Goal: Task Accomplishment & Management: Complete application form

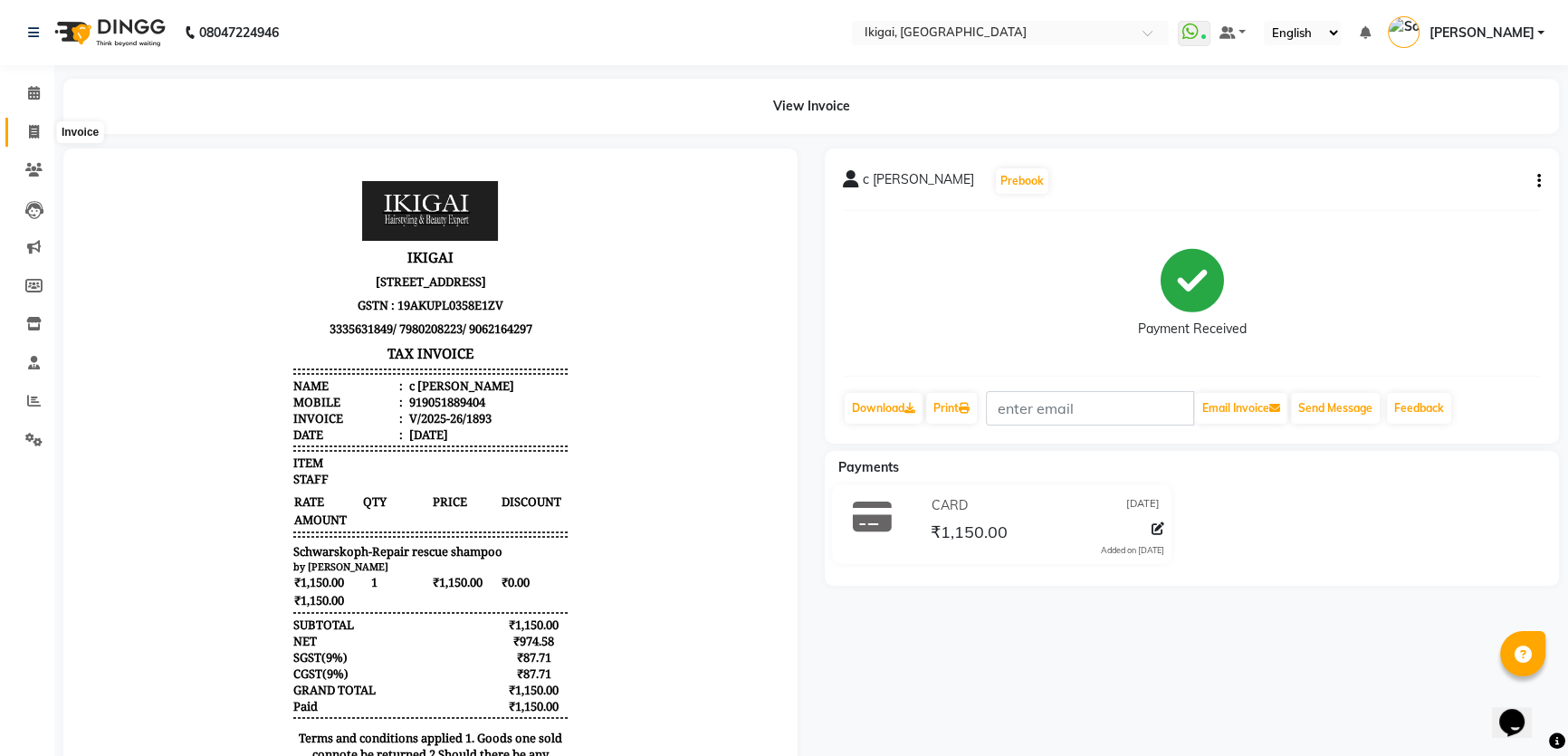
click at [18, 124] on span at bounding box center [34, 133] width 32 height 21
select select "service"
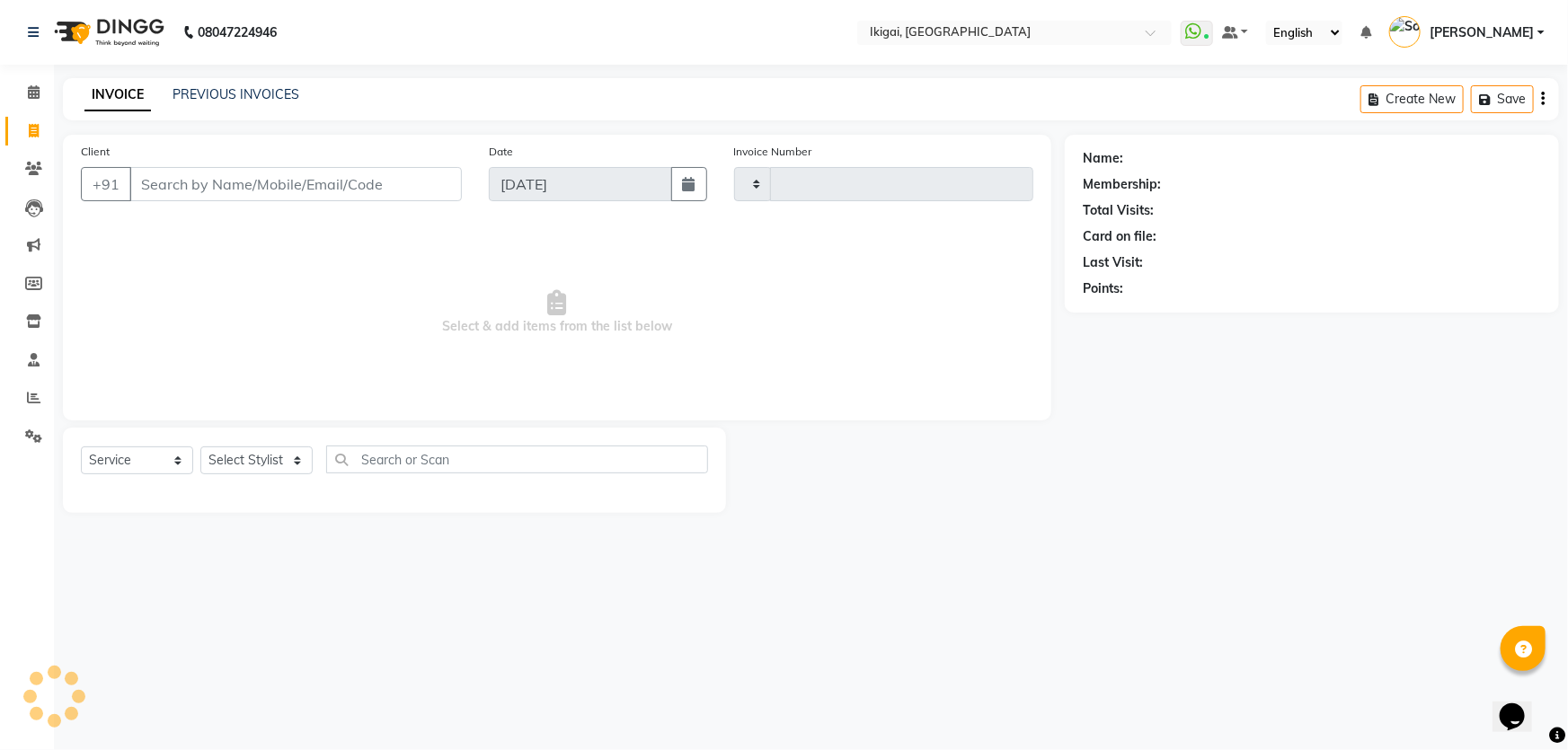
type input "1894"
select select "4429"
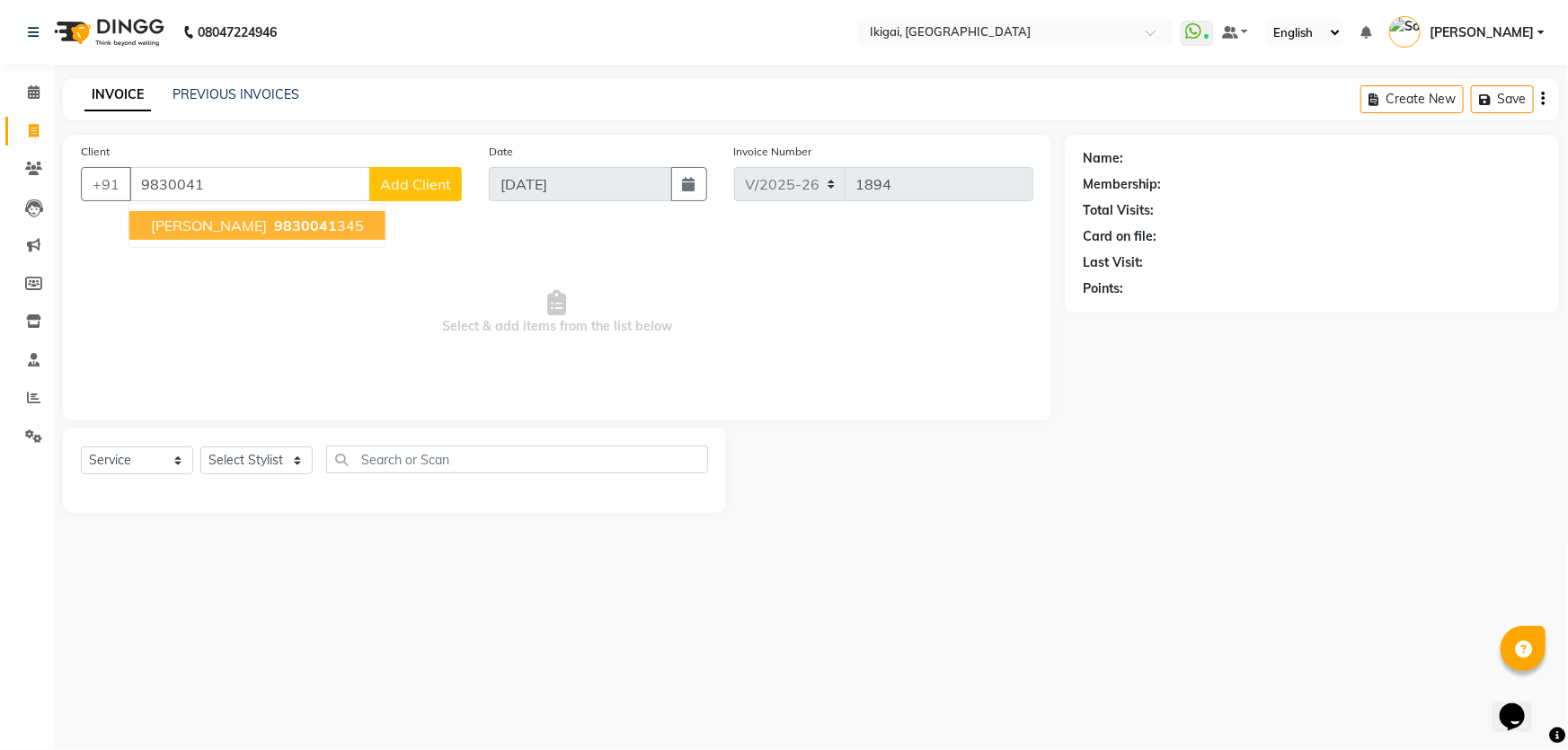
click at [225, 230] on span "tanmoy chakraborty" at bounding box center [209, 225] width 116 height 18
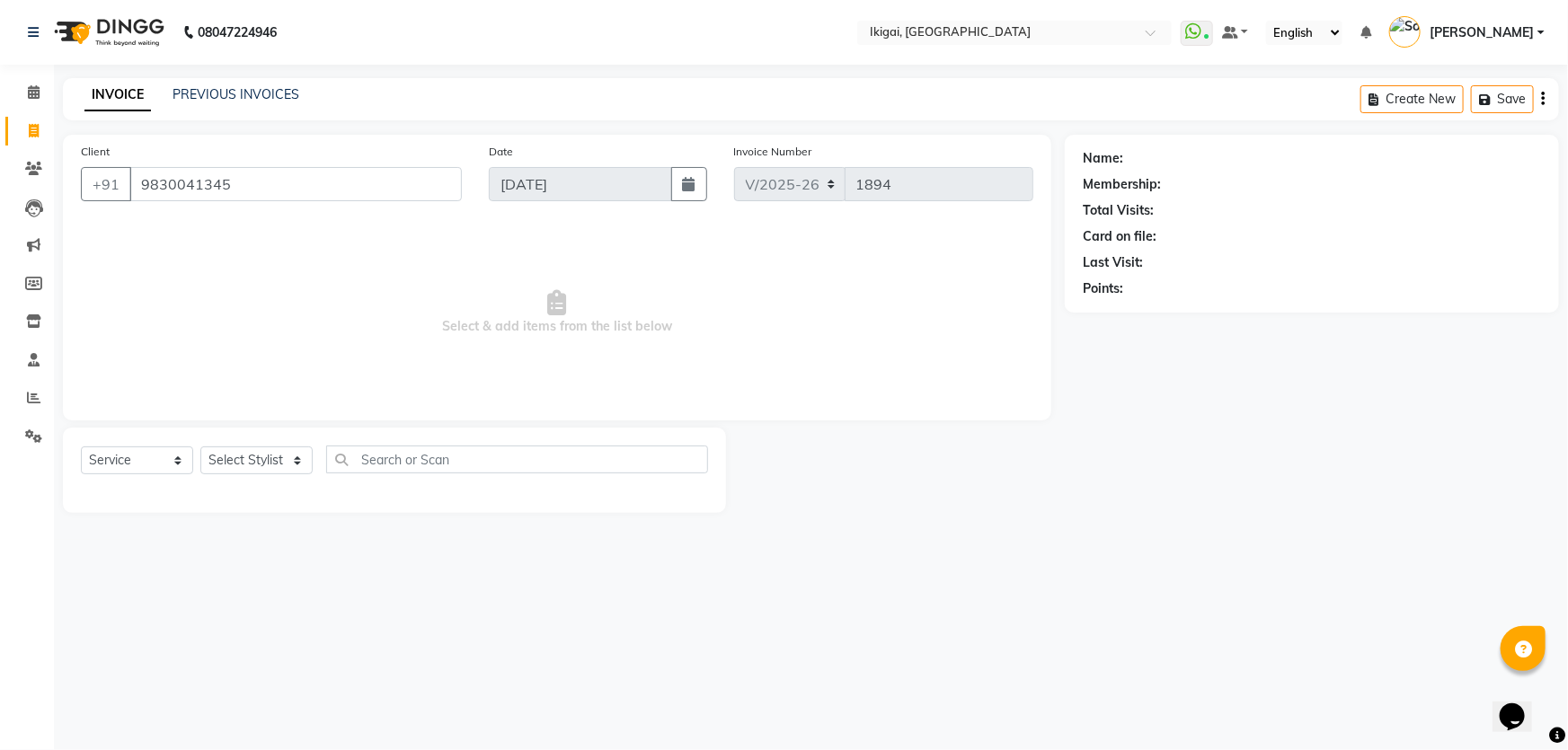
type input "9830041345"
select select "2: Object"
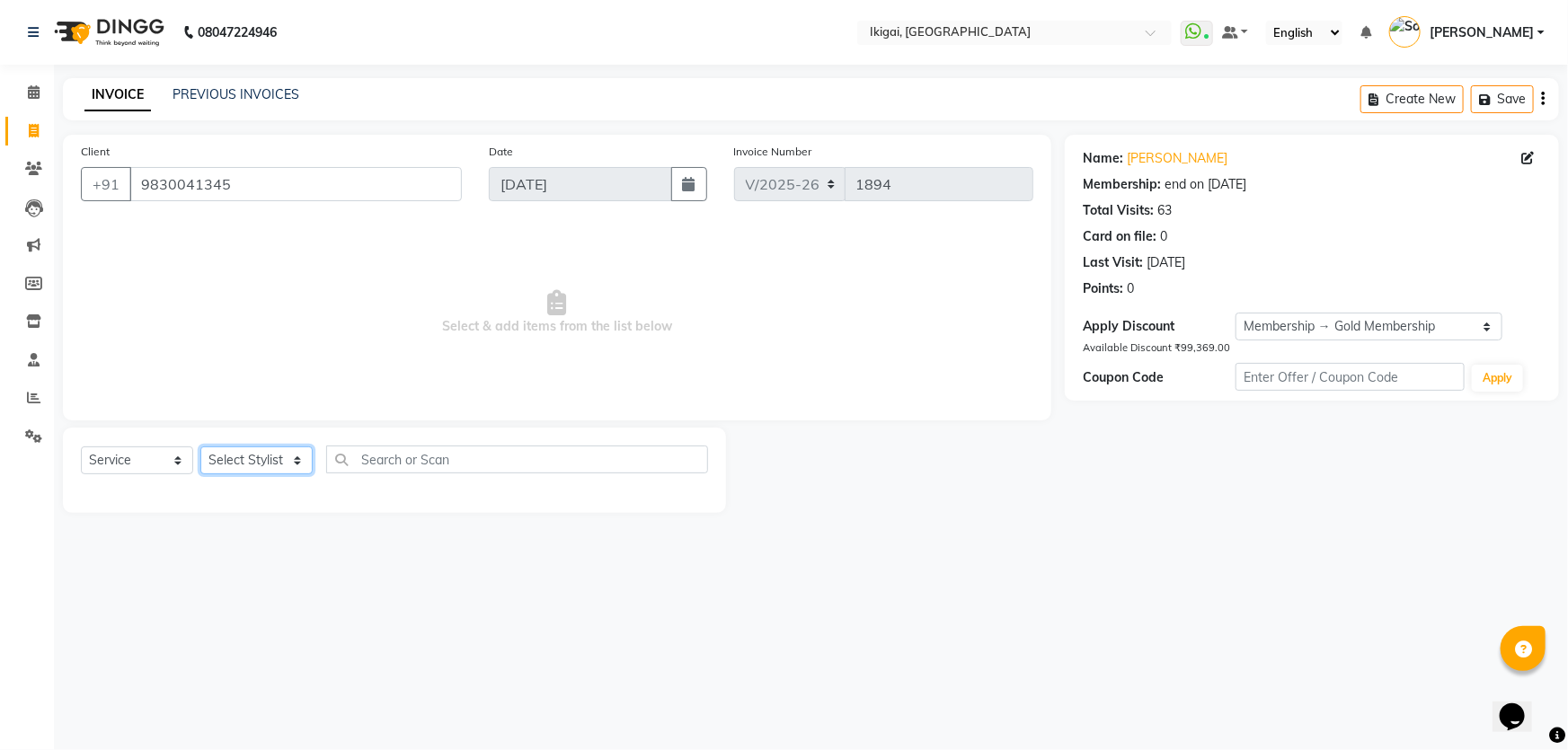
click at [254, 459] on select "Select Stylist Firoz Gopal gopal 2 jiban karan rima riya rupa sagar soma somasr…" at bounding box center [256, 459] width 112 height 28
select select "89107"
click at [200, 446] on select "Select Stylist Firoz Gopal gopal 2 jiban karan rima riya rupa sagar soma somasr…" at bounding box center [256, 459] width 112 height 28
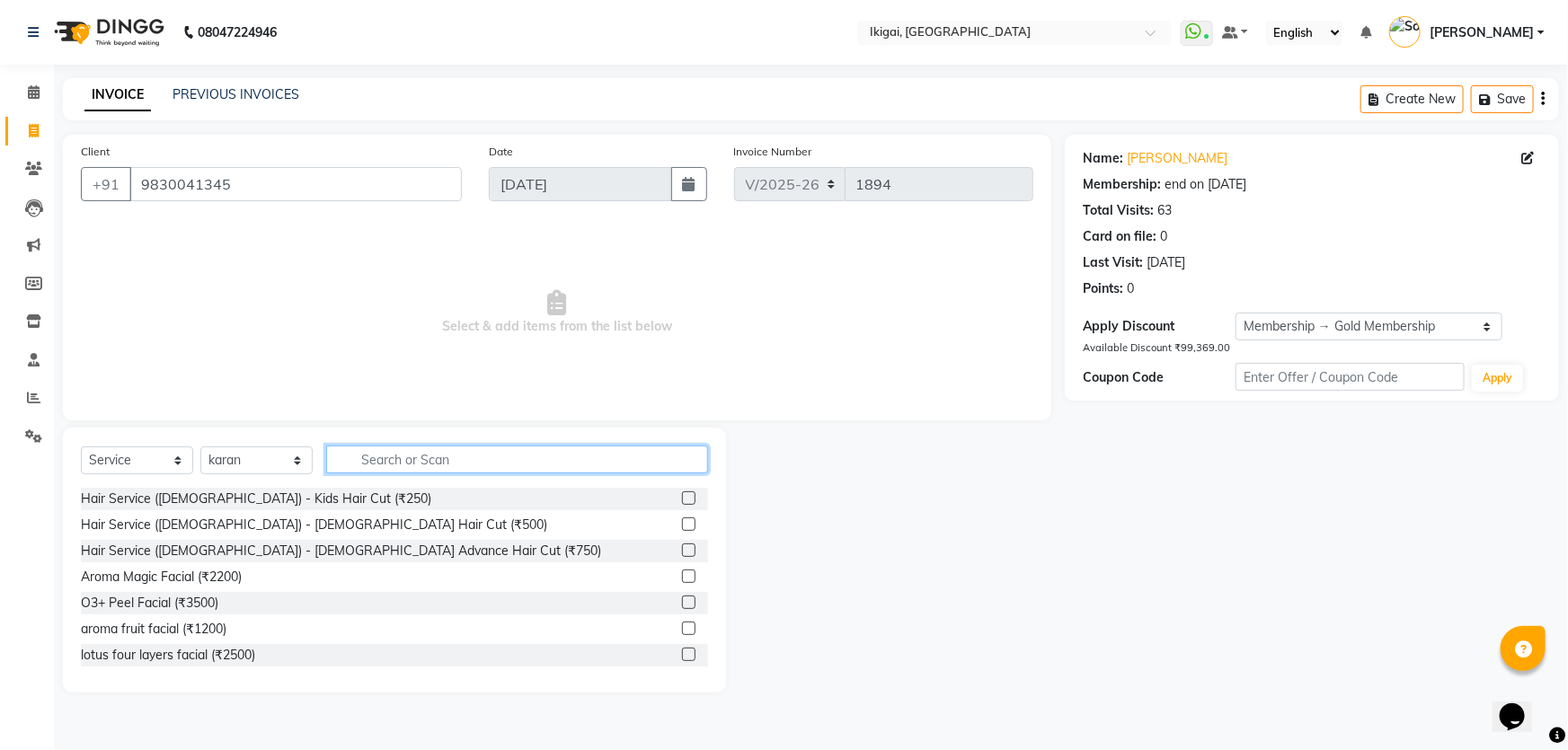
click at [479, 457] on input "text" at bounding box center [517, 459] width 382 height 28
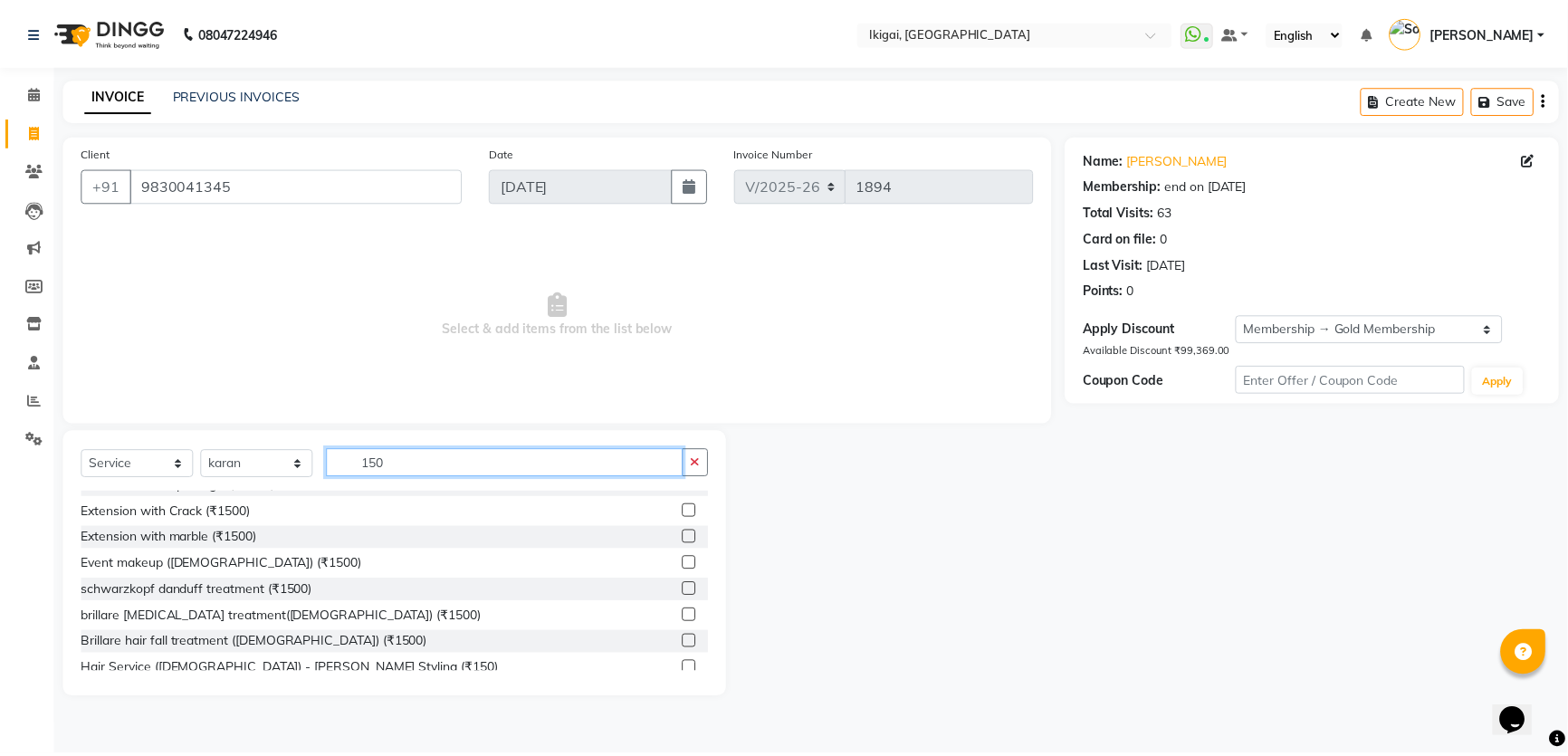
scroll to position [246, 0]
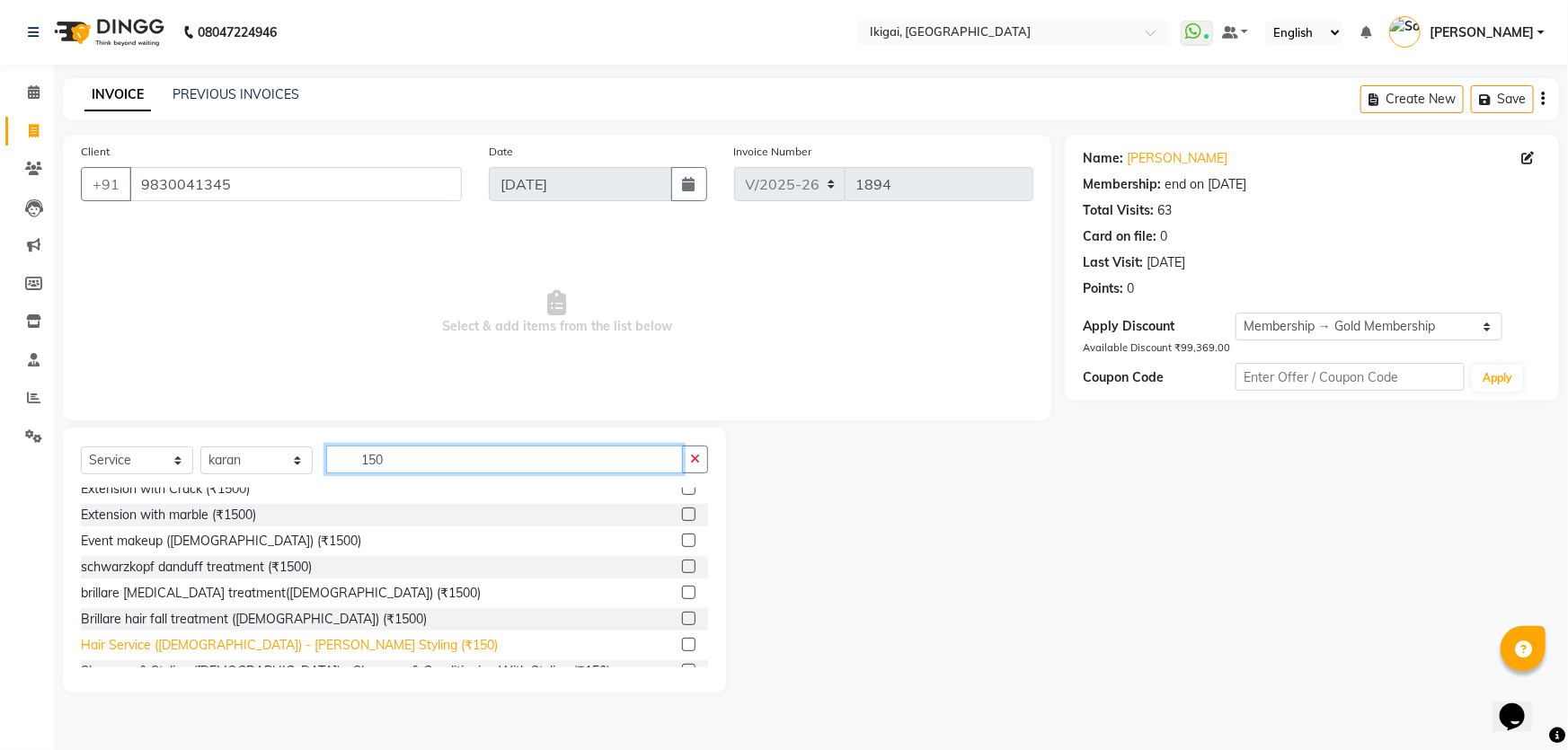
type input "150"
click at [310, 640] on div "Hair Service (Gents) - Beard Styling (₹150)" at bounding box center [289, 645] width 417 height 19
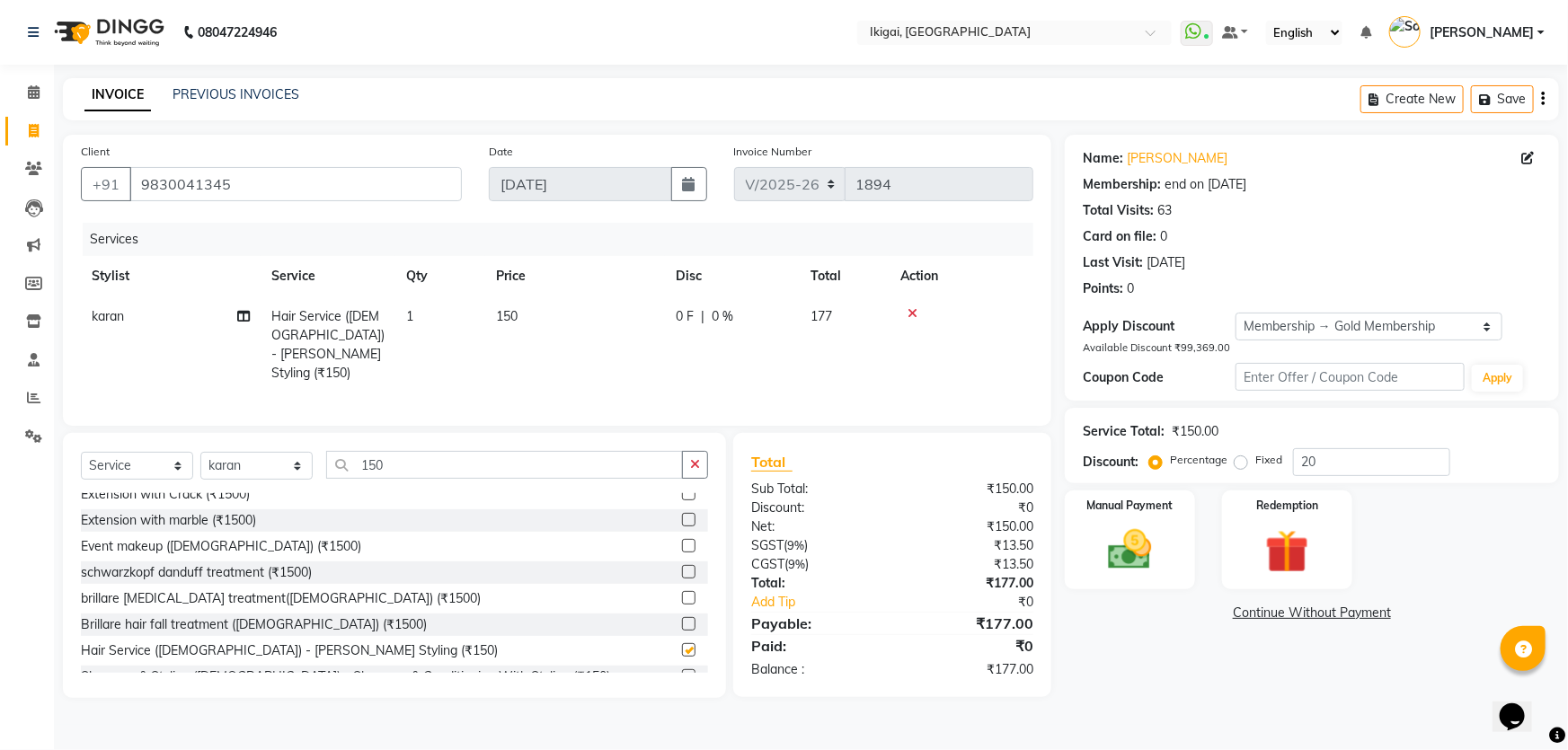
checkbox input "false"
click at [1110, 548] on img at bounding box center [1130, 550] width 73 height 52
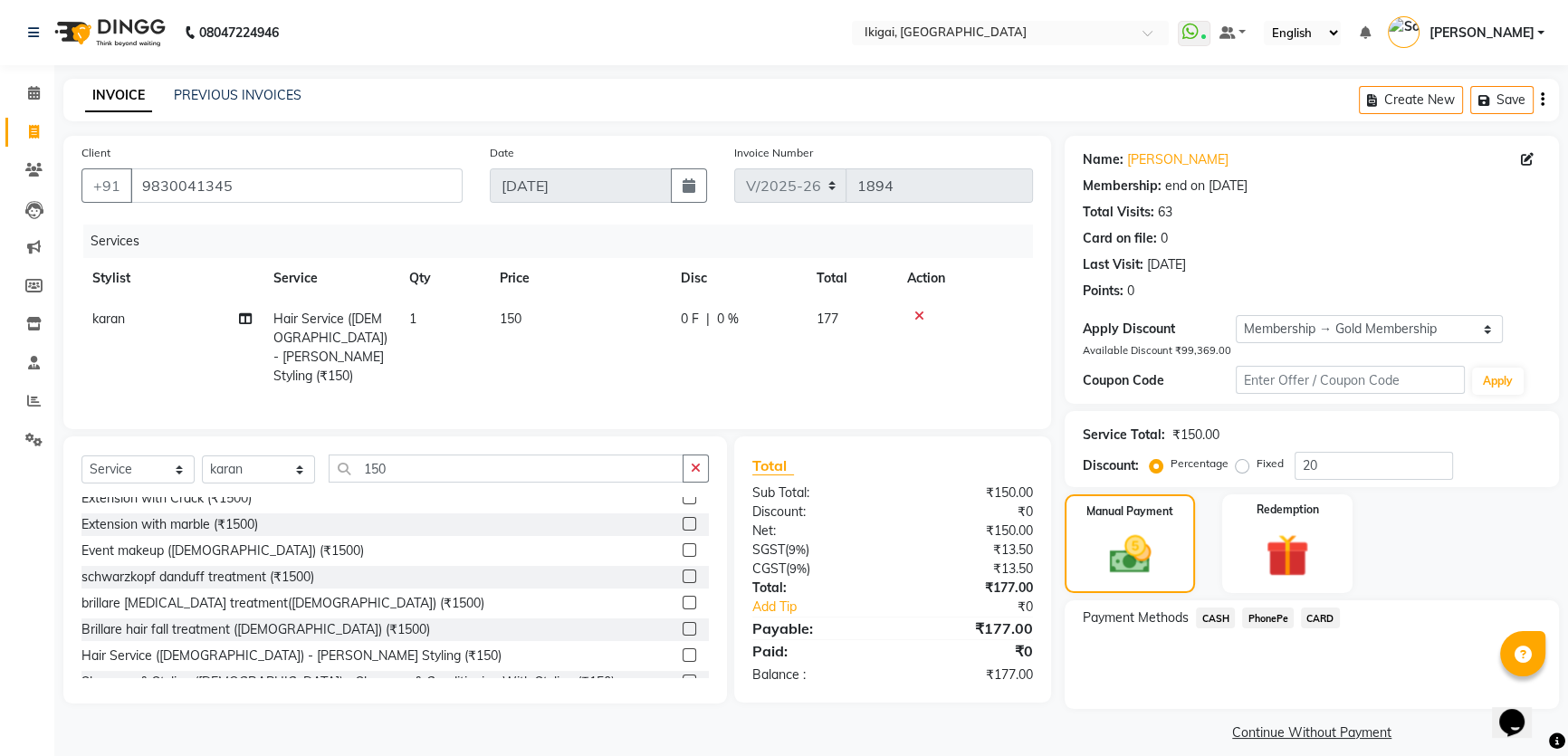
click at [1261, 624] on span "PhonePe" at bounding box center [1267, 619] width 52 height 21
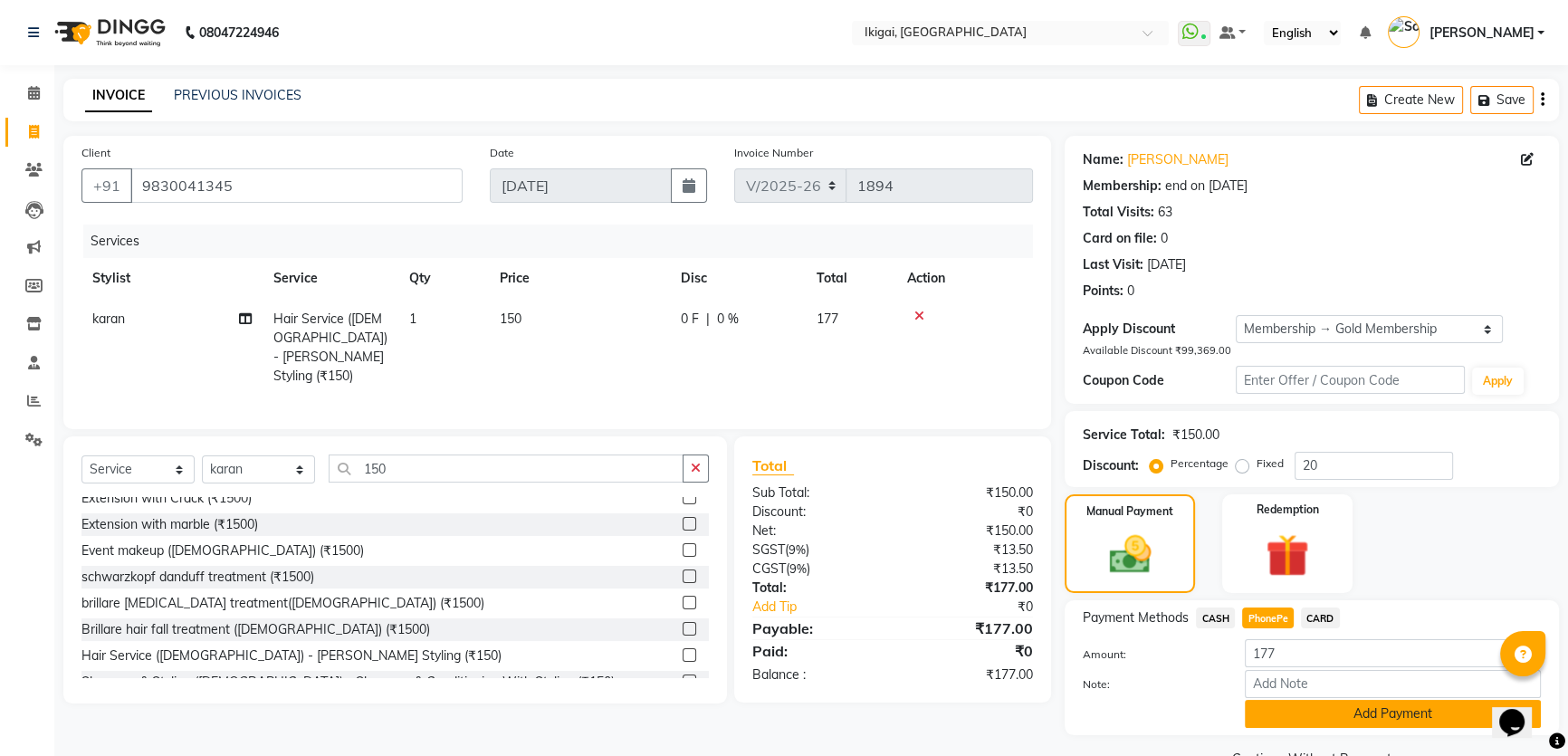
click at [1272, 719] on button "Add Payment" at bounding box center [1392, 714] width 296 height 28
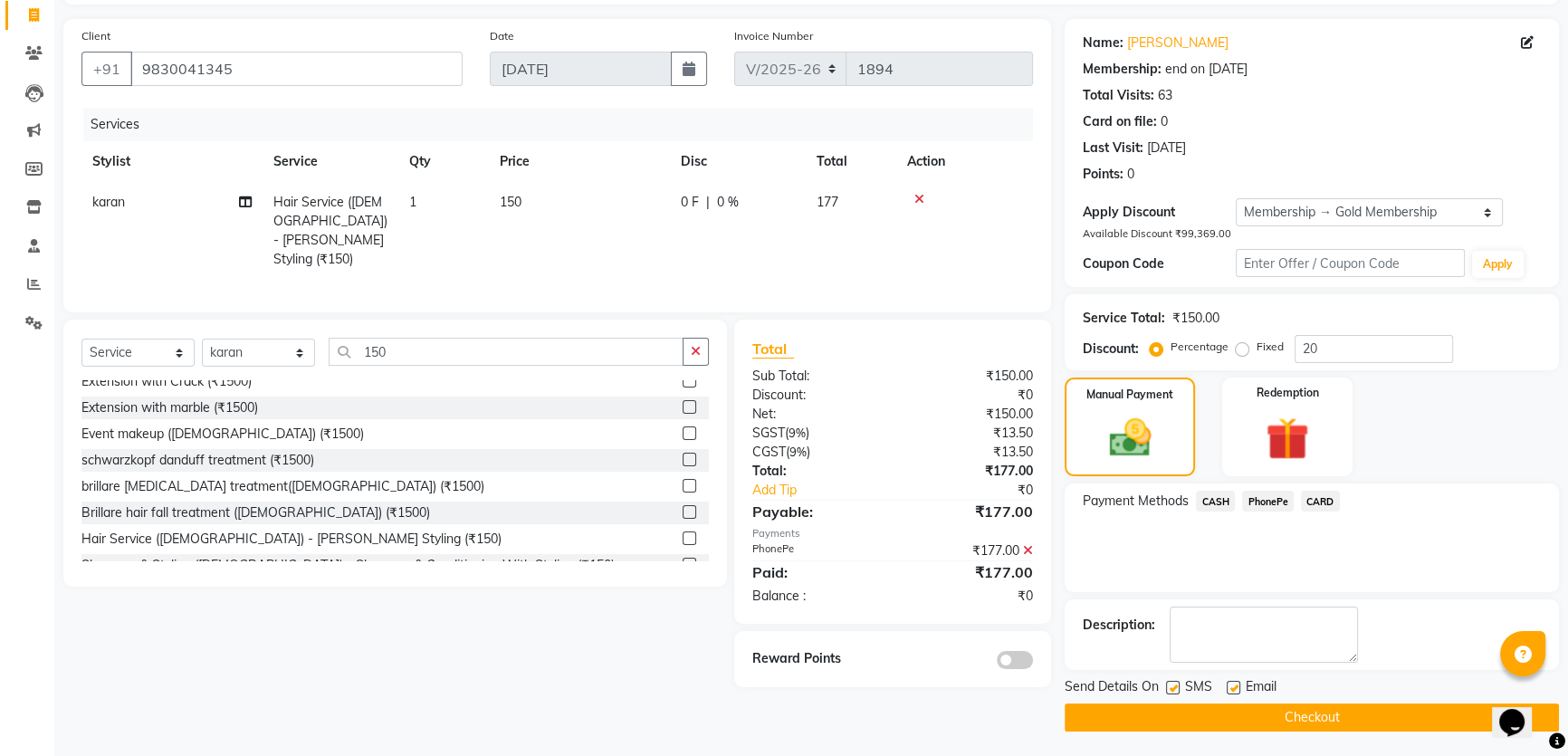
scroll to position [118, 0]
click at [1173, 704] on button "Checkout" at bounding box center [1312, 716] width 495 height 28
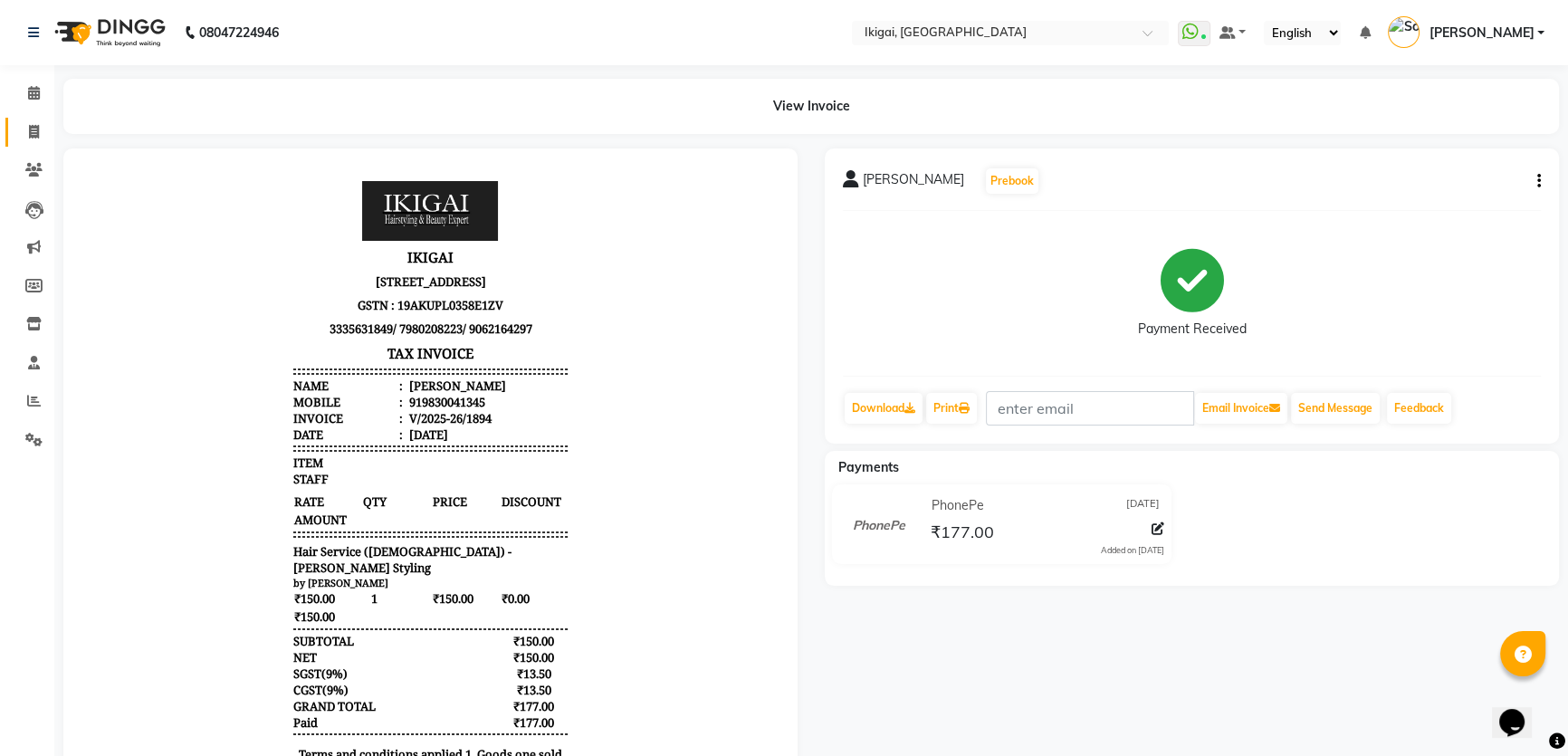
click at [30, 118] on link "Invoice" at bounding box center [27, 133] width 43 height 30
select select "service"
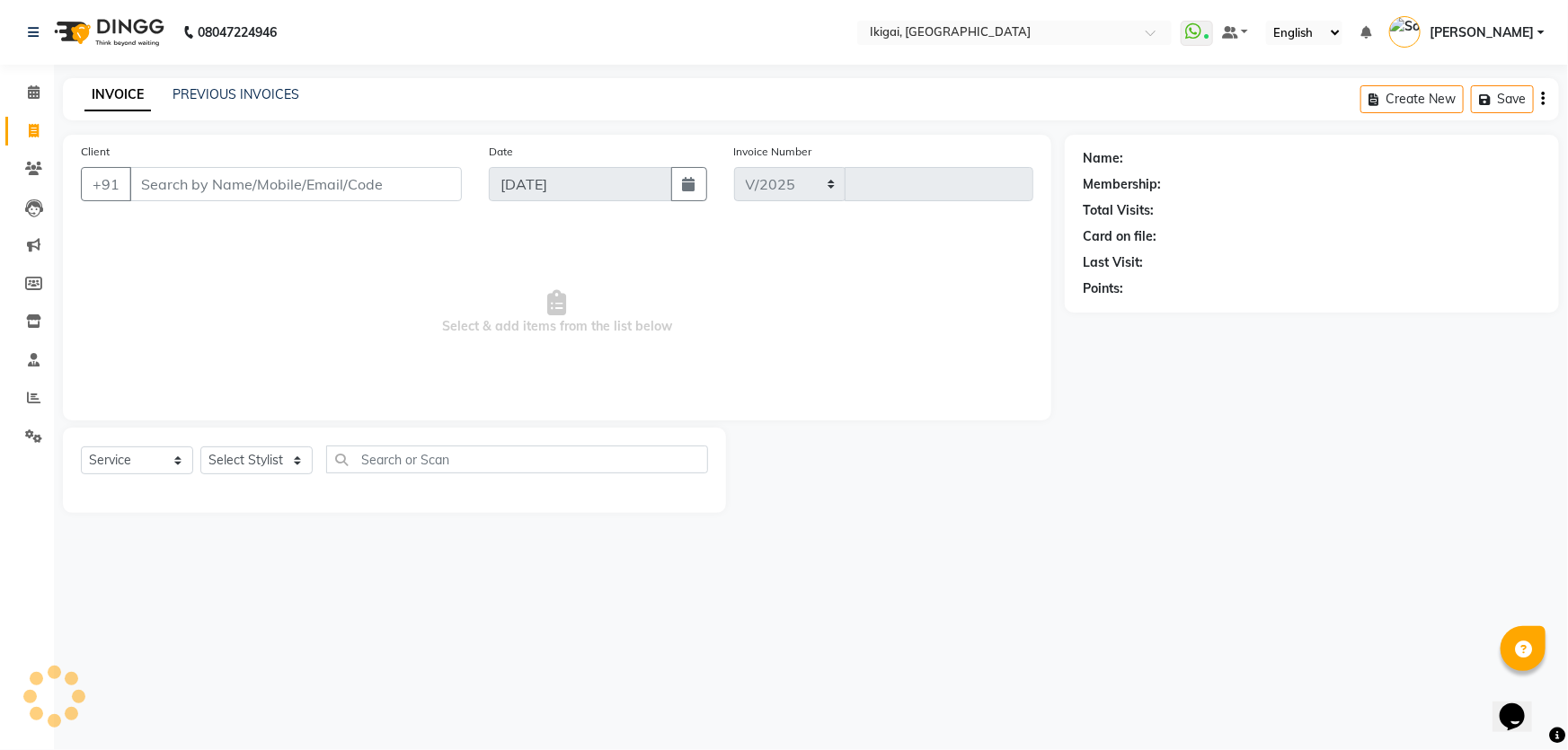
select select "4429"
type input "1895"
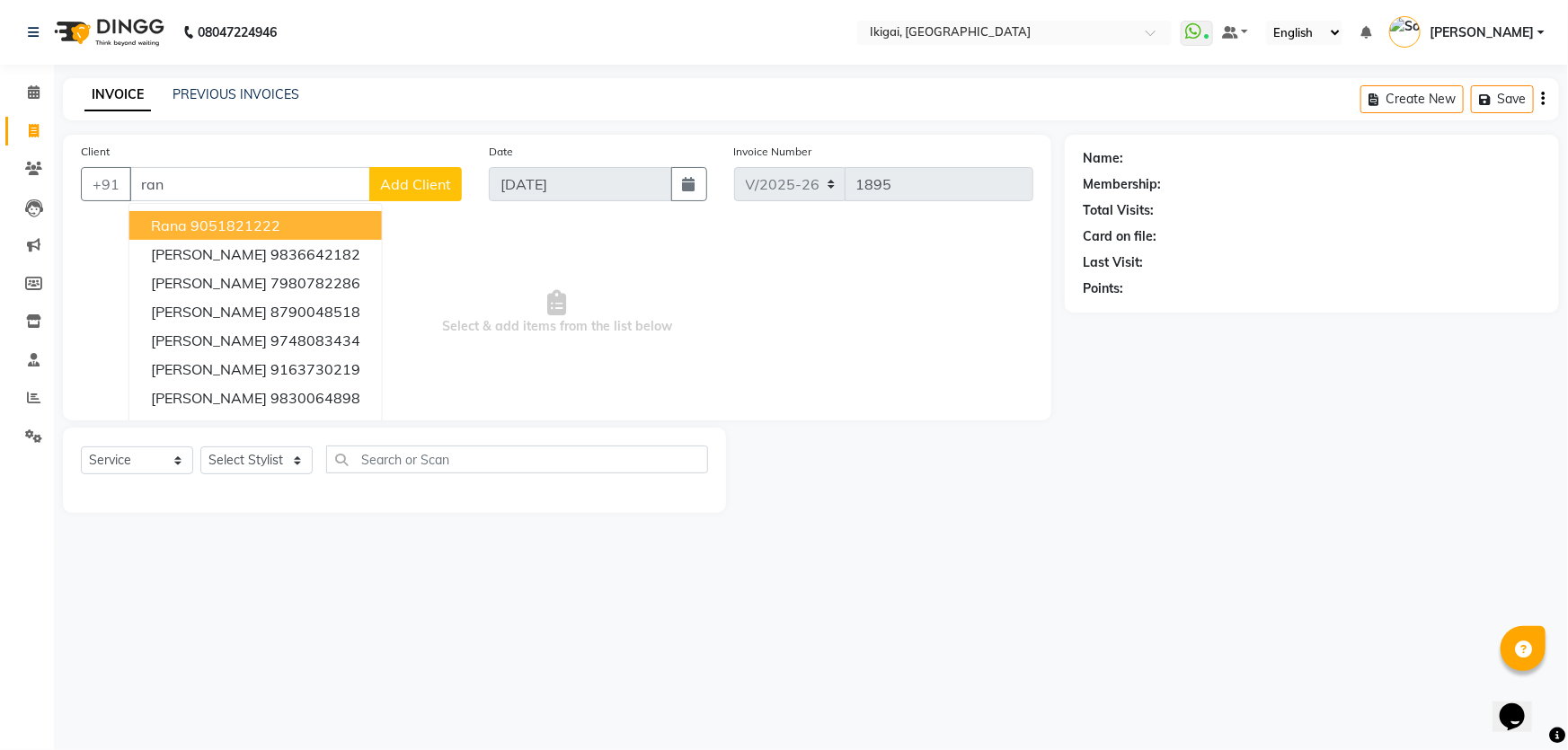
click at [227, 216] on ngb-highlight "9051821222" at bounding box center [235, 225] width 90 height 18
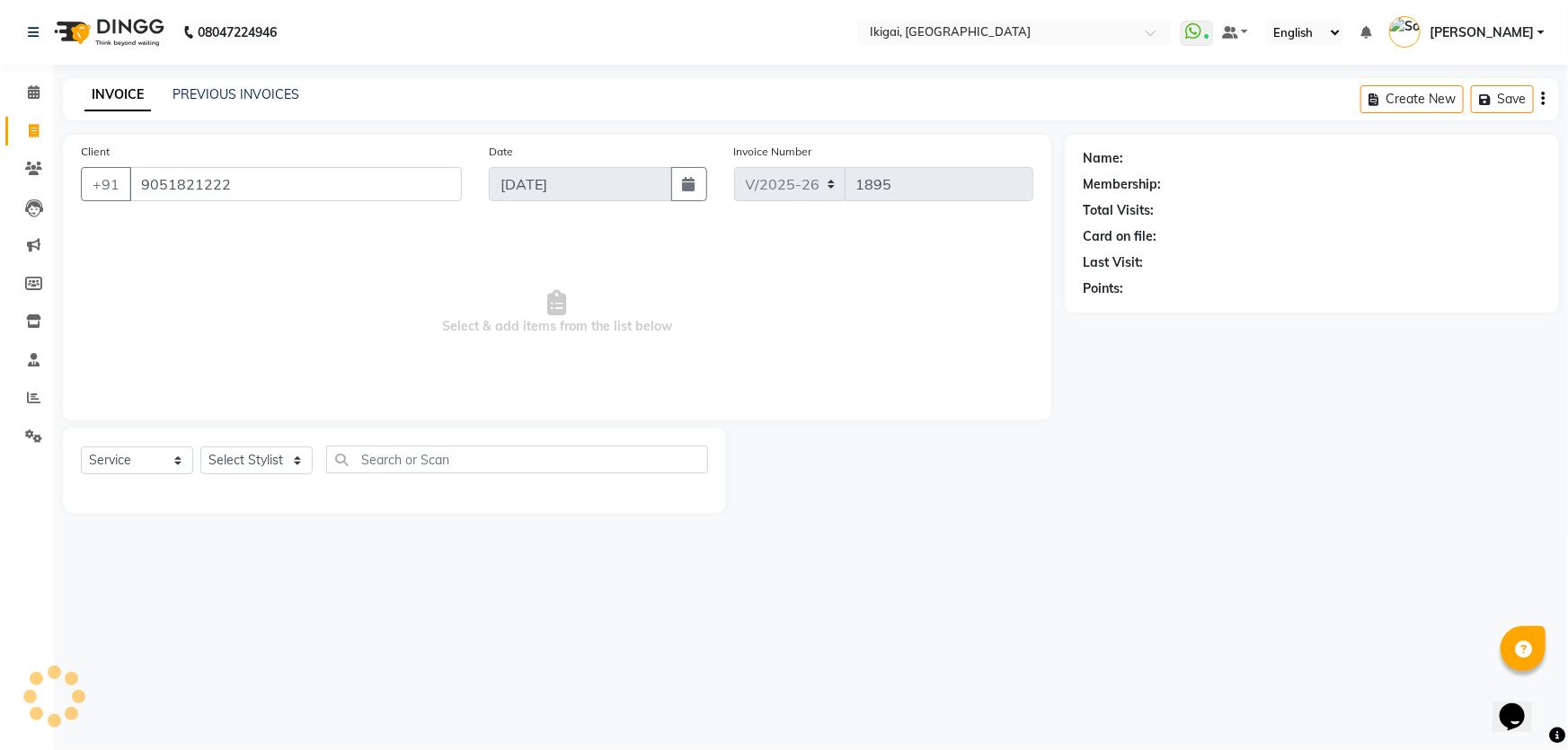
type input "9051821222"
select select "2: Object"
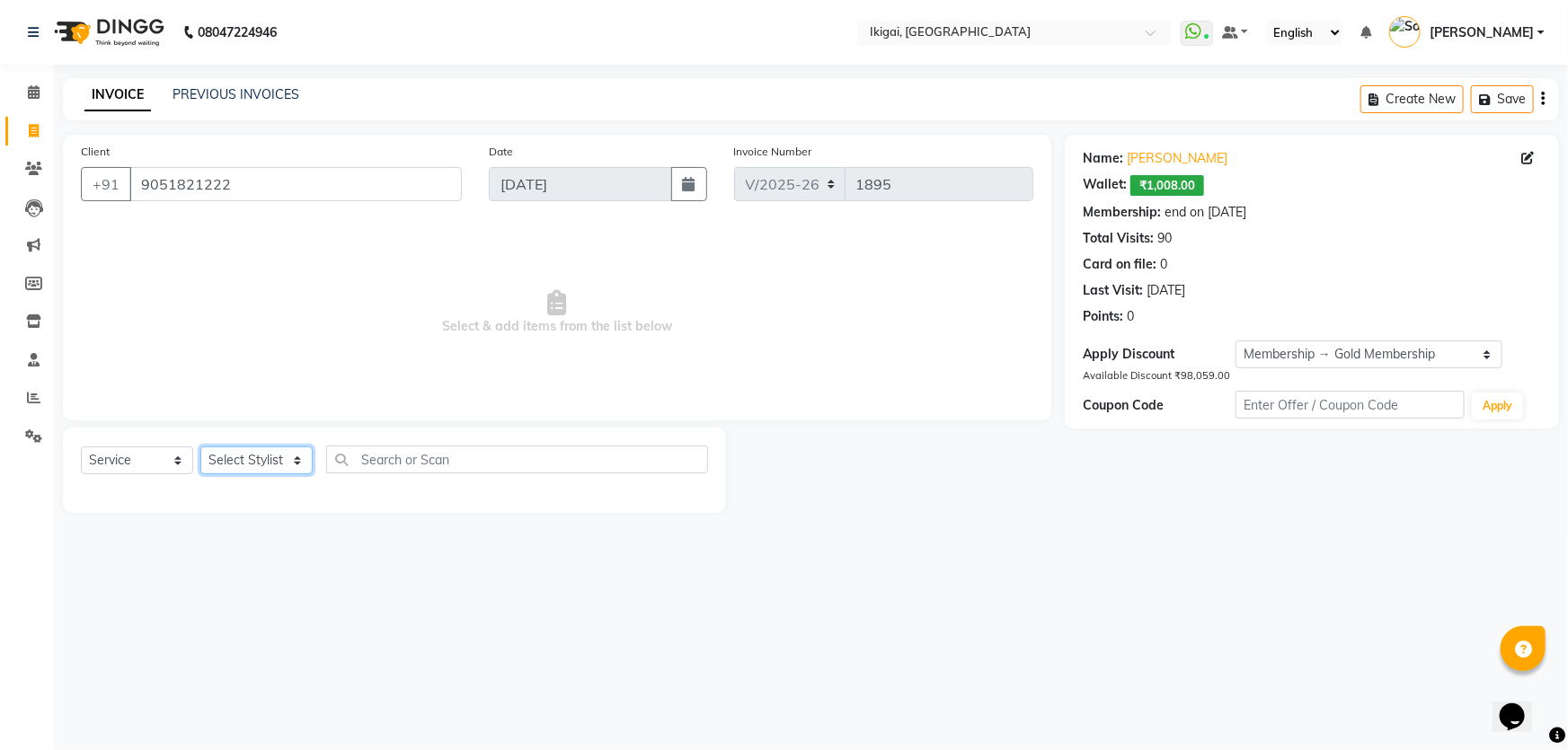
click at [243, 454] on select "Select Stylist Firoz Gopal gopal 2 jiban karan rima riya rupa sagar soma somasr…" at bounding box center [256, 459] width 112 height 28
select select "24731"
click at [200, 446] on select "Select Stylist Firoz Gopal gopal 2 jiban karan rima riya rupa sagar soma somasr…" at bounding box center [256, 459] width 112 height 28
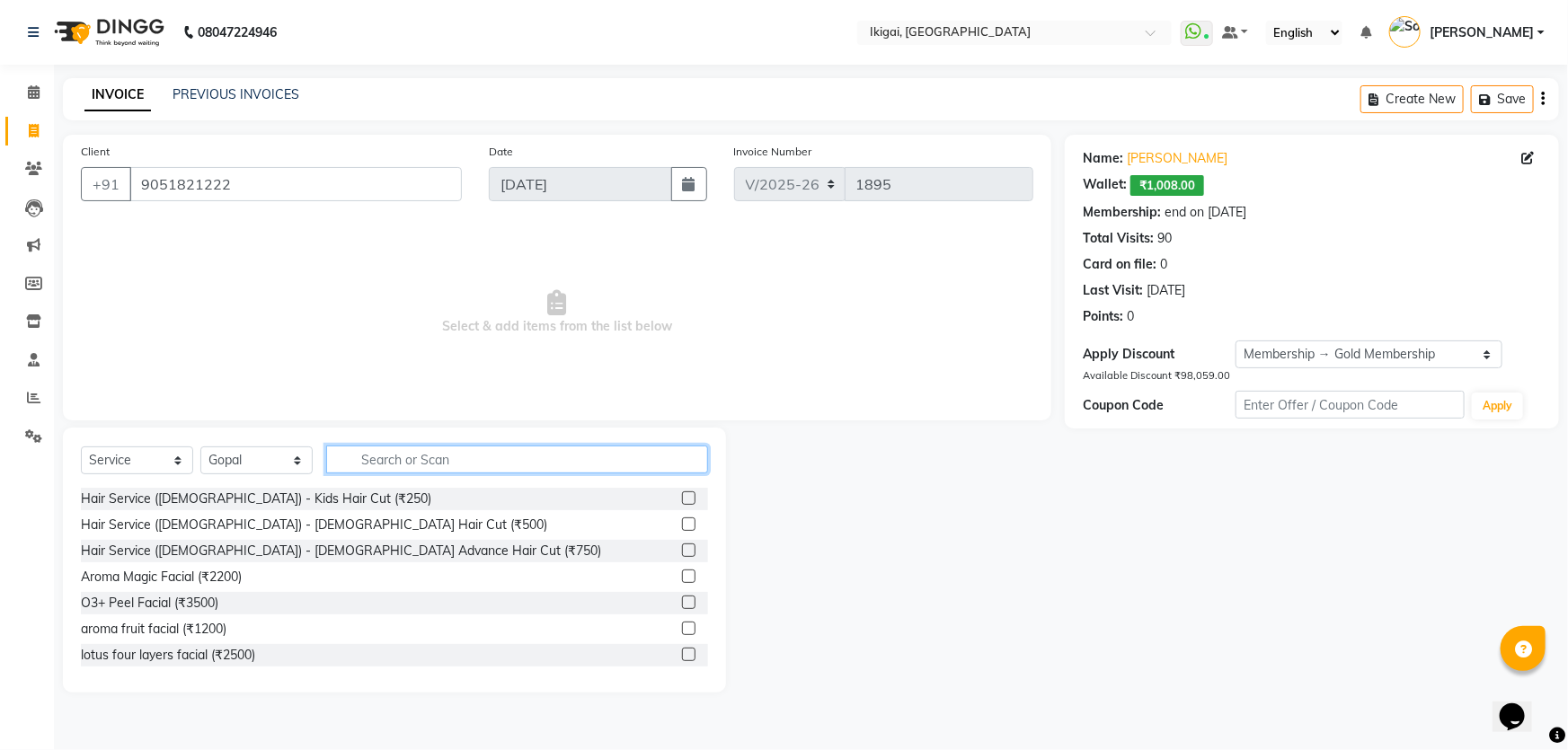
click at [456, 457] on input "text" at bounding box center [517, 459] width 382 height 28
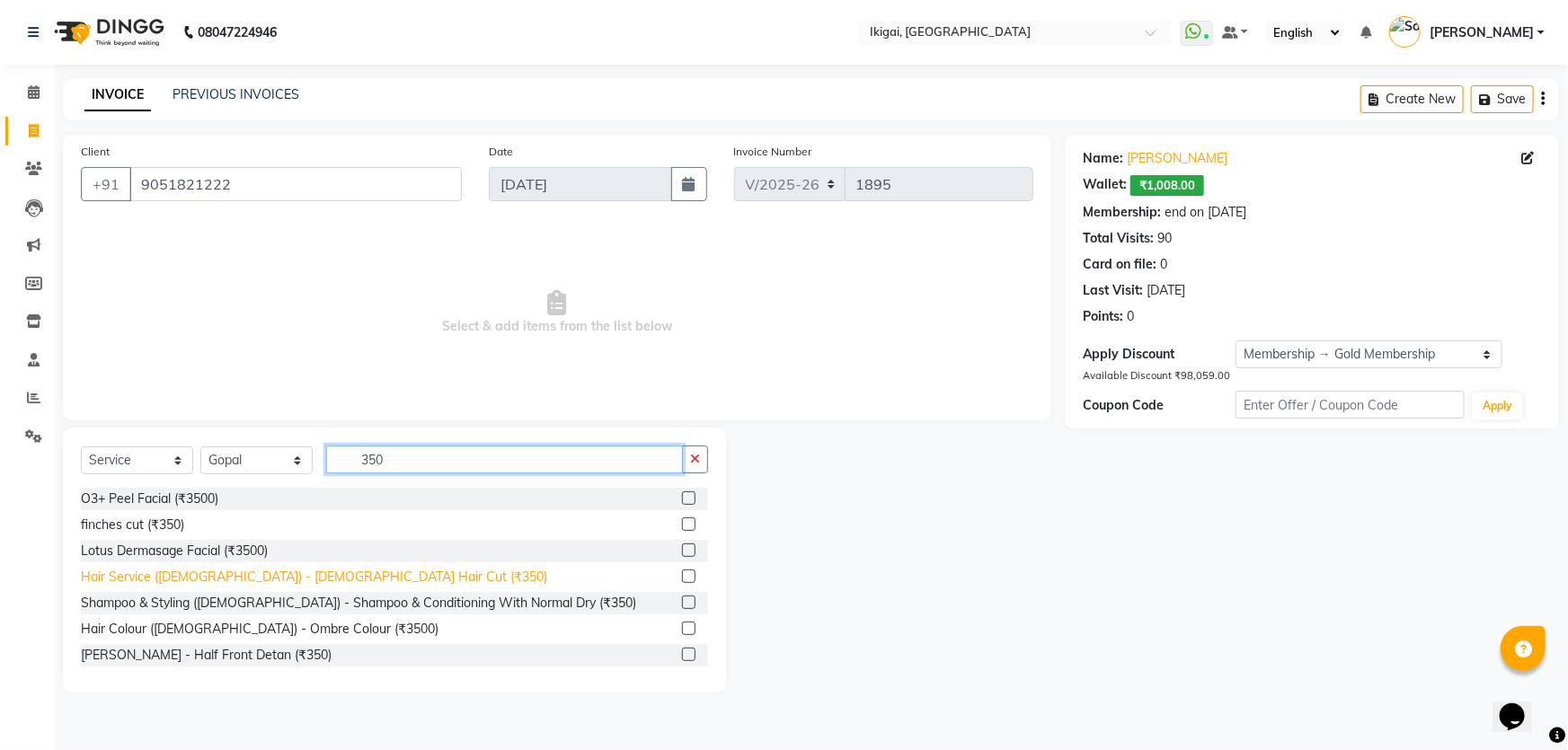
type input "350"
click at [311, 575] on div "Hair Service (Gents) - Gents Hair Cut (₹350)" at bounding box center [314, 578] width 466 height 19
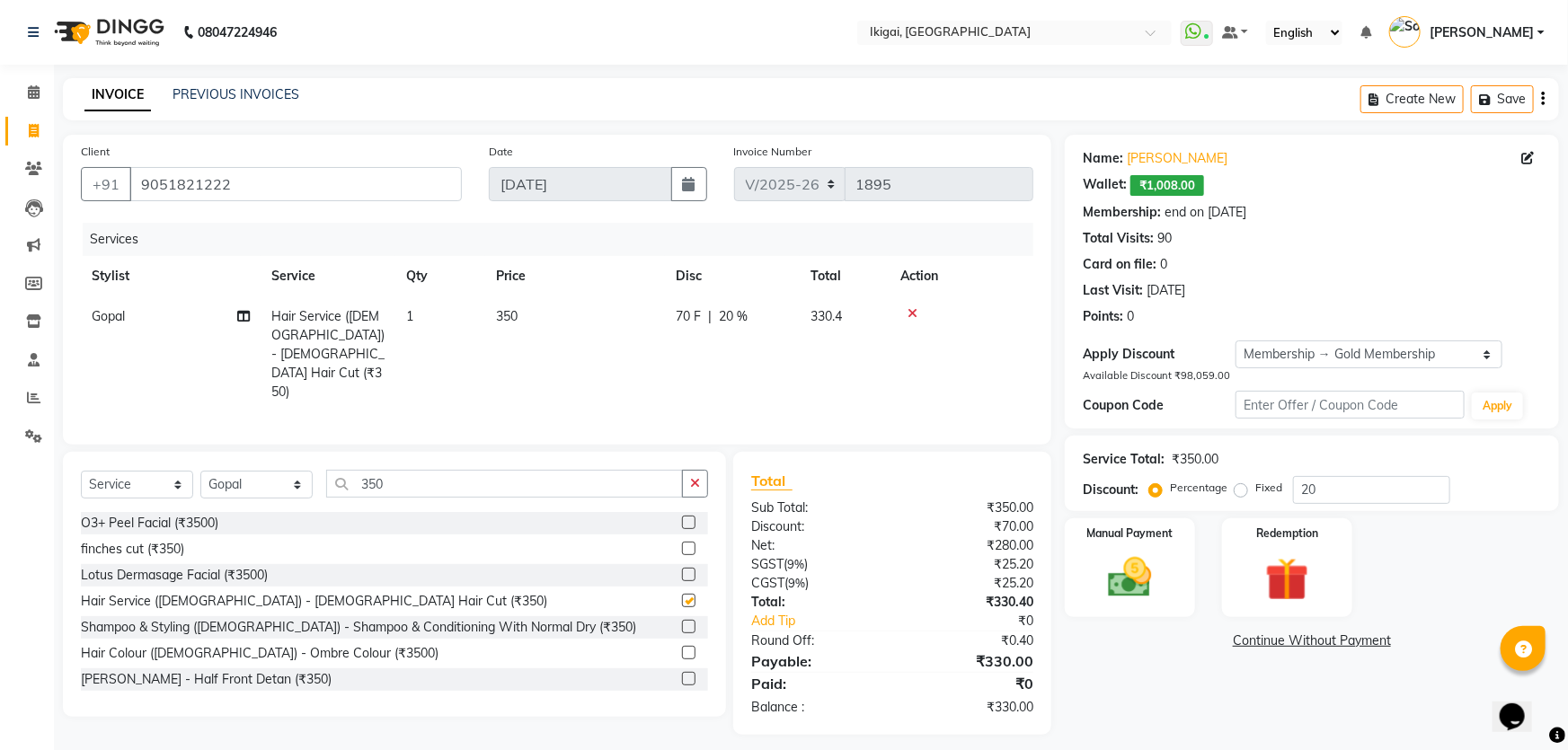
checkbox input "false"
click at [413, 470] on input "350" at bounding box center [504, 483] width 356 height 28
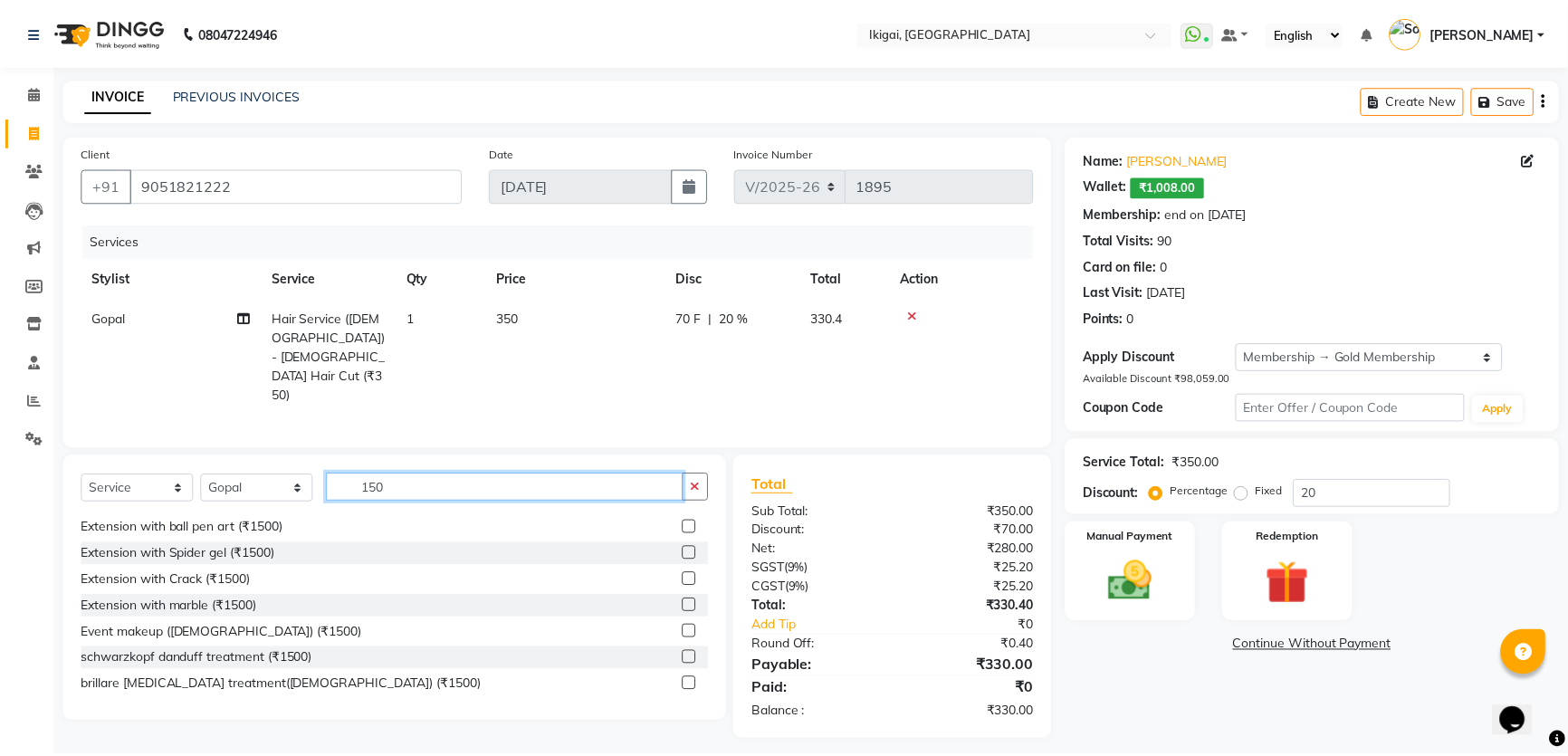
scroll to position [246, 0]
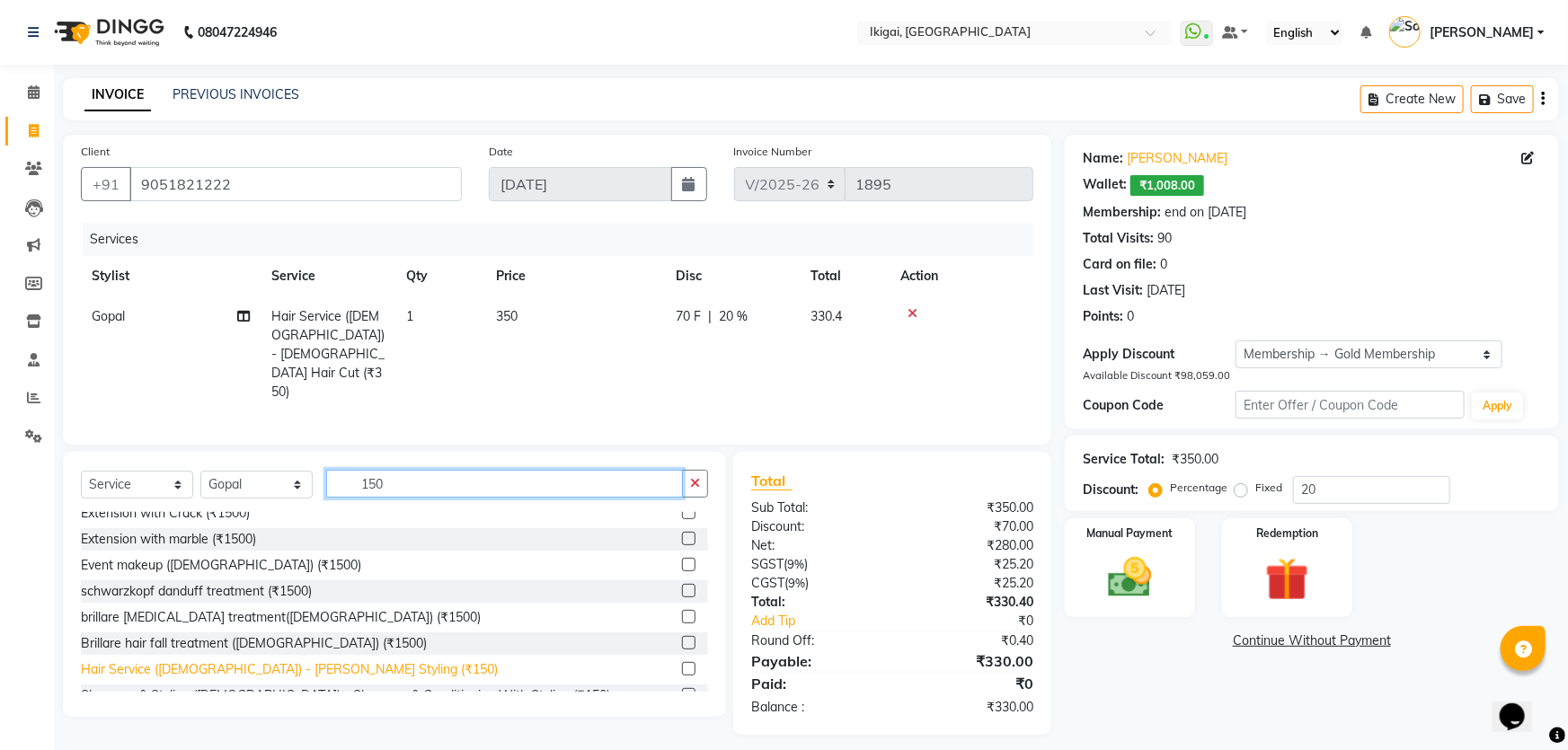
type input "150"
click at [306, 660] on div "Hair Service (Gents) - Beard Styling (₹150)" at bounding box center [289, 670] width 417 height 19
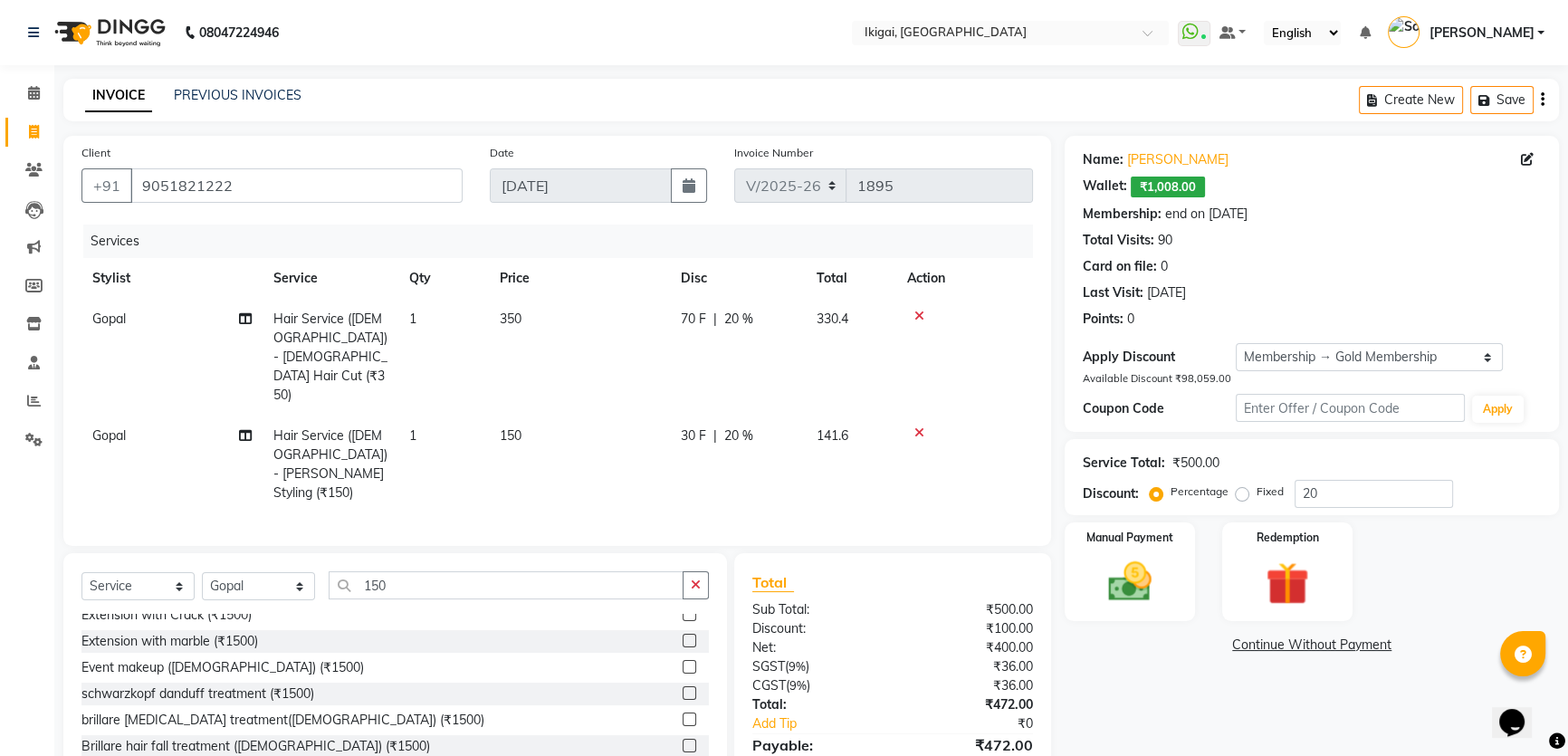
checkbox input "false"
click at [734, 427] on span "20 %" at bounding box center [738, 436] width 29 height 19
select select "24731"
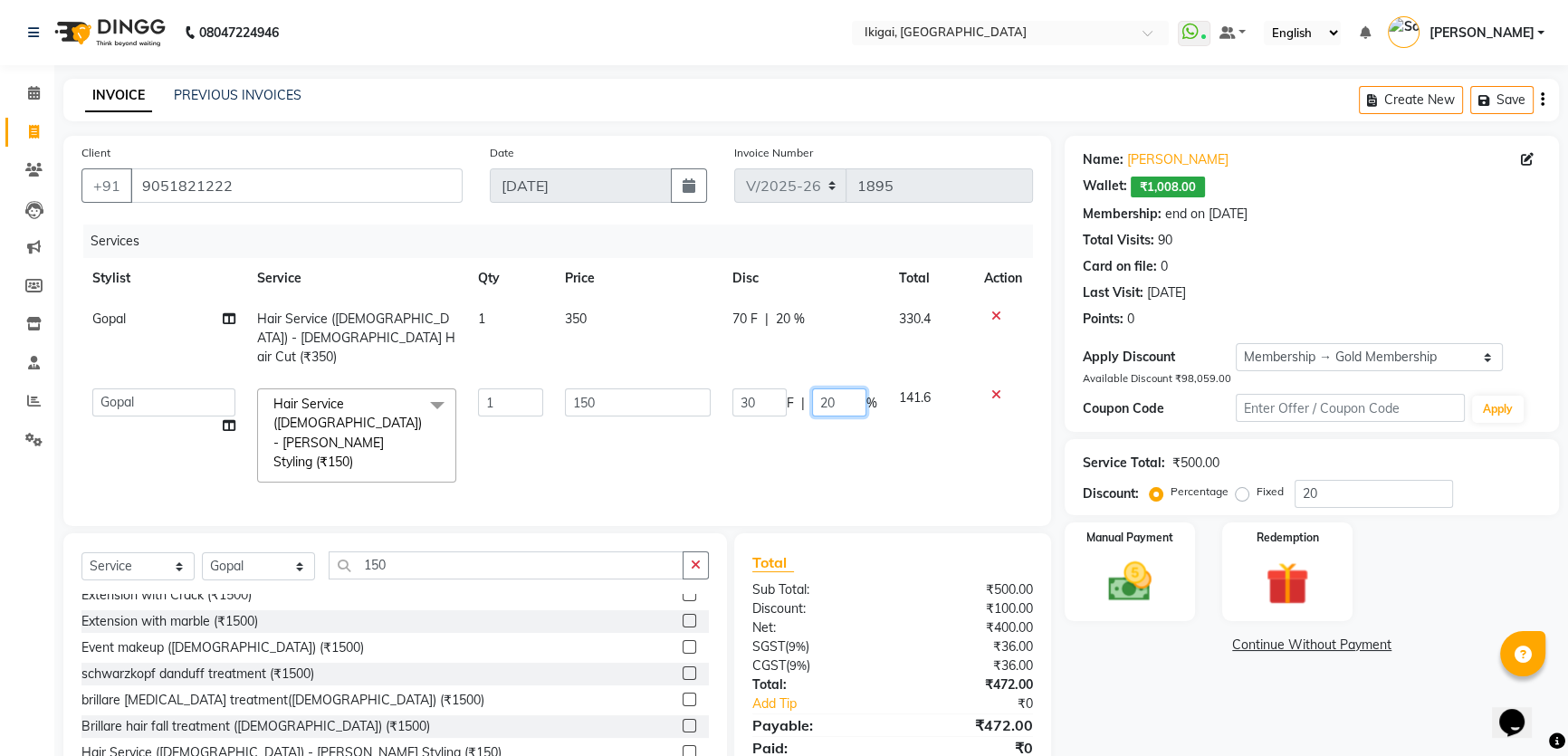
click at [822, 388] on input "20" at bounding box center [839, 402] width 55 height 28
type input "0"
click at [1131, 694] on div "Name: Rana Wallet: ₹1,008.00 Membership: end on 04-01-2026 Total Visits: 90 Car…" at bounding box center [1318, 468] width 508 height 665
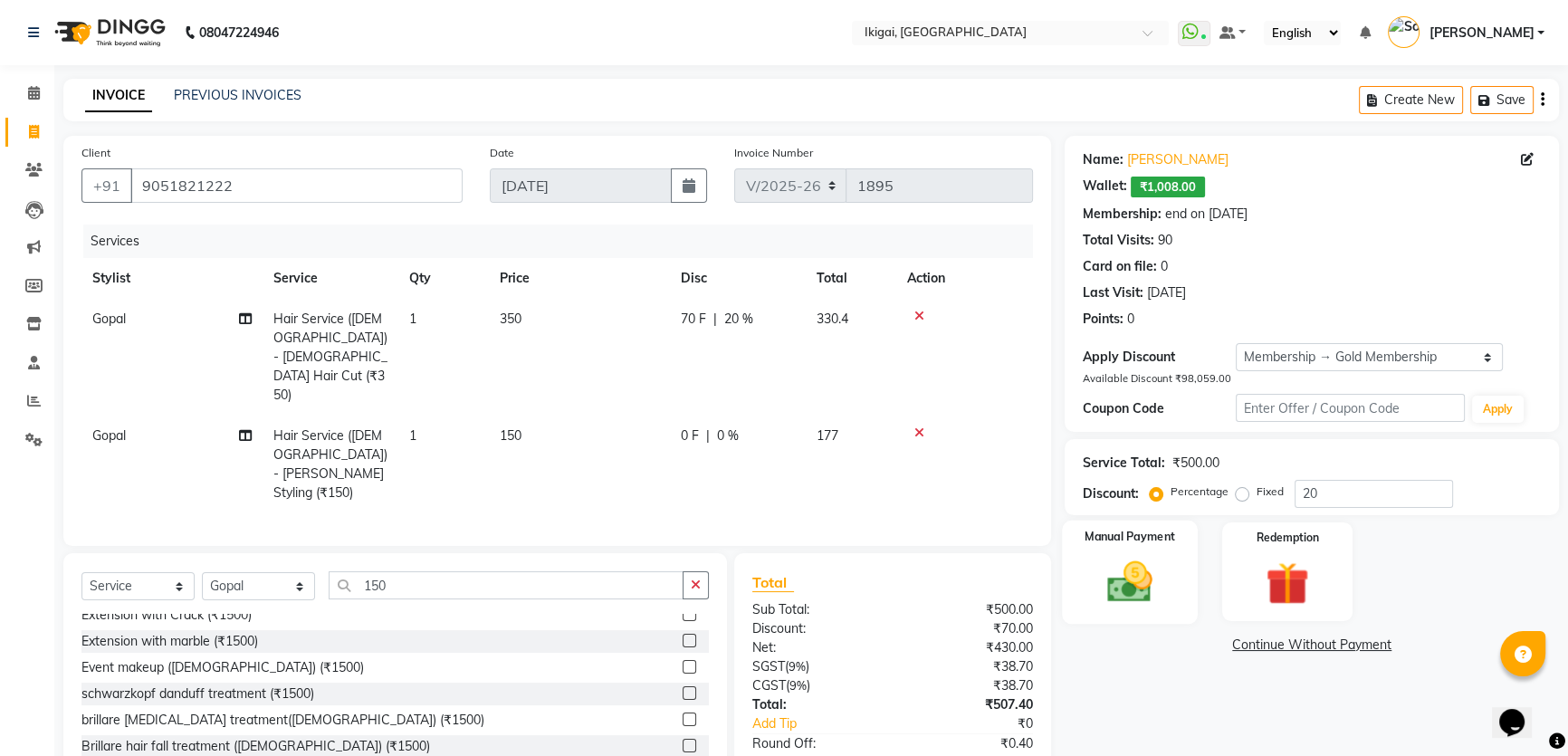
click at [1137, 575] on img at bounding box center [1130, 582] width 73 height 52
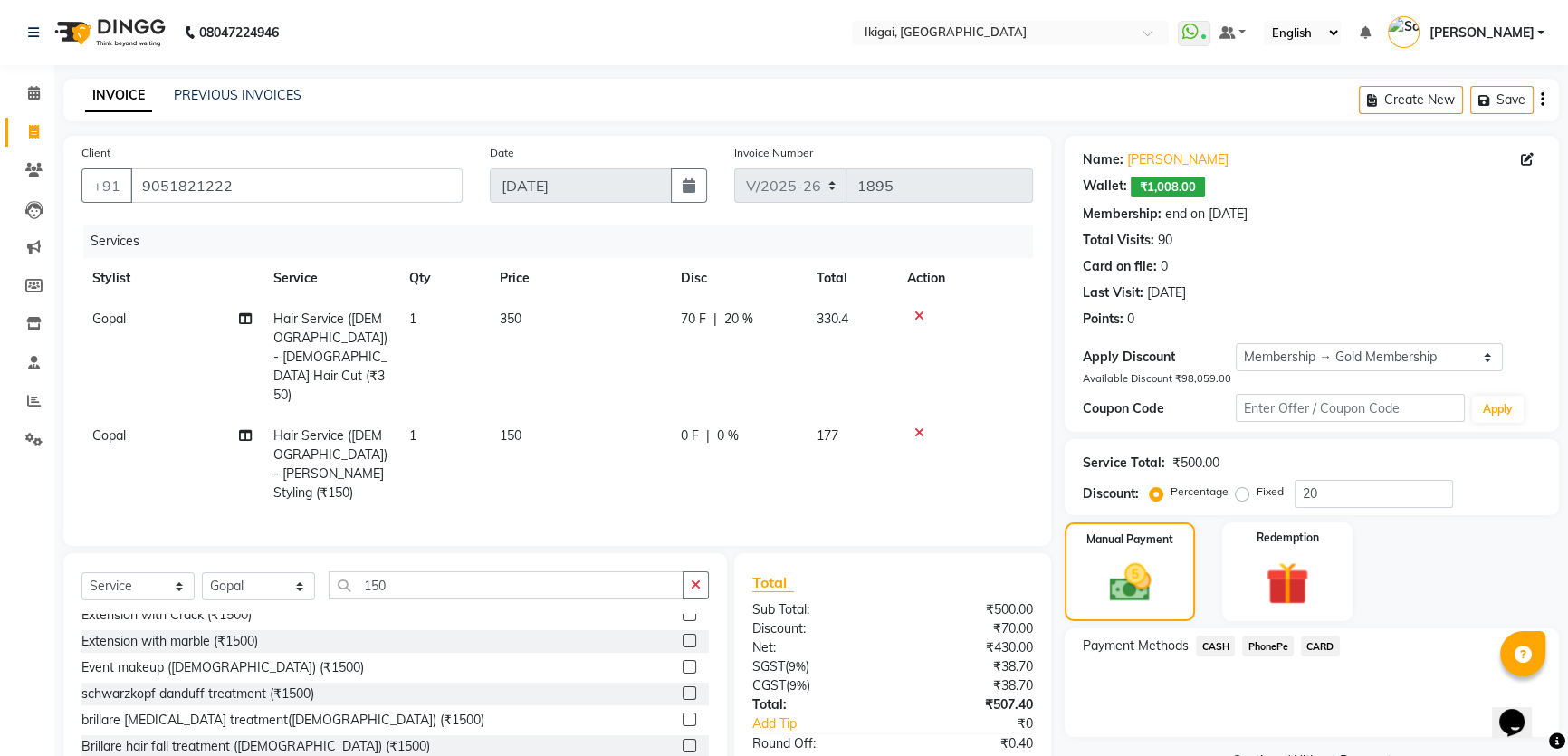
click at [1223, 646] on span "CASH" at bounding box center [1215, 646] width 39 height 21
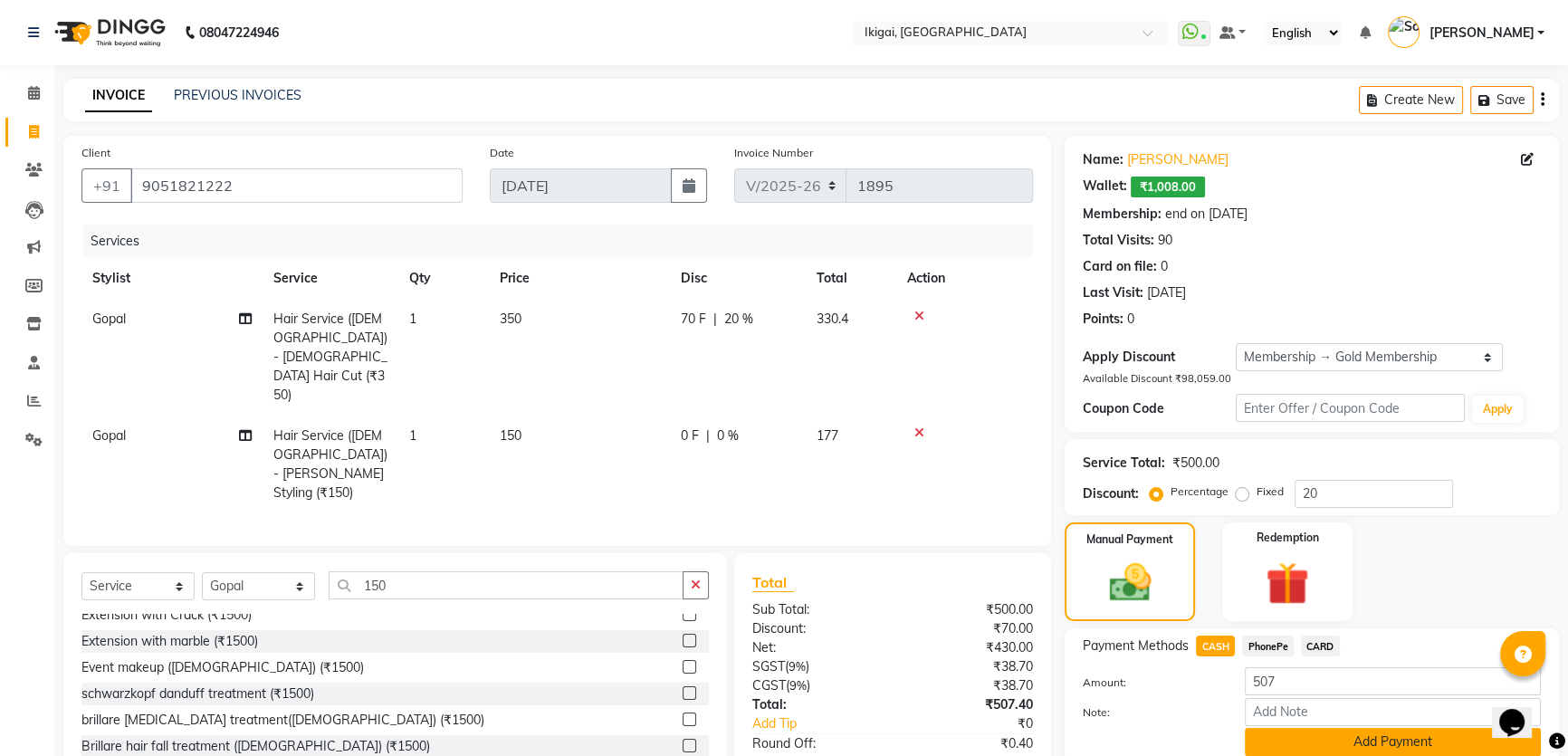
click at [1310, 741] on button "Add Payment" at bounding box center [1392, 742] width 296 height 28
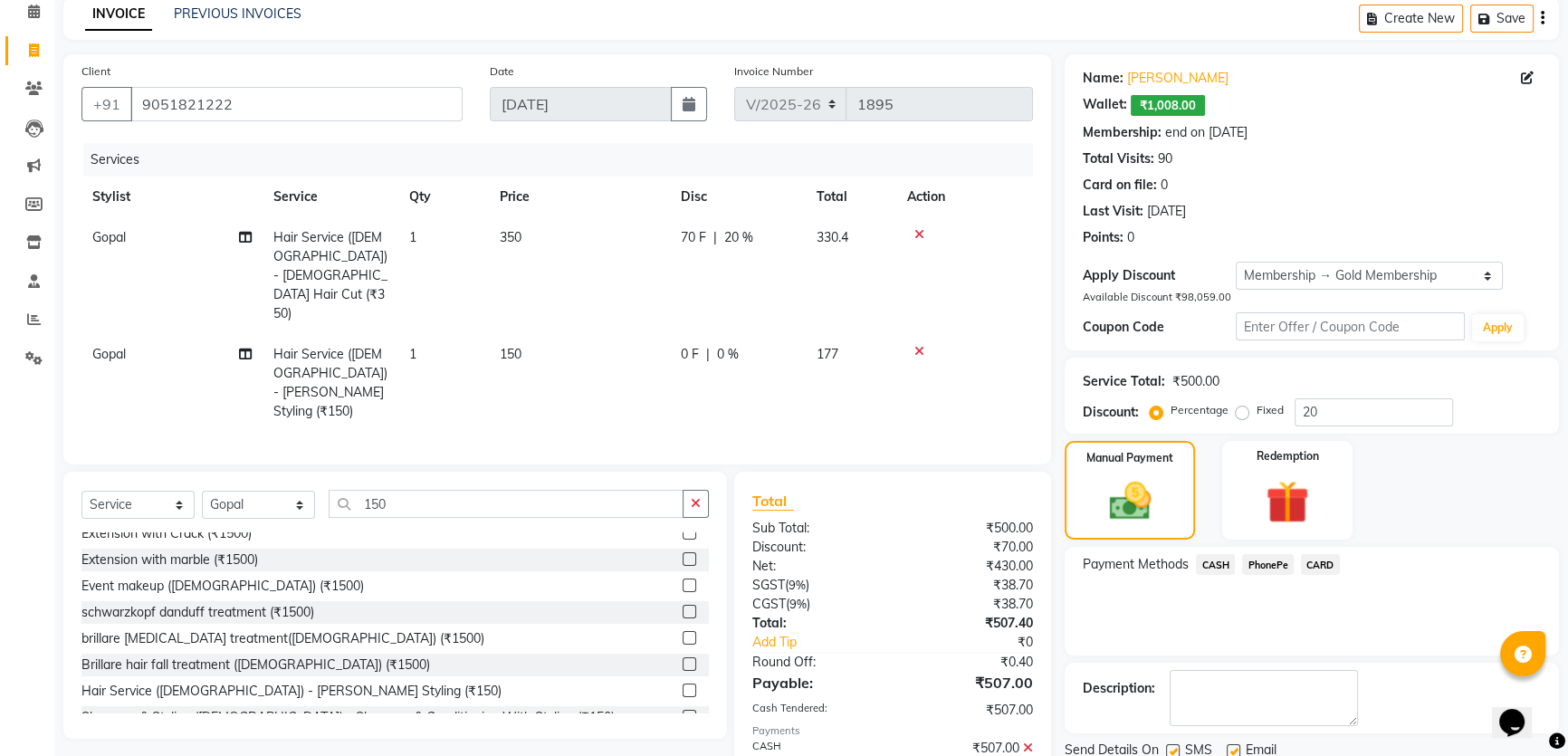
scroll to position [193, 0]
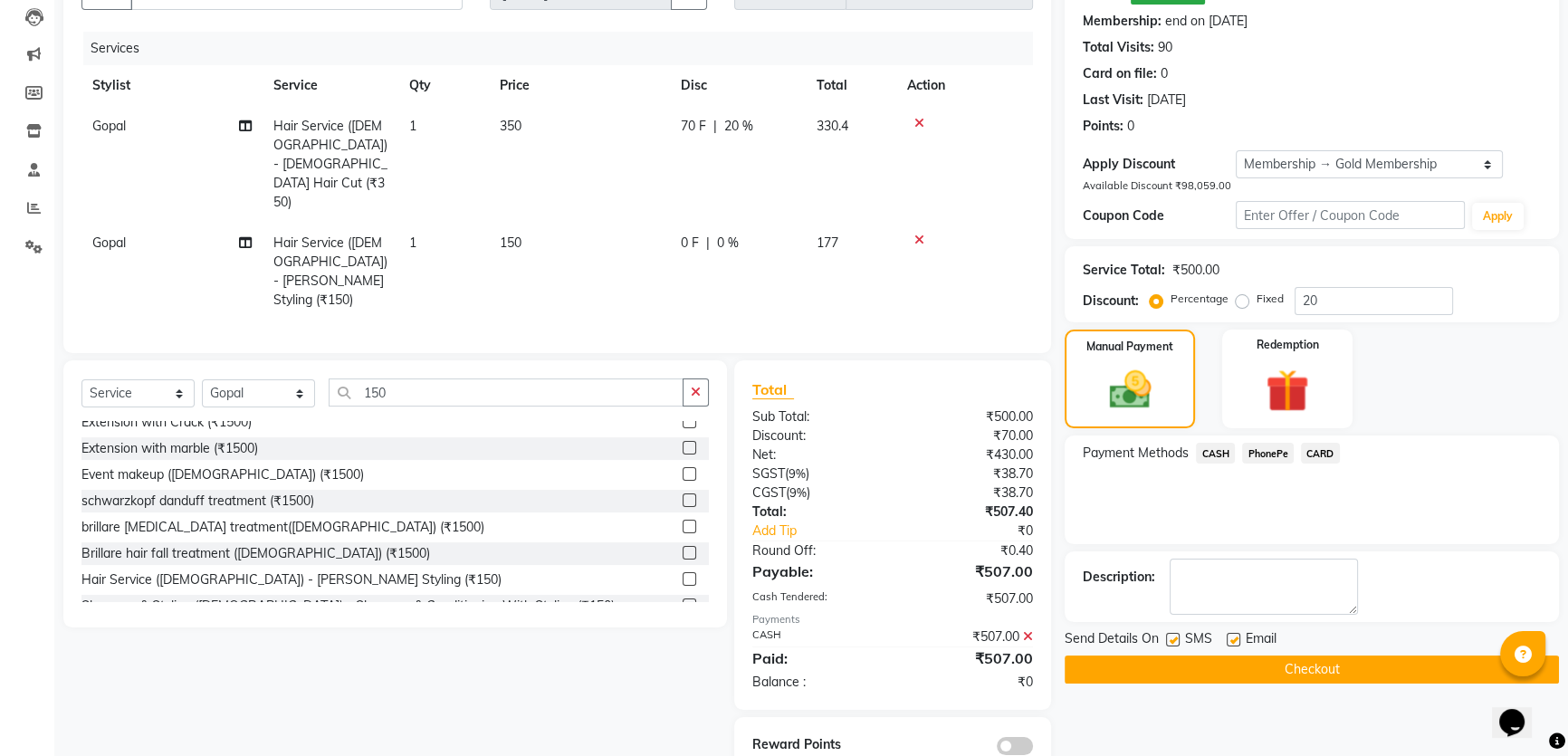
click at [1225, 675] on button "Checkout" at bounding box center [1312, 669] width 495 height 28
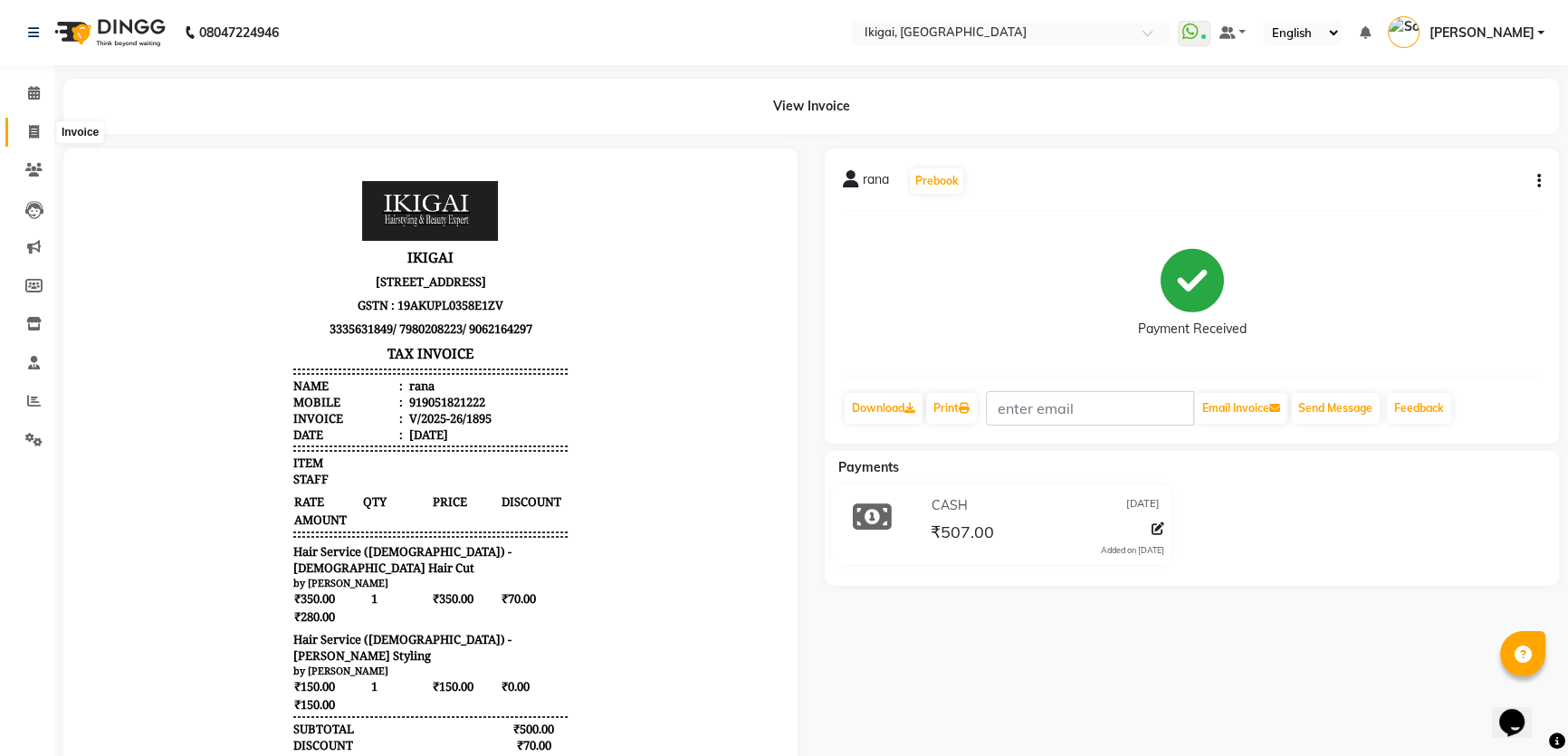
click at [29, 127] on icon at bounding box center [34, 132] width 10 height 13
select select "service"
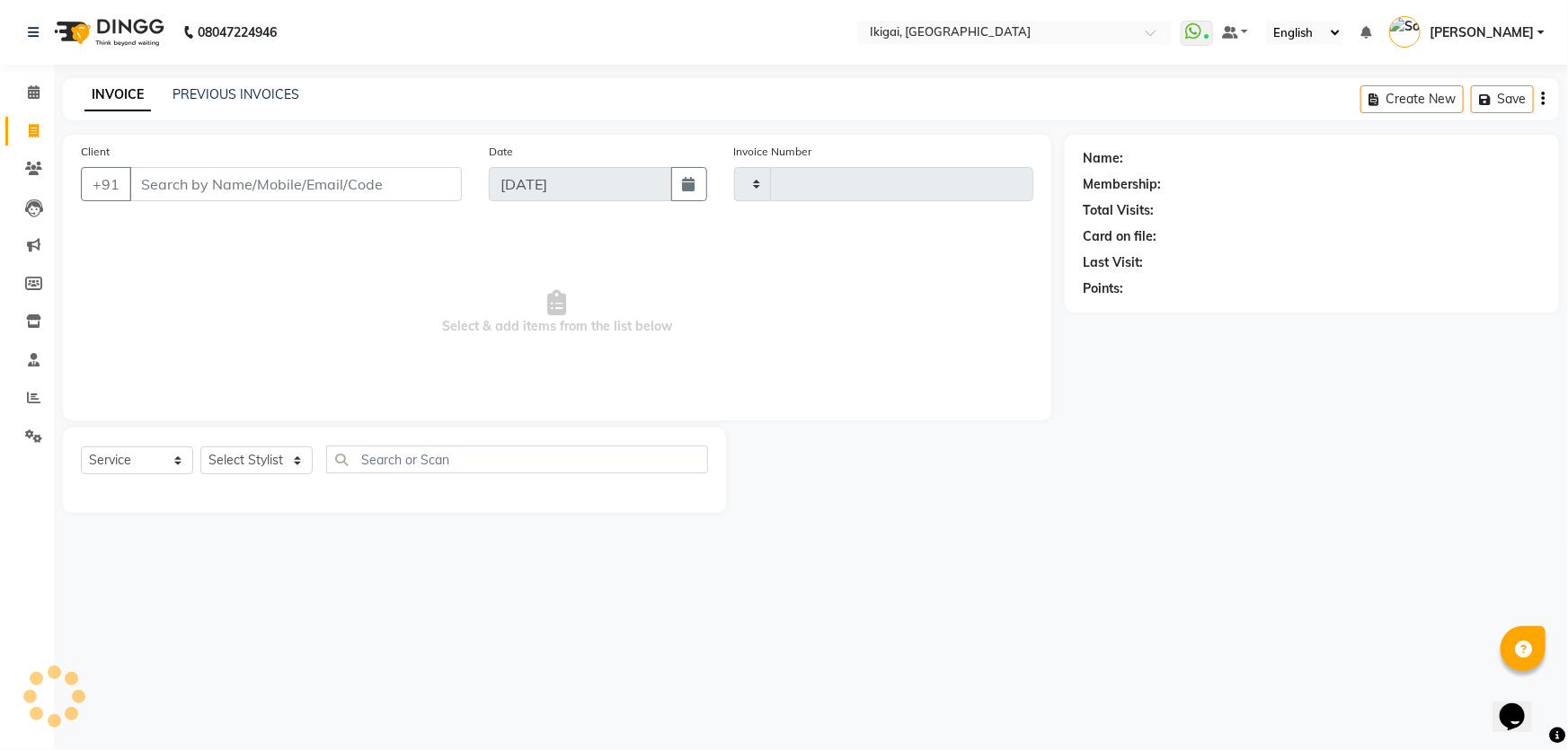
type input "1896"
select select "4429"
click at [238, 461] on select "Select Stylist Firoz Gopal gopal 2 jiban karan rima riya rupa sagar soma somasr…" at bounding box center [256, 459] width 112 height 28
select select "24731"
click at [200, 446] on select "Select Stylist Firoz Gopal gopal 2 jiban karan rima riya rupa sagar soma somasr…" at bounding box center [256, 459] width 112 height 28
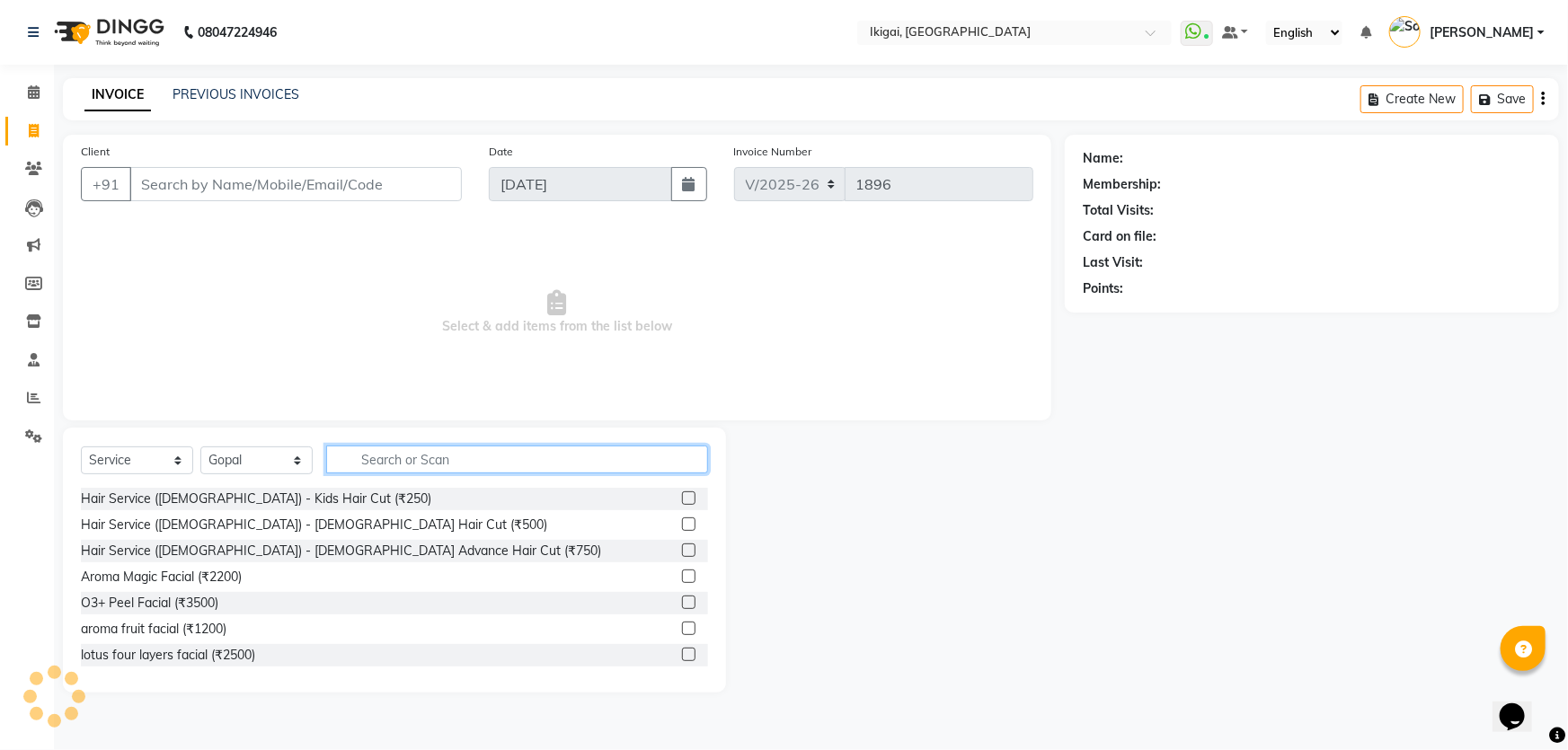
click at [455, 461] on input "text" at bounding box center [517, 459] width 382 height 28
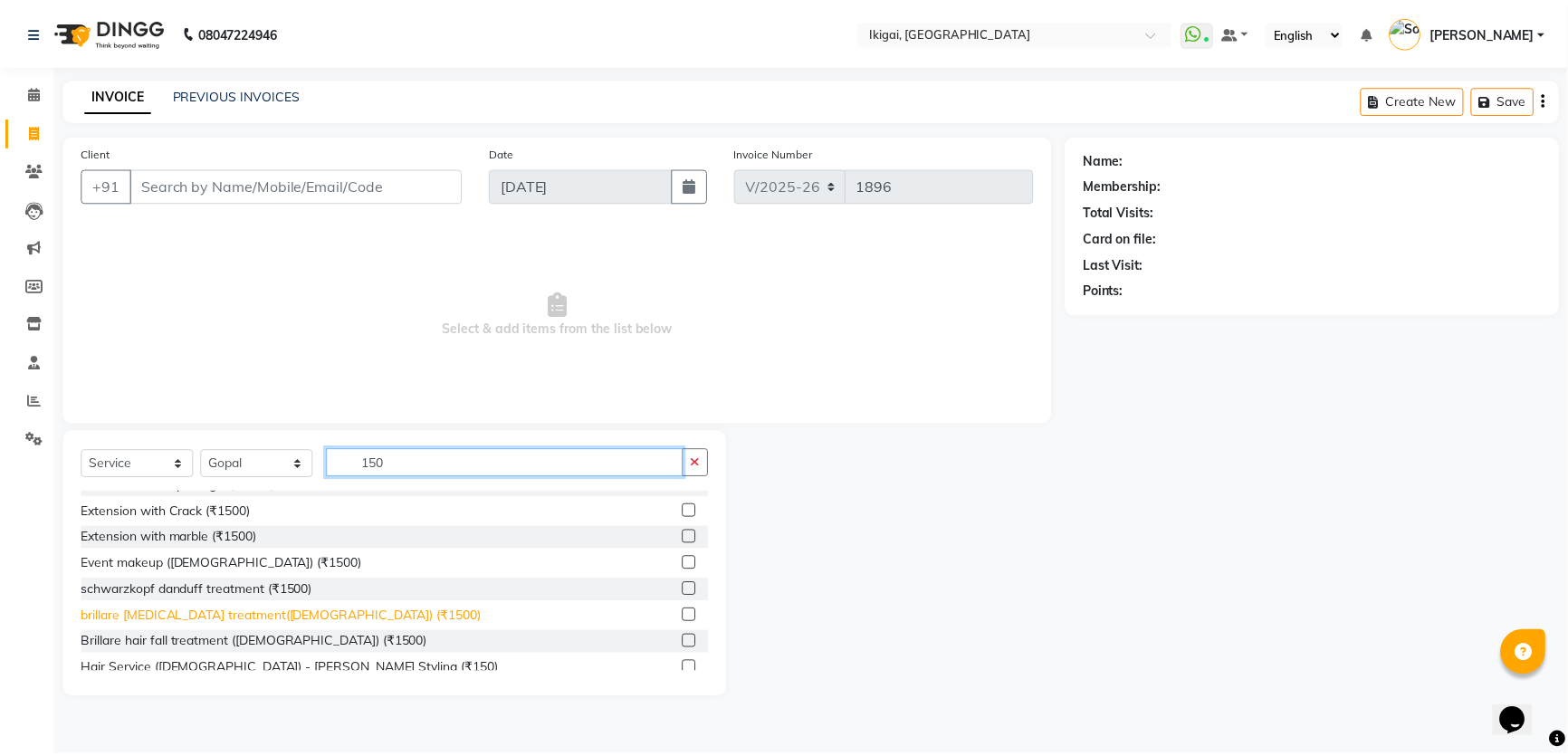
scroll to position [246, 0]
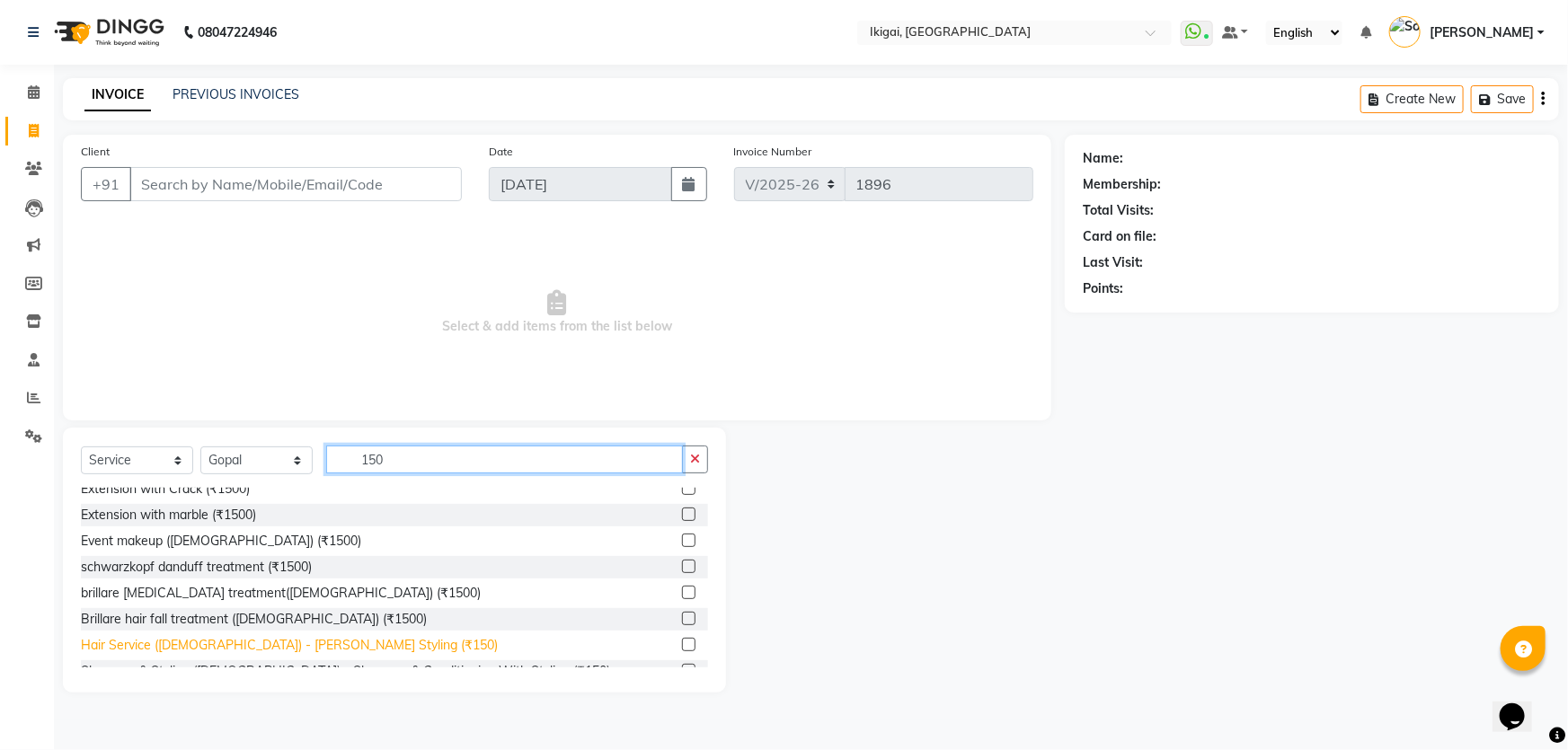
type input "150"
click at [315, 647] on div "Hair Service (Gents) - Beard Styling (₹150)" at bounding box center [289, 645] width 417 height 19
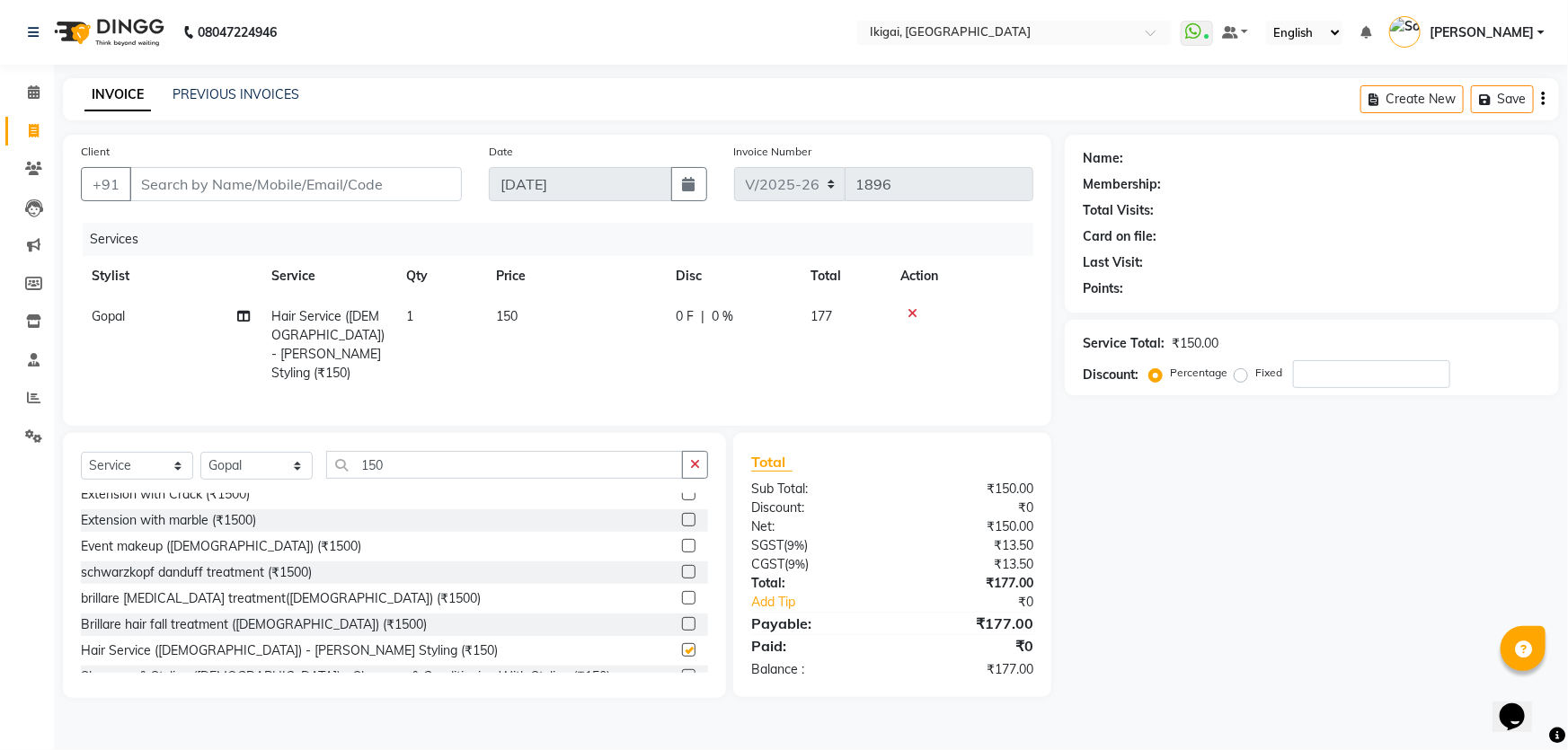
checkbox input "false"
click at [289, 178] on input "Client" at bounding box center [295, 184] width 333 height 34
type input "a"
type input "0"
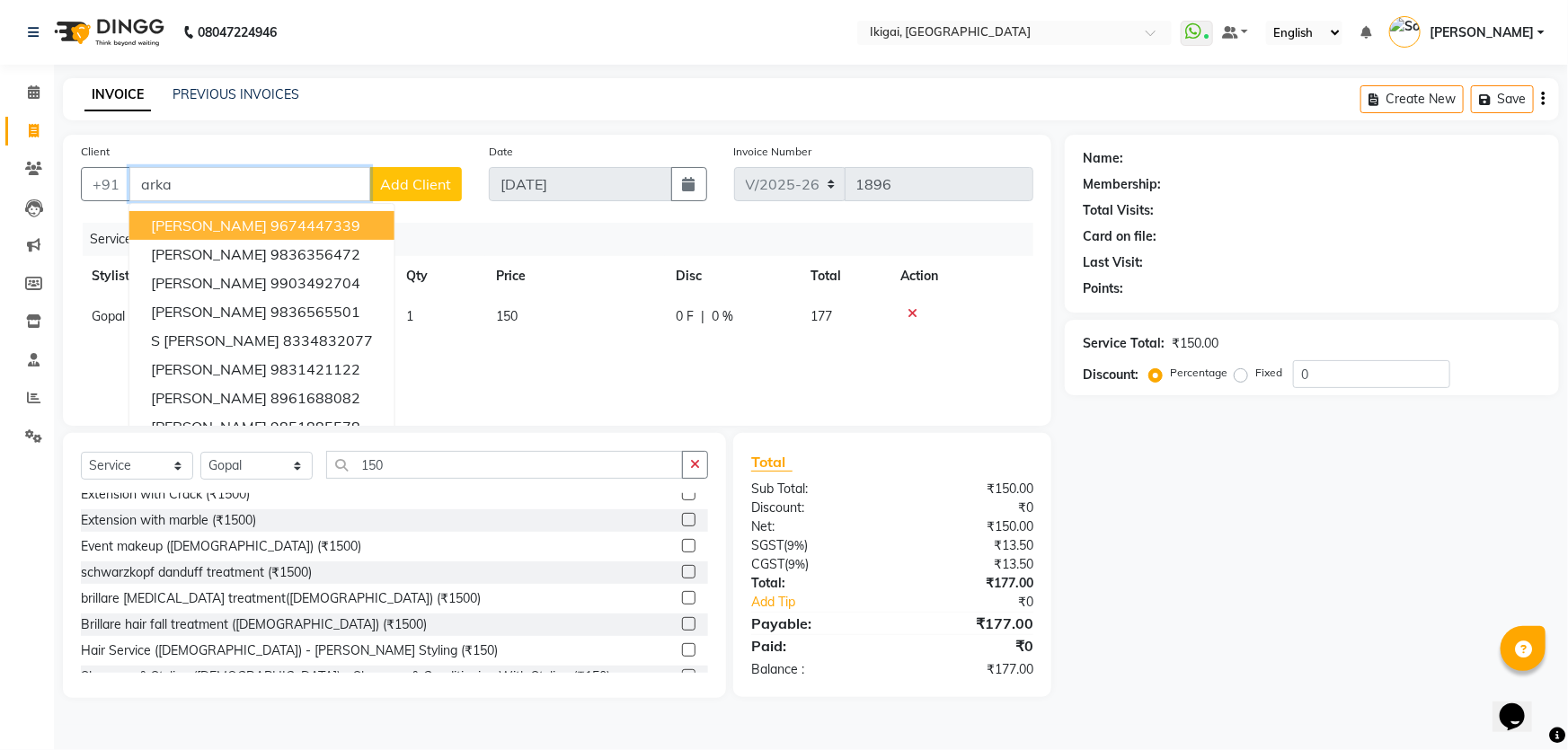
click at [284, 229] on ngb-highlight "9674447339" at bounding box center [316, 225] width 90 height 18
type input "9674447339"
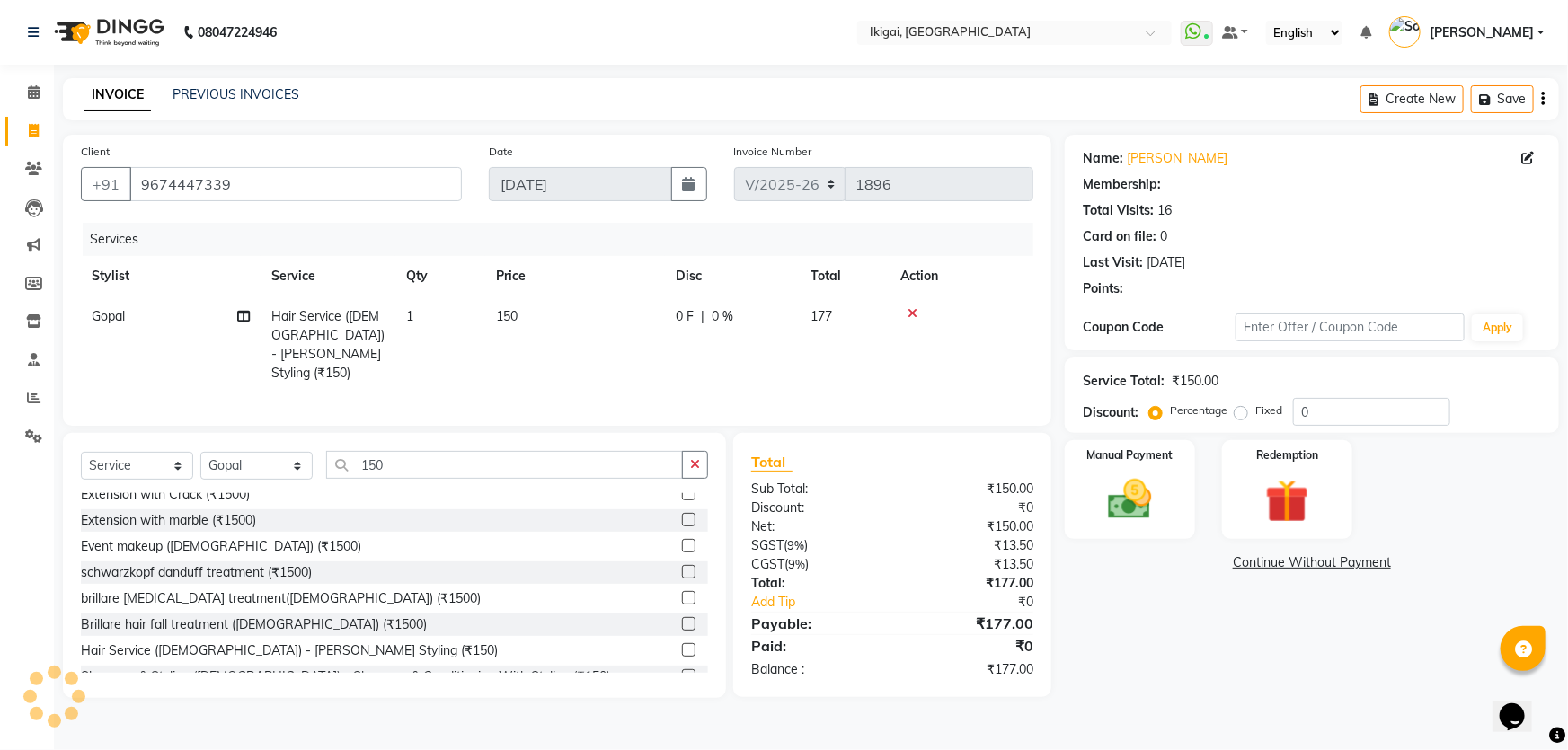
select select "1: Object"
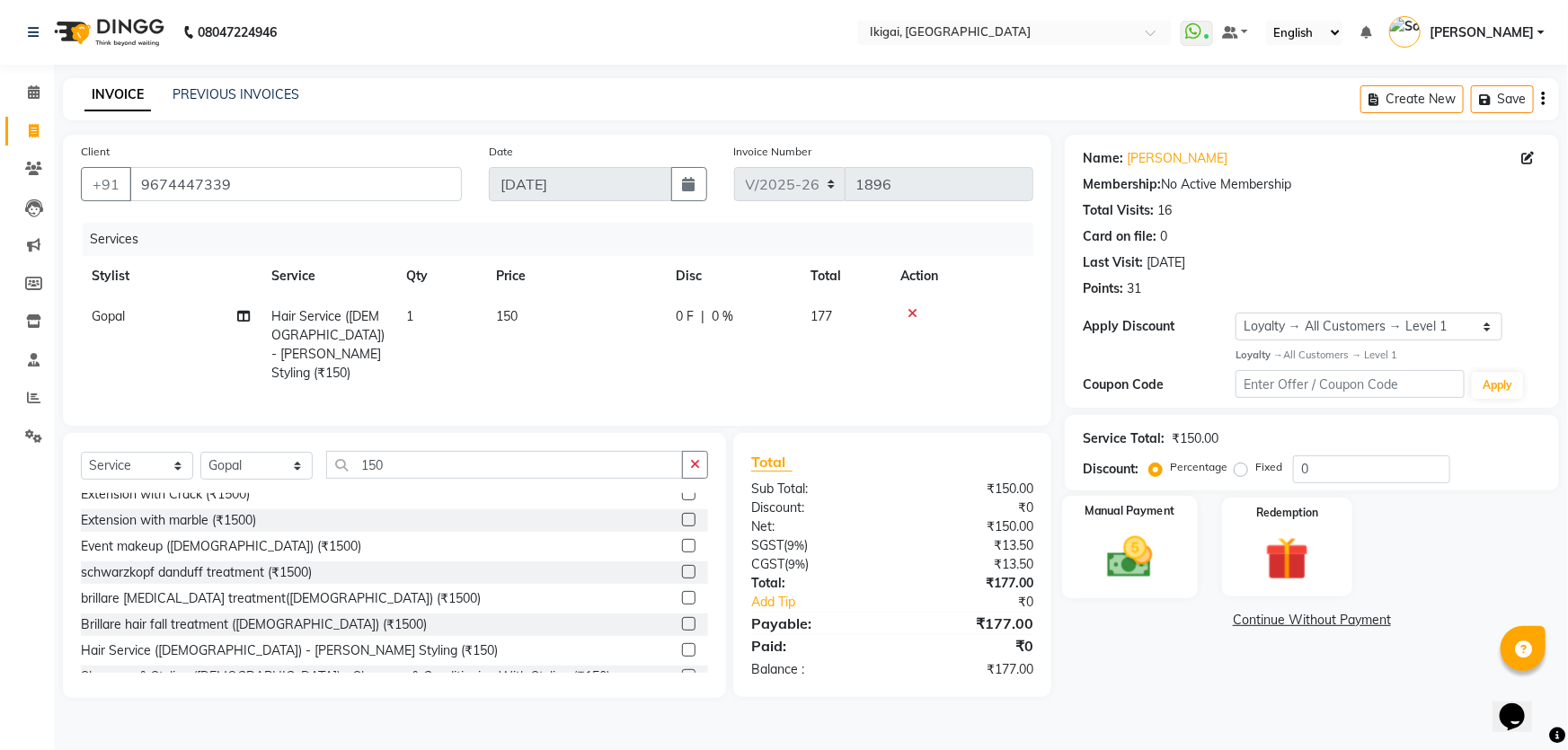
click at [1130, 556] on img at bounding box center [1130, 557] width 73 height 52
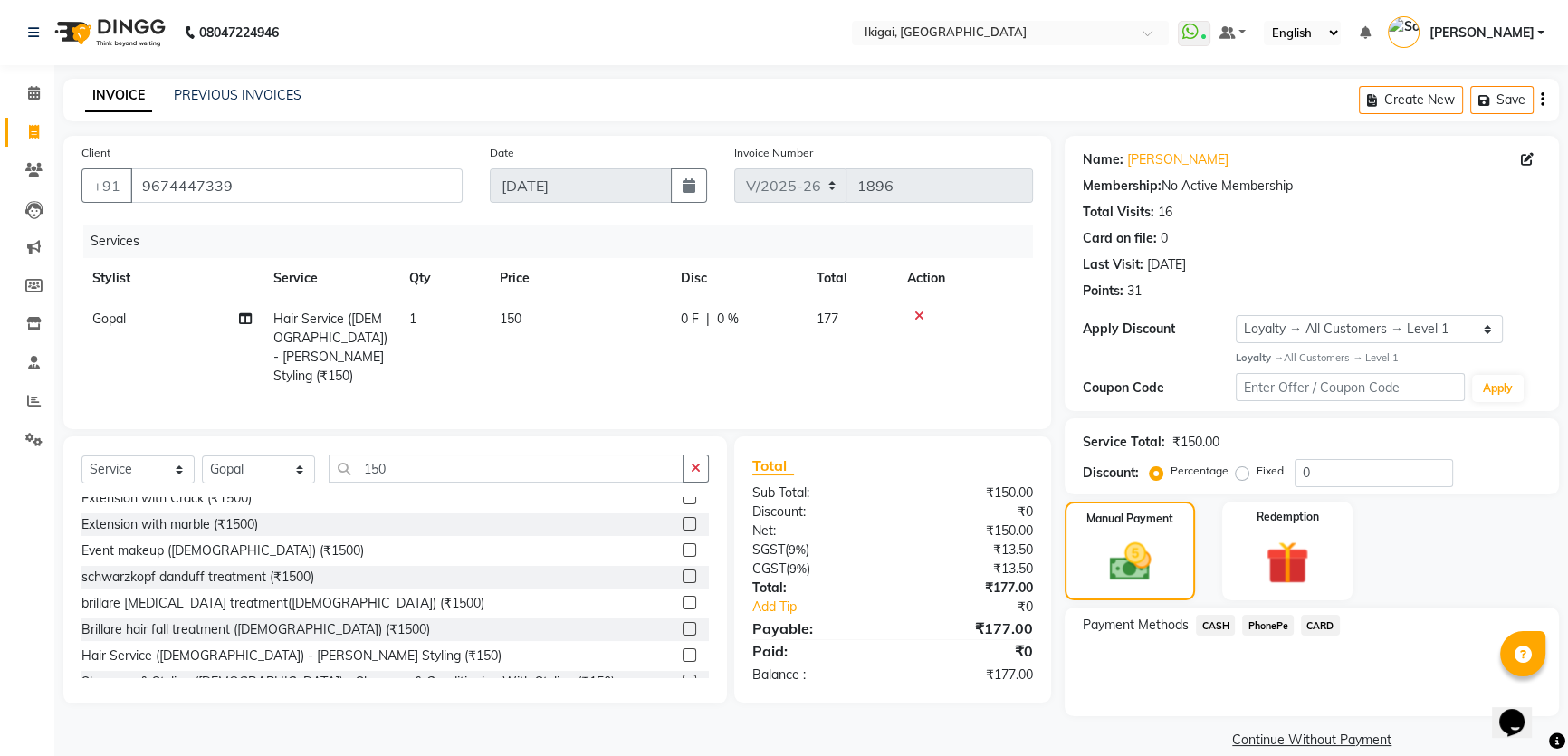
click at [1264, 628] on span "PhonePe" at bounding box center [1267, 625] width 52 height 21
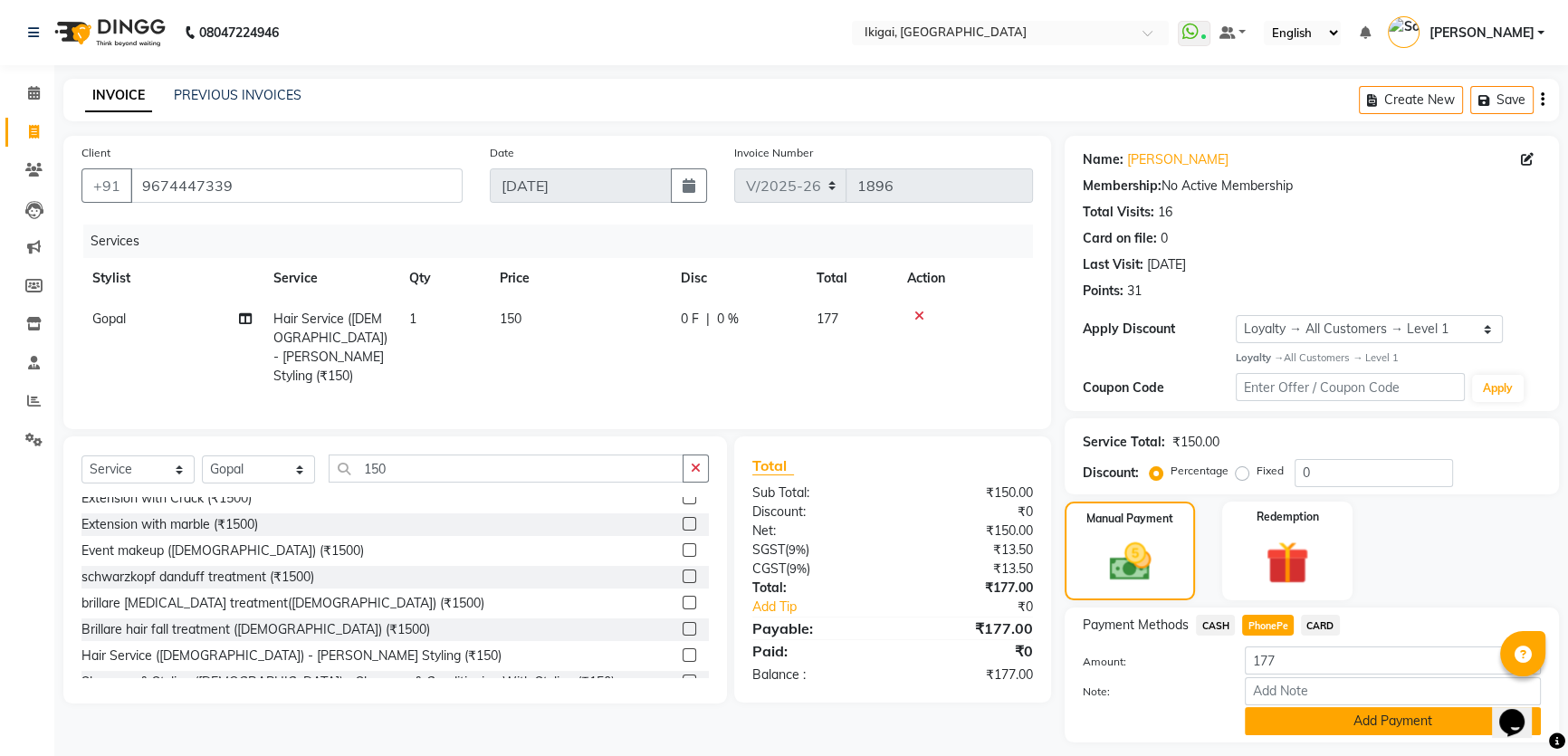
click at [1276, 718] on button "Add Payment" at bounding box center [1392, 720] width 296 height 28
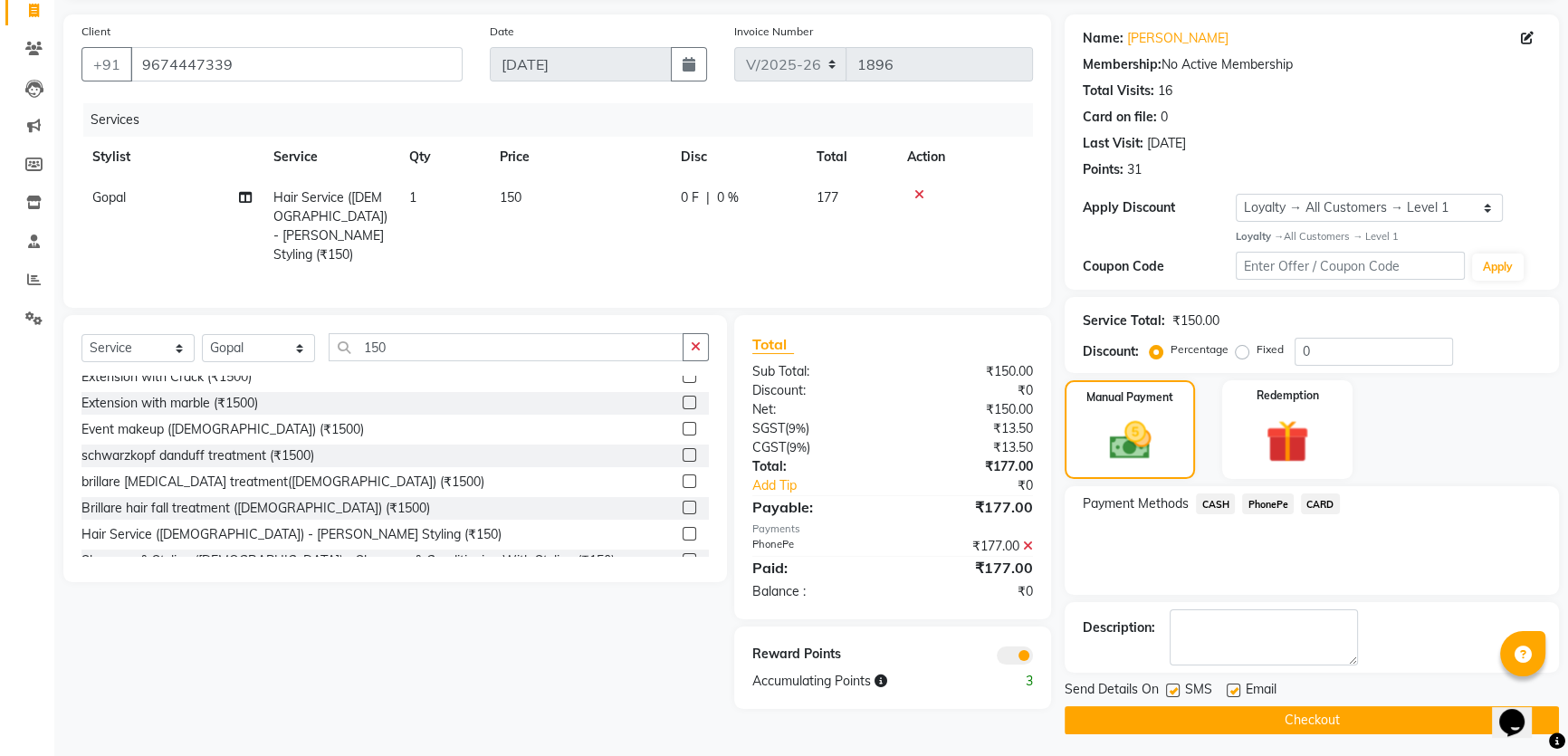
scroll to position [126, 0]
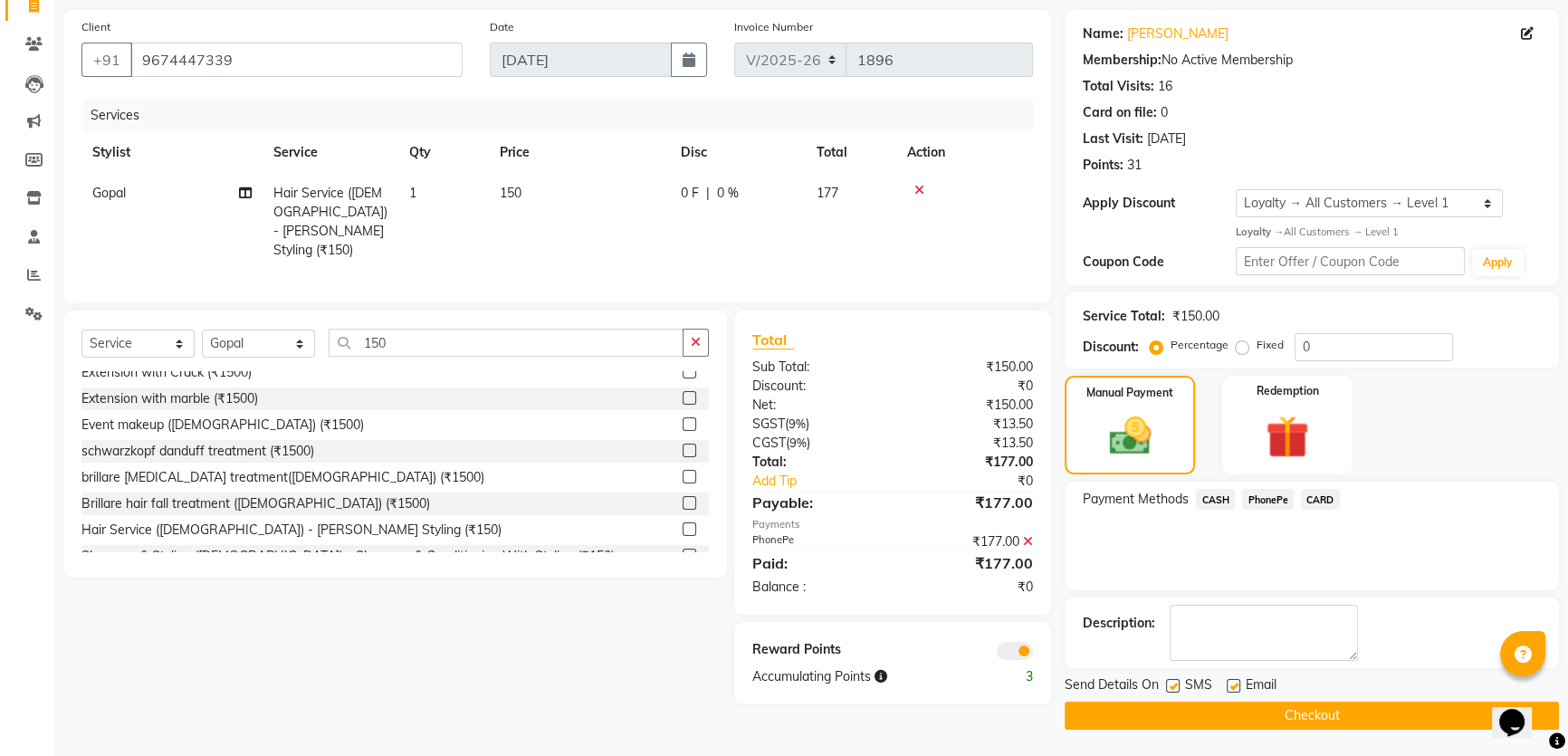
click at [1244, 705] on button "Checkout" at bounding box center [1312, 716] width 495 height 28
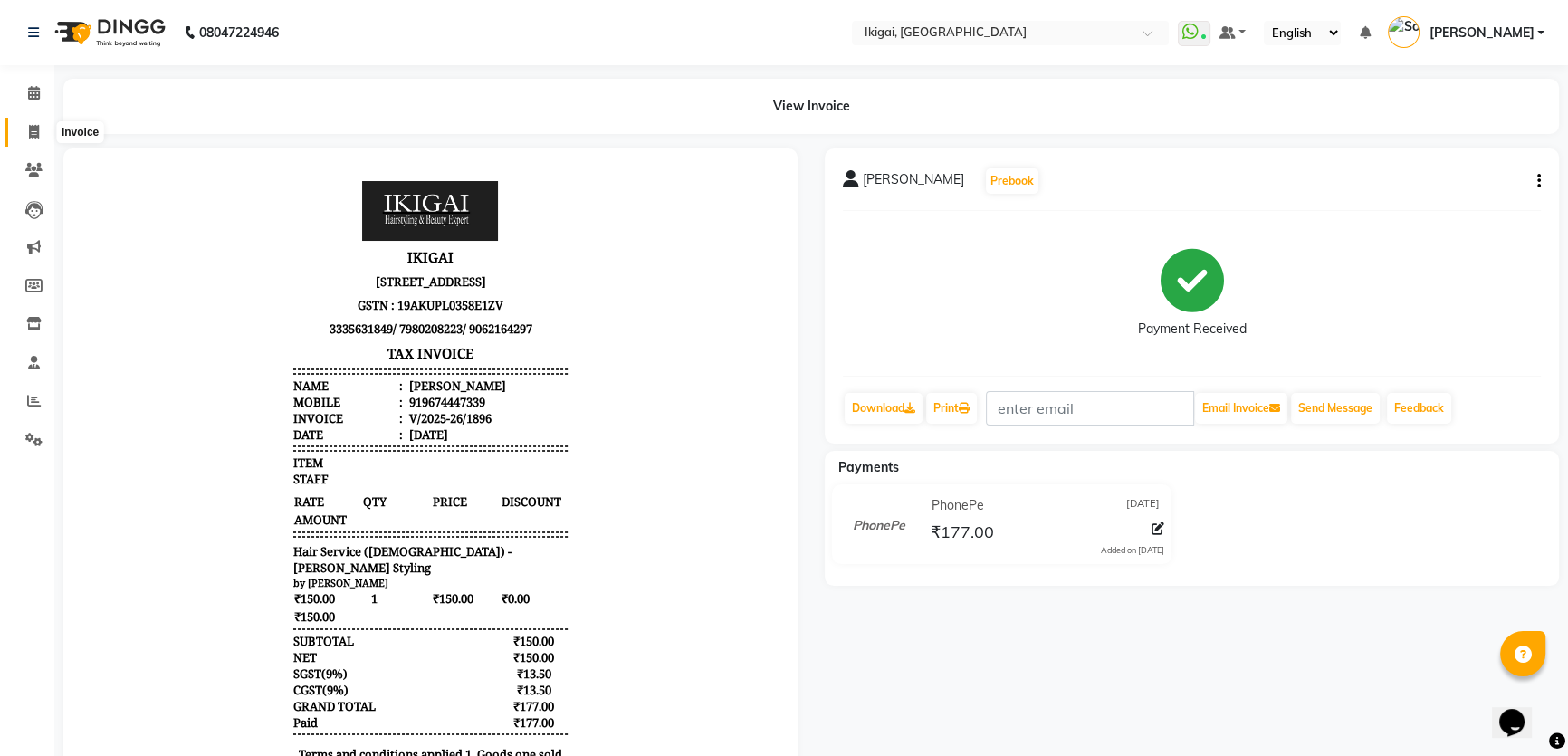
click at [32, 122] on span at bounding box center [34, 133] width 32 height 21
select select "service"
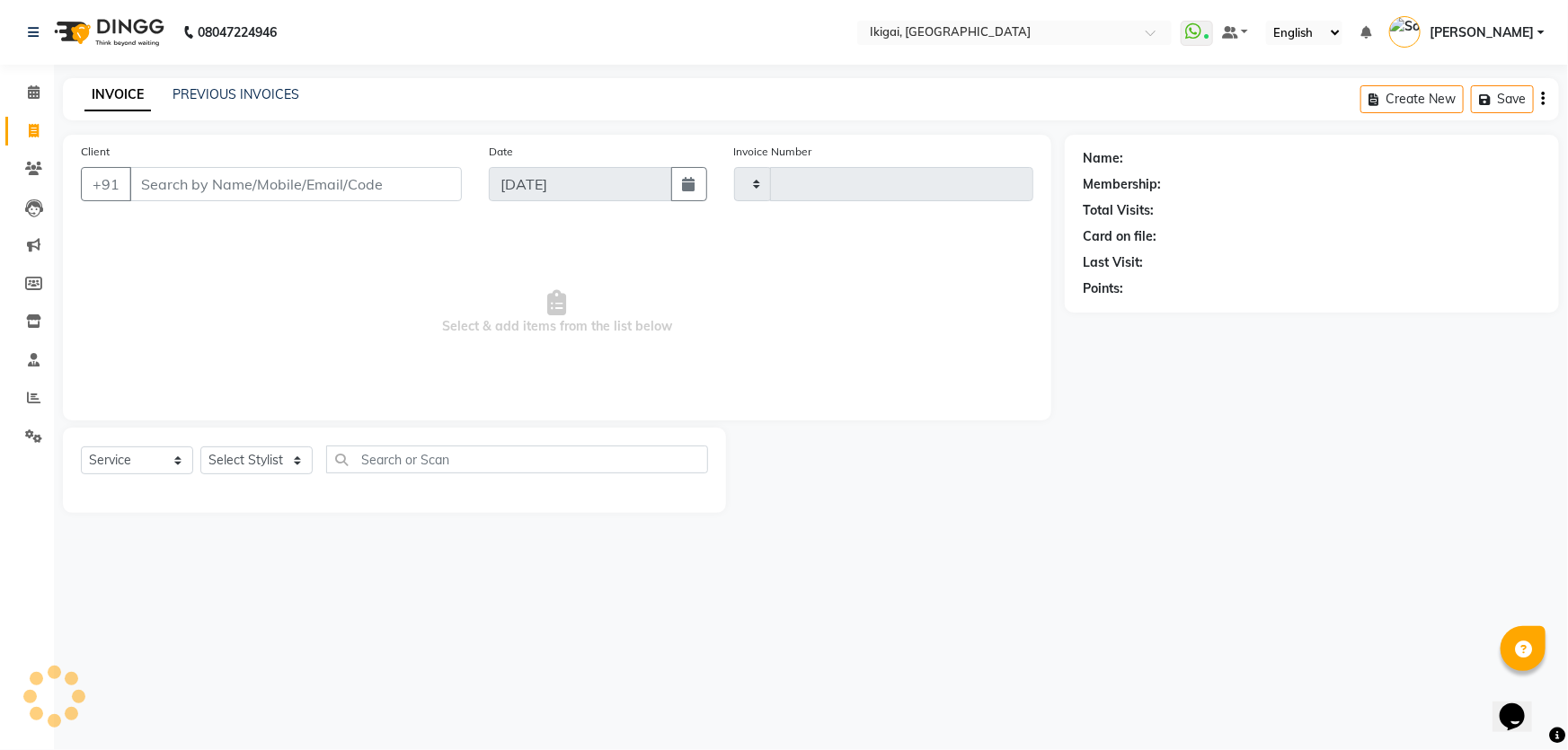
type input "1897"
select select "4429"
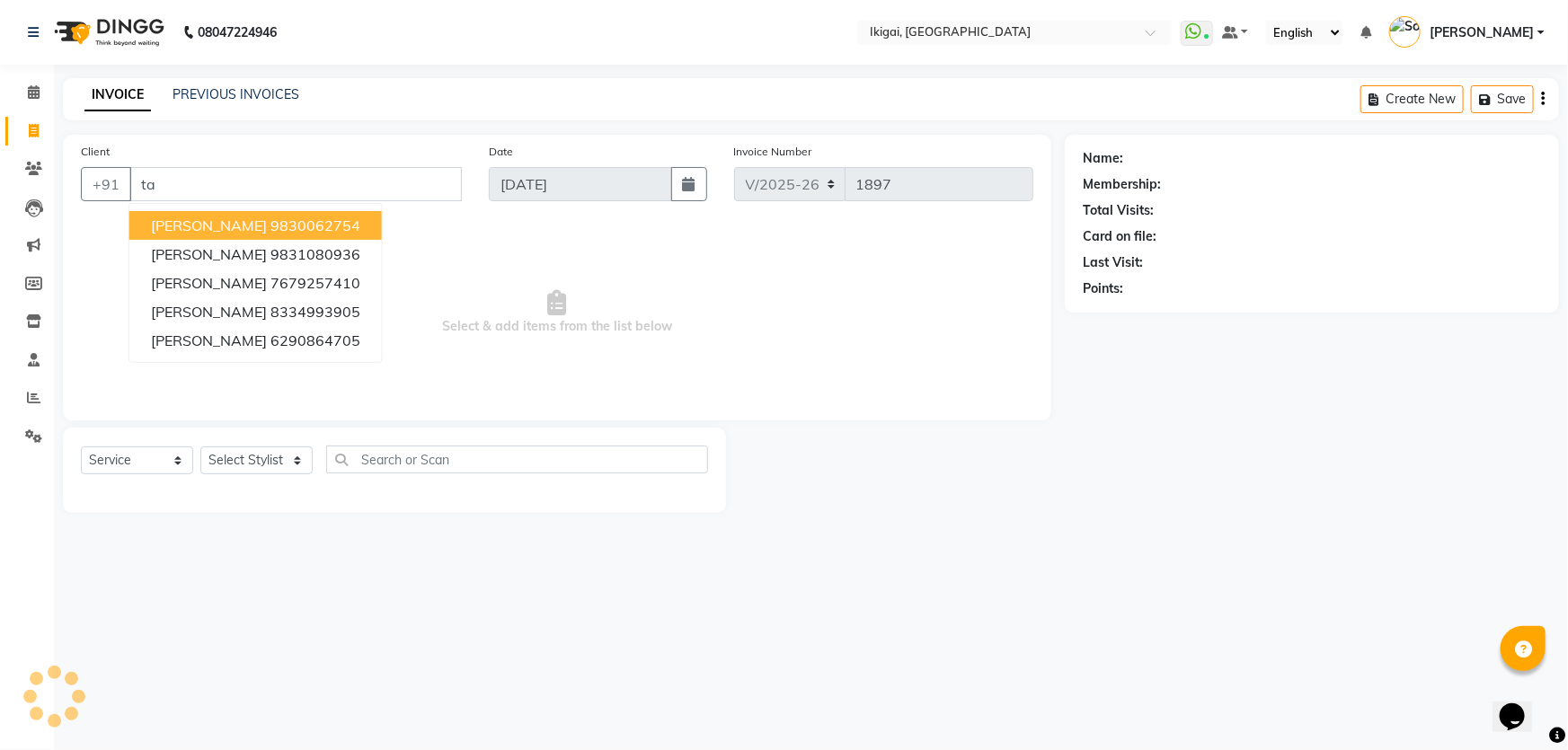
type input "t"
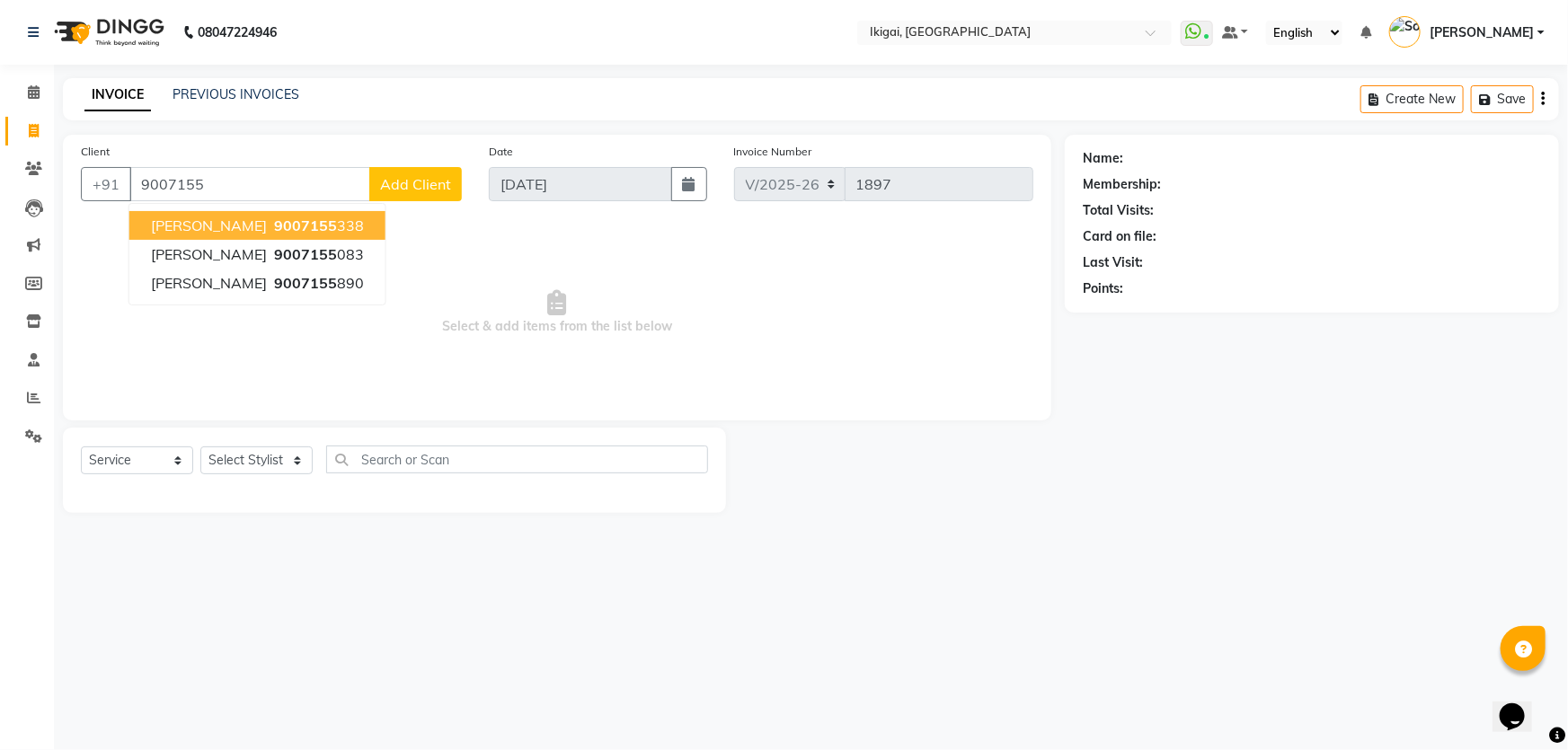
click at [208, 214] on button "Tanmoy 9007155 338" at bounding box center [257, 226] width 256 height 29
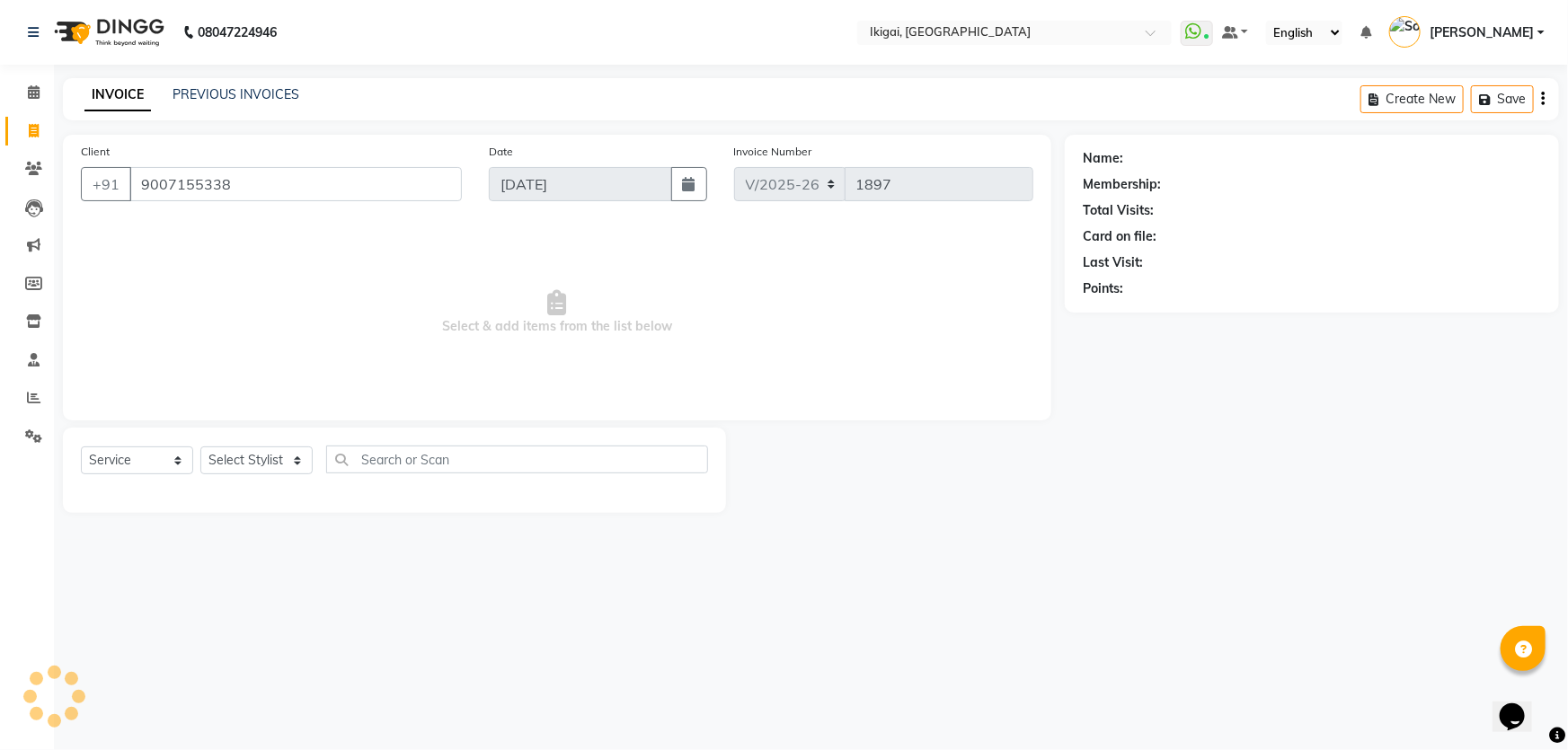
type input "9007155338"
select select "1: Object"
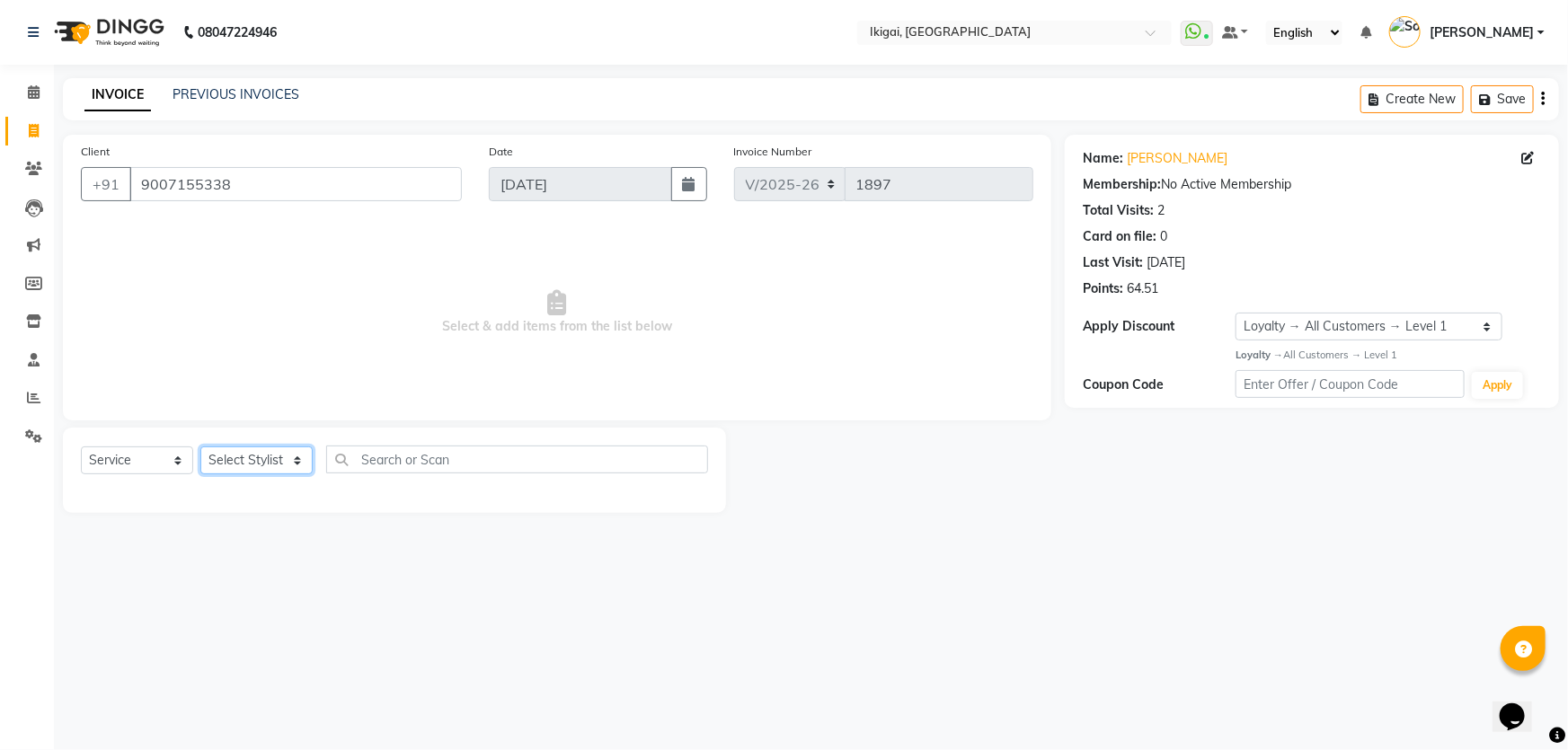
click at [289, 457] on select "Select Stylist Firoz Gopal gopal 2 jiban karan rima riya rupa sagar soma somasr…" at bounding box center [256, 459] width 112 height 28
select select "24731"
click at [200, 446] on select "Select Stylist Firoz Gopal gopal 2 jiban karan rima riya rupa sagar soma somasr…" at bounding box center [256, 459] width 112 height 28
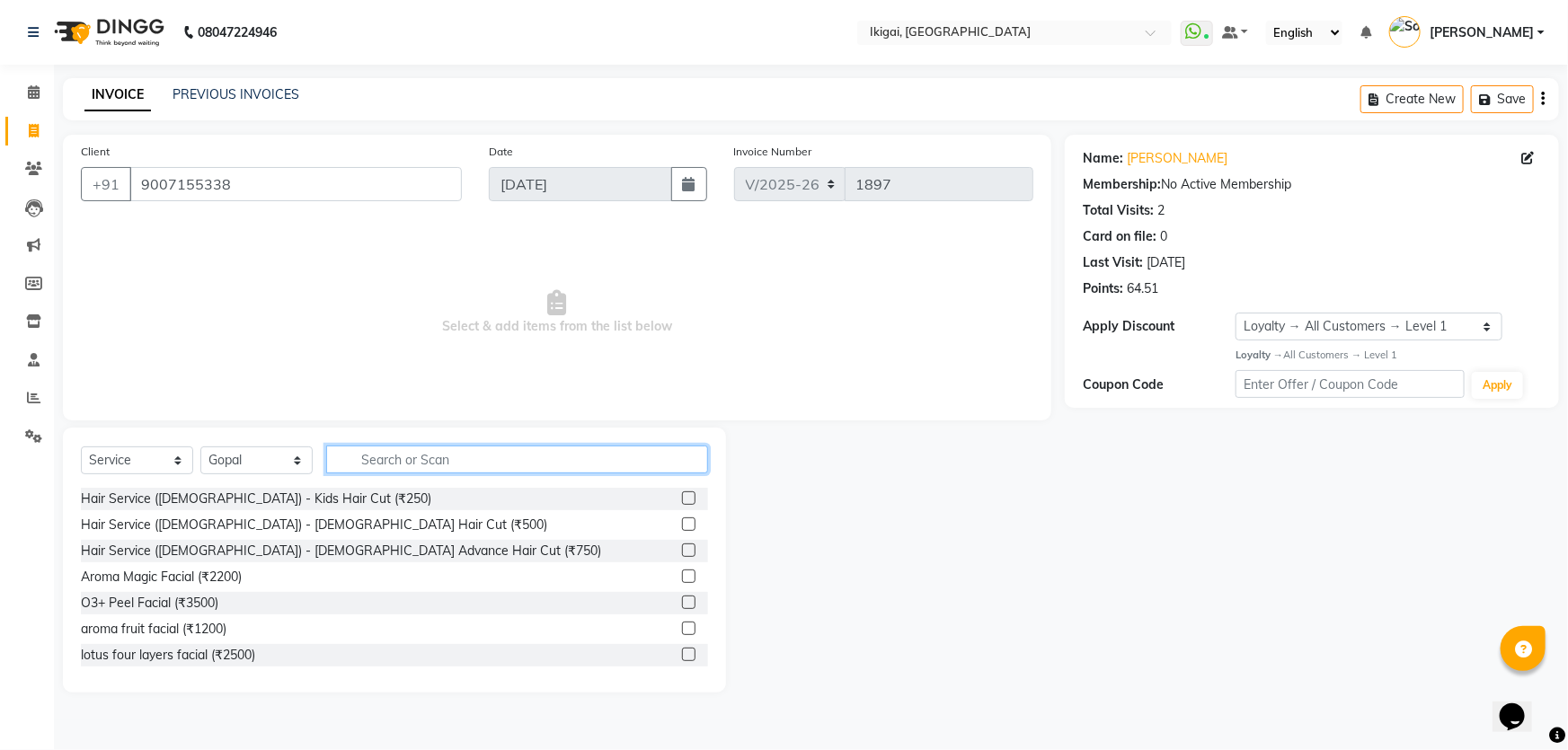
click at [549, 457] on input "text" at bounding box center [517, 459] width 382 height 28
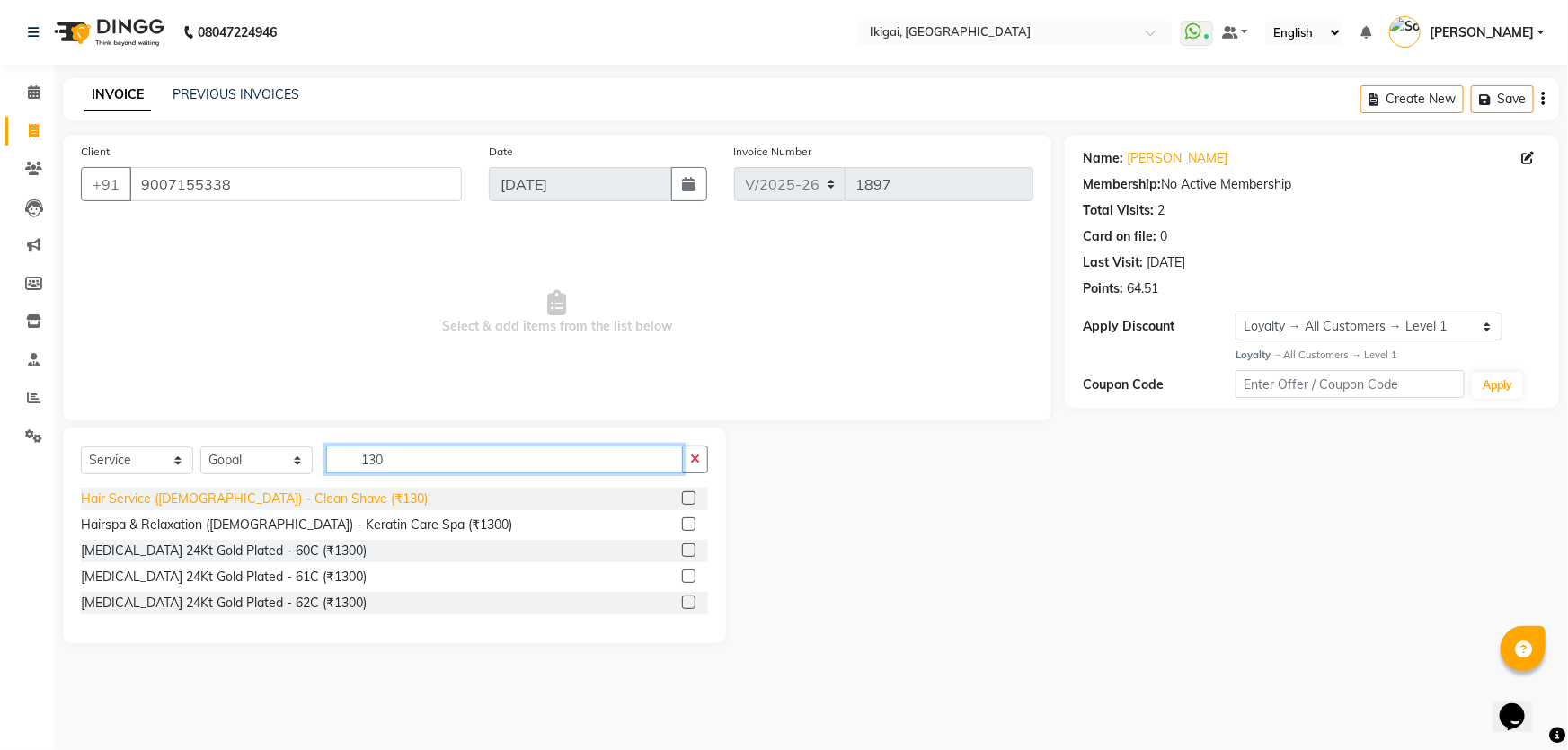
type input "130"
click at [245, 491] on div "Hair Service (Gents) - Clean Shave (₹130)" at bounding box center [255, 499] width 347 height 19
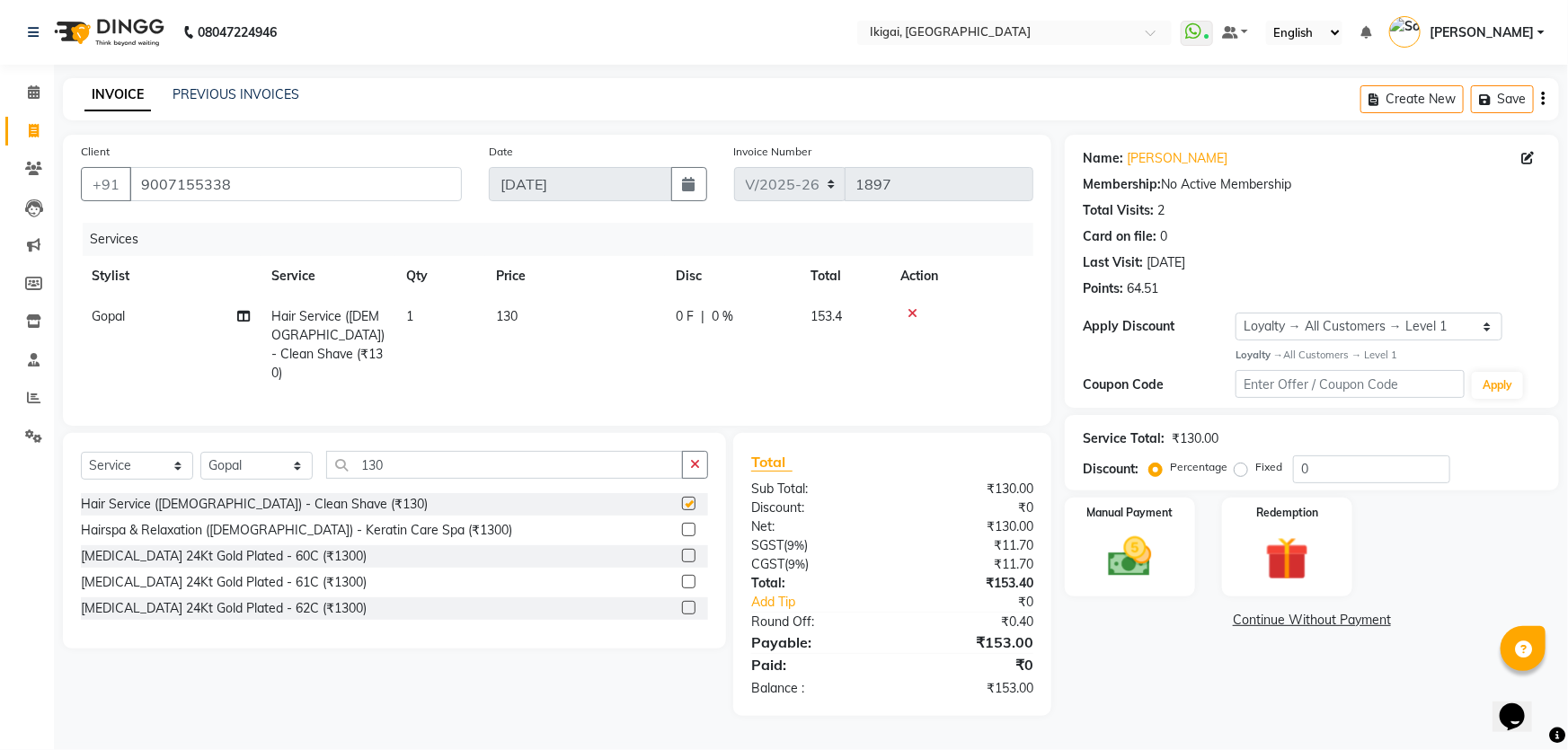
checkbox input "false"
click at [430, 452] on input "130" at bounding box center [504, 464] width 356 height 28
click at [911, 311] on icon at bounding box center [912, 313] width 10 height 12
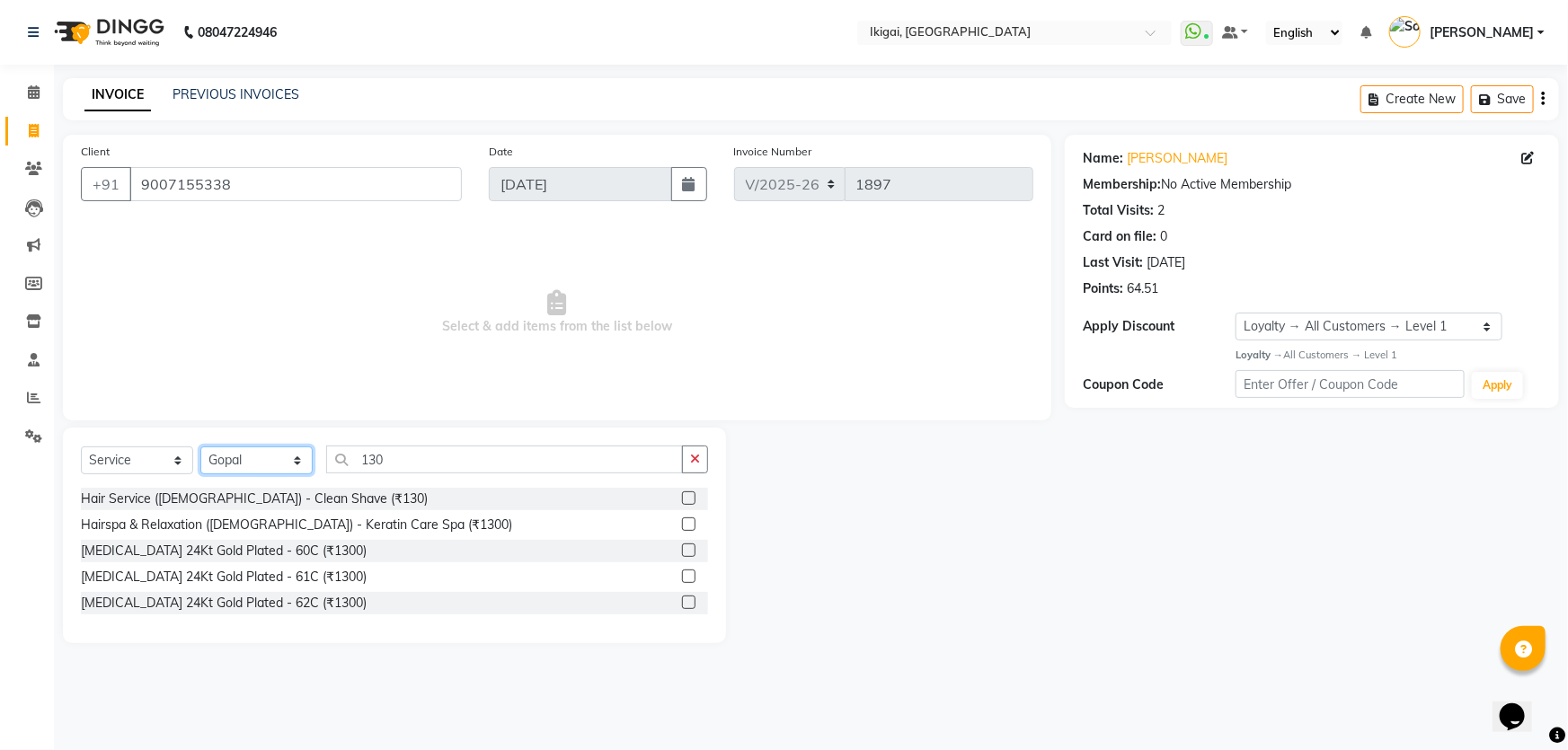
click at [250, 457] on select "Select Stylist Firoz Gopal gopal 2 jiban karan rima riya rupa sagar soma somasr…" at bounding box center [256, 459] width 112 height 28
select select "82442"
click at [200, 446] on select "Select Stylist Firoz Gopal gopal 2 jiban karan rima riya rupa sagar soma somasr…" at bounding box center [256, 459] width 112 height 28
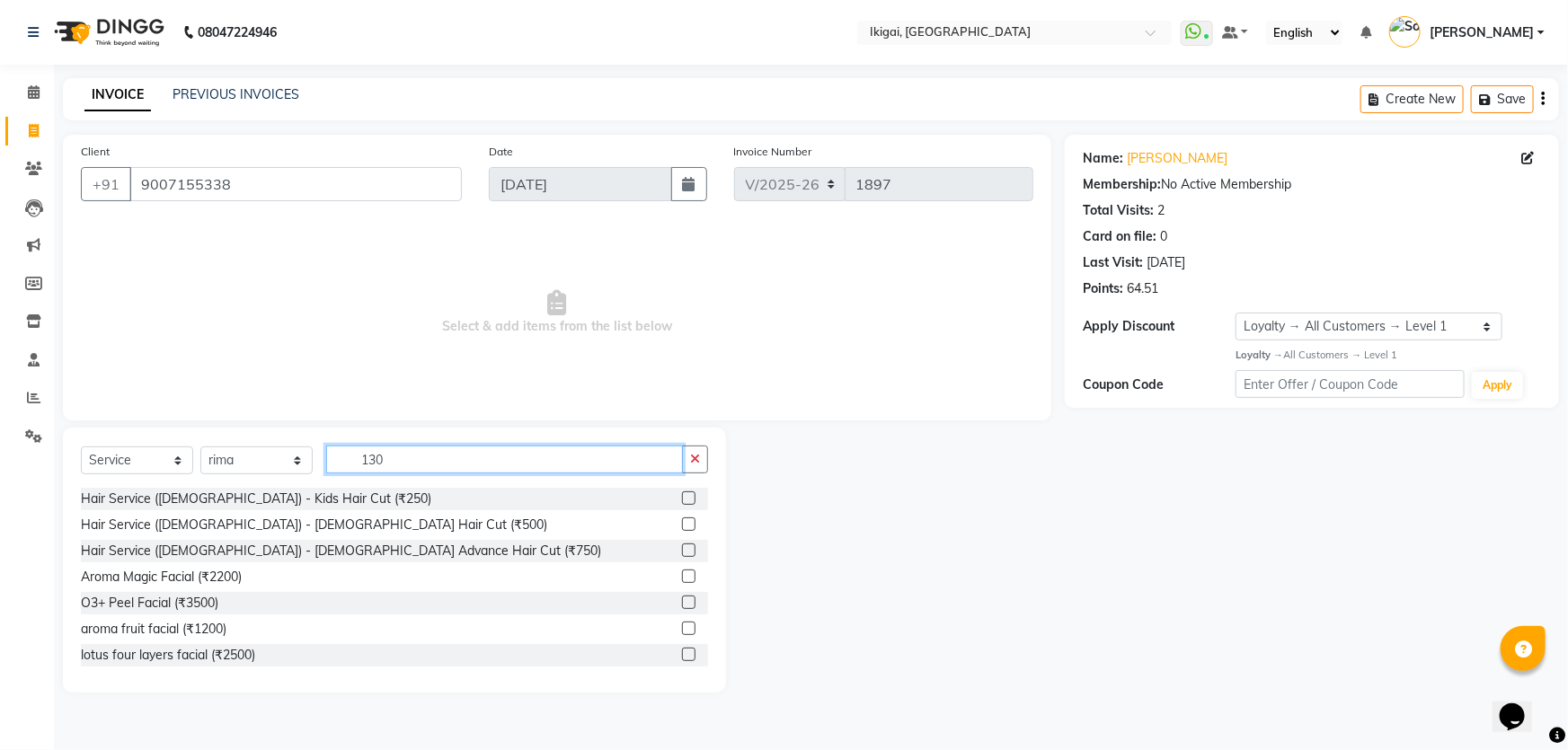
click at [370, 463] on input "130" at bounding box center [504, 459] width 356 height 28
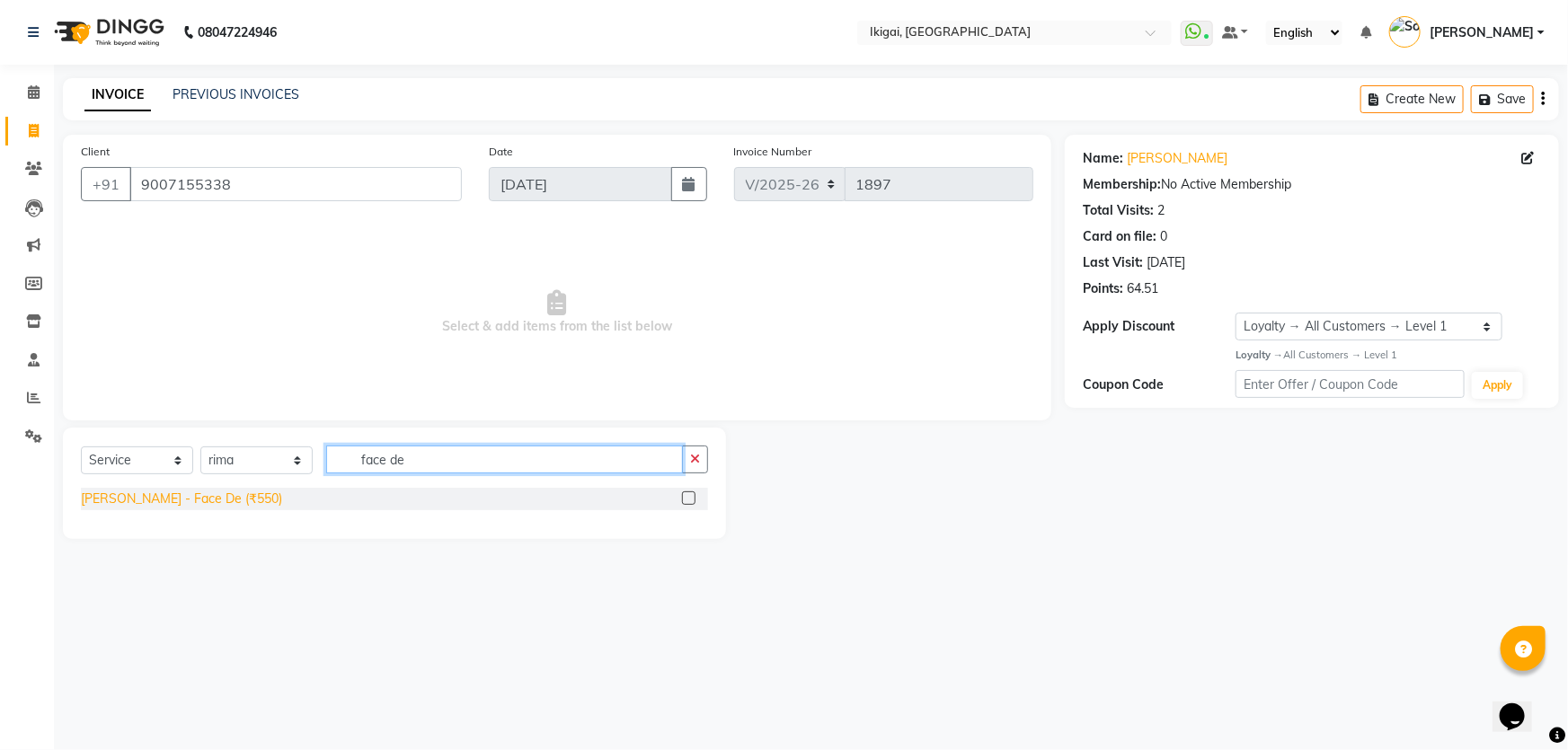
type input "face de"
click at [196, 495] on div "[PERSON_NAME] - Face De (₹550)" at bounding box center [181, 499] width 201 height 19
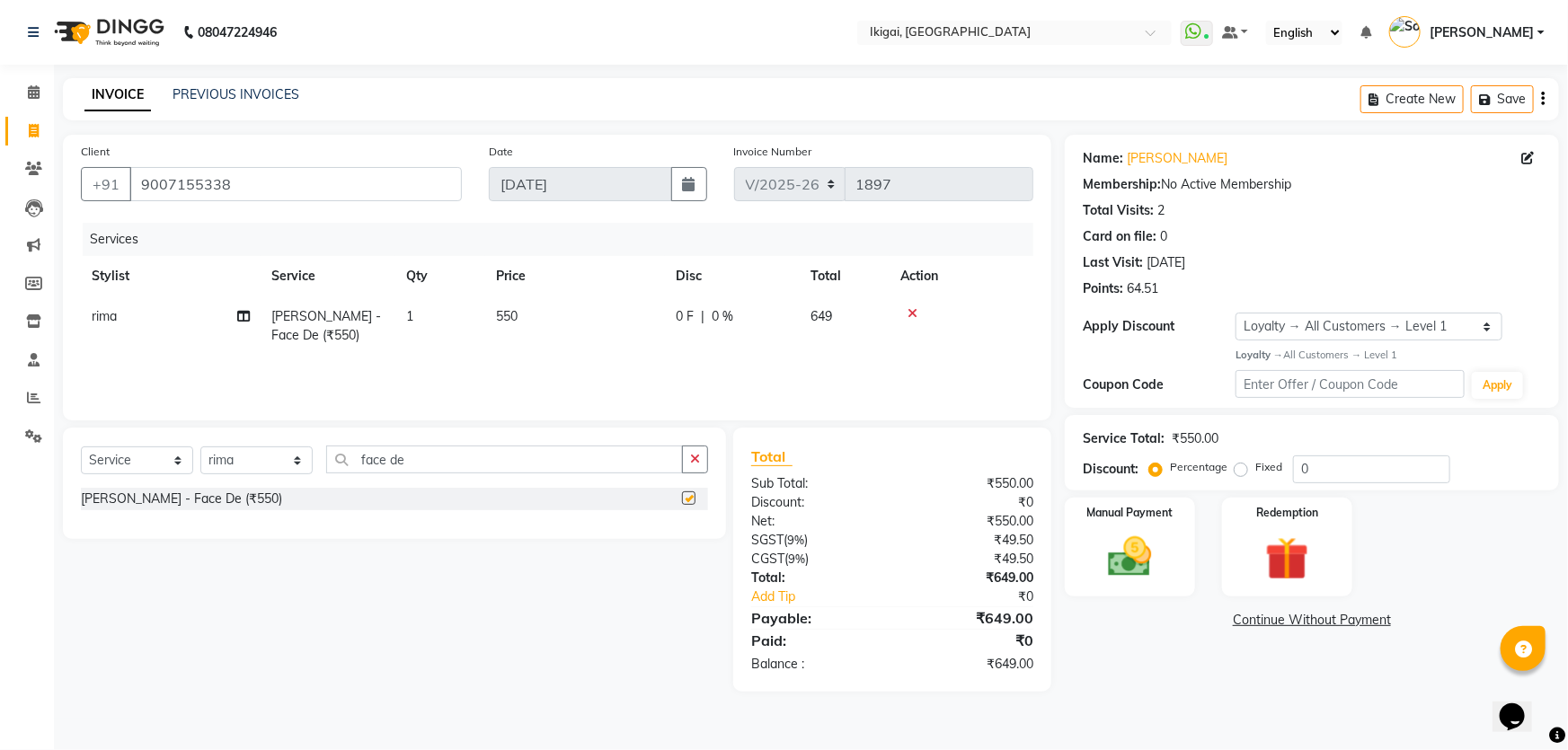
checkbox input "false"
drag, startPoint x: 508, startPoint y: 316, endPoint x: 557, endPoint y: 317, distance: 49.0
click at [509, 315] on span "550" at bounding box center [506, 315] width 22 height 16
select select "82442"
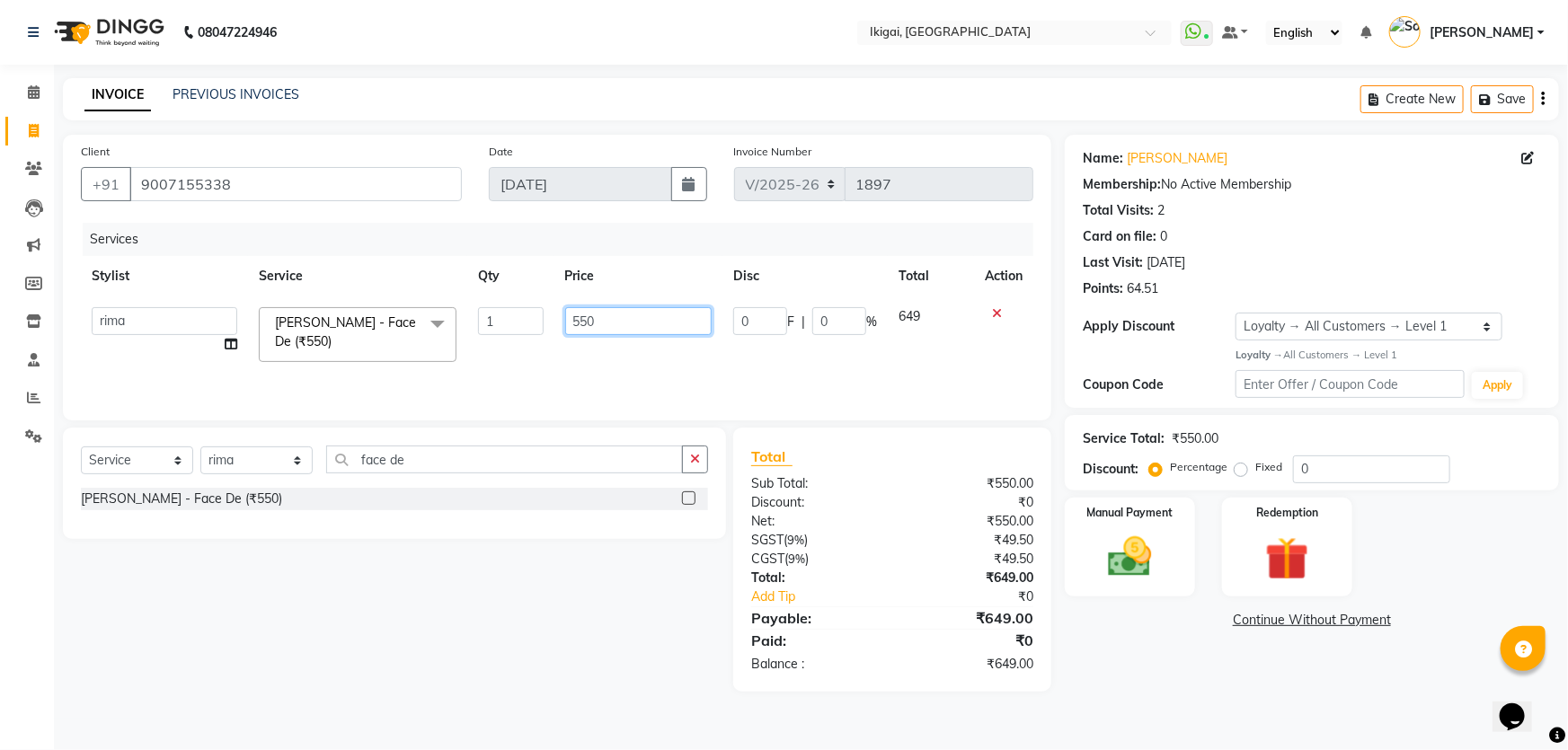
click at [569, 319] on input "550" at bounding box center [639, 320] width 148 height 28
type input "400"
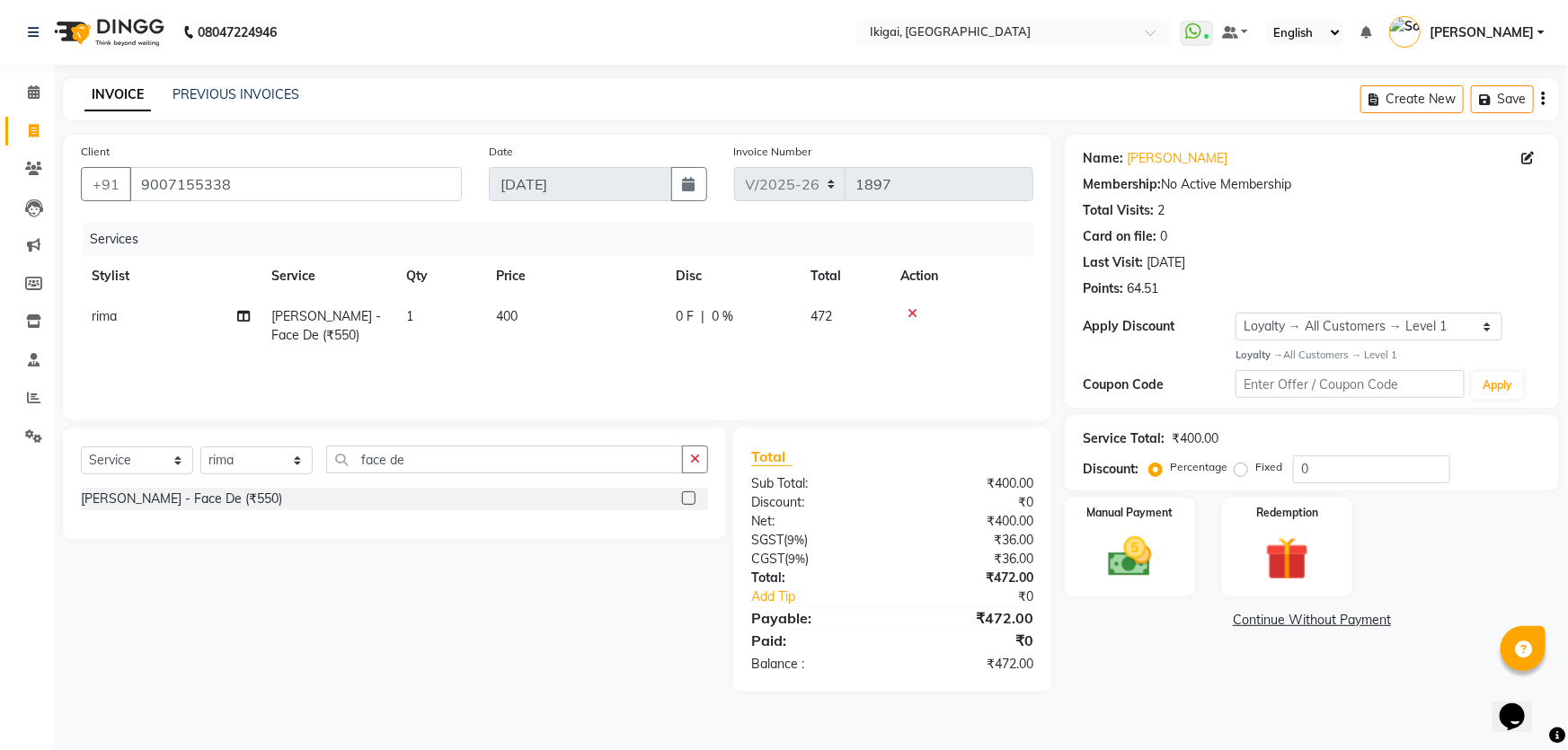
click at [1152, 712] on main "INVOICE PREVIOUS INVOICES Create New Save Client +91 9007155338 Date 04-09-2025…" at bounding box center [811, 398] width 1514 height 640
click at [429, 467] on input "face de" at bounding box center [504, 459] width 356 height 28
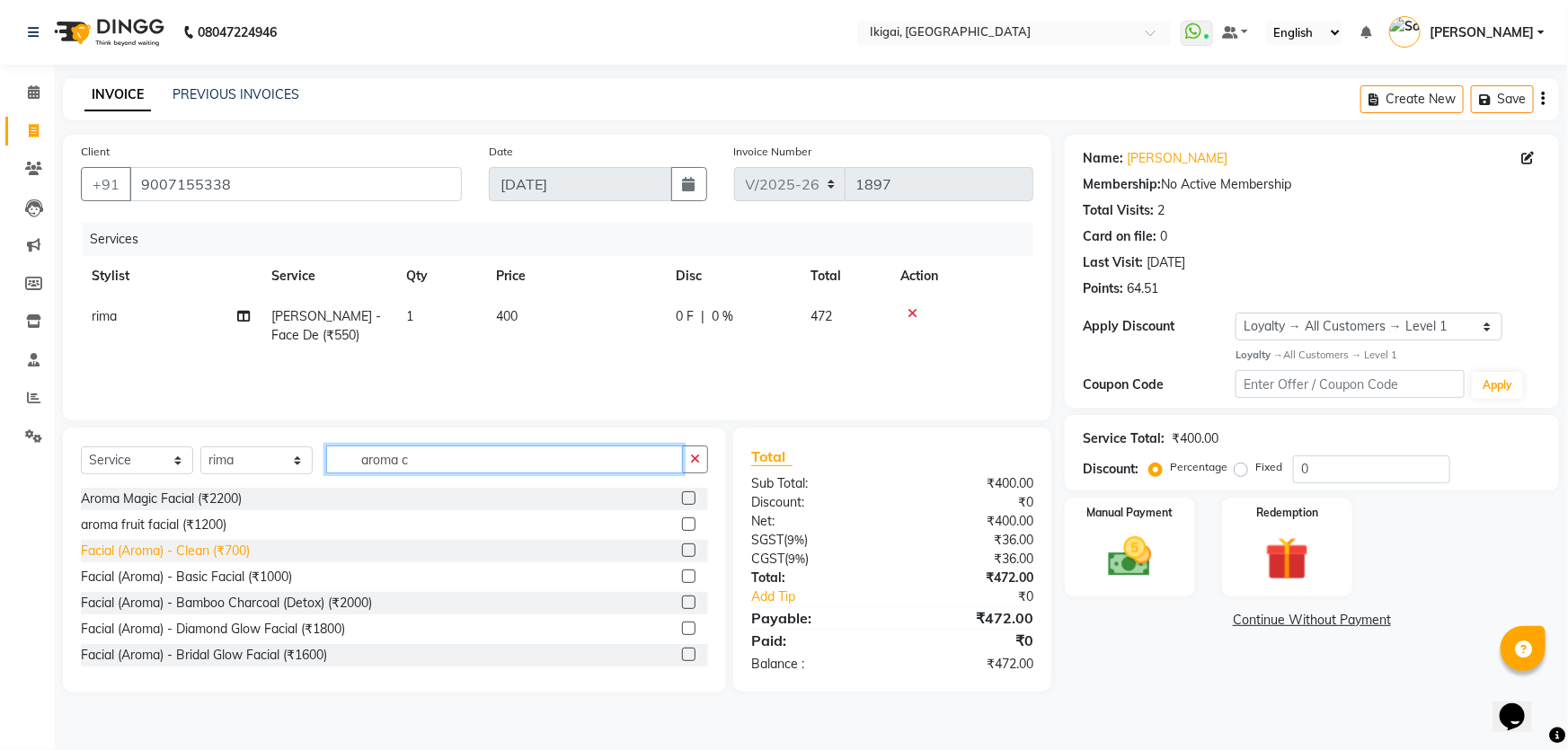
type input "aroma c"
click at [203, 550] on div "Facial (Aroma) - Clean (₹700)" at bounding box center [165, 551] width 169 height 19
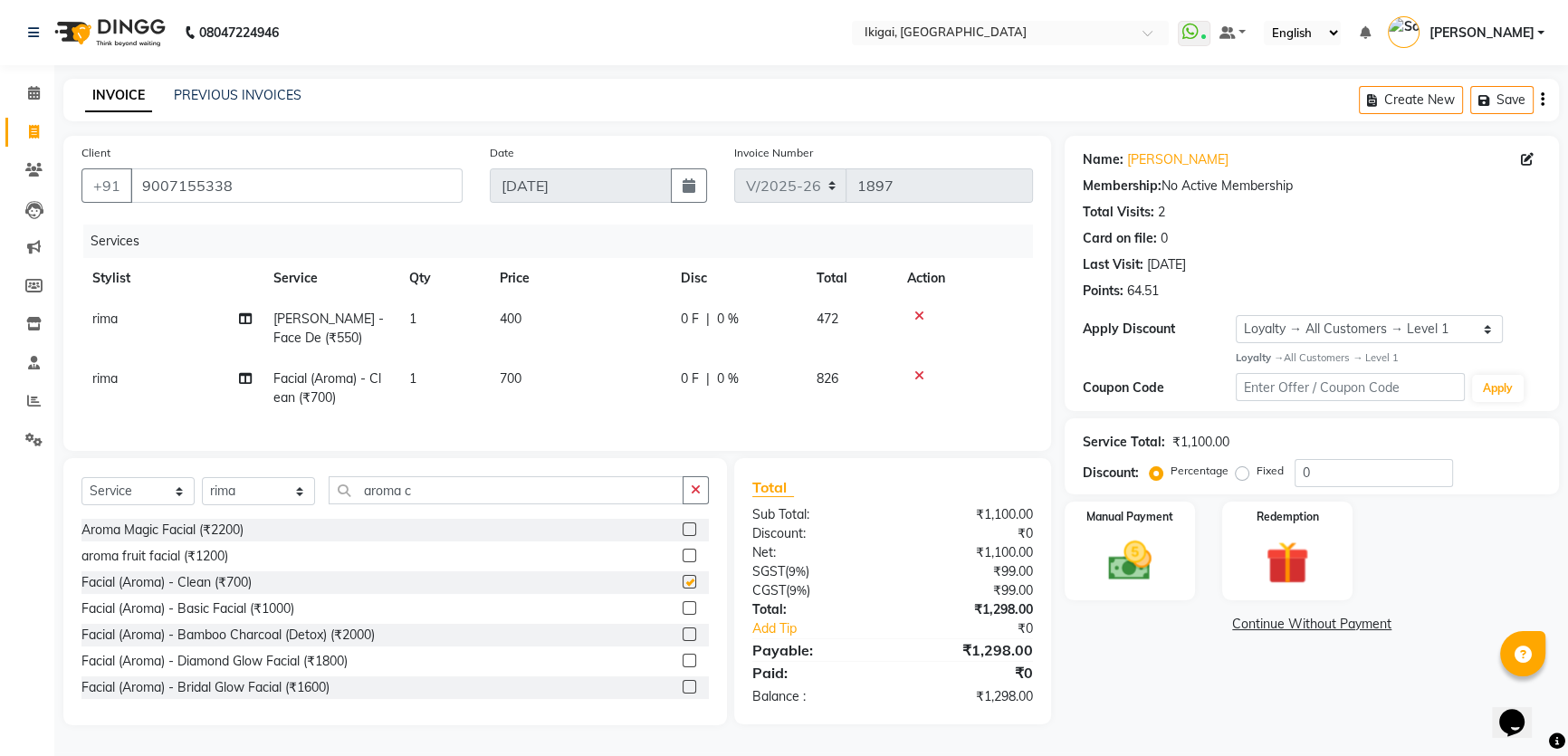
checkbox input "false"
click at [297, 495] on select "Select Stylist Firoz Gopal gopal 2 jiban karan rima riya rupa sagar soma somasr…" at bounding box center [258, 491] width 113 height 28
select select "24731"
click at [202, 481] on select "Select Stylist Firoz Gopal gopal 2 jiban karan rima riya rupa sagar soma somasr…" at bounding box center [258, 491] width 113 height 28
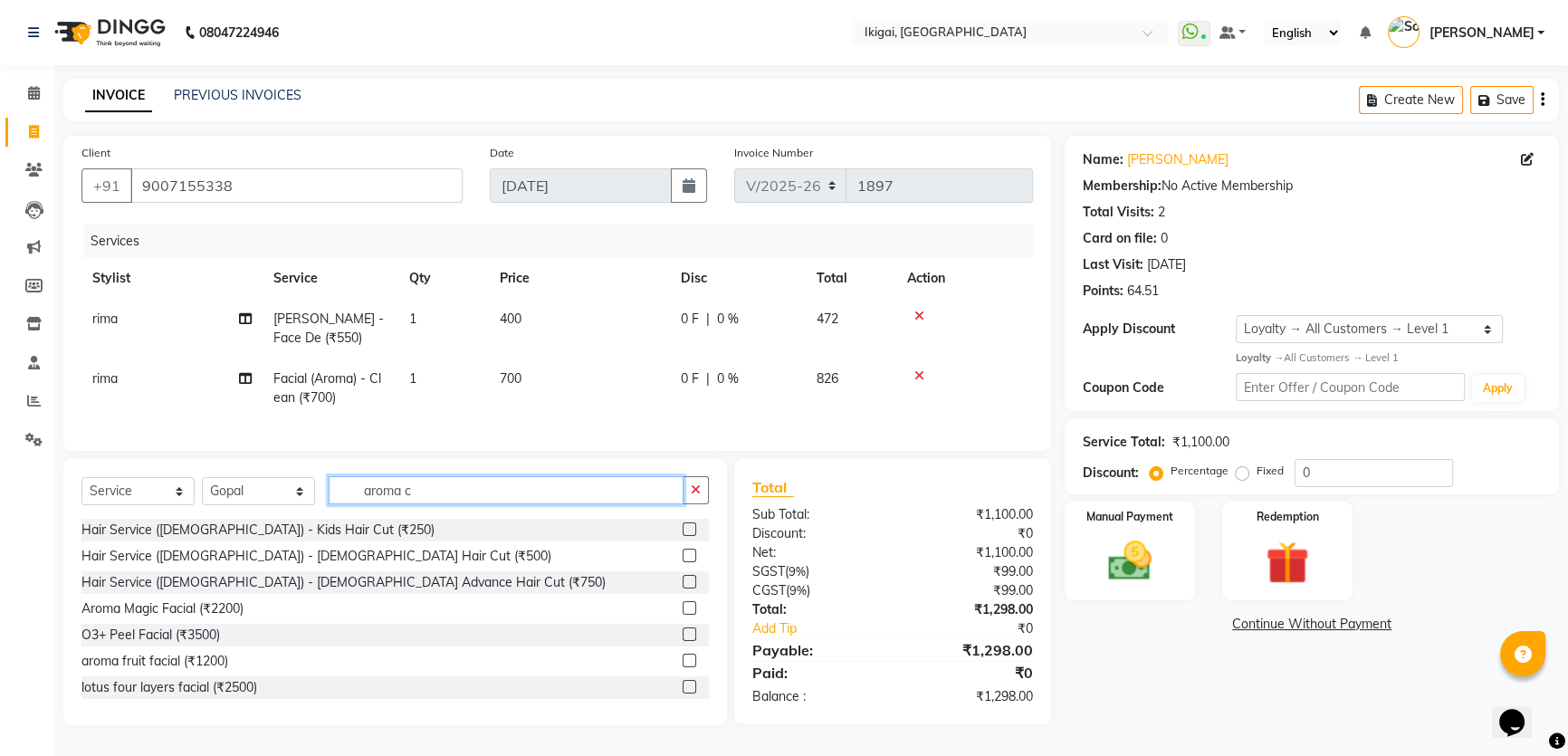
click at [458, 494] on input "aroma c" at bounding box center [506, 490] width 355 height 28
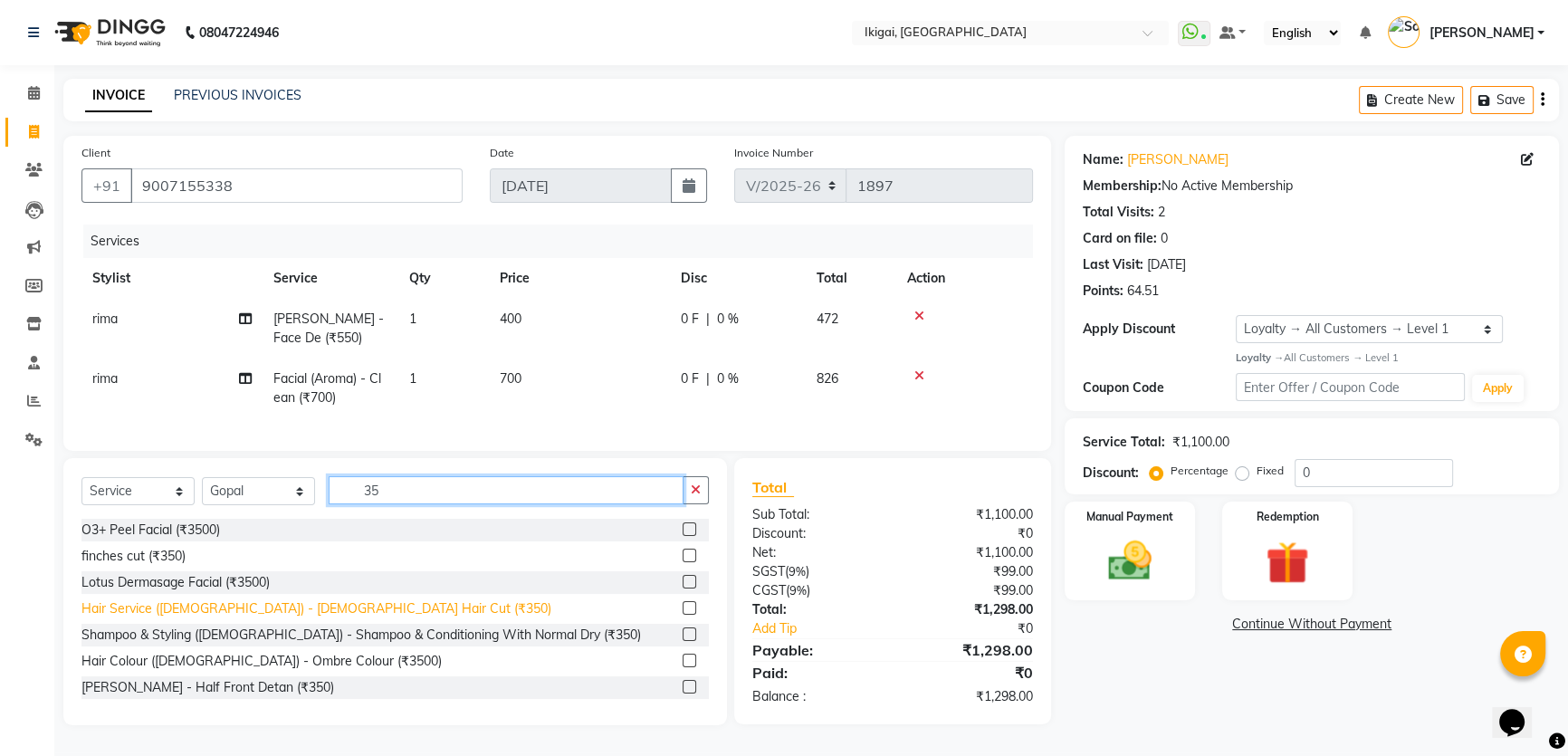
type input "35"
click at [315, 612] on div "Hair Service (Gents) - Gents Hair Cut (₹350)" at bounding box center [316, 609] width 470 height 19
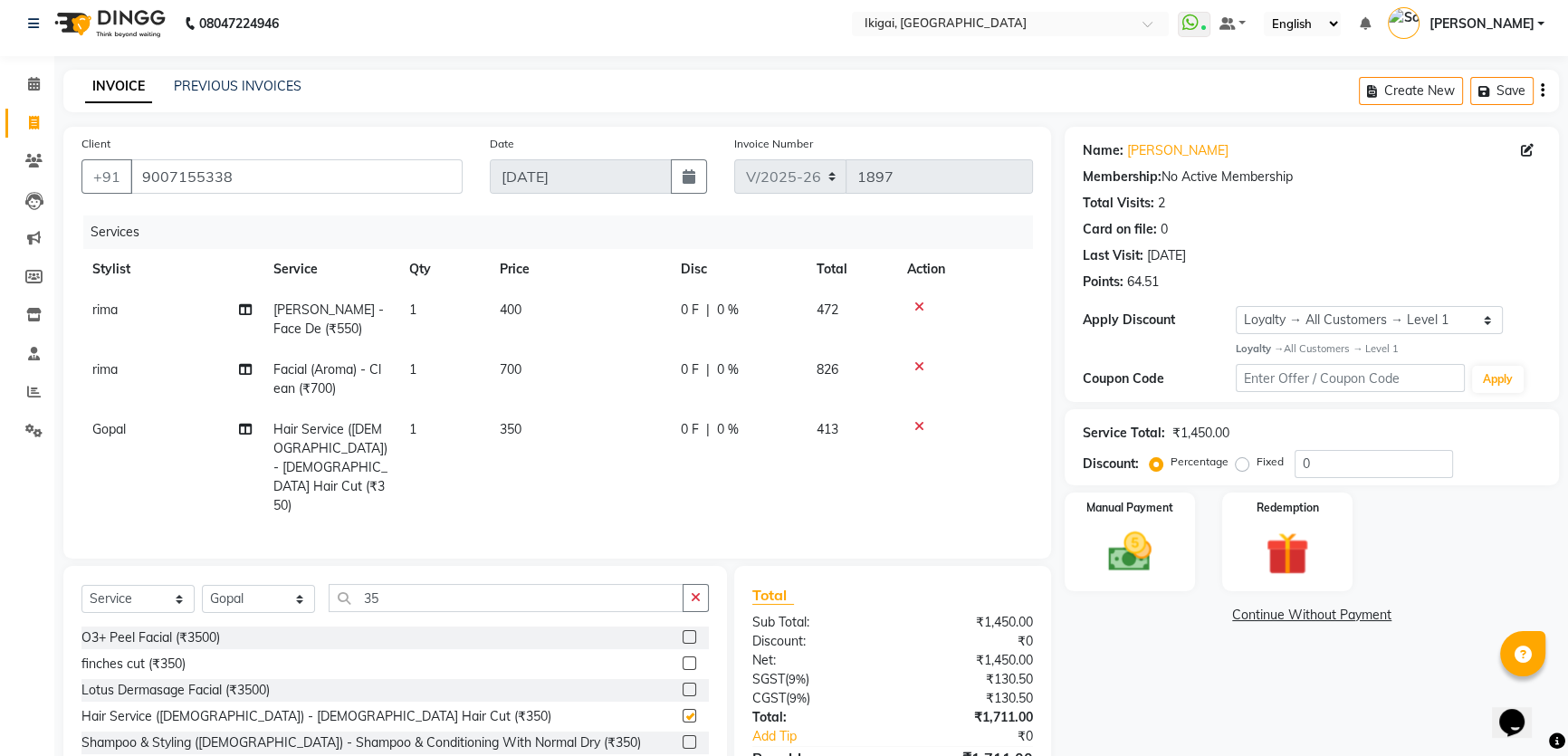
checkbox input "false"
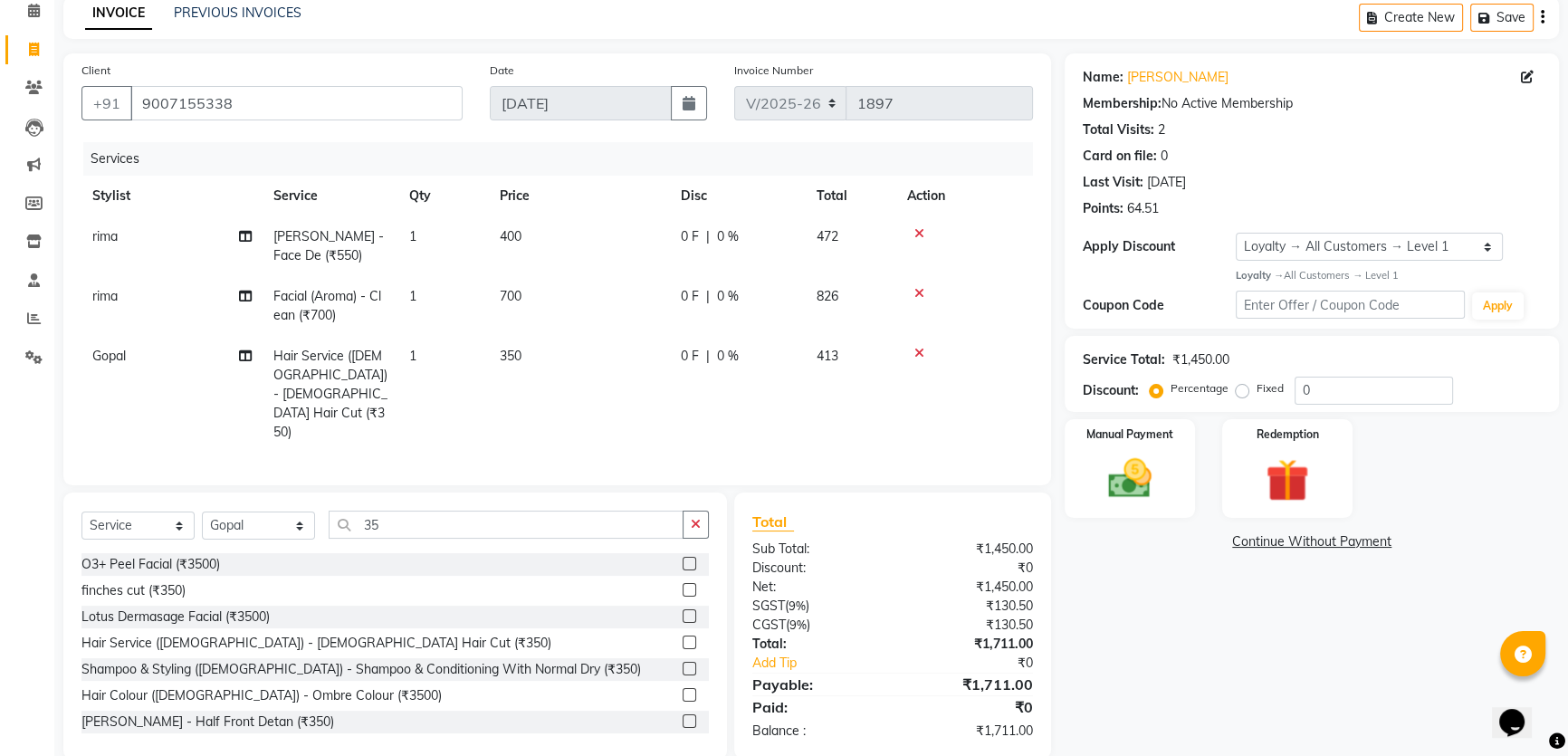
scroll to position [86, 0]
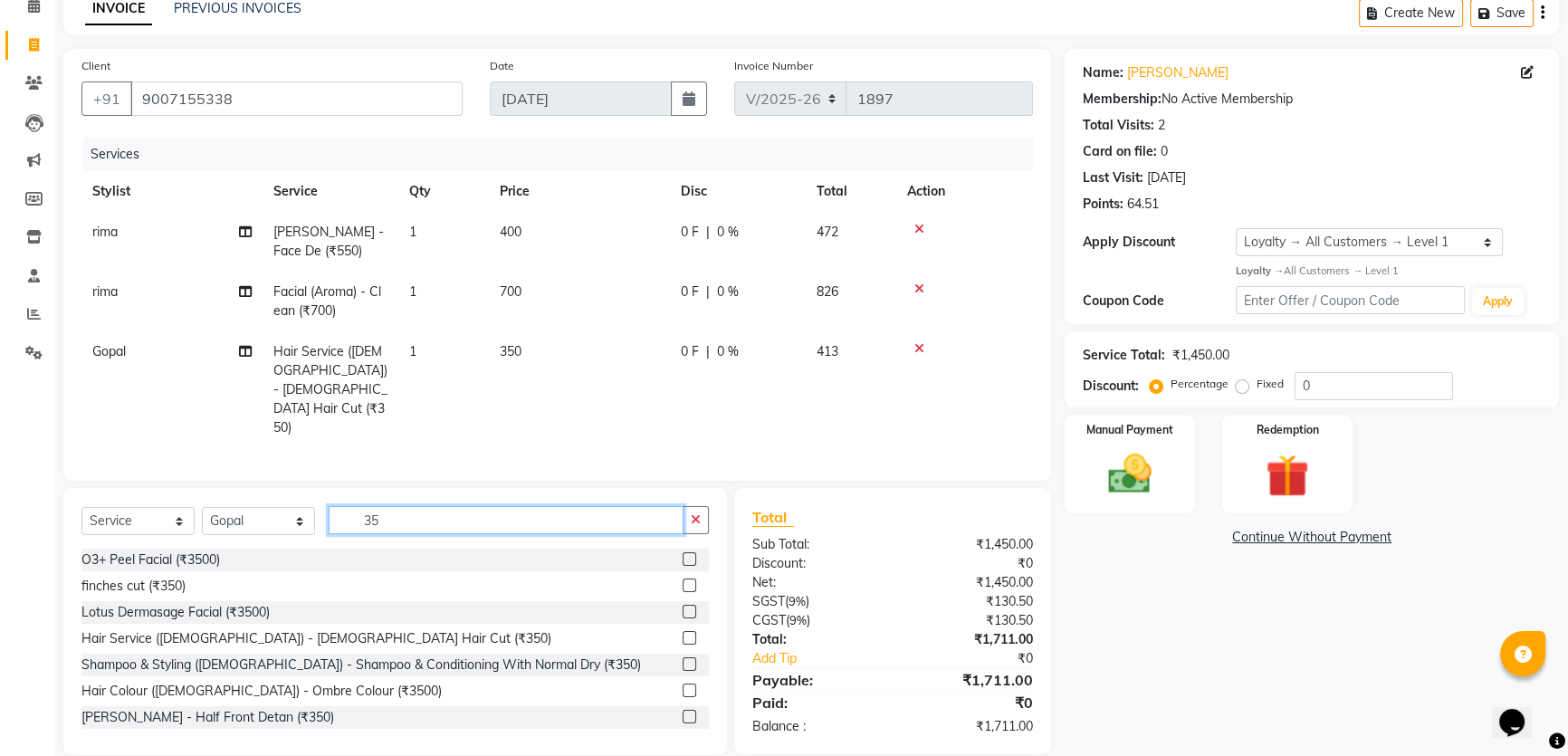
click at [401, 506] on input "35" at bounding box center [506, 520] width 355 height 28
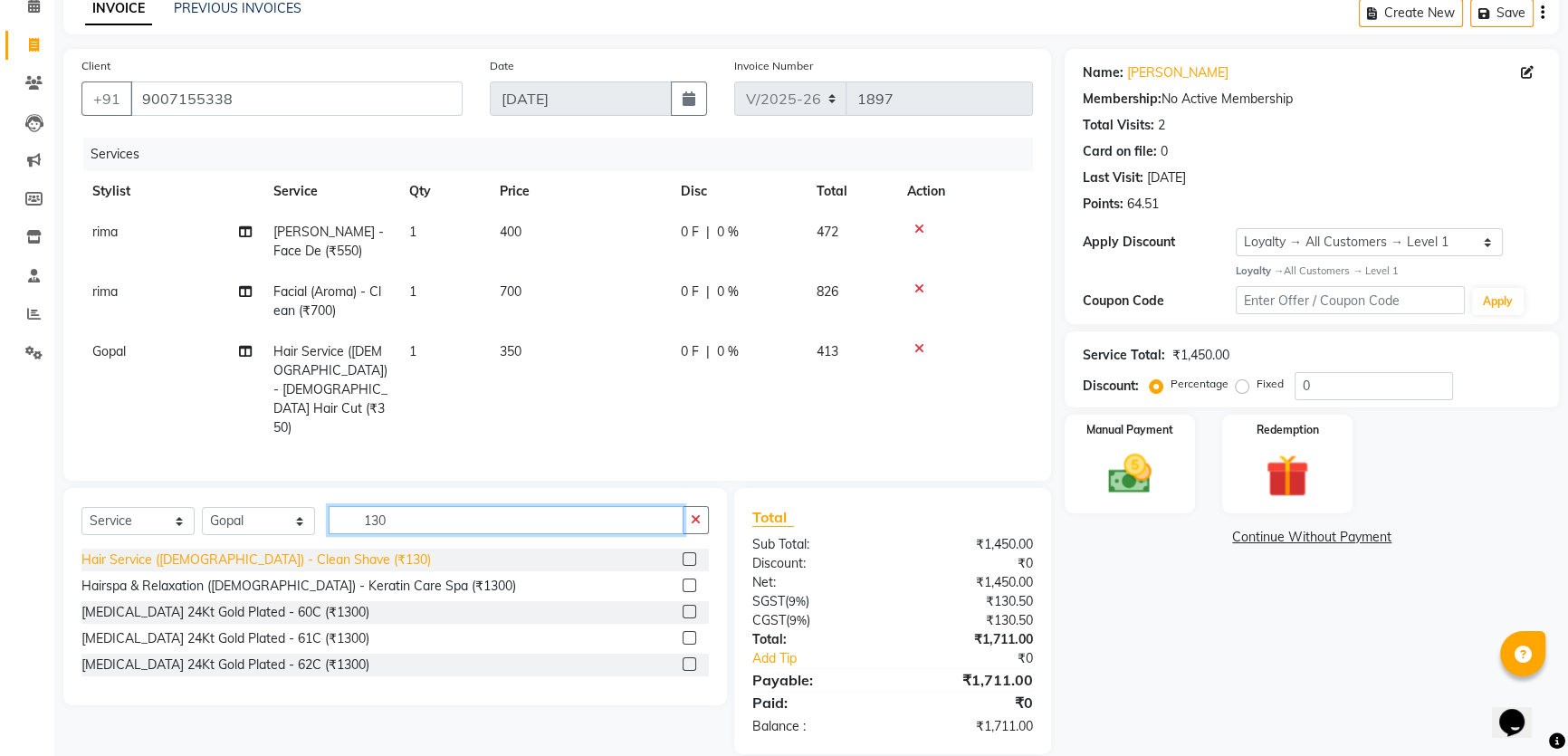
type input "130"
click at [315, 550] on div "Hair Service (Gents) - Clean Shave (₹130)" at bounding box center [256, 560] width 350 height 19
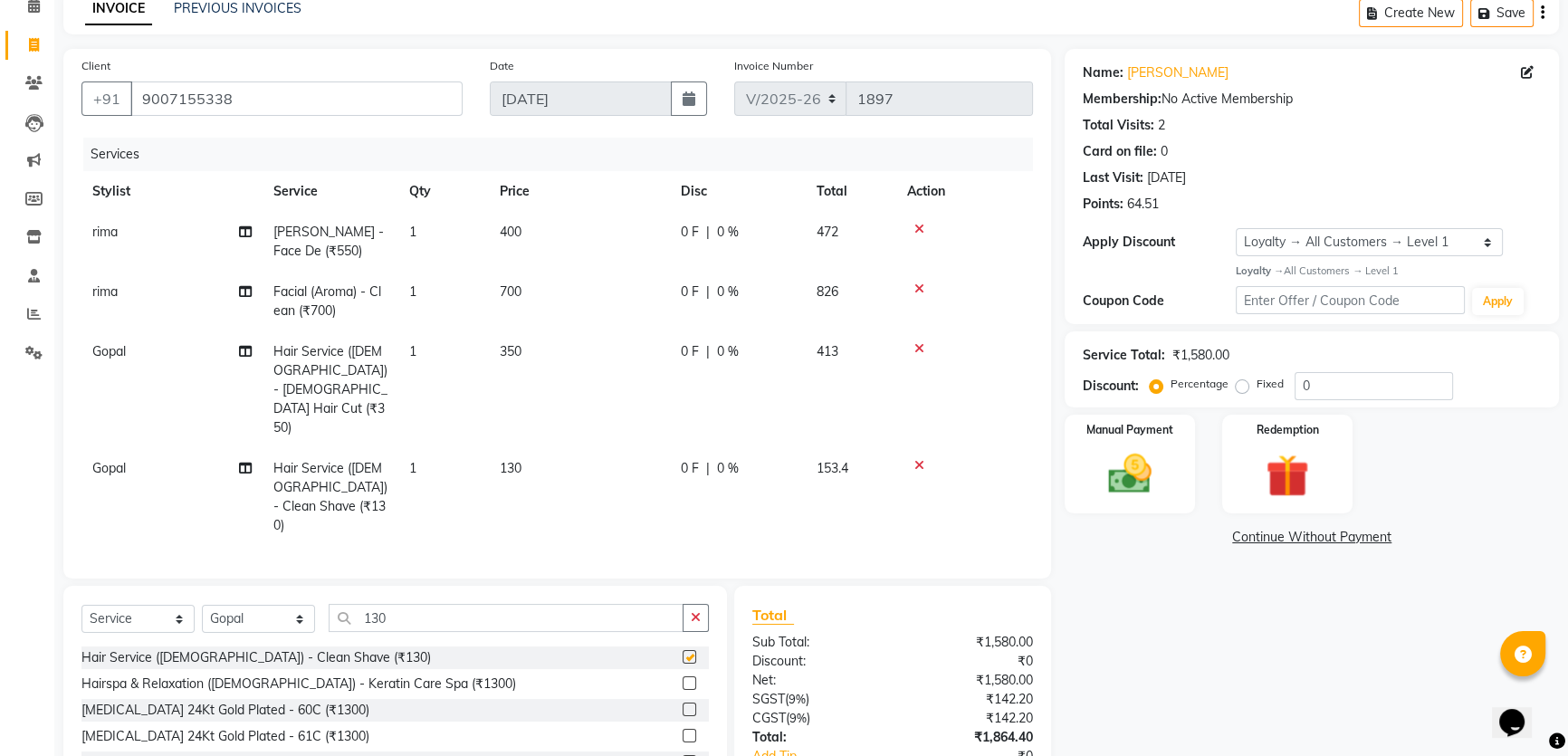
checkbox input "false"
click at [277, 605] on select "Select Stylist Firoz Gopal gopal 2 jiban karan rima riya rupa sagar soma somasr…" at bounding box center [258, 619] width 113 height 28
select select "88668"
click at [202, 605] on select "Select Stylist Firoz Gopal gopal 2 jiban karan rima riya rupa sagar soma somasr…" at bounding box center [258, 619] width 113 height 28
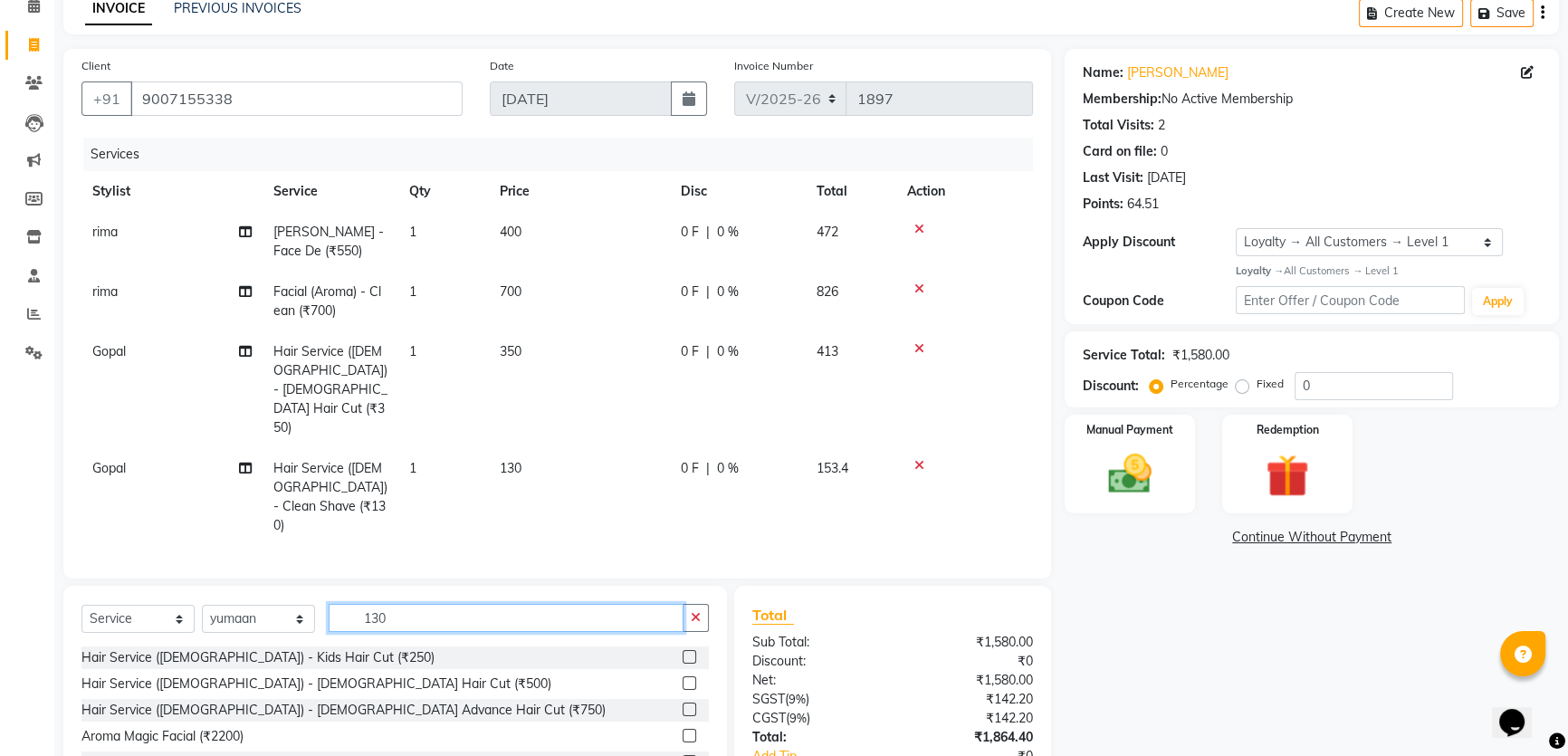
click at [391, 604] on input "130" at bounding box center [506, 618] width 355 height 28
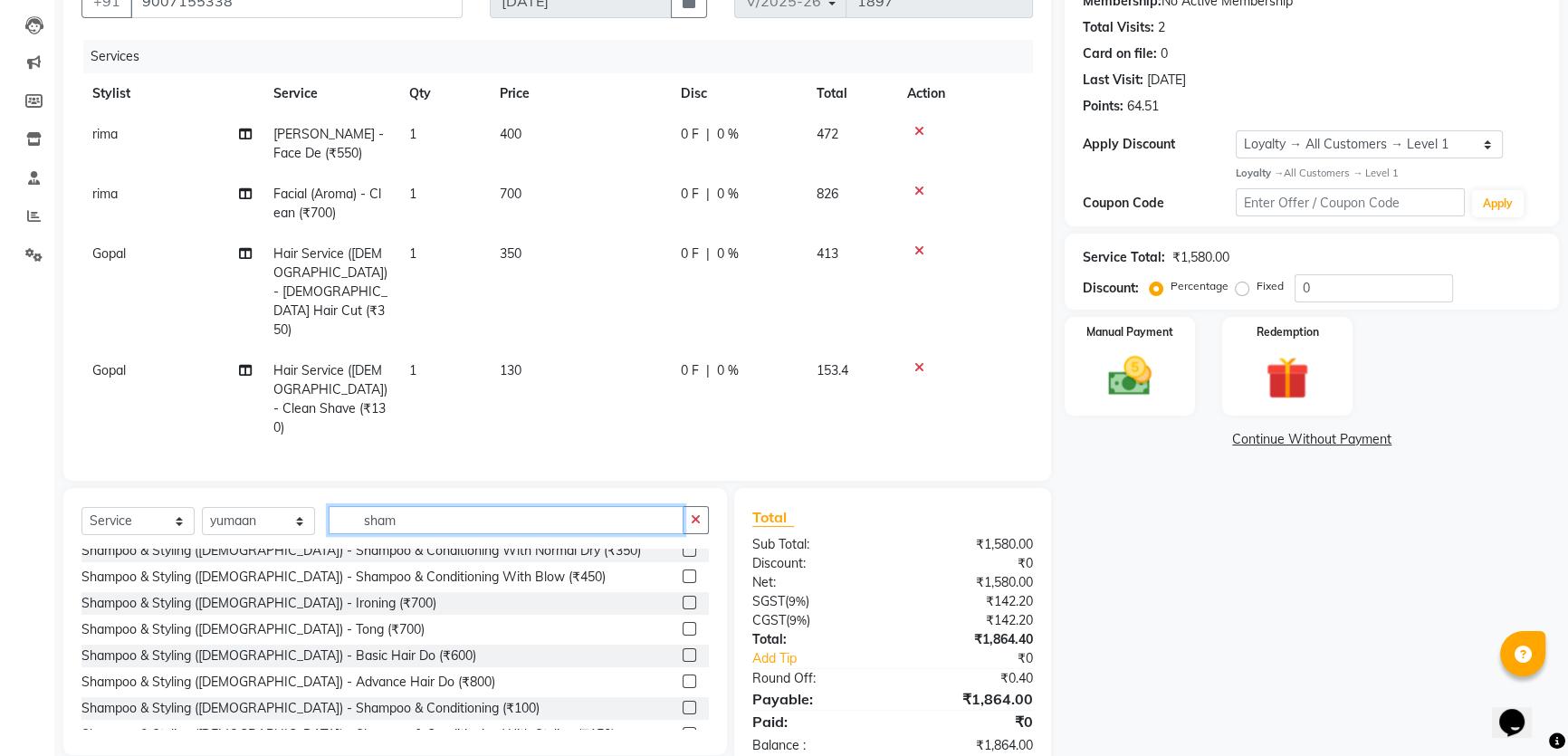
scroll to position [28, 0]
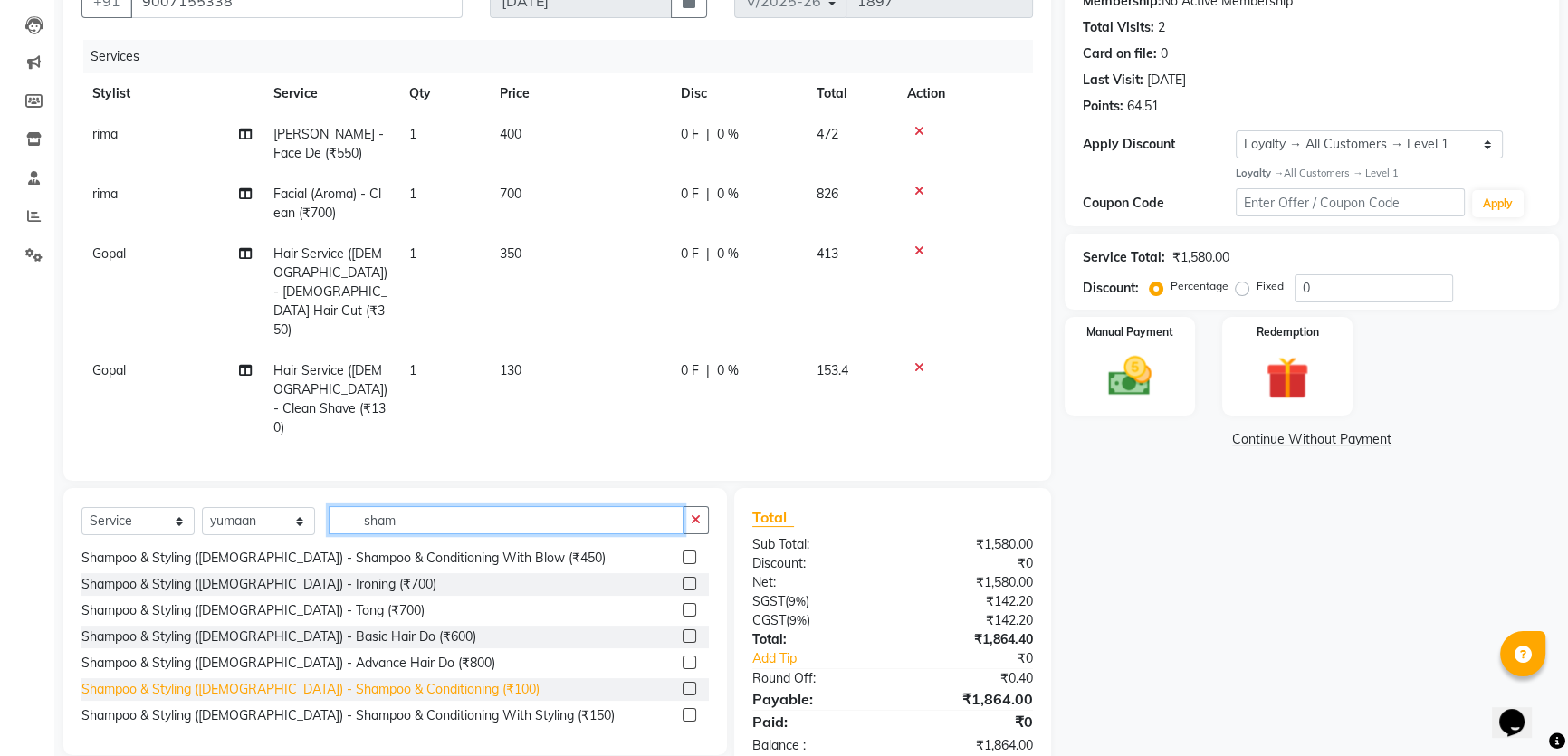
type input "sham"
click at [424, 680] on div "Shampoo & Styling (Gents) - Shampoo & Conditioning (₹100)" at bounding box center [310, 690] width 458 height 19
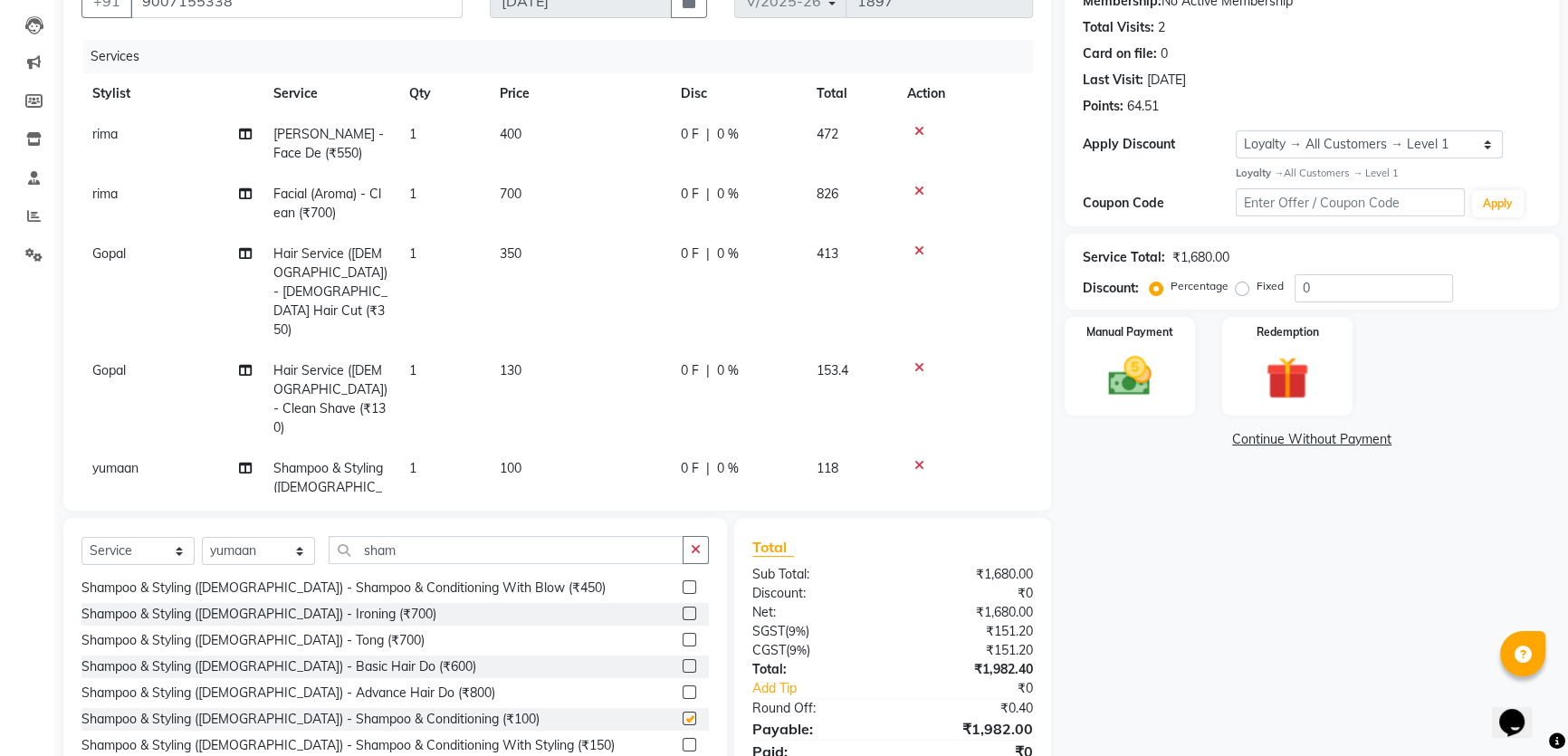
checkbox input "false"
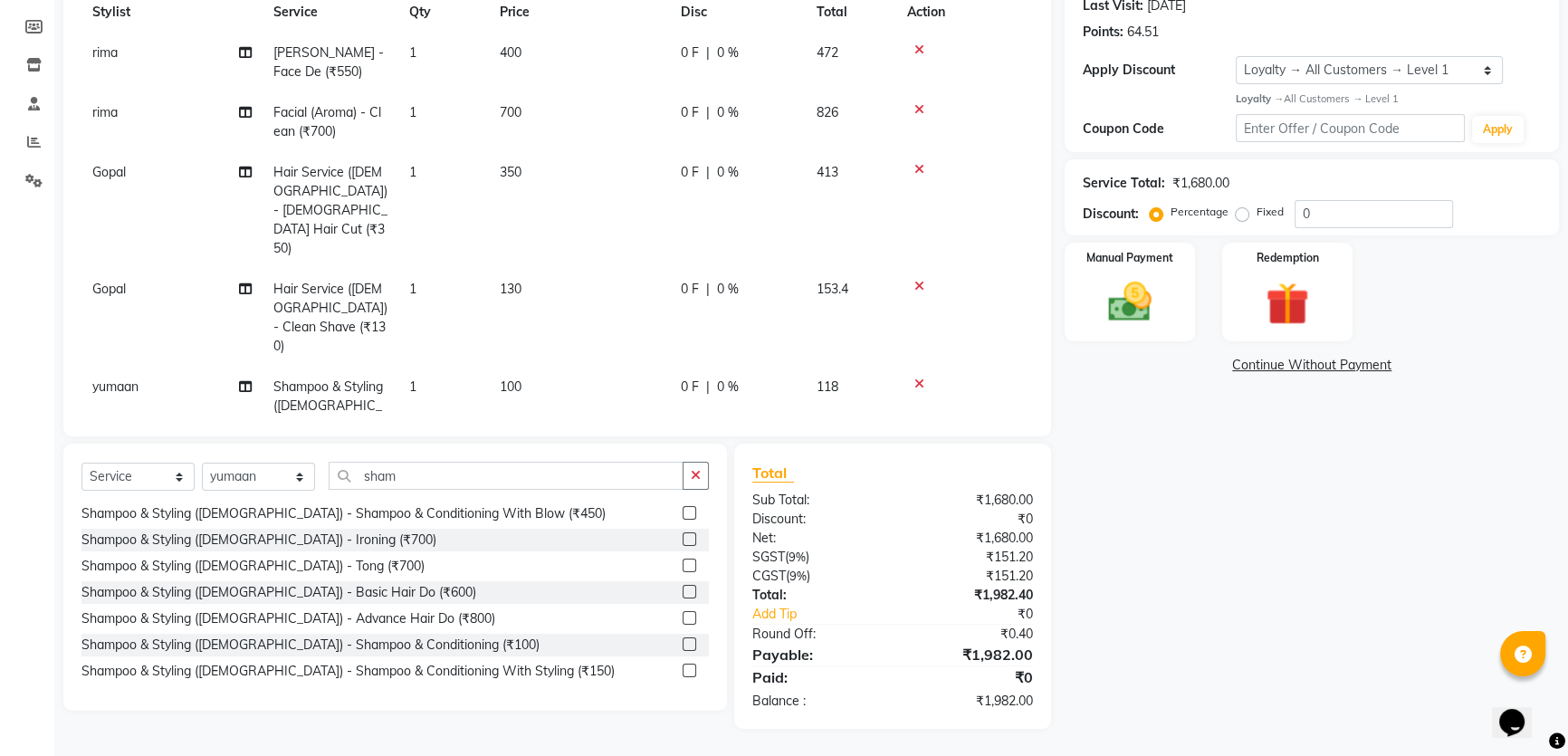
scroll to position [0, 0]
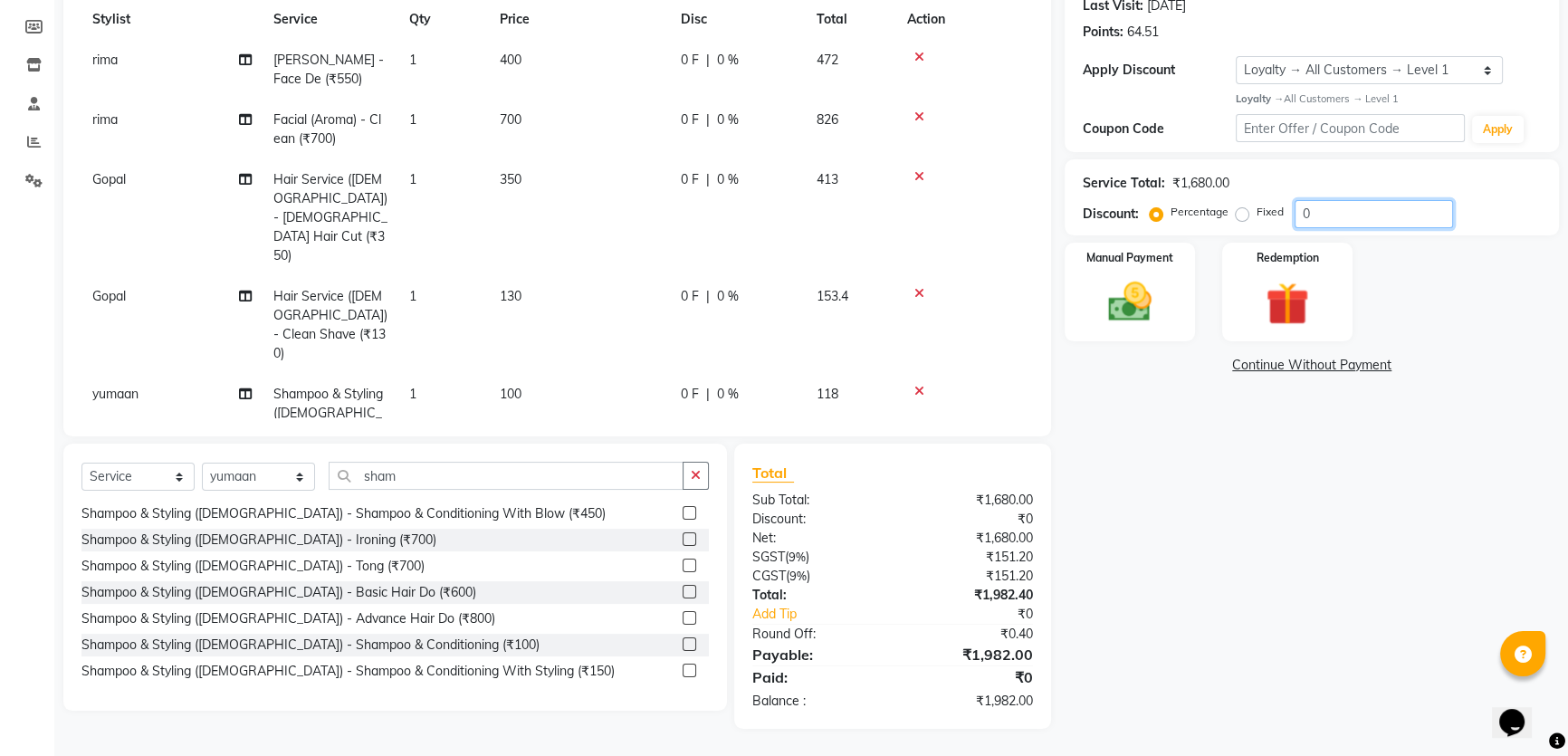
click at [1340, 215] on input "0" at bounding box center [1373, 213] width 158 height 28
type input "10"
click at [1259, 525] on div "Name: Tanmoy Membership: No Active Membership Total Visits: 2 Card on file: 0 L…" at bounding box center [1318, 303] width 508 height 852
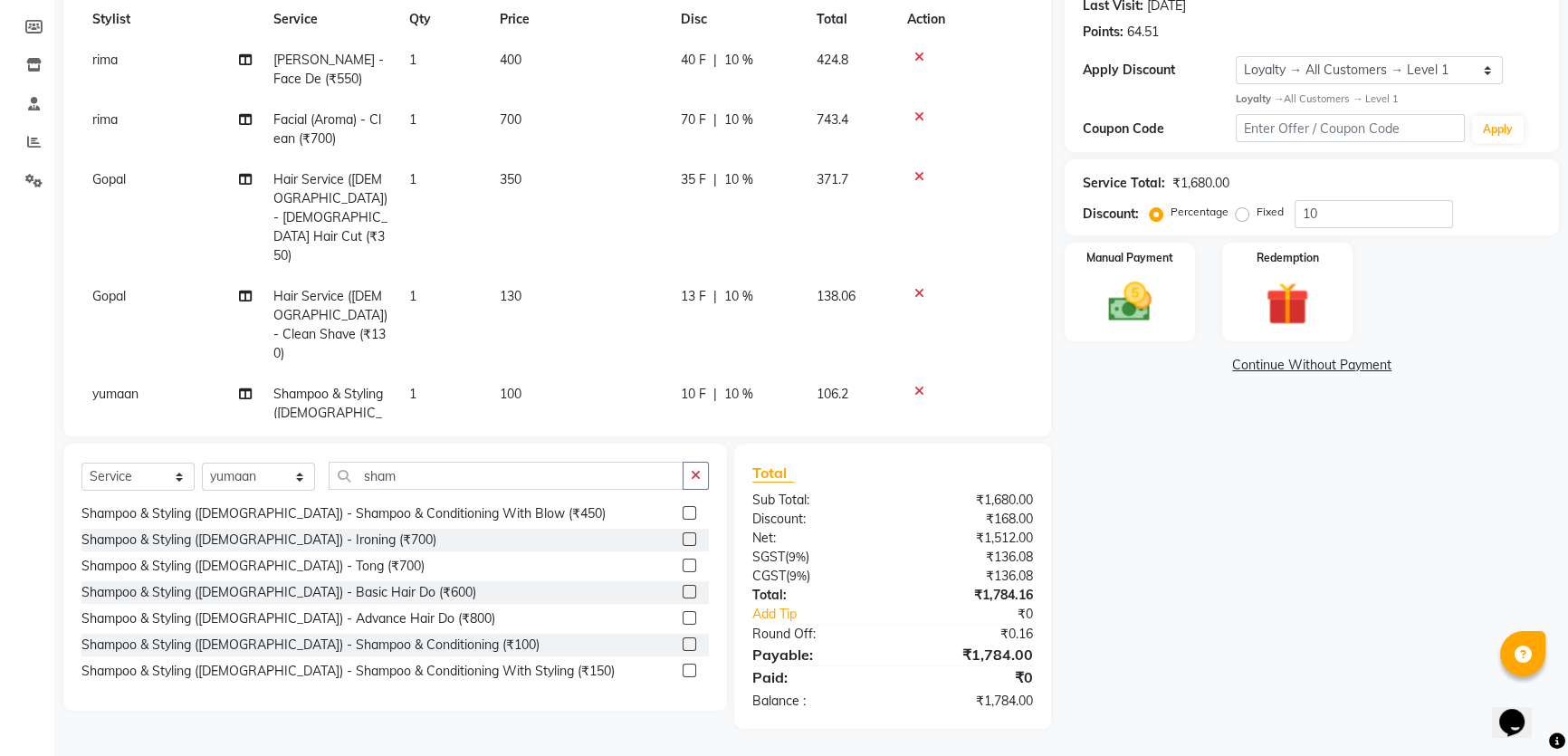
click at [731, 287] on span "10 %" at bounding box center [738, 297] width 29 height 19
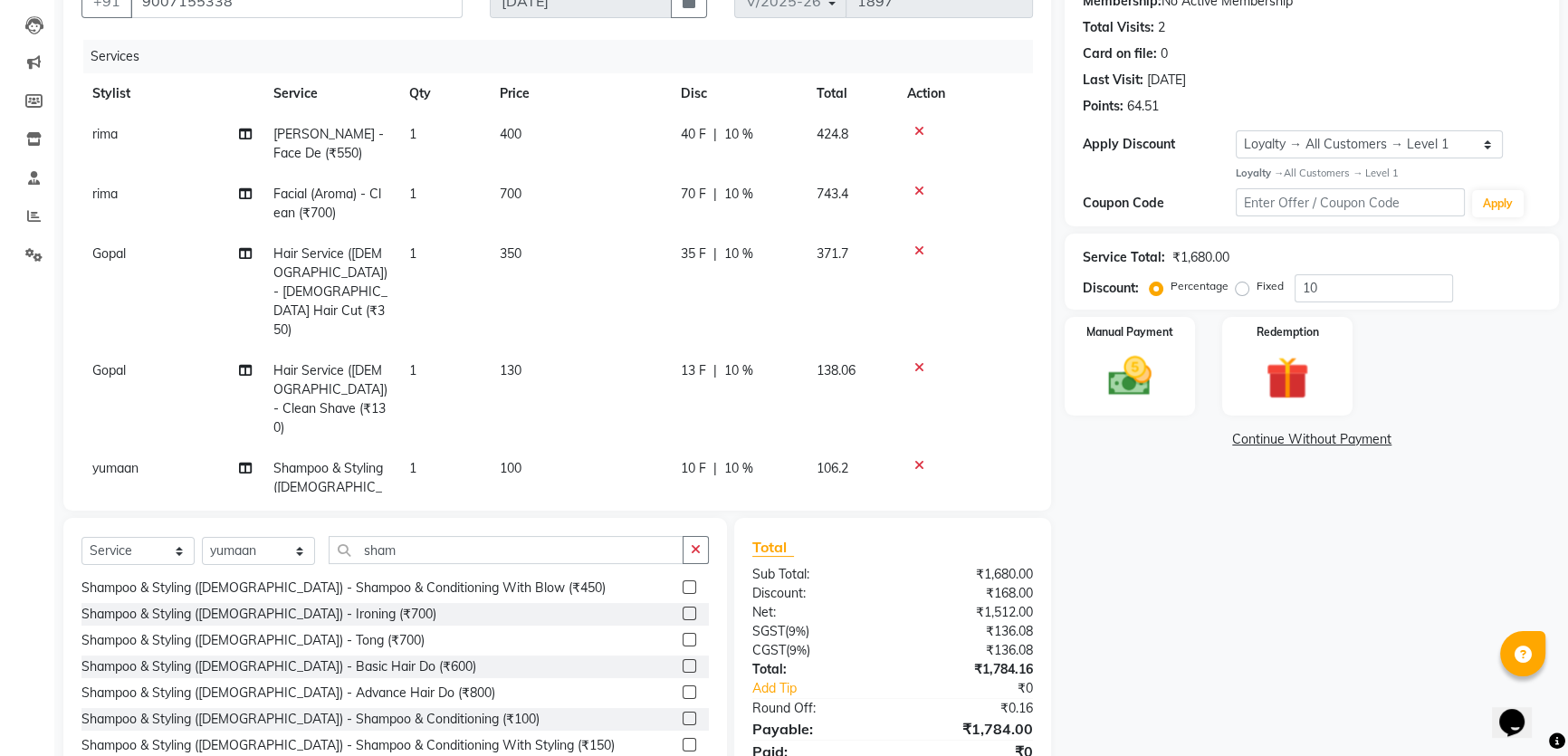
select select "24731"
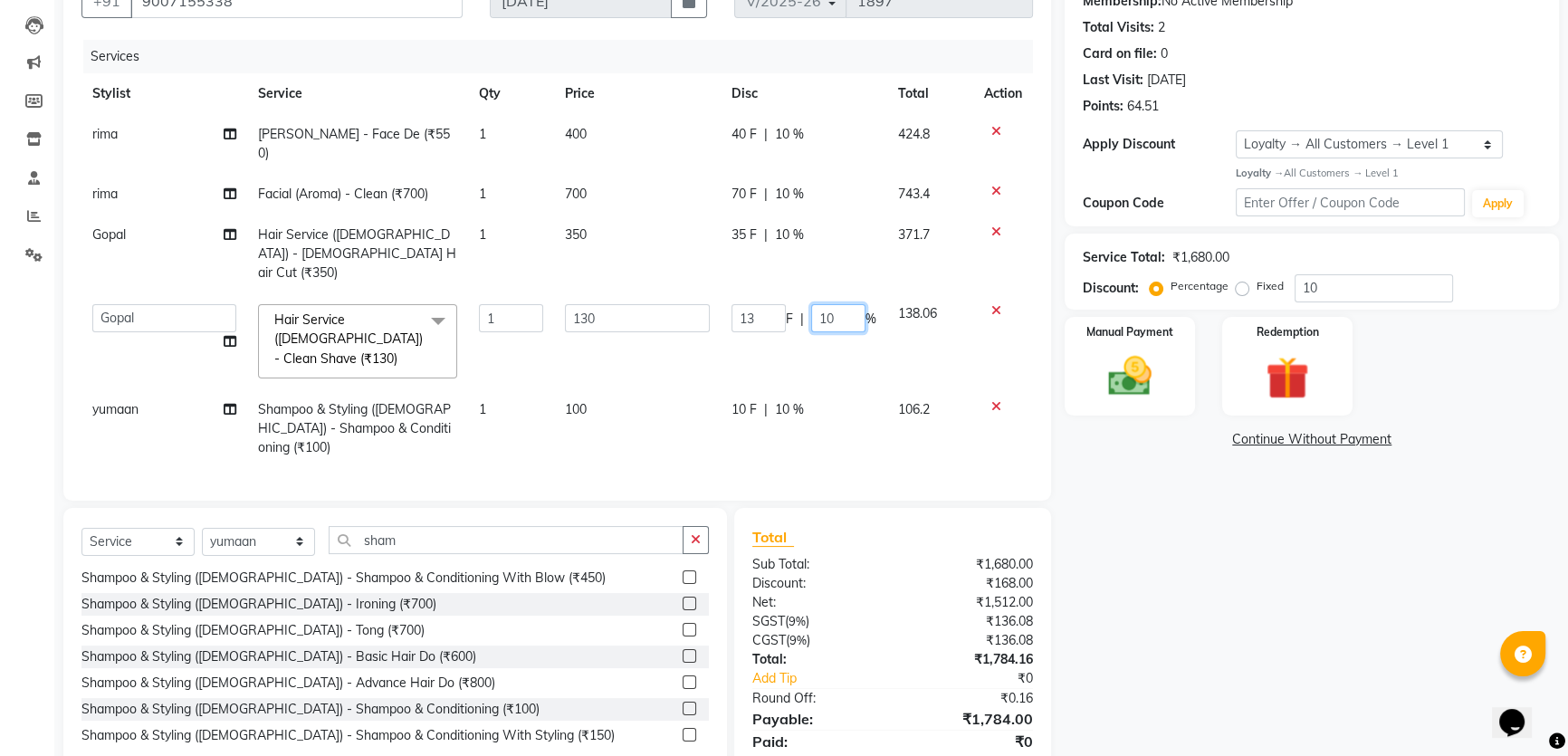
click at [823, 305] on input "10" at bounding box center [838, 318] width 55 height 28
type input "0"
click at [1226, 531] on div "Name: Tanmoy Membership: No Active Membership Total Visits: 2 Card on file: 0 L…" at bounding box center [1318, 372] width 508 height 842
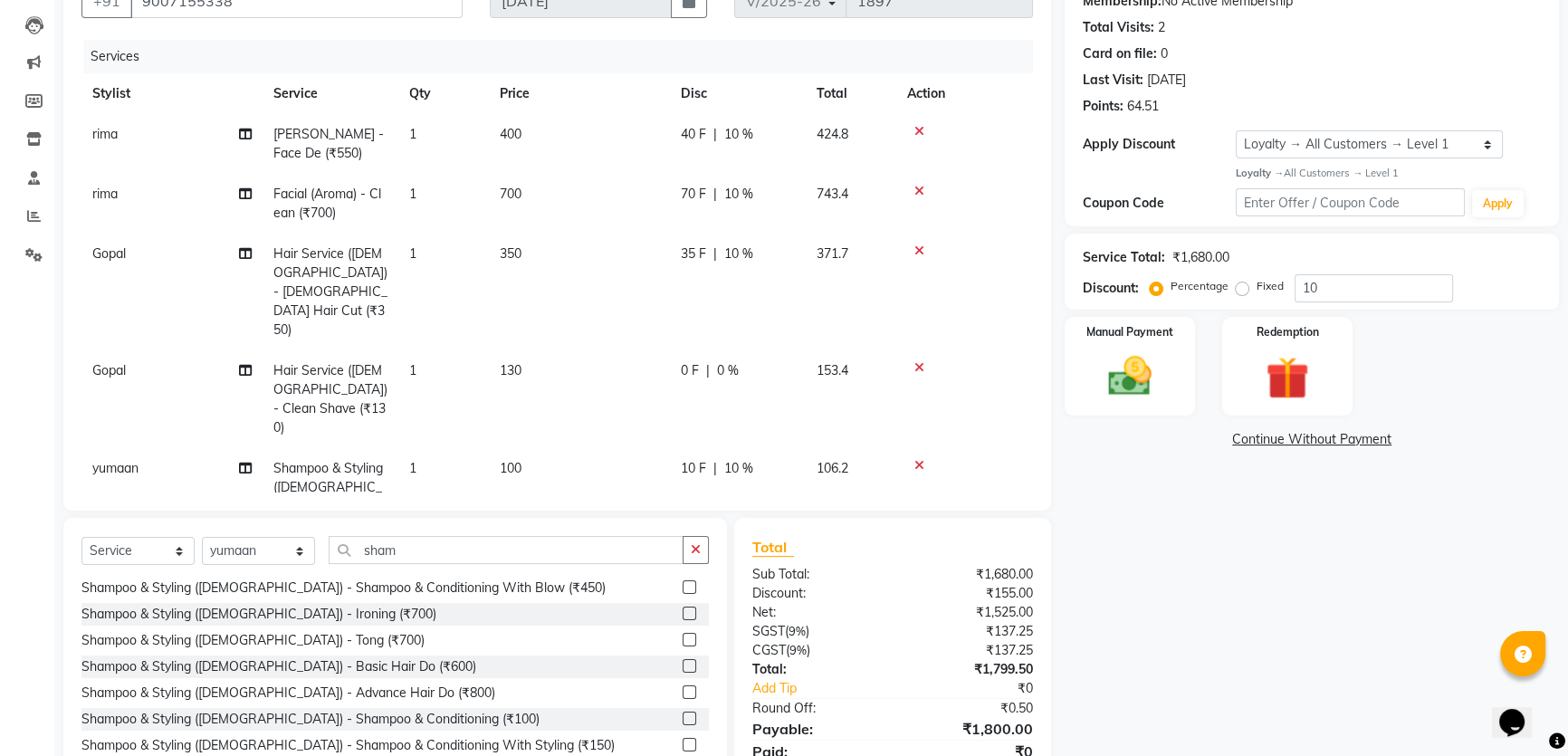
drag, startPoint x: 716, startPoint y: 418, endPoint x: 757, endPoint y: 419, distance: 41.0
click at [716, 459] on span "|" at bounding box center [715, 469] width 4 height 19
select select "88668"
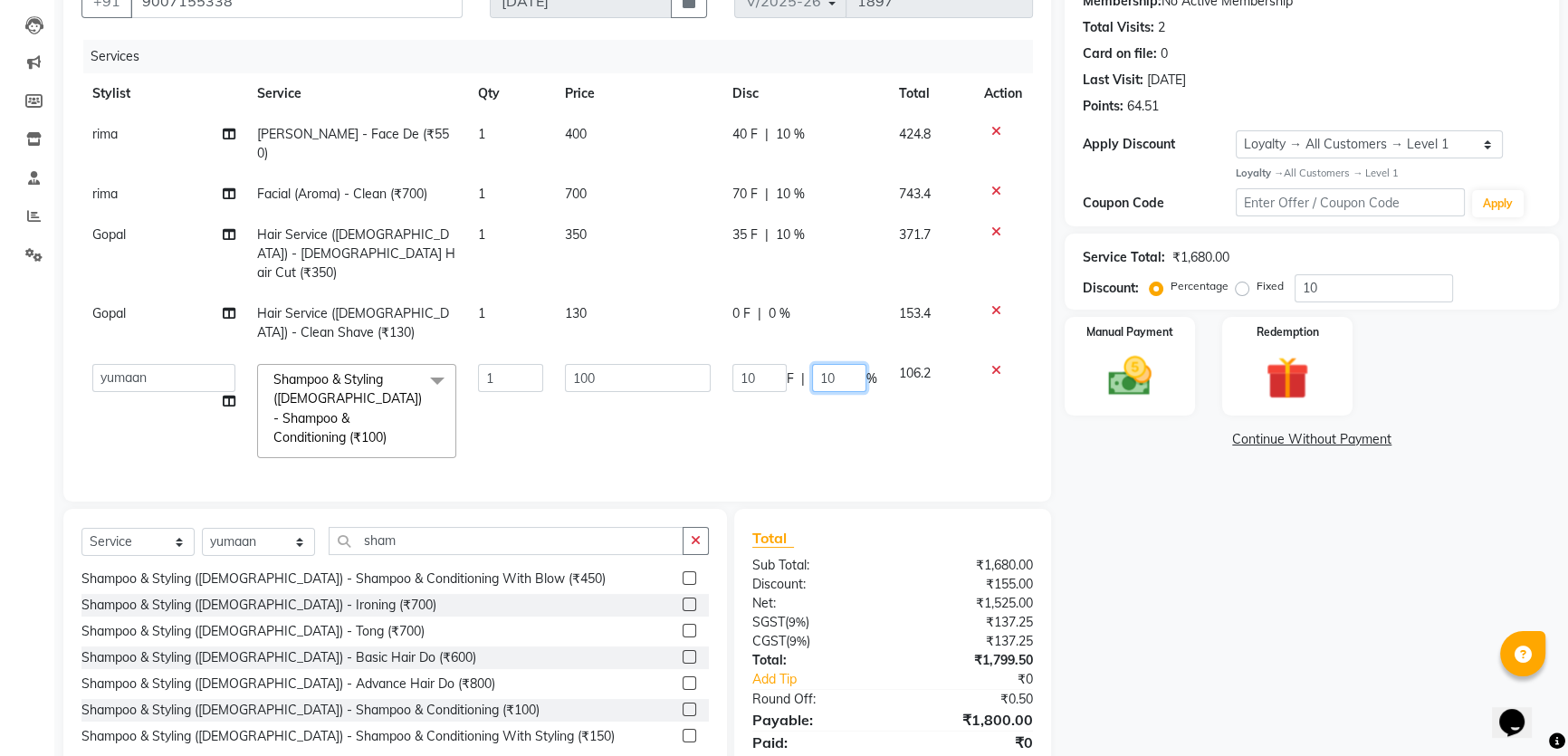
click at [834, 364] on input "10" at bounding box center [839, 378] width 55 height 28
type input "0"
click at [1307, 622] on div "Name: Tanmoy Membership: No Active Membership Total Visits: 2 Card on file: 0 L…" at bounding box center [1318, 373] width 508 height 843
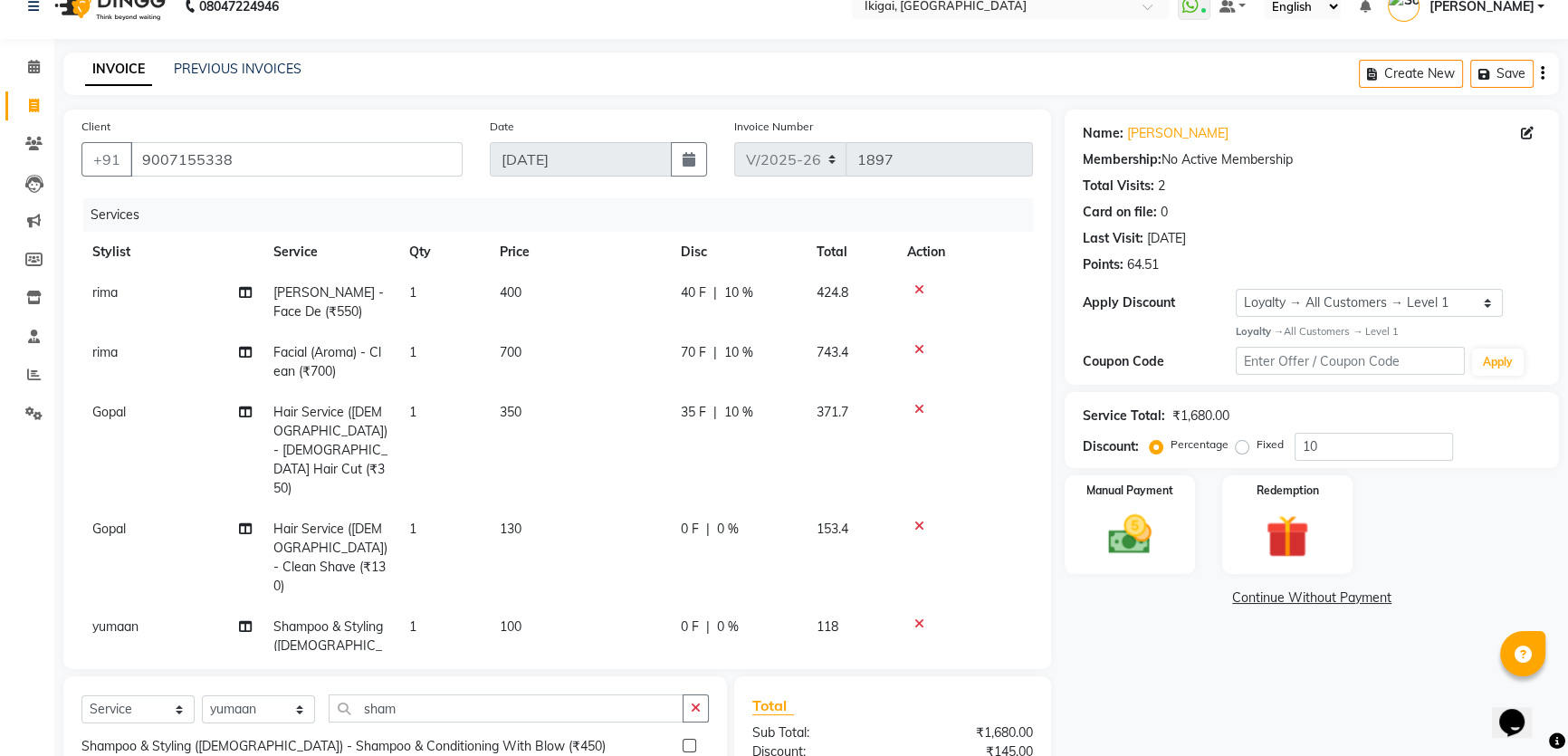
scroll to position [0, 0]
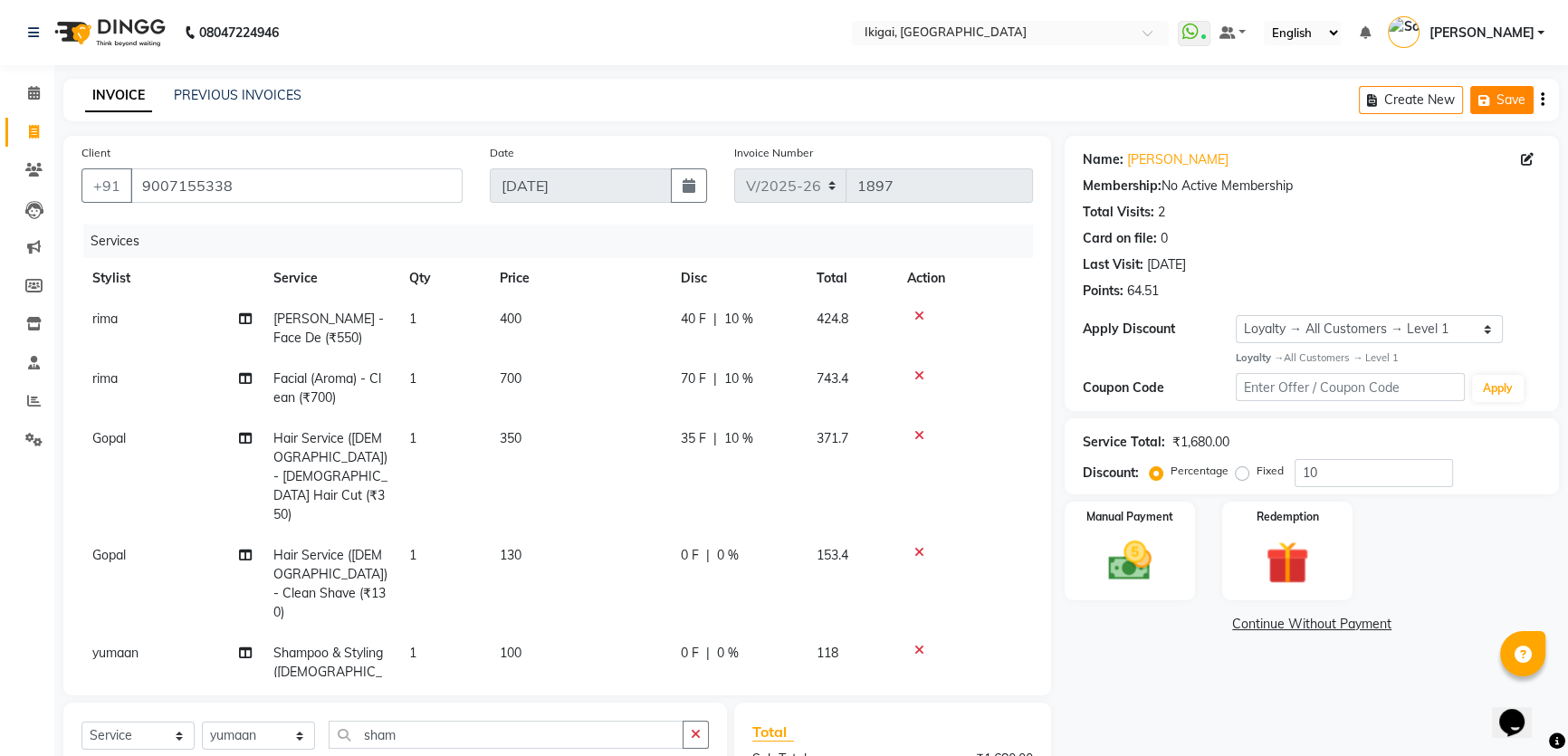
click at [1511, 97] on button "Save" at bounding box center [1502, 100] width 63 height 28
click at [29, 127] on icon at bounding box center [34, 132] width 10 height 13
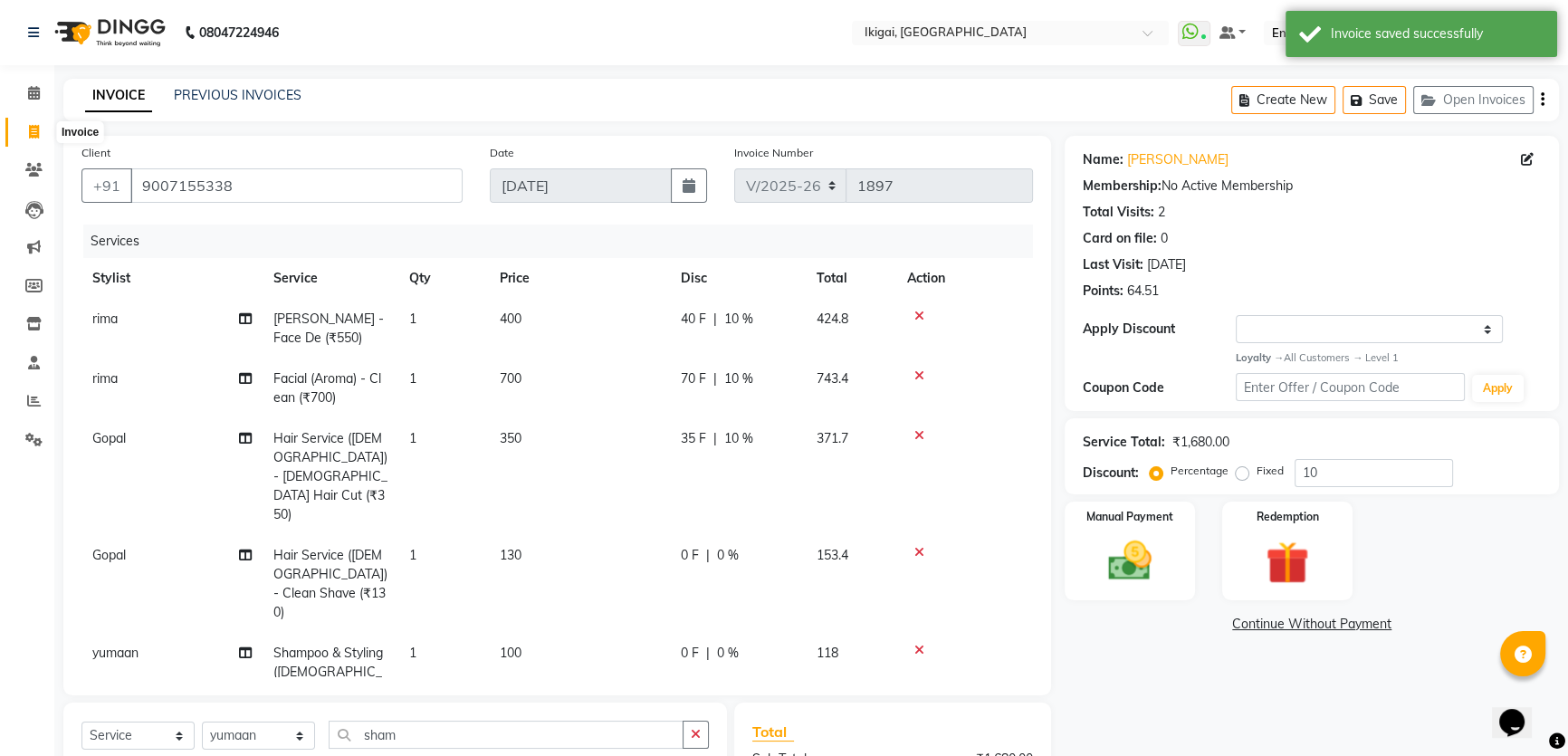
select select "service"
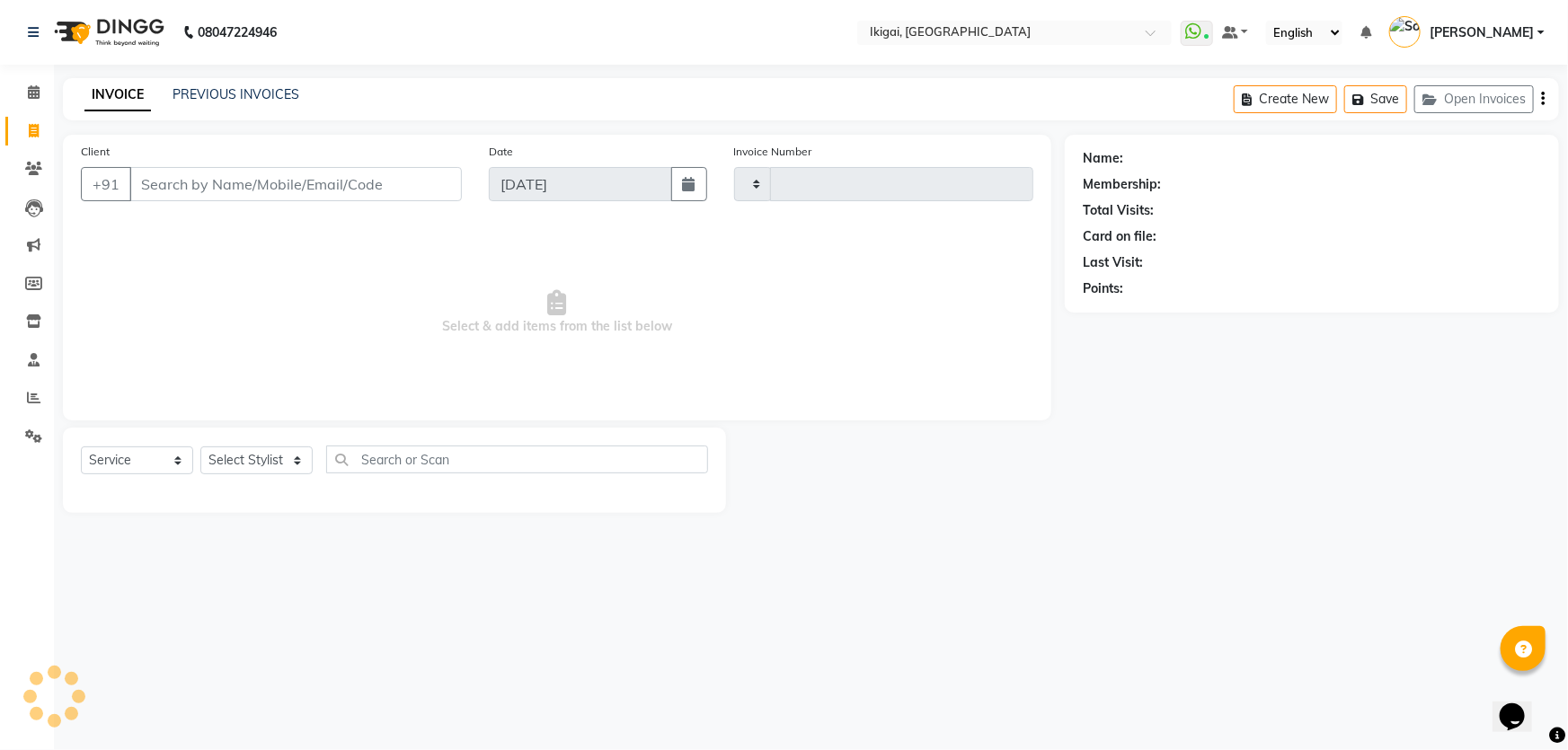
type input "1897"
select select "4429"
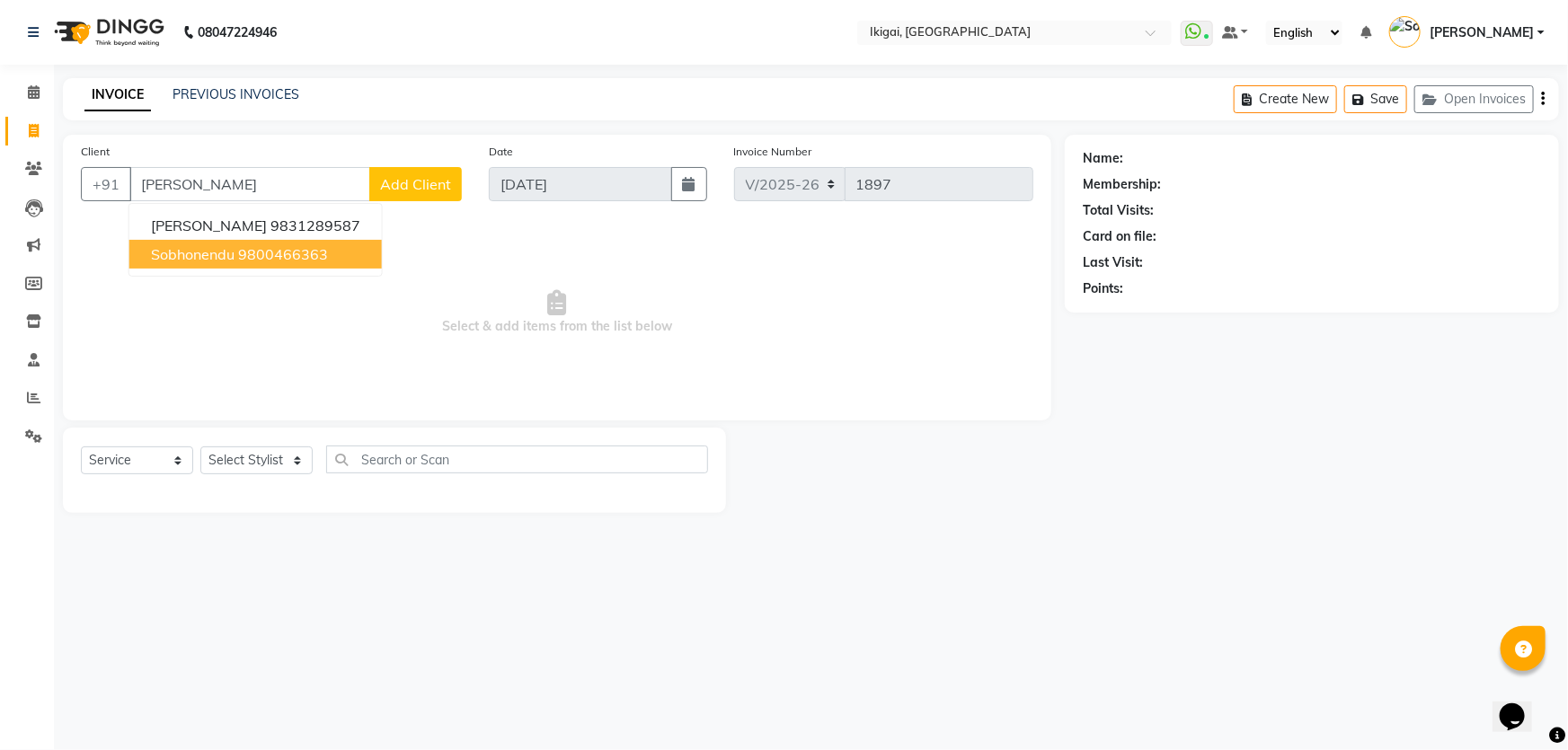
click at [255, 245] on ngb-highlight "9800466363" at bounding box center [283, 253] width 90 height 18
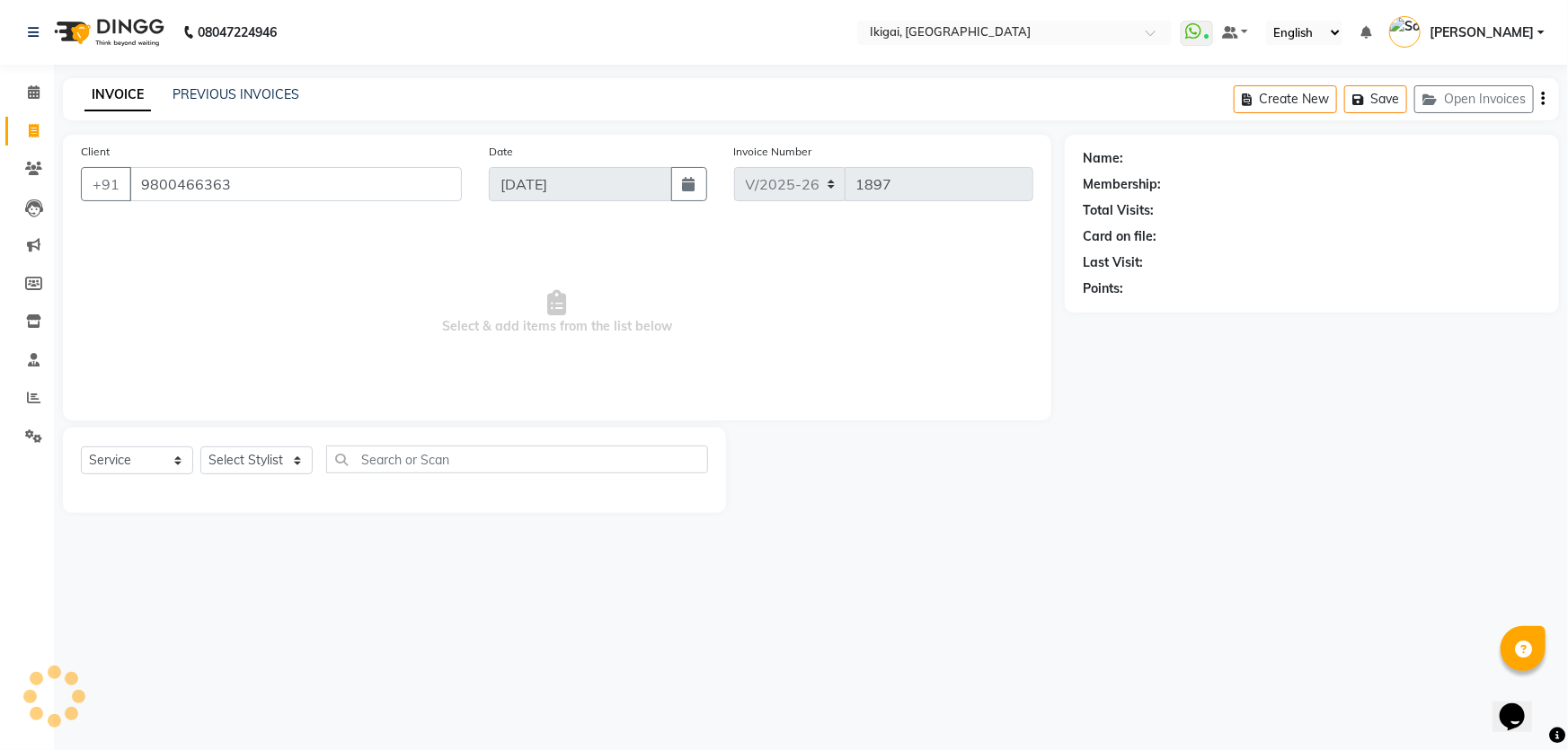
type input "9800466363"
select select "1: Object"
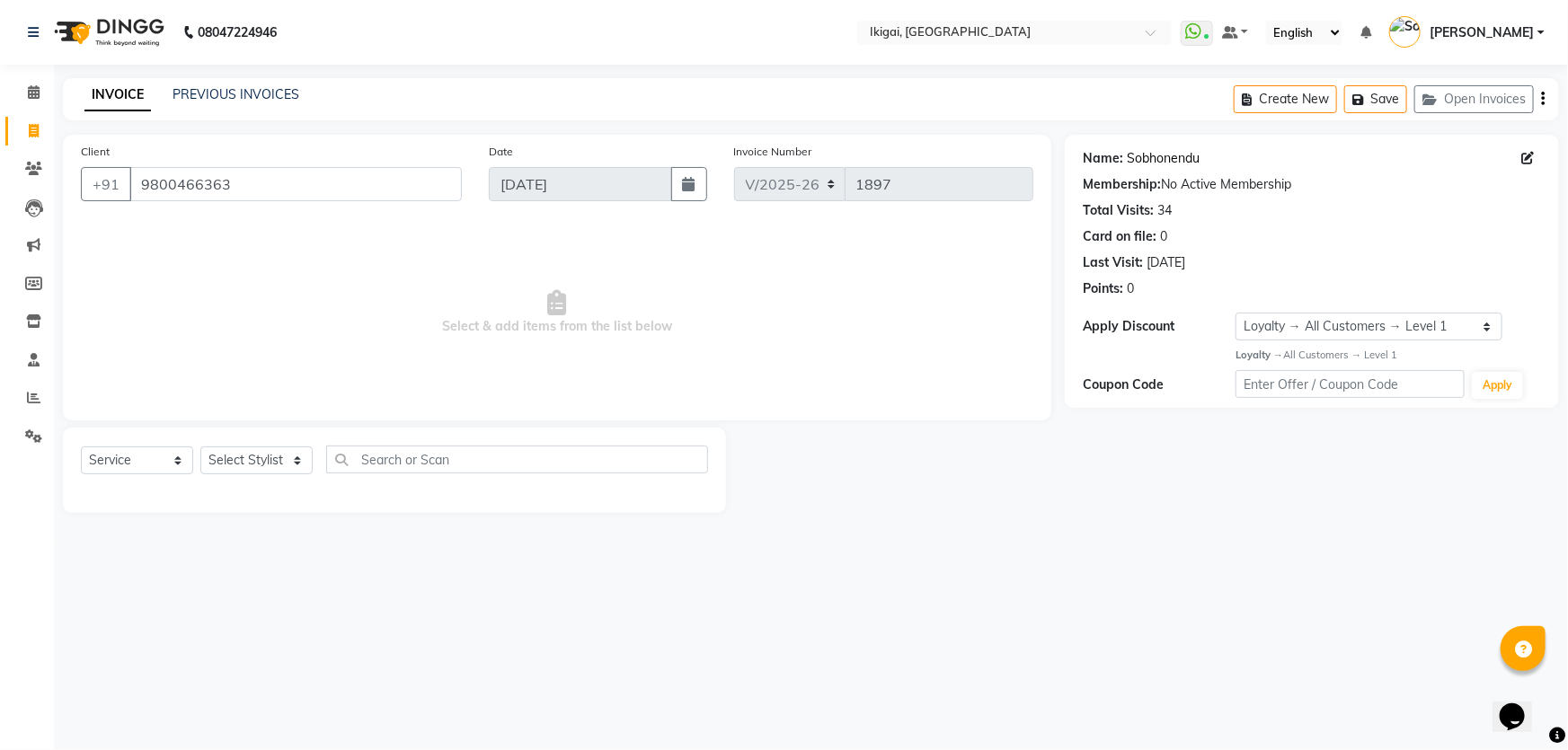
click at [1133, 149] on link "Sobhonendu" at bounding box center [1163, 158] width 72 height 19
click at [256, 454] on select "Select Stylist Firoz Gopal gopal 2 jiban karan rima riya rupa sagar soma somasr…" at bounding box center [256, 459] width 112 height 28
select select "64291"
click at [200, 446] on select "Select Stylist Firoz Gopal gopal 2 jiban karan rima riya rupa sagar soma somasr…" at bounding box center [256, 459] width 112 height 28
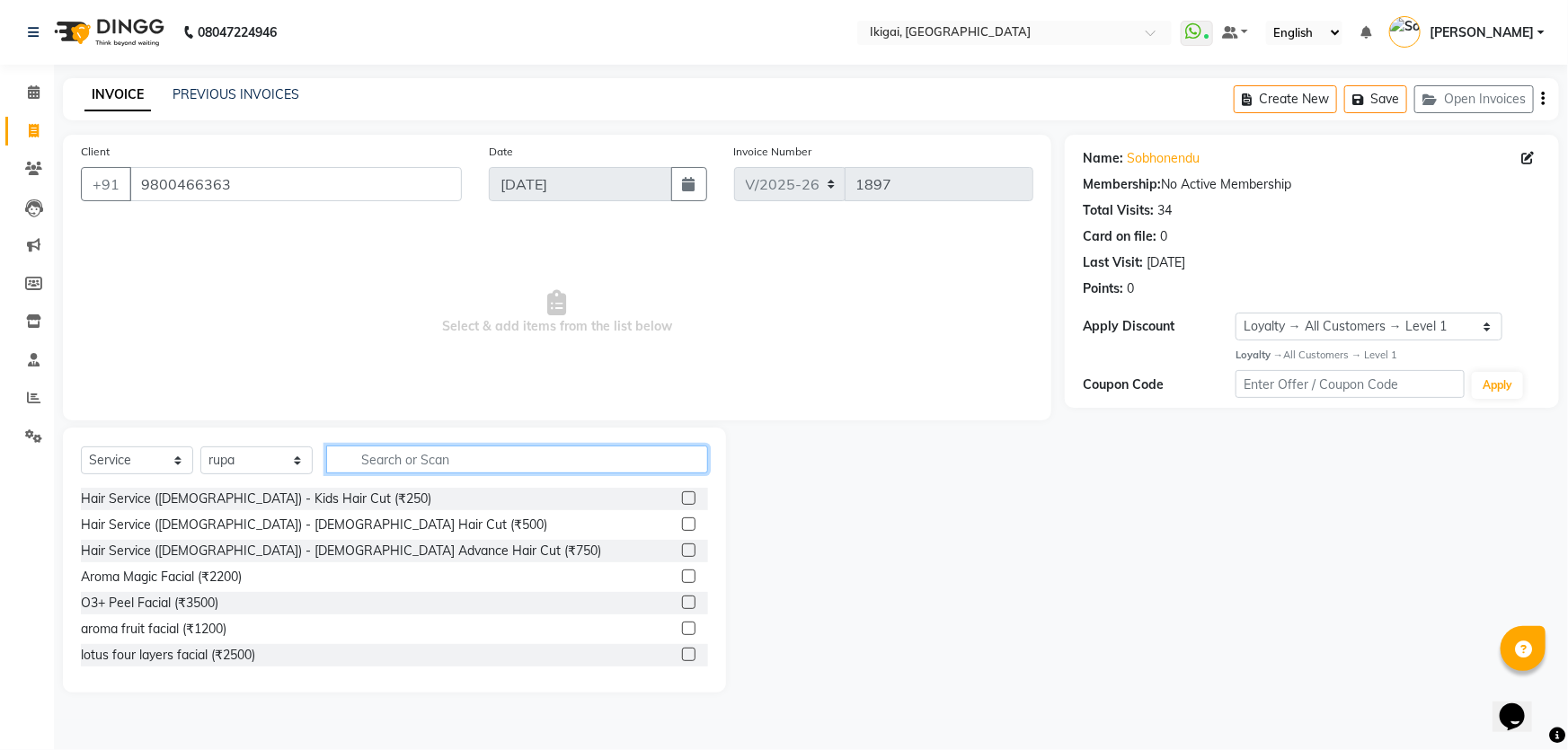
click at [413, 462] on input "text" at bounding box center [517, 459] width 382 height 28
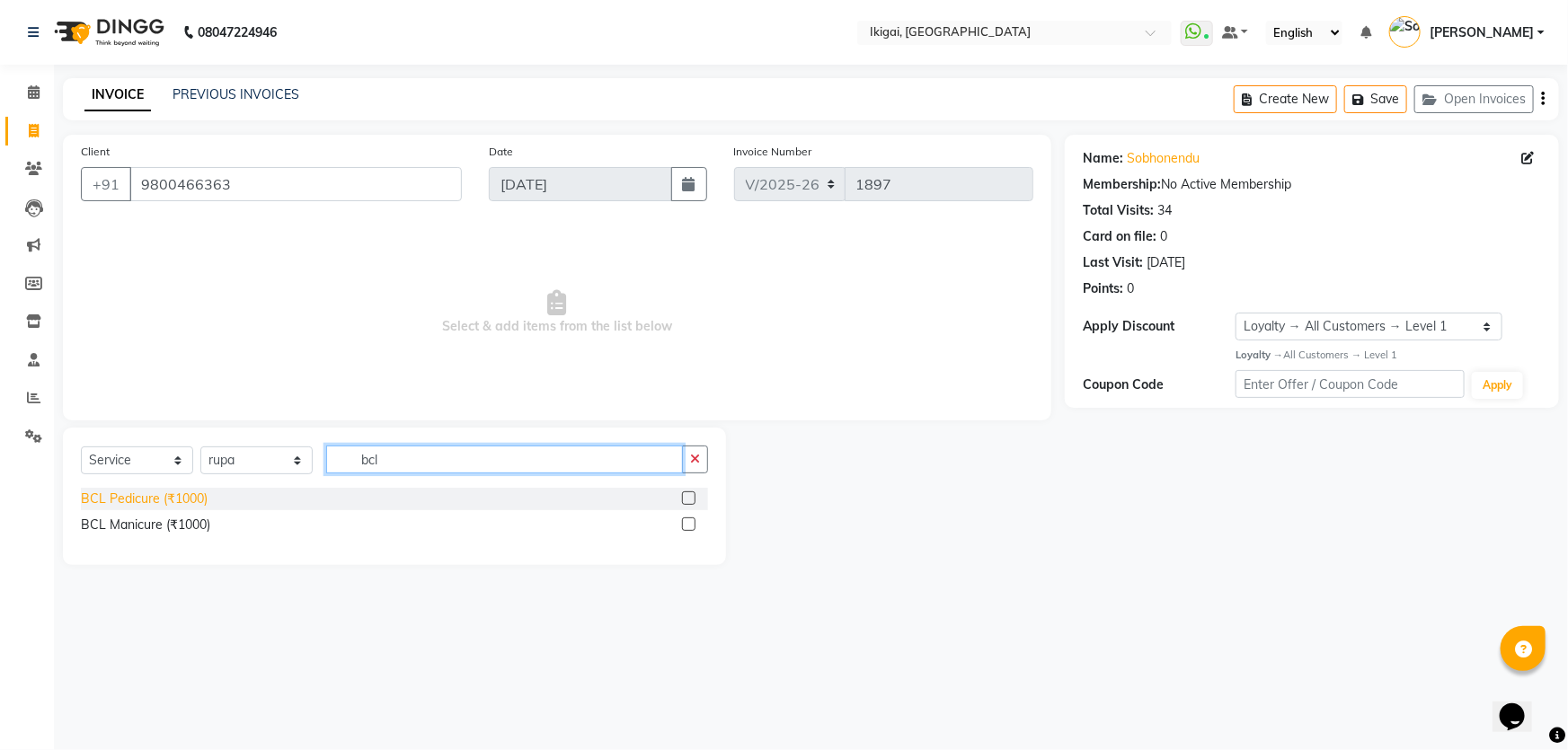
type input "bcl"
click at [174, 499] on div "BCL Pedicure (₹1000)" at bounding box center [144, 499] width 127 height 19
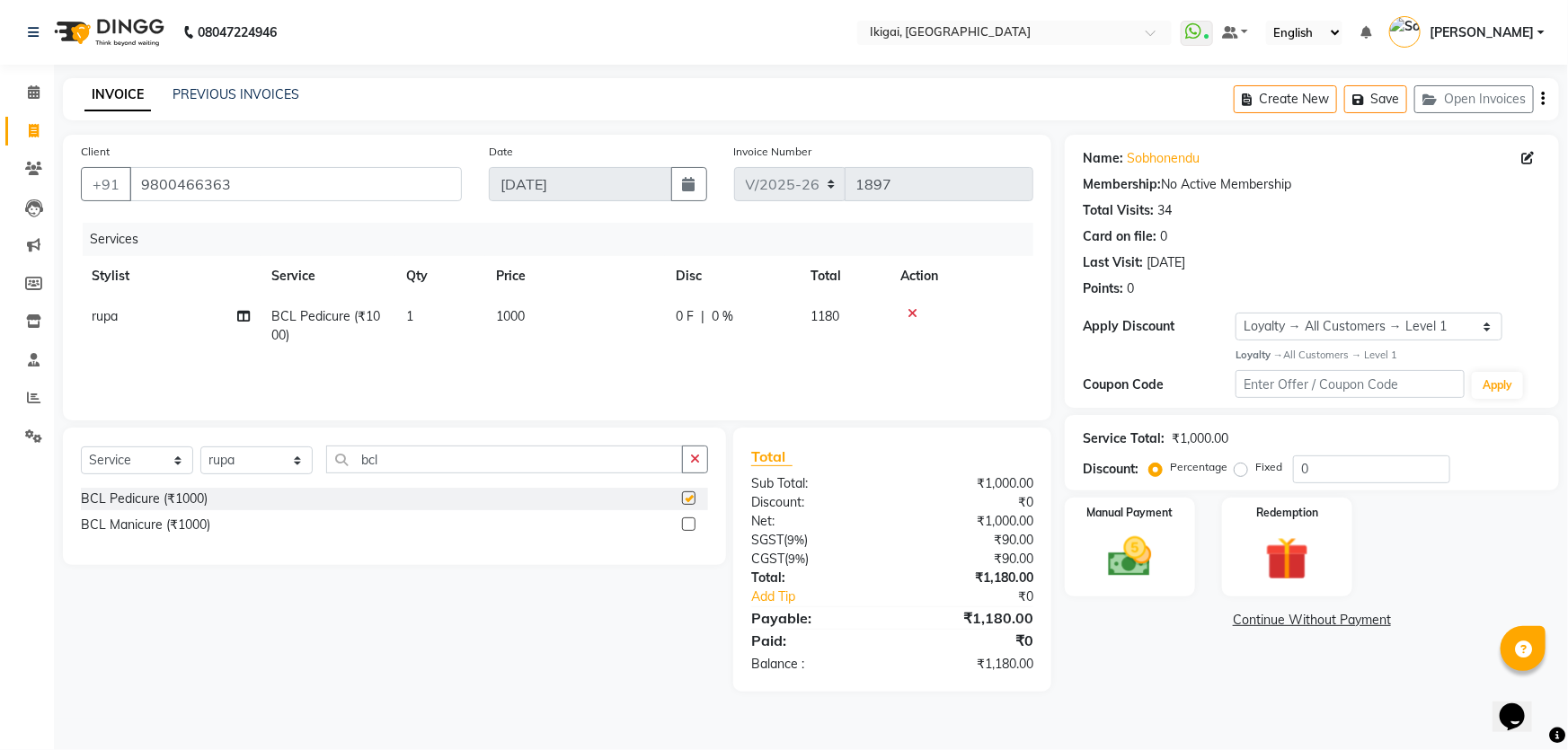
checkbox input "false"
click at [282, 459] on select "Select Stylist Firoz Gopal gopal 2 jiban karan rima riya rupa sagar soma somasr…" at bounding box center [256, 459] width 112 height 28
select select "24731"
click at [200, 446] on select "Select Stylist Firoz Gopal gopal 2 jiban karan rima riya rupa sagar soma somasr…" at bounding box center [256, 459] width 112 height 28
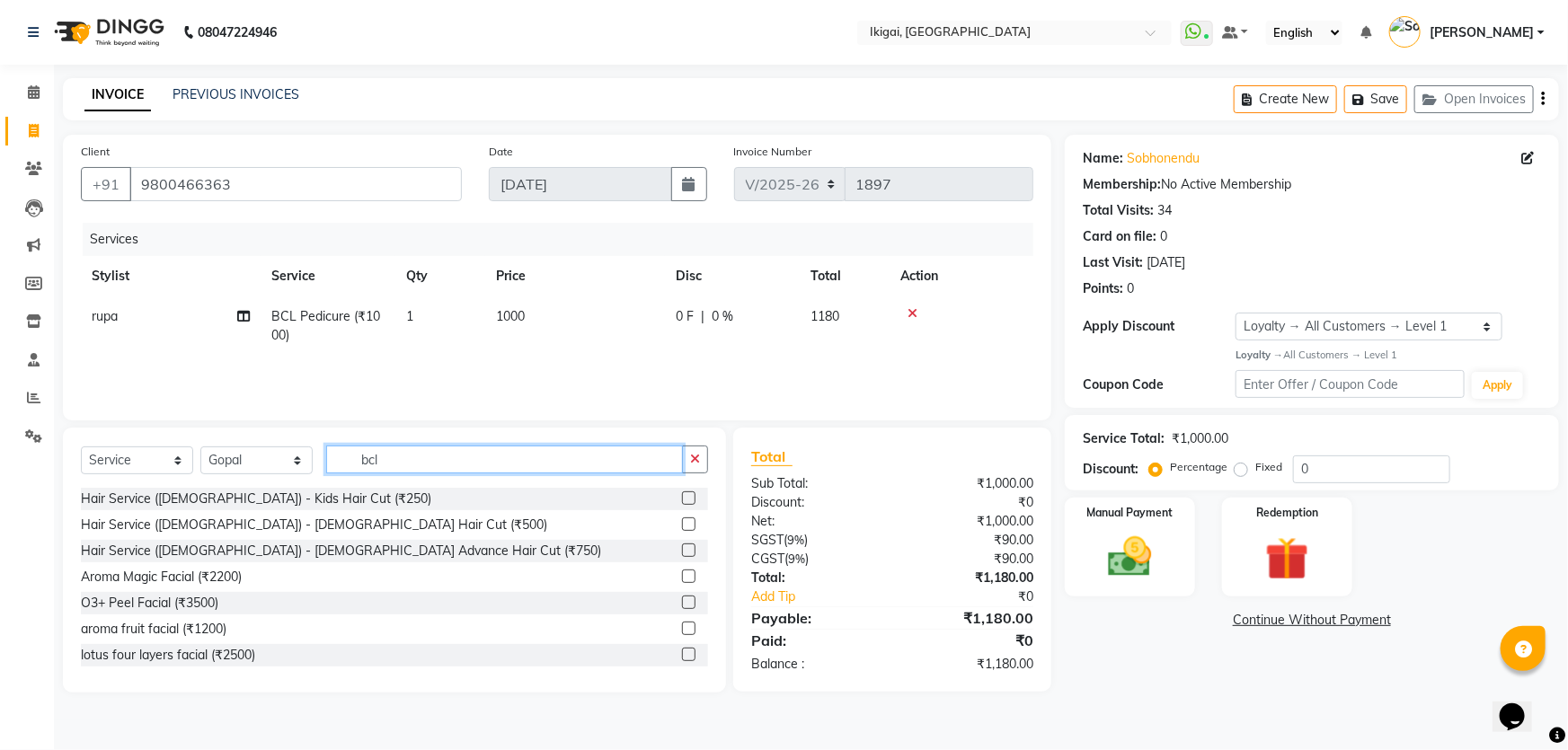
click at [431, 464] on input "bcl" at bounding box center [504, 459] width 356 height 28
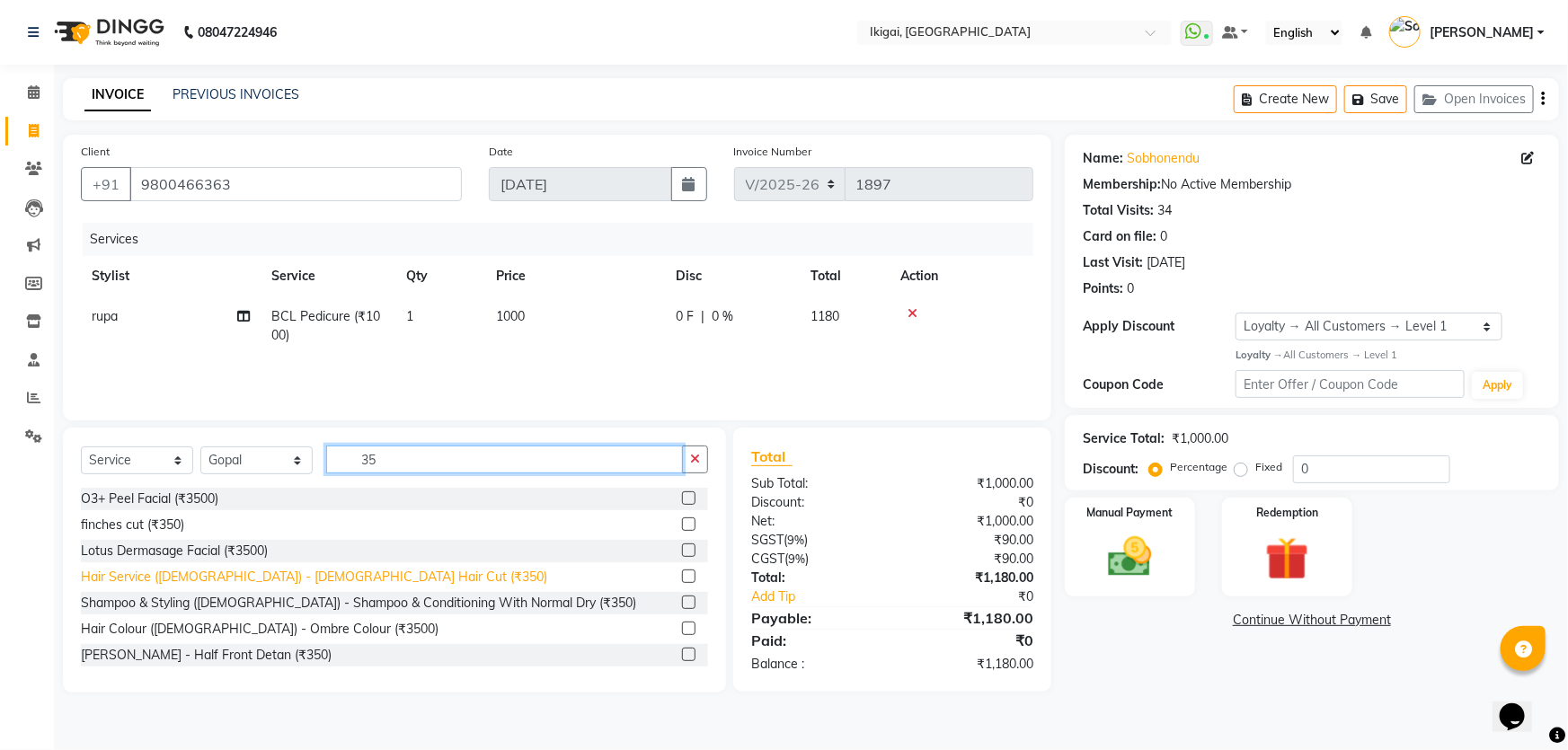
type input "35"
click at [306, 574] on div "Hair Service (Gents) - Gents Hair Cut (₹350)" at bounding box center [314, 578] width 466 height 19
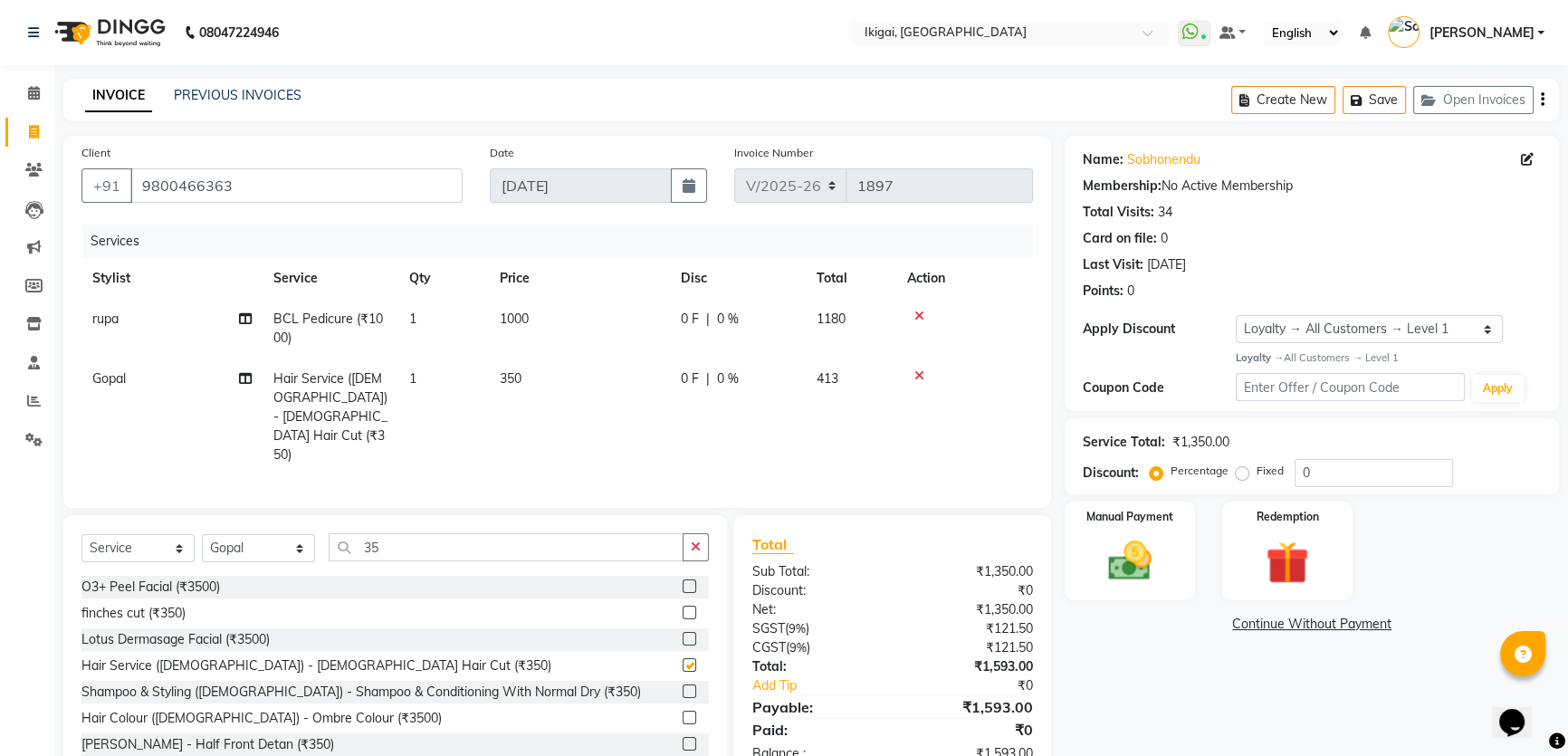
checkbox input "false"
click at [386, 533] on input "35" at bounding box center [506, 547] width 355 height 28
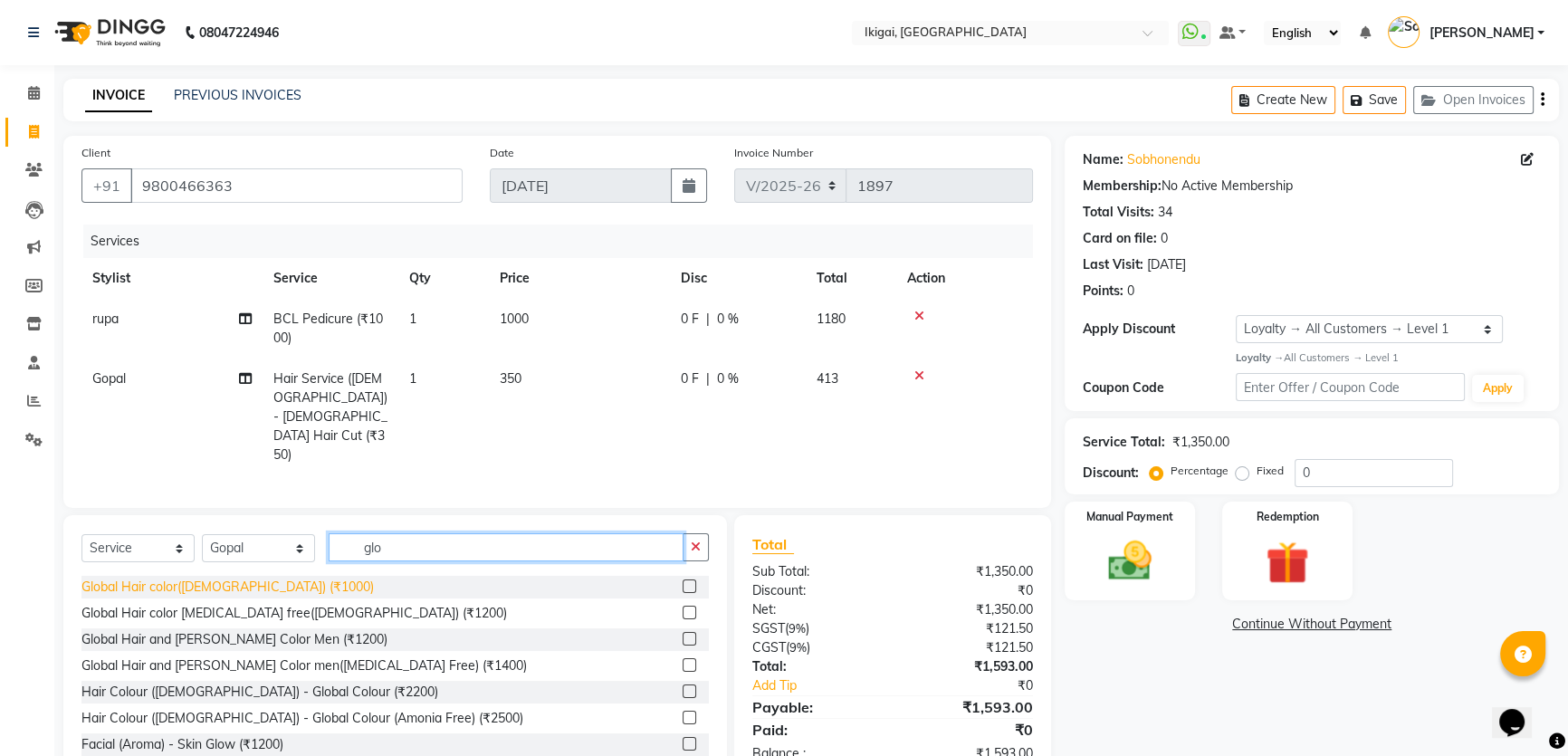
type input "glo"
click at [252, 577] on div "Global Hair color(Gents) (₹1000)" at bounding box center [228, 587] width 292 height 19
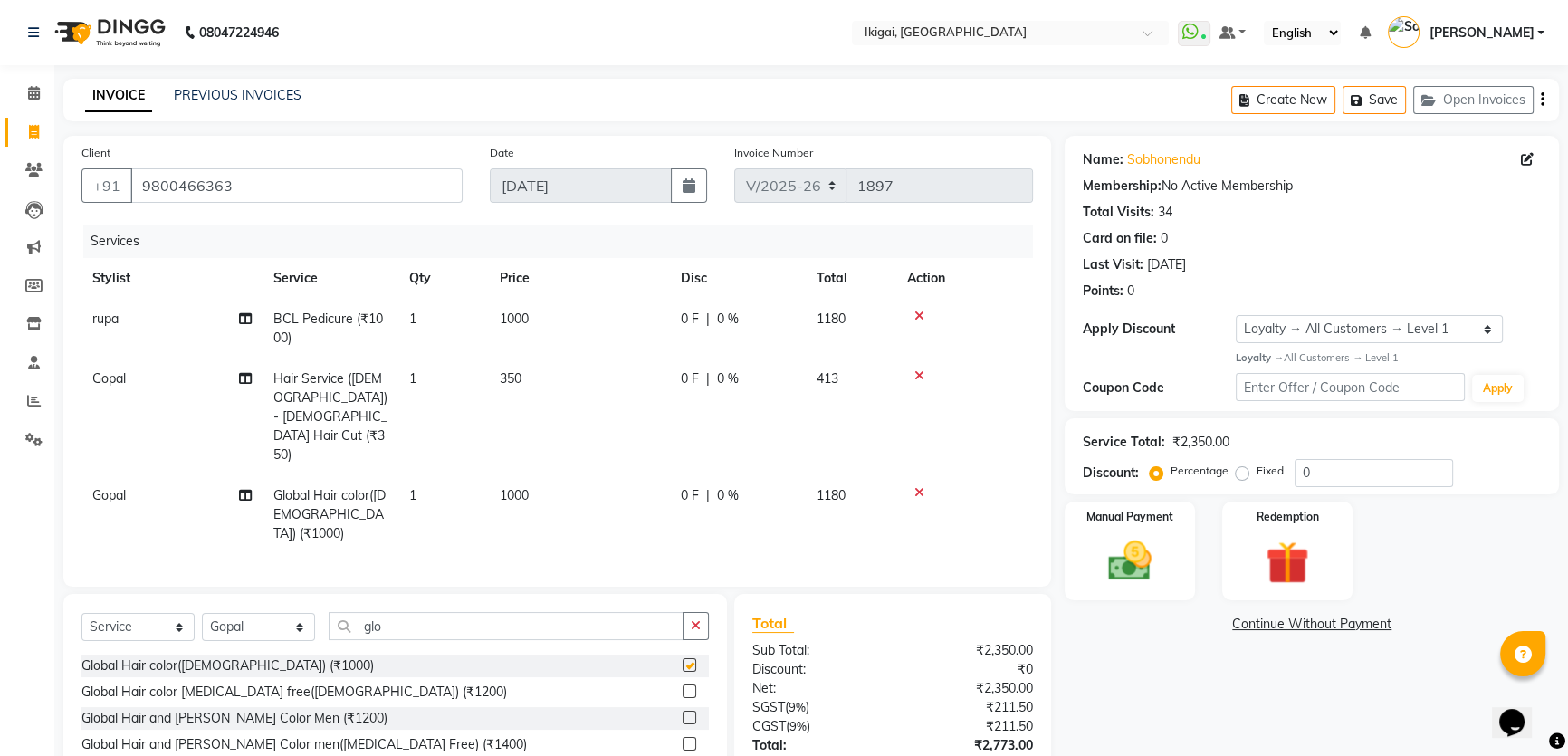
checkbox input "false"
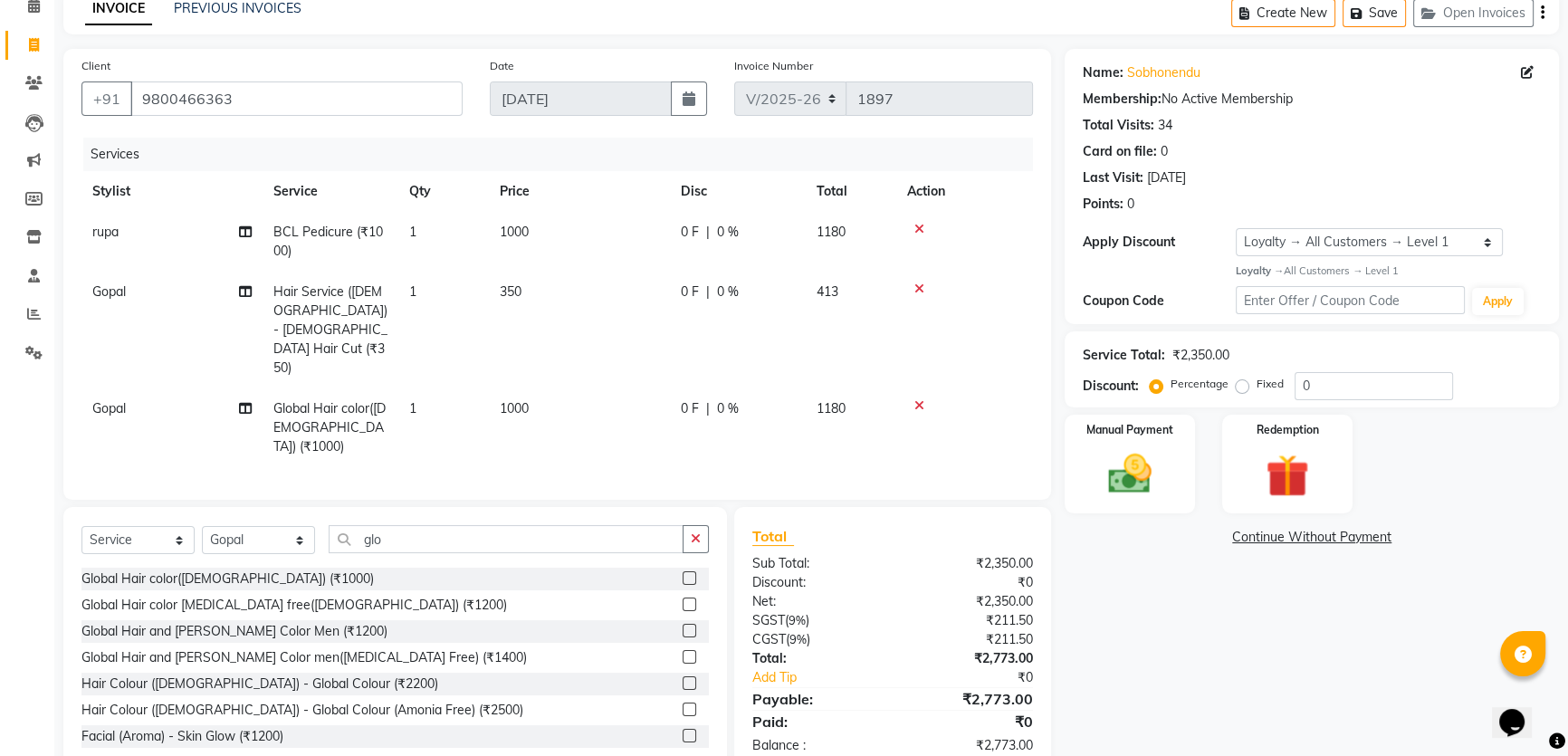
click at [517, 401] on span "1000" at bounding box center [514, 408] width 29 height 16
select select "24731"
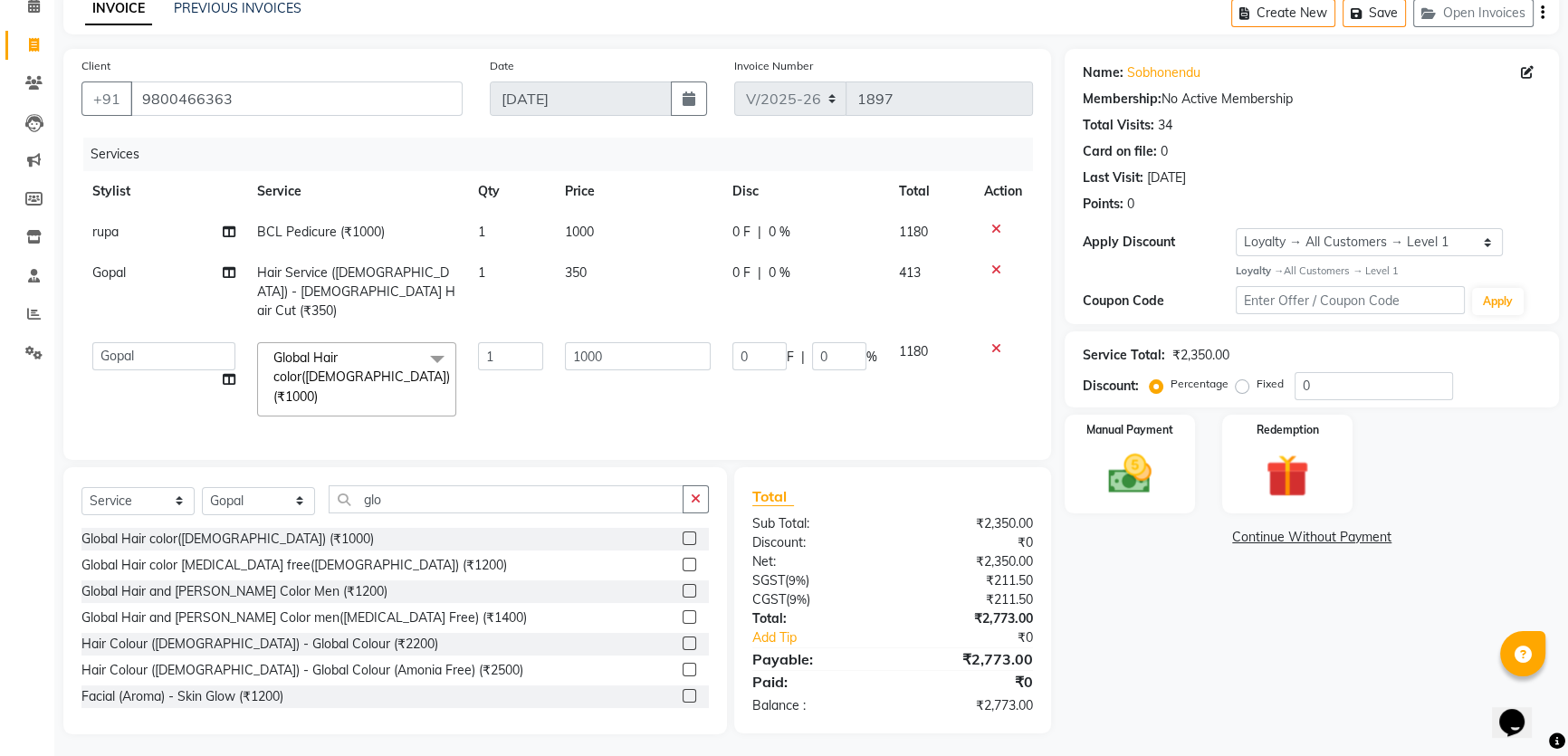
scroll to position [66, 0]
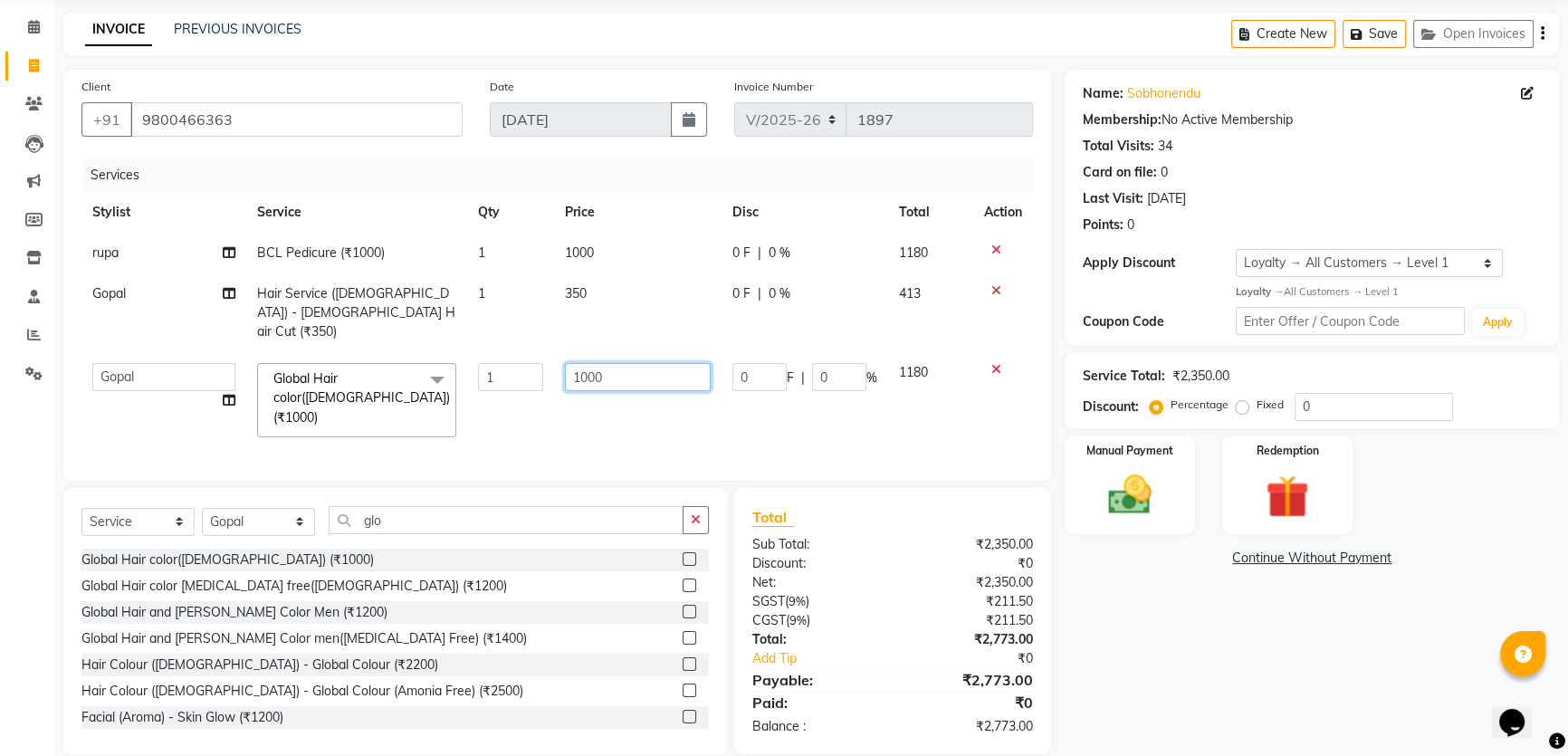
click at [581, 363] on input "1000" at bounding box center [638, 377] width 146 height 28
type input "1200"
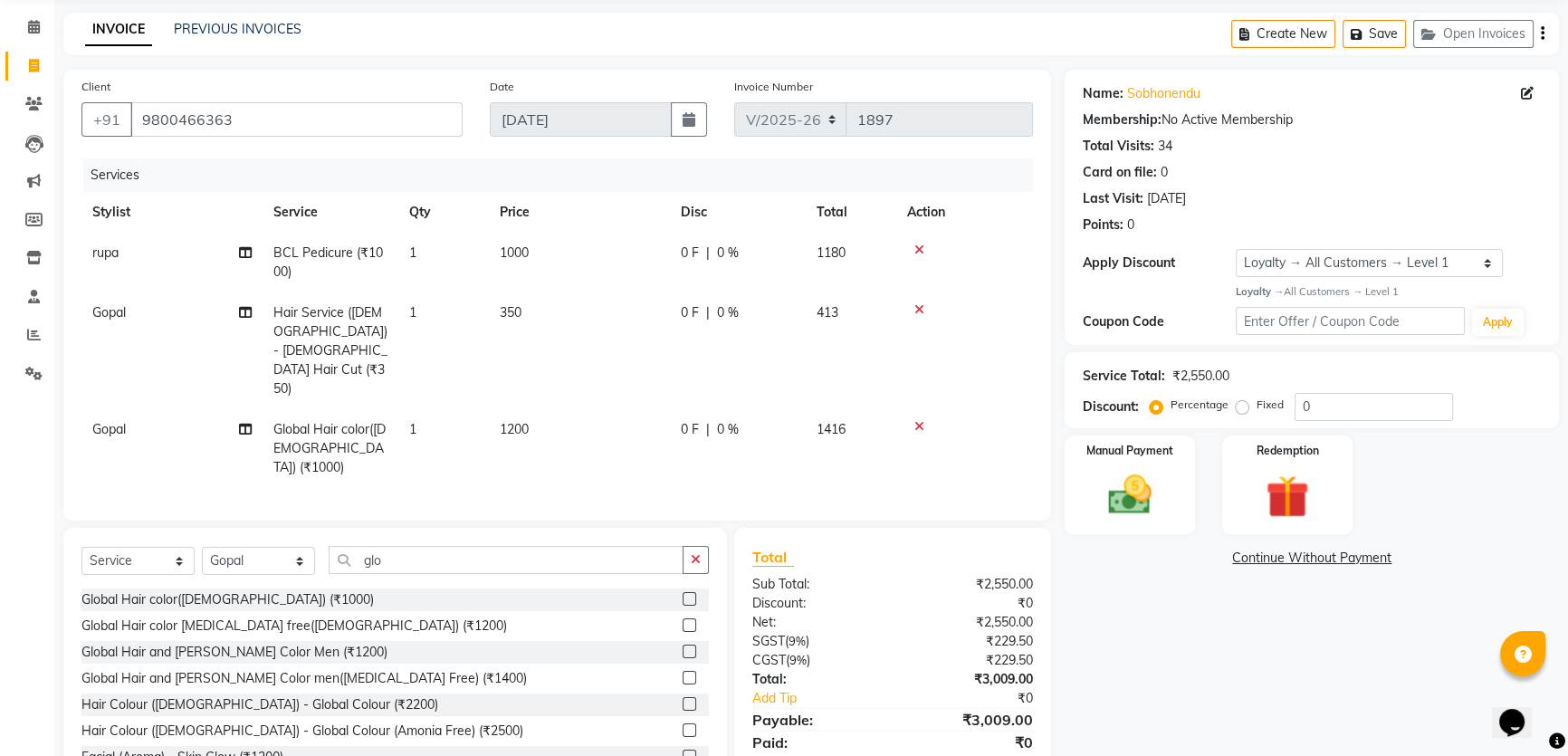
click at [1106, 599] on div "Name: Sobhonendu Membership: No Active Membership Total Visits: 34 Card on file…" at bounding box center [1318, 432] width 508 height 725
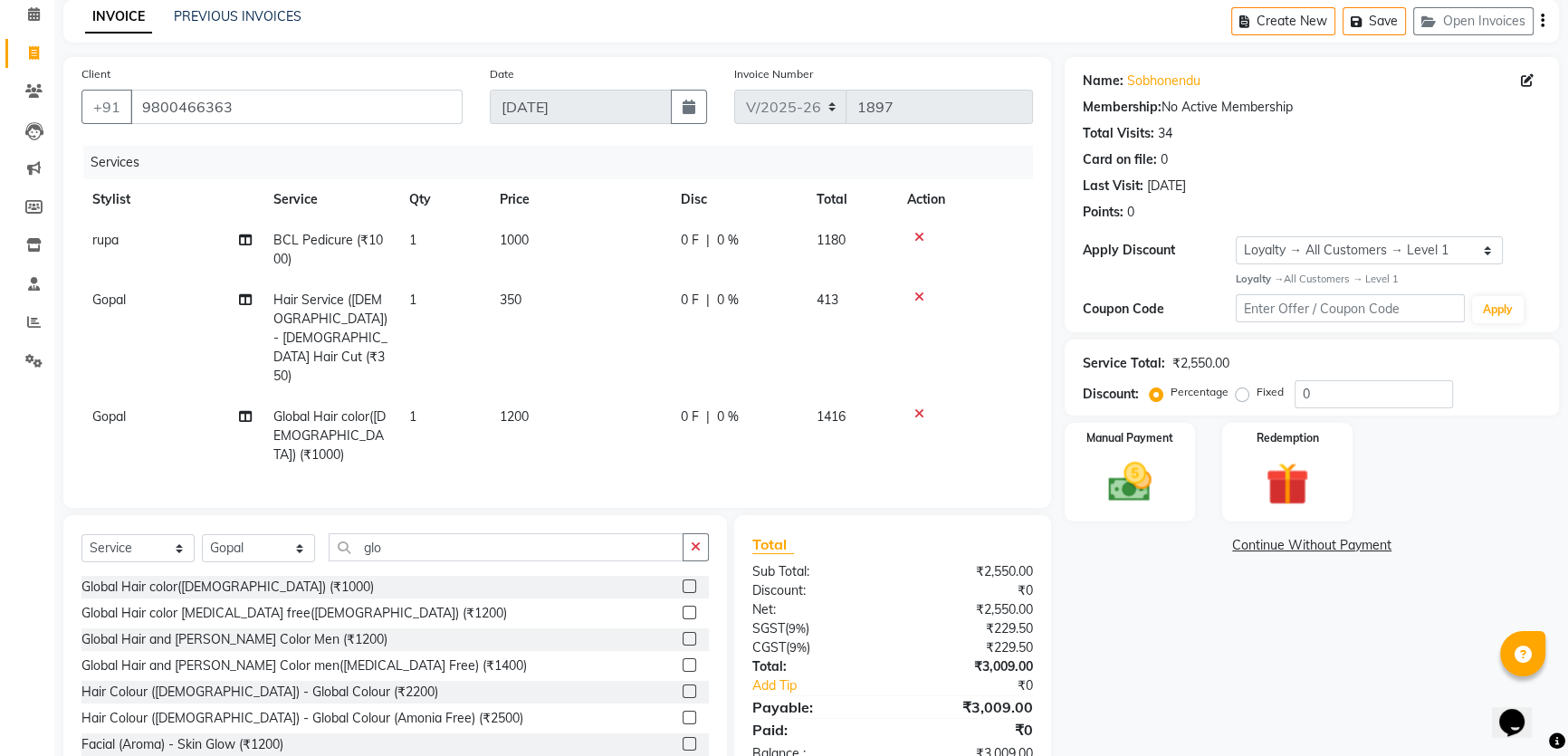
scroll to position [86, 0]
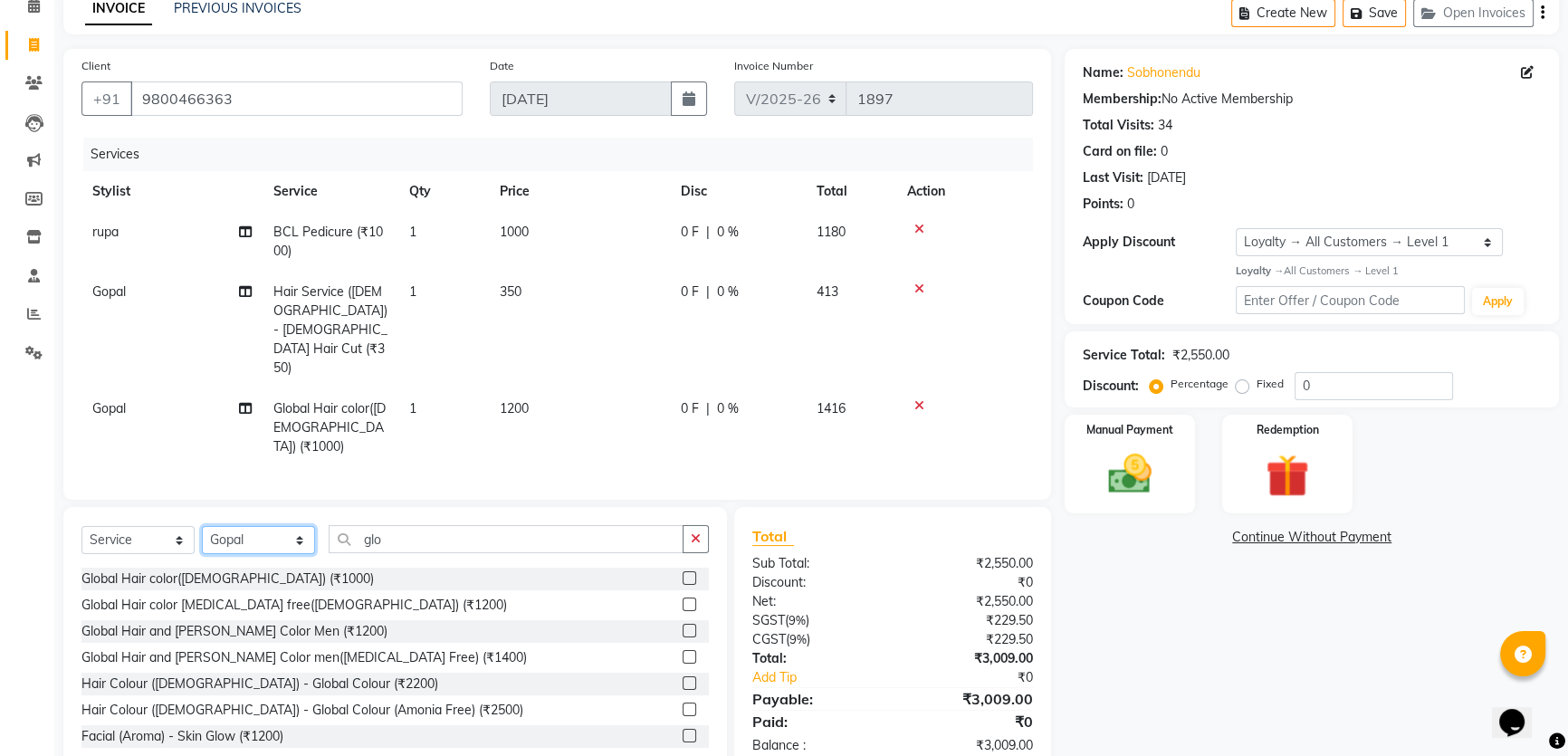
click at [286, 526] on select "Select Stylist Firoz Gopal gopal 2 jiban karan rima riya rupa sagar soma somasr…" at bounding box center [258, 540] width 113 height 28
select select "89004"
click at [202, 526] on select "Select Stylist Firoz Gopal gopal 2 jiban karan rima riya rupa sagar soma somasr…" at bounding box center [258, 540] width 113 height 28
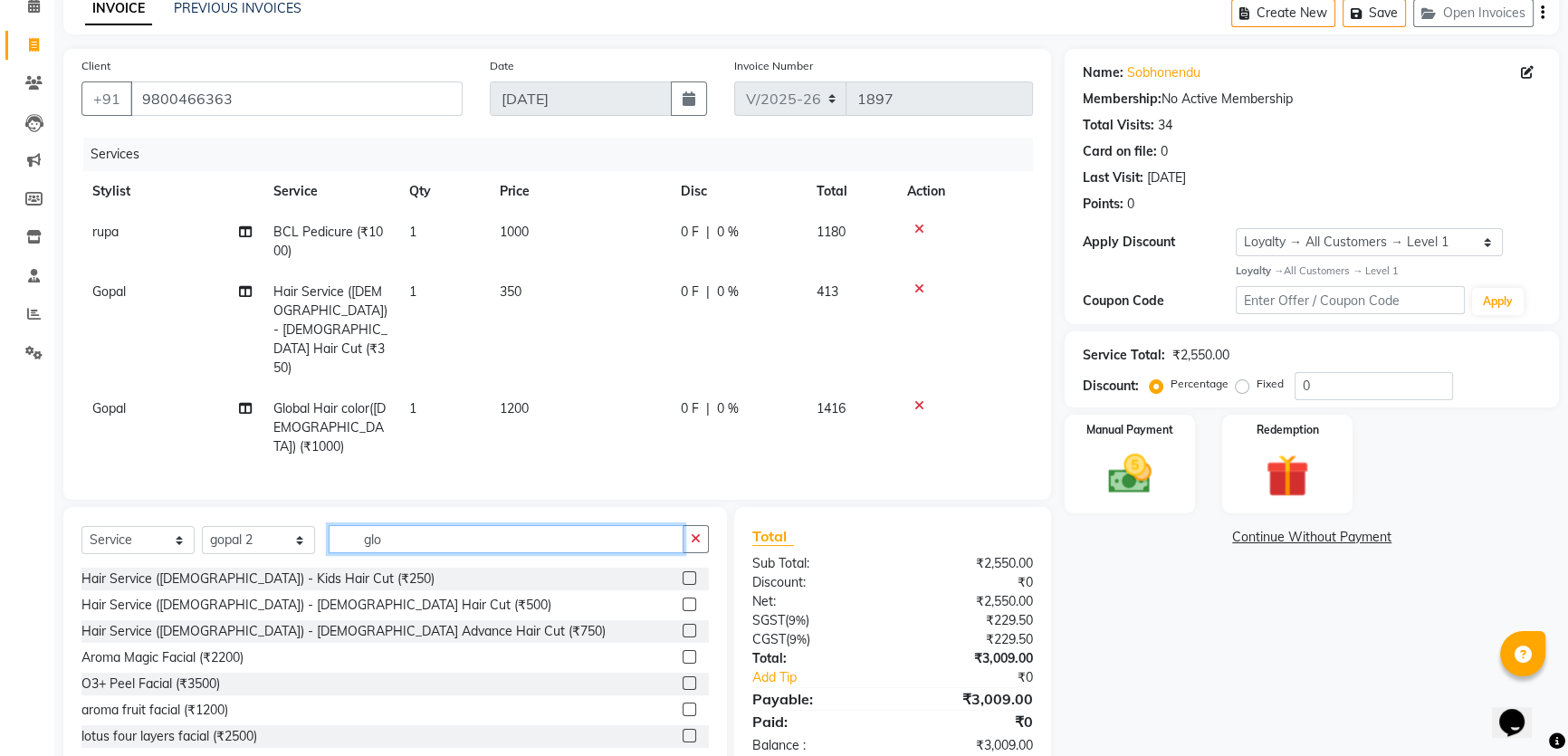
click at [468, 525] on input "glo" at bounding box center [506, 539] width 355 height 28
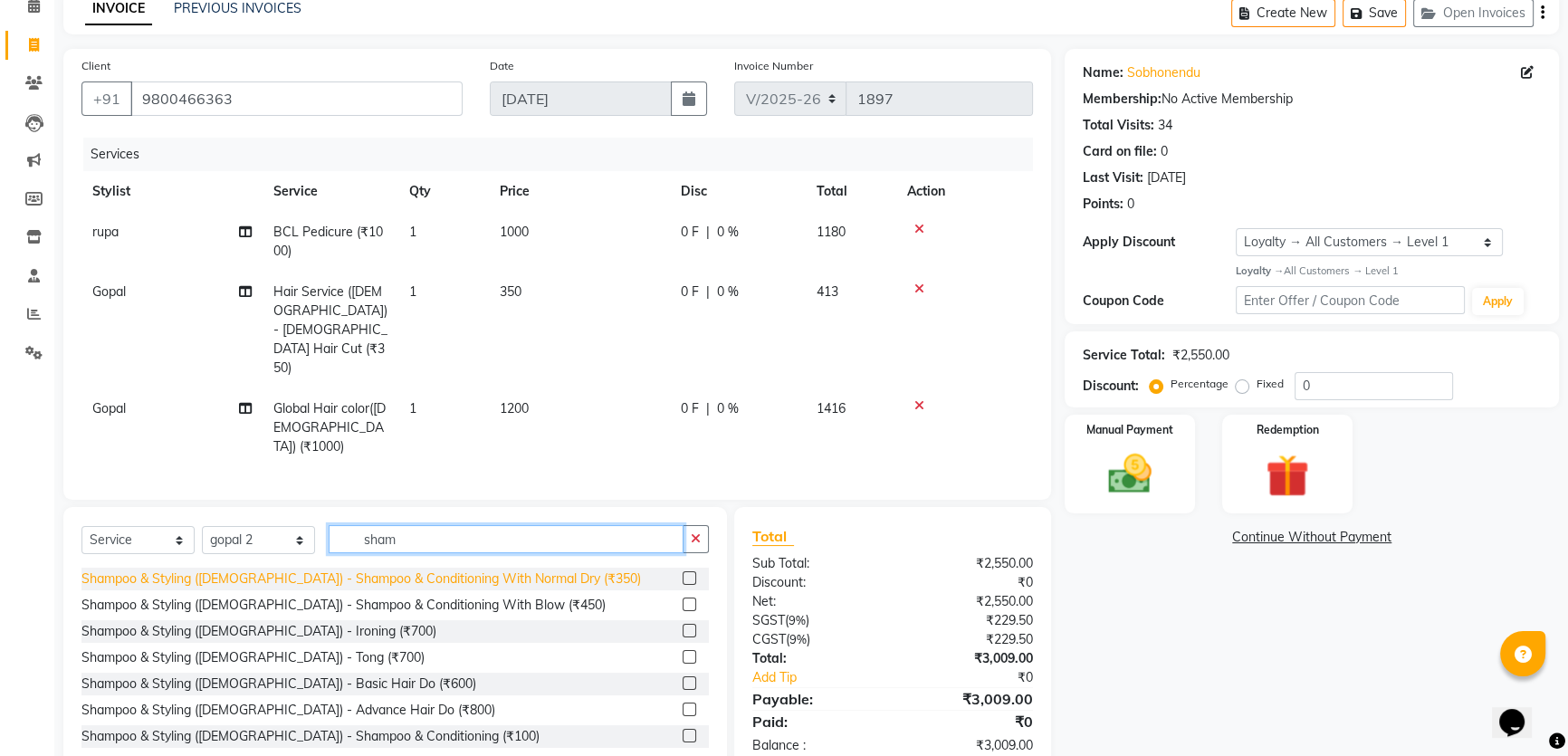
type input "sham"
click at [466, 570] on div "Shampoo & Styling ([DEMOGRAPHIC_DATA]) - Shampoo & Conditioning With Normal Dry…" at bounding box center [361, 579] width 560 height 19
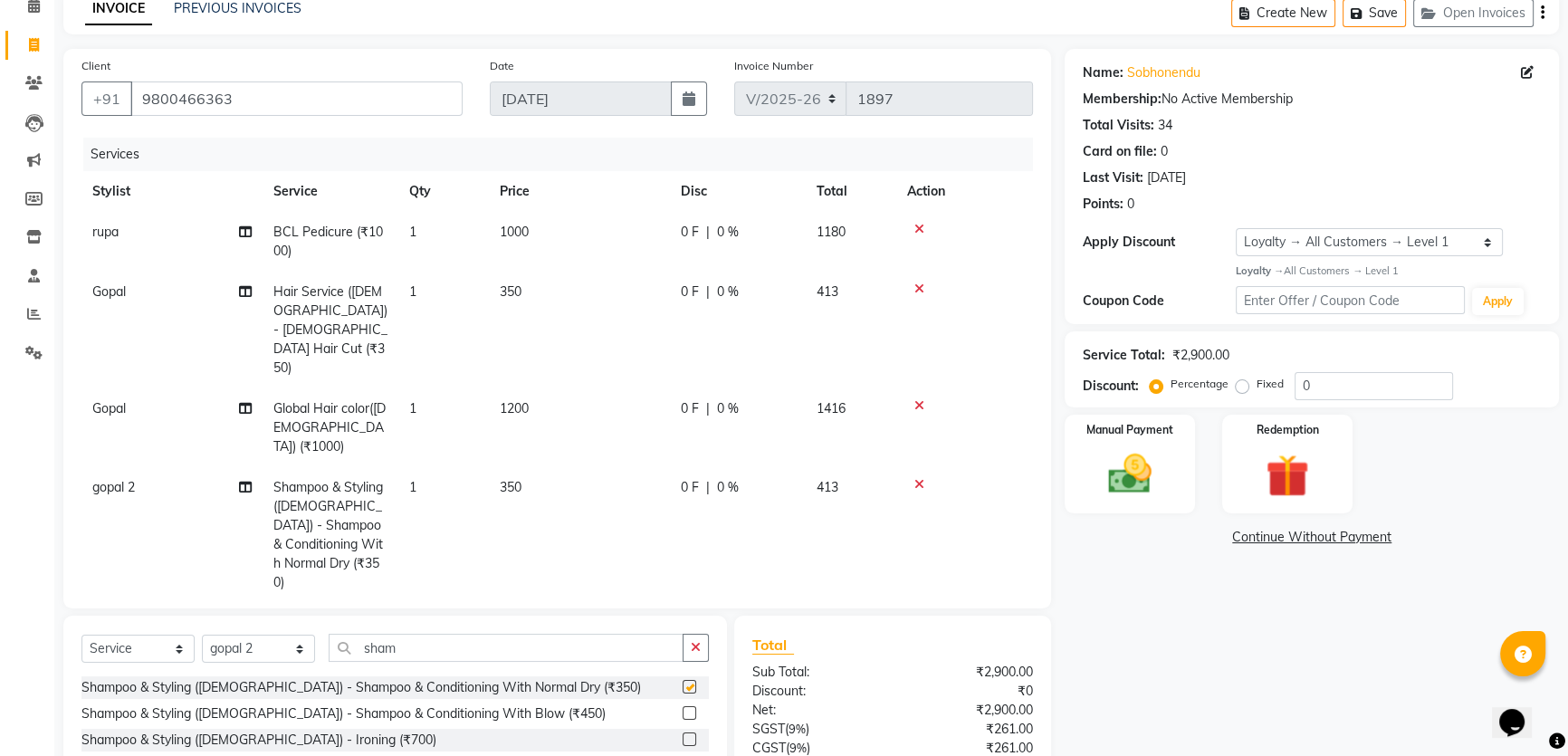
checkbox input "false"
click at [513, 479] on span "350" at bounding box center [510, 487] width 22 height 16
select select "89004"
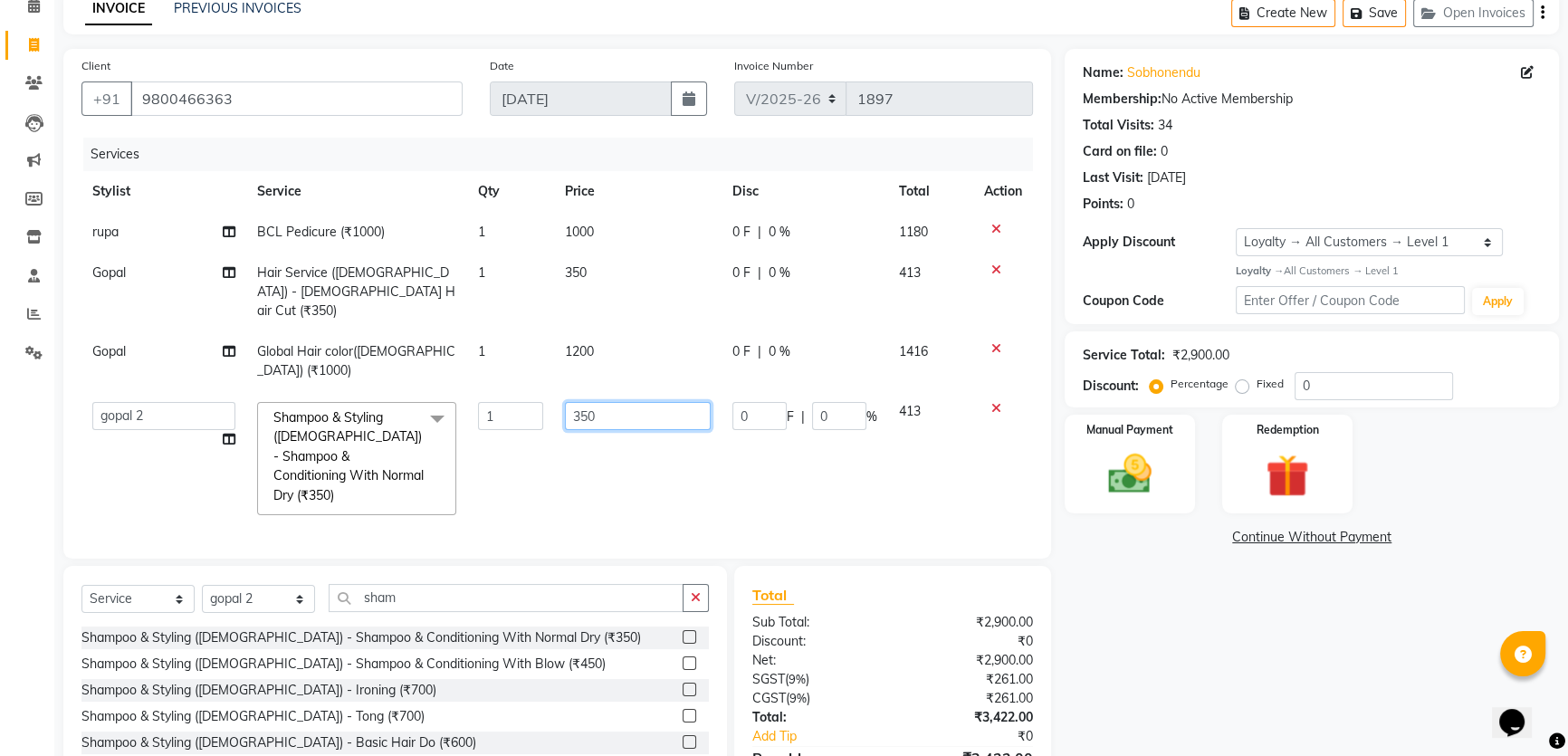
click at [603, 402] on input "350" at bounding box center [638, 416] width 146 height 28
type input "400"
drag, startPoint x: 1228, startPoint y: 654, endPoint x: 925, endPoint y: 537, distance: 324.8
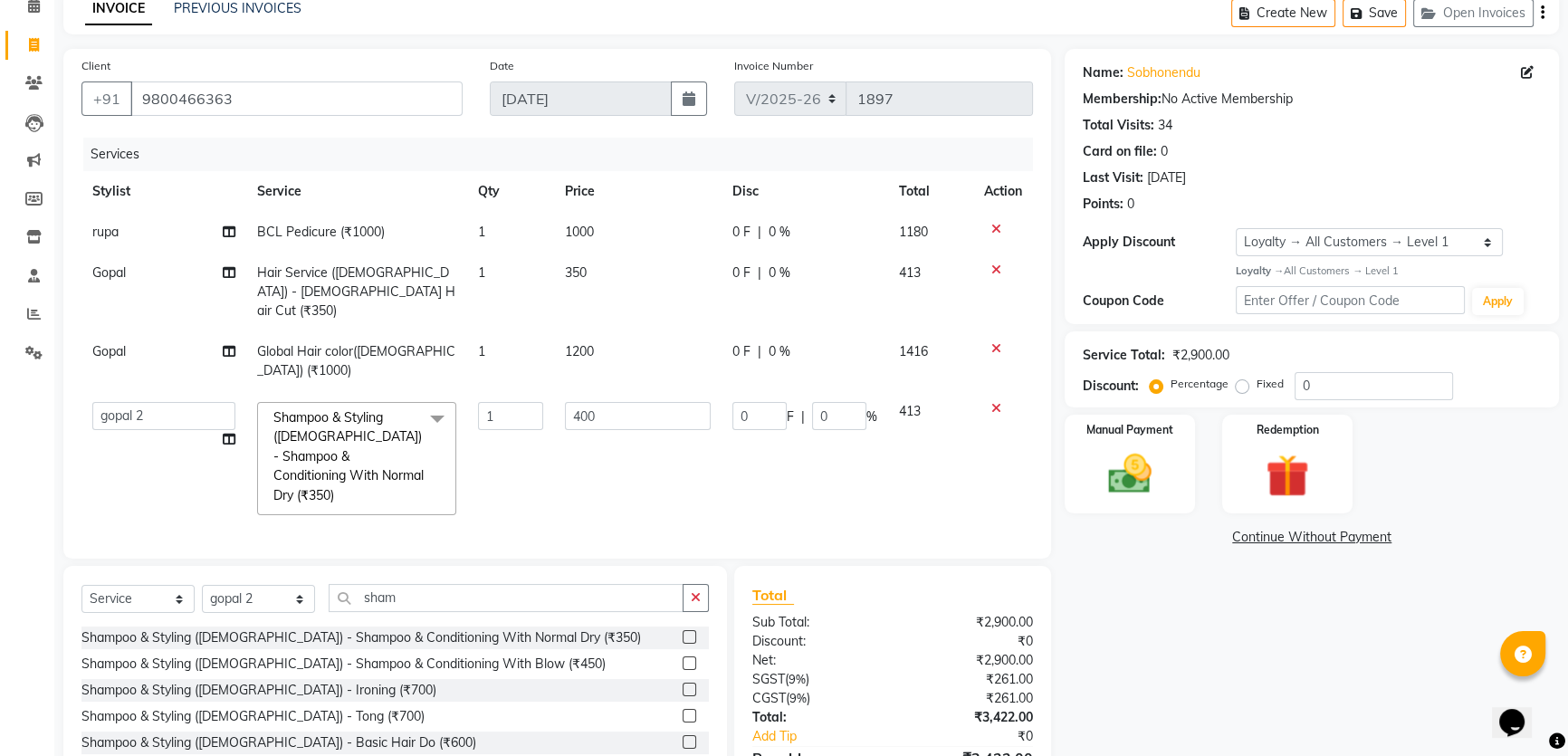
click at [1227, 654] on div "Name: Sobhonendu Membership: No Active Membership Total Visits: 34 Card on file…" at bounding box center [1318, 441] width 508 height 784
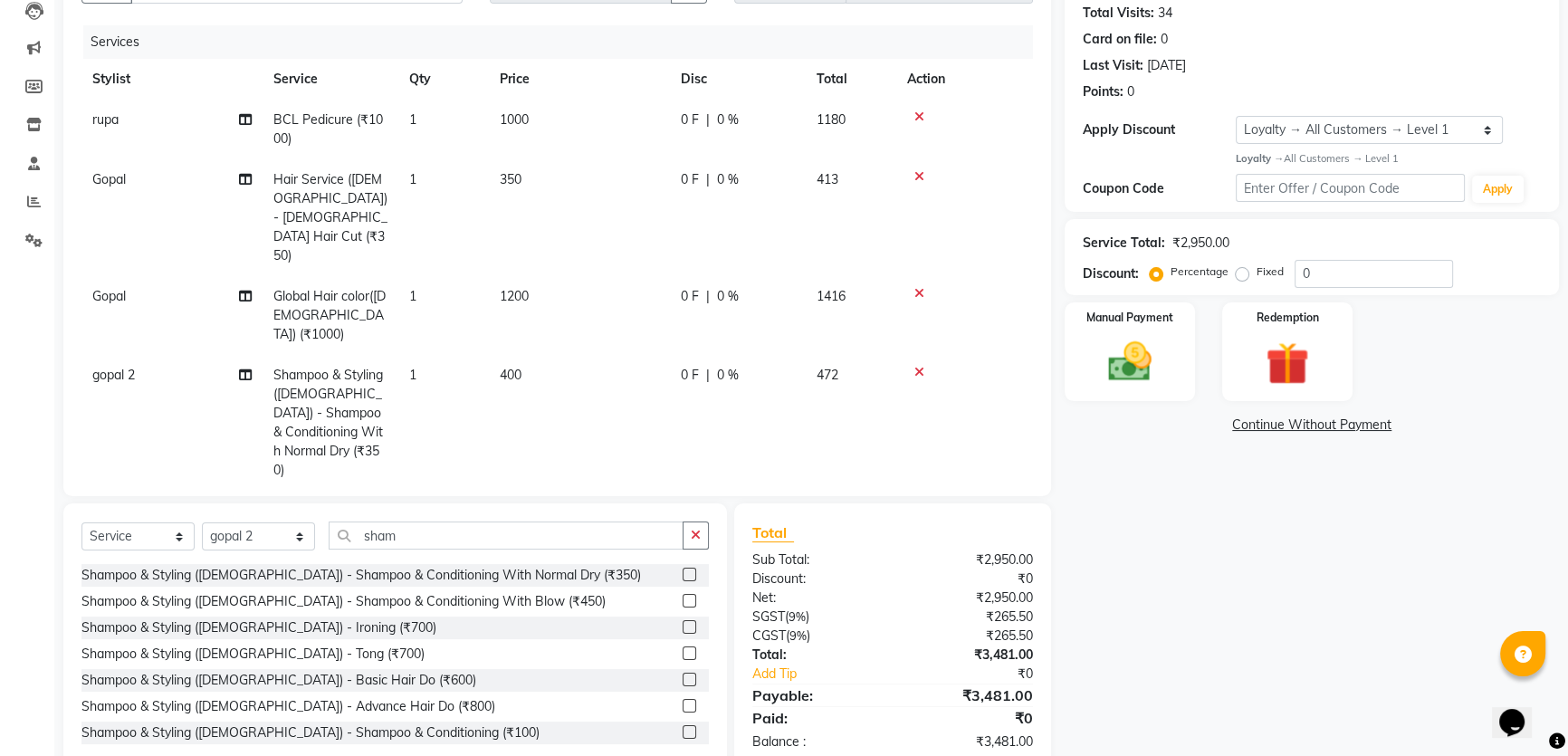
scroll to position [204, 0]
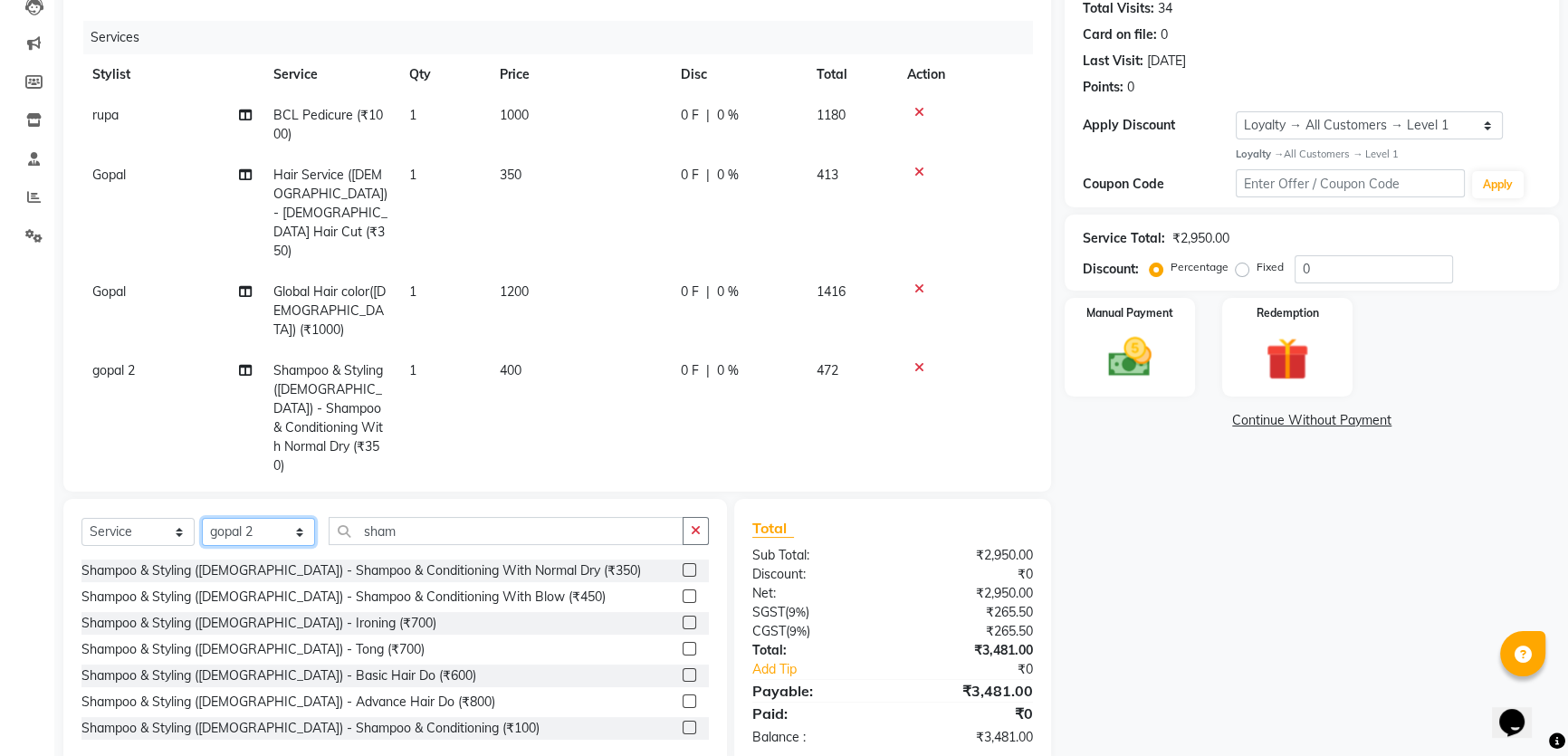
click at [265, 518] on select "Select Stylist Firoz Gopal gopal 2 jiban karan rima riya rupa sagar soma somasr…" at bounding box center [258, 531] width 113 height 28
select select "63198"
click at [202, 518] on select "Select Stylist Firoz Gopal gopal 2 jiban karan rima riya rupa sagar soma somasr…" at bounding box center [258, 531] width 113 height 28
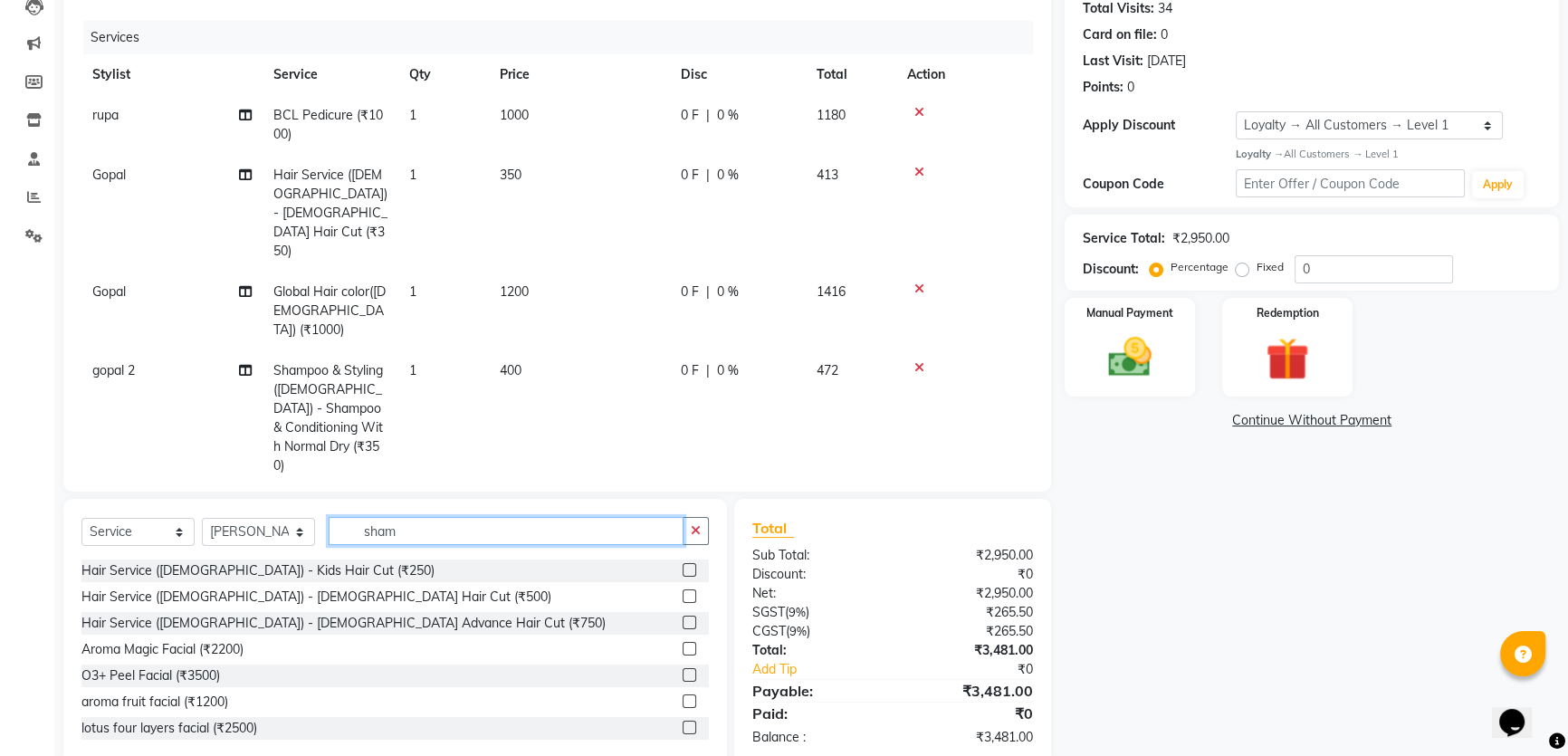
click at [409, 517] on input "sham" at bounding box center [506, 530] width 355 height 28
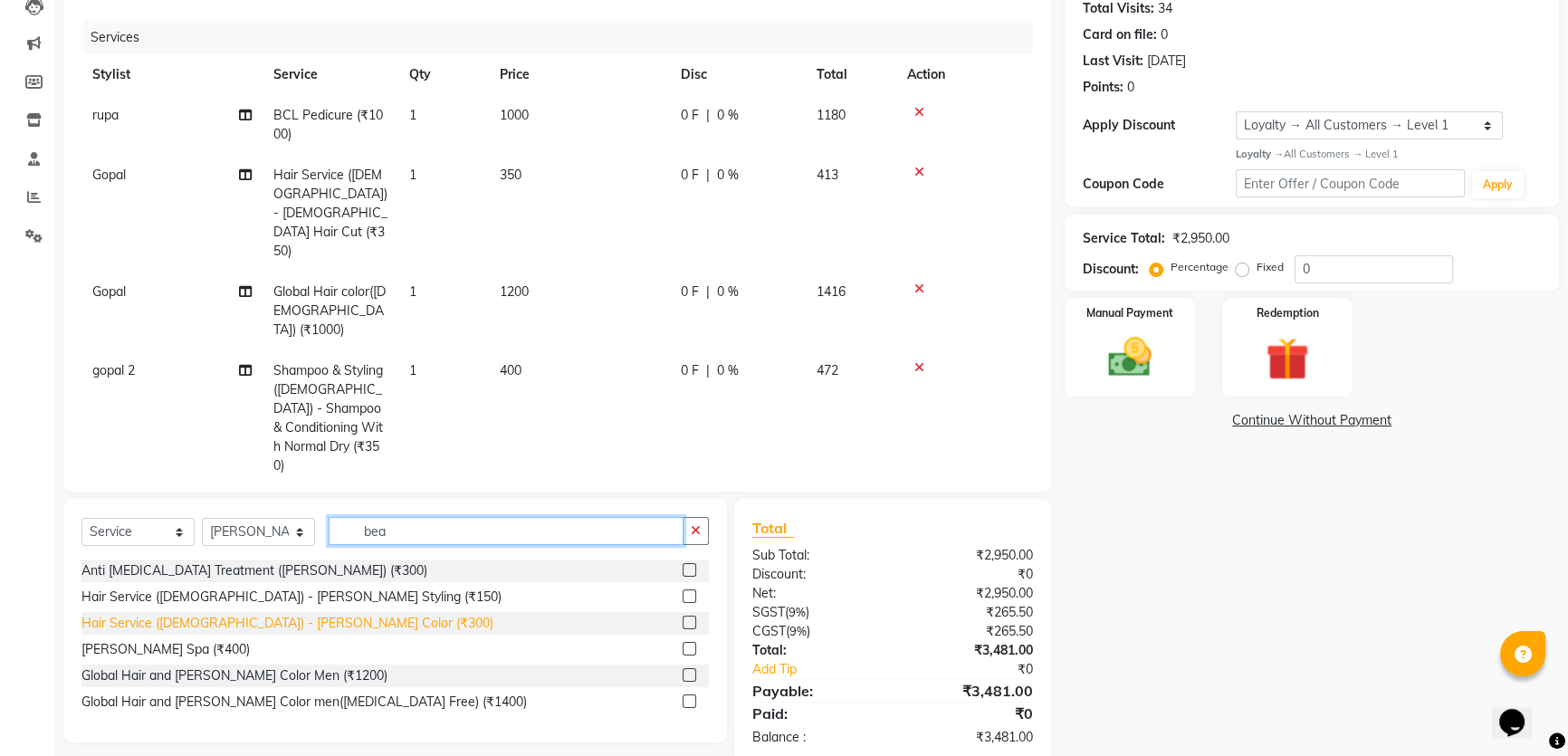
type input "bea"
click at [229, 614] on div "Hair Service (Gents) - Beard Color (₹300)" at bounding box center [287, 623] width 412 height 19
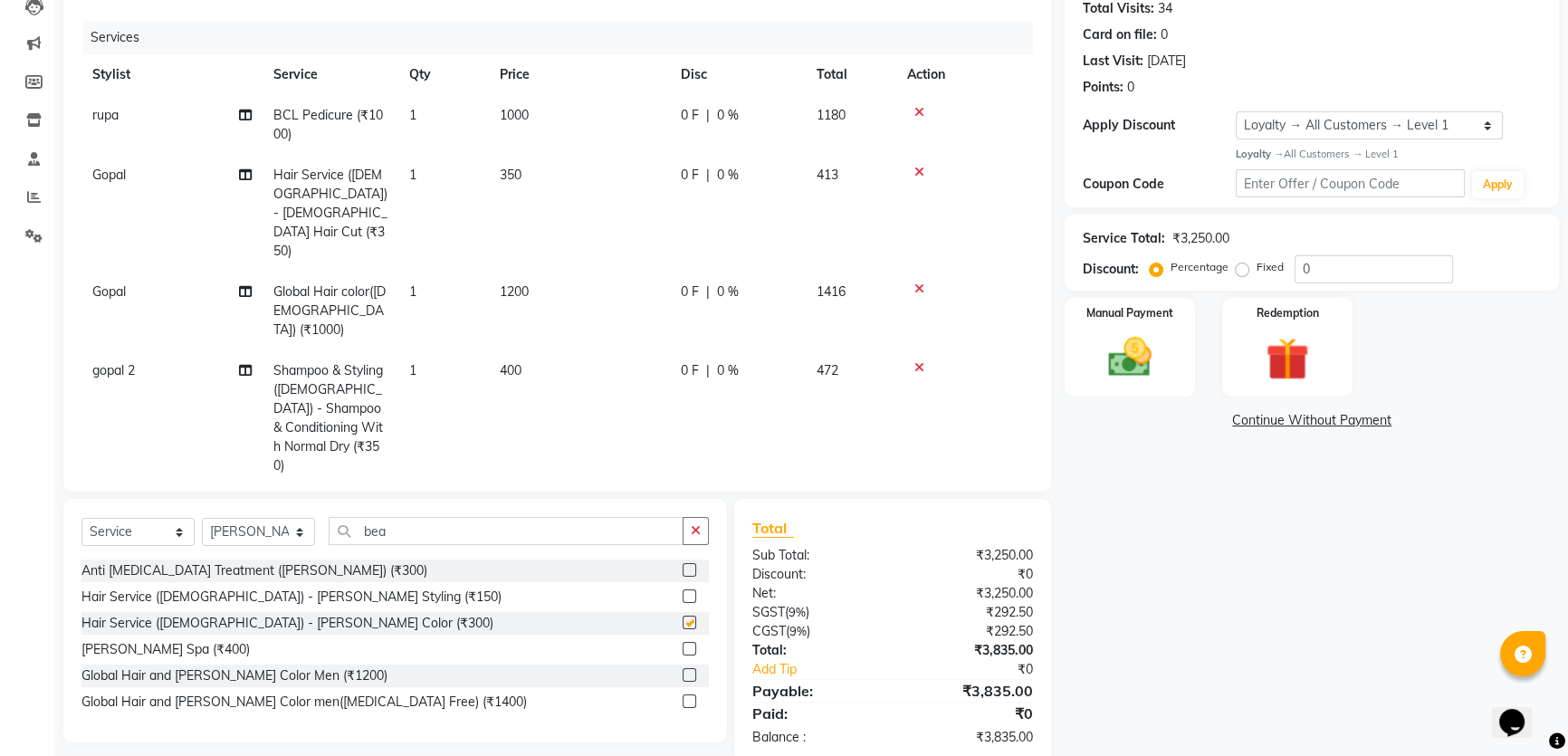
checkbox input "false"
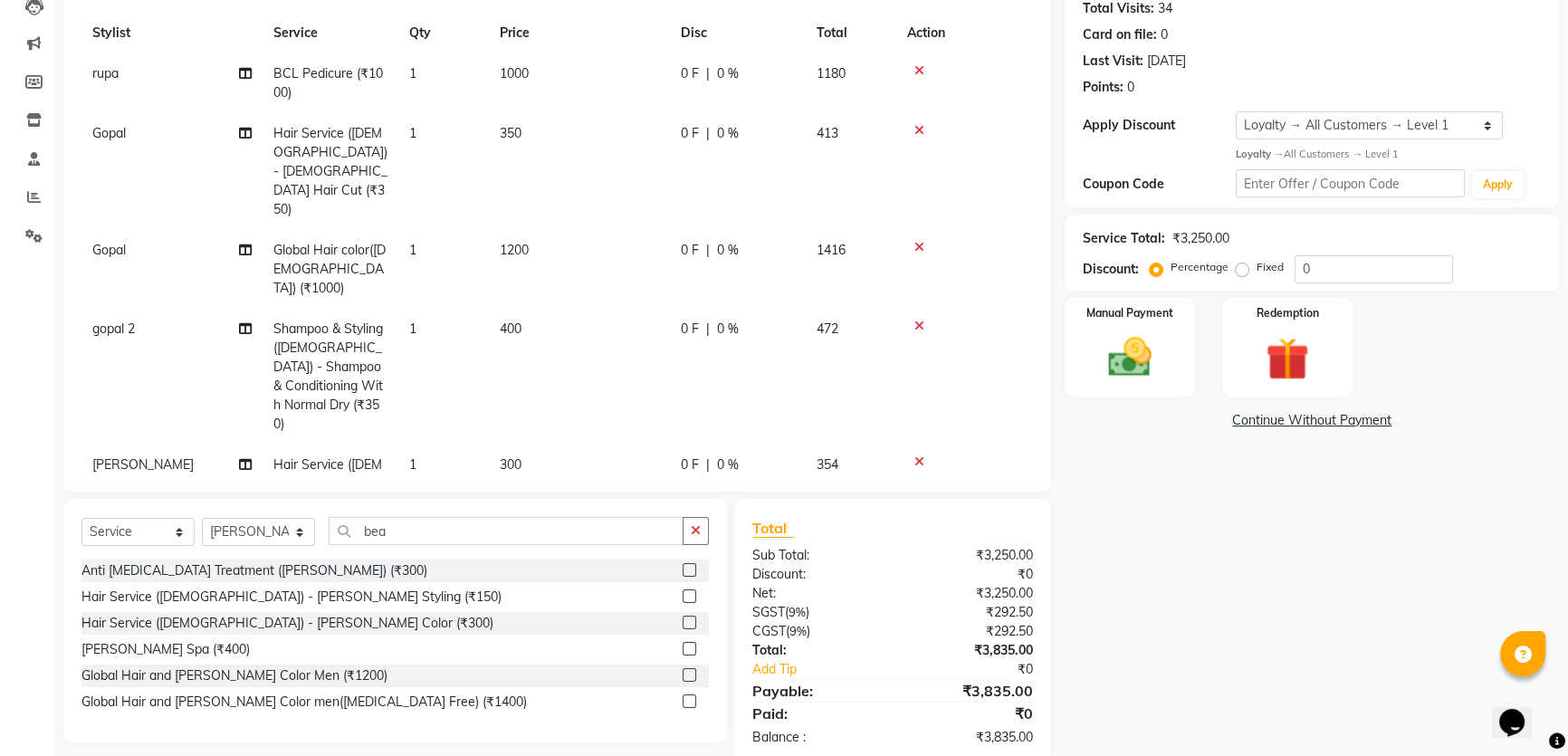
click at [517, 456] on span "300" at bounding box center [510, 464] width 22 height 16
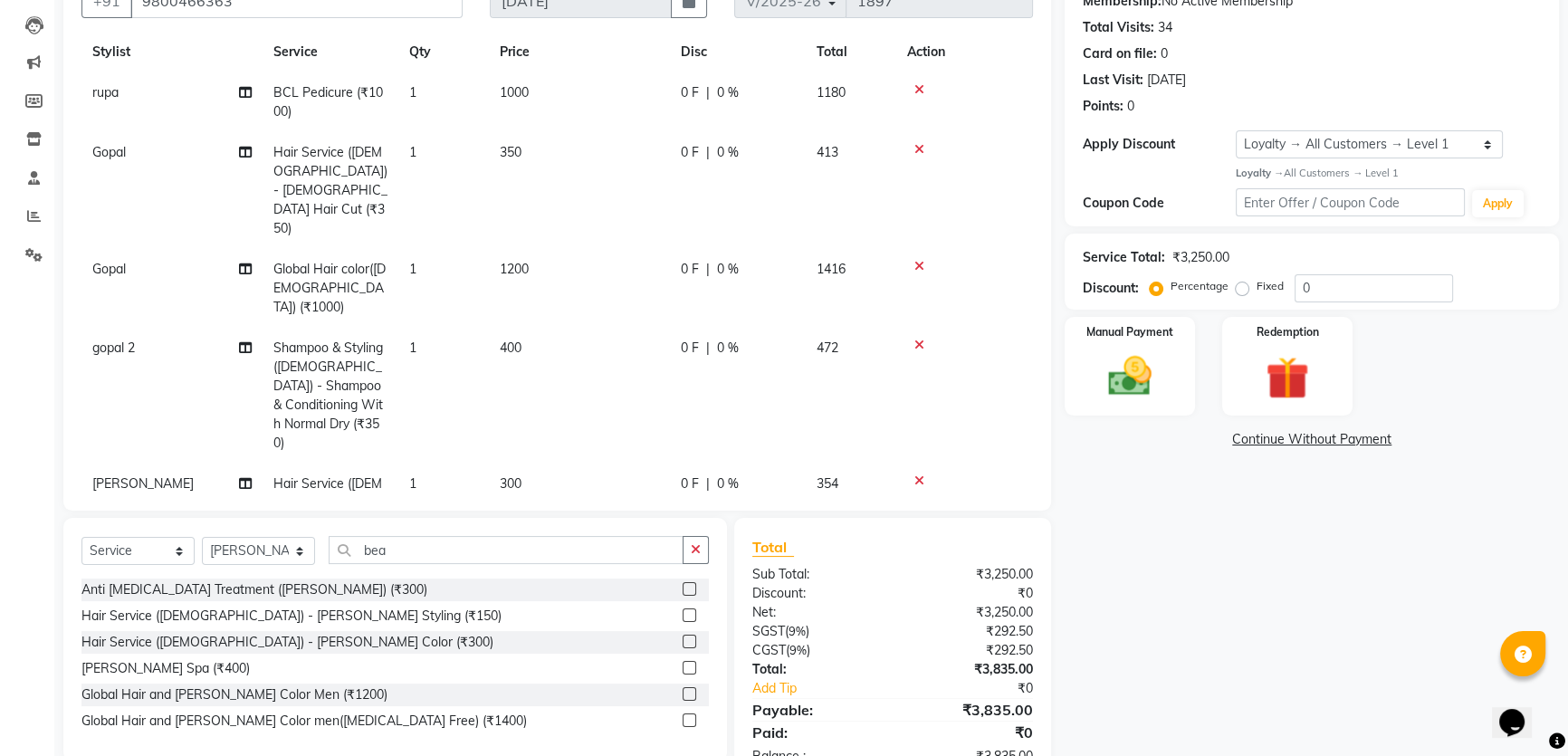
scroll to position [0, 0]
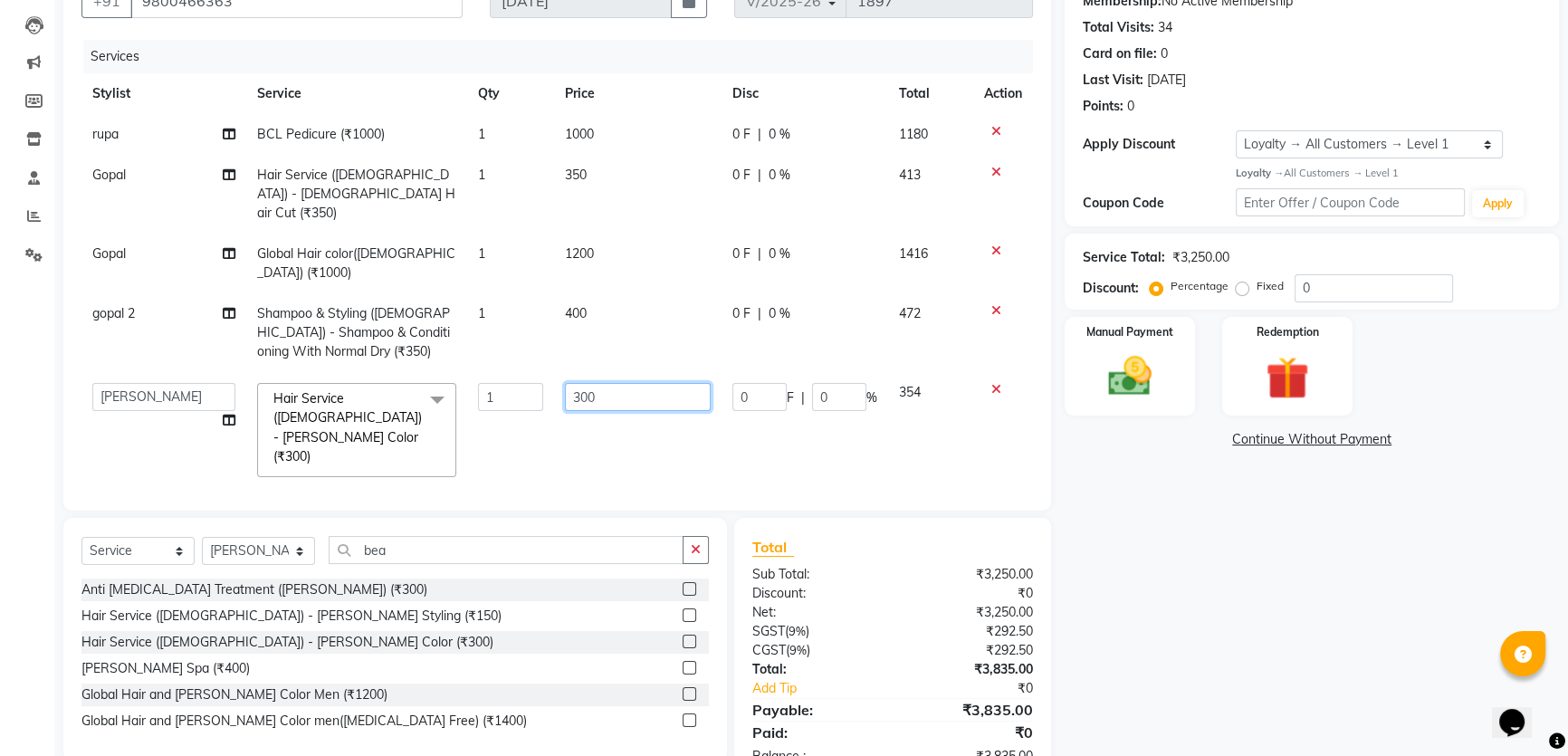
click at [589, 383] on input "300" at bounding box center [638, 397] width 146 height 28
type input "400"
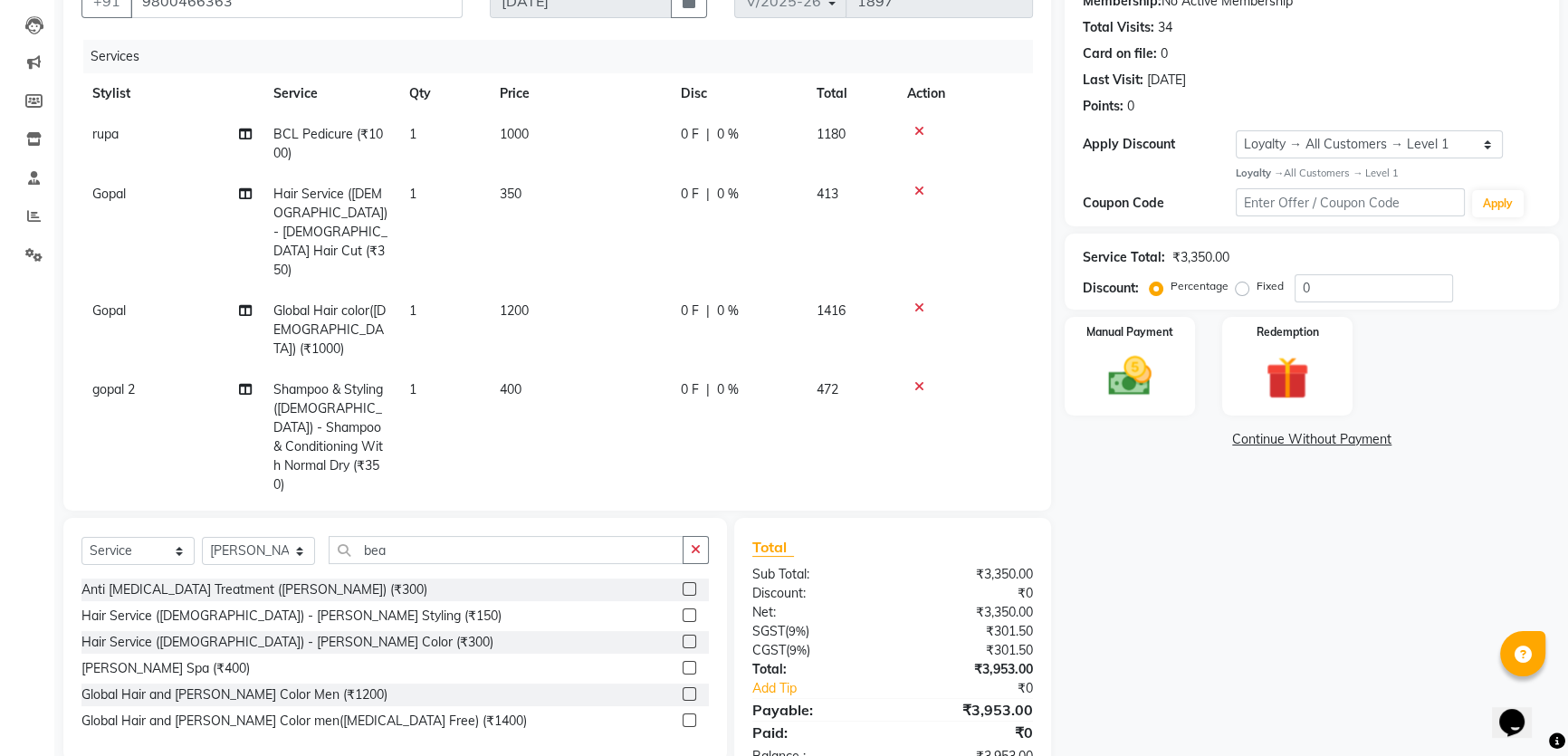
drag, startPoint x: 1186, startPoint y: 557, endPoint x: 1087, endPoint y: 548, distance: 99.4
click at [1186, 558] on div "Name: Sobhonendu Membership: No Active Membership Total Visits: 34 Card on file…" at bounding box center [1318, 367] width 508 height 833
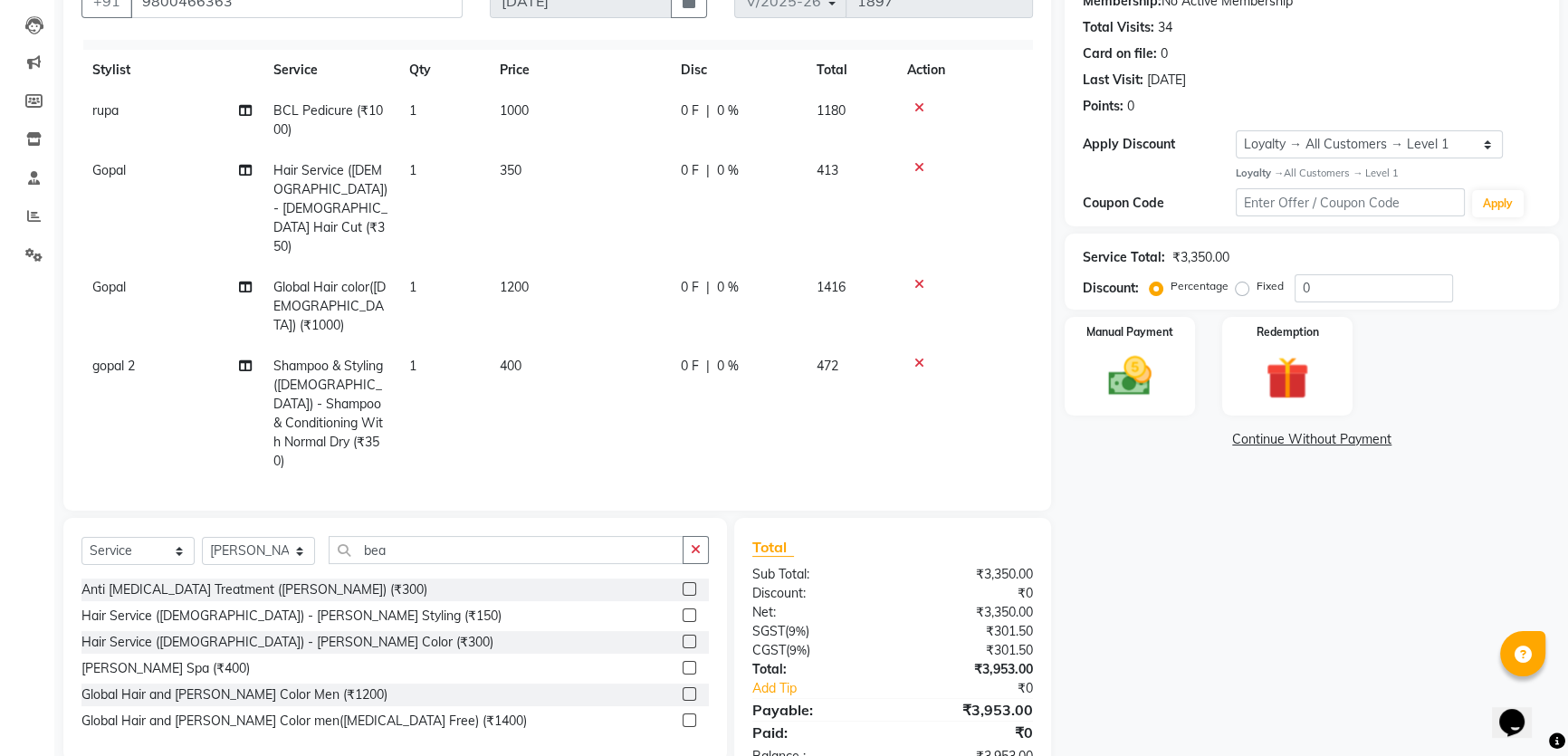
scroll to position [41, 0]
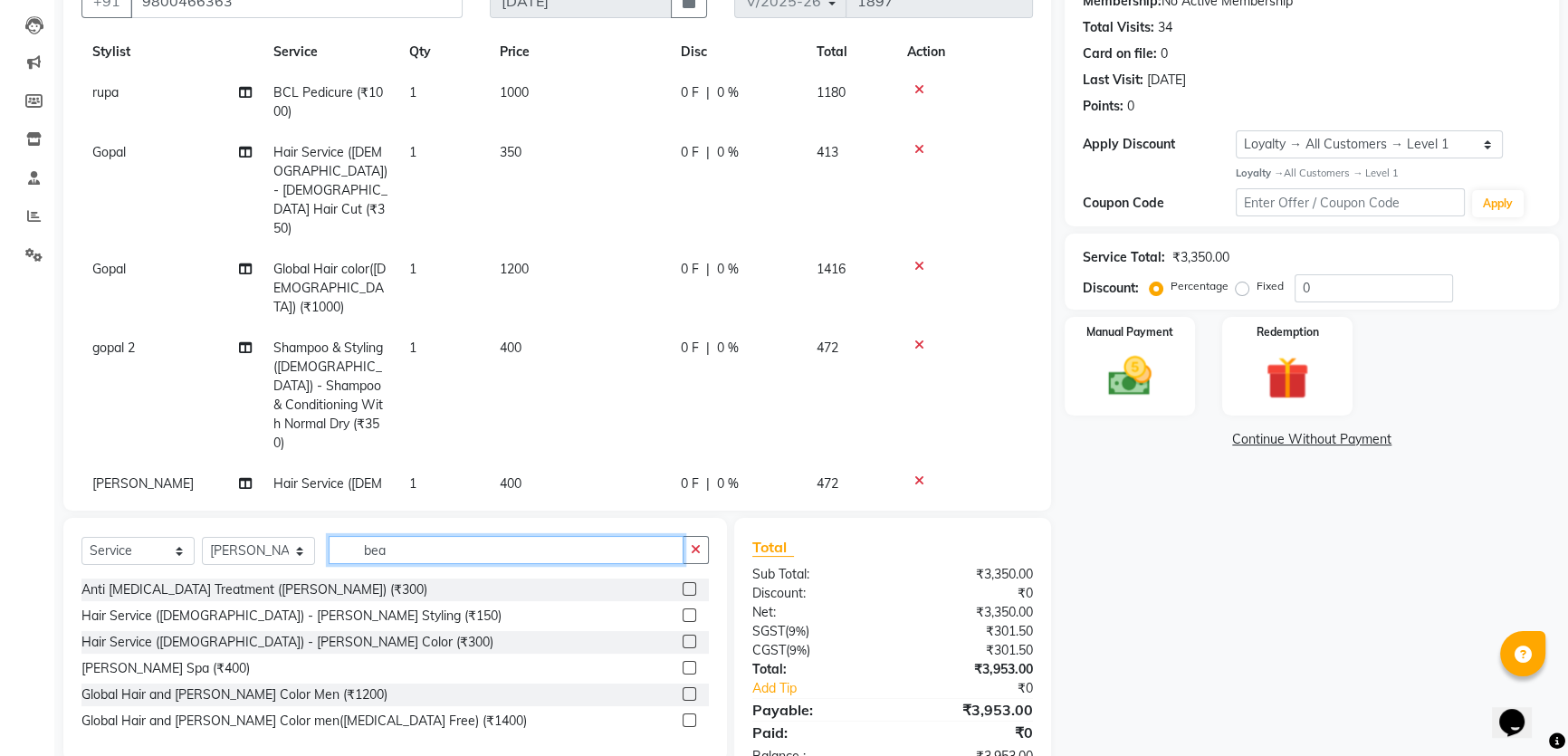
click at [484, 549] on input "bea" at bounding box center [506, 549] width 355 height 28
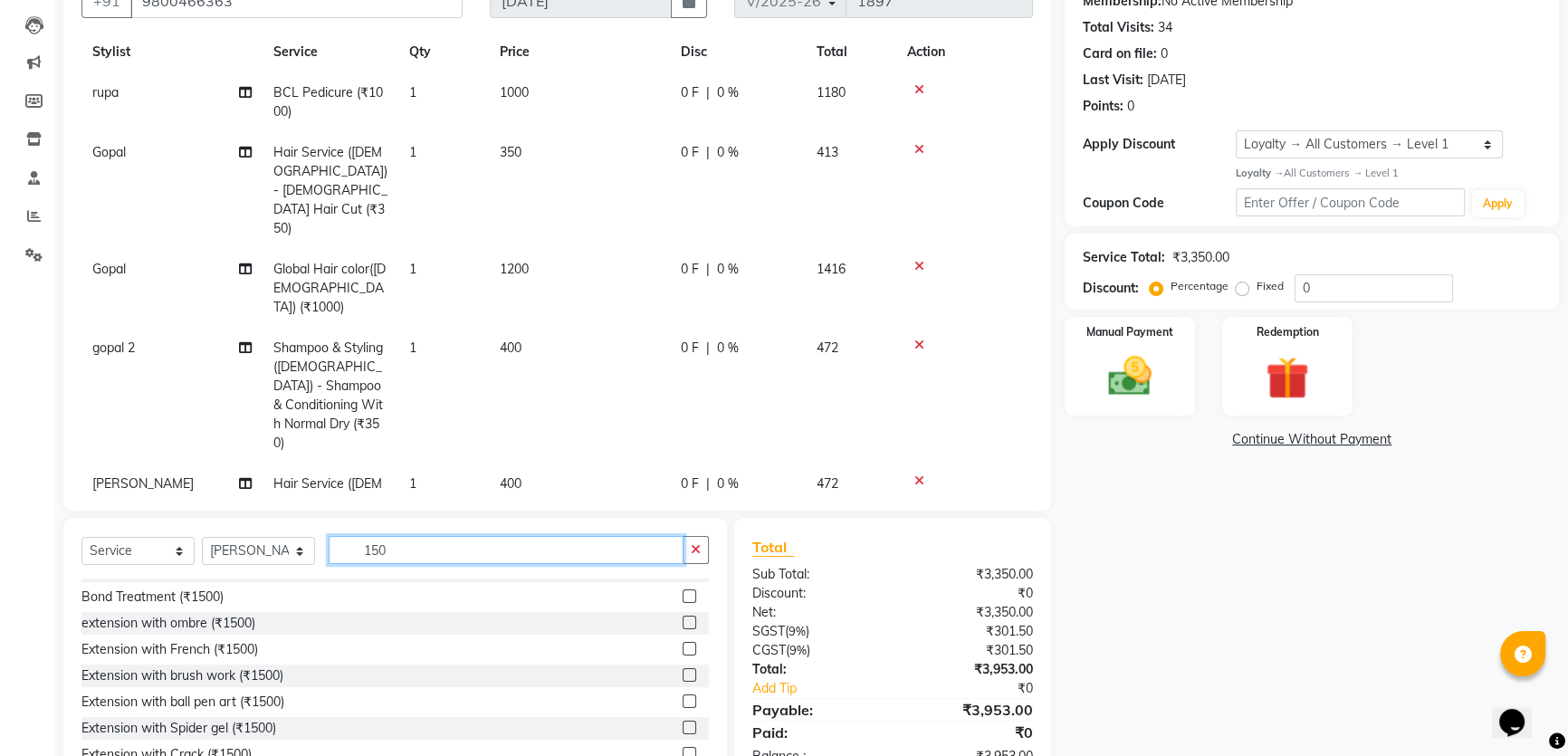
scroll to position [329, 0]
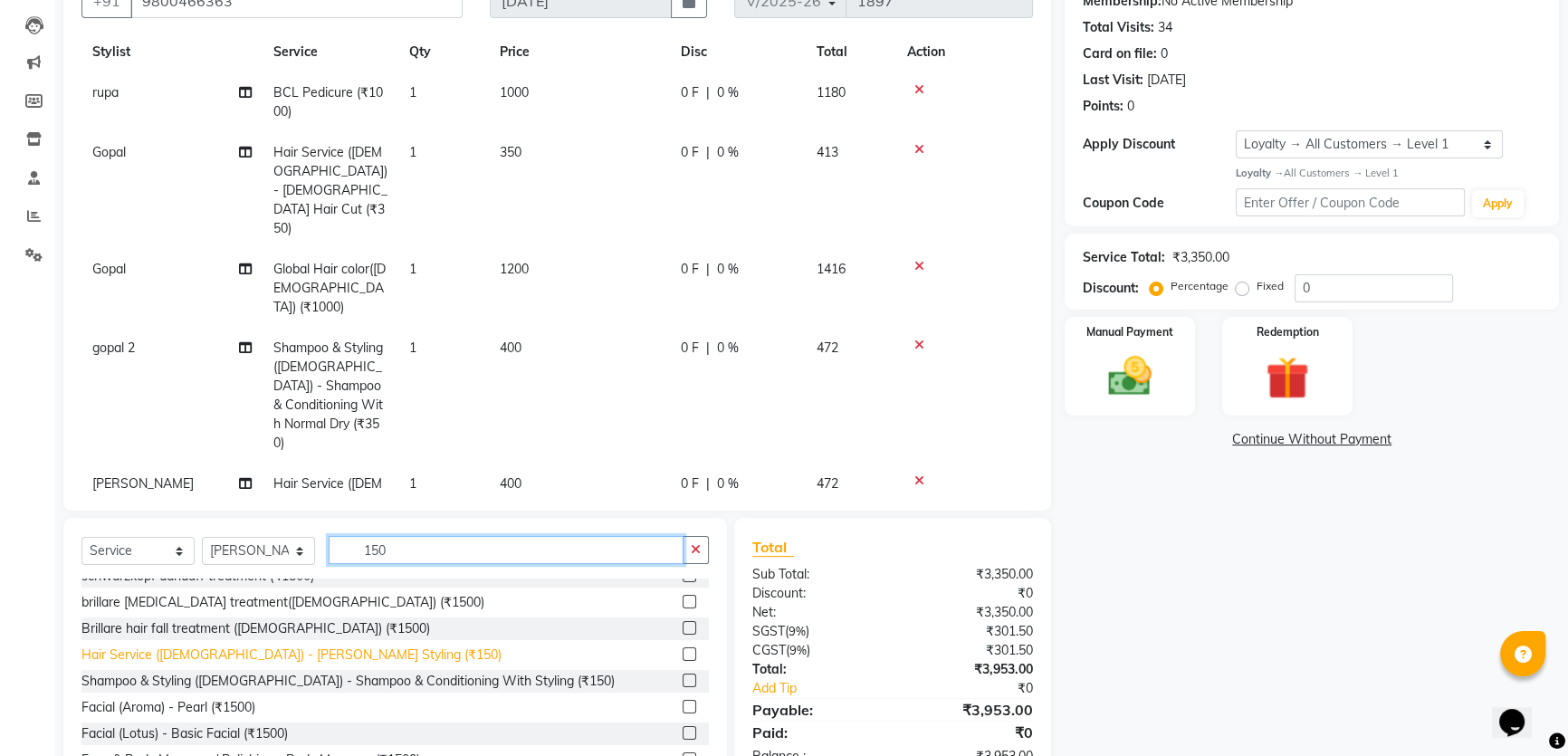
type input "150"
click at [319, 646] on div "Hair Service (Gents) - Beard Styling (₹150)" at bounding box center [291, 655] width 420 height 19
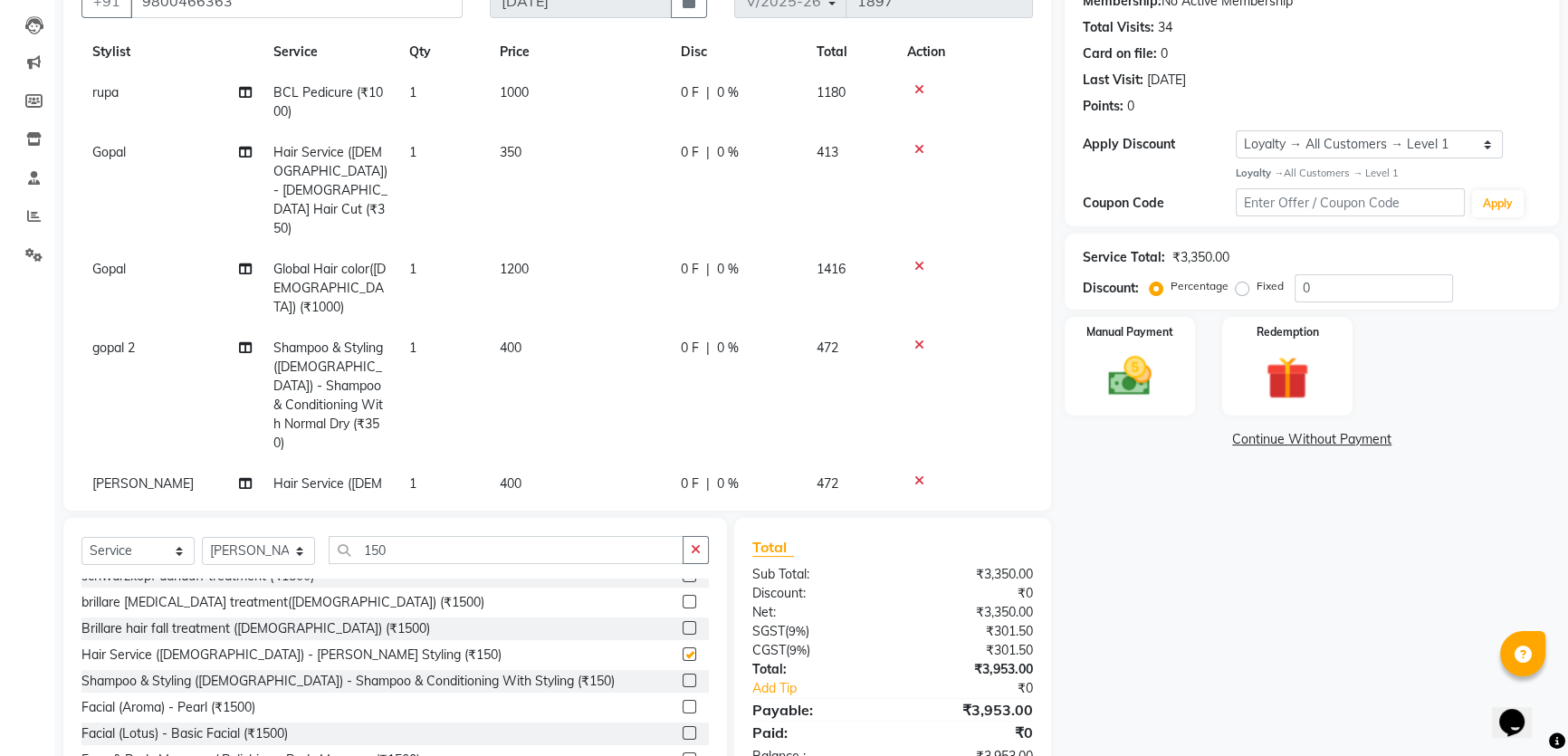
checkbox input "false"
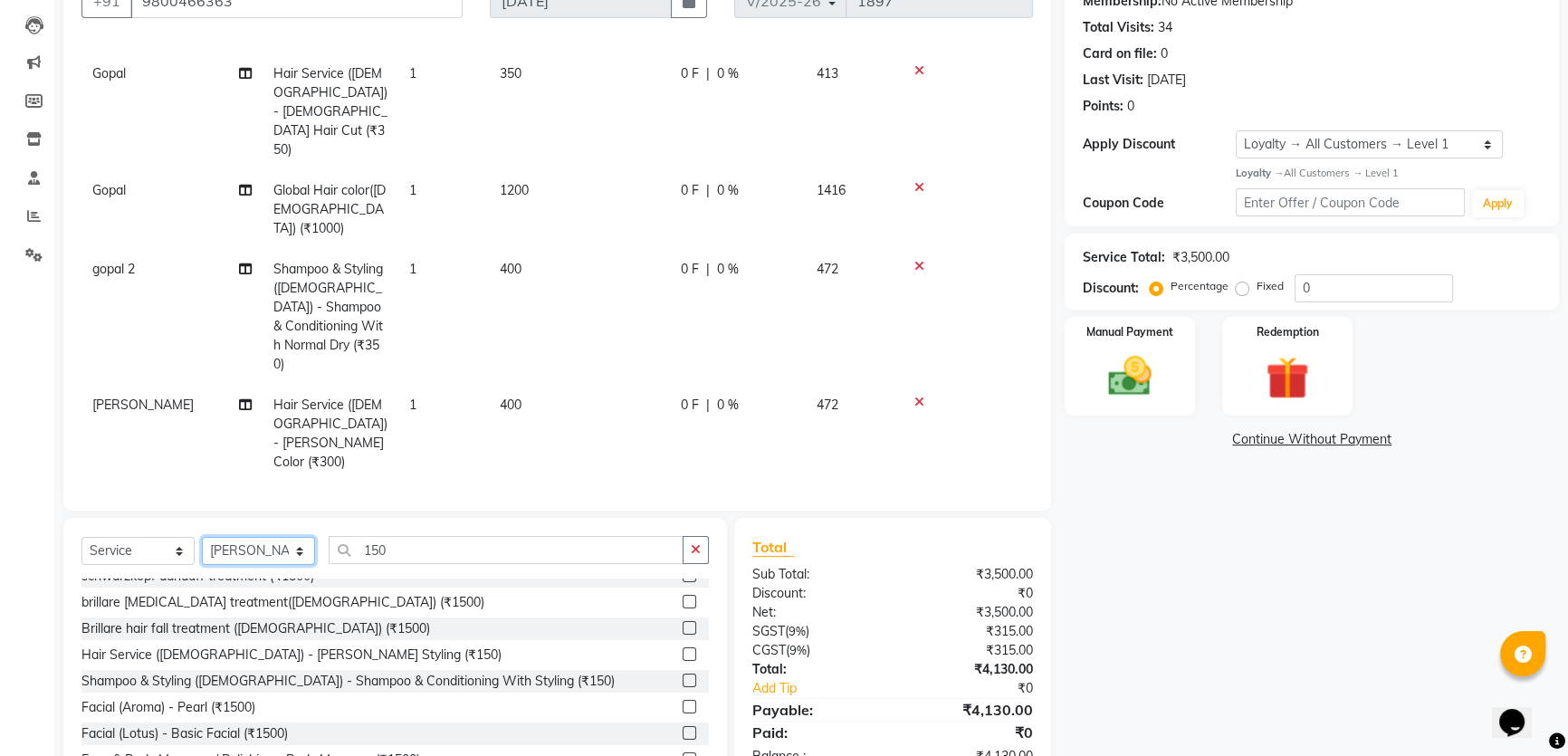
click at [285, 558] on select "Select Stylist Firoz Gopal gopal 2 jiban karan rima riya rupa sagar soma somasr…" at bounding box center [258, 550] width 113 height 28
select select "82254"
click at [202, 537] on select "Select Stylist Firoz Gopal gopal 2 jiban karan rima riya rupa sagar soma somasr…" at bounding box center [258, 550] width 113 height 28
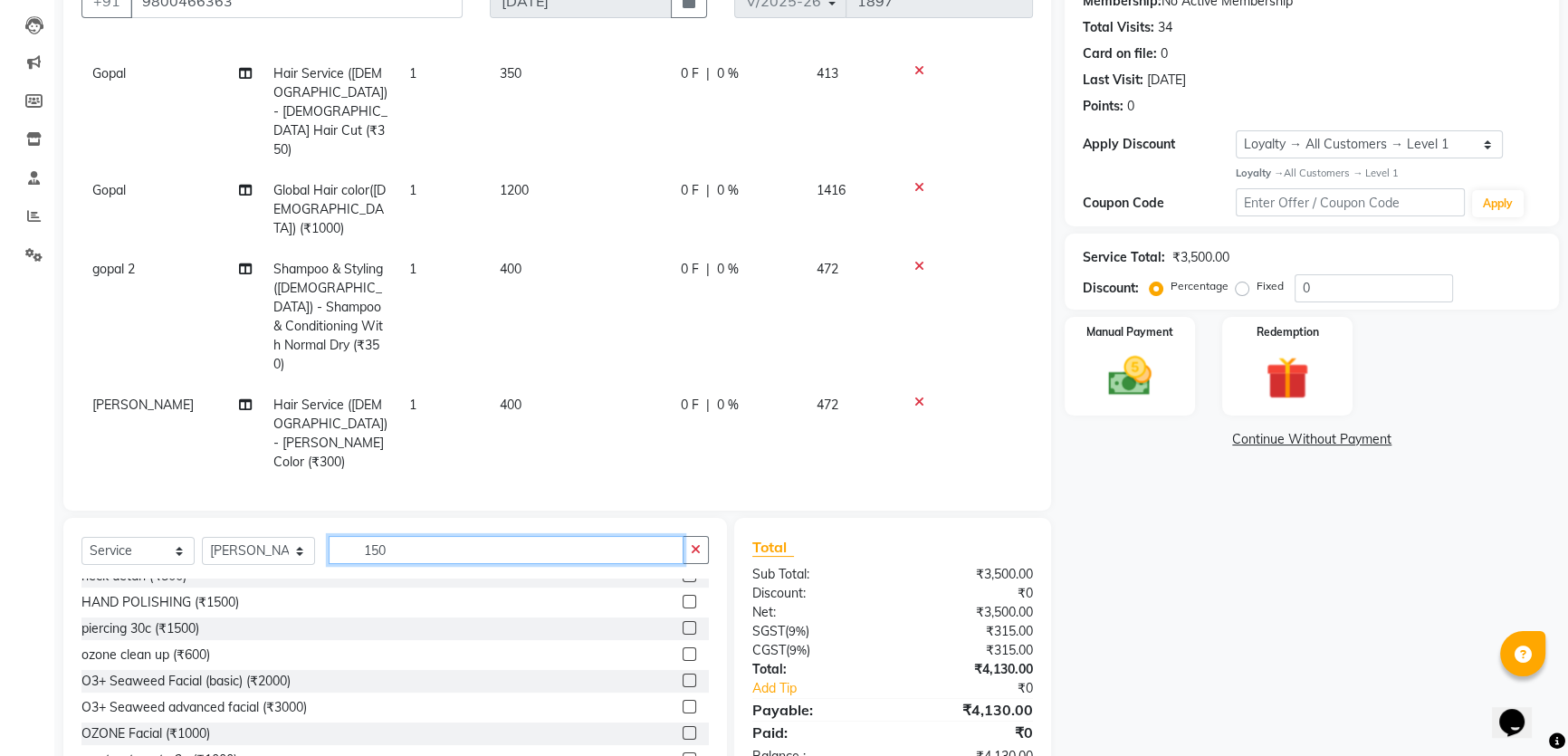
click at [442, 558] on input "150" at bounding box center [506, 549] width 355 height 28
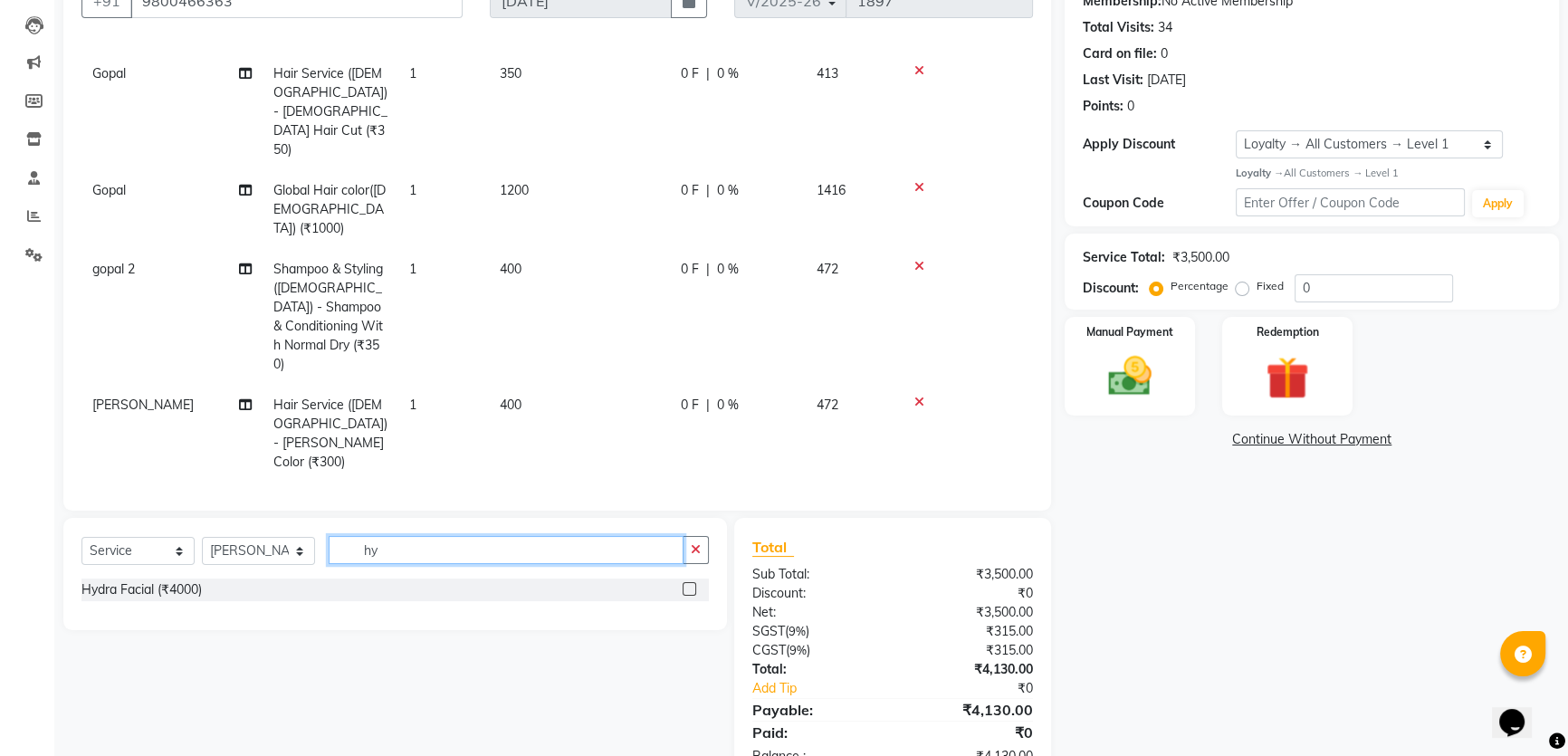
scroll to position [0, 0]
type input "hyd"
click at [185, 590] on div "Hydra Facial (₹4000)" at bounding box center [141, 590] width 120 height 19
checkbox input "false"
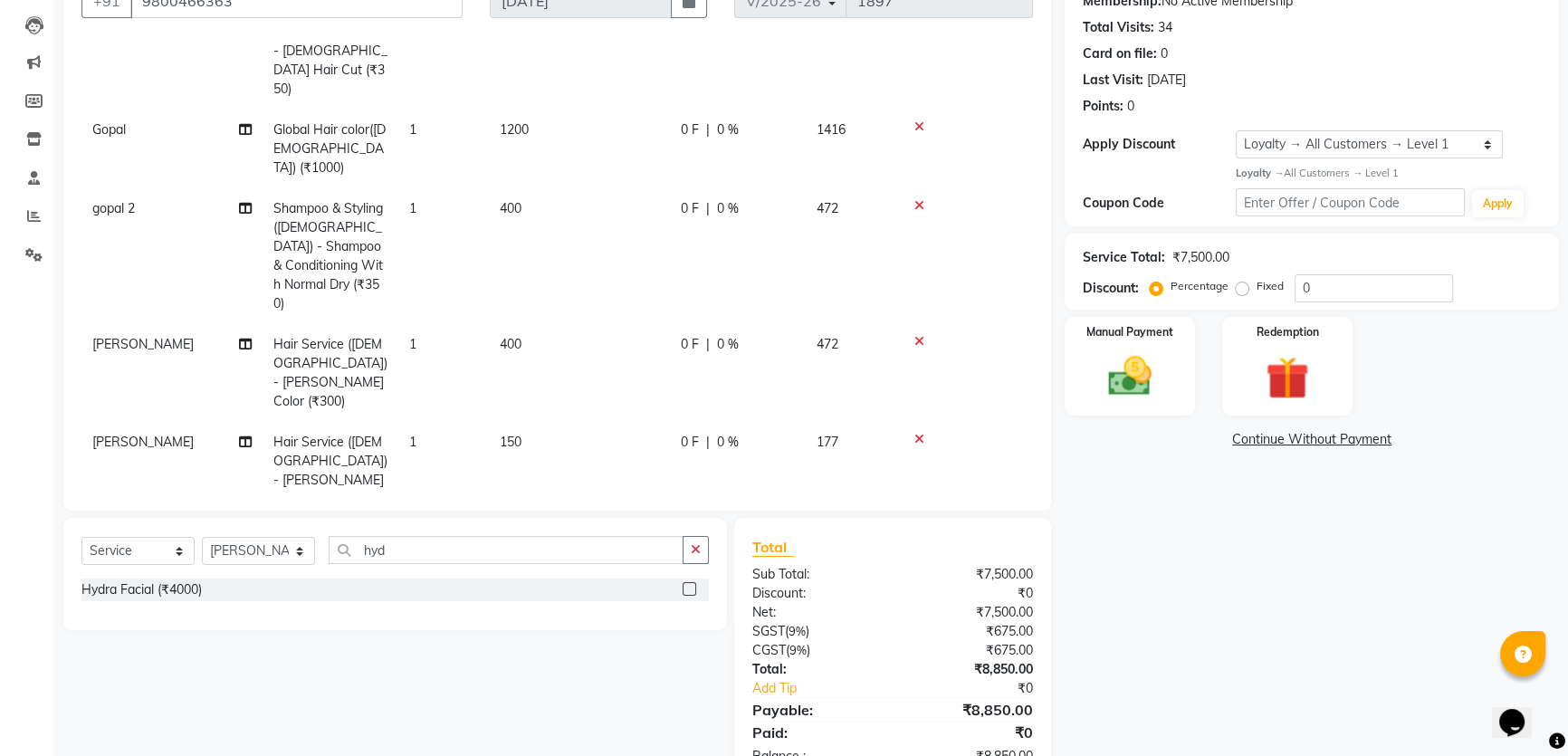
click at [512, 531] on span "4000" at bounding box center [514, 539] width 29 height 16
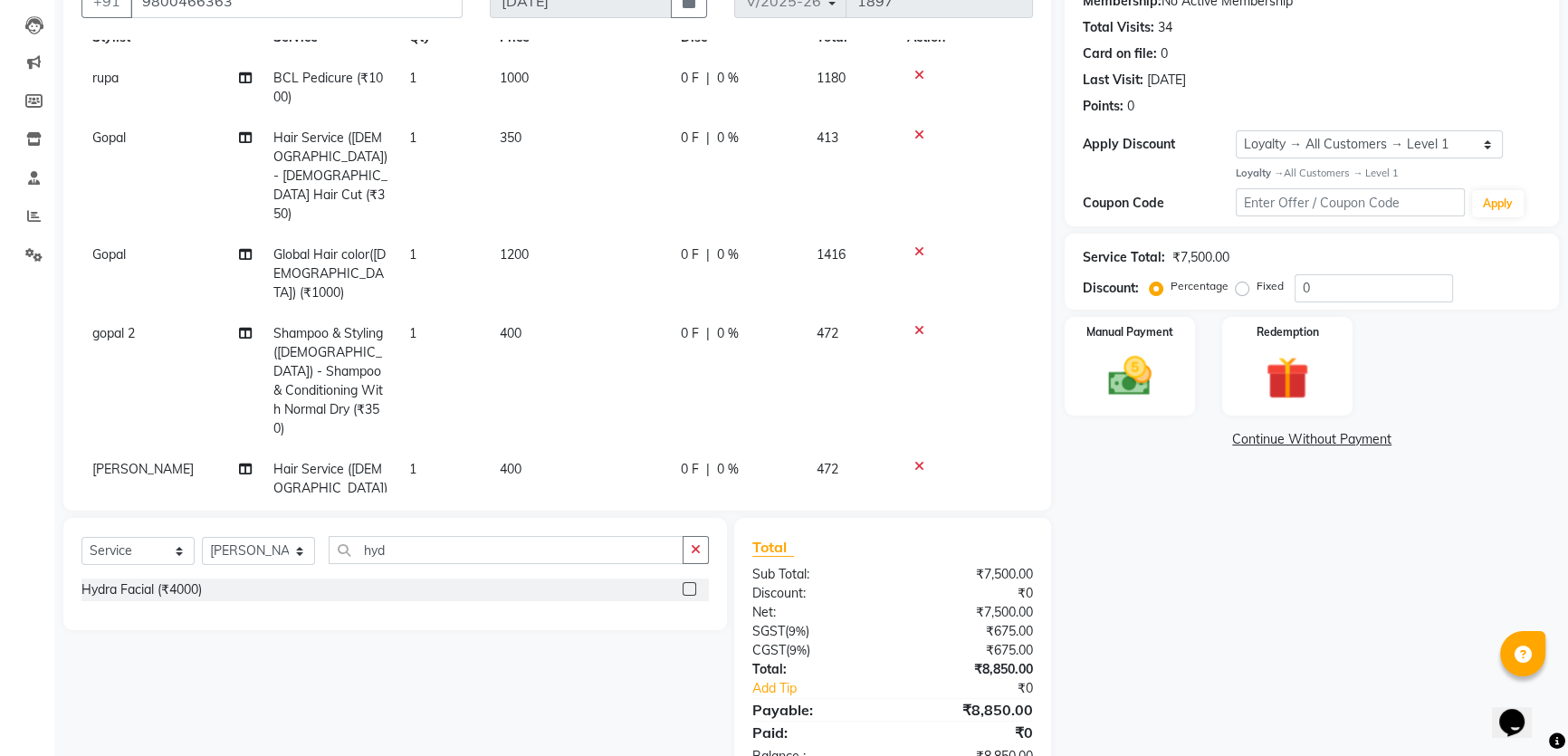
select select "82254"
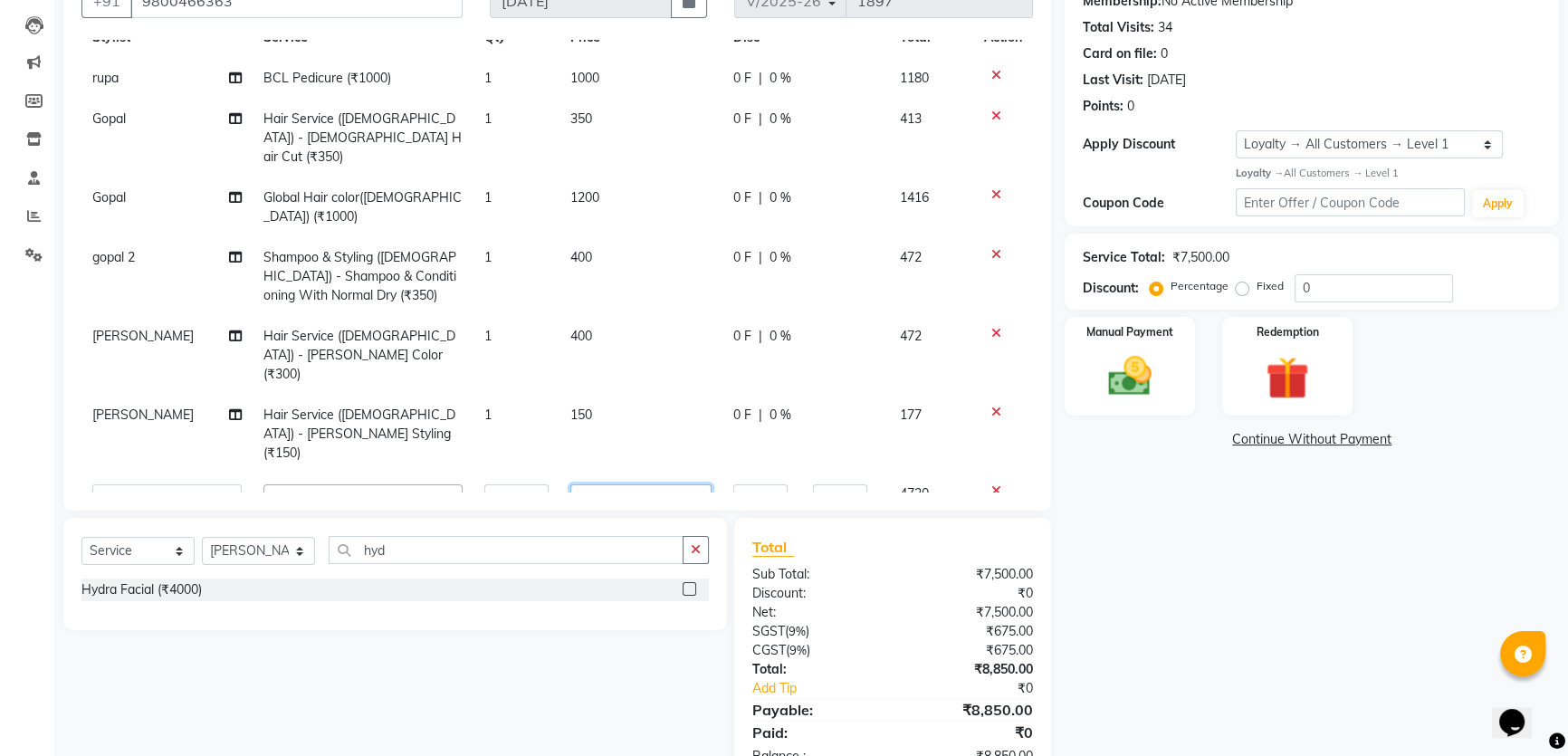
click at [576, 484] on input "4000" at bounding box center [640, 498] width 141 height 28
type input "3500"
click at [1185, 521] on div "Name: Sobhonendu Membership: No Active Membership Total Visits: 34 Card on file…" at bounding box center [1318, 367] width 508 height 833
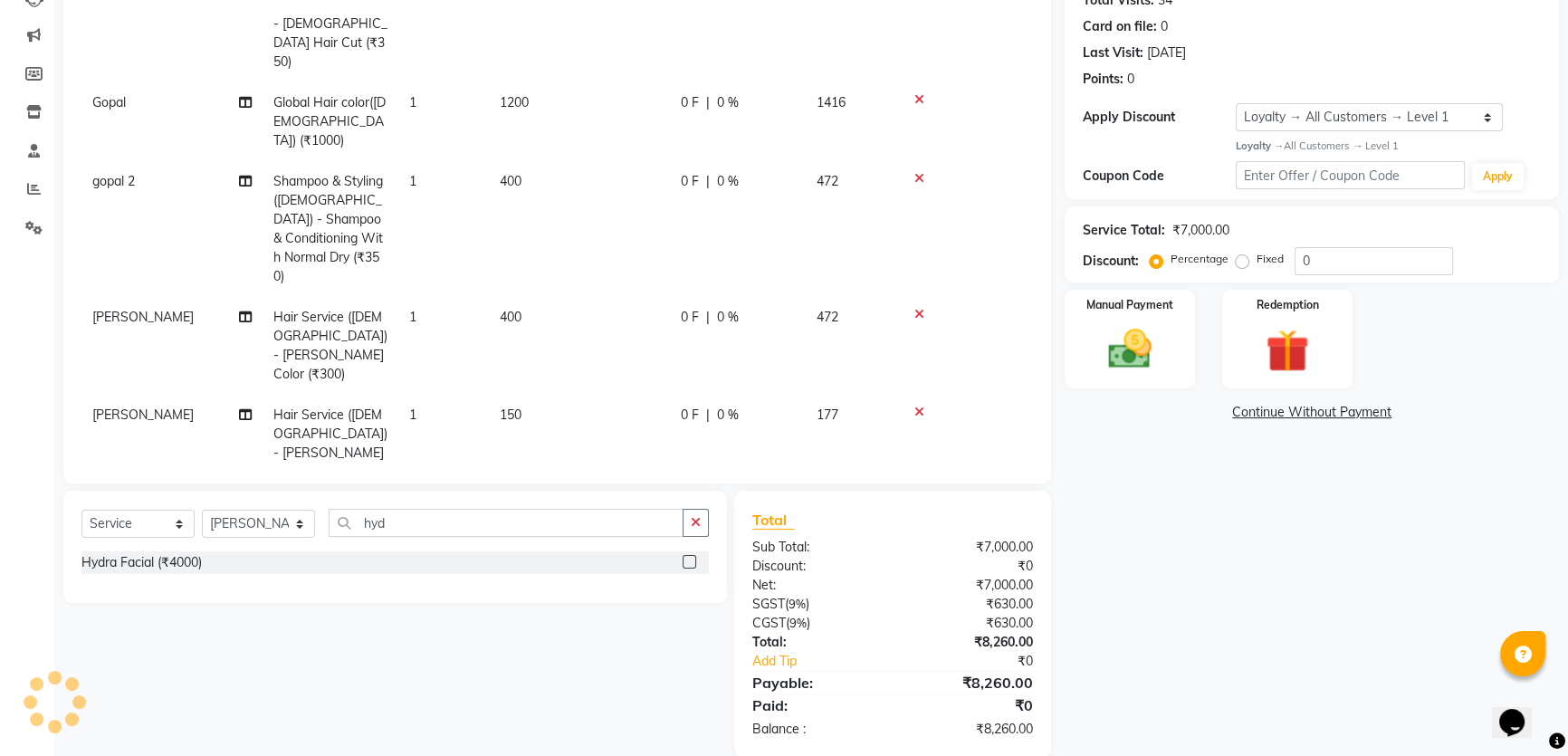
scroll to position [240, 0]
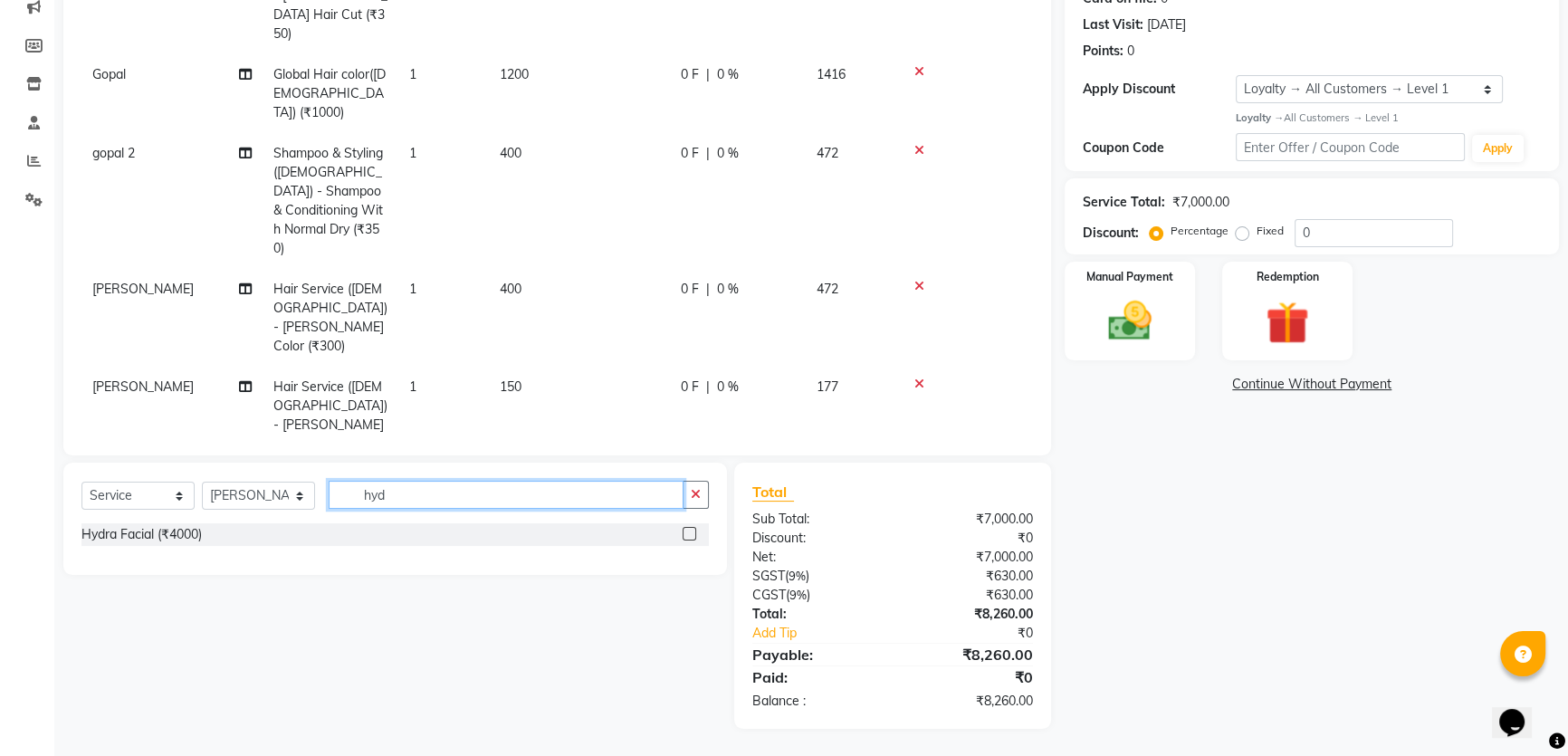
click at [454, 500] on input "hyd" at bounding box center [506, 495] width 355 height 28
click at [452, 499] on input "hyd" at bounding box center [506, 495] width 355 height 28
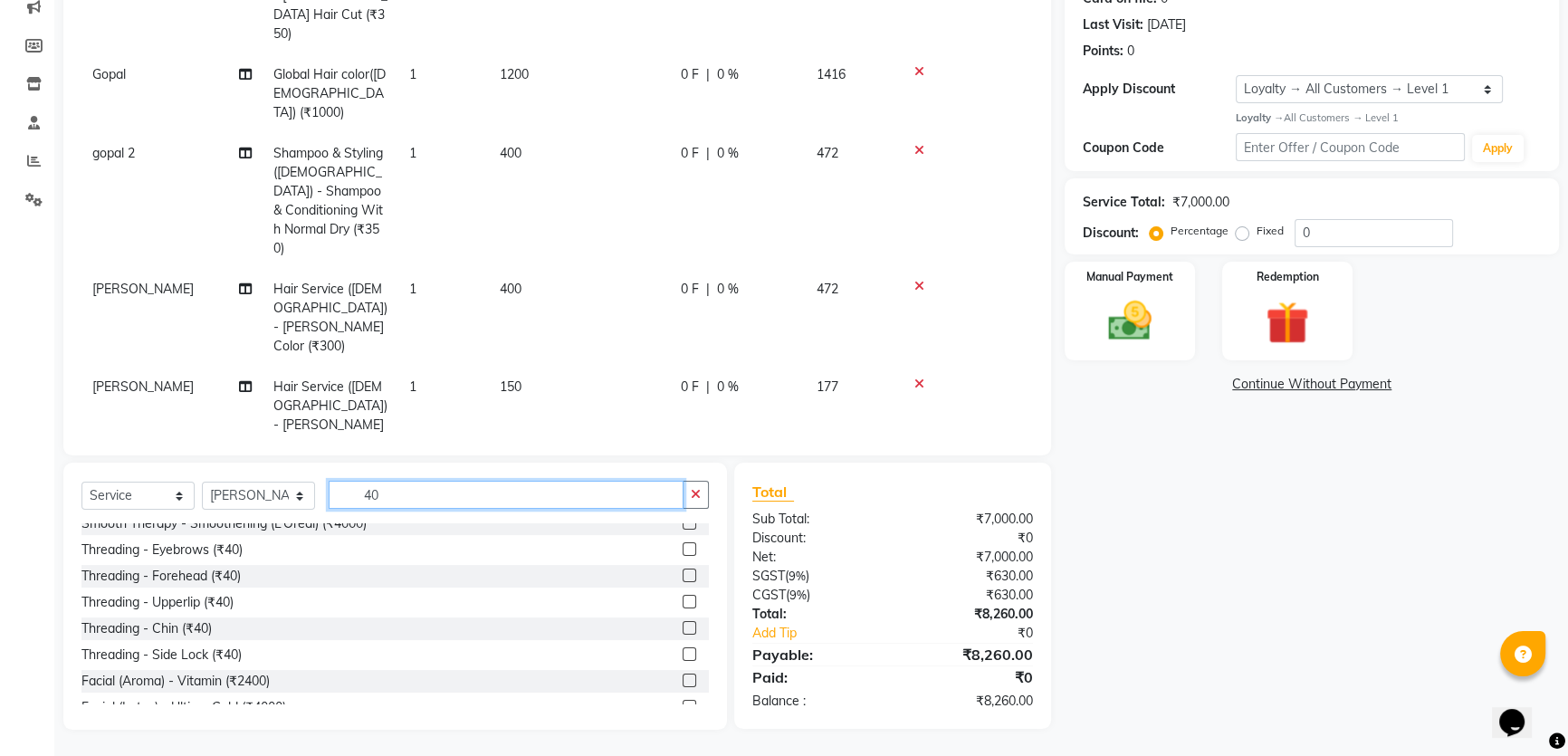
scroll to position [329, 0]
type input "40"
click at [208, 545] on div "Threading - Eyebrows (₹40)" at bounding box center [162, 548] width 161 height 19
checkbox input "false"
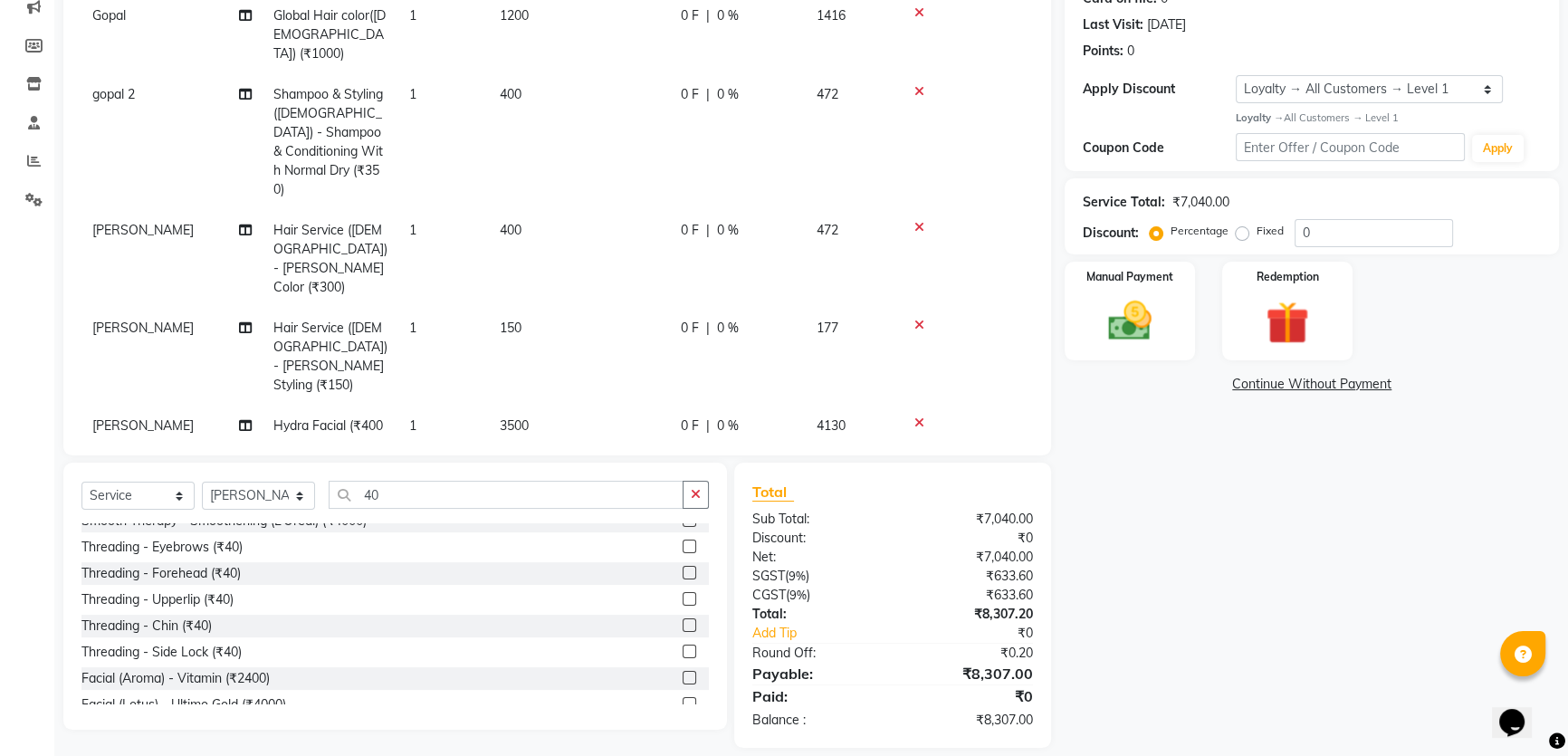
click at [416, 477] on span "1" at bounding box center [413, 485] width 8 height 16
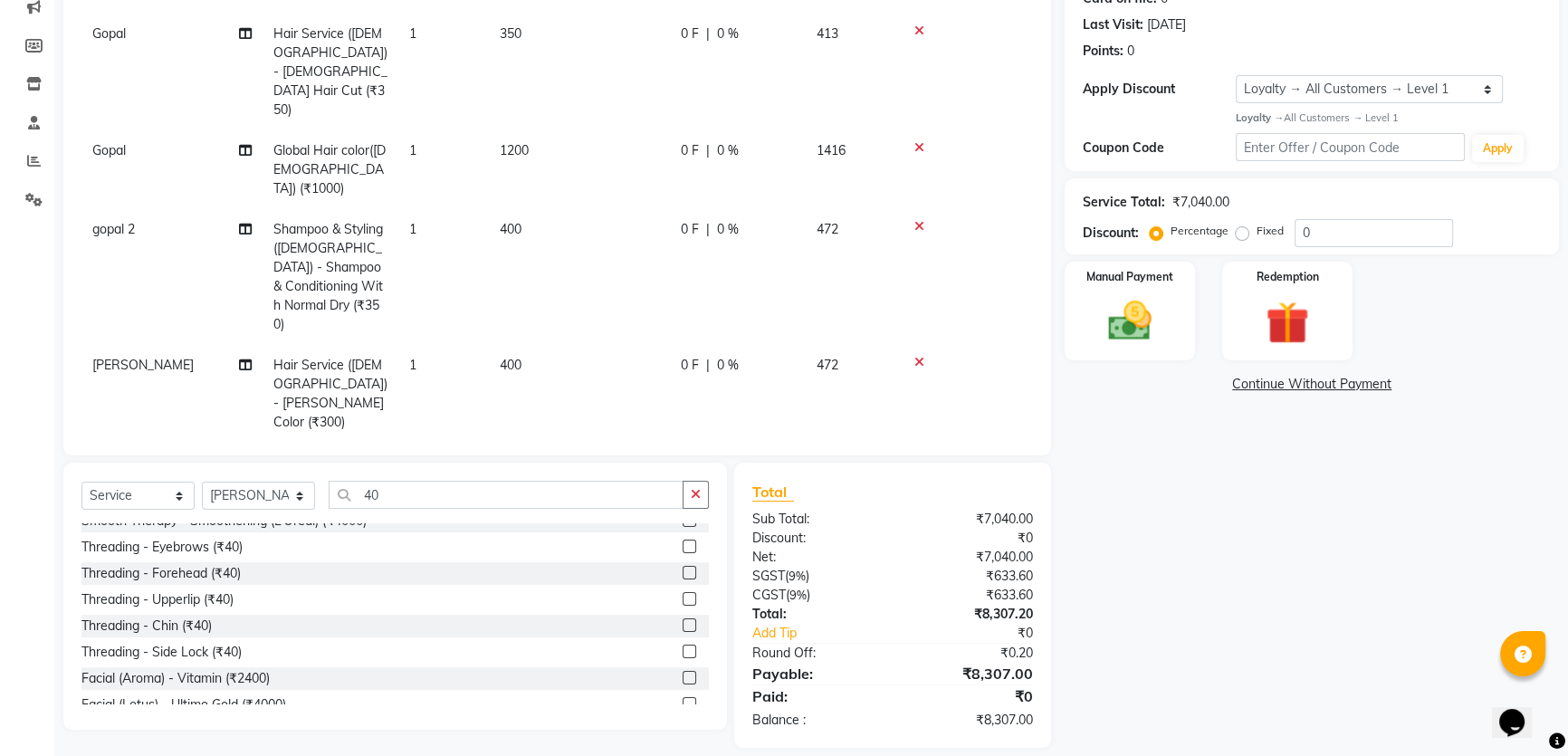
select select "82254"
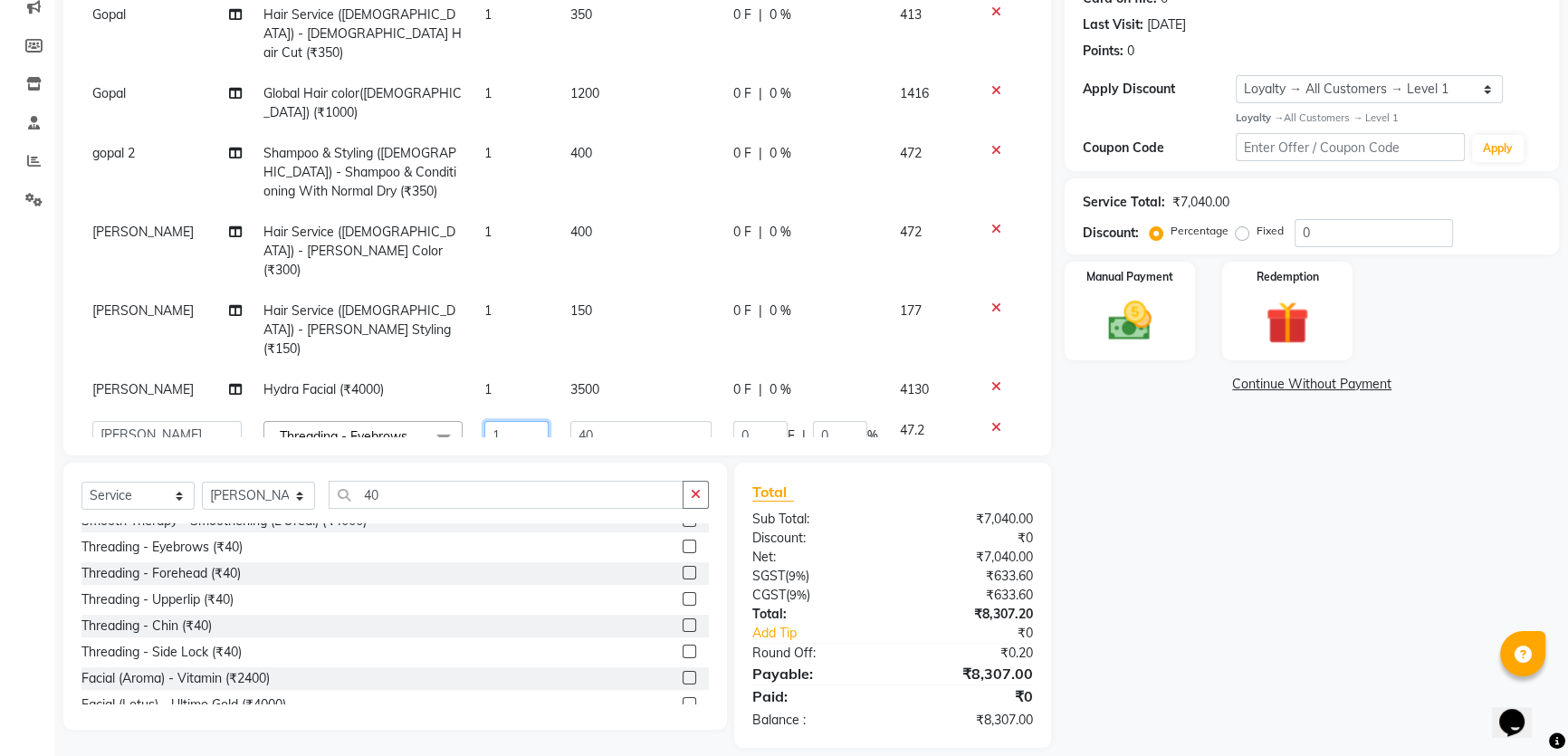
click at [516, 421] on input "1" at bounding box center [516, 434] width 64 height 28
type input "3"
drag, startPoint x: 1225, startPoint y: 579, endPoint x: 1206, endPoint y: 580, distance: 19.0
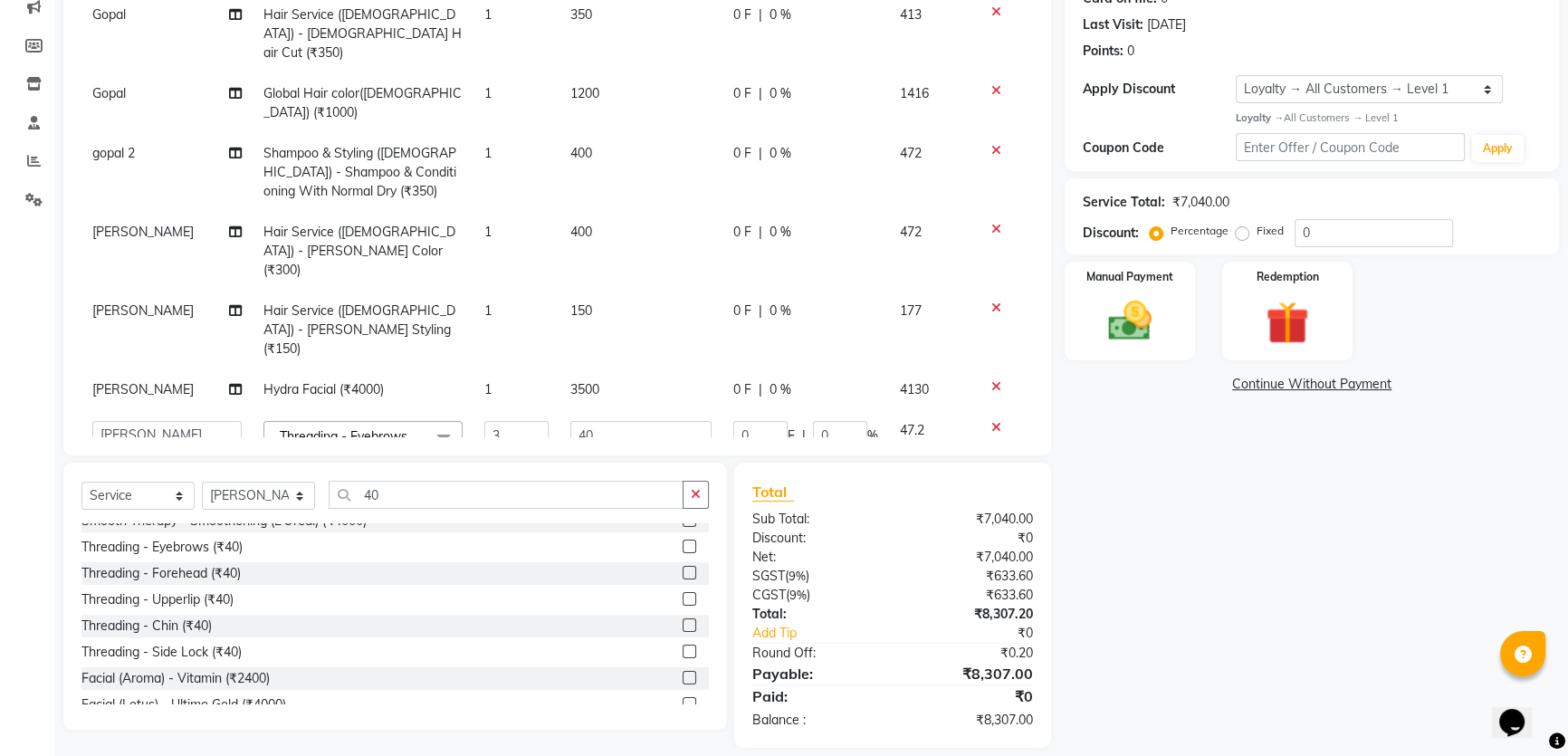
click at [1224, 579] on div "Name: Sobhonendu Membership: No Active Membership Total Visits: 34 Card on file…" at bounding box center [1318, 322] width 508 height 852
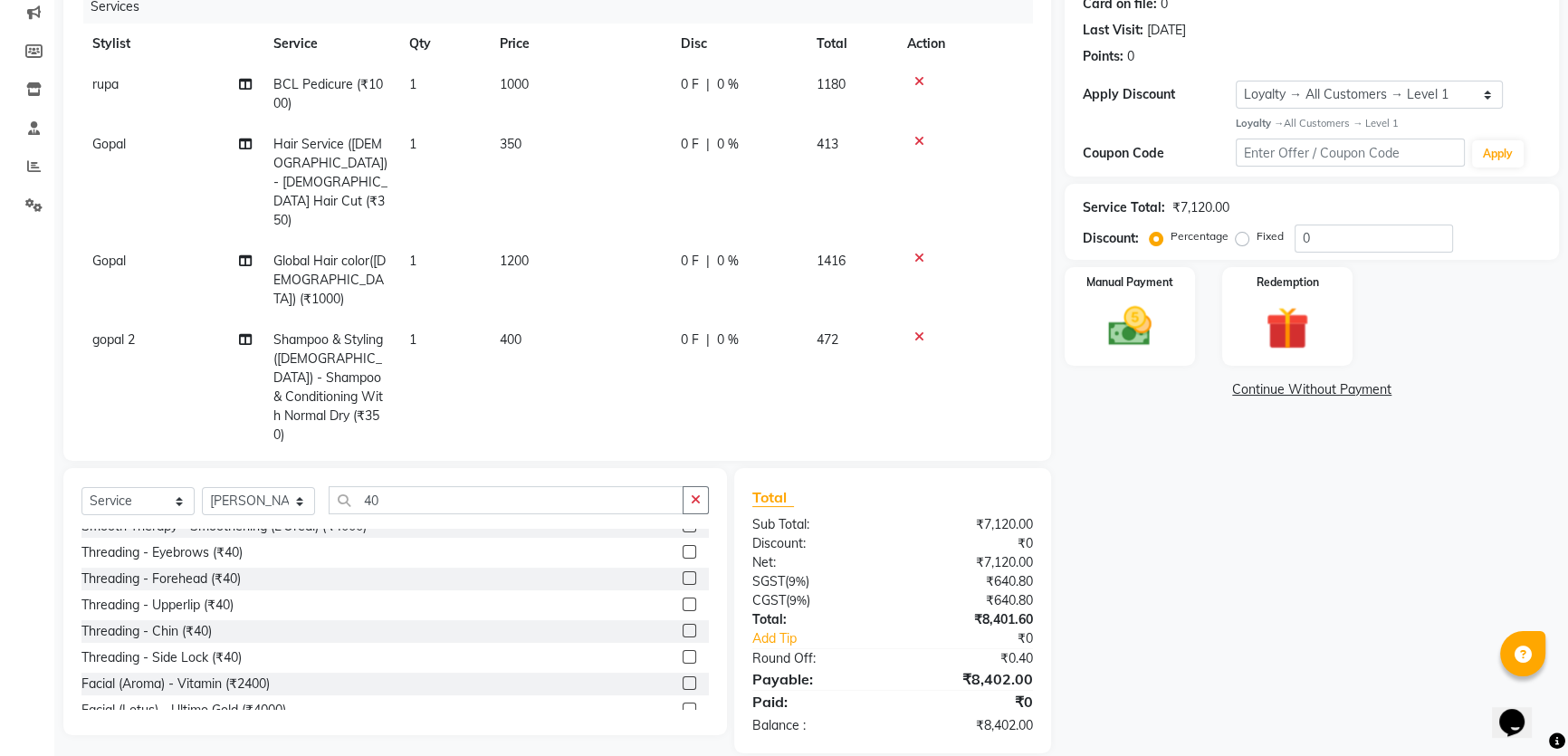
scroll to position [0, 0]
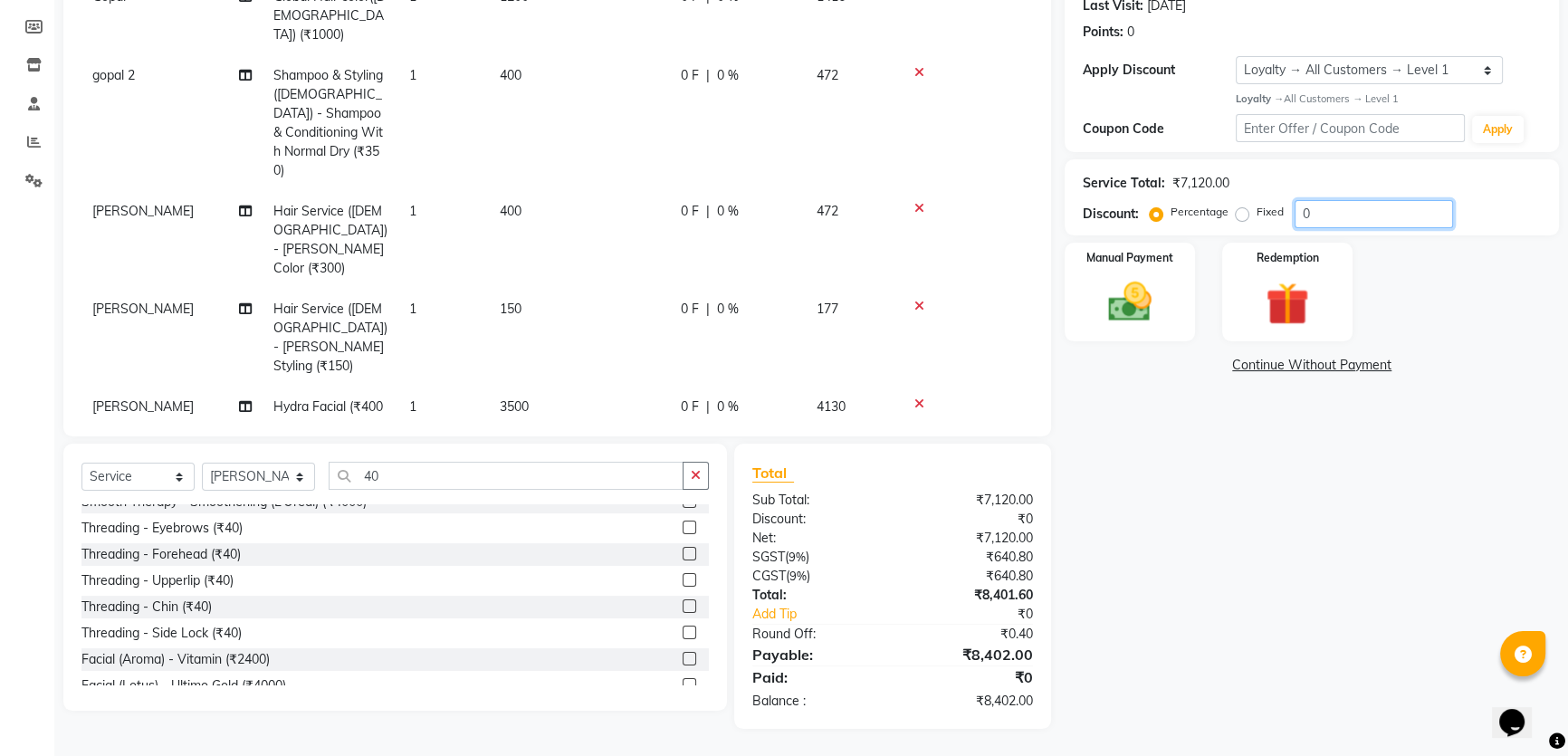
click at [1310, 218] on input "0" at bounding box center [1373, 213] width 158 height 28
type input "20"
click at [1203, 571] on div "Name: Sobhonendu Membership: No Active Membership Total Visits: 34 Card on file…" at bounding box center [1318, 303] width 508 height 852
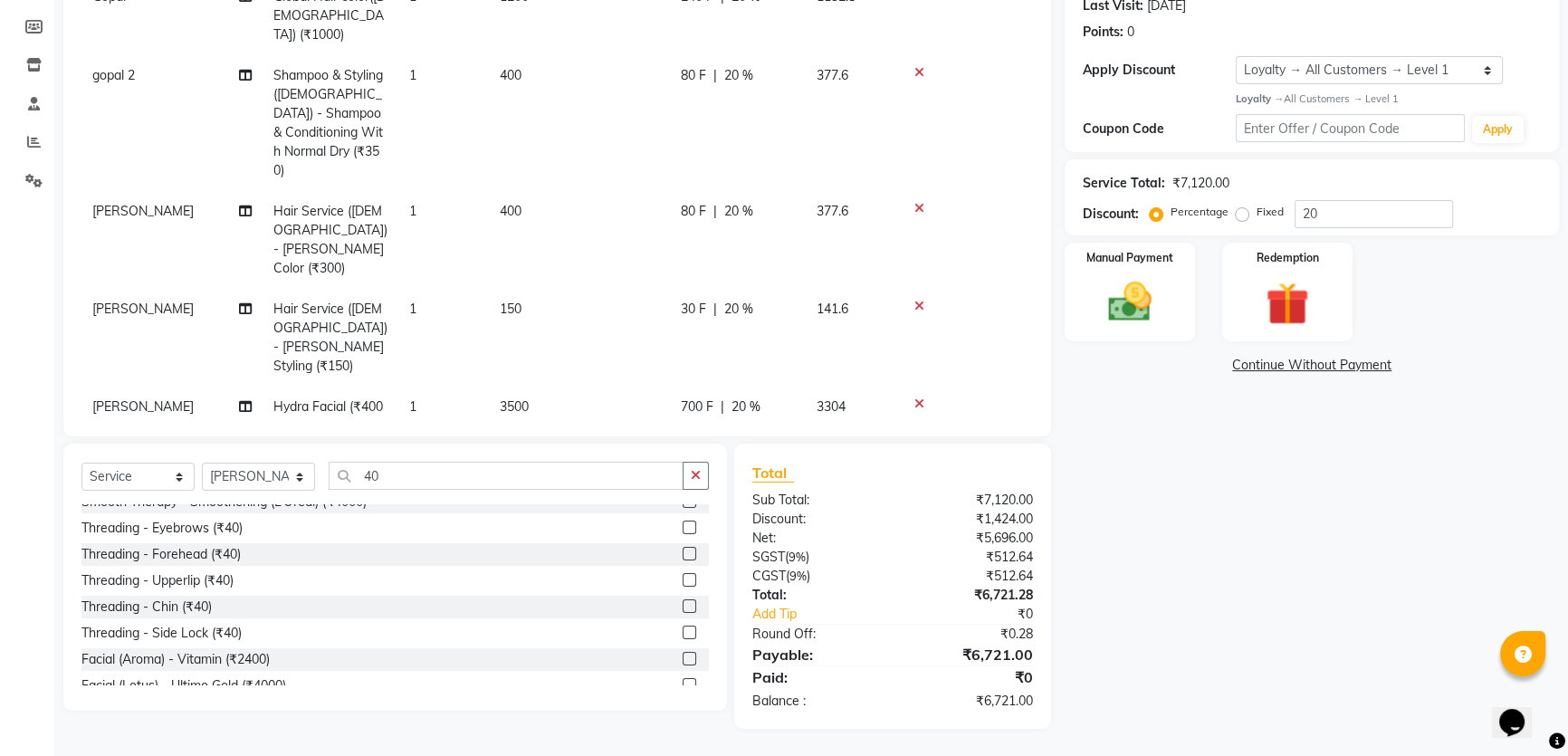
click at [740, 457] on span "20 %" at bounding box center [738, 467] width 29 height 19
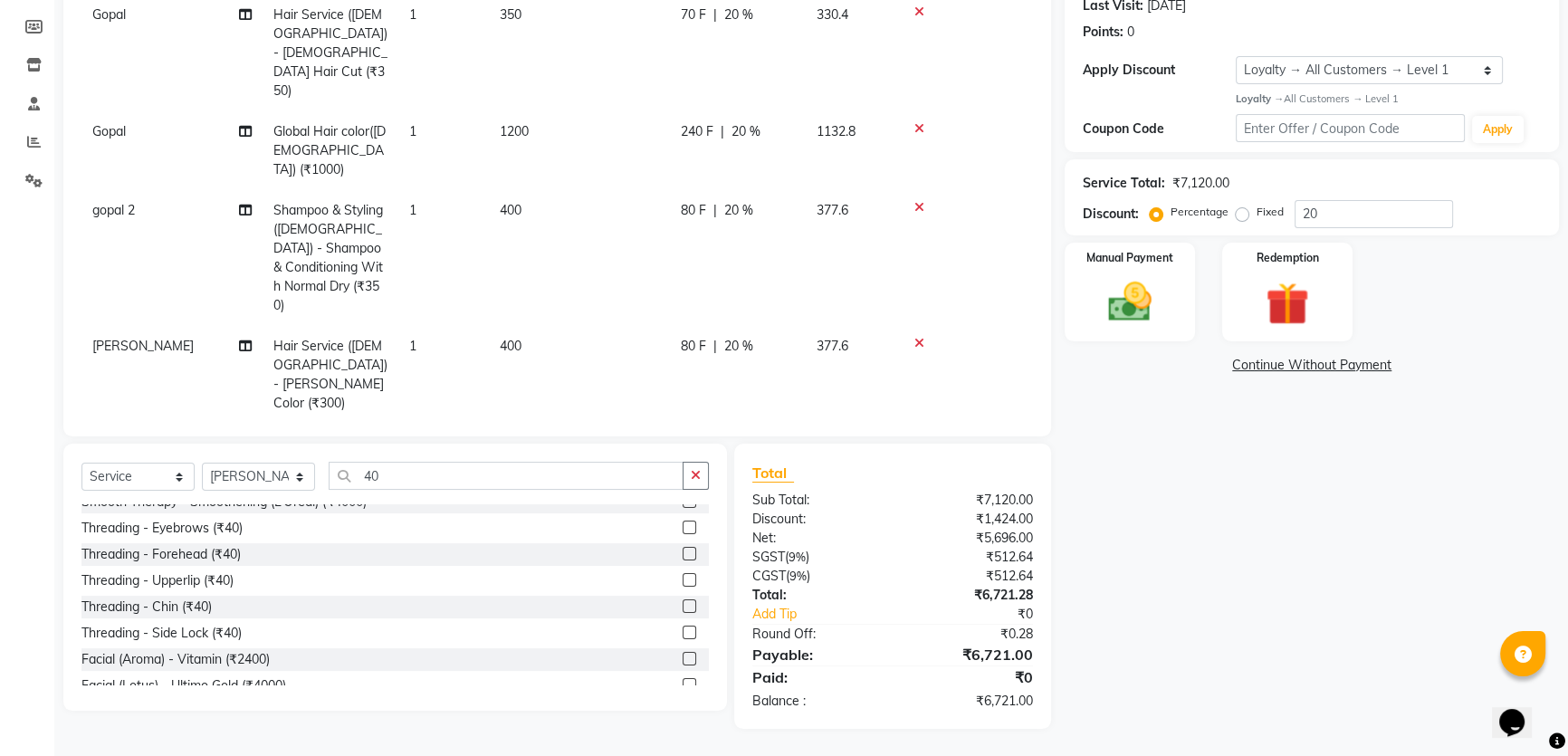
select select "82254"
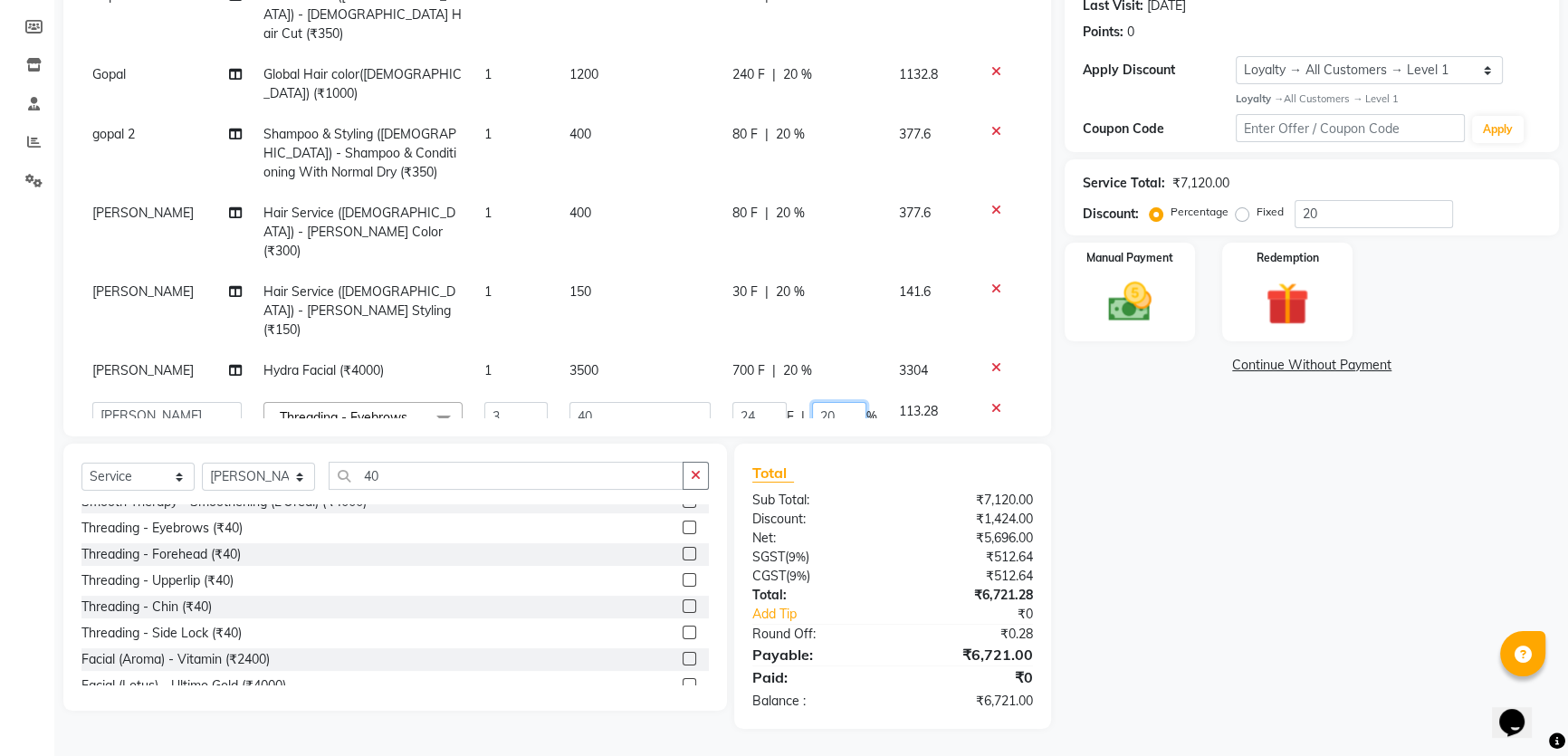
click at [812, 402] on input "20" at bounding box center [839, 416] width 55 height 28
type input "0"
drag, startPoint x: 1209, startPoint y: 564, endPoint x: 1114, endPoint y: 513, distance: 107.8
click at [1204, 562] on div "Name: Sobhonendu Membership: No Active Membership Total Visits: 34 Card on file…" at bounding box center [1318, 303] width 508 height 852
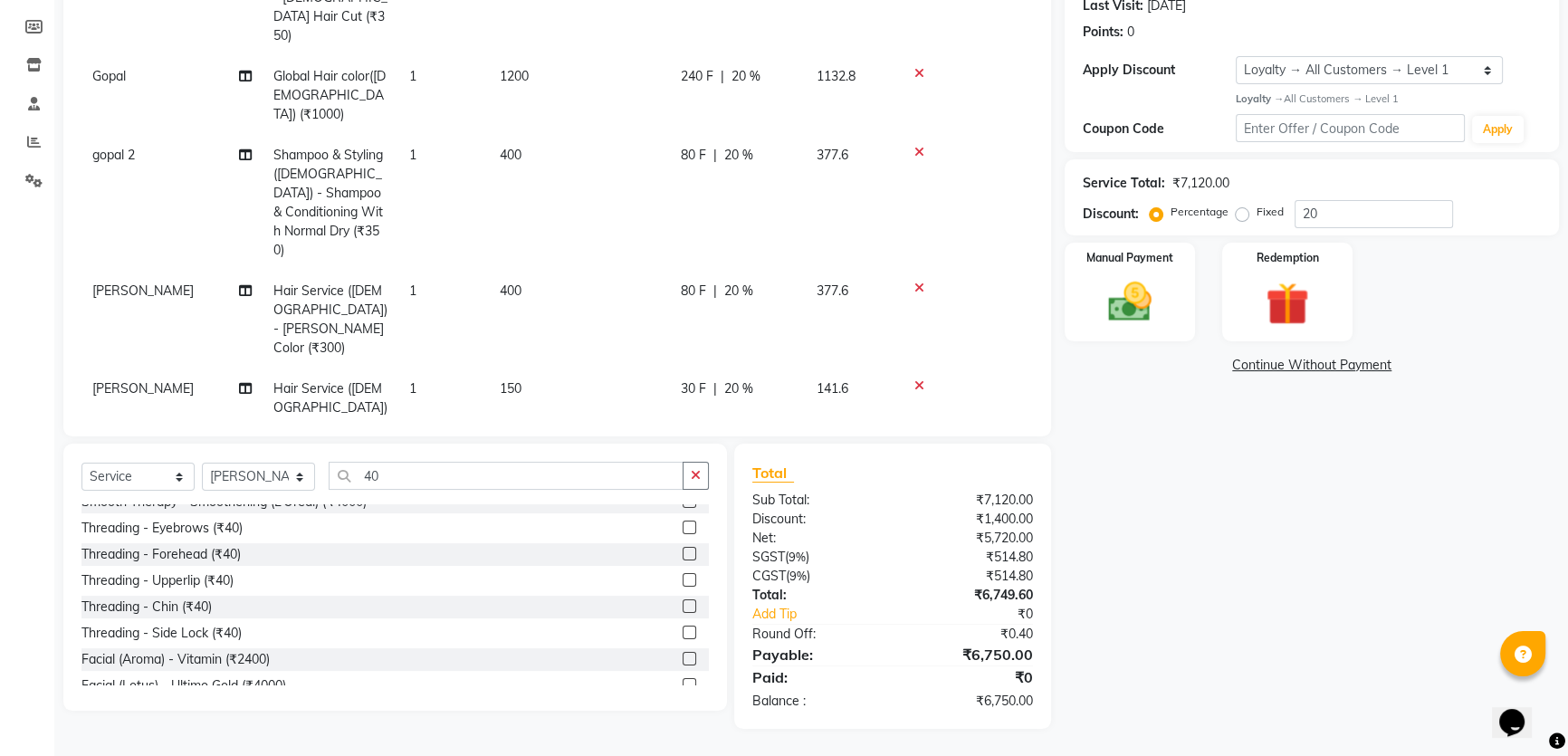
scroll to position [240, 0]
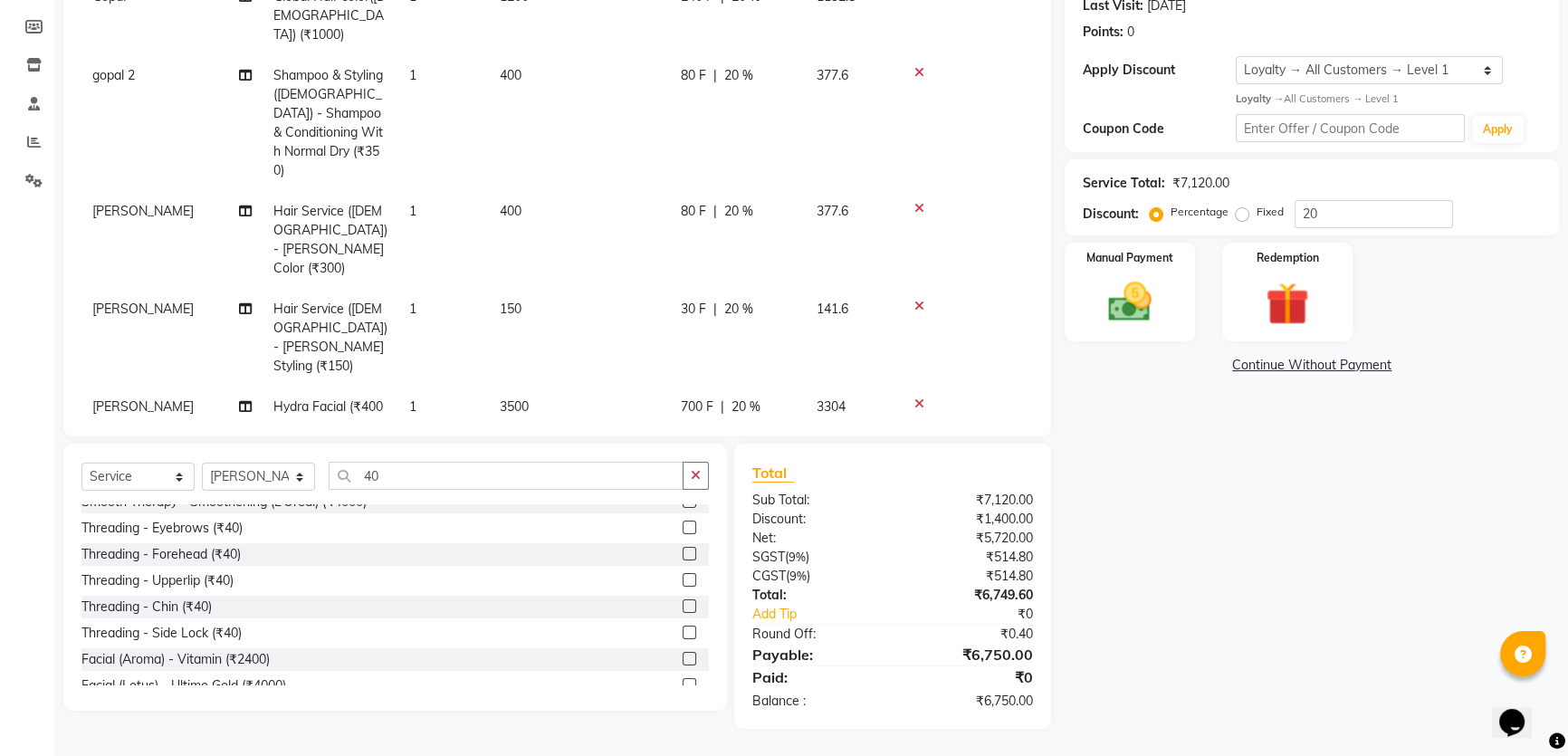
click at [738, 300] on span "20 %" at bounding box center [738, 309] width 29 height 19
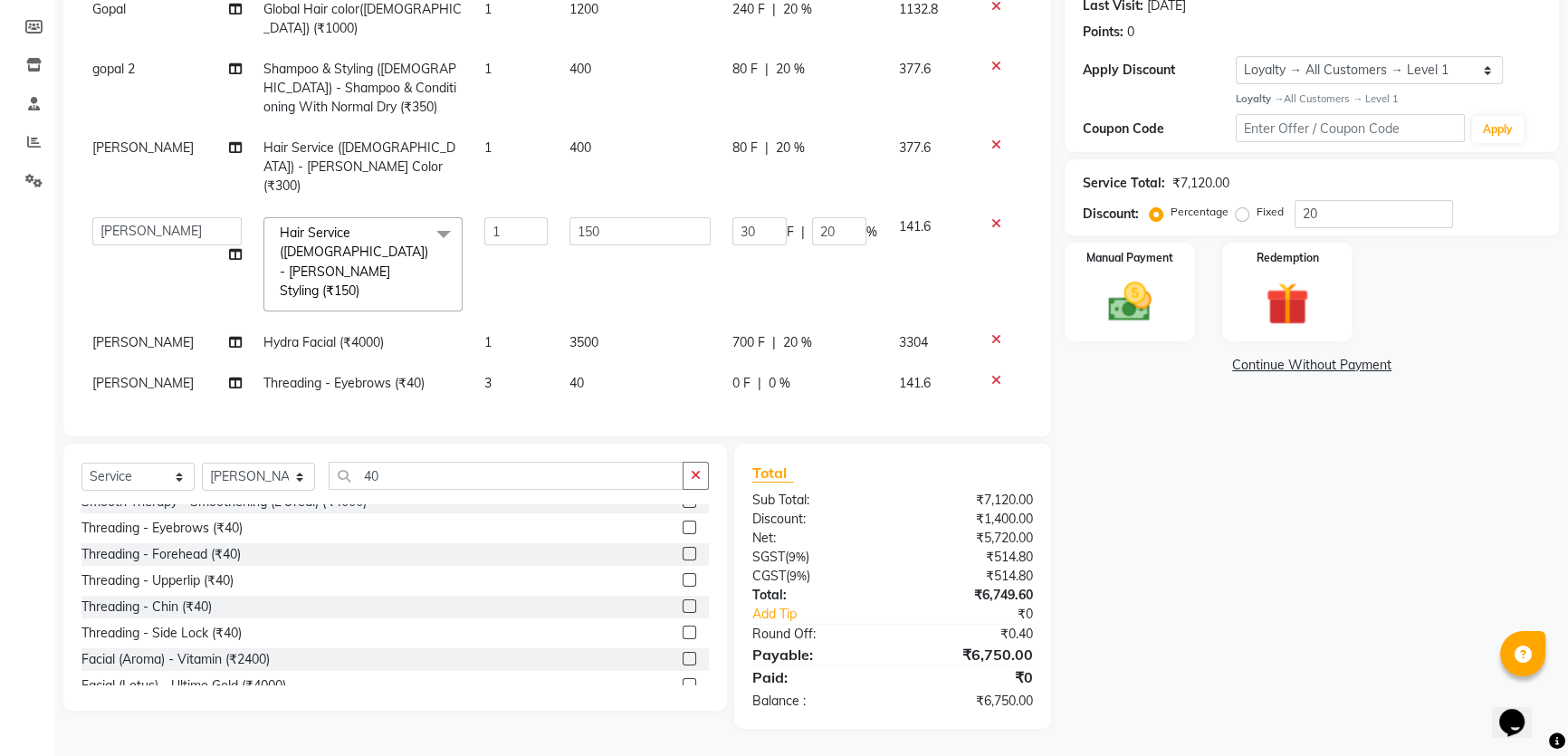
scroll to position [86, 0]
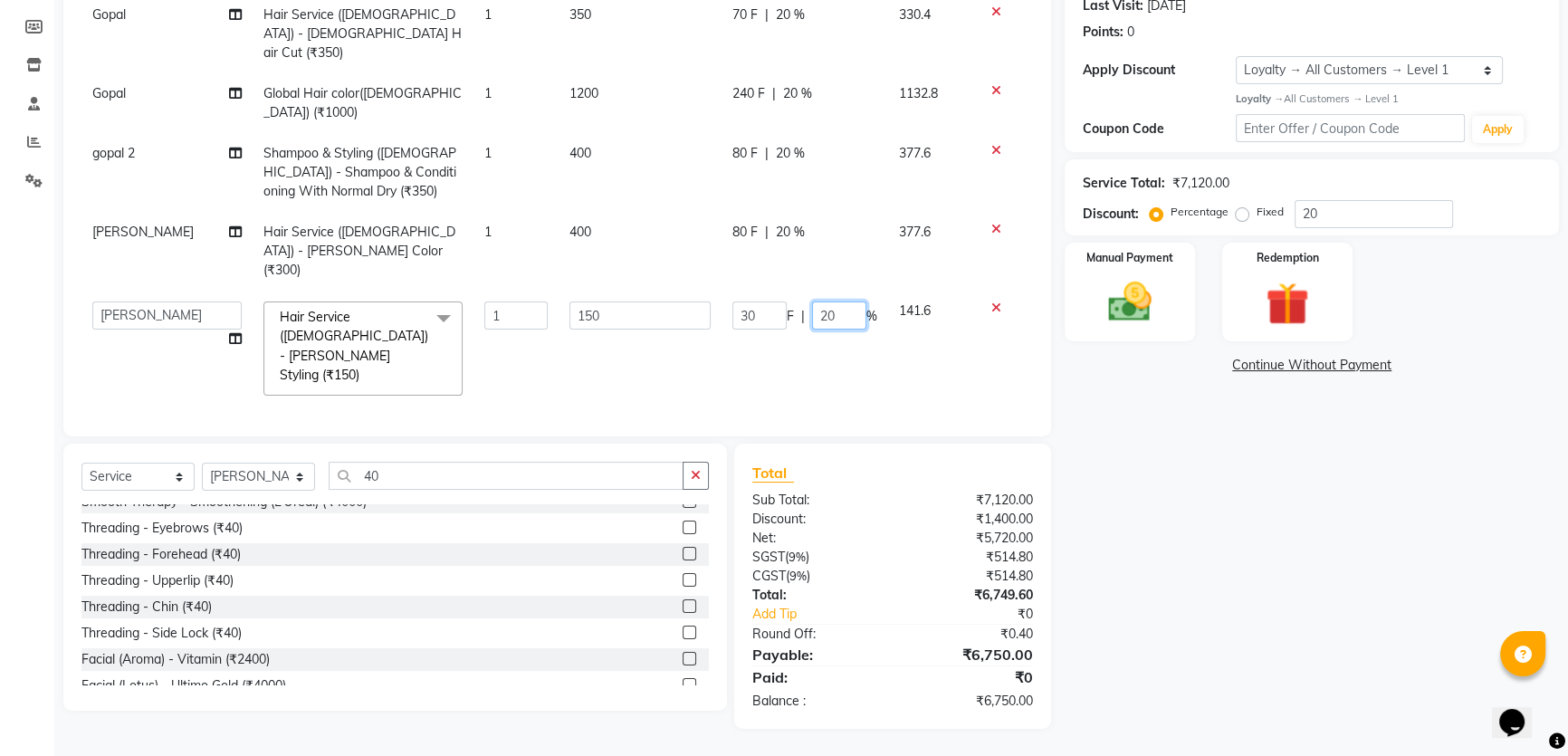
click at [812, 302] on input "20" at bounding box center [839, 315] width 55 height 28
type input "0"
click at [1298, 544] on div "Name: Sobhonendu Membership: No Active Membership Total Visits: 34 Card on file…" at bounding box center [1318, 303] width 508 height 852
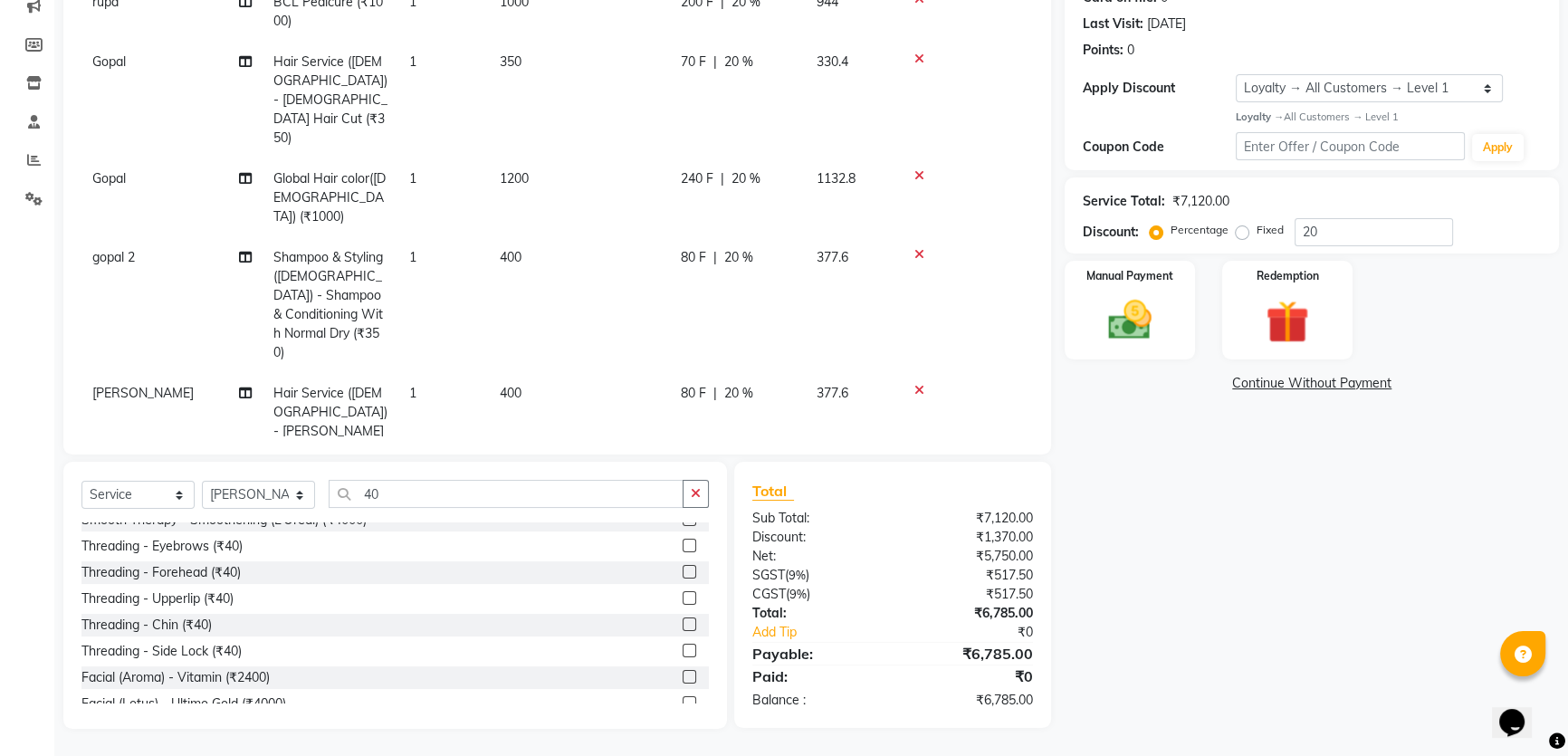
scroll to position [0, 0]
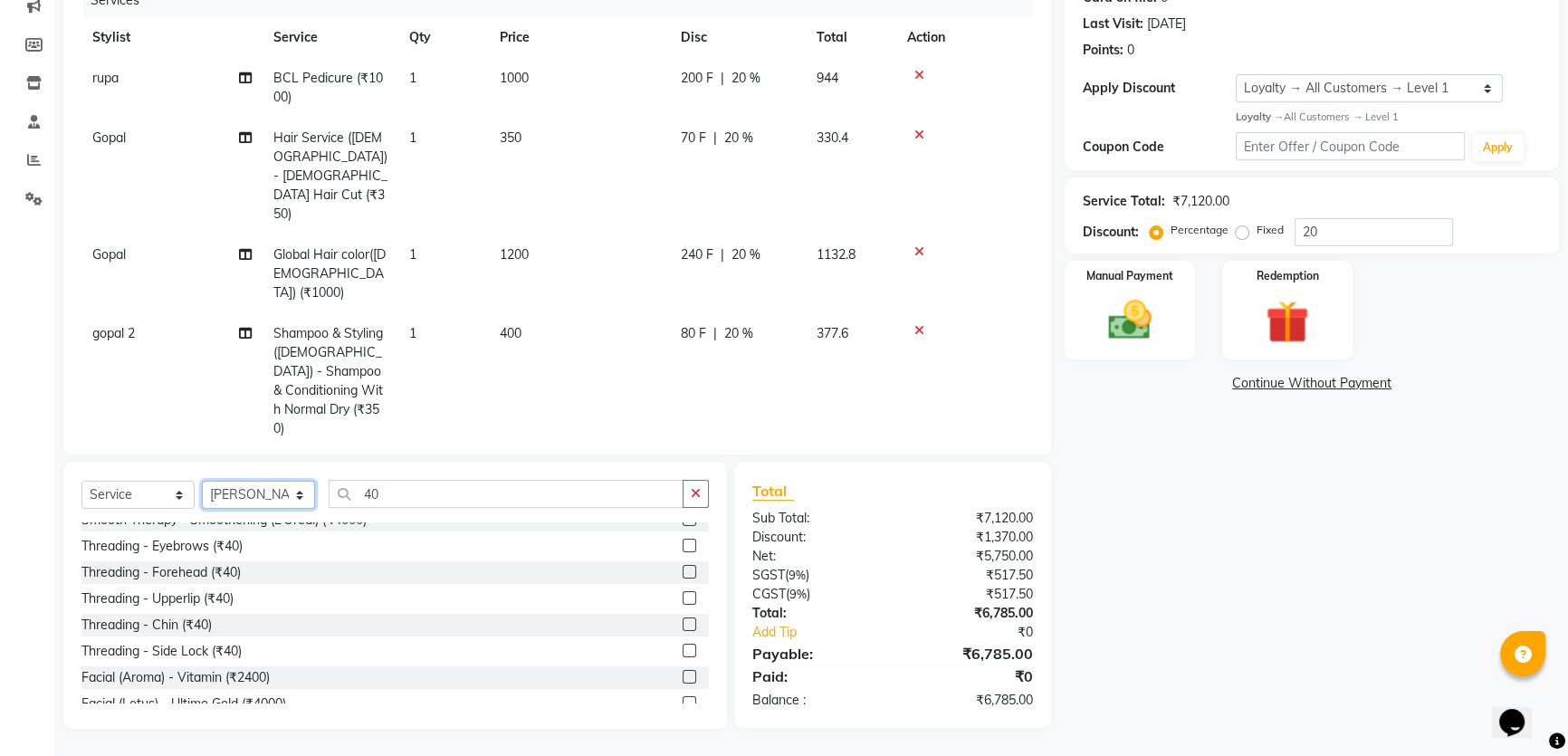
click at [232, 489] on select "Select Stylist Firoz Gopal gopal 2 jiban karan rima riya rupa sagar soma somasr…" at bounding box center [258, 495] width 113 height 28
select select "24731"
click at [202, 481] on select "Select Stylist Firoz Gopal gopal 2 jiban karan rima riya rupa sagar soma somasr…" at bounding box center [258, 495] width 113 height 28
drag, startPoint x: 145, startPoint y: 492, endPoint x: 145, endPoint y: 507, distance: 15.0
click at [145, 492] on select "Select Service Product Membership Package Voucher Prepaid Gift Card" at bounding box center [138, 495] width 113 height 28
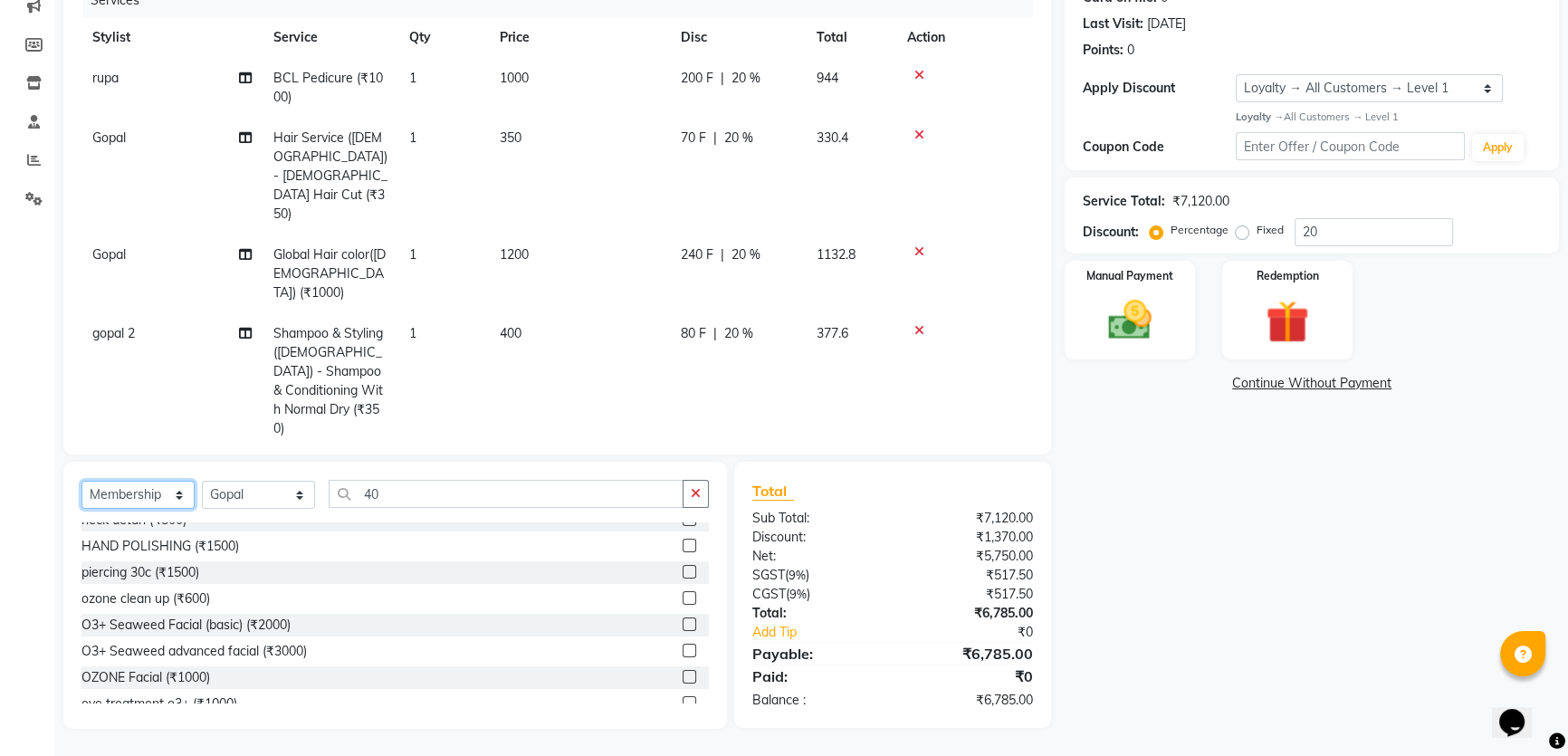
click at [82, 481] on select "Select Service Product Membership Package Voucher Prepaid Gift Card" at bounding box center [138, 495] width 113 height 28
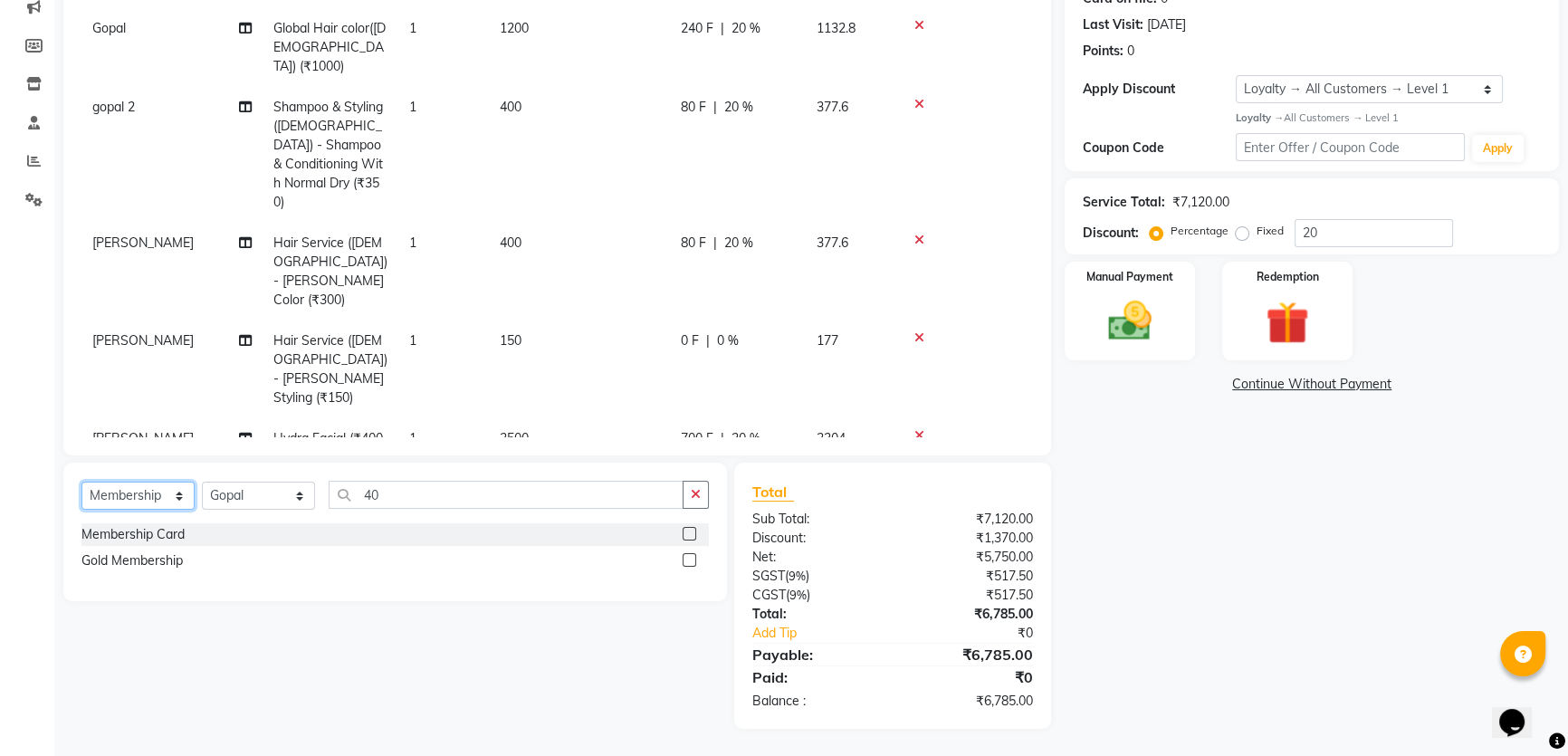
scroll to position [240, 0]
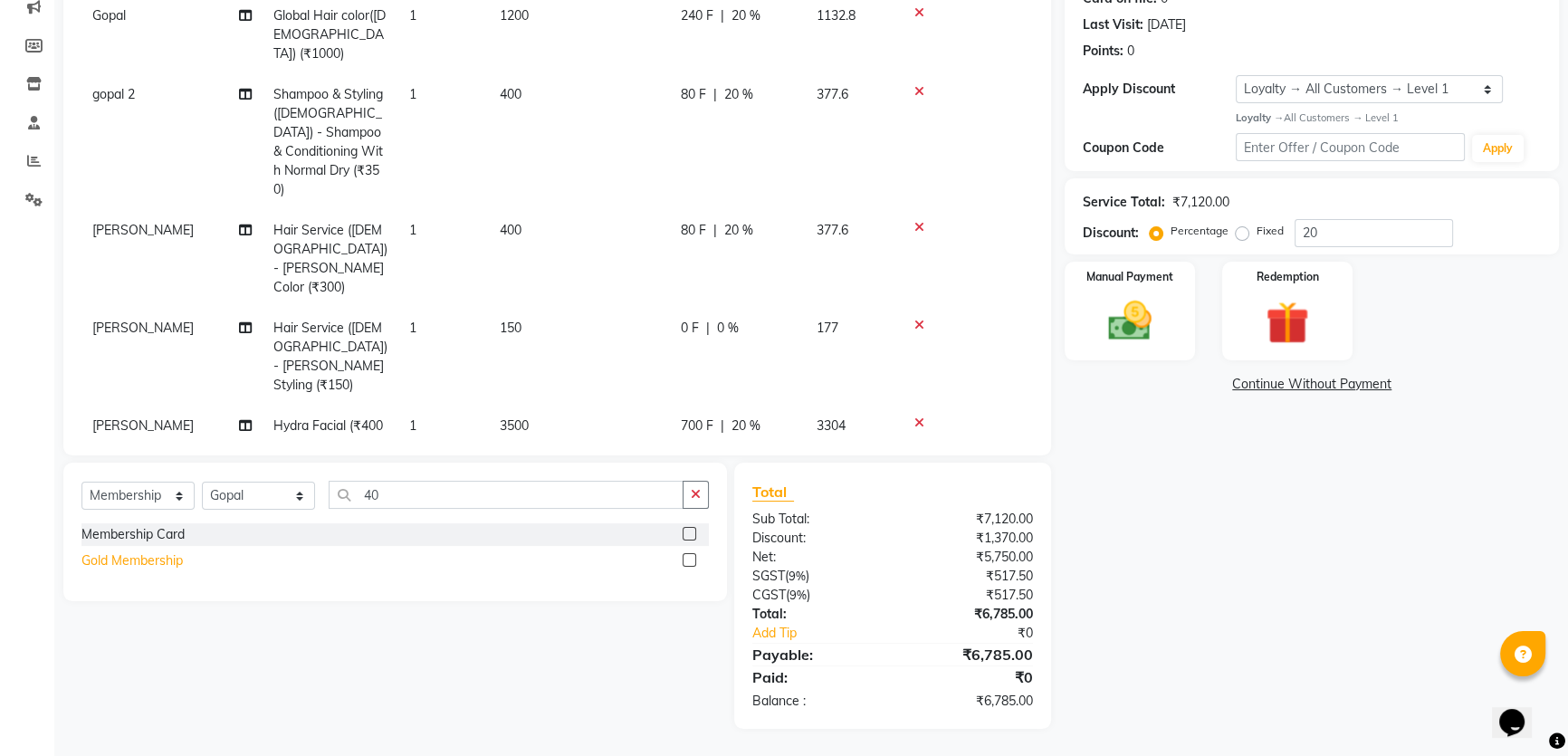
click at [166, 561] on div "Gold Membership" at bounding box center [133, 561] width 102 height 19
select select "select"
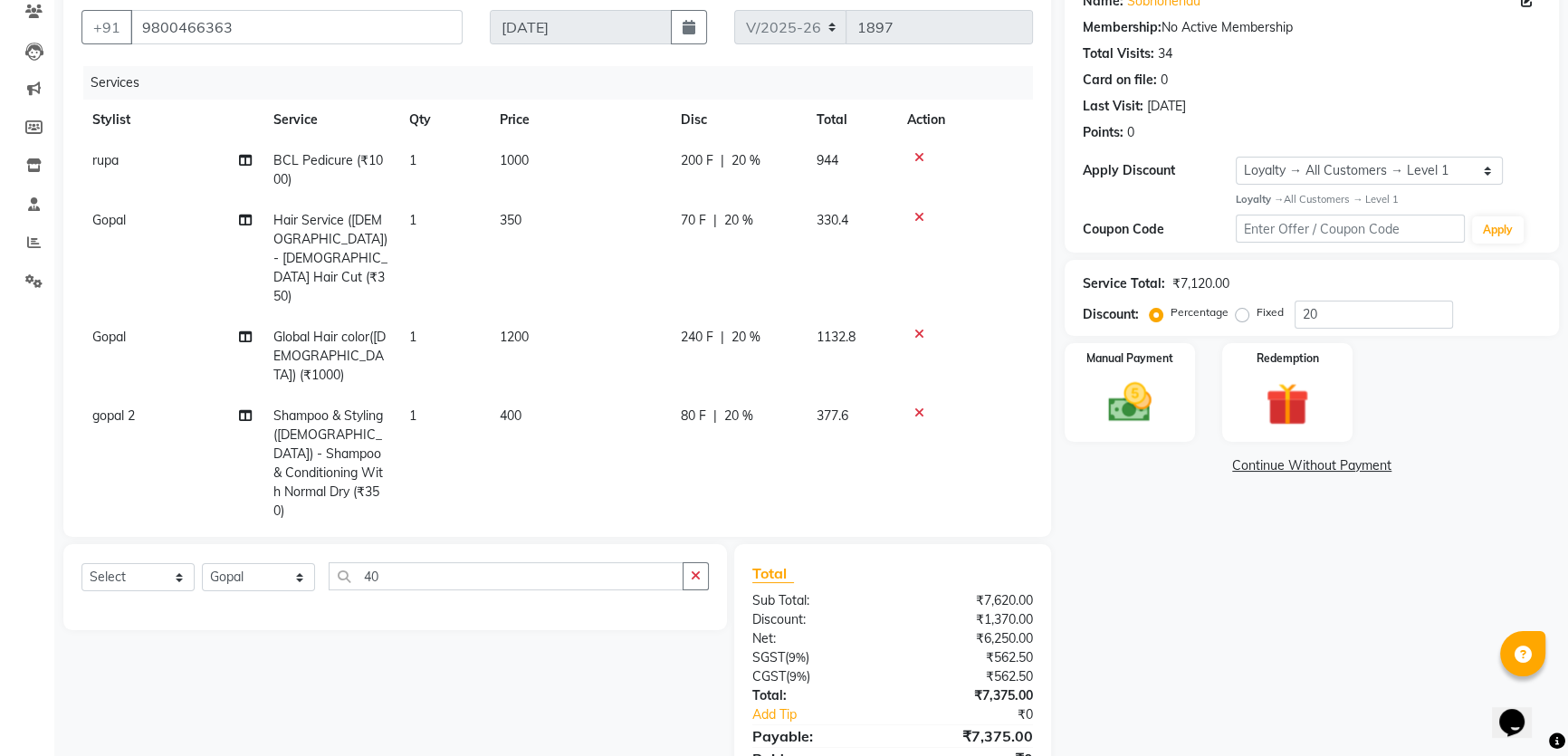
scroll to position [158, 0]
click at [226, 33] on input "9800466363" at bounding box center [297, 28] width 332 height 35
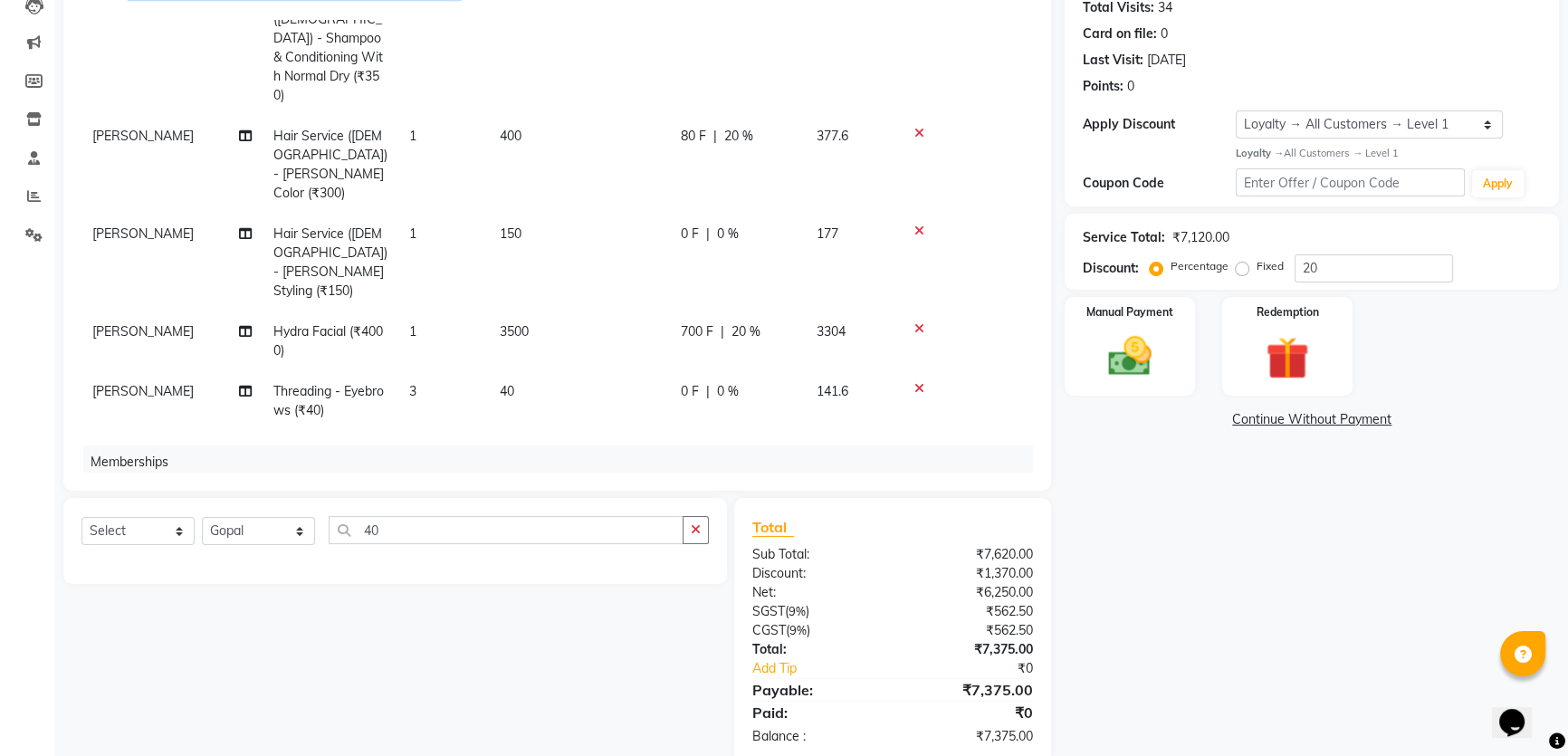
scroll to position [240, 0]
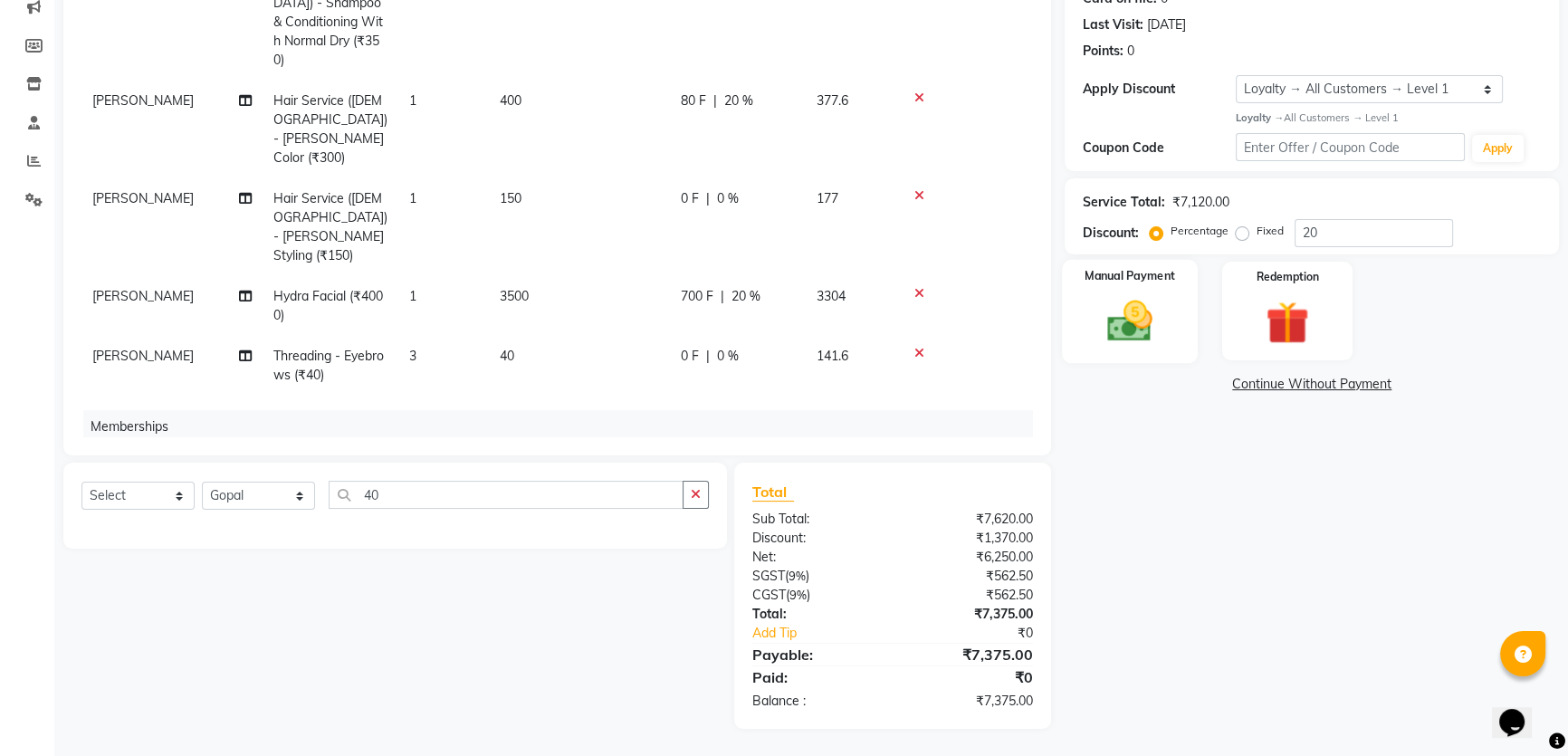
click at [1128, 321] on img at bounding box center [1130, 321] width 73 height 52
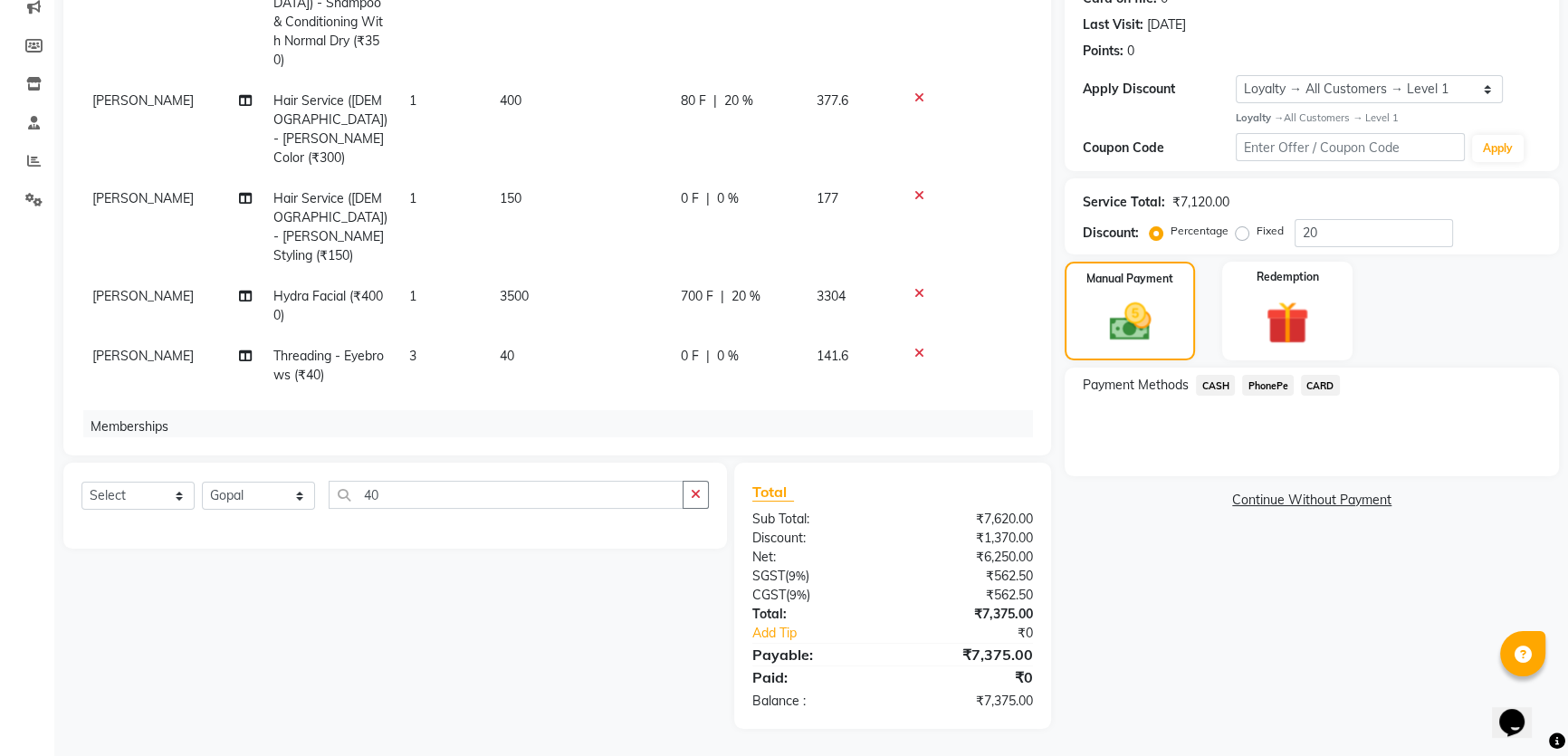
click at [1320, 381] on span "CARD" at bounding box center [1320, 385] width 39 height 21
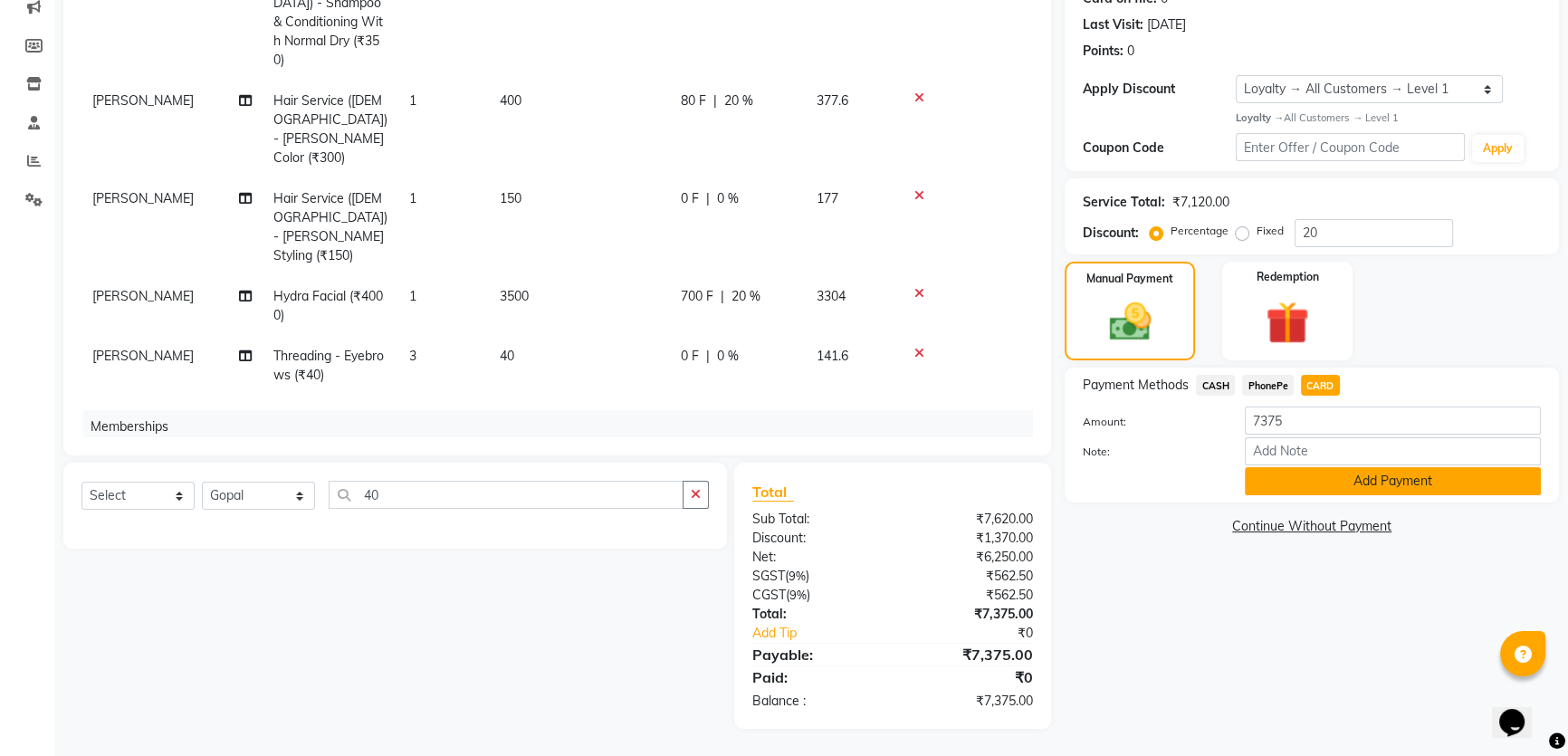
click at [1337, 484] on button "Add Payment" at bounding box center [1392, 480] width 296 height 28
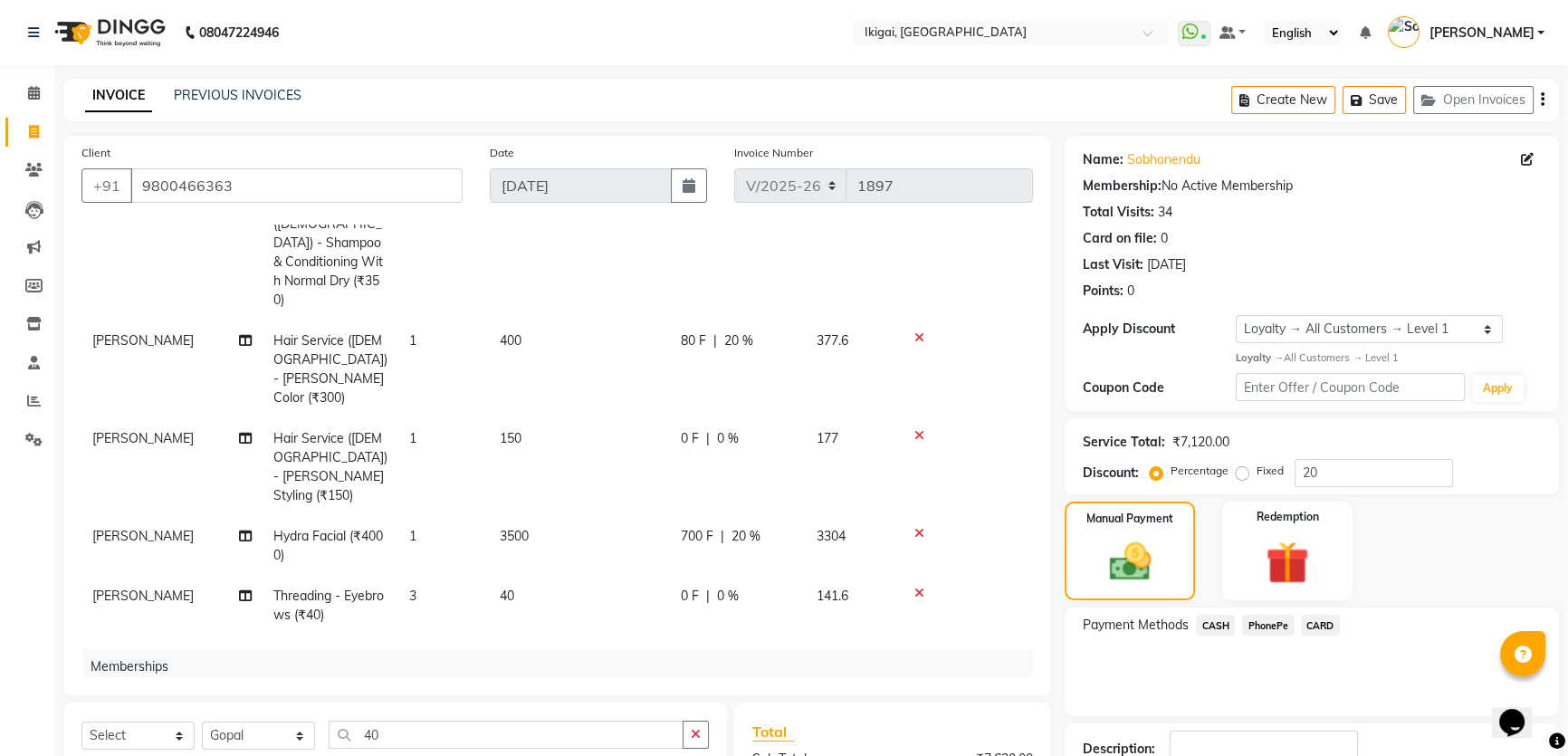
scroll to position [369, 0]
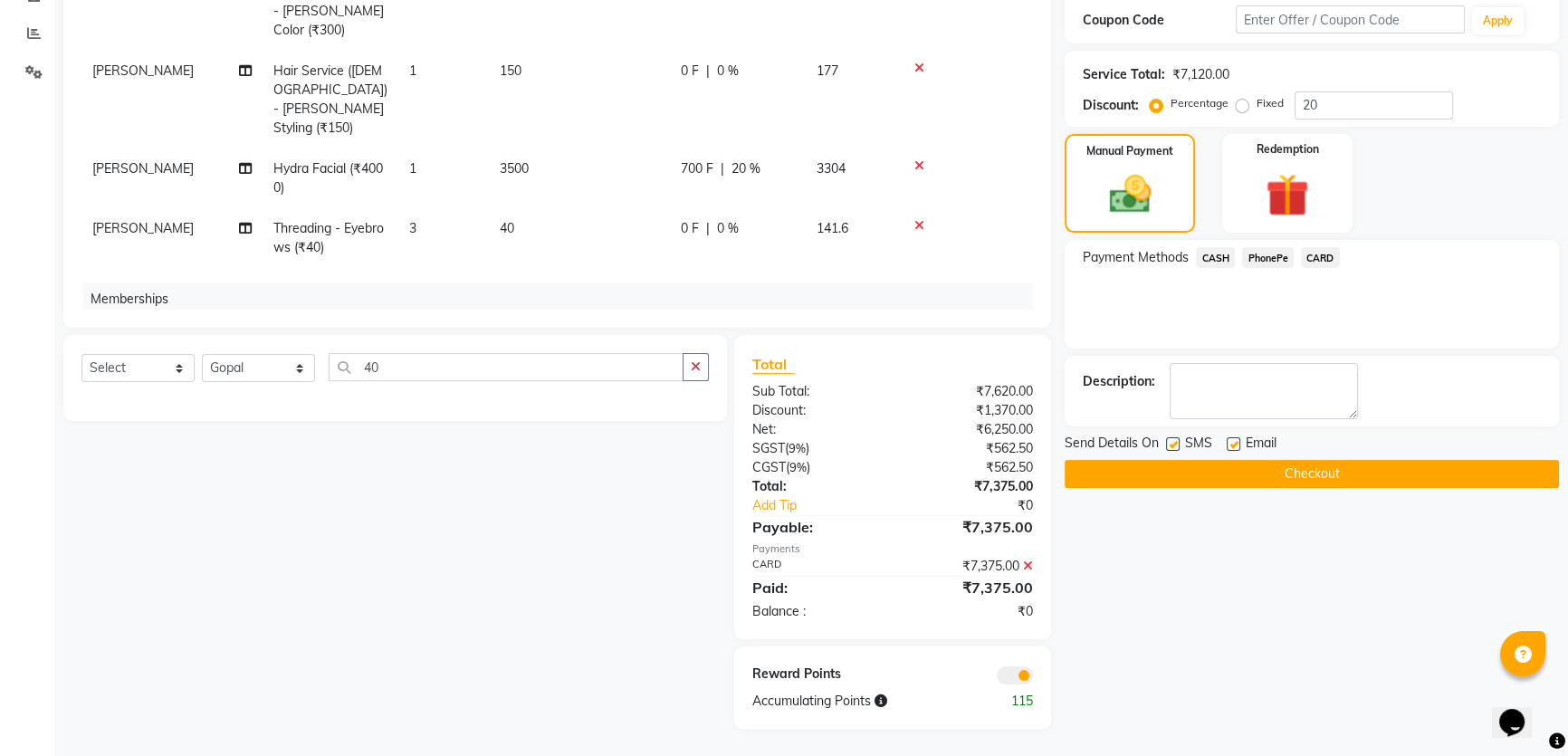
click at [1285, 465] on button "Checkout" at bounding box center [1312, 474] width 495 height 28
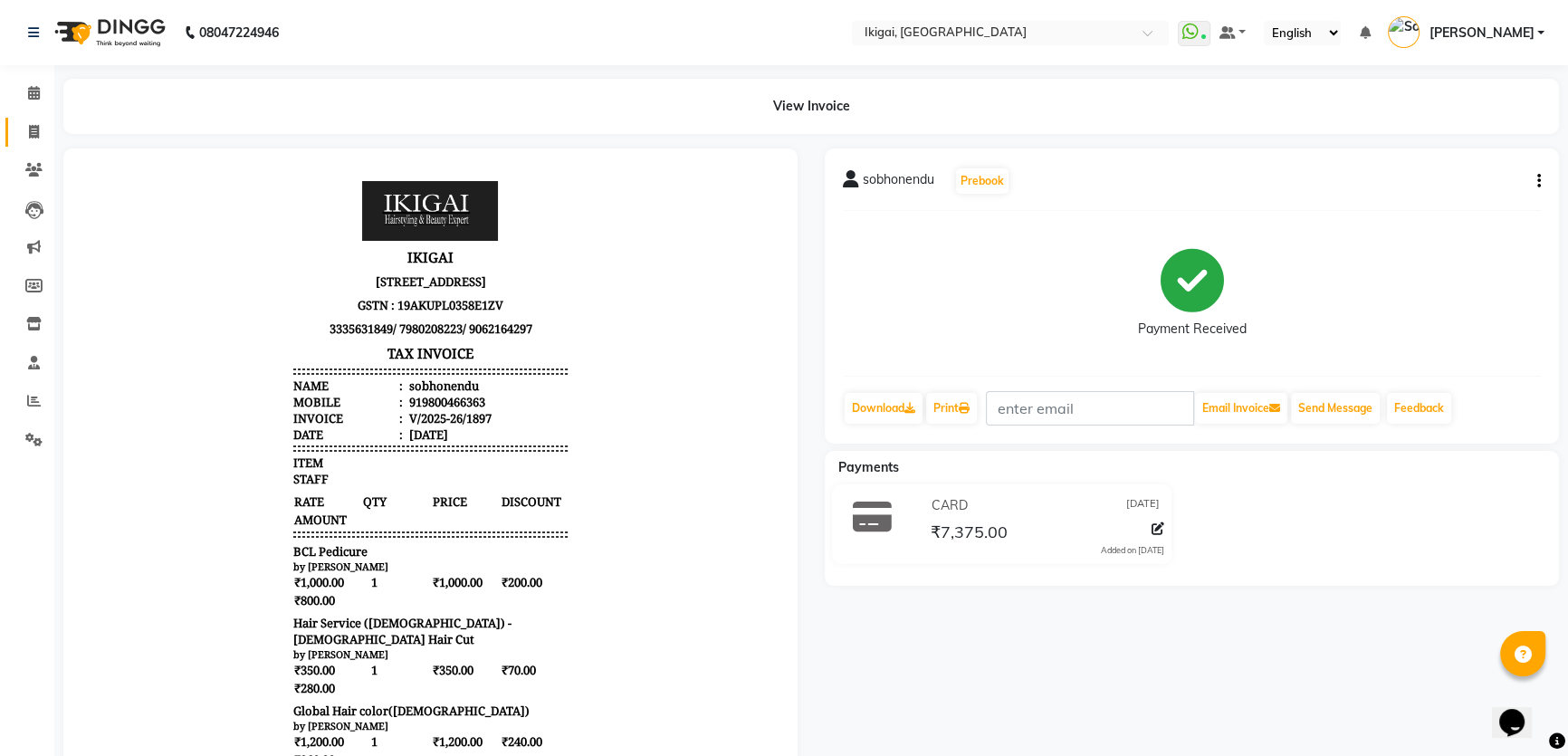
click at [23, 119] on link "Invoice" at bounding box center [27, 133] width 43 height 30
select select "4429"
select select "service"
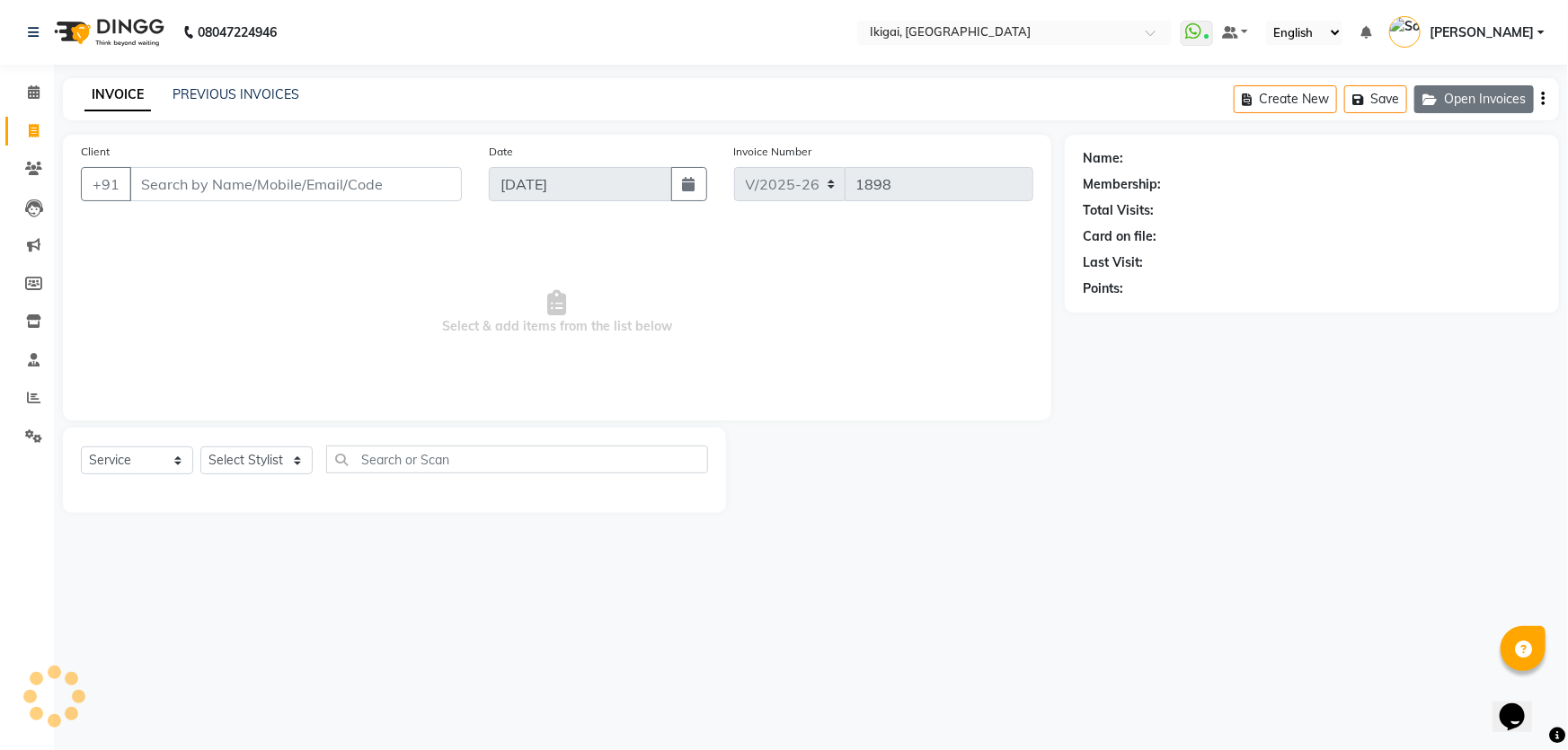
click at [1442, 96] on icon "button" at bounding box center [1433, 99] width 22 height 12
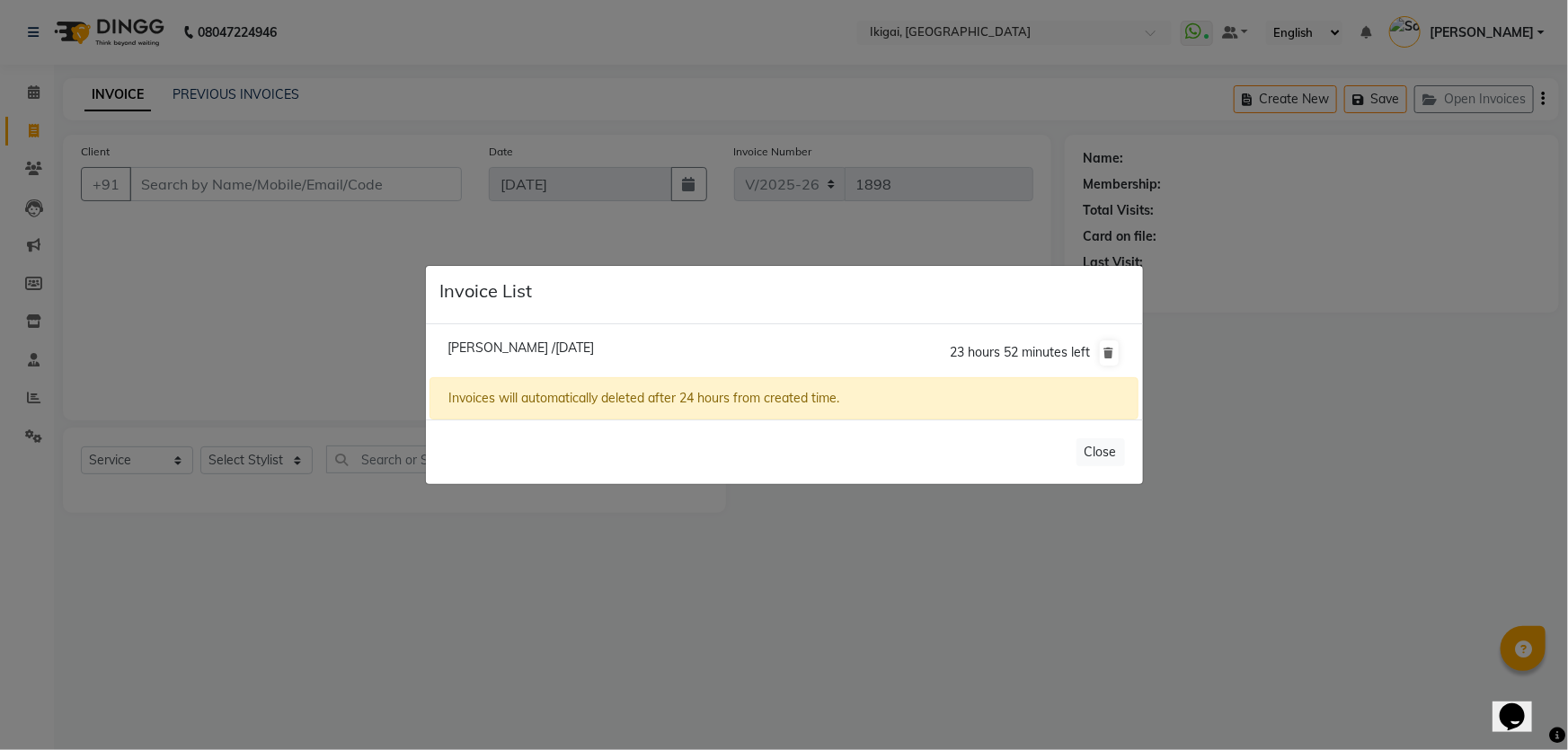
click at [566, 351] on span "Tanmoy /04 September 2025" at bounding box center [520, 347] width 147 height 16
type input "9007155338"
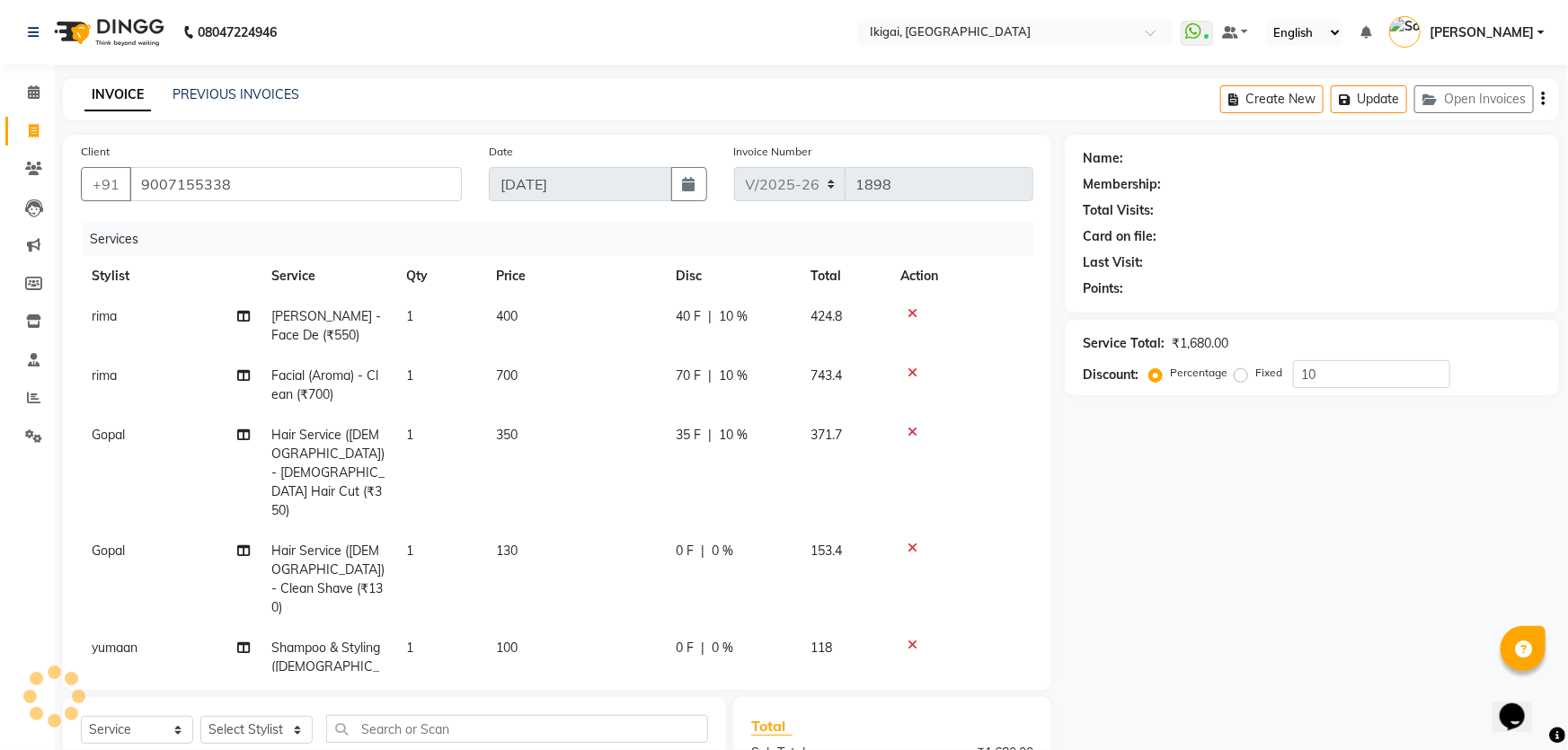
select select "1: Object"
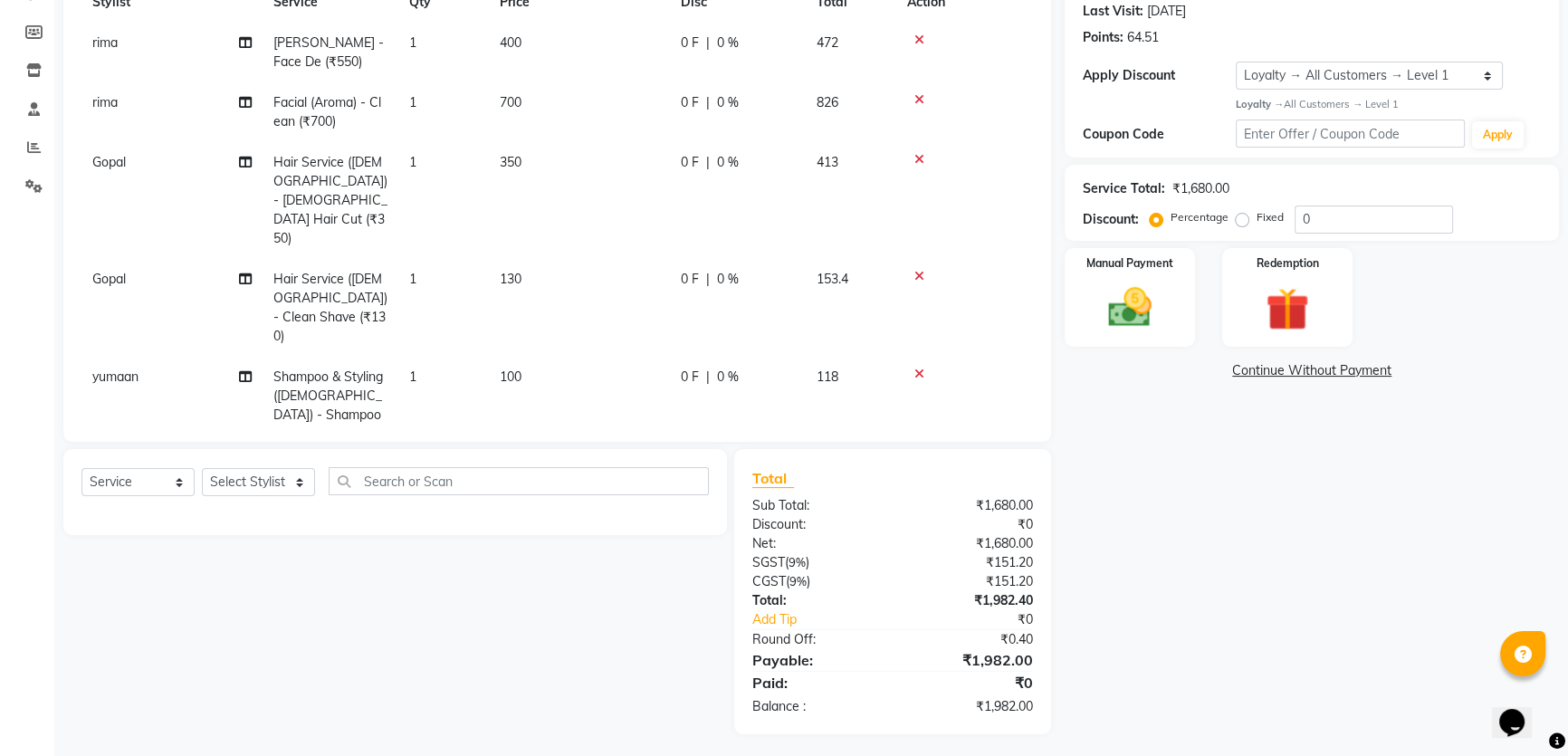
scroll to position [259, 0]
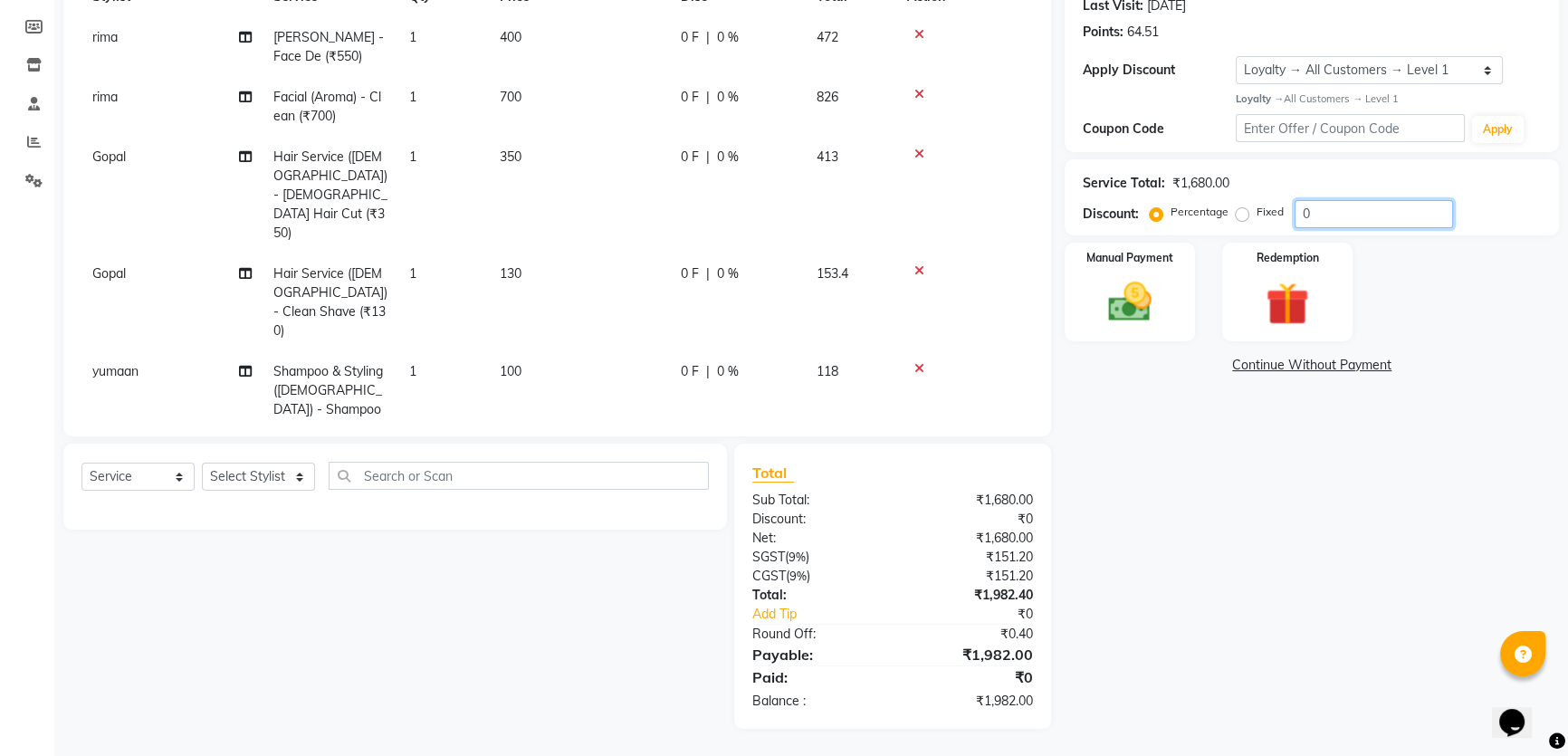
click at [1321, 219] on input "0" at bounding box center [1373, 213] width 158 height 28
type input "10"
click at [1249, 525] on div "Name: Tanmoy Membership: No Active Membership Total Visits: 2 Card on file: 0 L…" at bounding box center [1318, 303] width 508 height 852
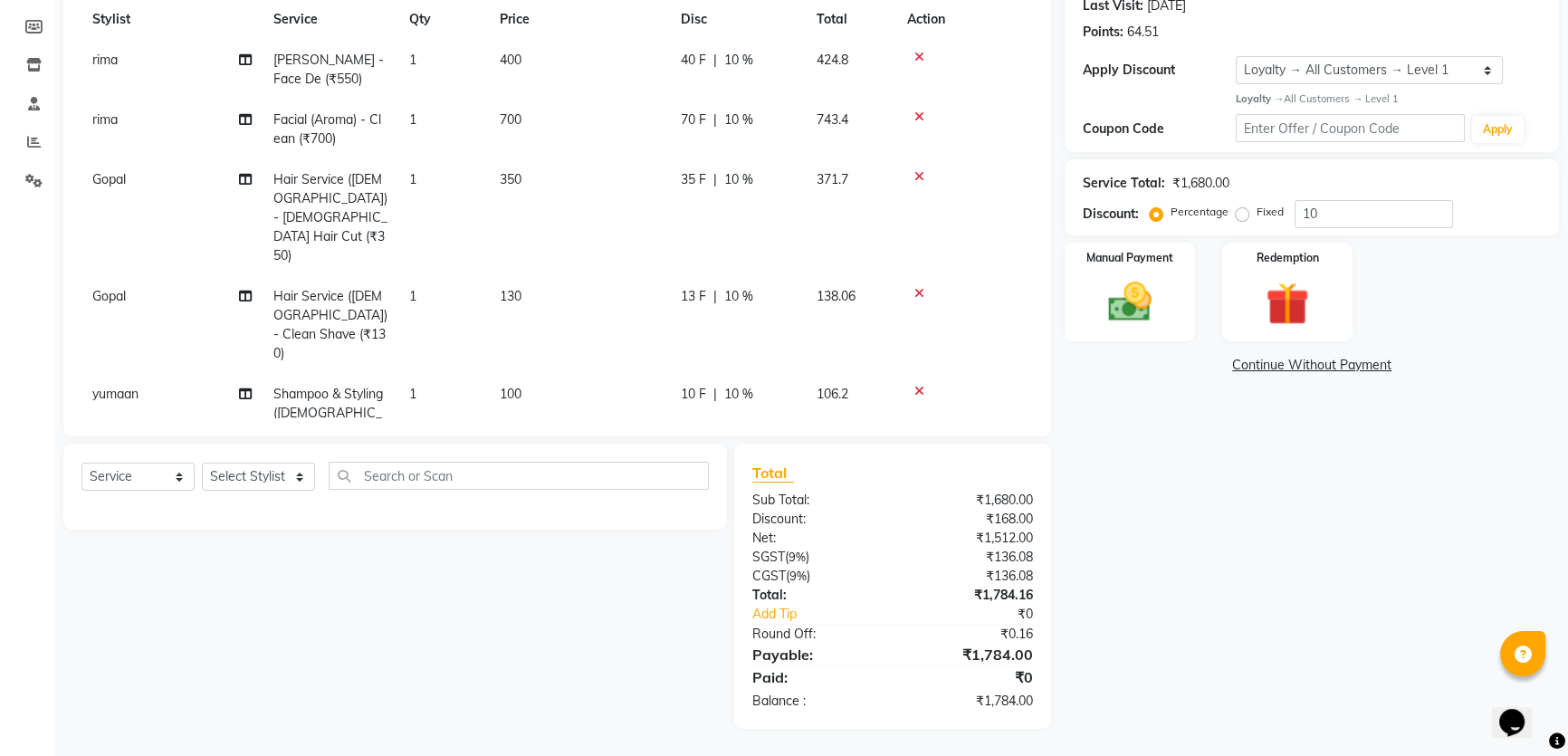
scroll to position [23, 0]
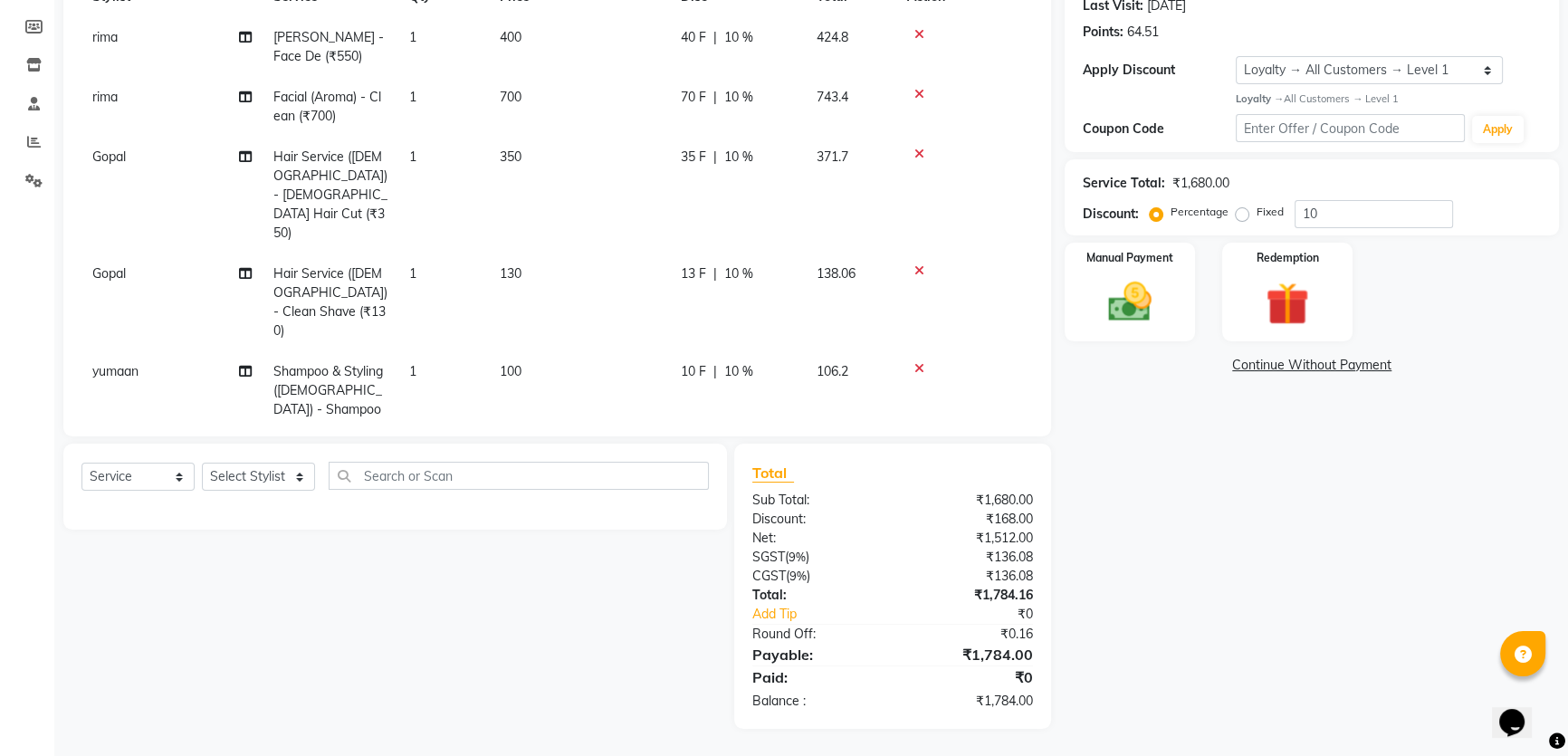
click at [734, 264] on span "10 %" at bounding box center [738, 274] width 29 height 19
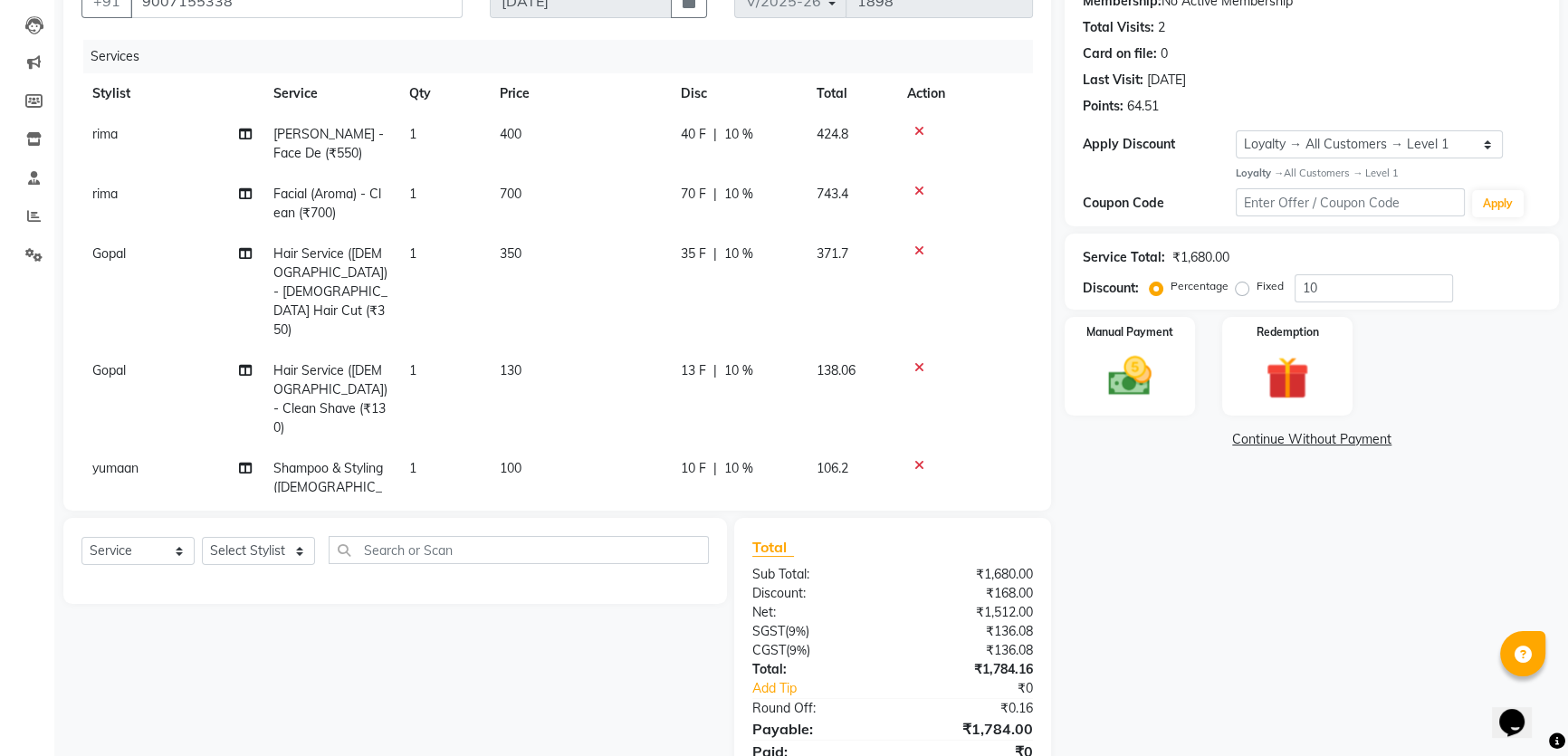
select select "24731"
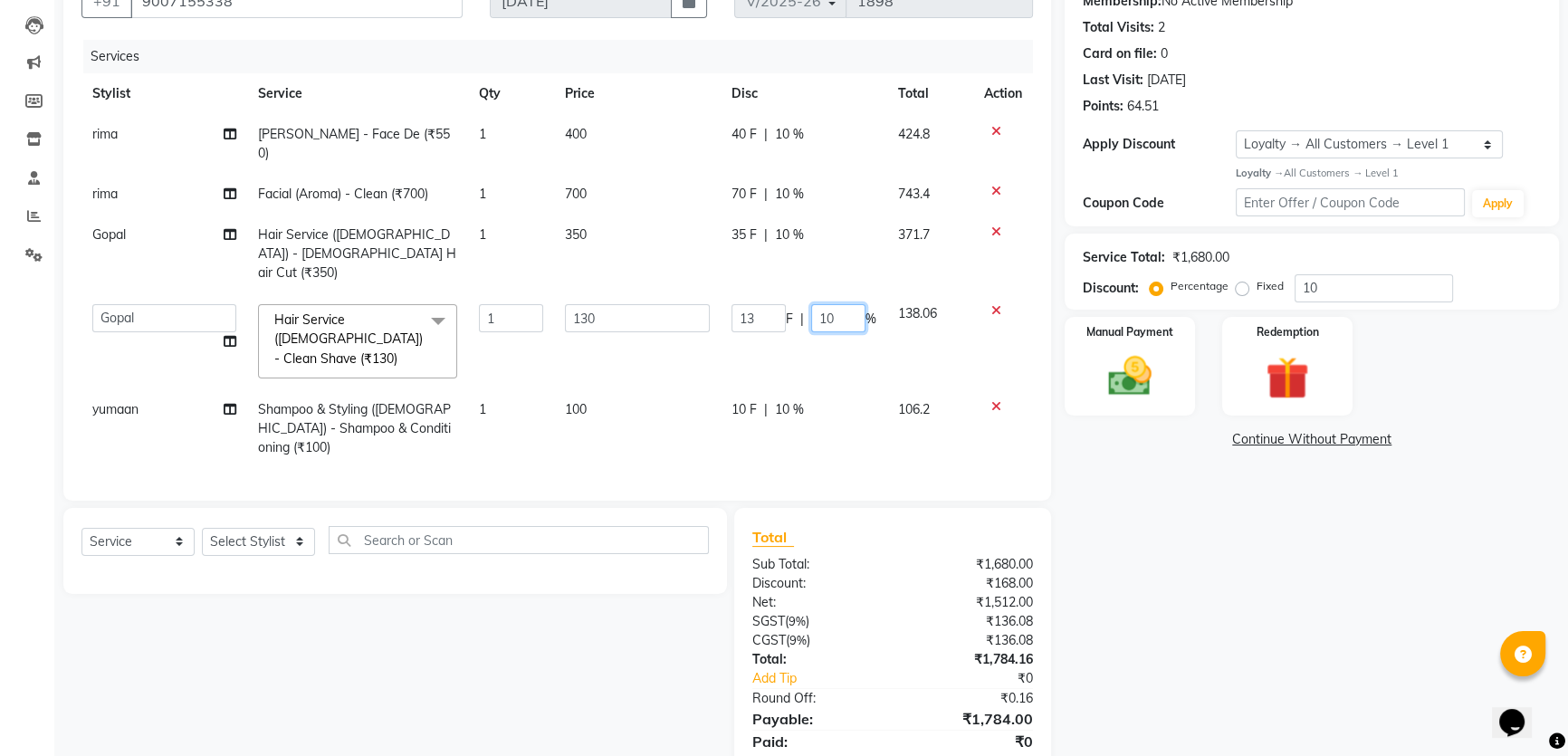
click at [817, 305] on input "10" at bounding box center [838, 318] width 55 height 28
type input "0"
click at [1306, 591] on div "Name: Tanmoy Membership: No Active Membership Total Visits: 2 Card on file: 0 L…" at bounding box center [1318, 372] width 508 height 842
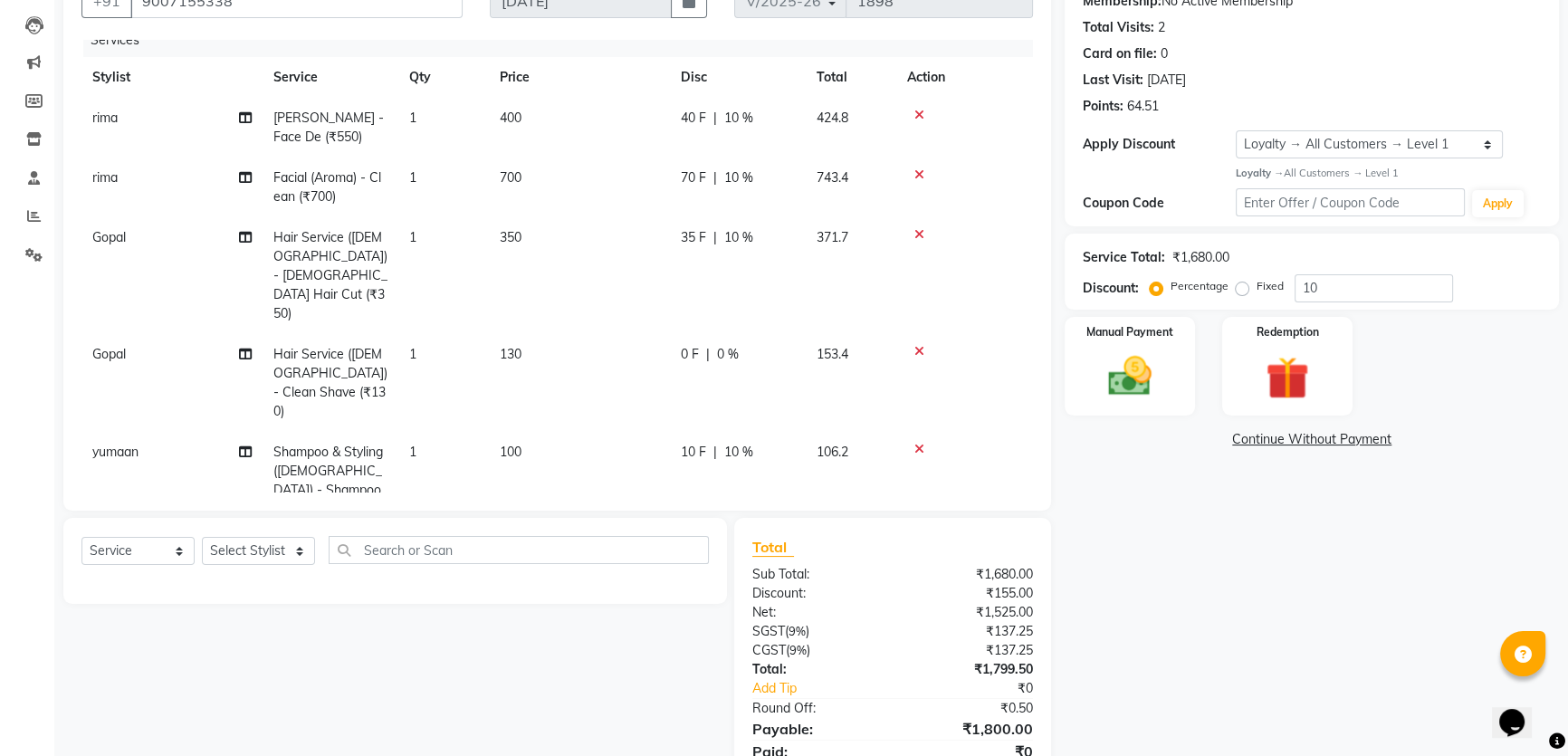
scroll to position [23, 0]
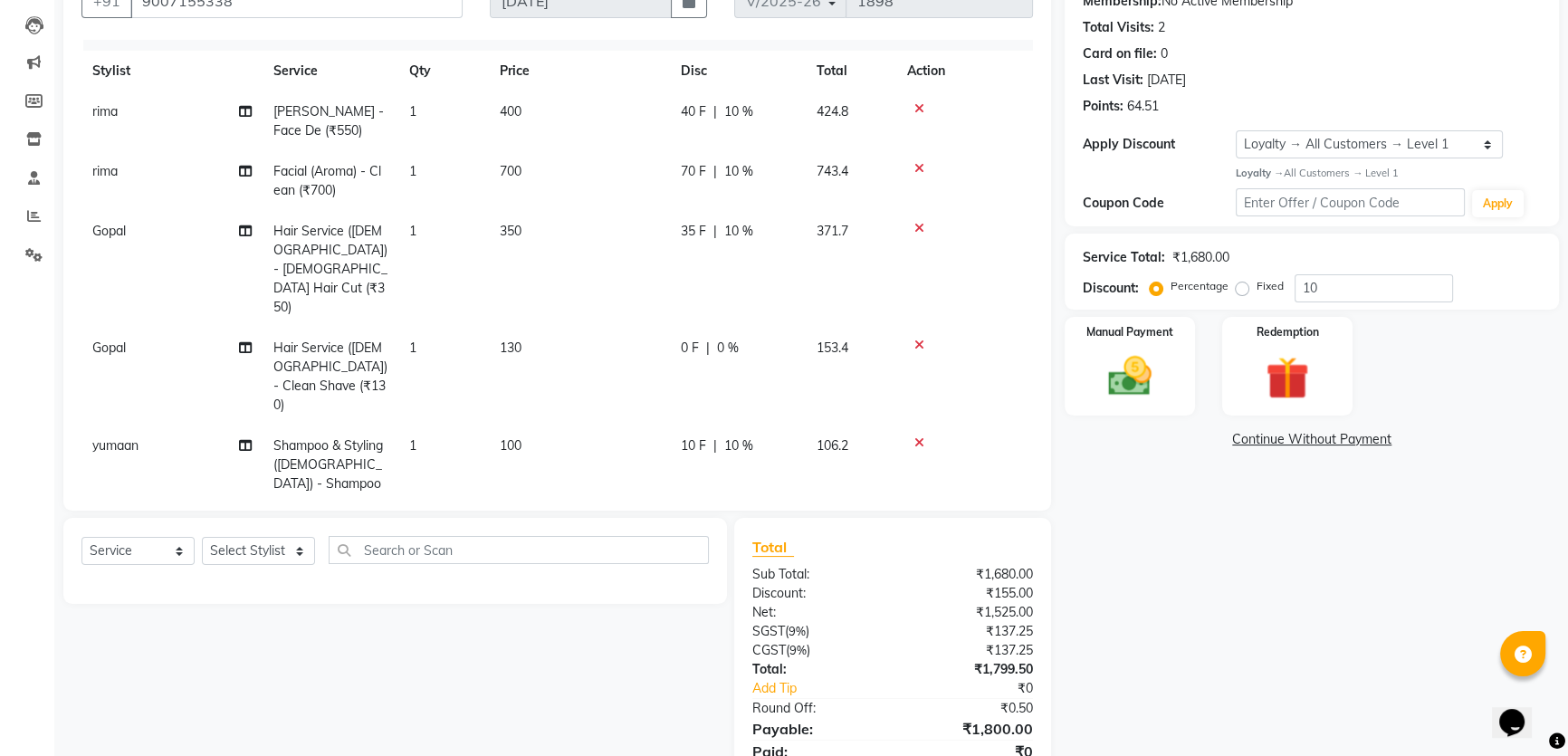
click at [734, 436] on span "10 %" at bounding box center [738, 446] width 29 height 19
select select "88668"
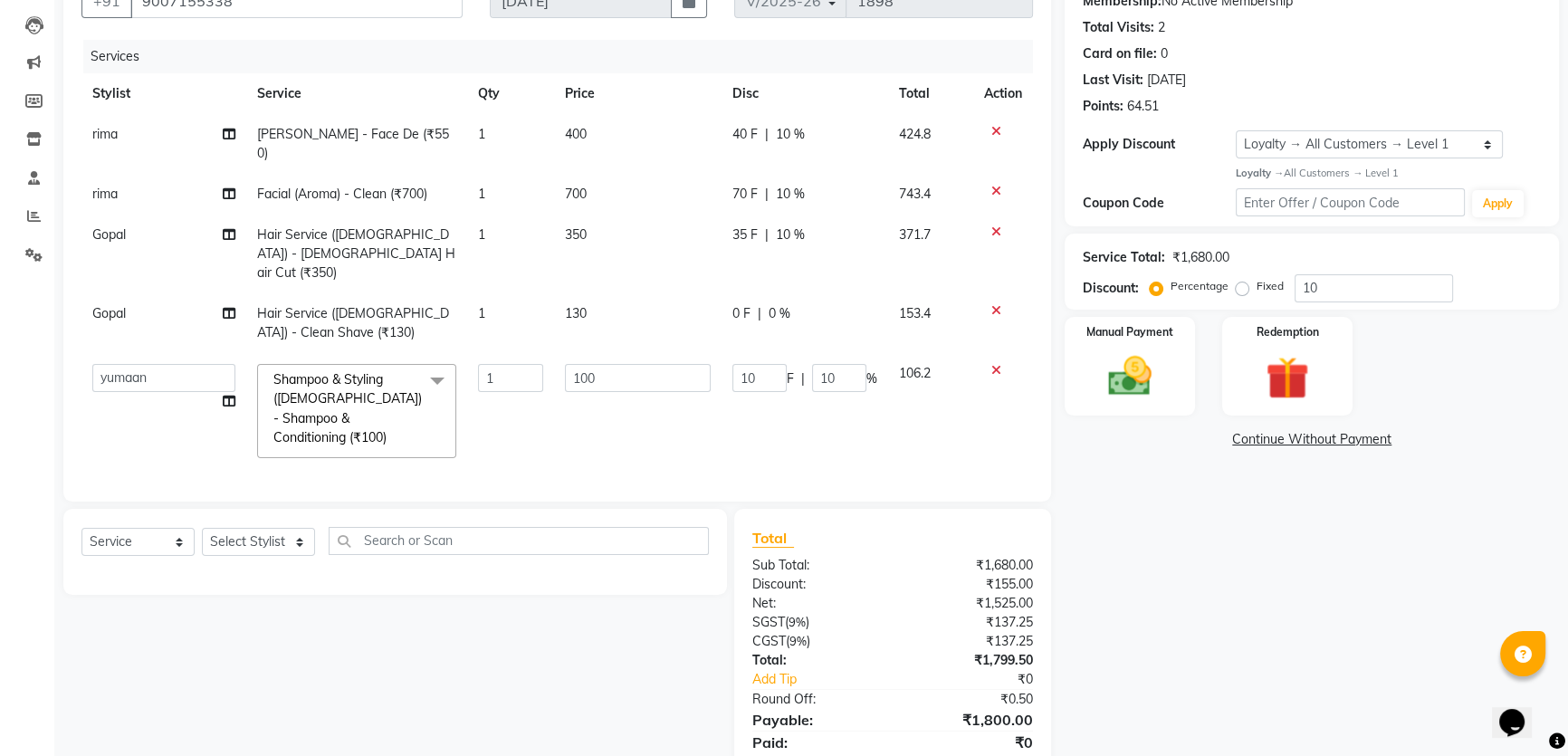
scroll to position [0, 0]
click at [813, 364] on input "10" at bounding box center [839, 378] width 55 height 28
type input "0"
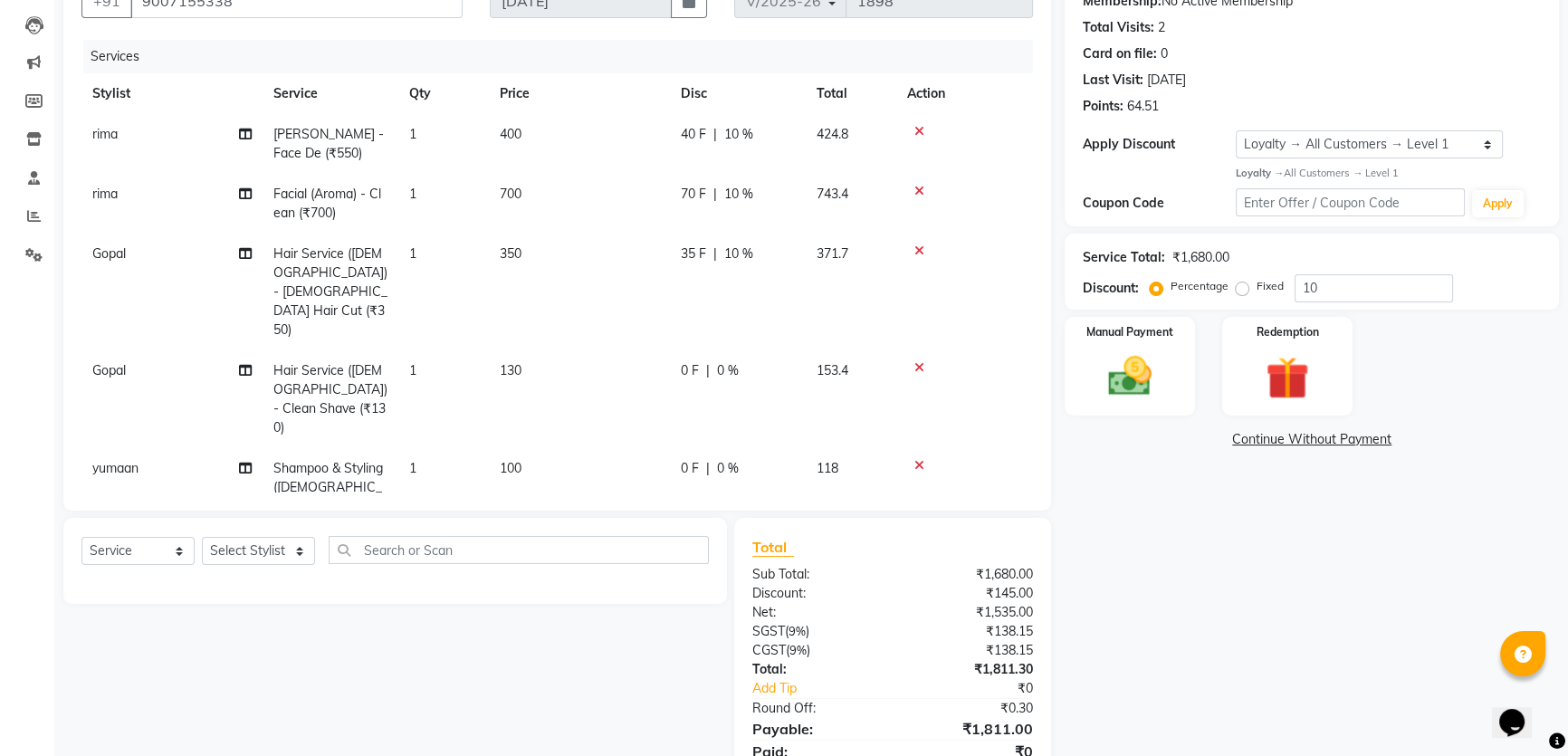
click at [1242, 561] on div "Name: Tanmoy Membership: No Active Membership Total Visits: 2 Card on file: 0 L…" at bounding box center [1318, 377] width 508 height 852
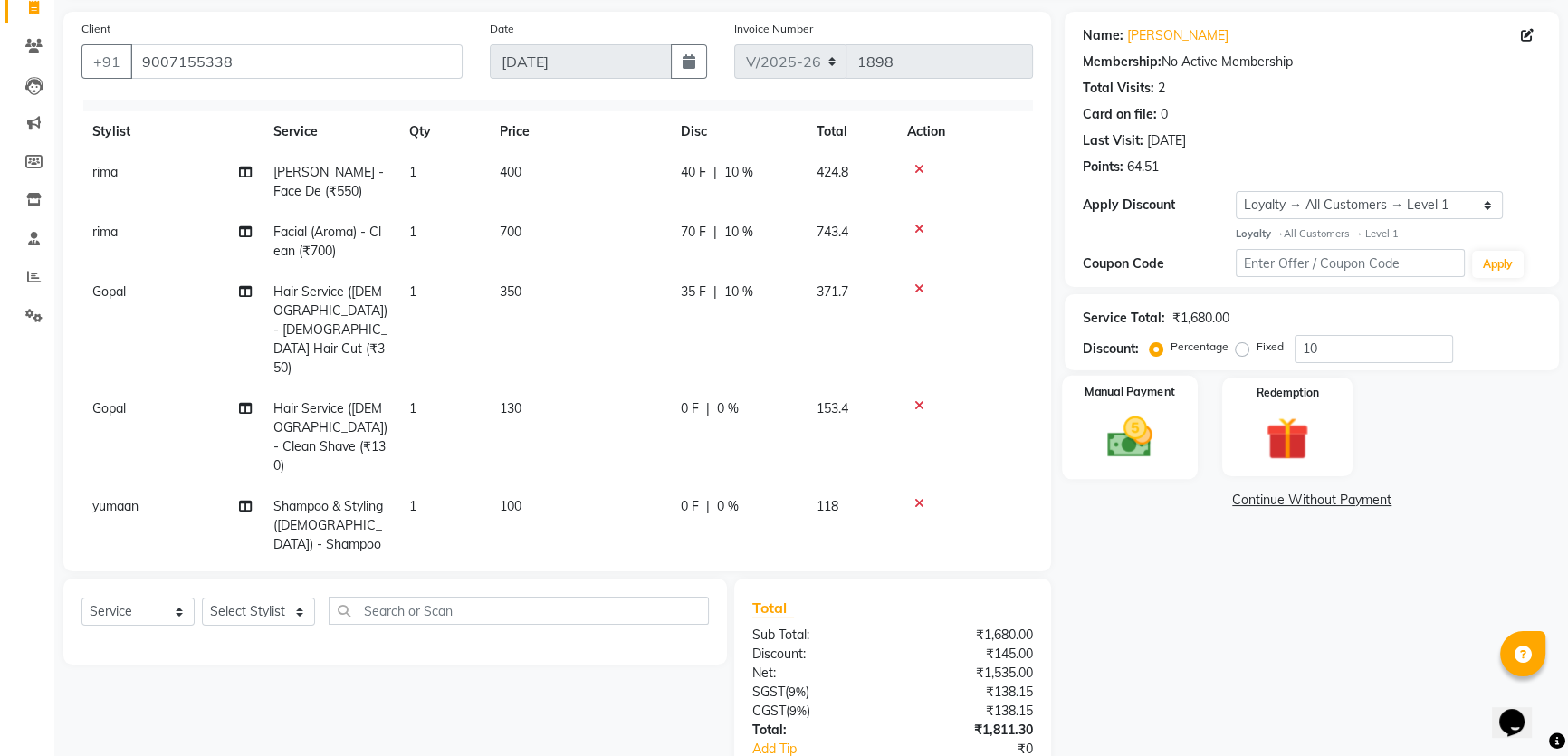
scroll to position [259, 0]
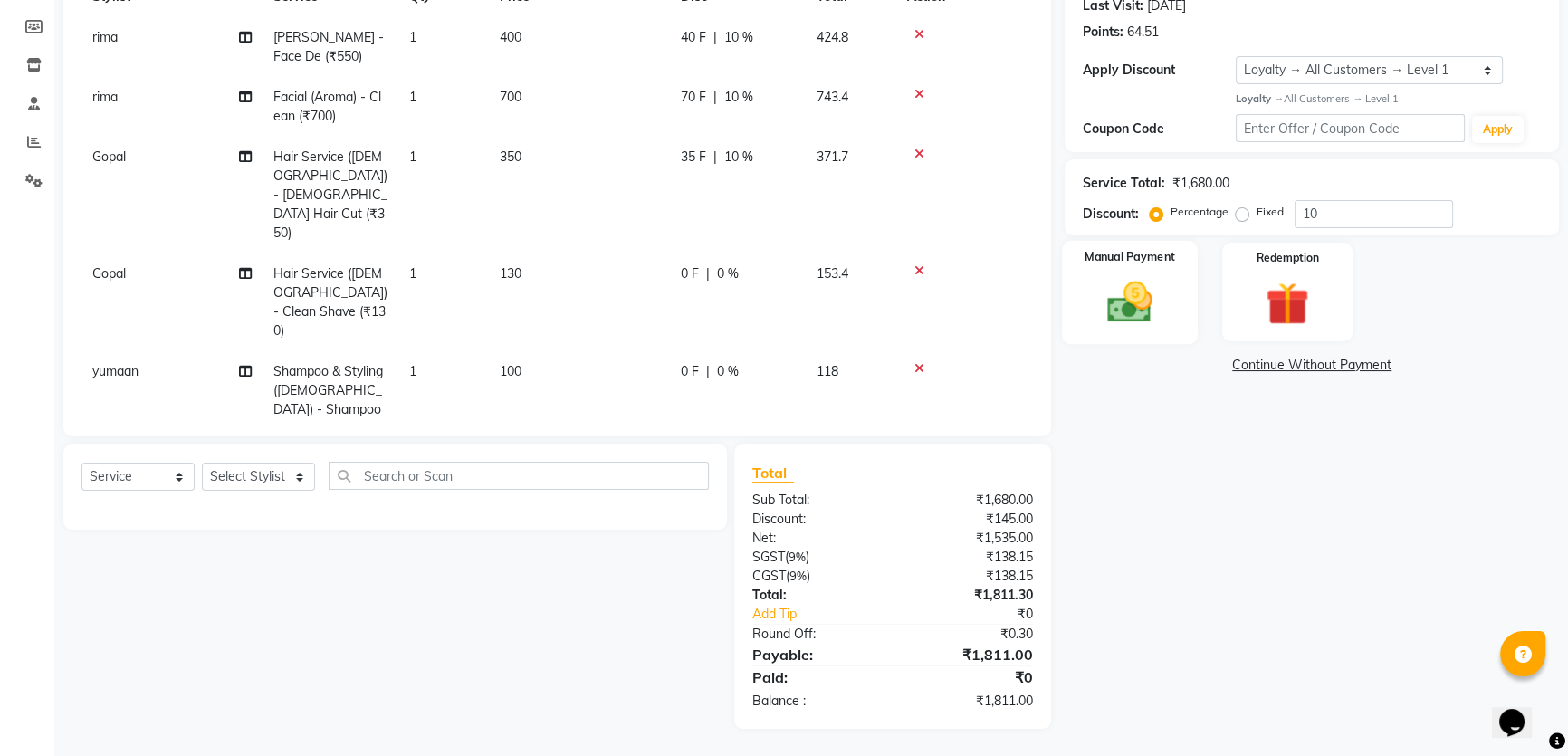
click at [1135, 286] on img at bounding box center [1130, 303] width 73 height 52
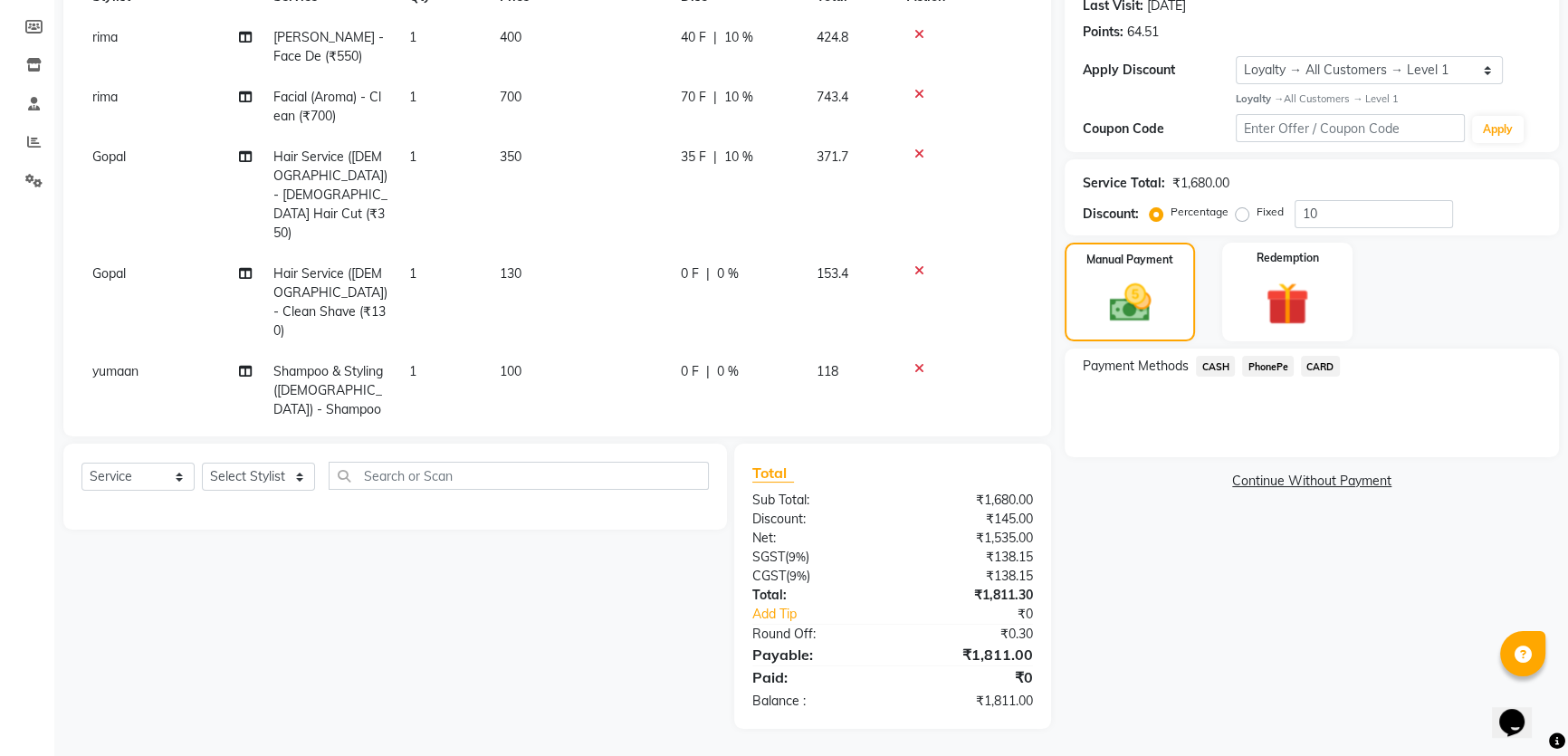
click at [1273, 365] on span "PhonePe" at bounding box center [1267, 366] width 52 height 21
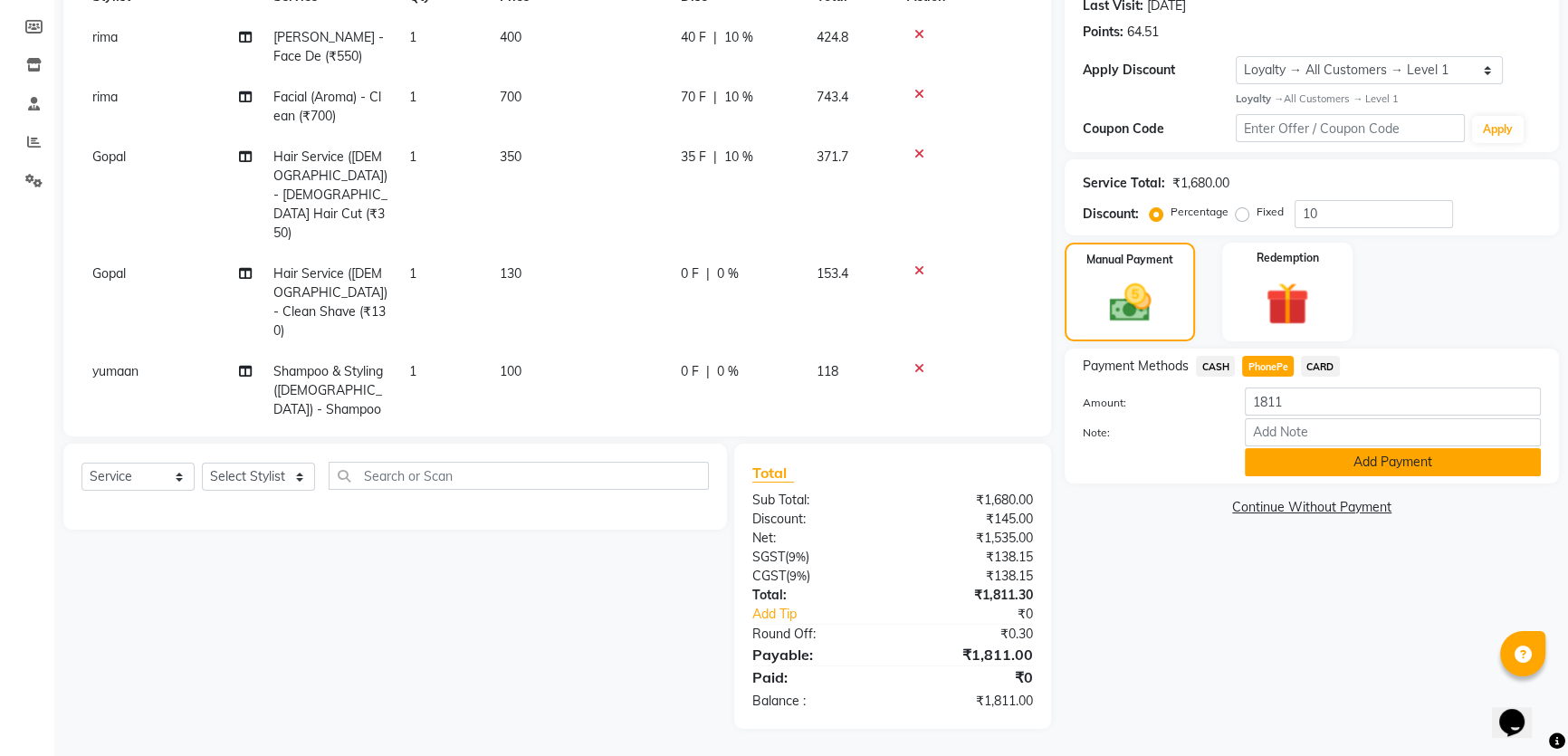
click at [1318, 453] on button "Add Payment" at bounding box center [1392, 462] width 296 height 28
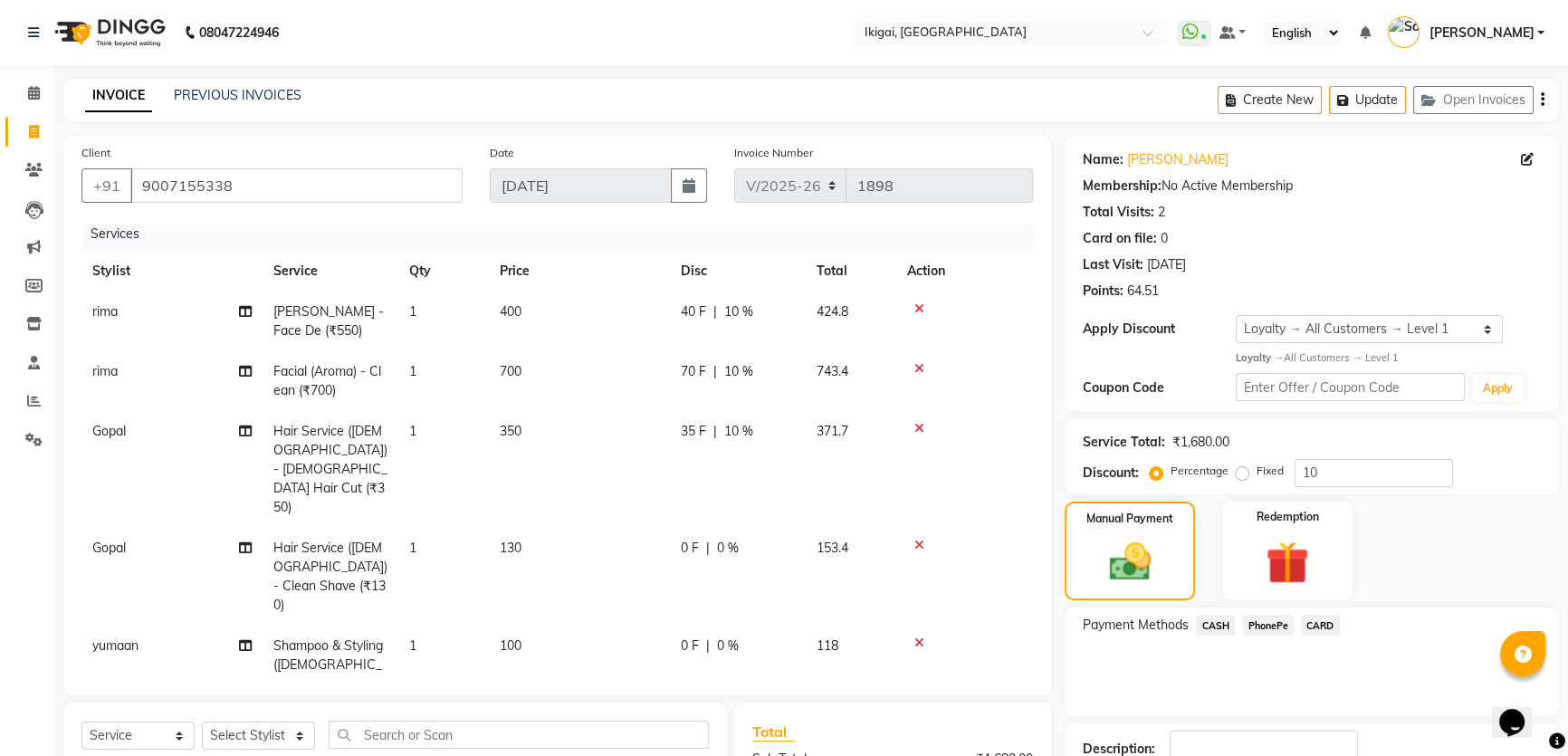
scroll to position [0, 0]
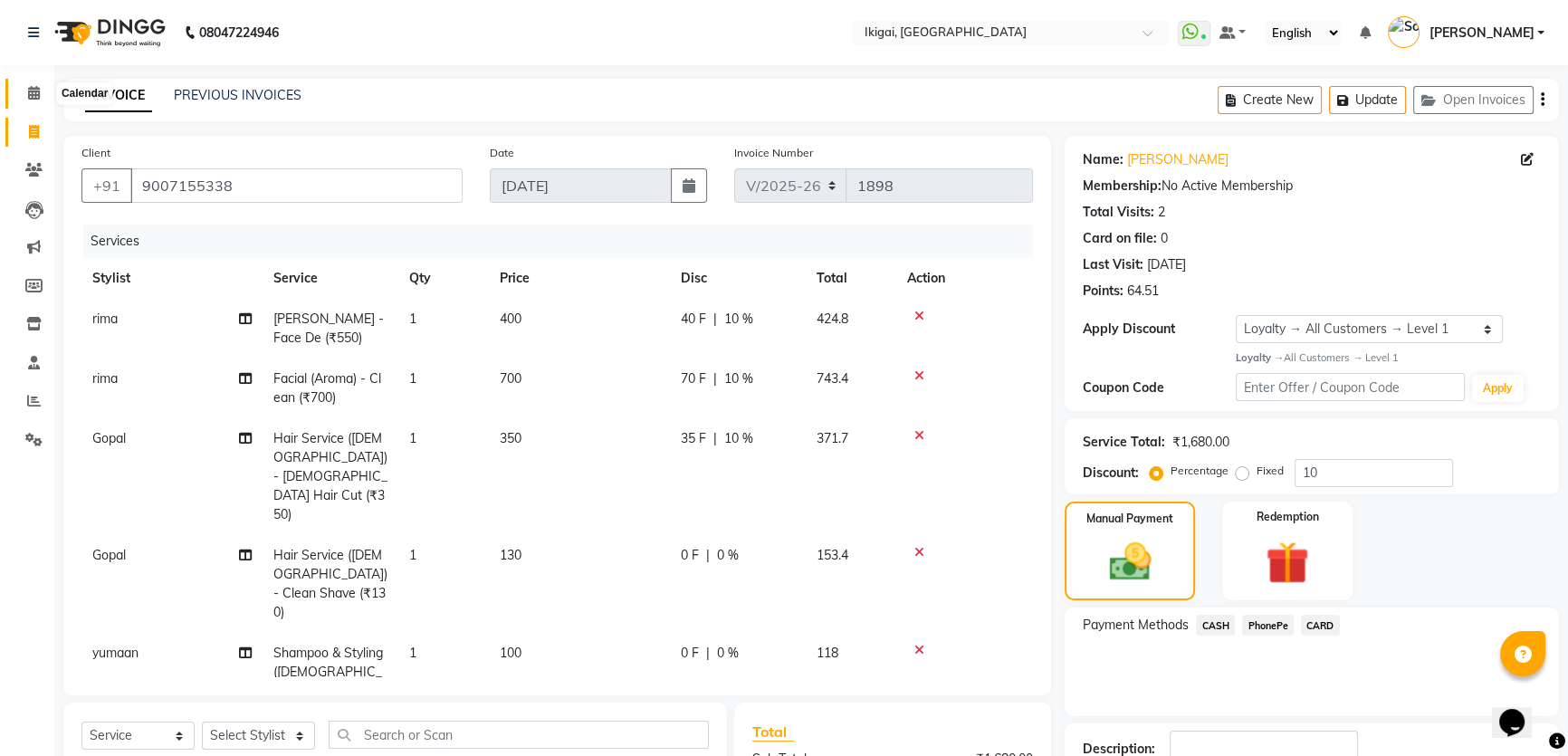
click at [26, 90] on span at bounding box center [34, 94] width 32 height 21
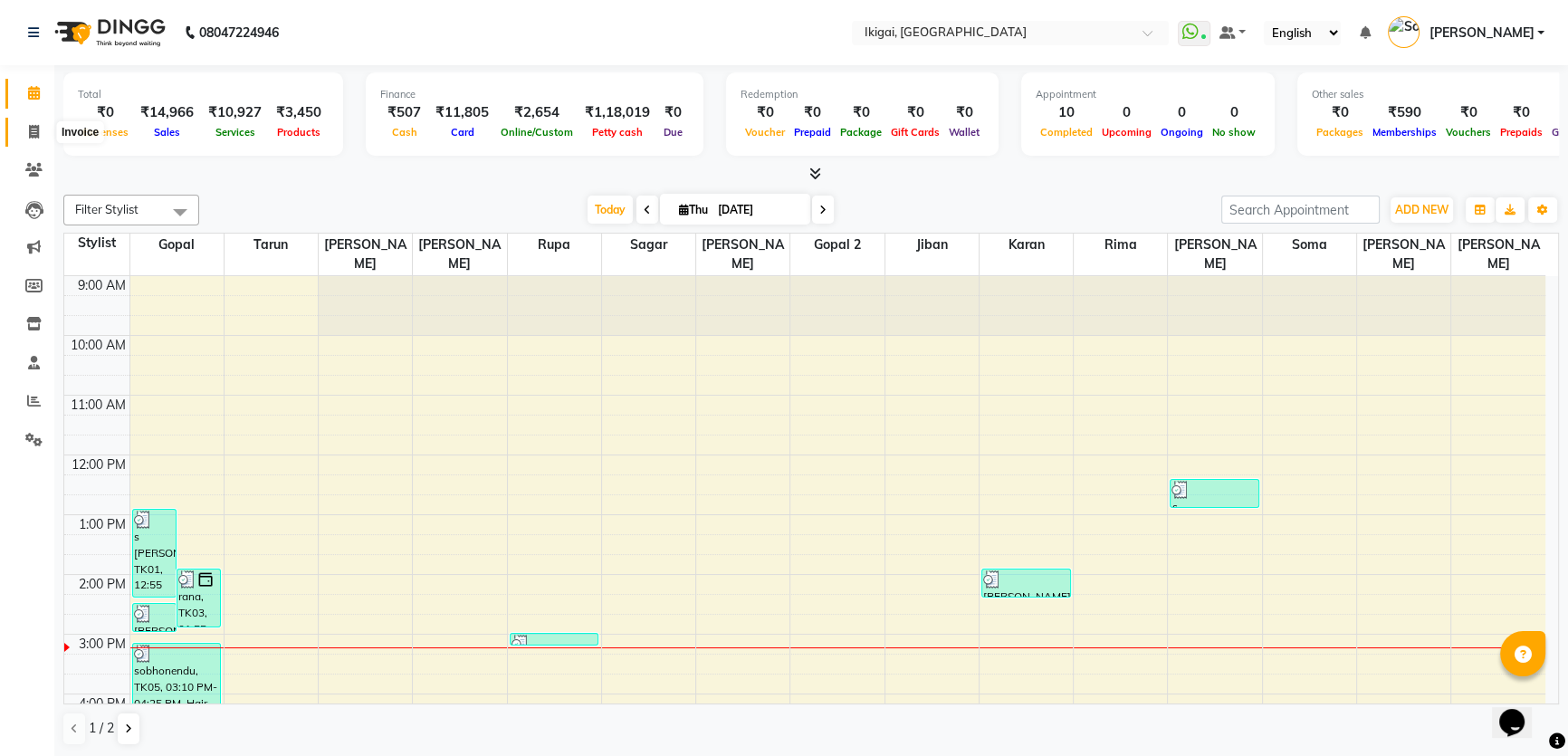
click at [32, 131] on icon at bounding box center [34, 132] width 10 height 13
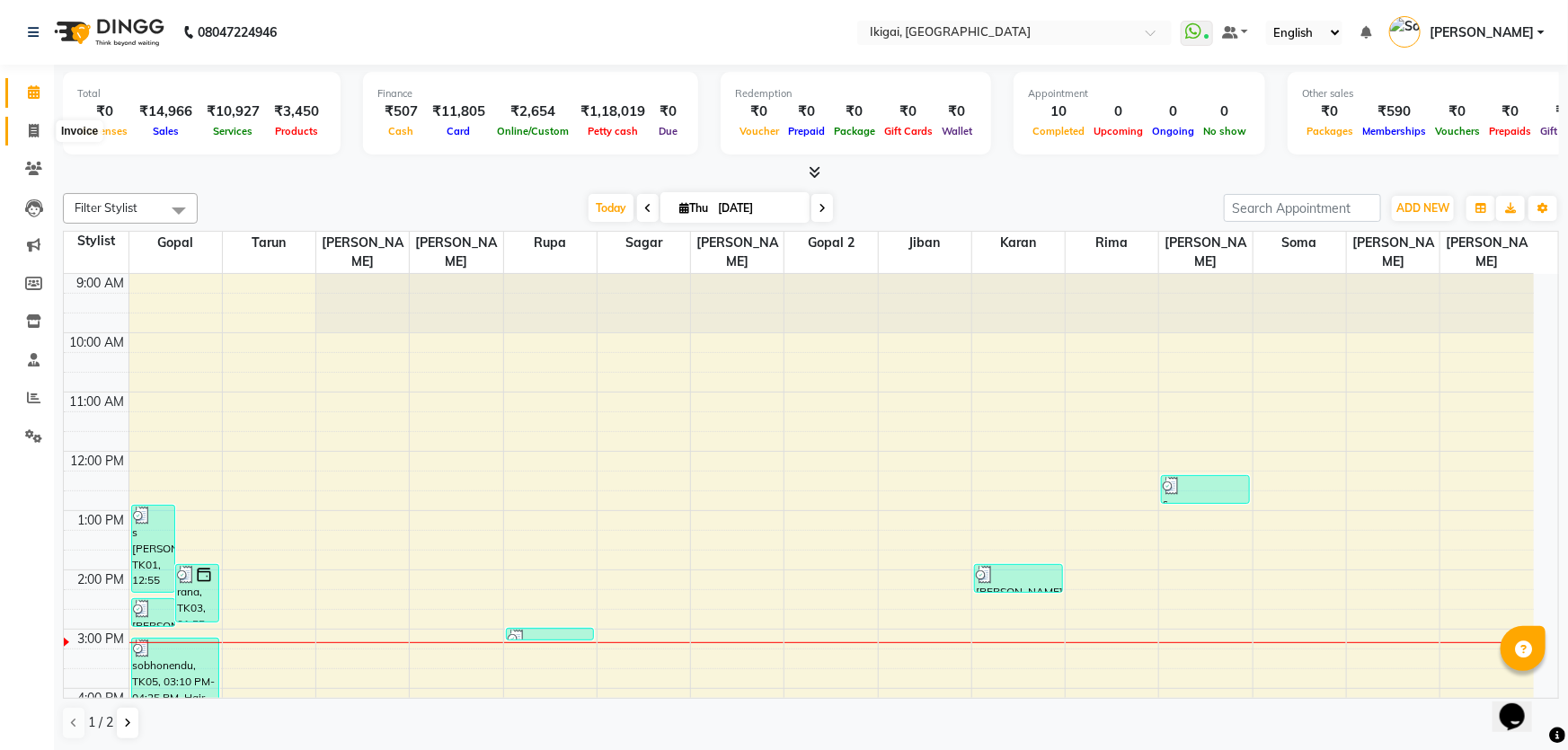
select select "4429"
select select "service"
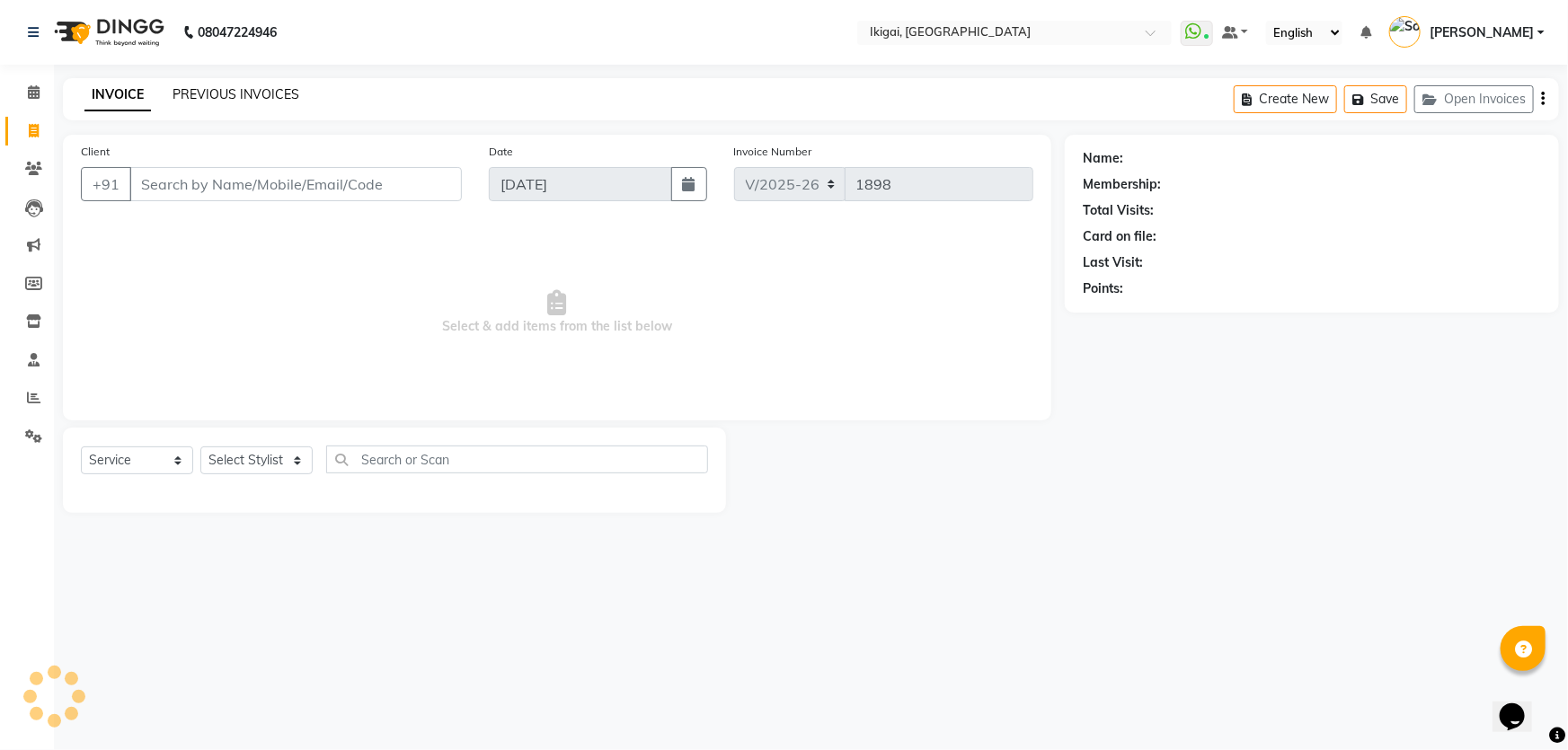
click at [270, 90] on link "PREVIOUS INVOICES" at bounding box center [235, 93] width 127 height 16
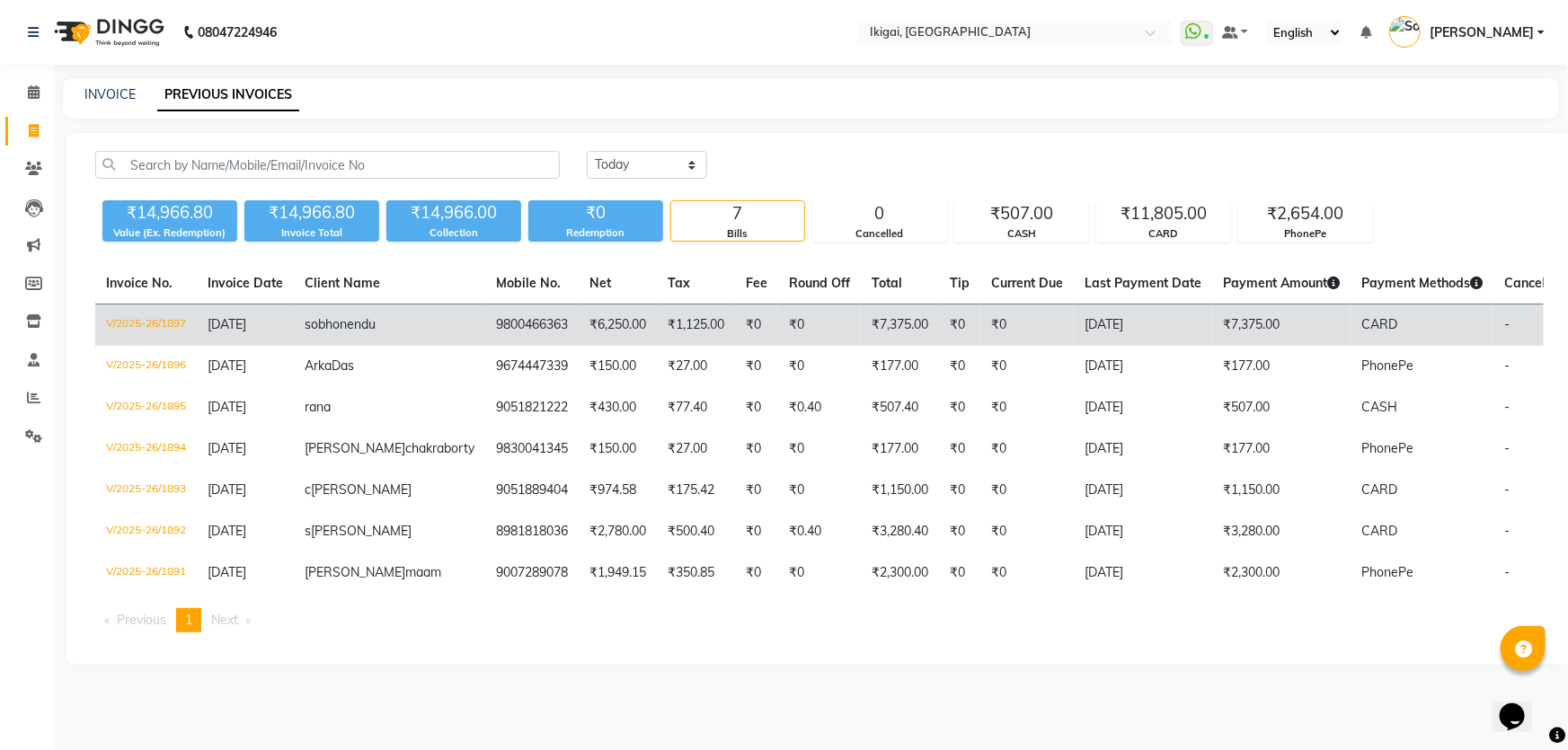
click at [657, 313] on td "₹1,125.00" at bounding box center [696, 326] width 78 height 42
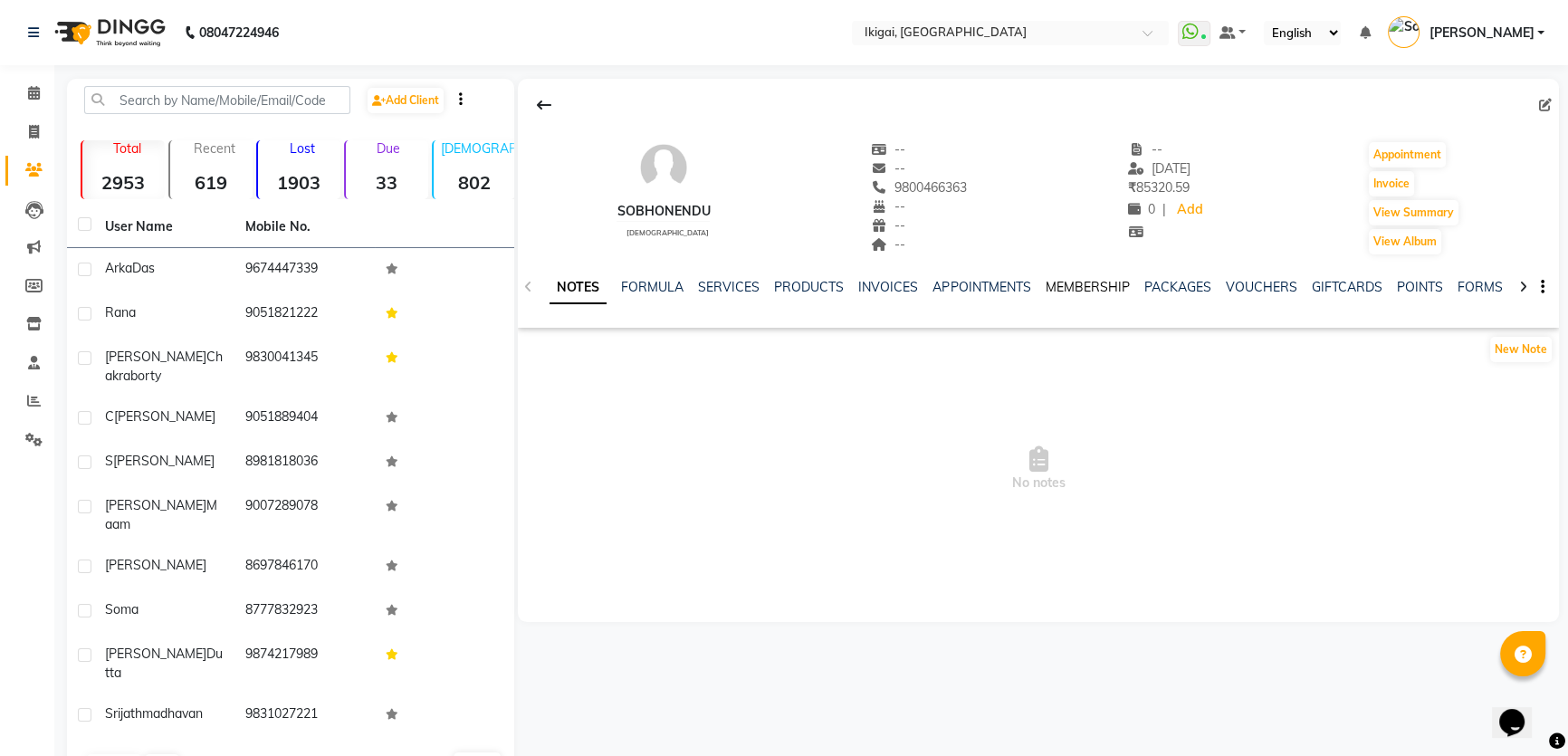
click at [1081, 284] on link "MEMBERSHIP" at bounding box center [1087, 286] width 84 height 16
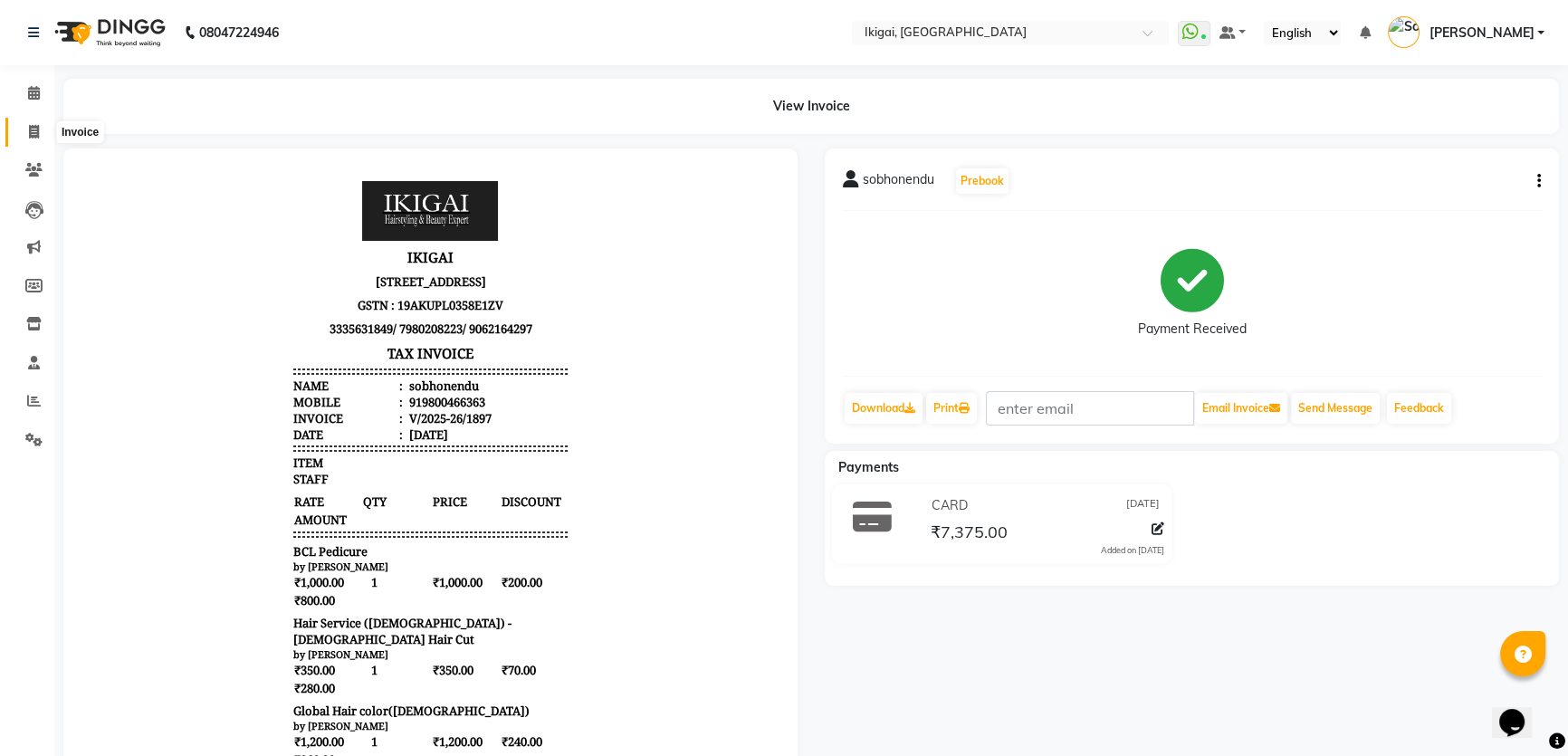
click at [29, 128] on icon at bounding box center [34, 132] width 10 height 13
select select "service"
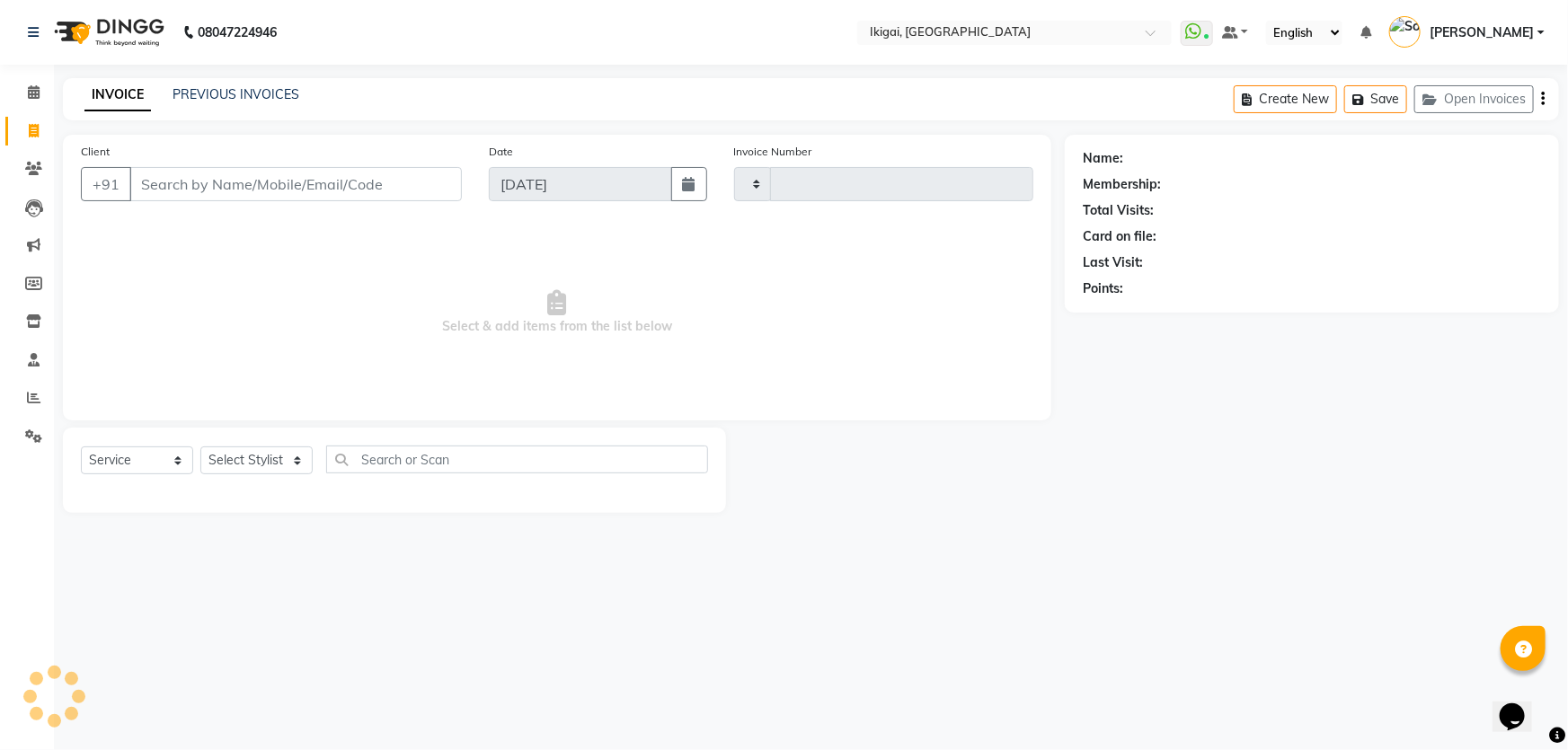
type input "1898"
select select "4429"
click at [766, 254] on span "Select & add items from the list below" at bounding box center [557, 313] width 952 height 180
click at [21, 84] on span at bounding box center [33, 93] width 31 height 21
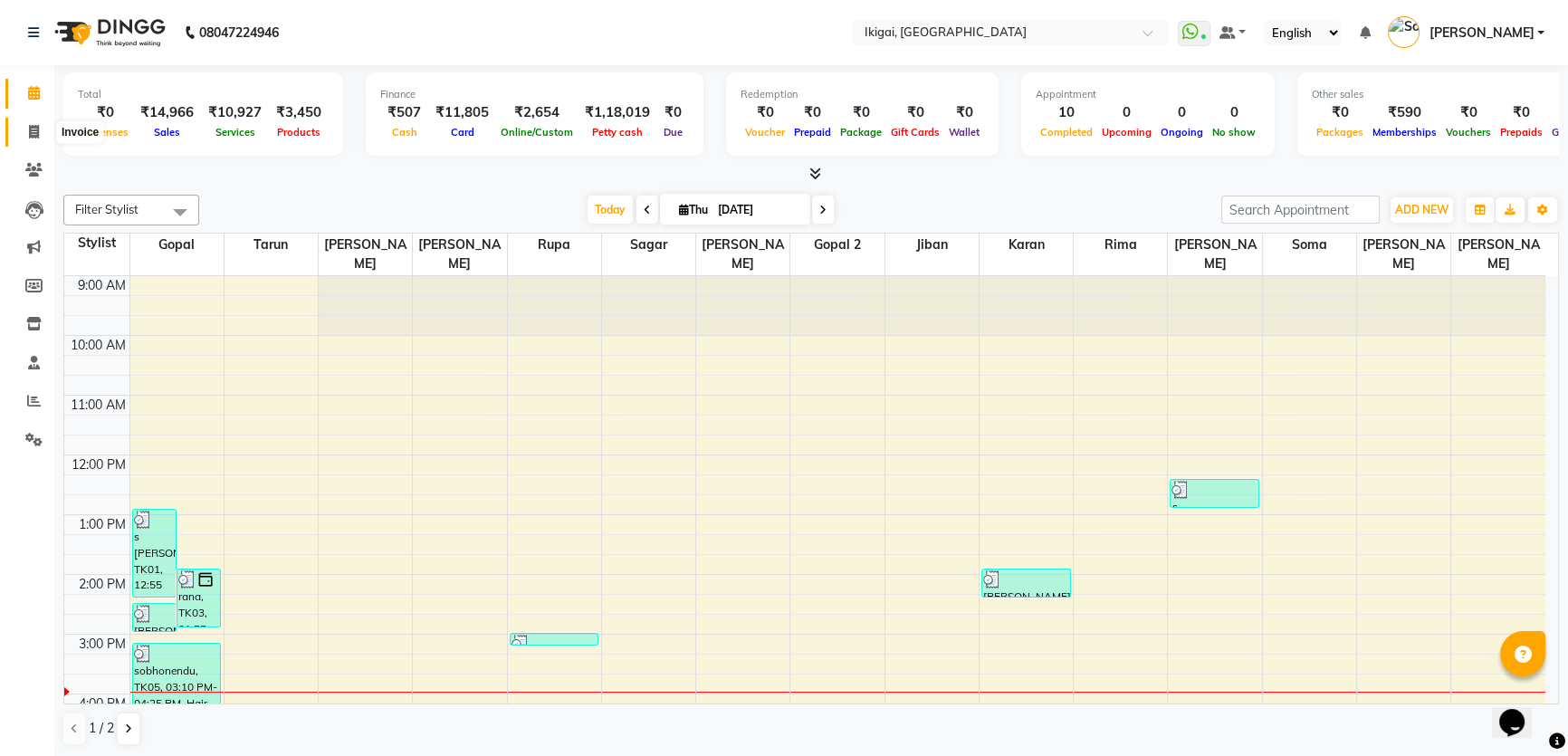
click at [29, 131] on icon at bounding box center [34, 132] width 10 height 13
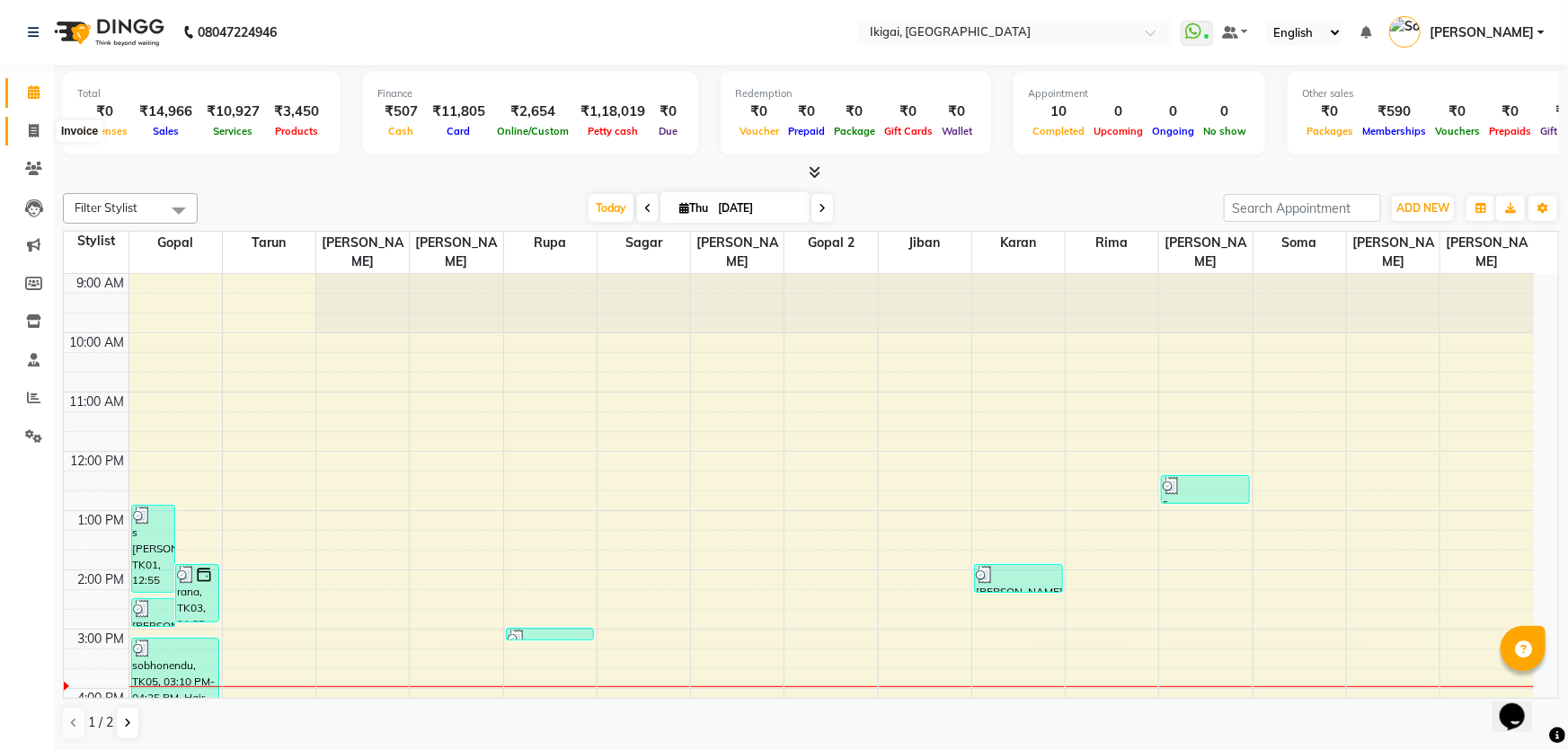
select select "4429"
select select "service"
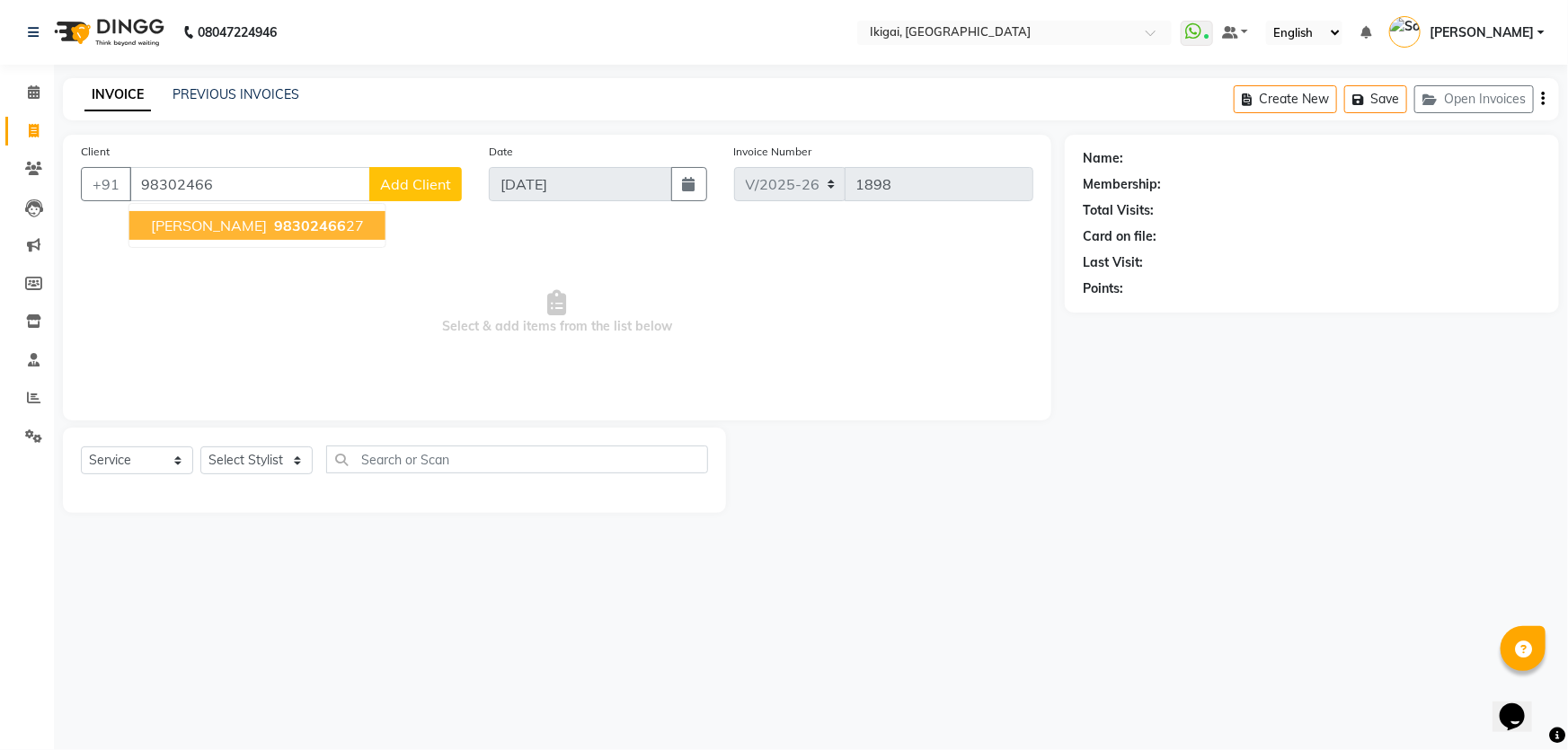
click at [357, 220] on ngb-highlight "98302466 27" at bounding box center [317, 225] width 93 height 18
type input "9830246627"
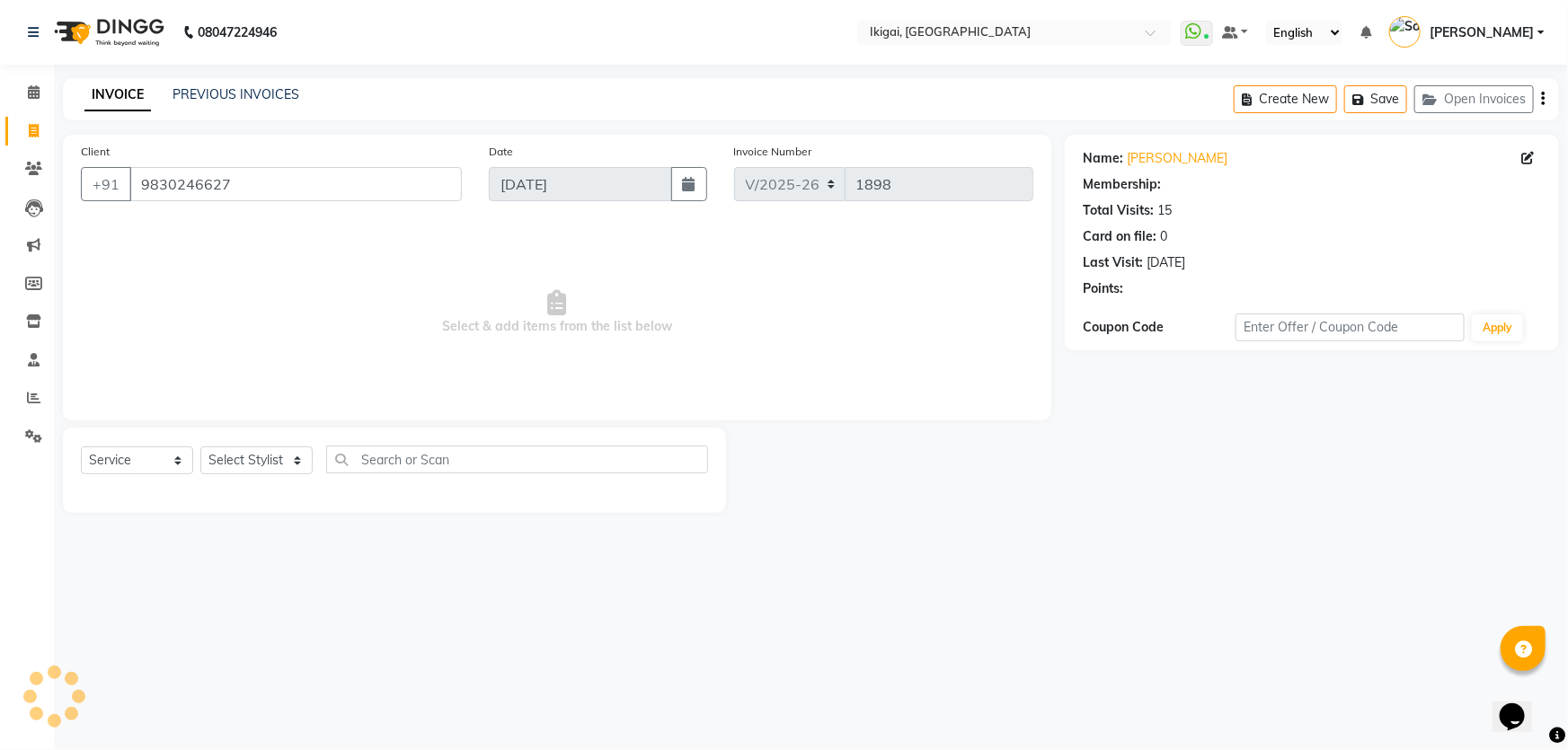
select select "2: Object"
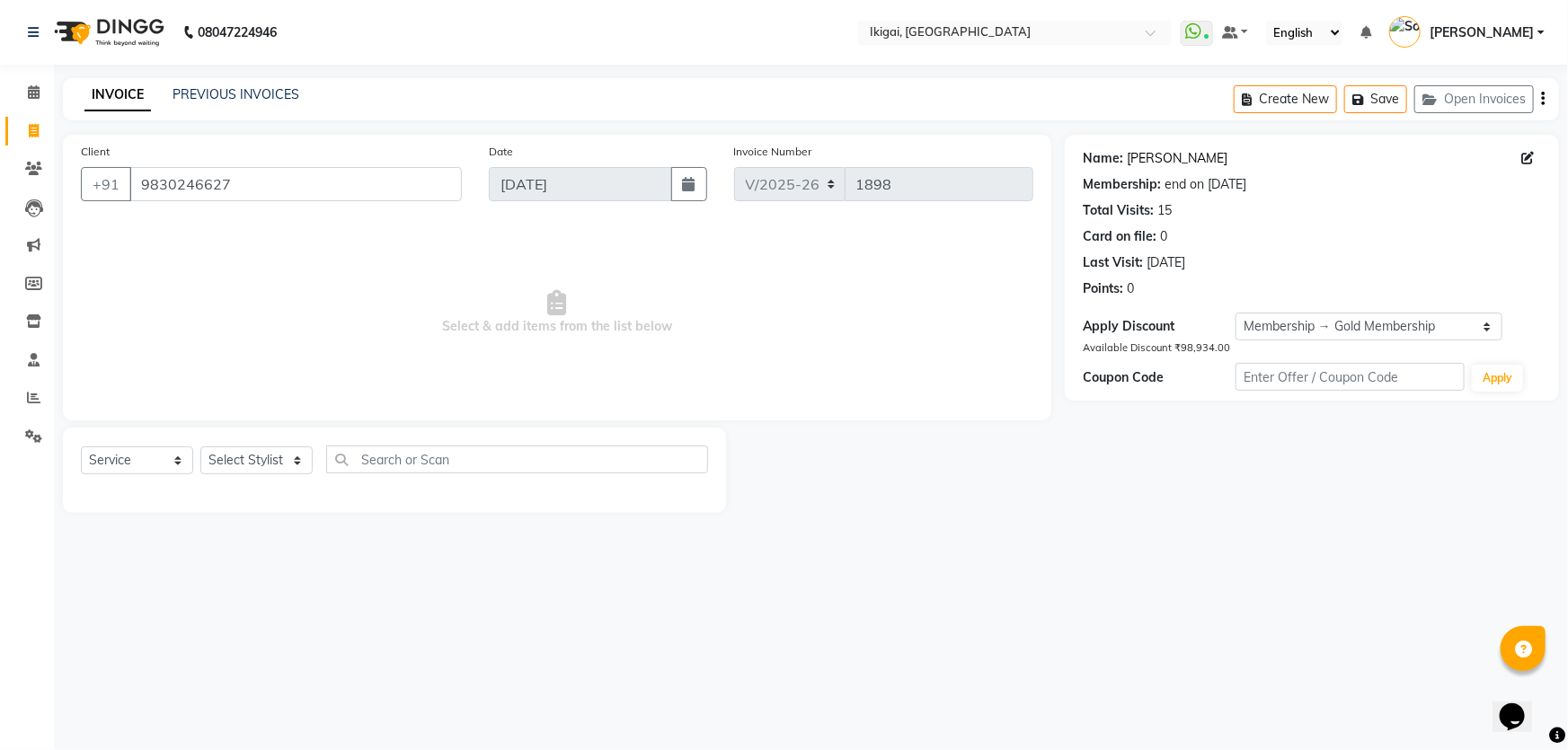
click at [1202, 152] on link "Sudarshana Sarkar" at bounding box center [1177, 158] width 101 height 19
click at [399, 195] on input "9830246627" at bounding box center [295, 184] width 333 height 34
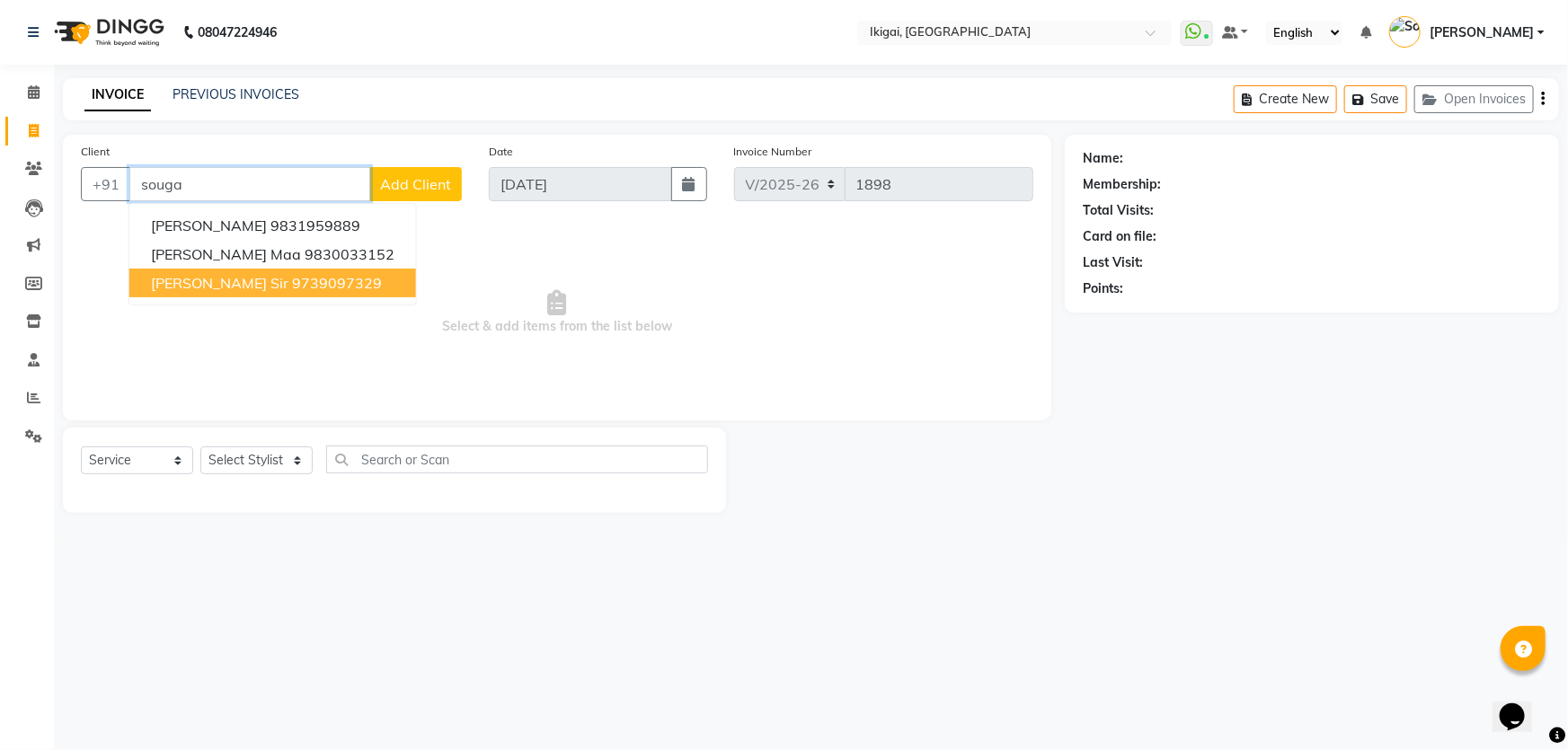
click at [315, 287] on ngb-highlight "9739097329" at bounding box center [336, 283] width 90 height 18
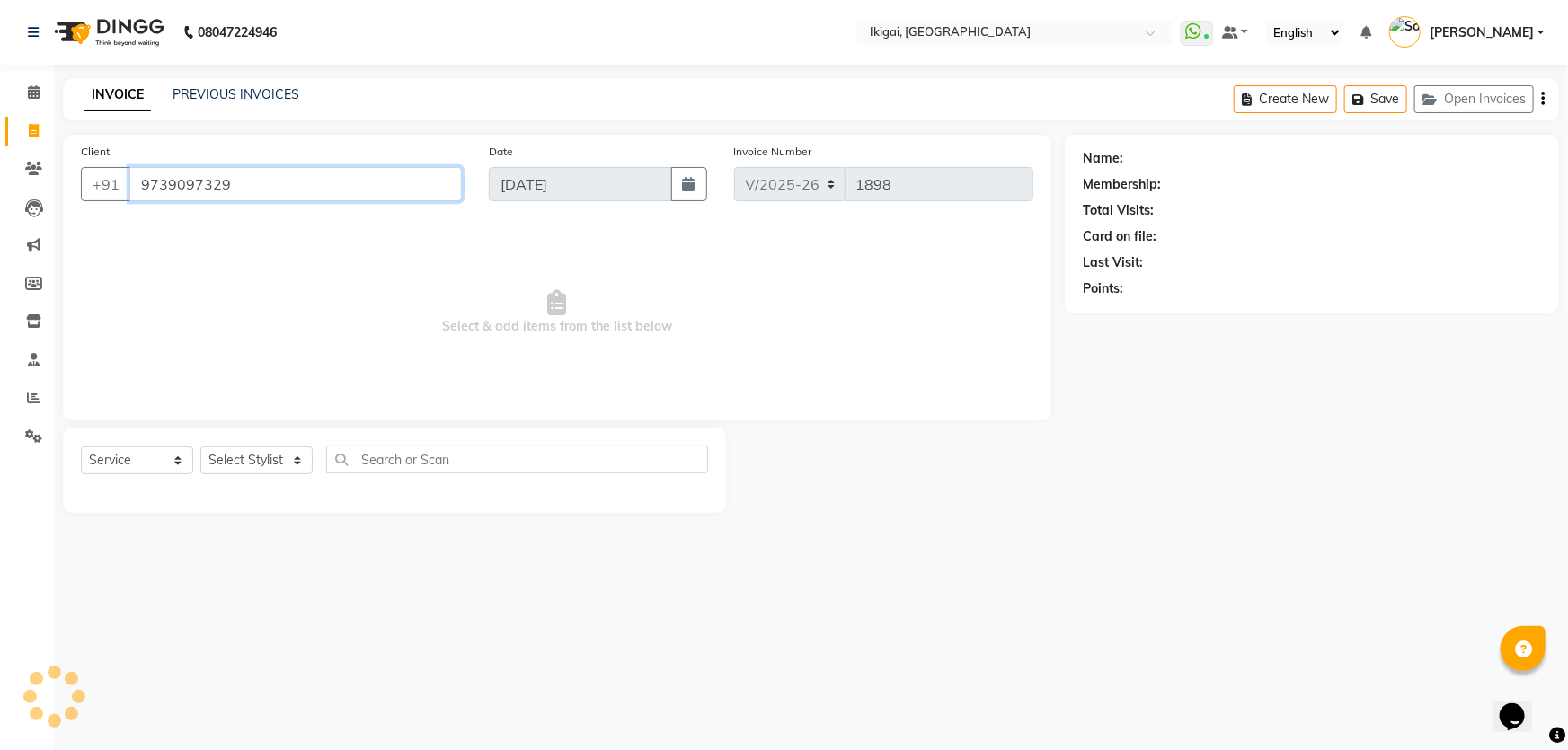
type input "9739097329"
select select "1: Object"
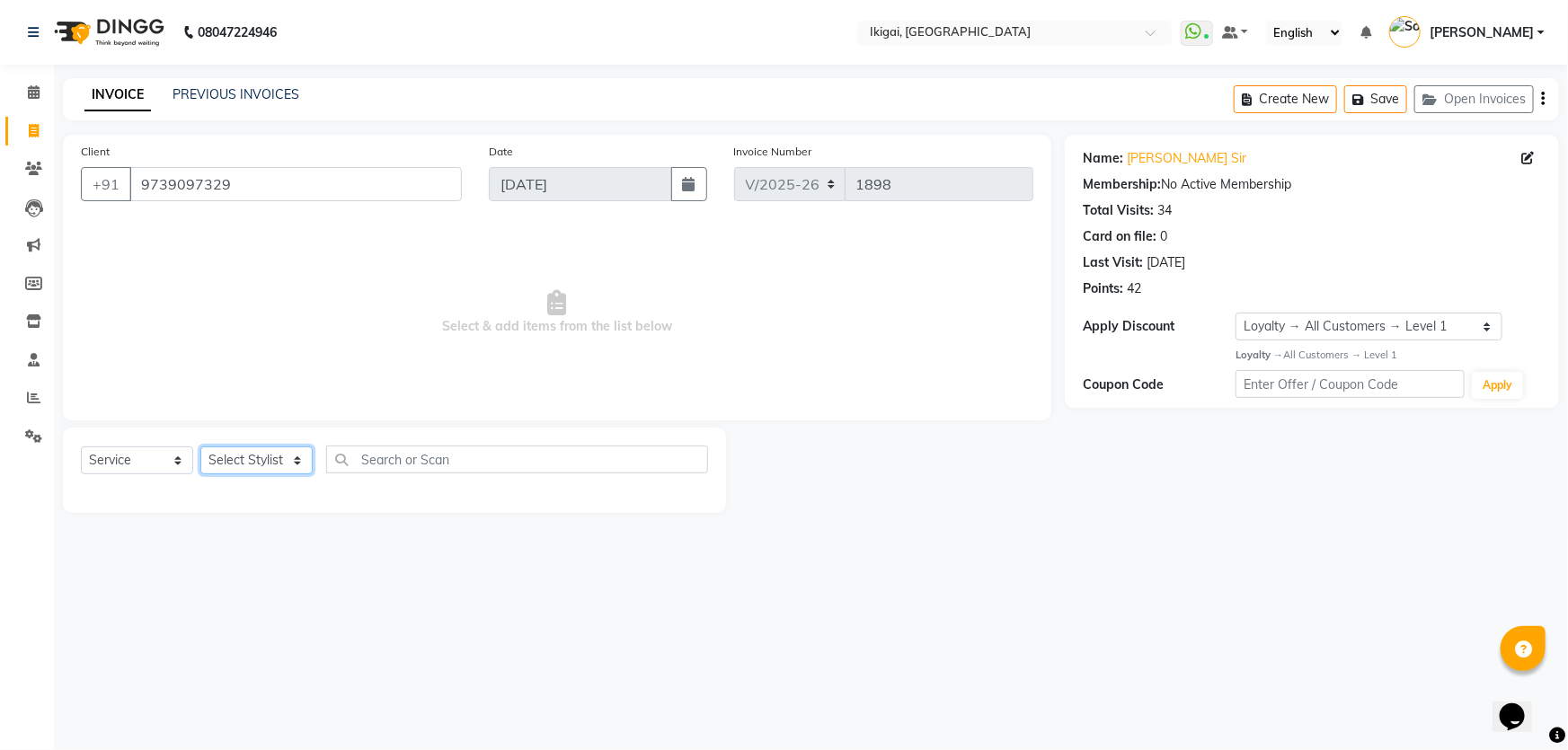
click at [283, 467] on select "Select Stylist Firoz Gopal gopal 2 jiban karan rima riya rupa sagar soma somasr…" at bounding box center [256, 459] width 112 height 28
click at [200, 446] on select "Select Stylist Firoz Gopal gopal 2 jiban karan rima riya rupa sagar soma somasr…" at bounding box center [256, 459] width 112 height 28
drag, startPoint x: 257, startPoint y: 458, endPoint x: 256, endPoint y: 448, distance: 10.0
click at [257, 458] on select "Select Stylist Firoz Gopal gopal 2 jiban karan rima riya rupa sagar soma somasr…" at bounding box center [256, 459] width 112 height 28
select select "63198"
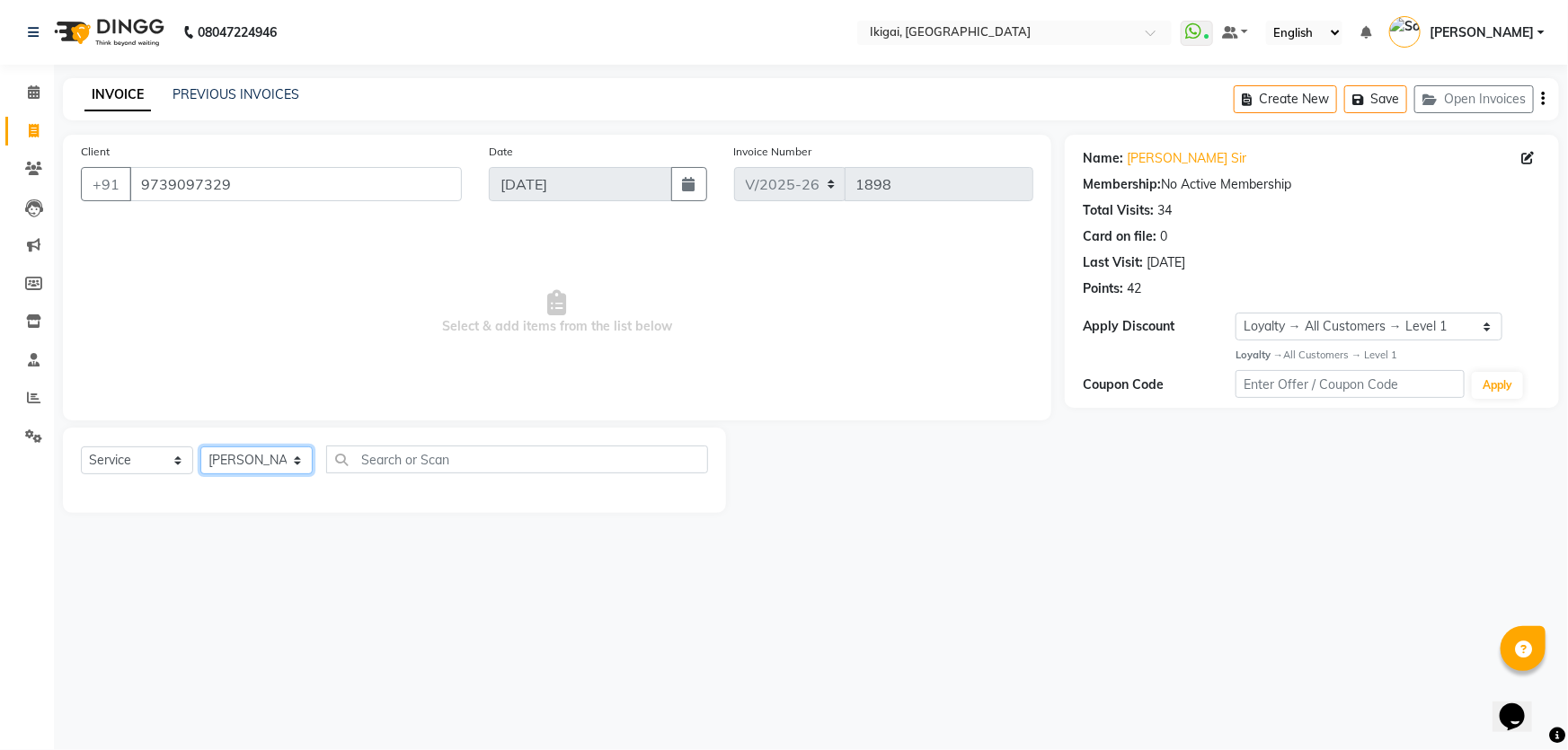
click at [200, 446] on select "Select Stylist Firoz Gopal gopal 2 jiban karan rima riya rupa sagar soma somasr…" at bounding box center [256, 459] width 112 height 28
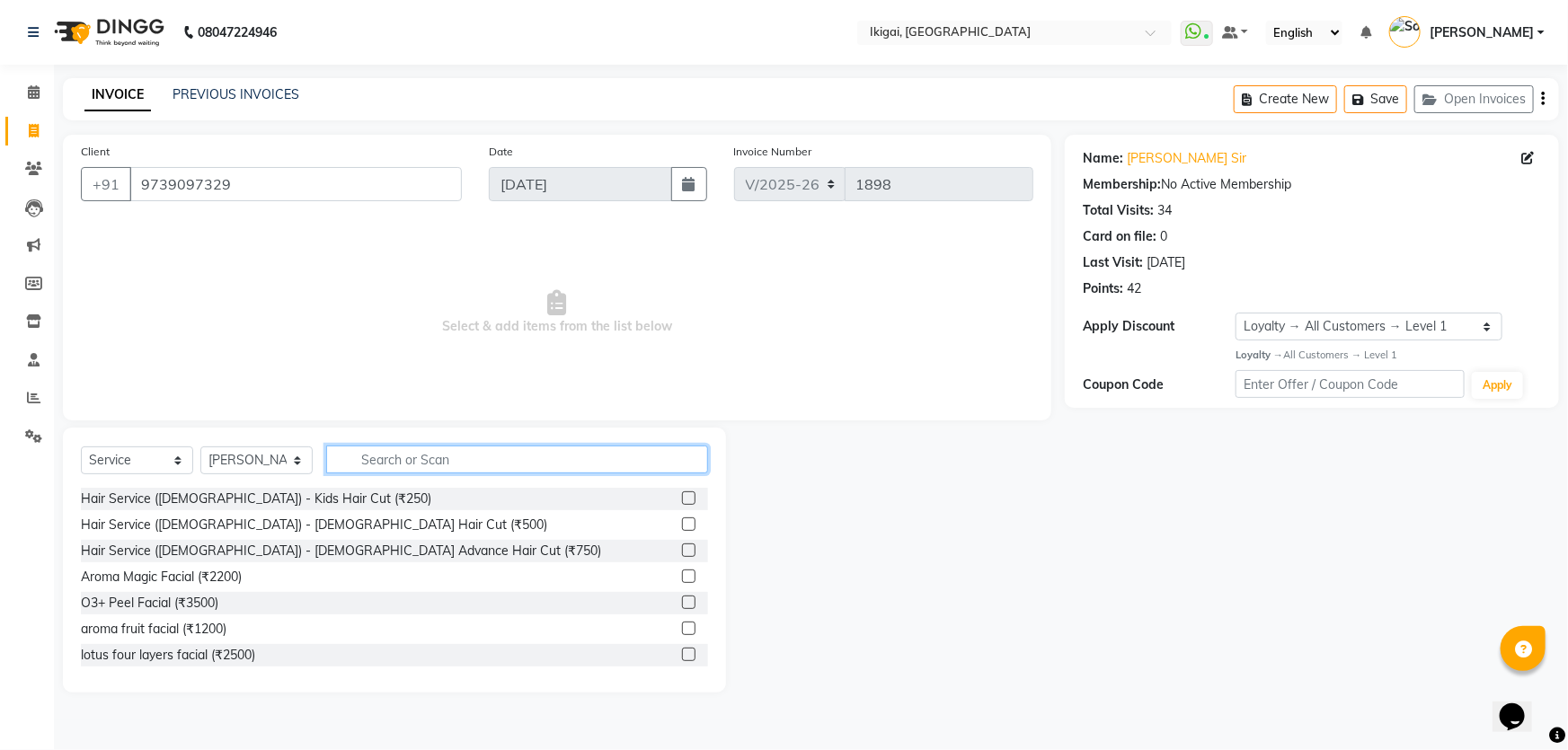
drag, startPoint x: 410, startPoint y: 469, endPoint x: 419, endPoint y: 466, distance: 9.5
click at [411, 469] on input "text" at bounding box center [517, 459] width 382 height 28
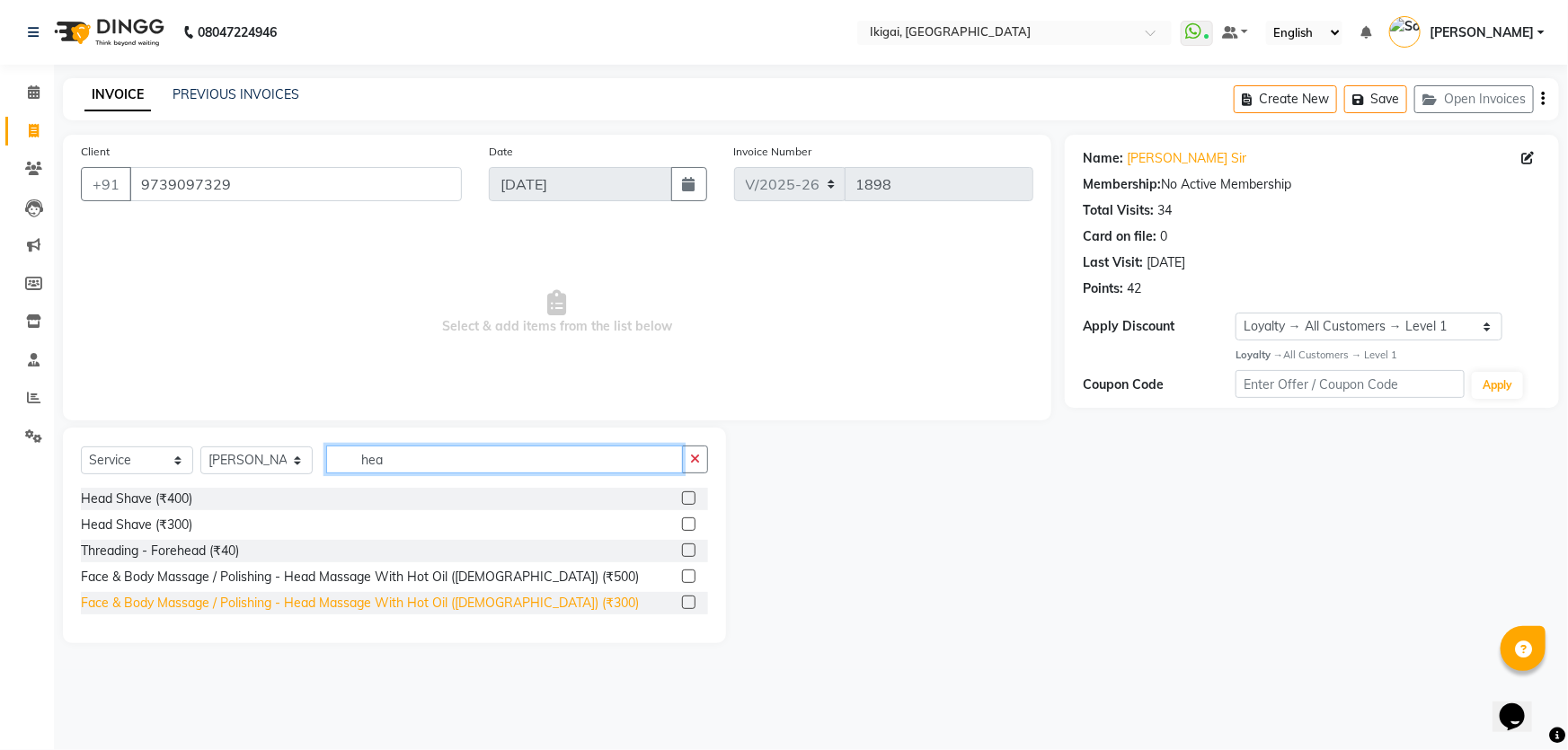
type input "hea"
click at [397, 599] on div "Face & Body Massage / Polishing - Head Massage With Hot Oil (Gents) (₹300)" at bounding box center [359, 603] width 558 height 19
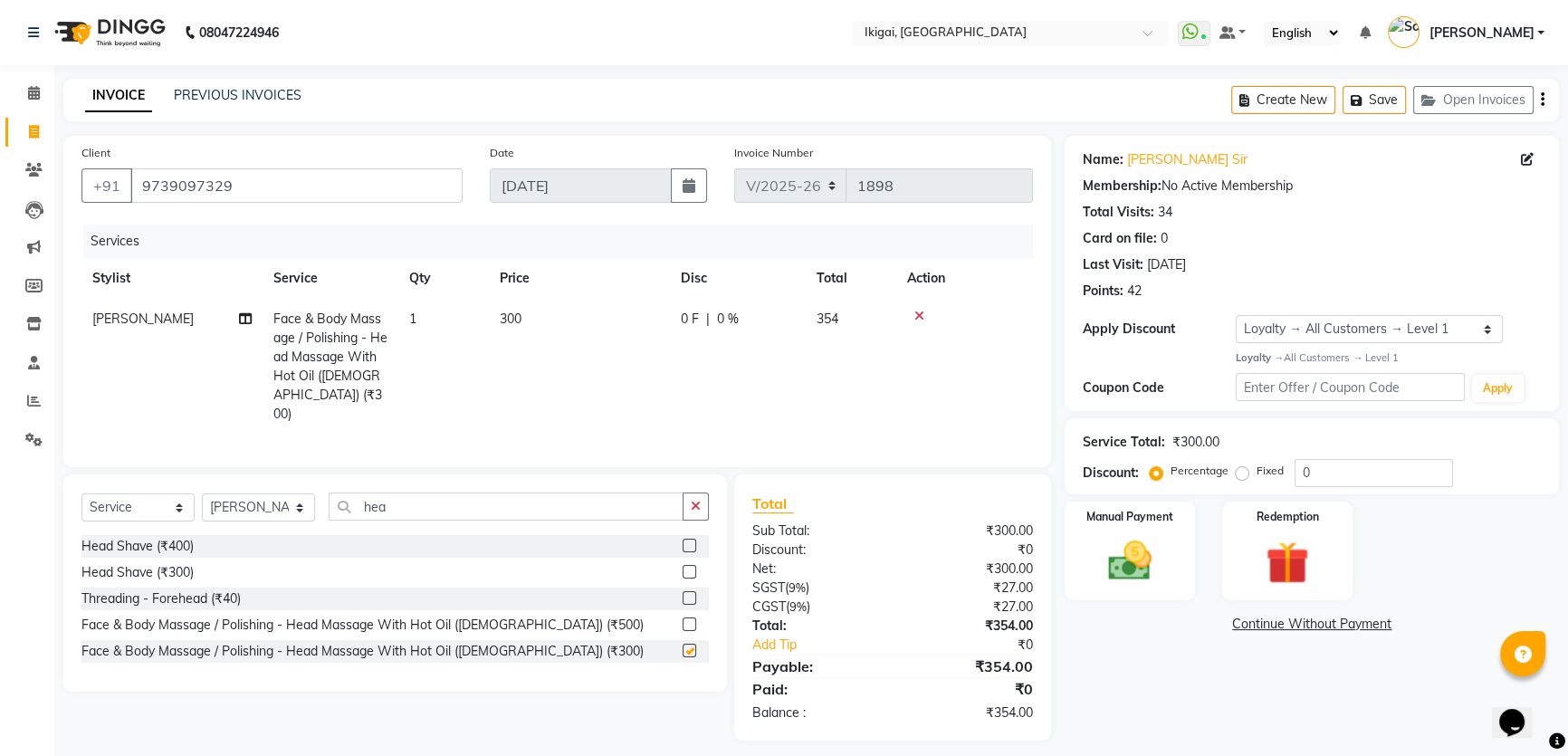
checkbox input "false"
click at [1136, 576] on img at bounding box center [1130, 561] width 73 height 52
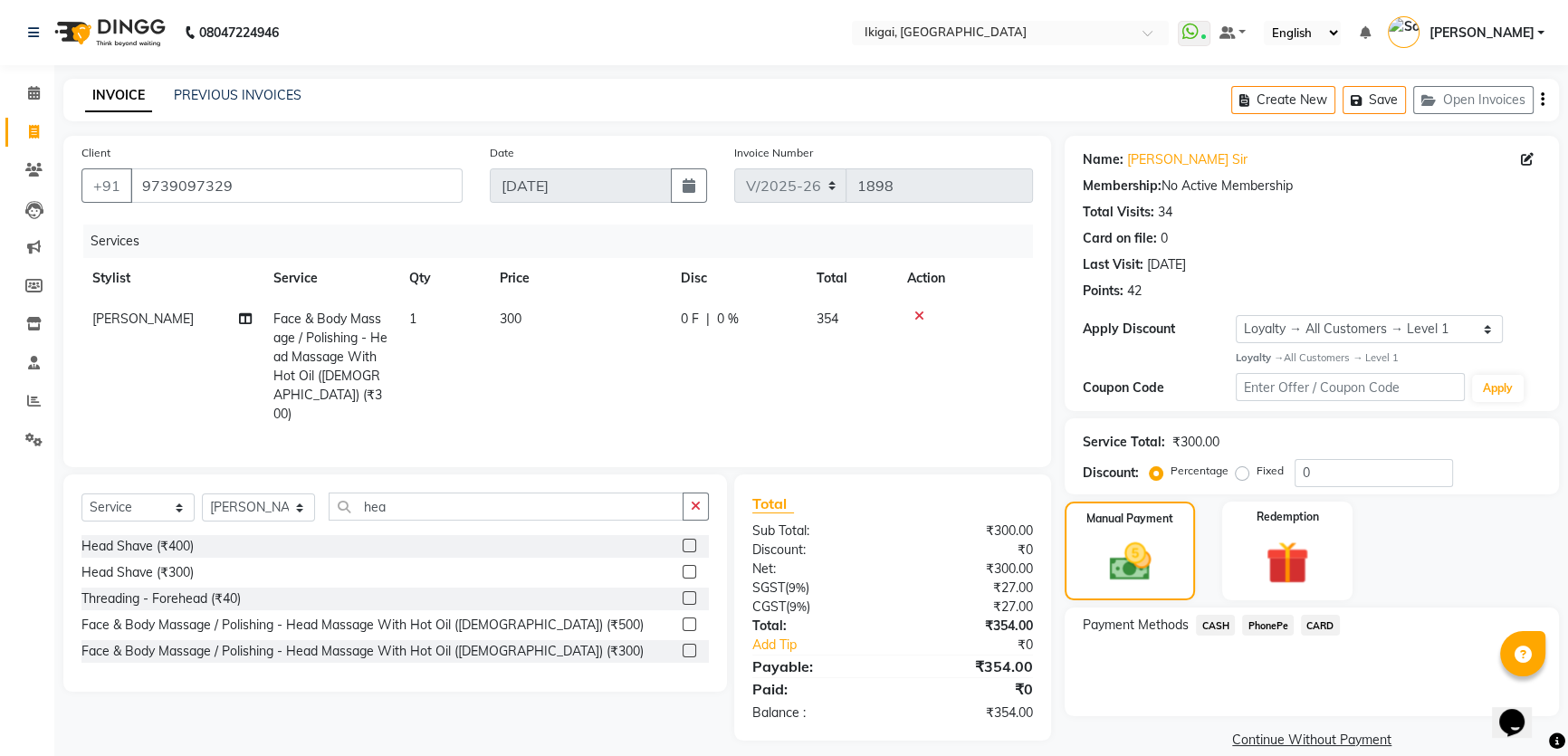
click at [1269, 624] on span "PhonePe" at bounding box center [1267, 625] width 52 height 21
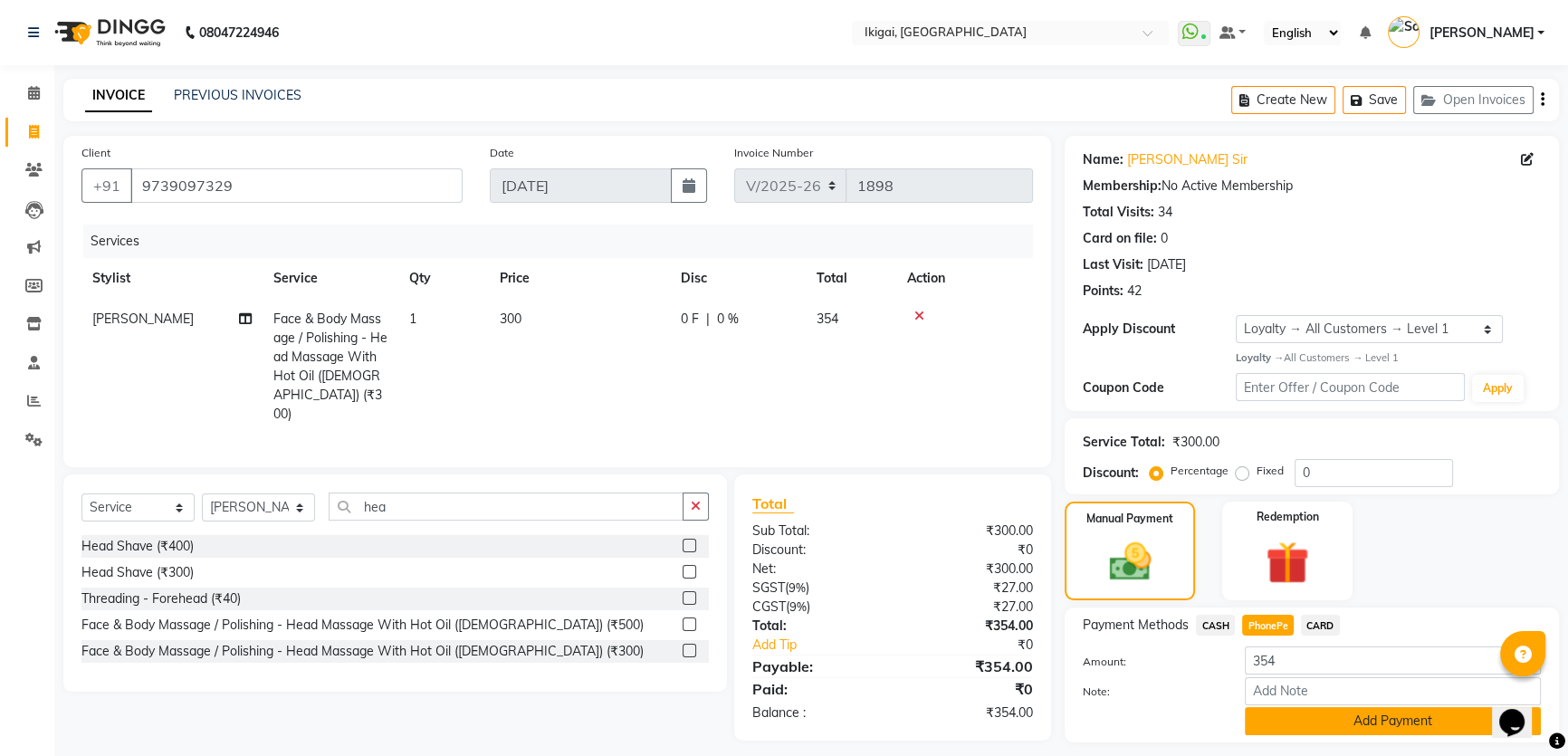
click at [1342, 731] on button "Add Payment" at bounding box center [1392, 720] width 296 height 28
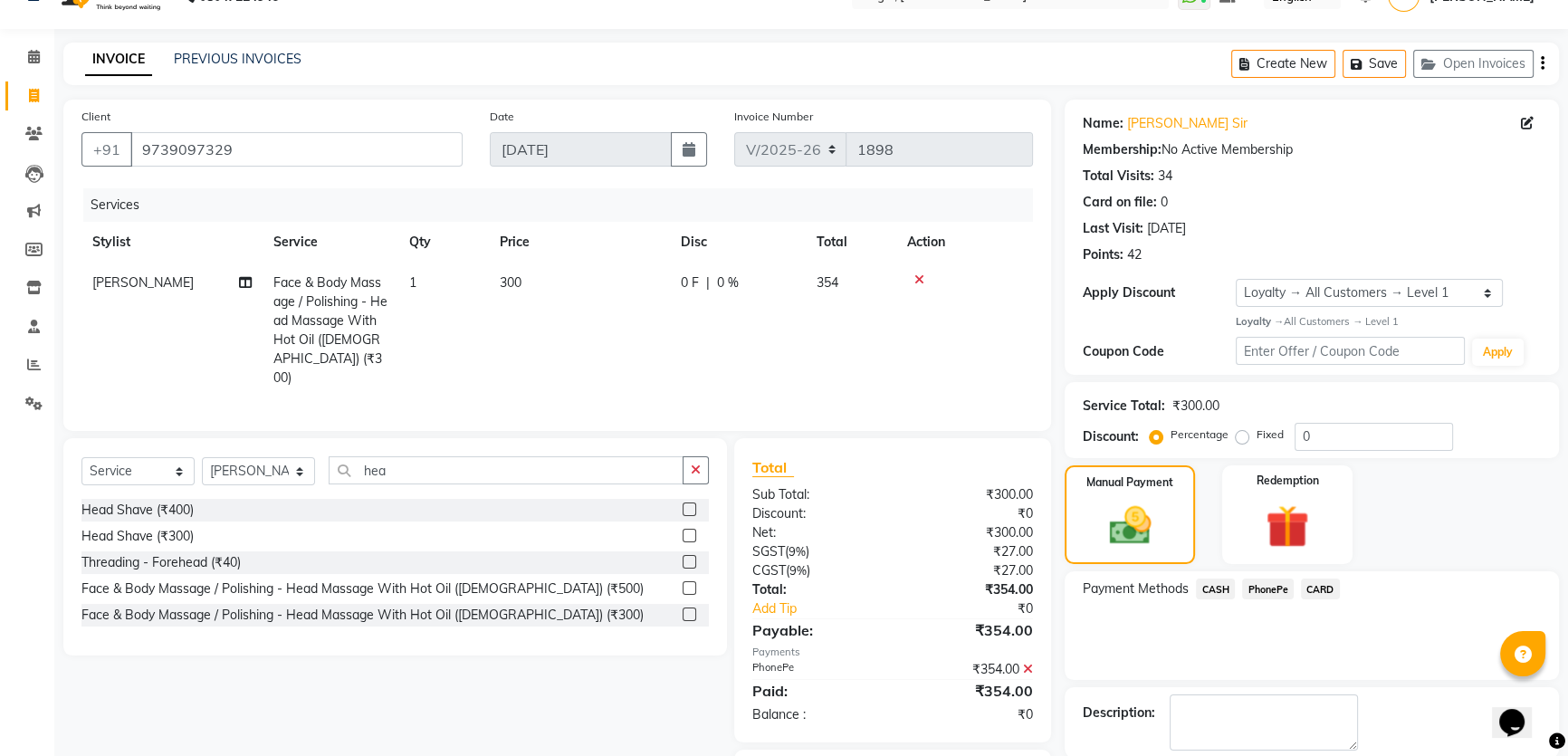
scroll to position [134, 0]
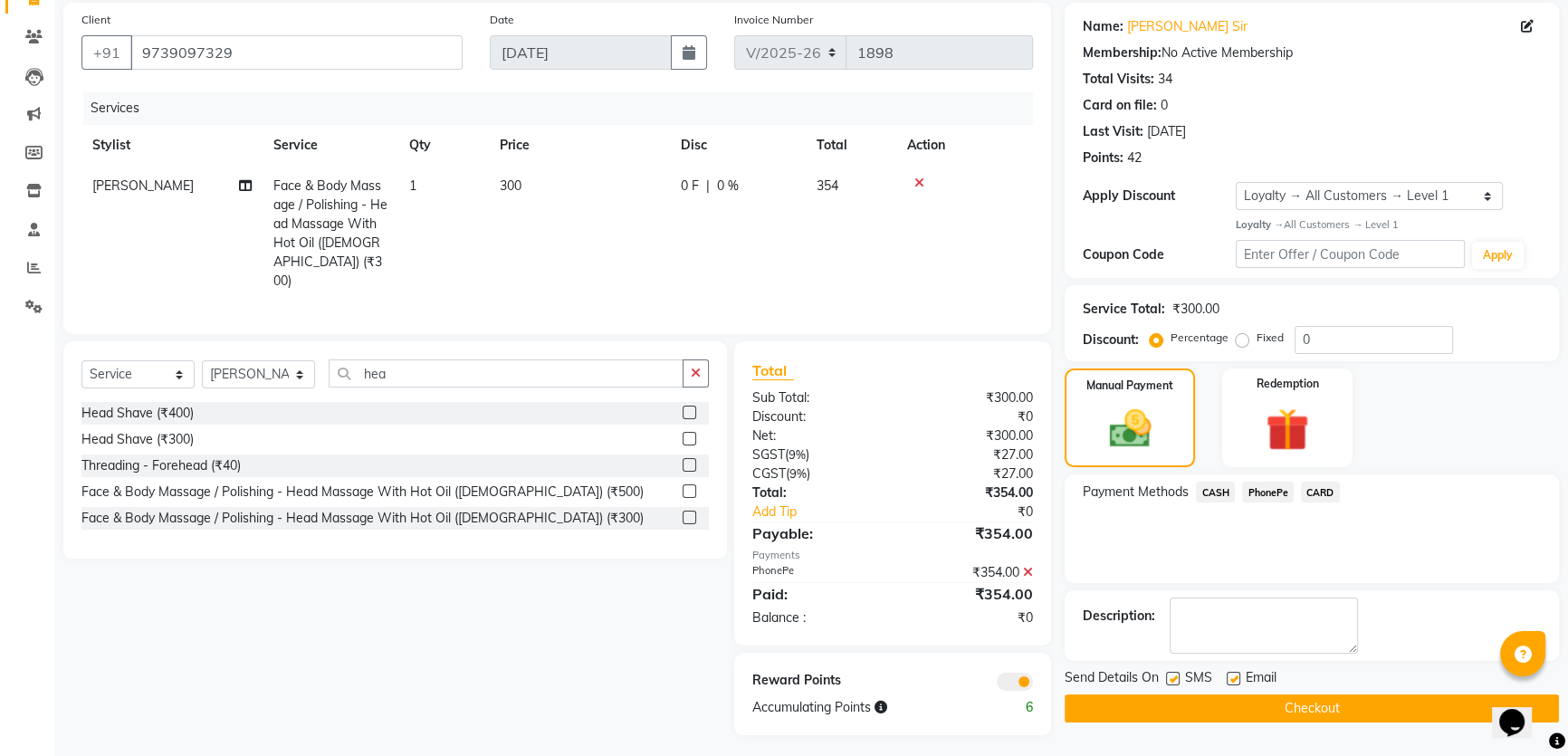
click at [1248, 705] on button "Checkout" at bounding box center [1312, 708] width 495 height 28
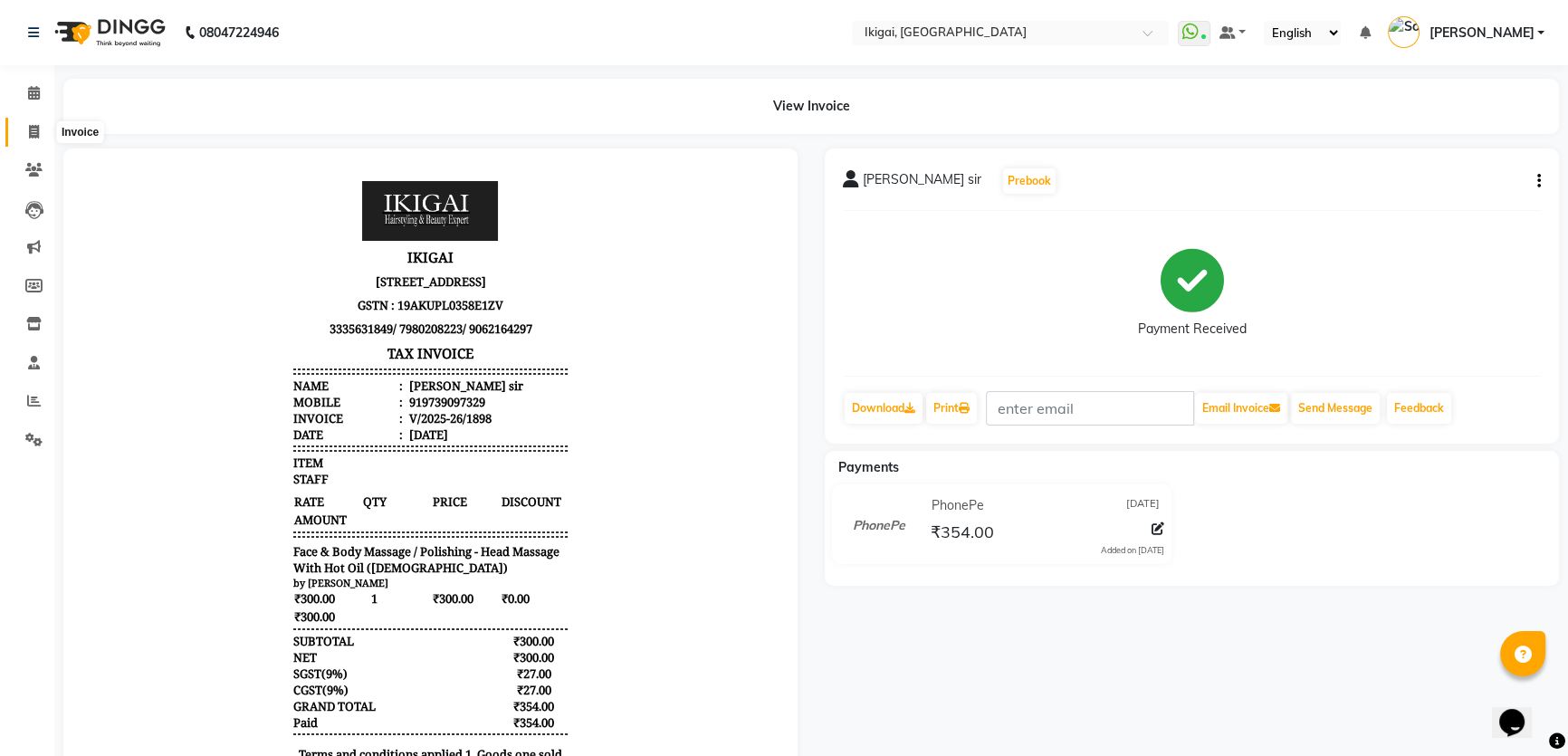
drag, startPoint x: 24, startPoint y: 122, endPoint x: 67, endPoint y: 123, distance: 43.0
click at [25, 122] on span at bounding box center [34, 133] width 32 height 21
select select "service"
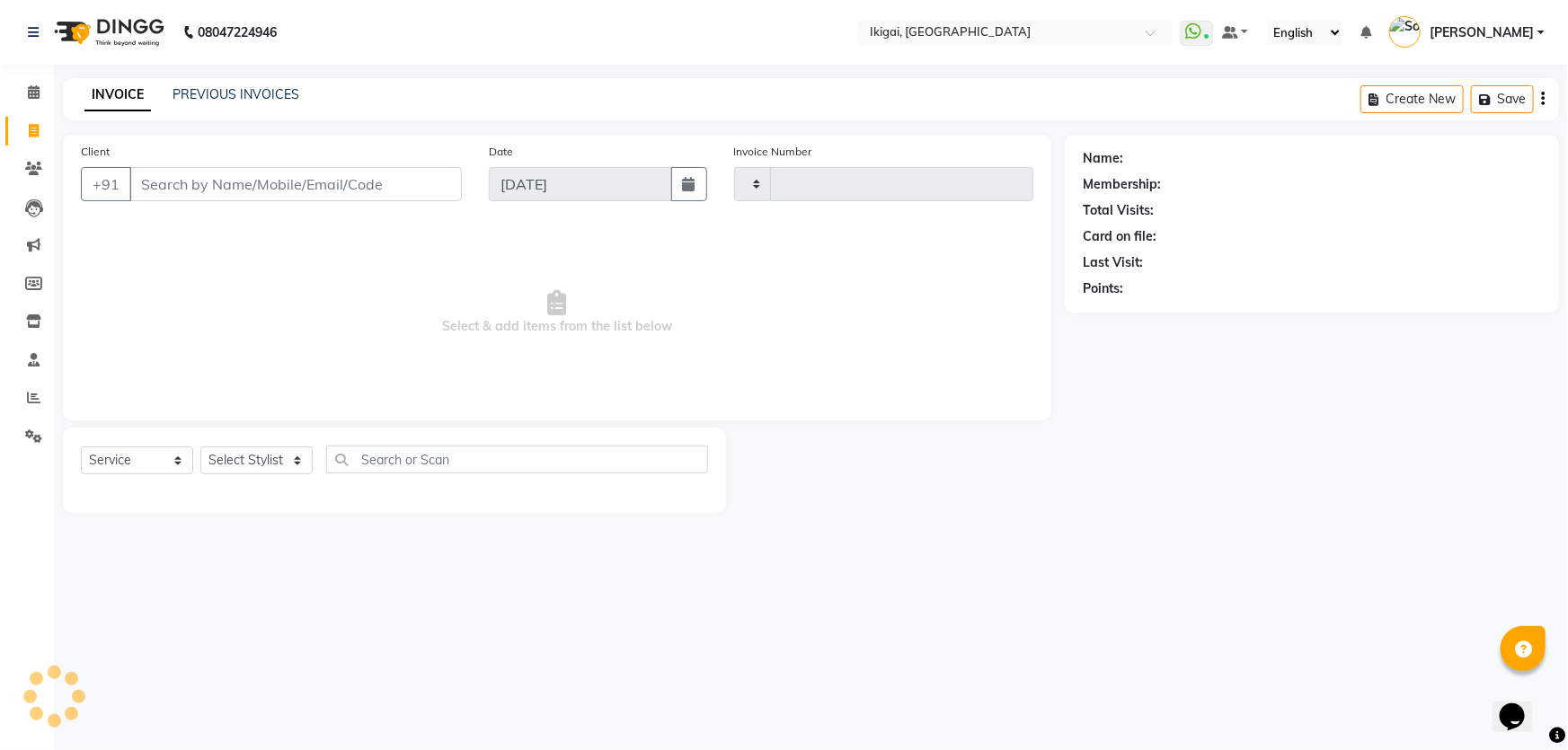
type input "1899"
select select "4429"
click at [243, 456] on select "Select Stylist" at bounding box center [256, 459] width 112 height 28
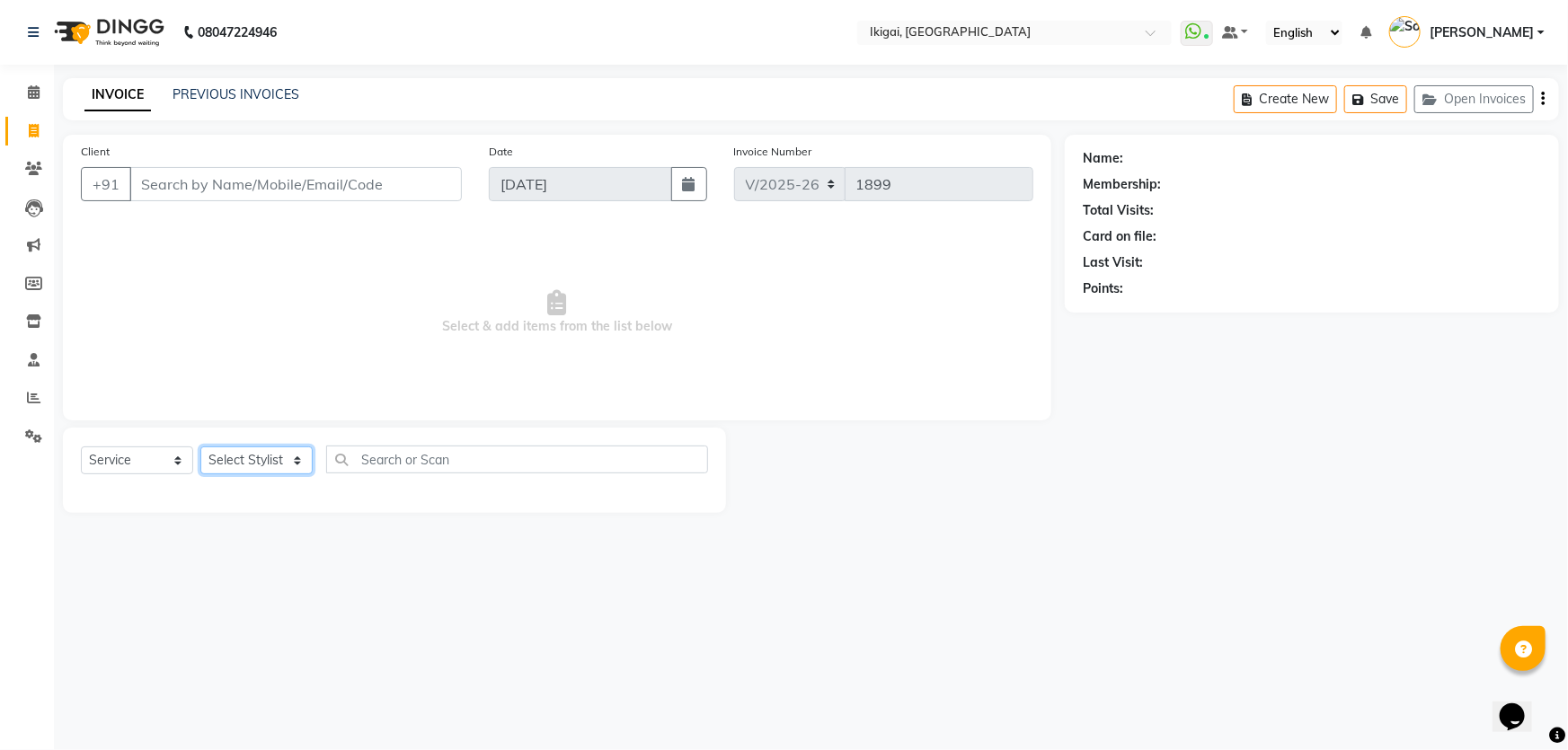
select select "89107"
click at [200, 446] on select "Select Stylist Firoz Gopal gopal 2 jiban karan rima riya rupa sagar soma somasr…" at bounding box center [256, 459] width 112 height 28
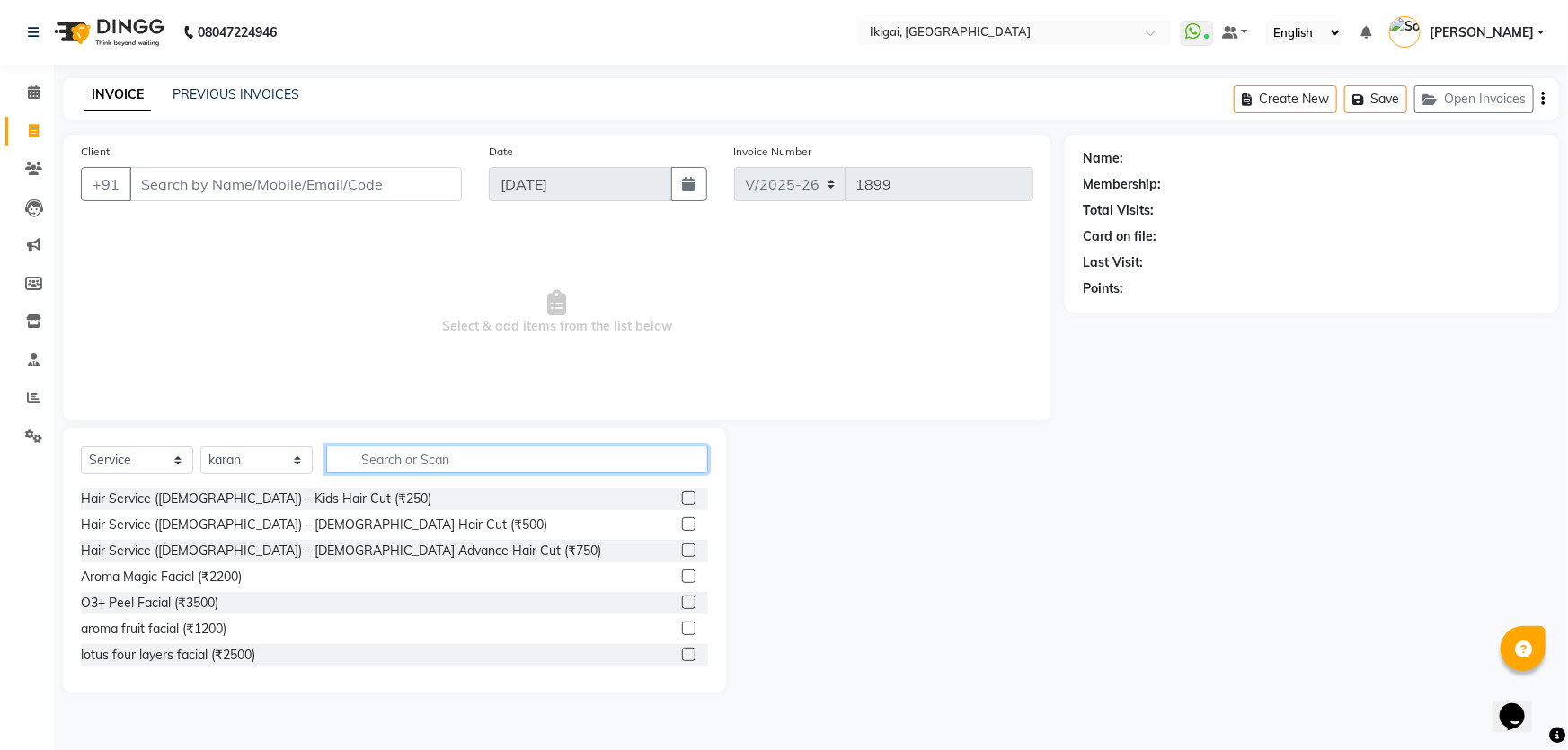
click at [461, 468] on input "text" at bounding box center [517, 459] width 382 height 28
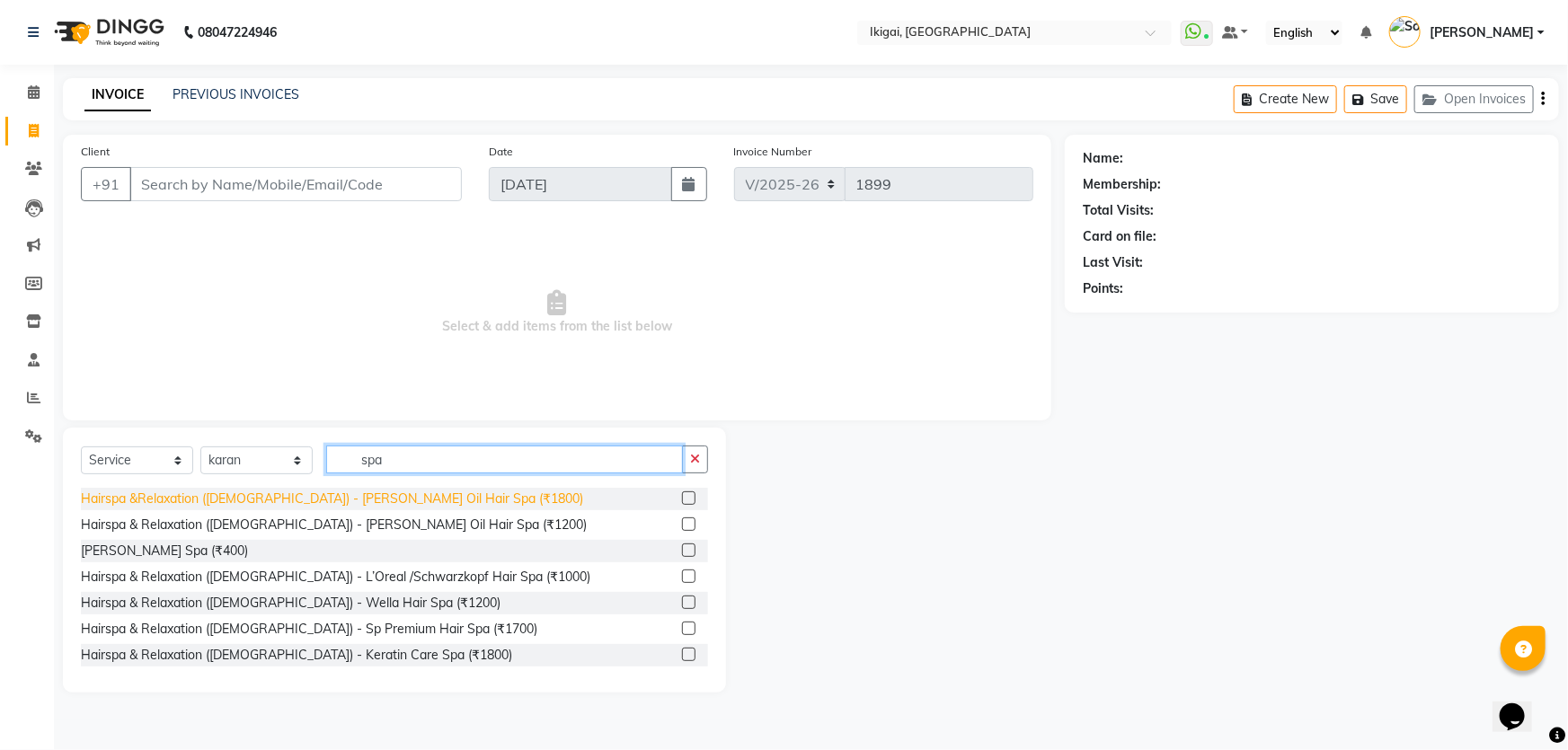
type input "spa"
click at [408, 499] on div "Hairspa &Relaxation (Ladies) - Sebastian Dark Oil Hair Spa (₹1800)" at bounding box center [332, 499] width 502 height 19
checkbox input "false"
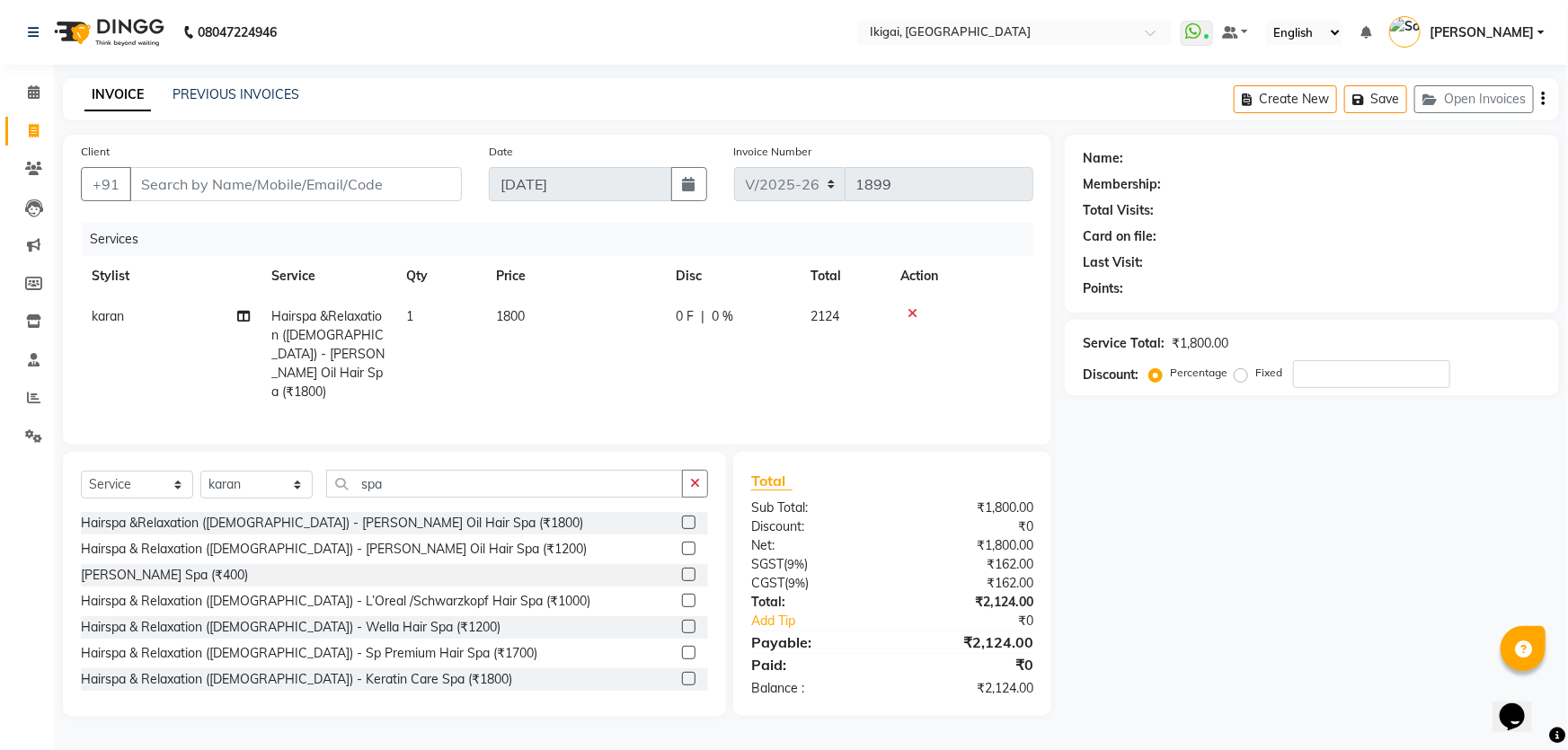
click at [517, 318] on span "1800" at bounding box center [510, 315] width 29 height 16
select select "89107"
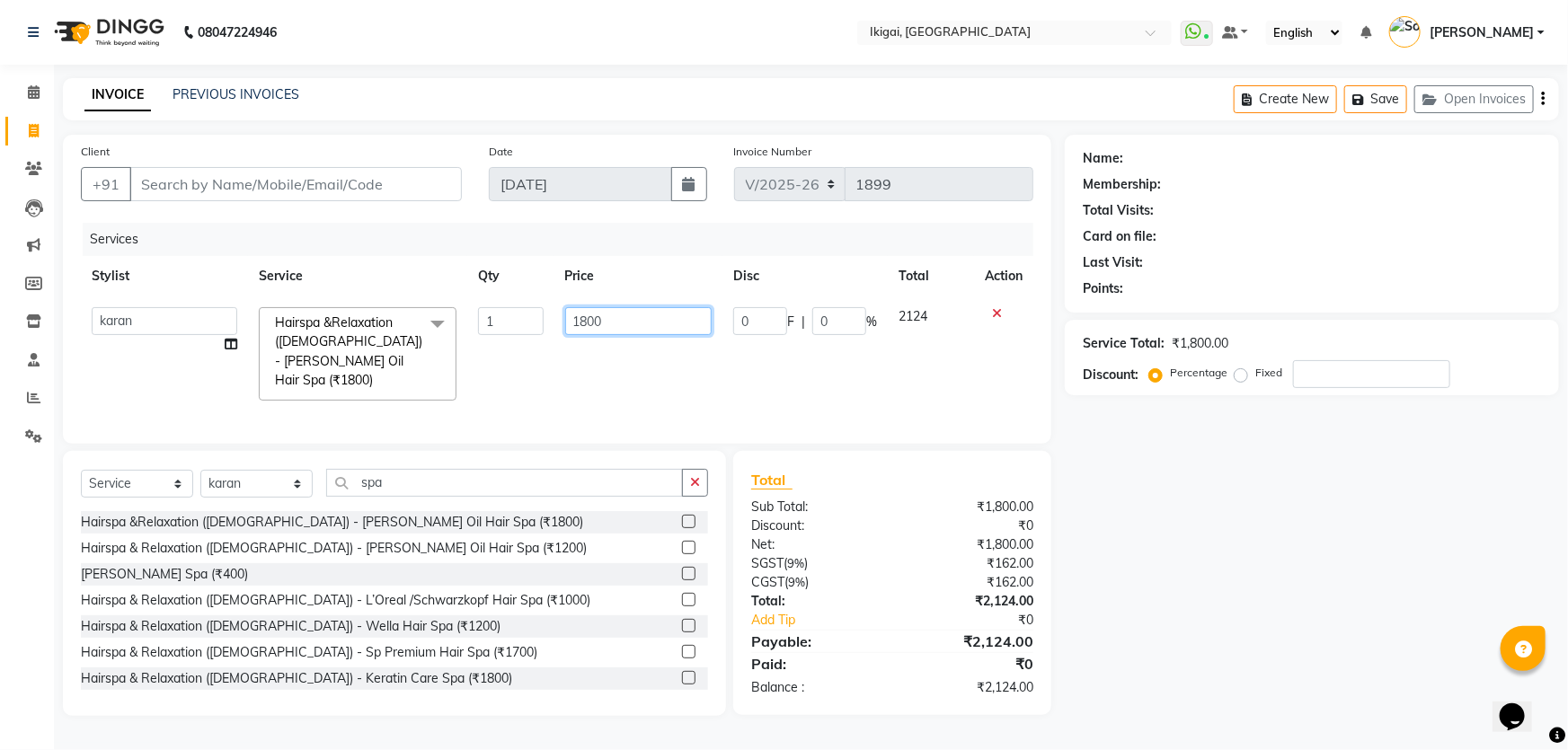
click at [593, 313] on input "1800" at bounding box center [639, 320] width 148 height 28
type input "2000"
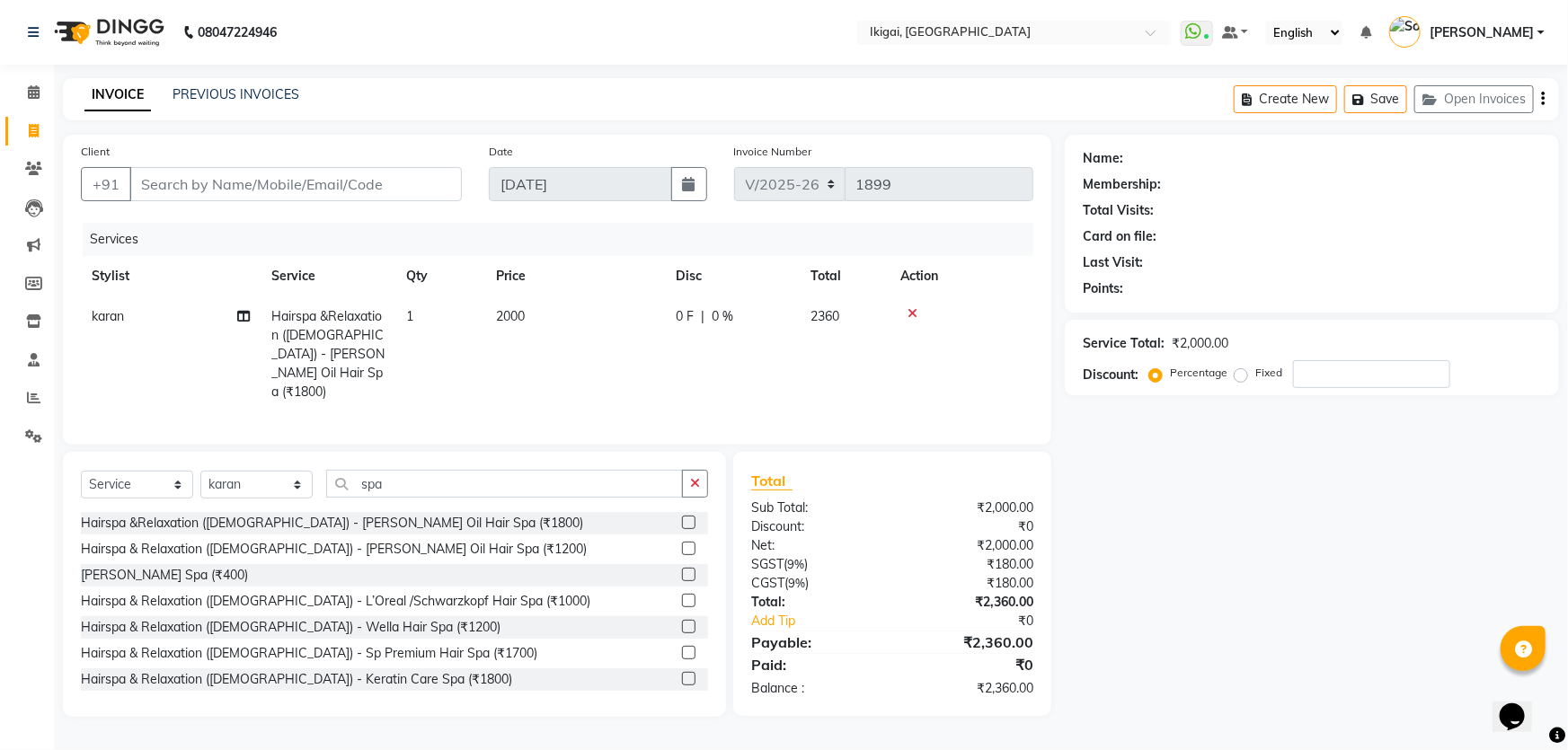
click at [1277, 547] on div "Name: Membership: Total Visits: Card on file: Last Visit: Points: Service Total…" at bounding box center [1318, 425] width 508 height 582
click at [270, 180] on input "Client" at bounding box center [295, 184] width 333 height 34
type input "9"
type input "0"
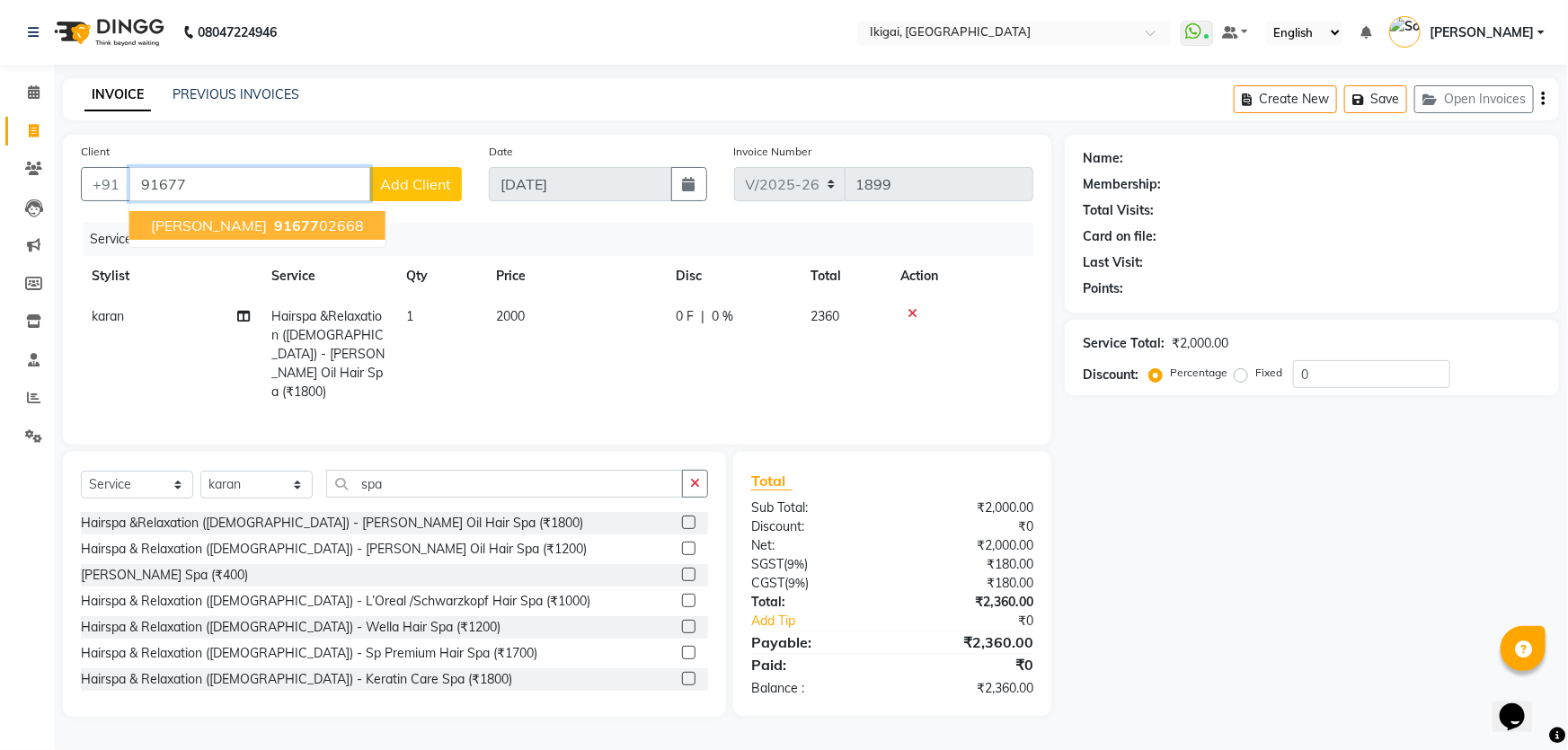
click at [275, 232] on span "91677" at bounding box center [296, 225] width 45 height 18
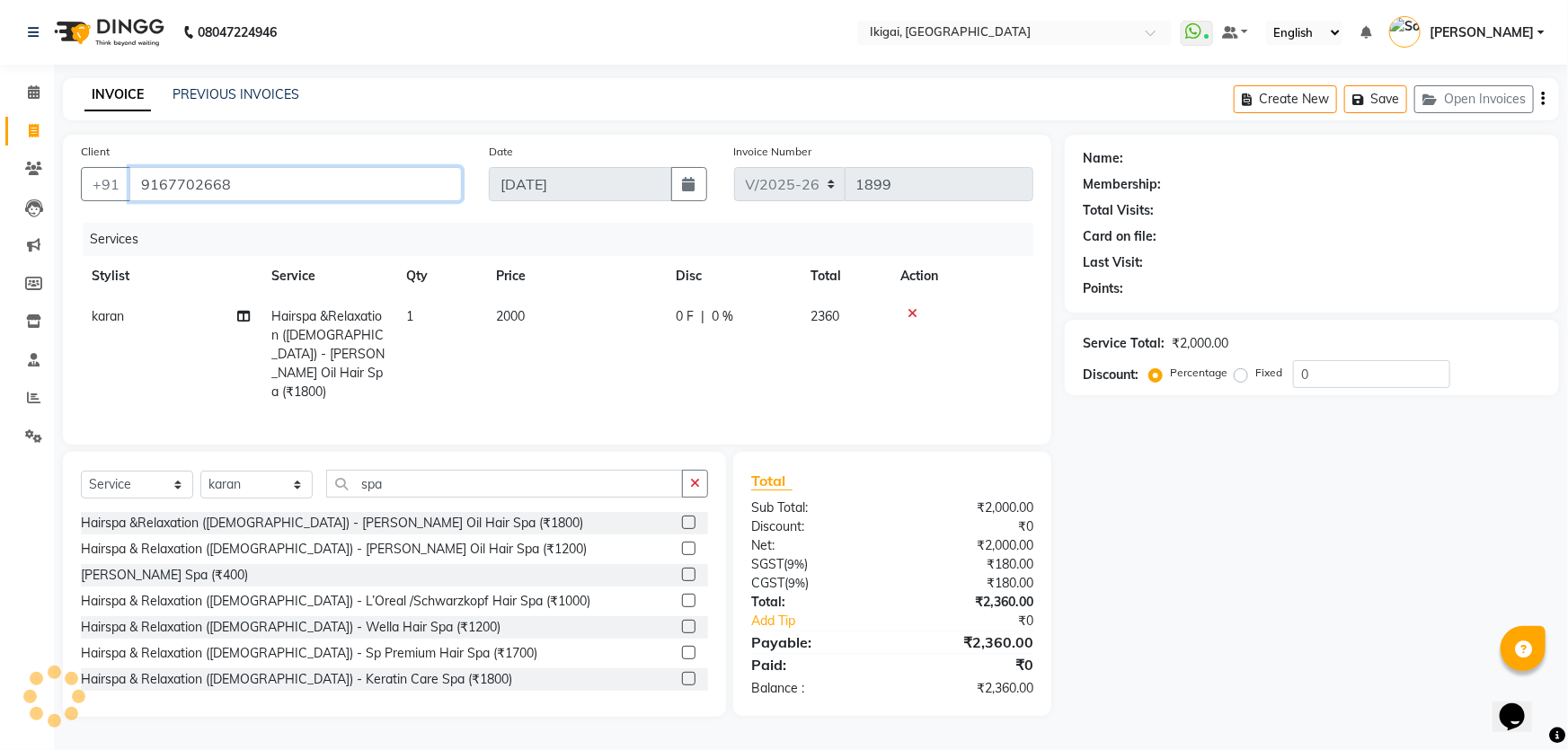
type input "9167702668"
select select "2: Object"
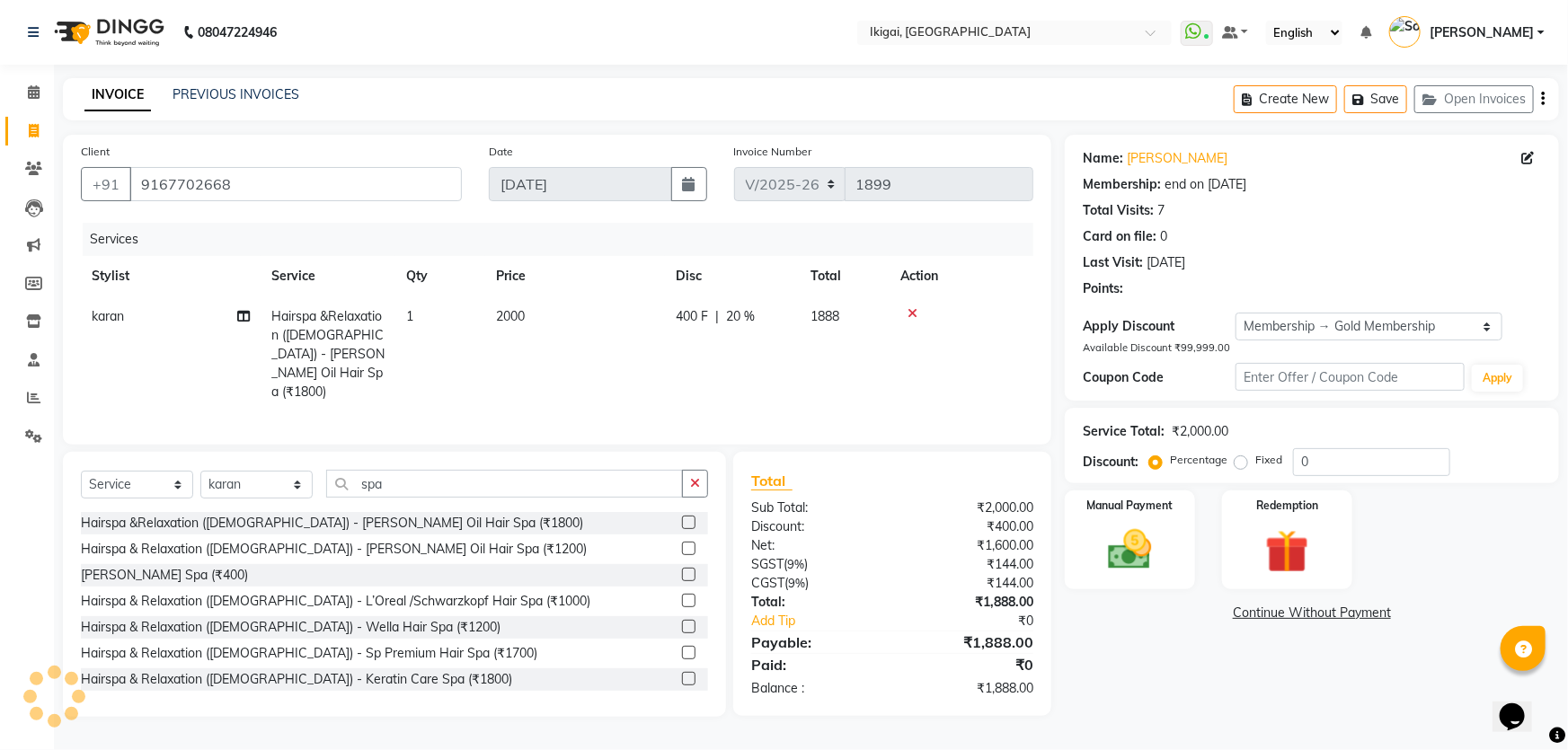
type input "20"
click at [1131, 548] on img at bounding box center [1130, 550] width 73 height 52
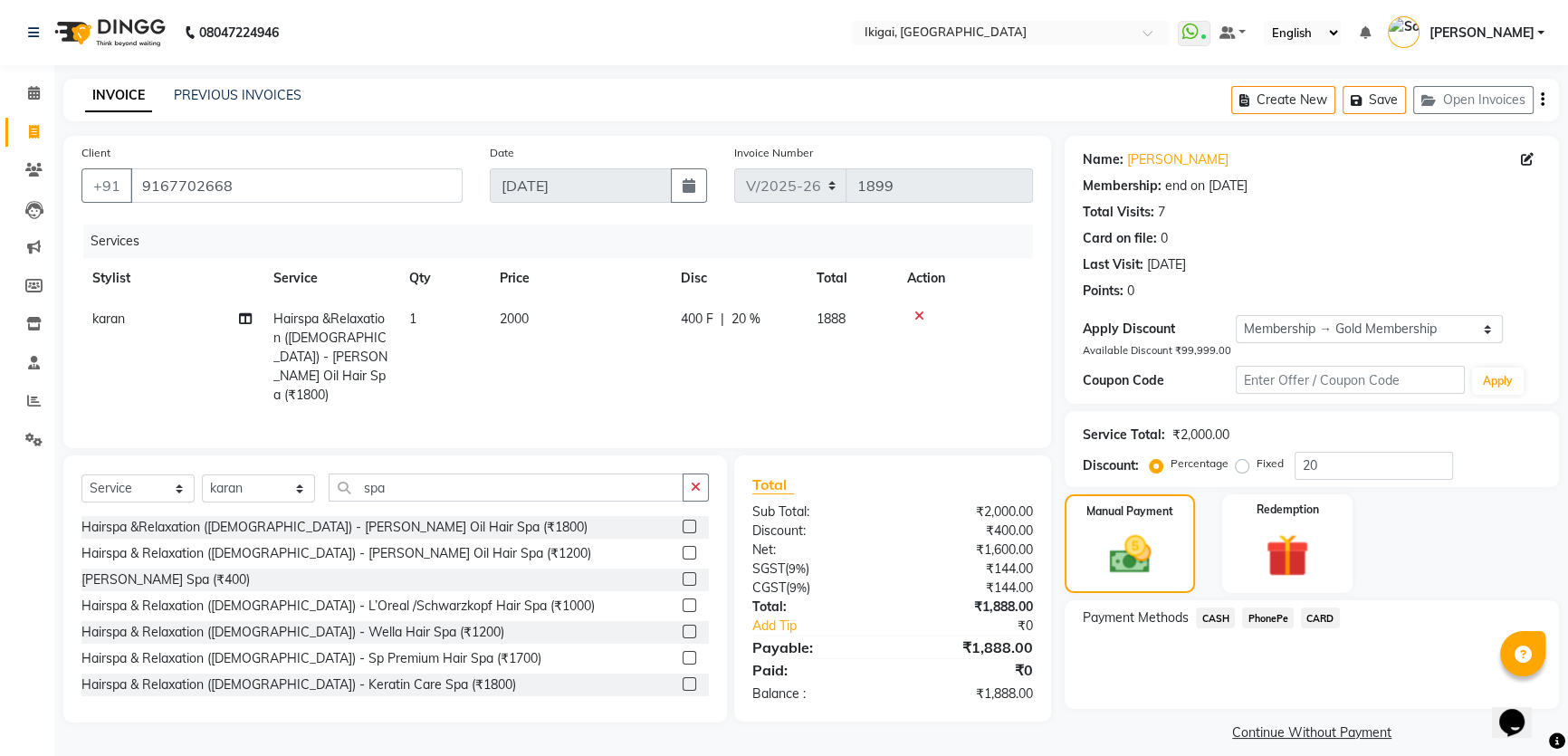
click at [1269, 618] on span "PhonePe" at bounding box center [1267, 619] width 52 height 21
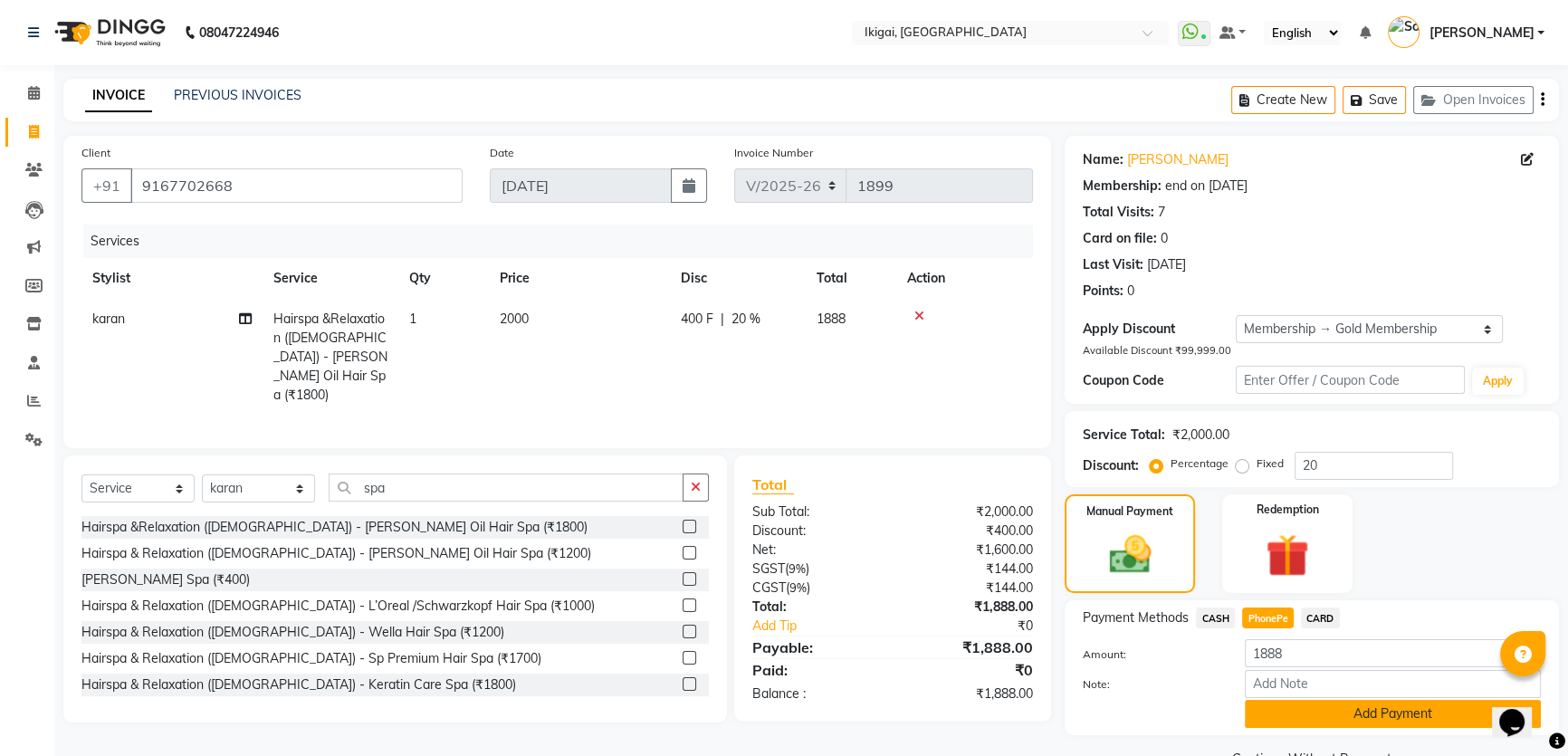
click at [1376, 709] on button "Add Payment" at bounding box center [1392, 714] width 296 height 28
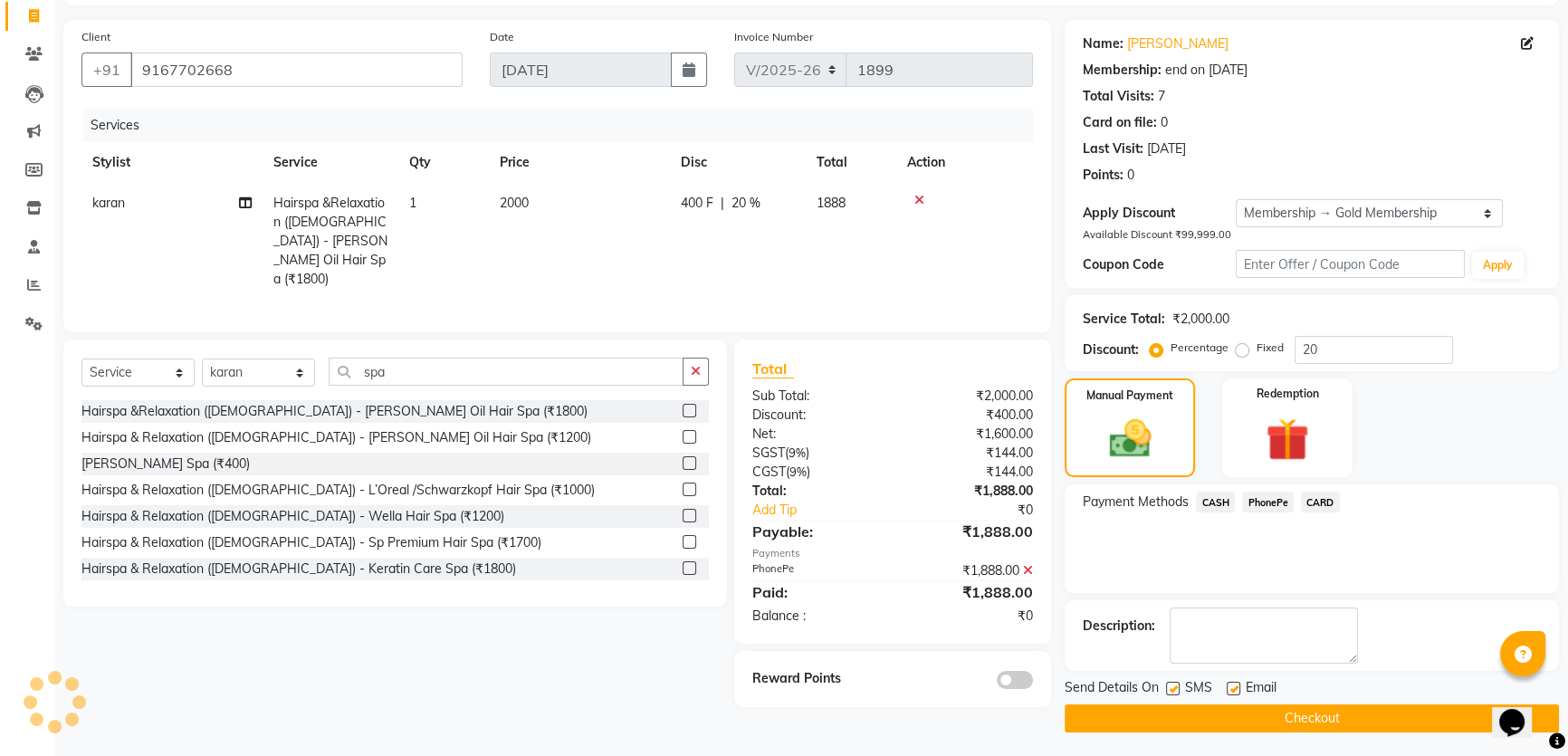
scroll to position [118, 0]
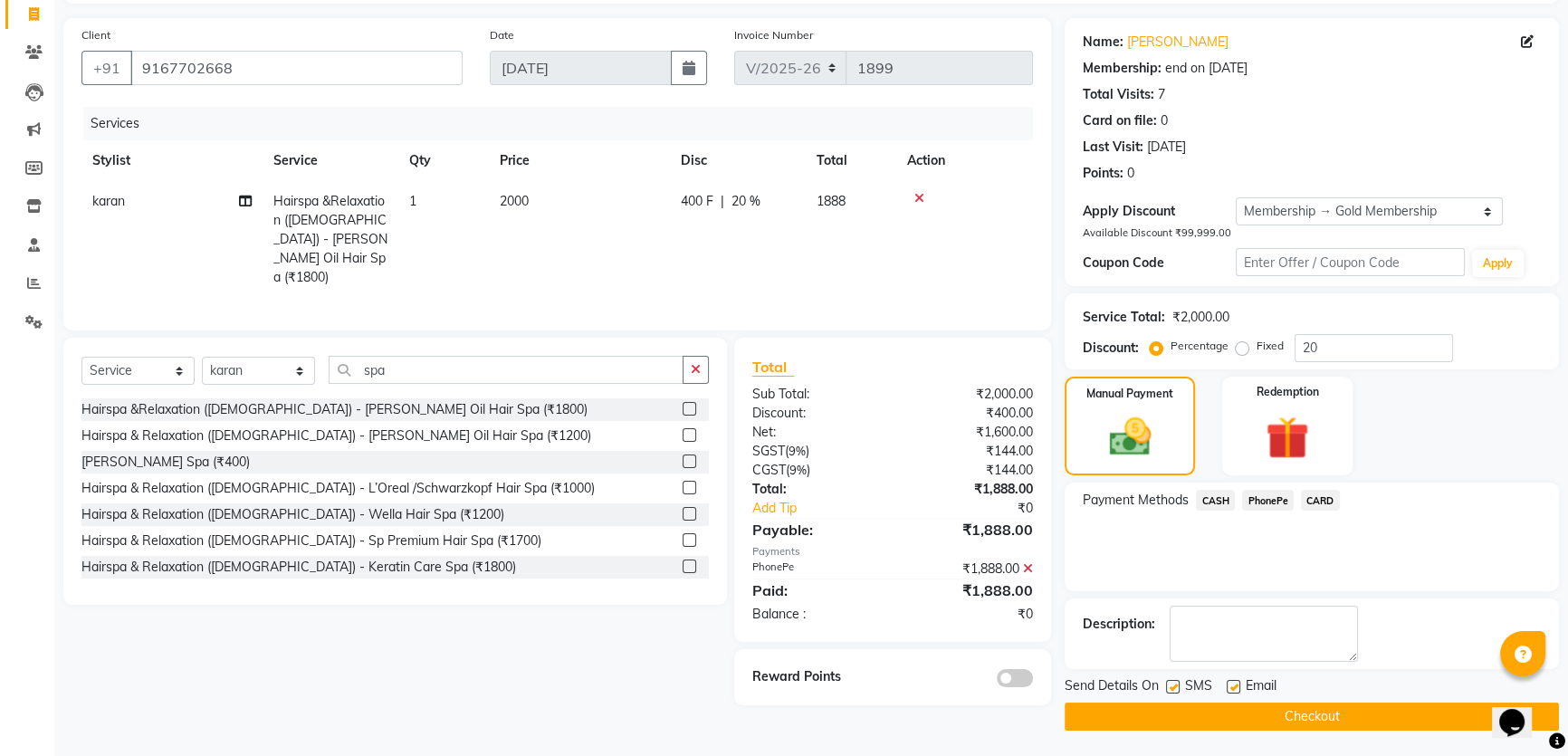
click at [1327, 708] on button "Checkout" at bounding box center [1312, 716] width 495 height 28
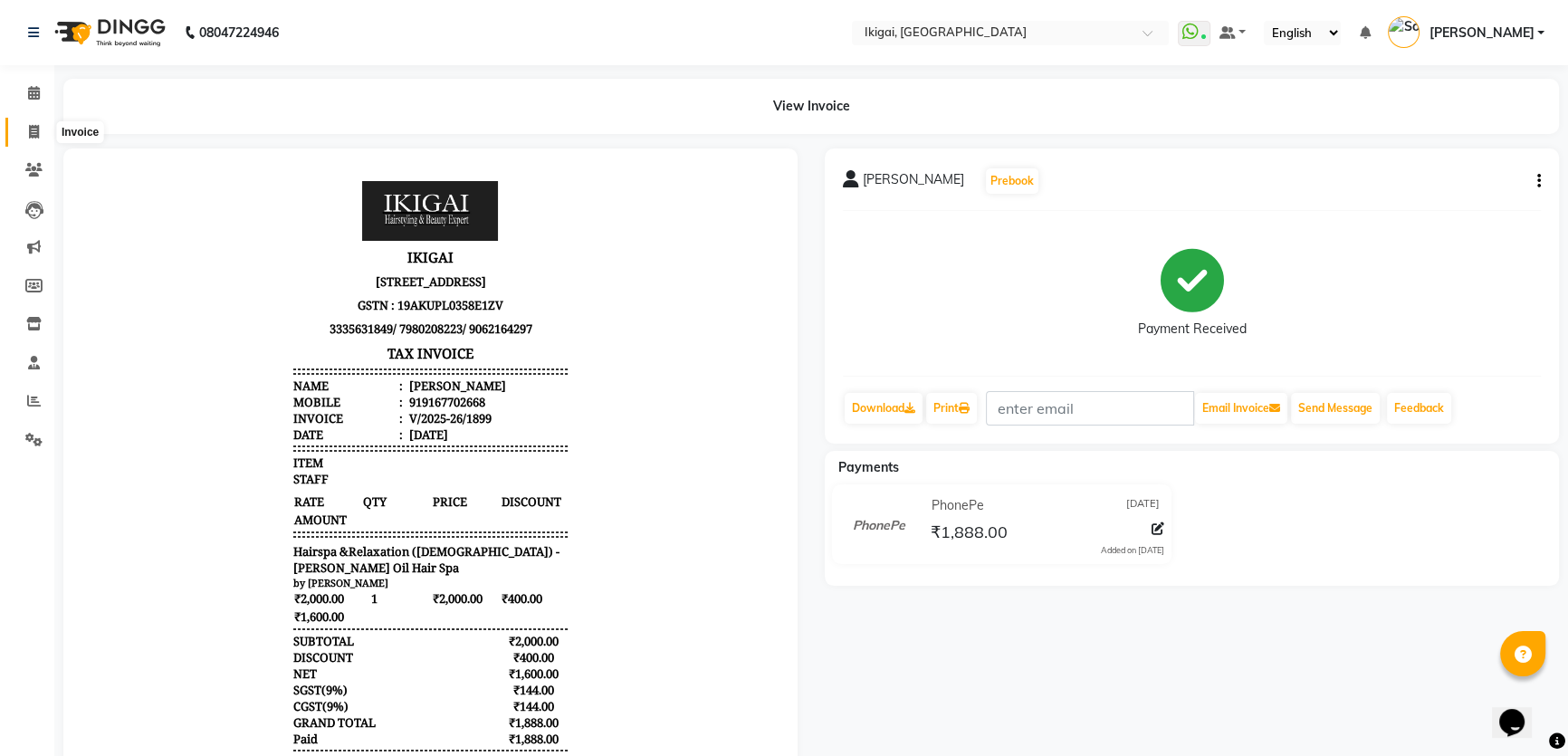
click at [32, 123] on span at bounding box center [34, 133] width 32 height 21
select select "4429"
select select "service"
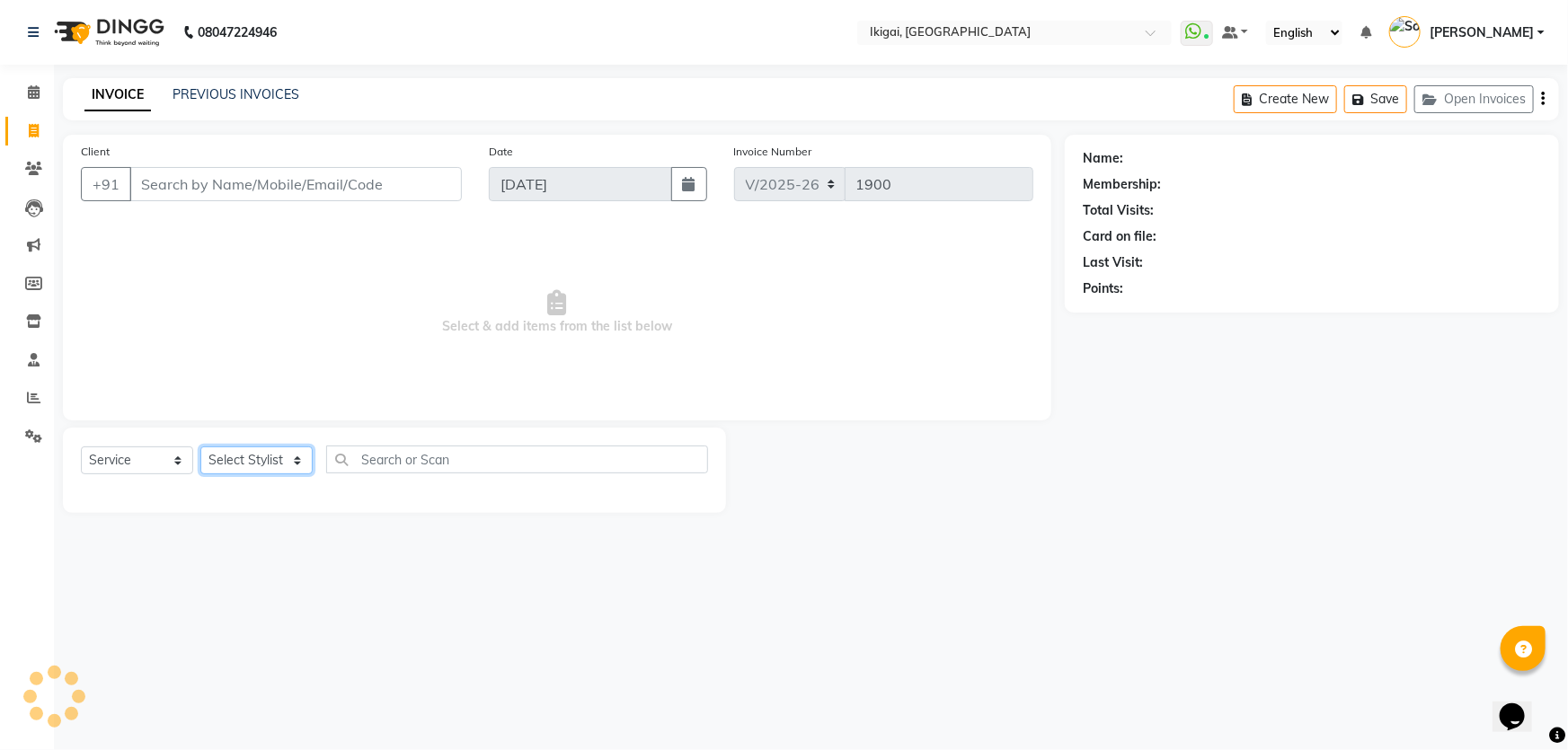
click at [244, 461] on select "Select Stylist Firoz Gopal gopal 2 jiban karan rima riya rupa sagar soma somasr…" at bounding box center [256, 459] width 112 height 28
select select "82254"
click at [200, 446] on select "Select Stylist Firoz Gopal gopal 2 jiban karan rima riya rupa sagar soma somasr…" at bounding box center [256, 459] width 112 height 28
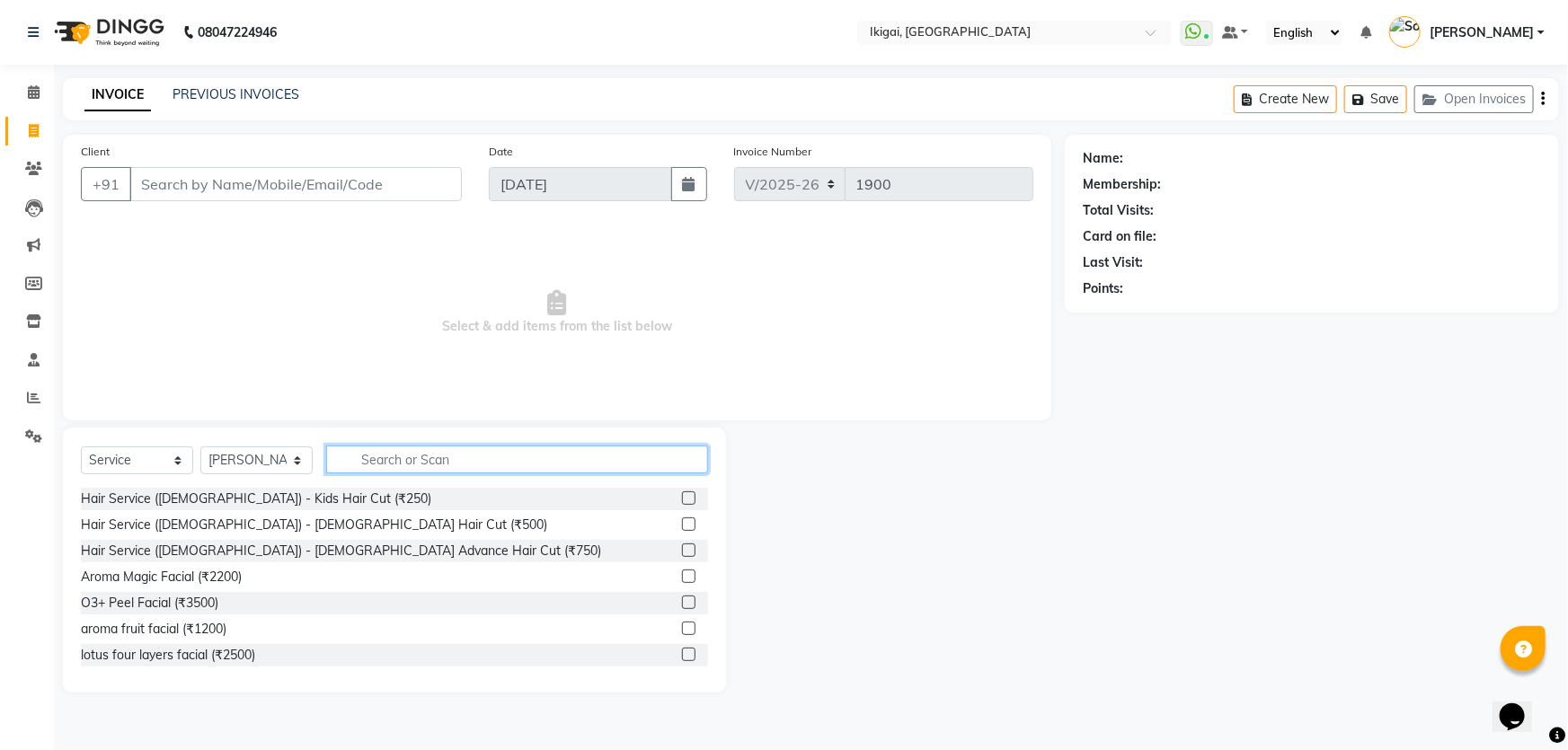
click at [465, 460] on input "text" at bounding box center [517, 459] width 382 height 28
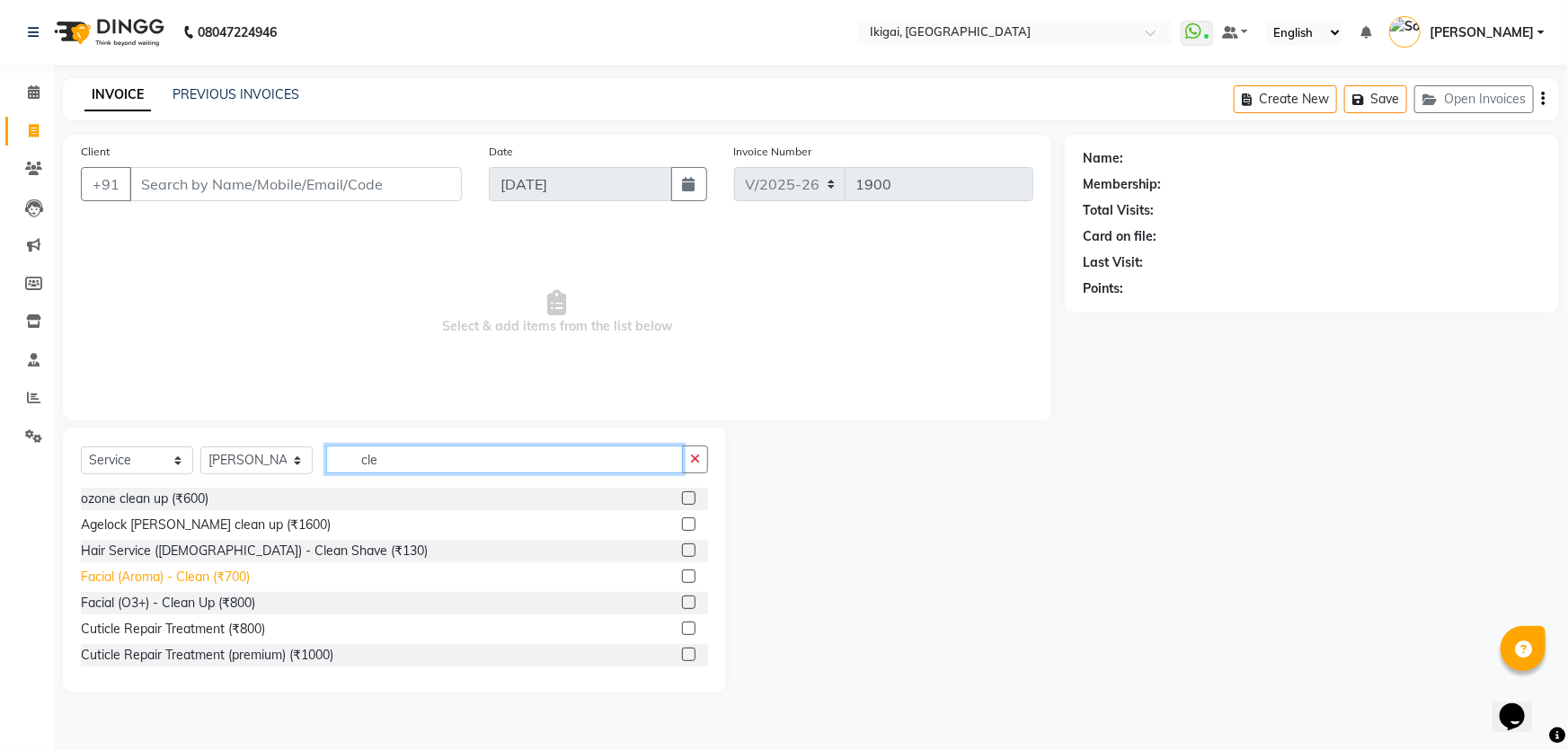
type input "cle"
click at [236, 571] on div "Facial (Aroma) - Clean (₹700)" at bounding box center [165, 578] width 169 height 19
checkbox input "false"
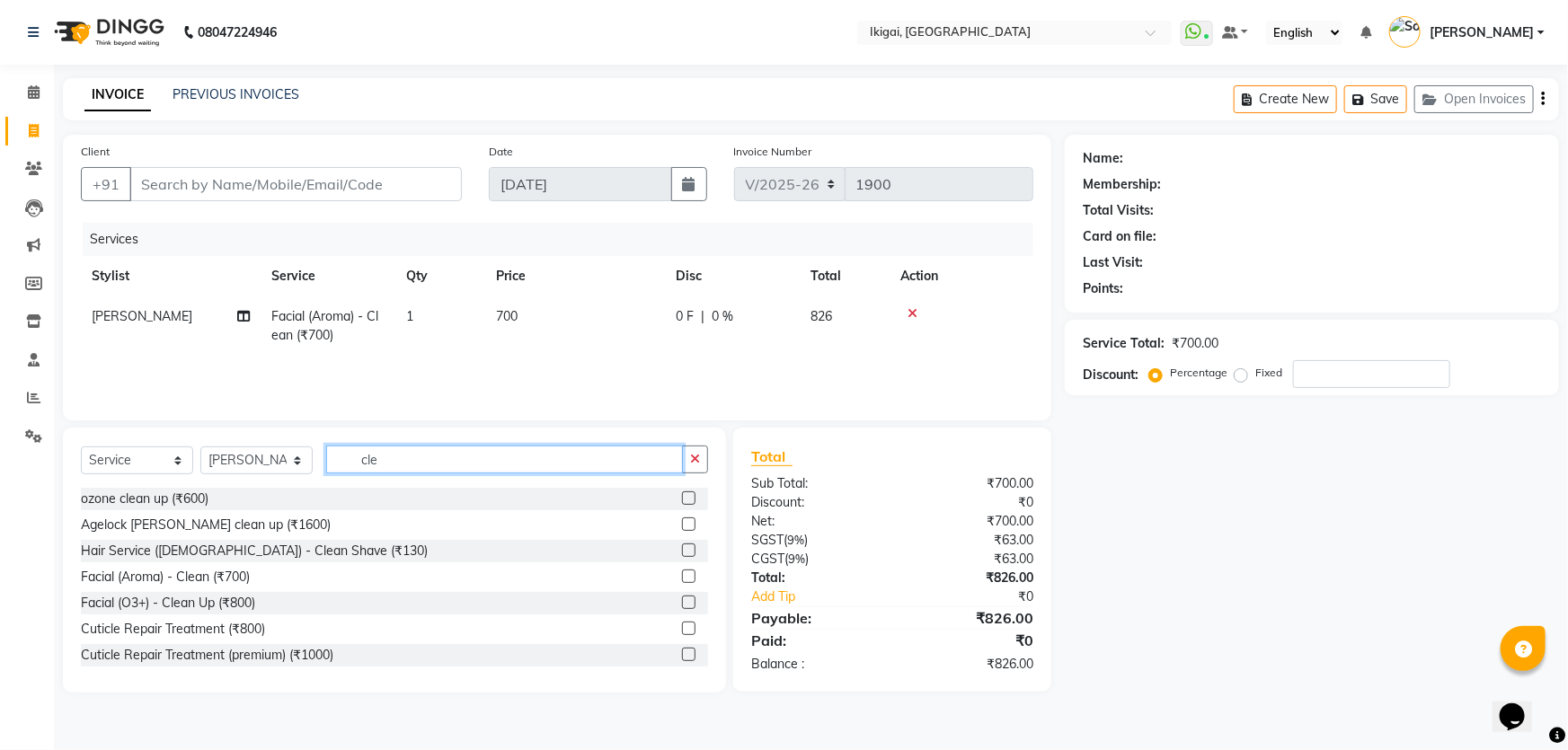
click at [401, 450] on input "cle" at bounding box center [504, 459] width 356 height 28
click at [403, 453] on input "cle" at bounding box center [504, 459] width 356 height 28
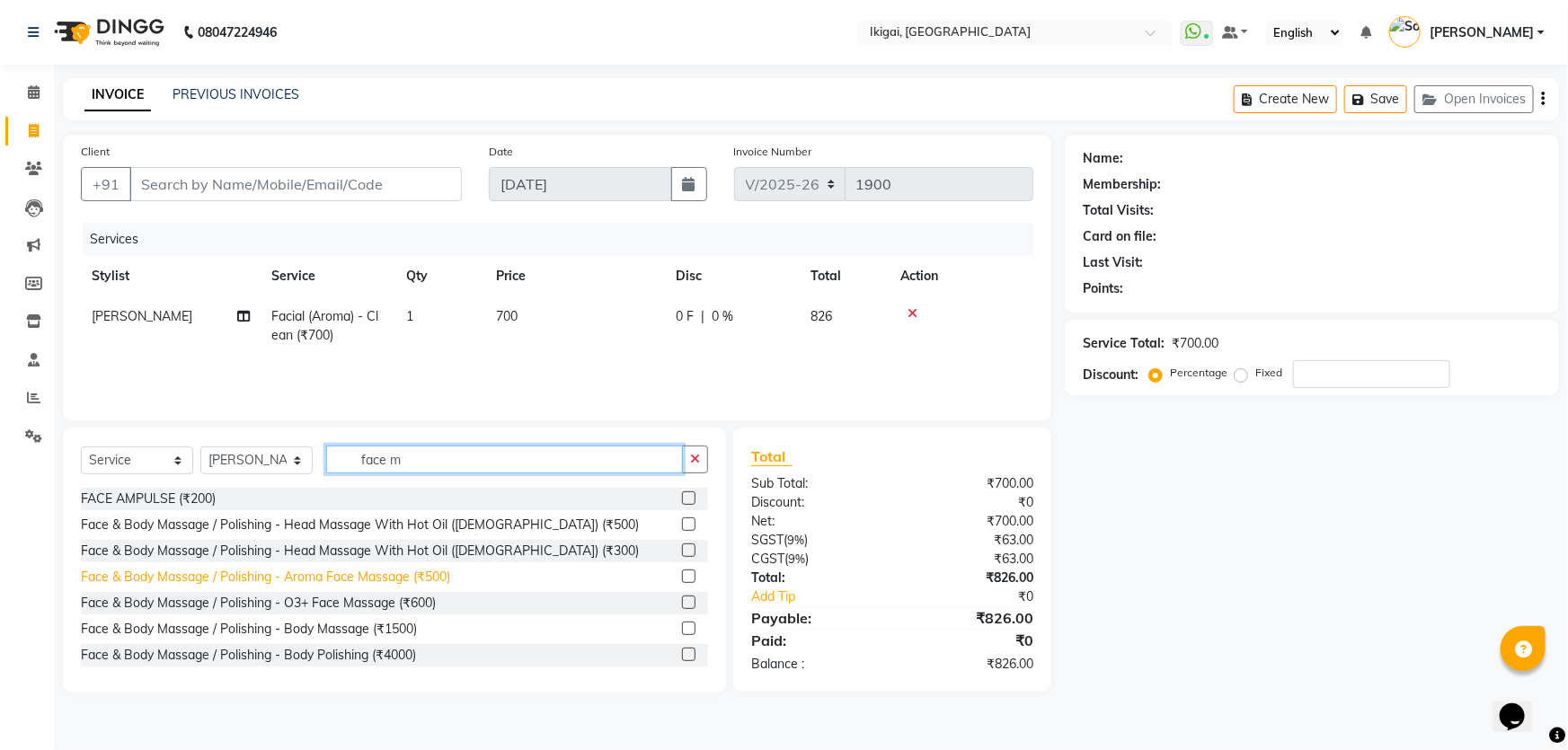
type input "face m"
click at [377, 574] on div "Face & Body Massage / Polishing - Aroma Face Massage (₹500)" at bounding box center [265, 578] width 369 height 19
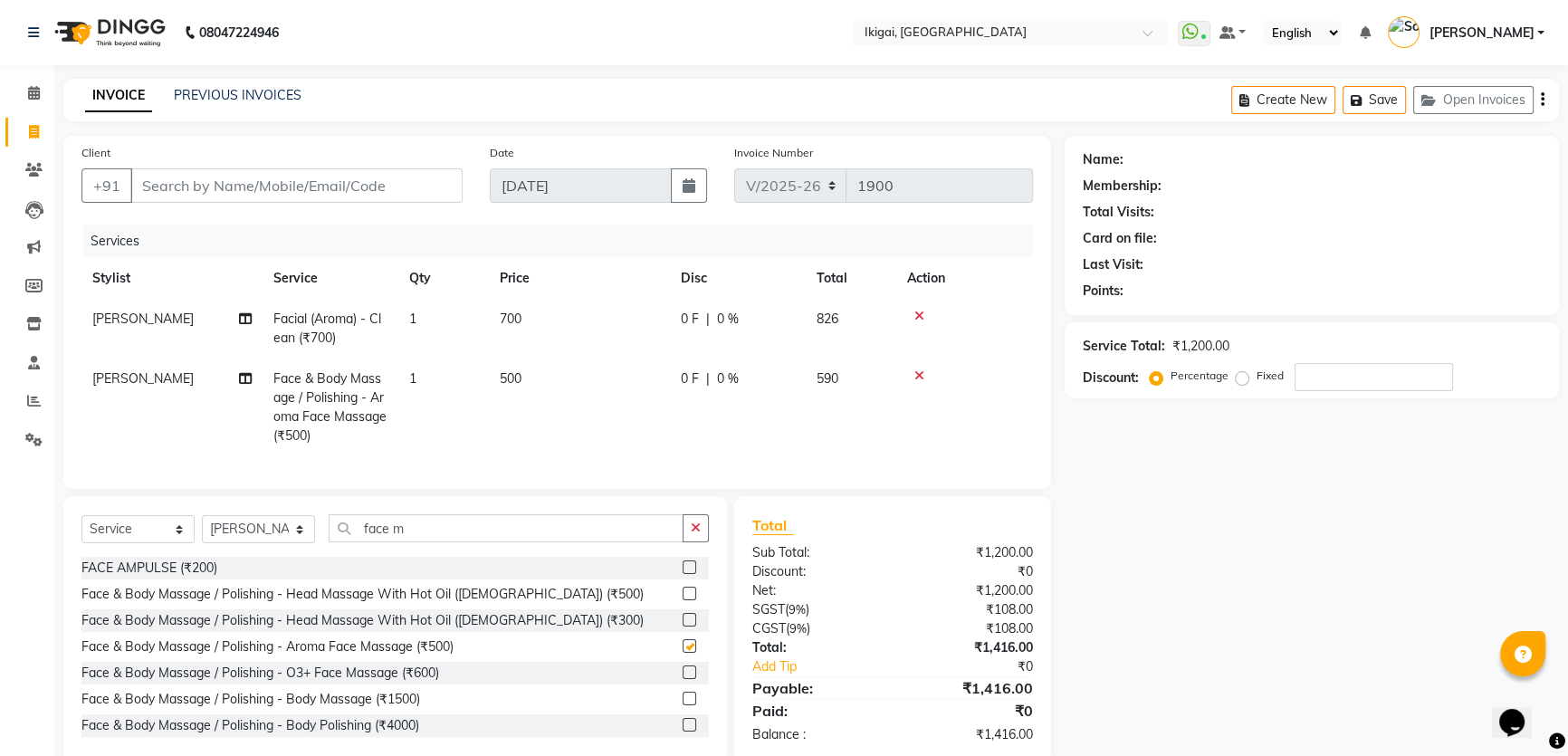
checkbox input "false"
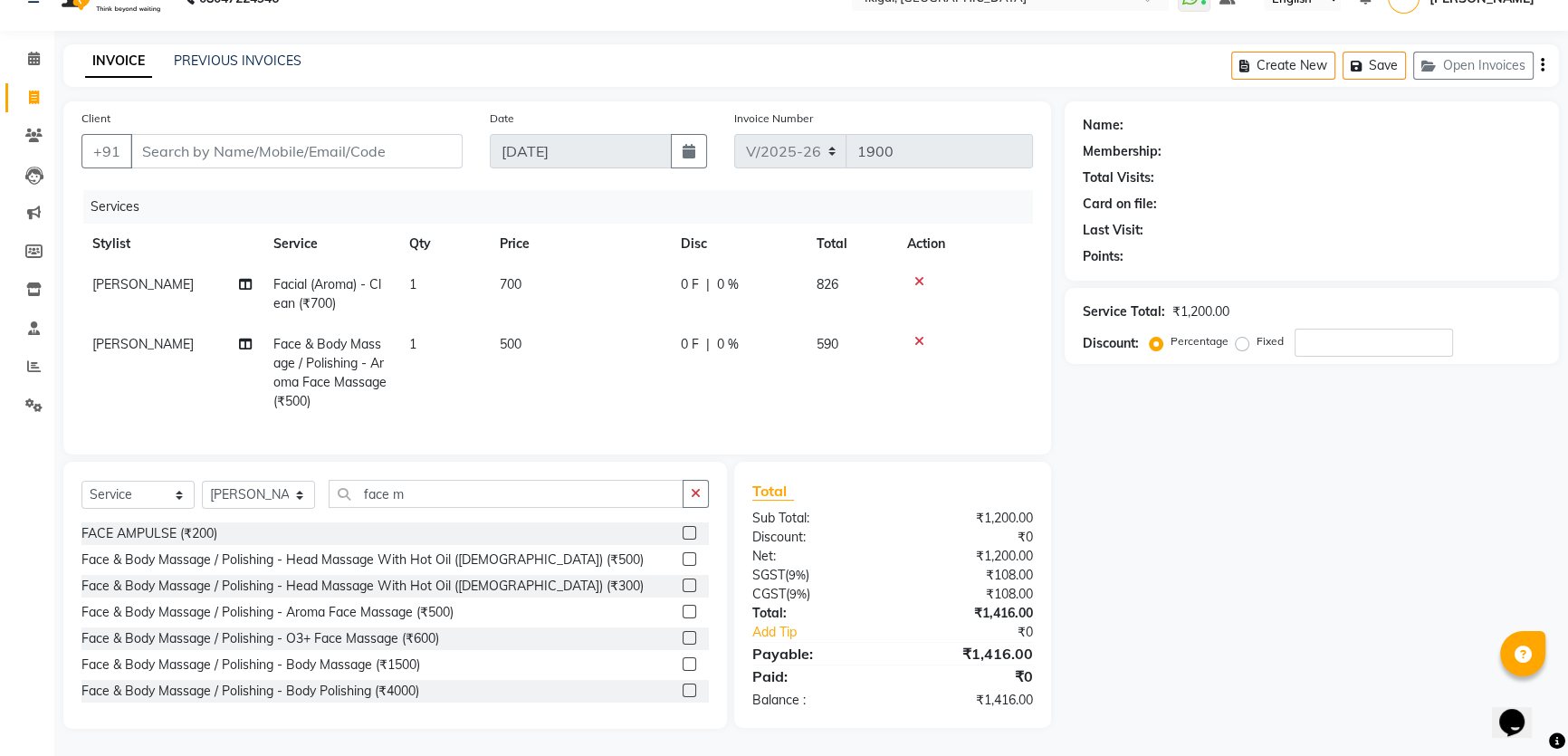
scroll to position [46, 0]
drag, startPoint x: 291, startPoint y: 498, endPoint x: 291, endPoint y: 486, distance: 12.0
click at [291, 496] on select "Select Stylist Firoz Gopal gopal 2 jiban karan rima riya rupa sagar soma somasr…" at bounding box center [258, 495] width 113 height 28
select select "63198"
click at [202, 481] on select "Select Stylist Firoz Gopal gopal 2 jiban karan rima riya rupa sagar soma somasr…" at bounding box center [258, 495] width 113 height 28
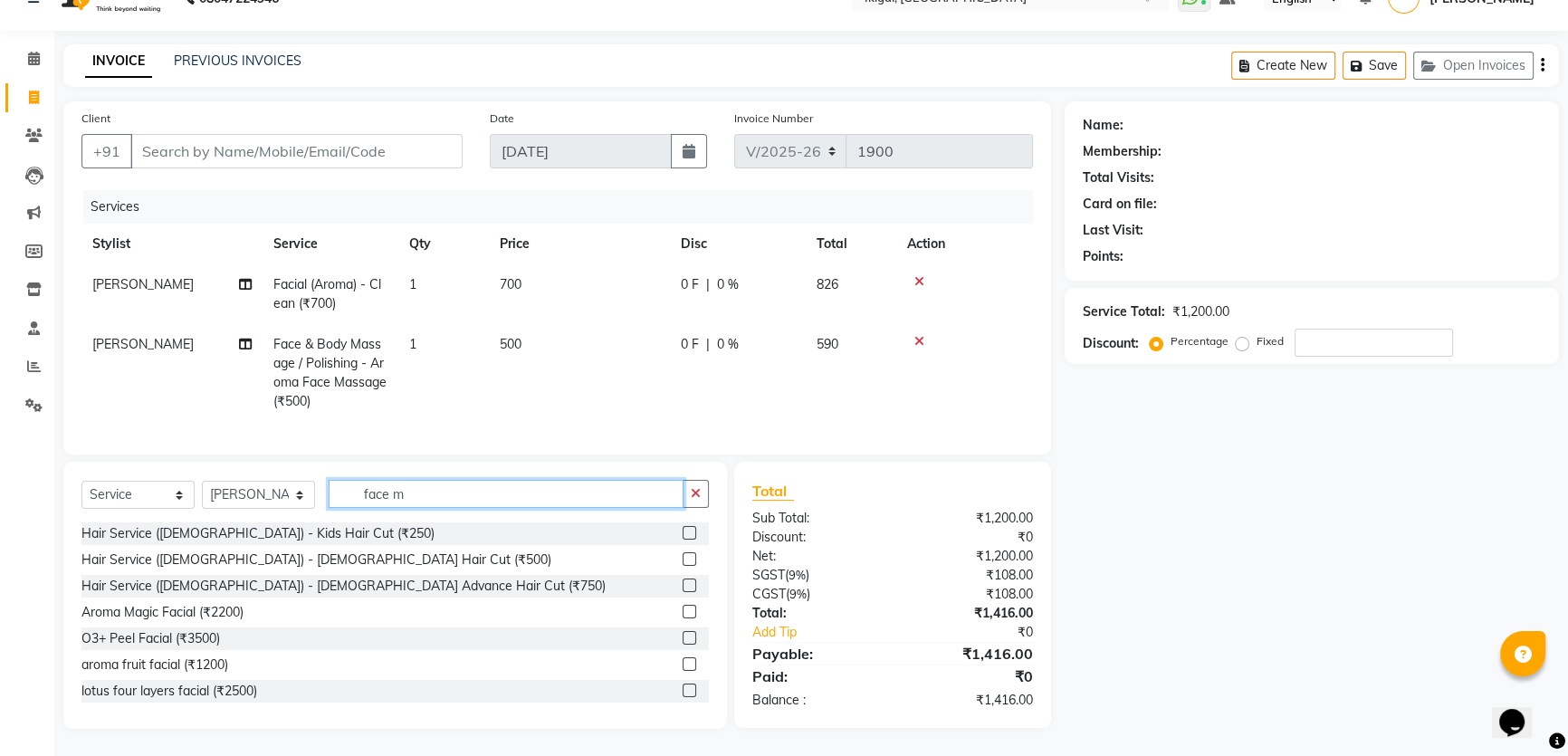
click at [376, 490] on input "face m" at bounding box center [506, 494] width 355 height 28
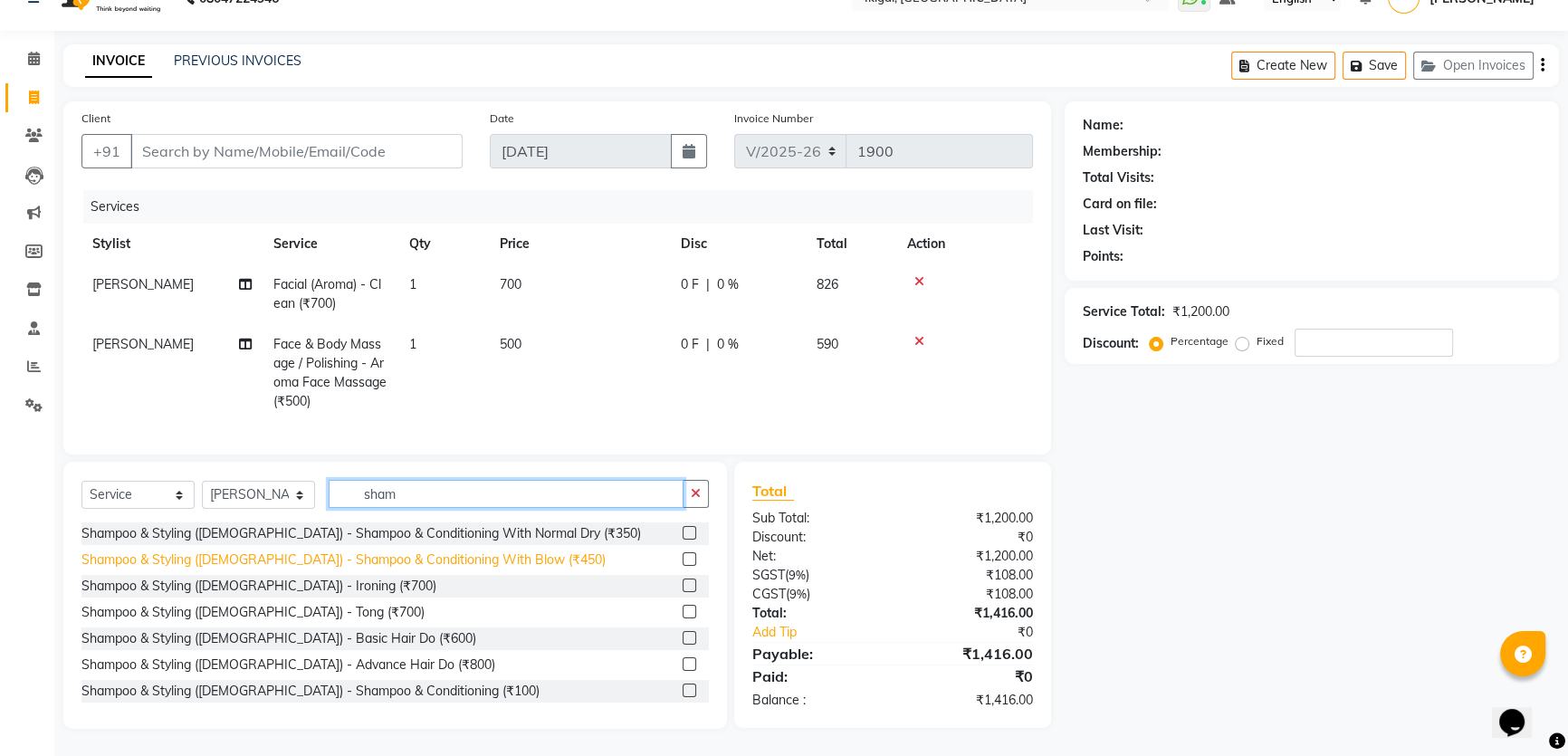
type input "sham"
click at [459, 552] on div "Shampoo & Styling (Ladies) - Shampoo & Conditioning With Blow (₹450)" at bounding box center [344, 560] width 524 height 19
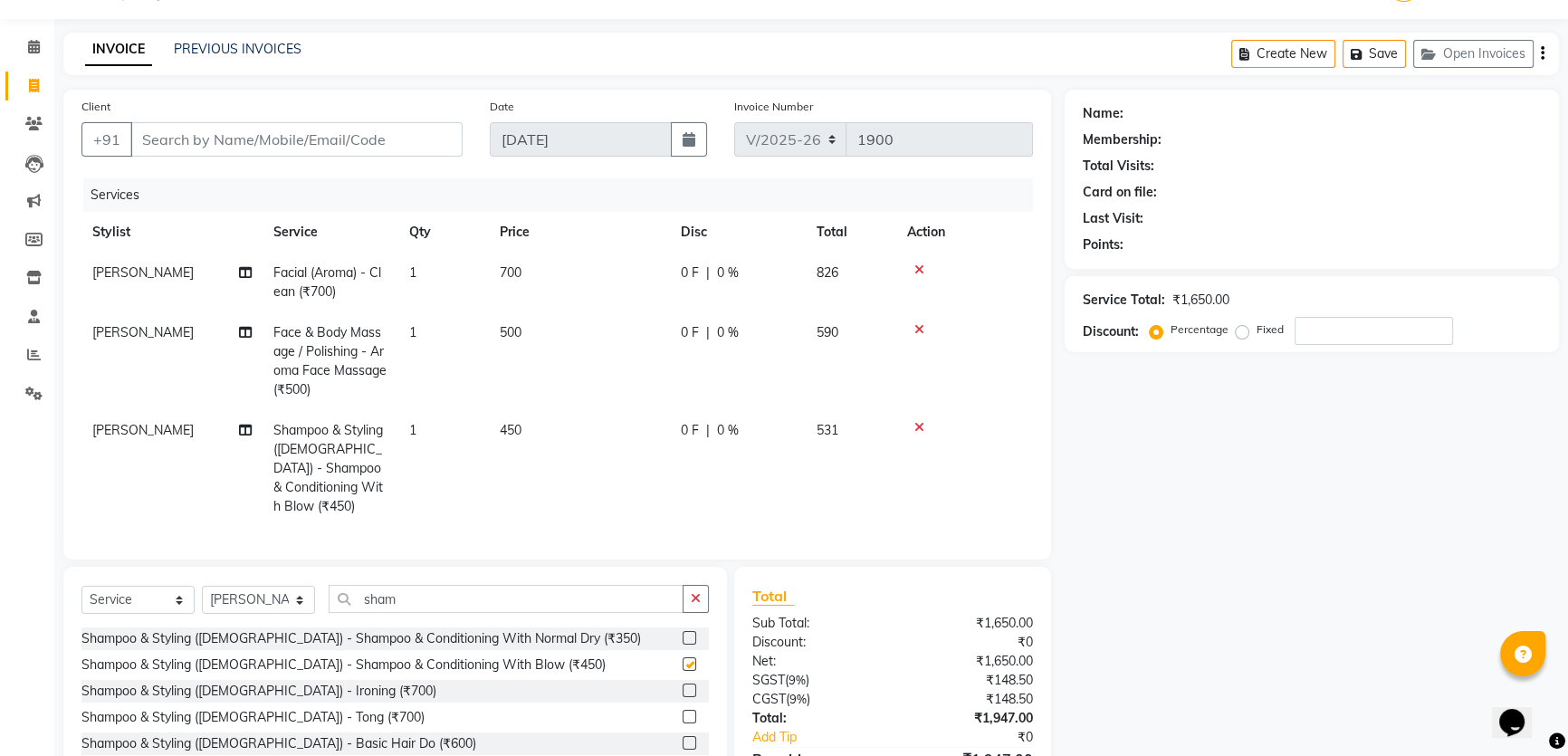
checkbox input "false"
click at [512, 427] on span "450" at bounding box center [510, 429] width 22 height 16
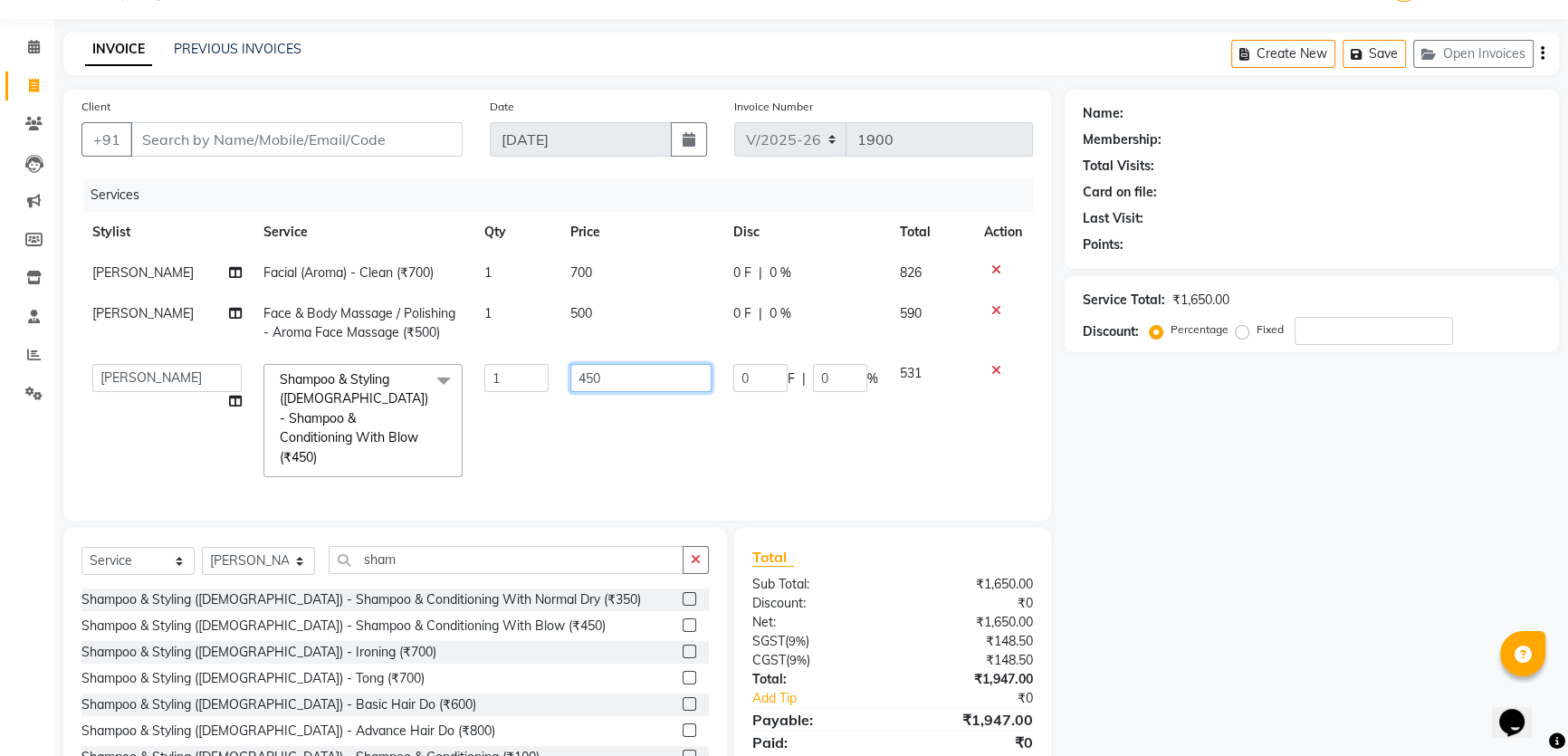
click at [595, 371] on input "450" at bounding box center [640, 378] width 141 height 28
click at [596, 371] on input "450" at bounding box center [640, 378] width 141 height 28
type input "500"
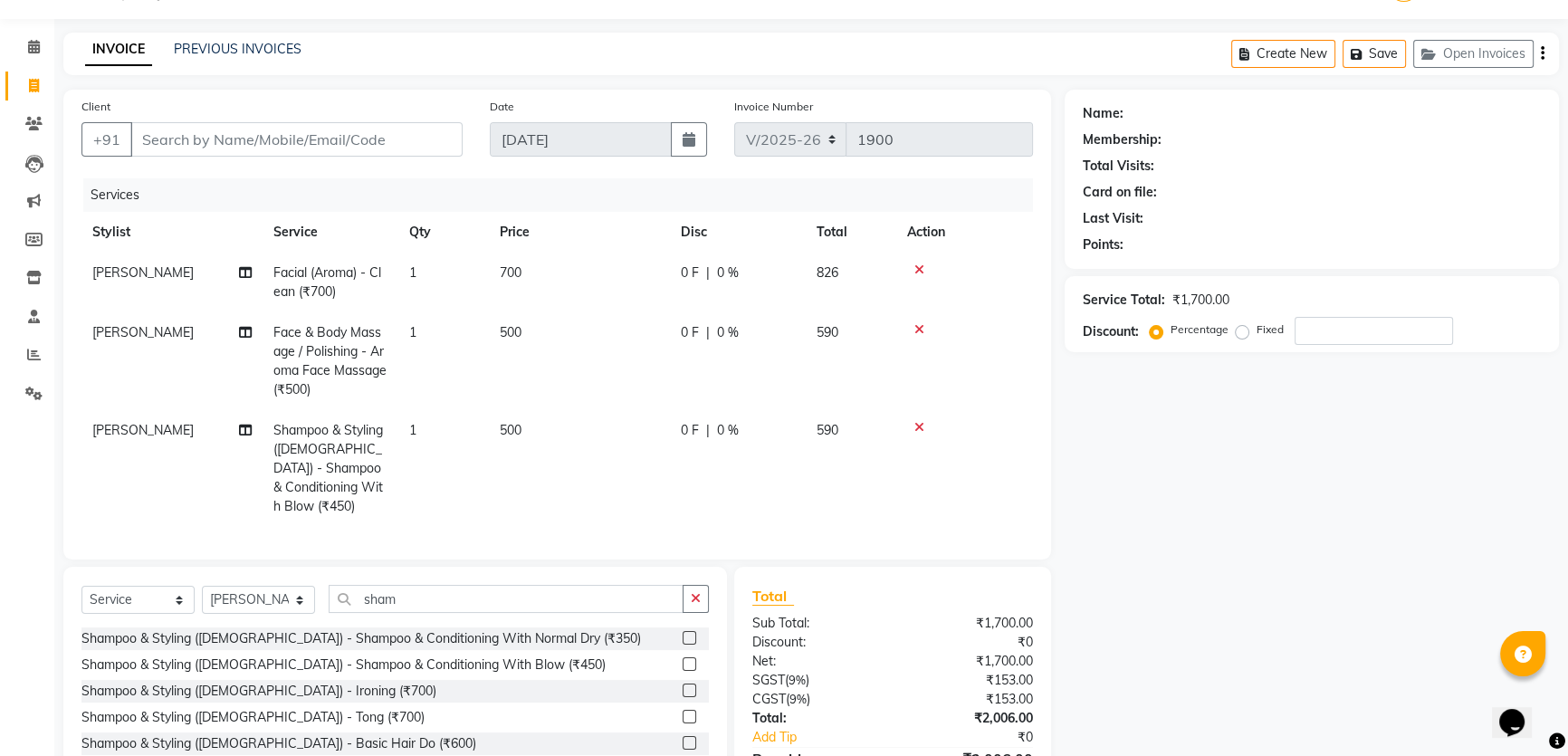
drag, startPoint x: 1132, startPoint y: 488, endPoint x: 844, endPoint y: 338, distance: 324.7
click at [1132, 489] on div "Name: Membership: Total Visits: Card on file: Last Visit: Points: Service Total…" at bounding box center [1318, 461] width 508 height 744
click at [308, 145] on input "Client" at bounding box center [297, 139] width 332 height 35
type input "s"
type input "0"
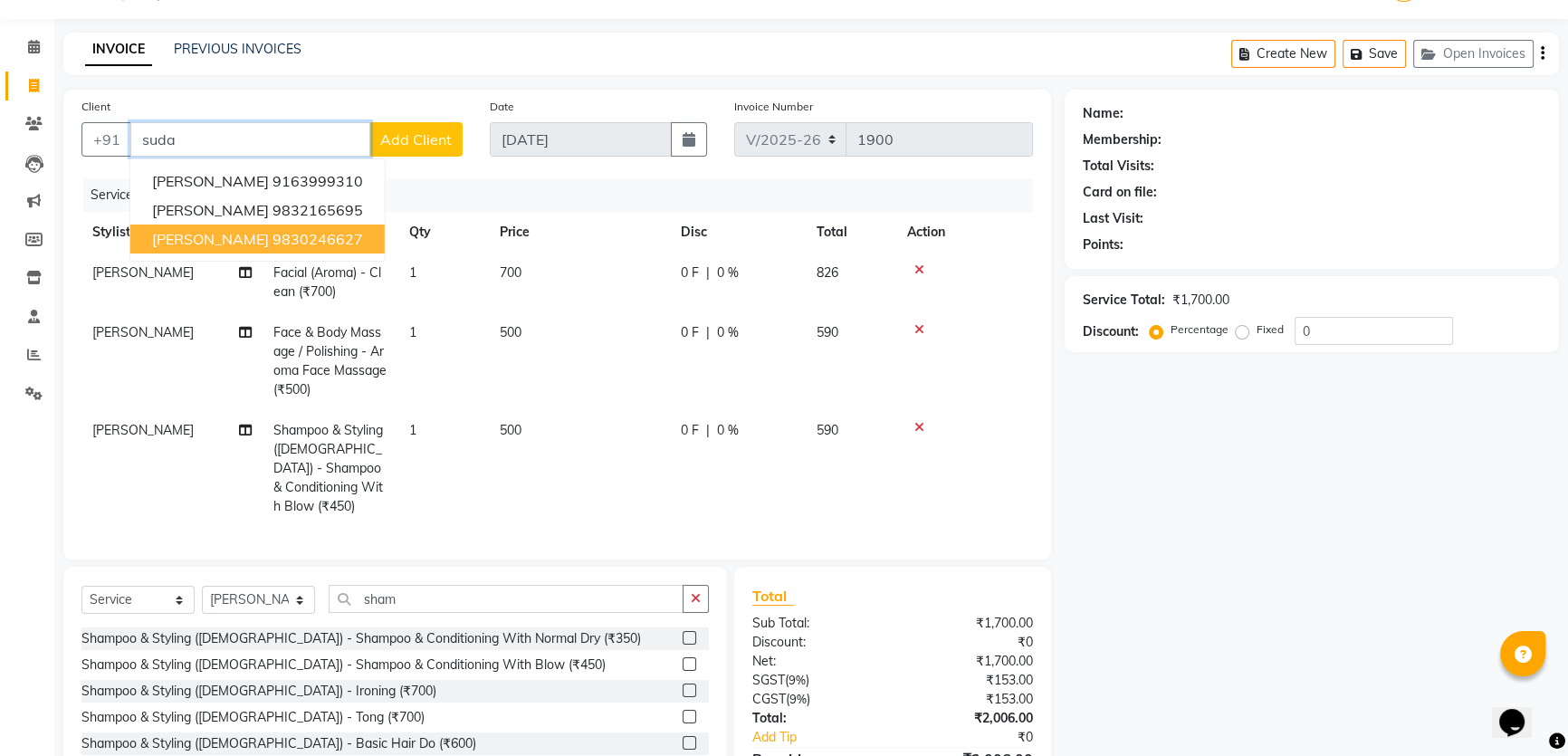
click at [326, 231] on ngb-highlight "9830246627" at bounding box center [318, 238] width 90 height 18
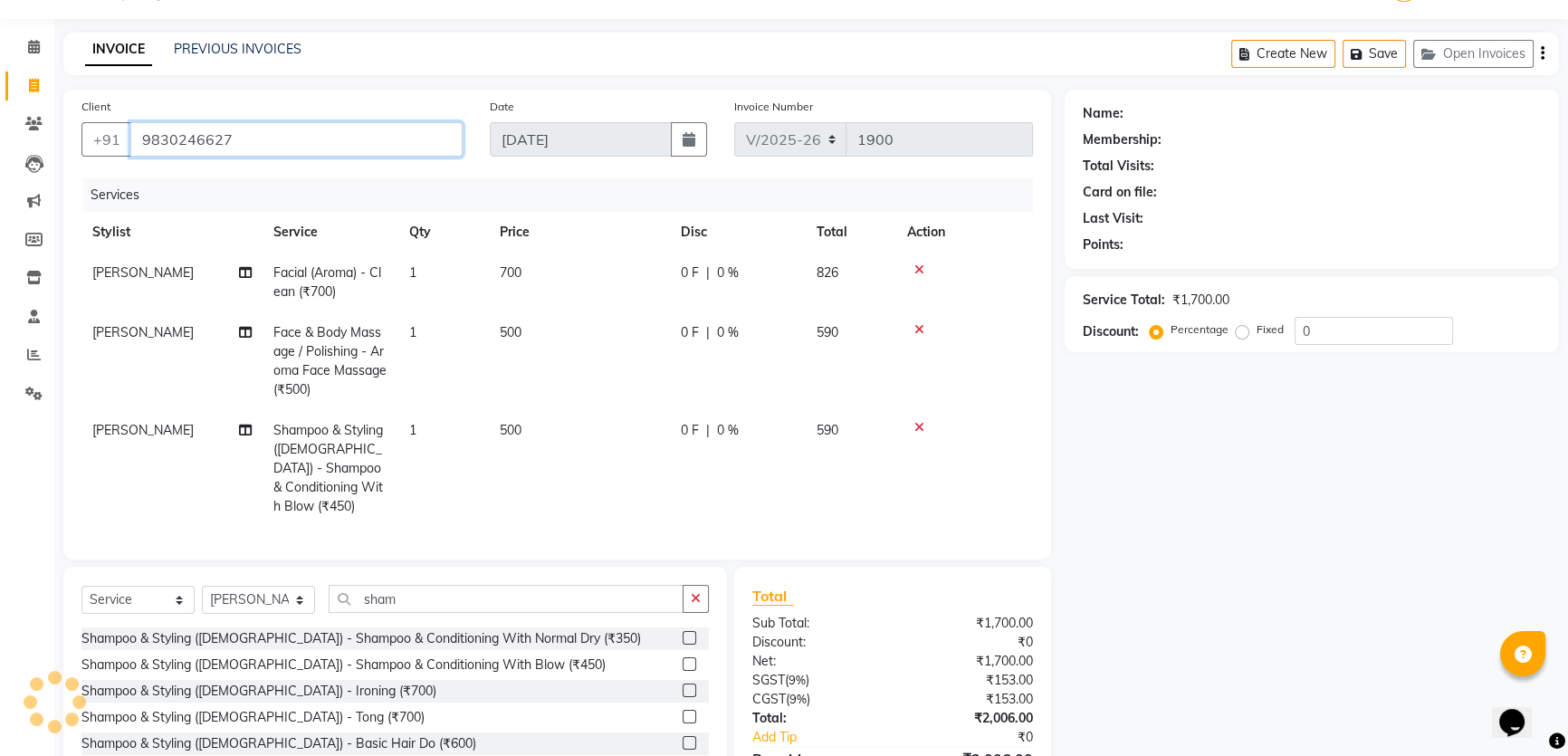
type input "9830246627"
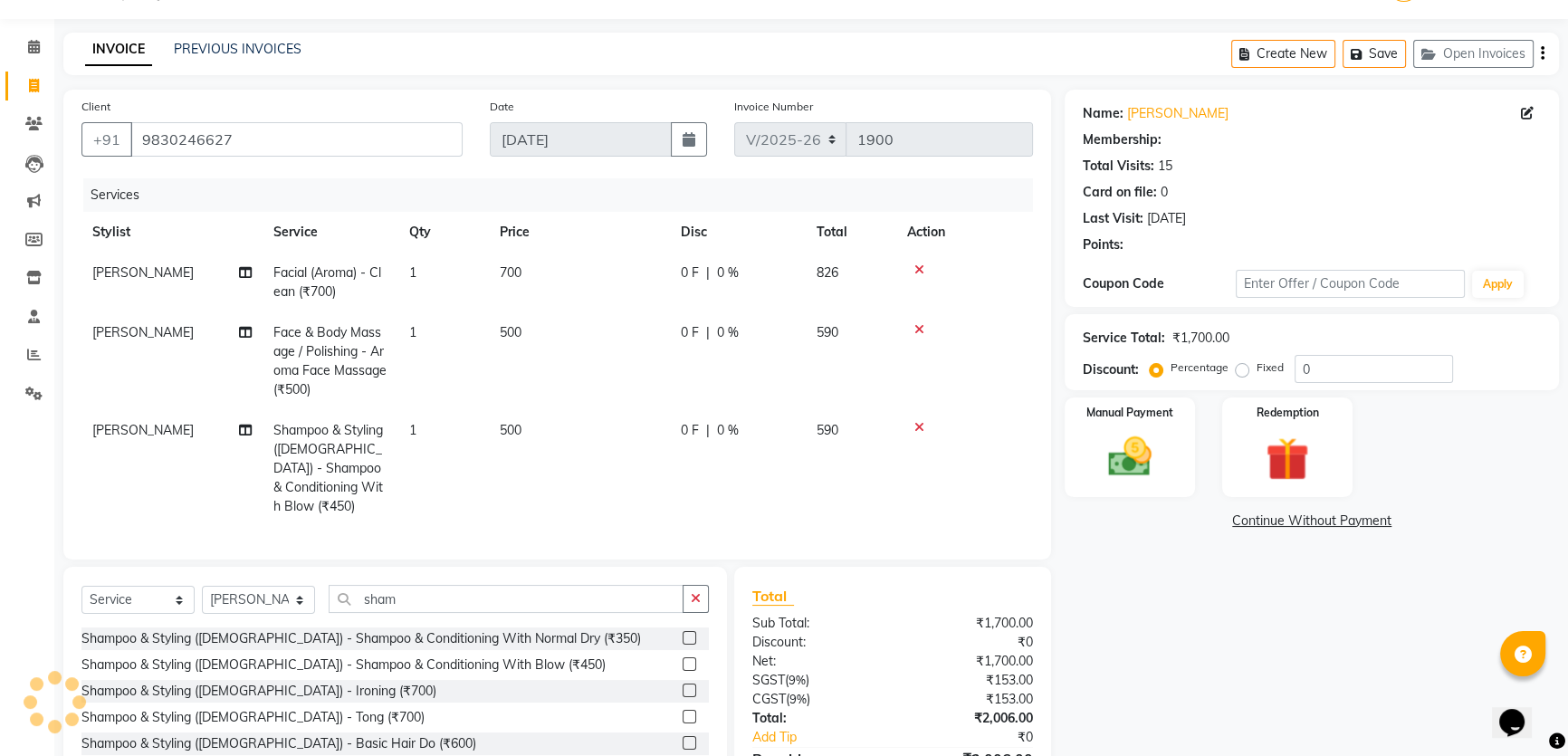
select select "2: Object"
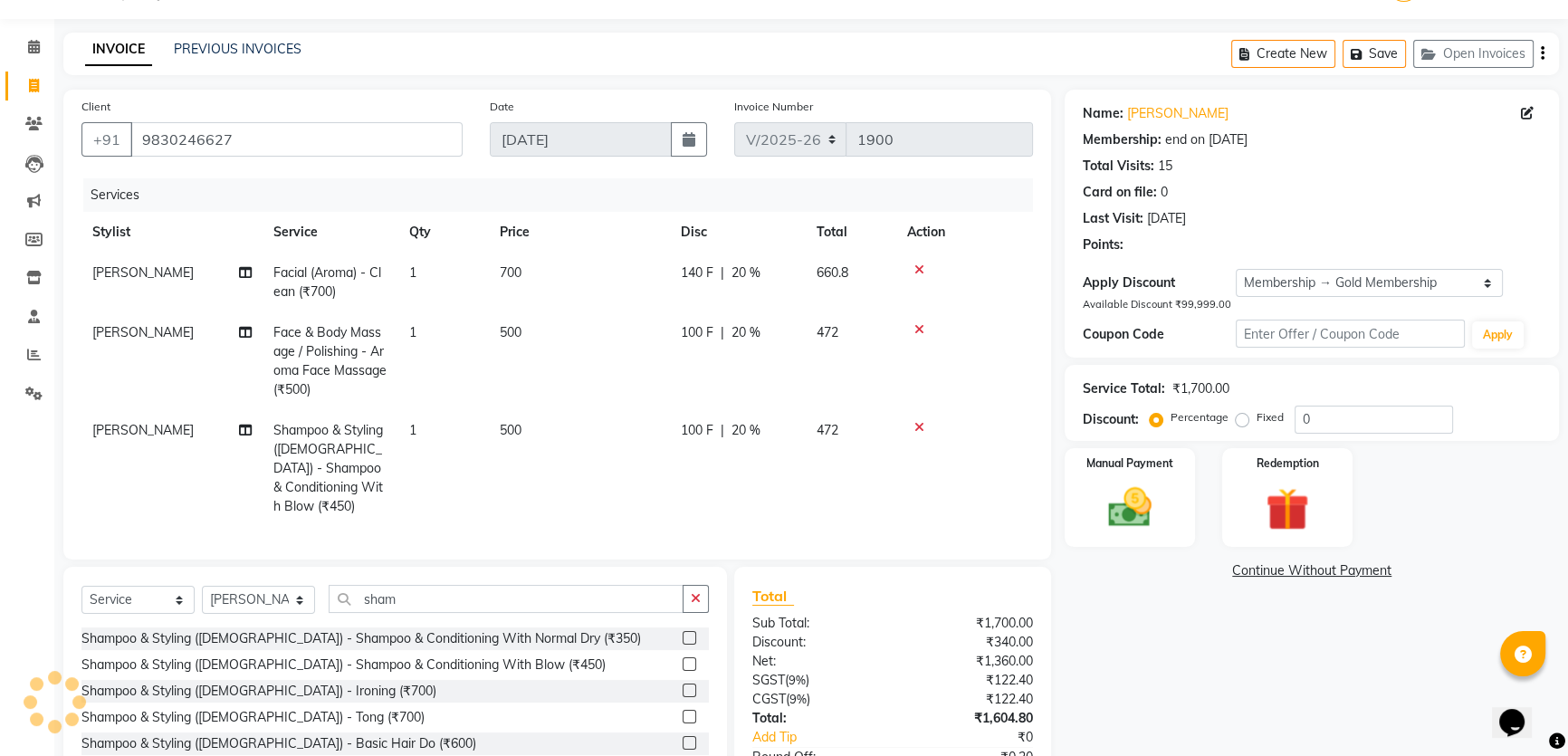
type input "20"
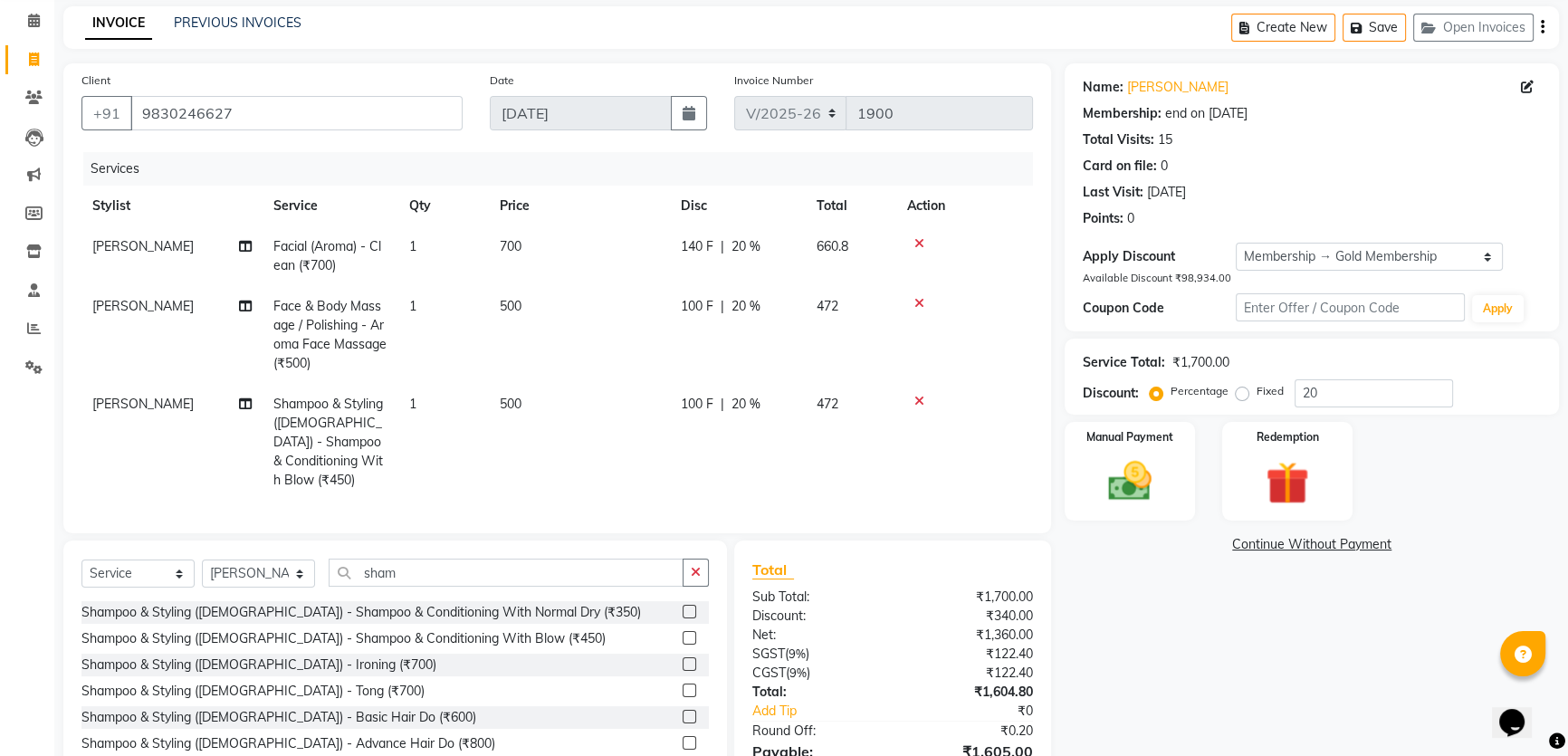
scroll to position [163, 0]
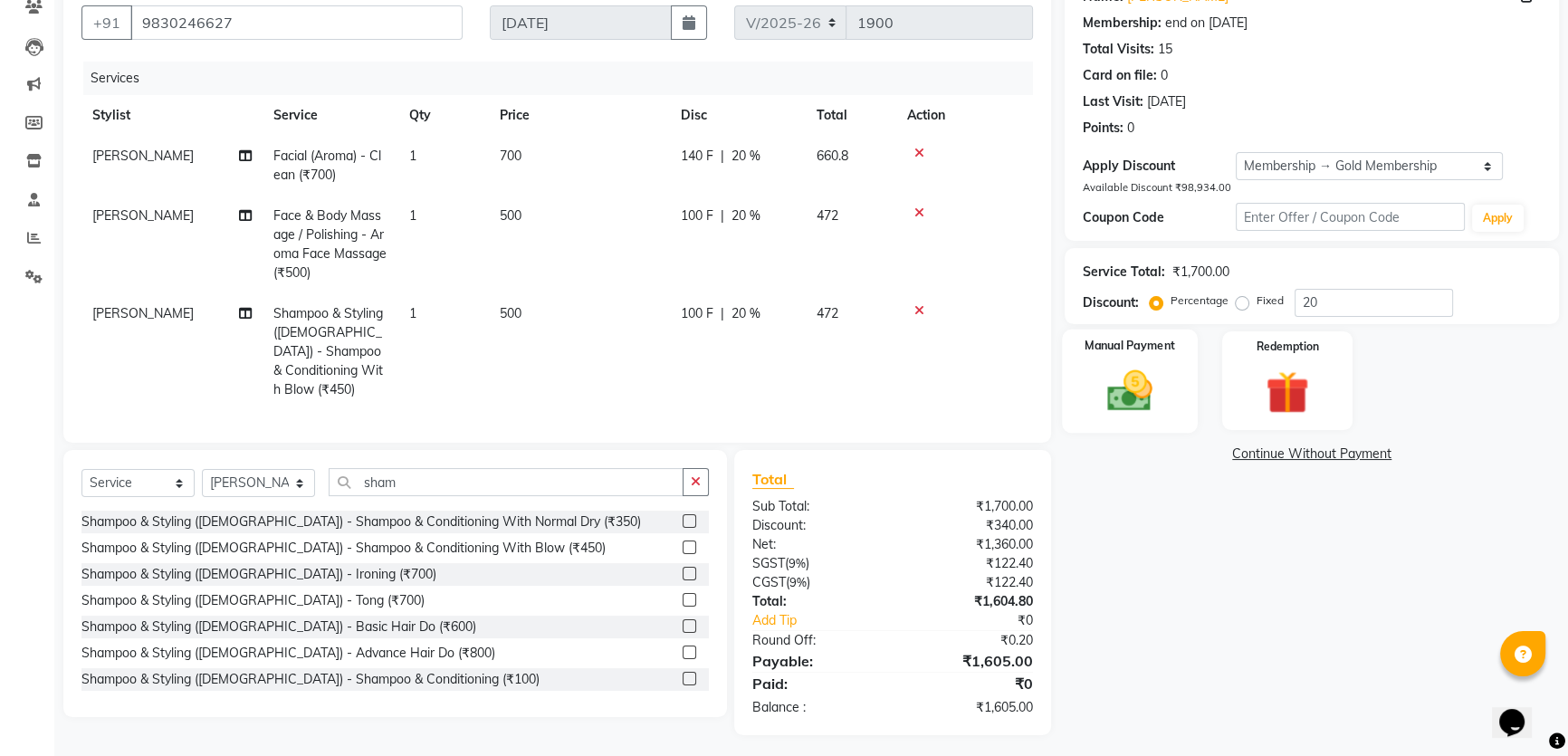
click at [1121, 390] on img at bounding box center [1130, 391] width 73 height 52
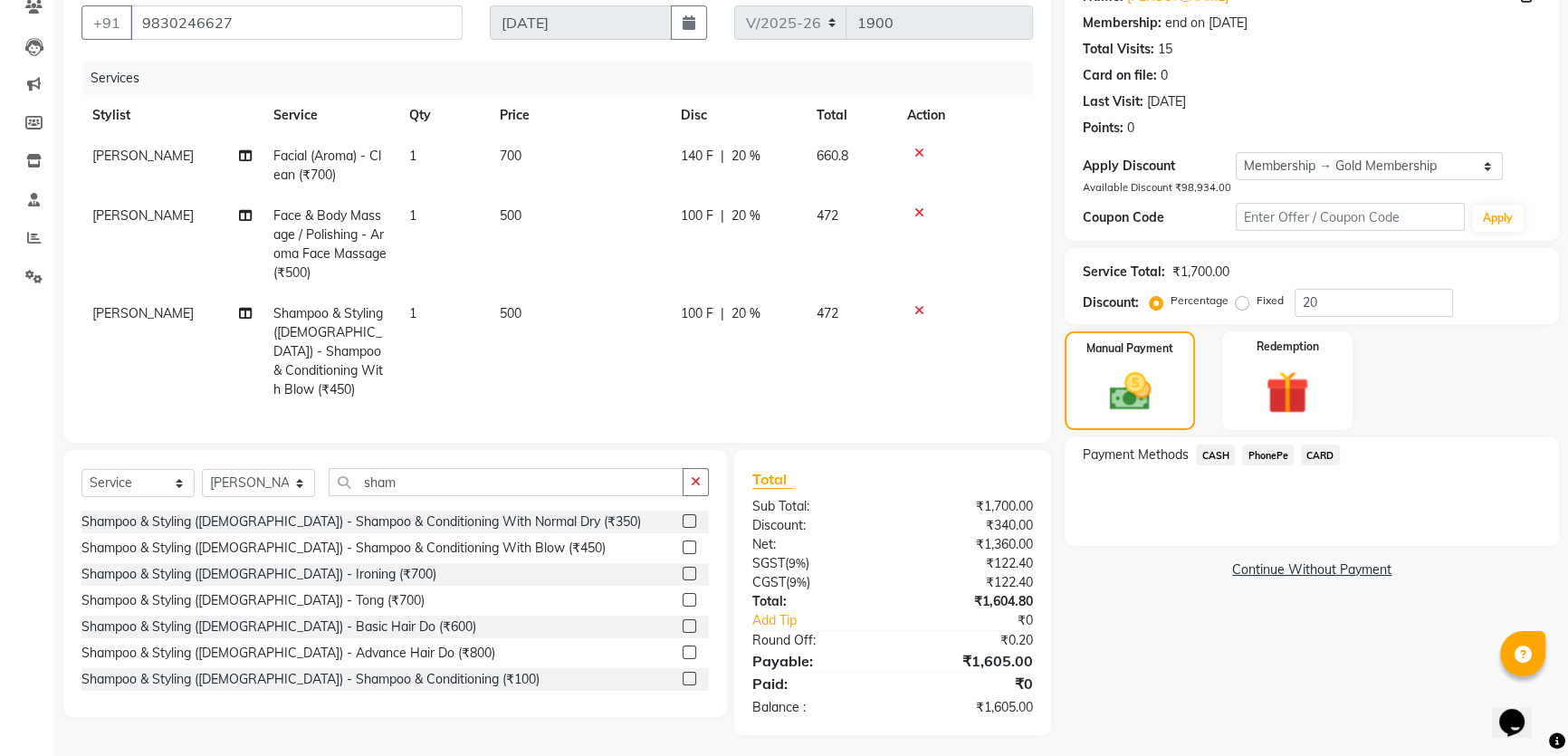
click at [1328, 460] on span "CARD" at bounding box center [1320, 455] width 39 height 21
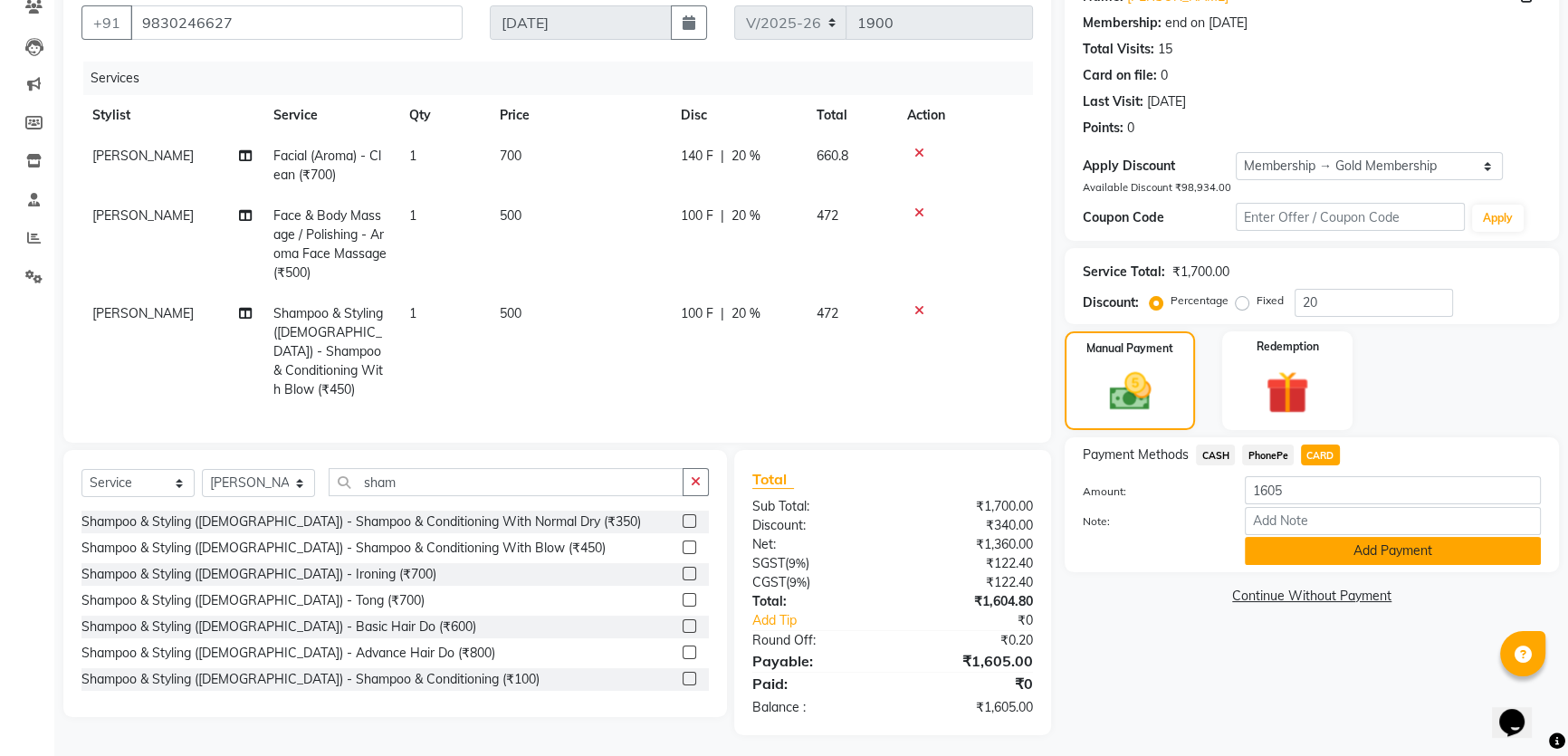
click at [1362, 554] on button "Add Payment" at bounding box center [1392, 550] width 296 height 28
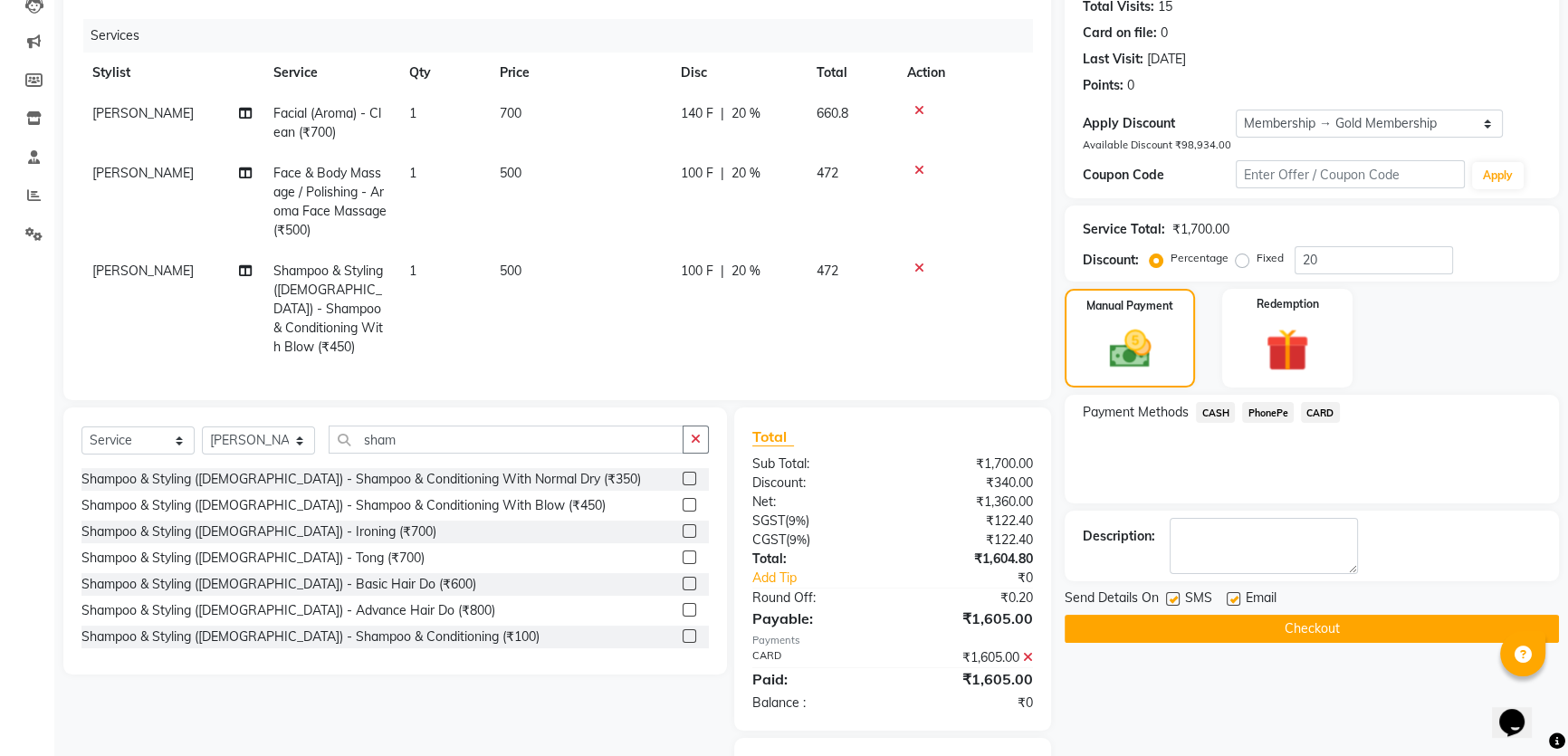
scroll to position [264, 0]
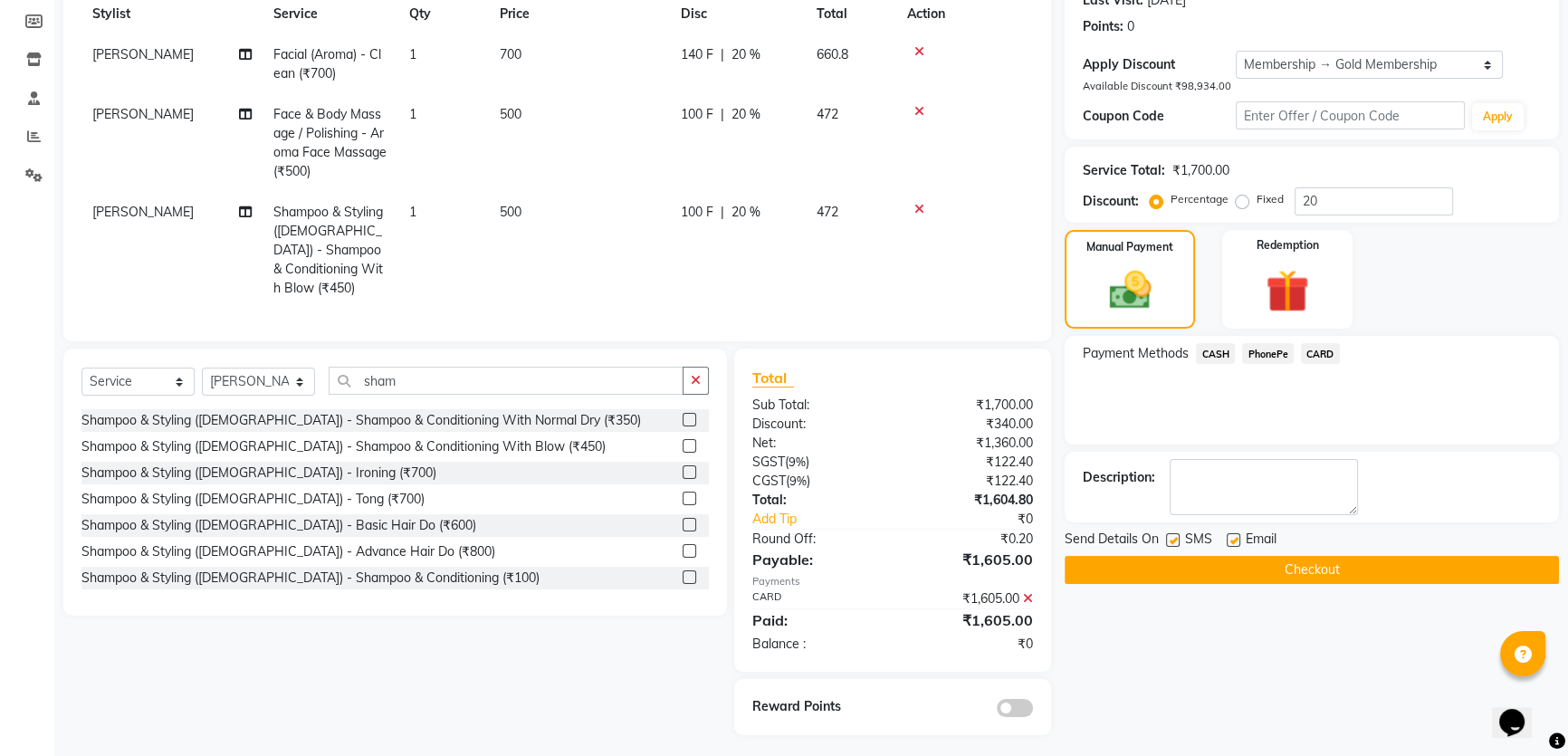
click at [1269, 563] on button "Checkout" at bounding box center [1312, 570] width 495 height 28
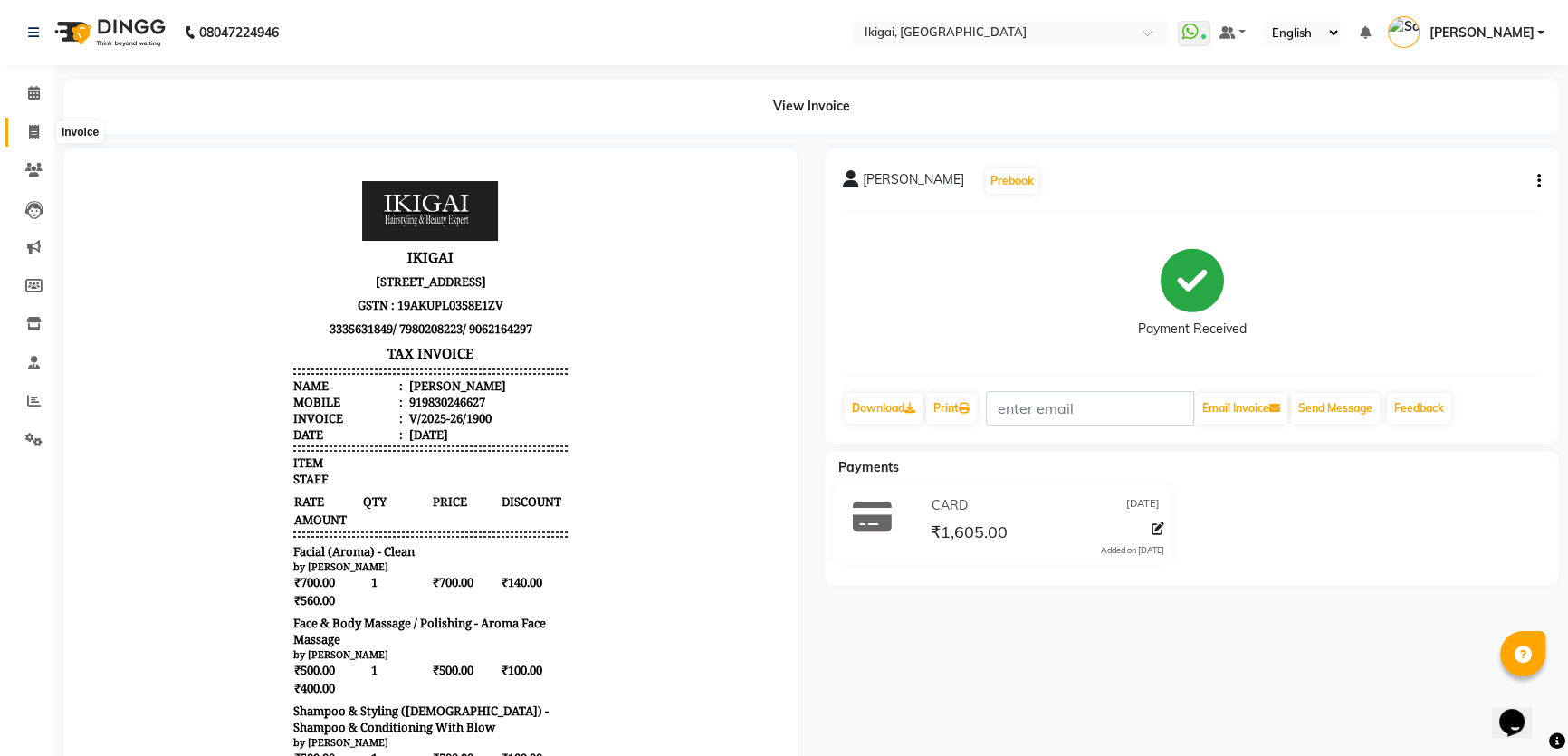
click at [39, 124] on span at bounding box center [34, 133] width 32 height 21
select select "4429"
select select "service"
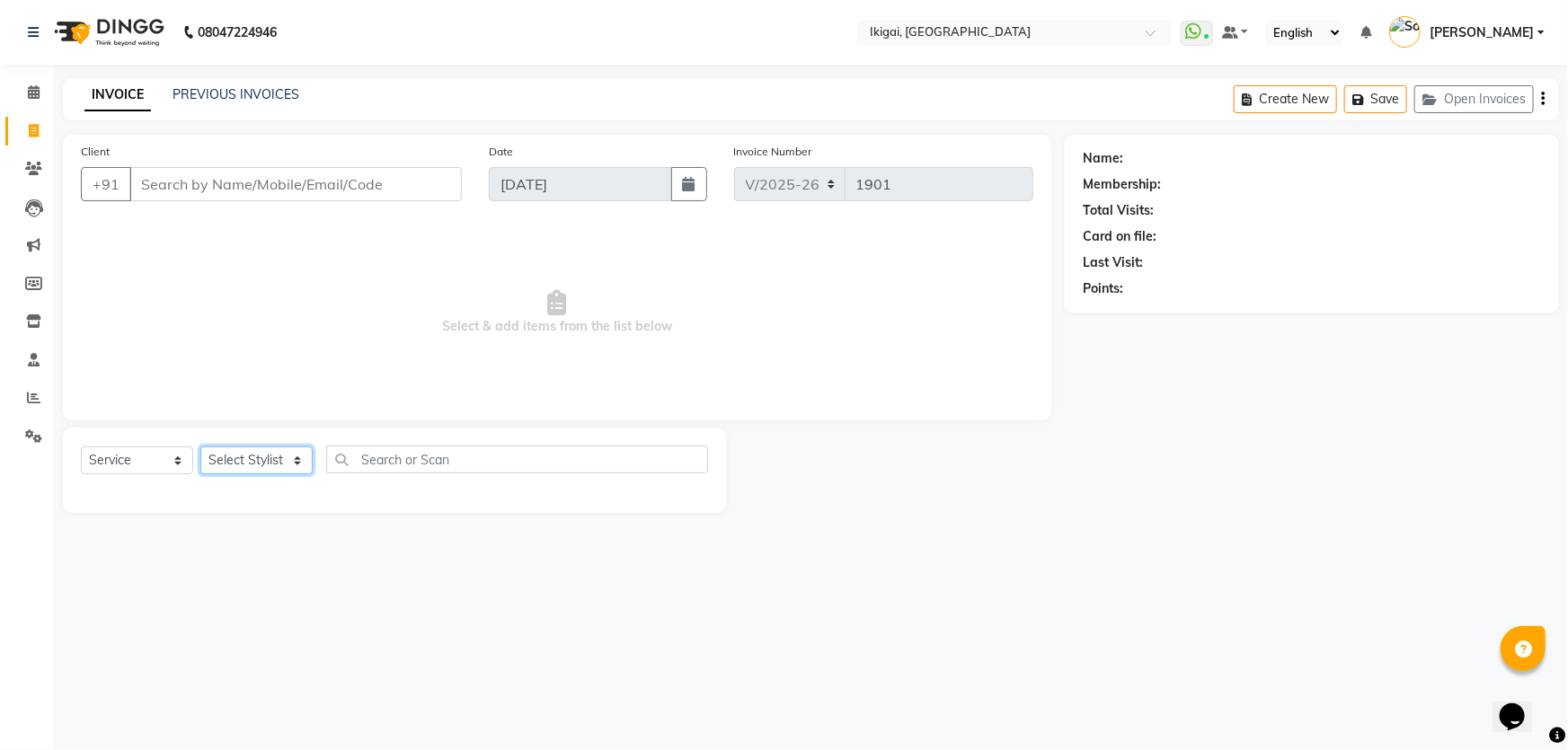
click at [258, 462] on select "Select Stylist" at bounding box center [256, 459] width 112 height 28
select select "82442"
click at [200, 446] on select "Select Stylist Firoz Gopal gopal 2 jiban karan rima riya rupa sagar soma somasr…" at bounding box center [256, 459] width 112 height 28
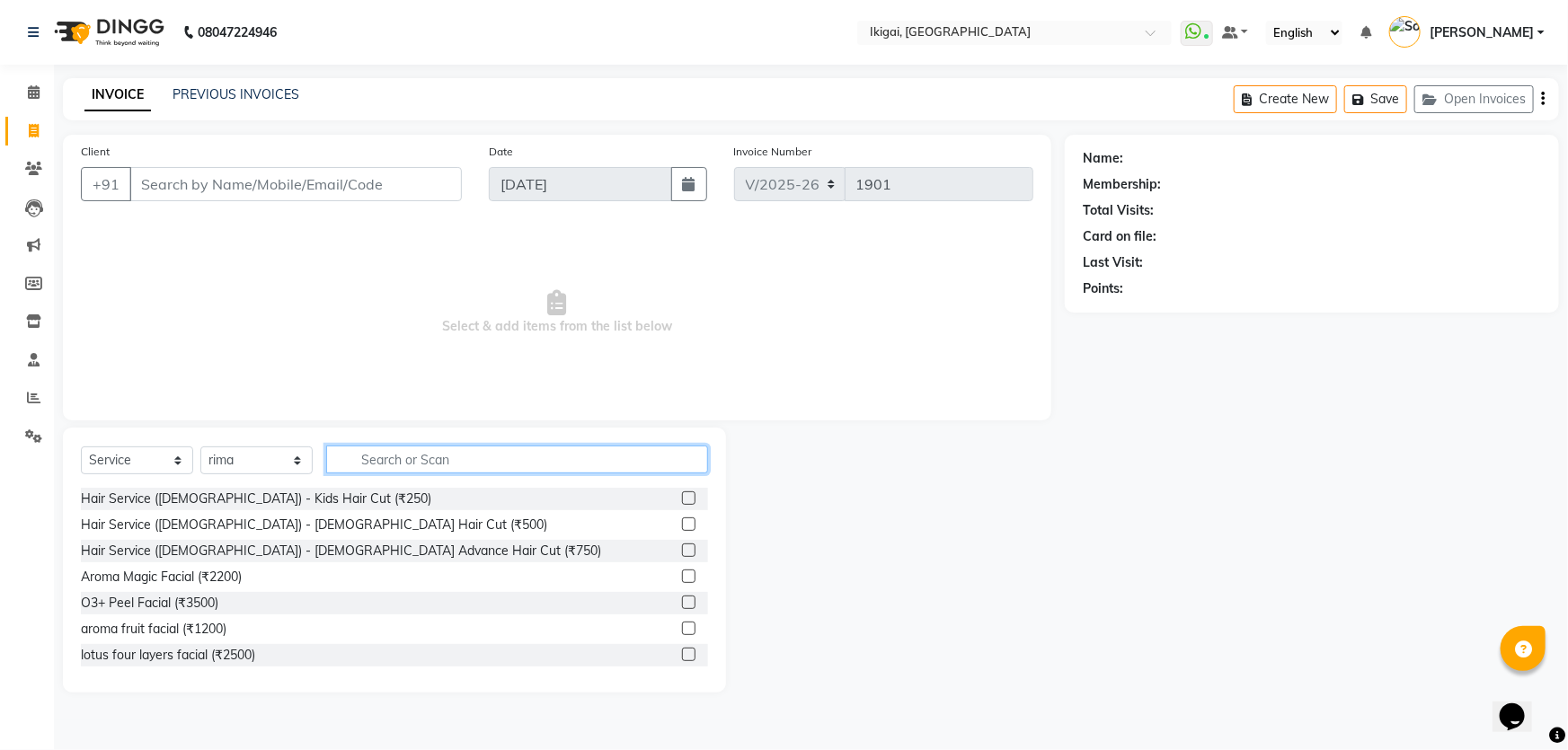
click at [467, 456] on input "text" at bounding box center [517, 459] width 382 height 28
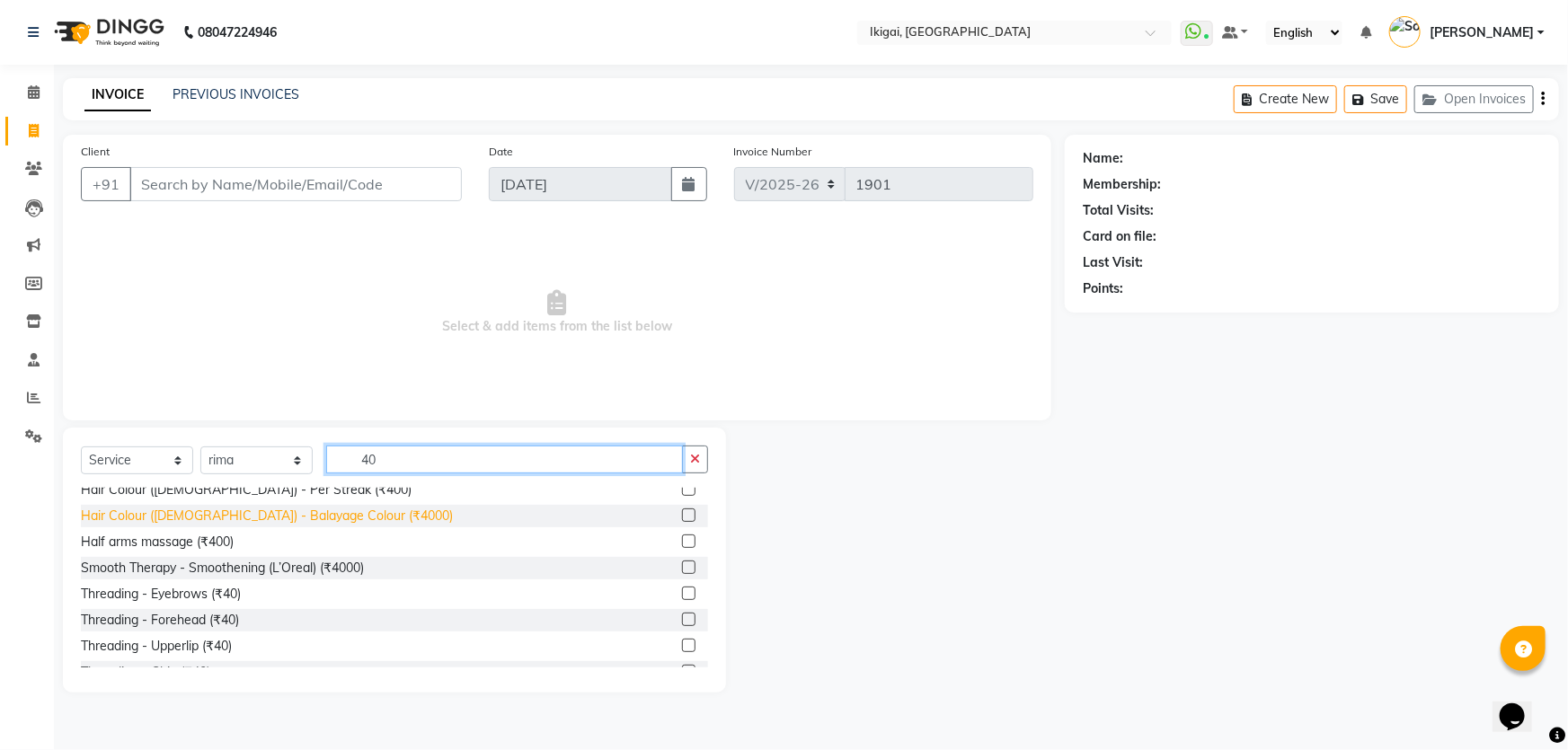
scroll to position [244, 0]
type input "40"
click at [229, 590] on div "Threading - Eyebrows (₹40)" at bounding box center [161, 594] width 160 height 19
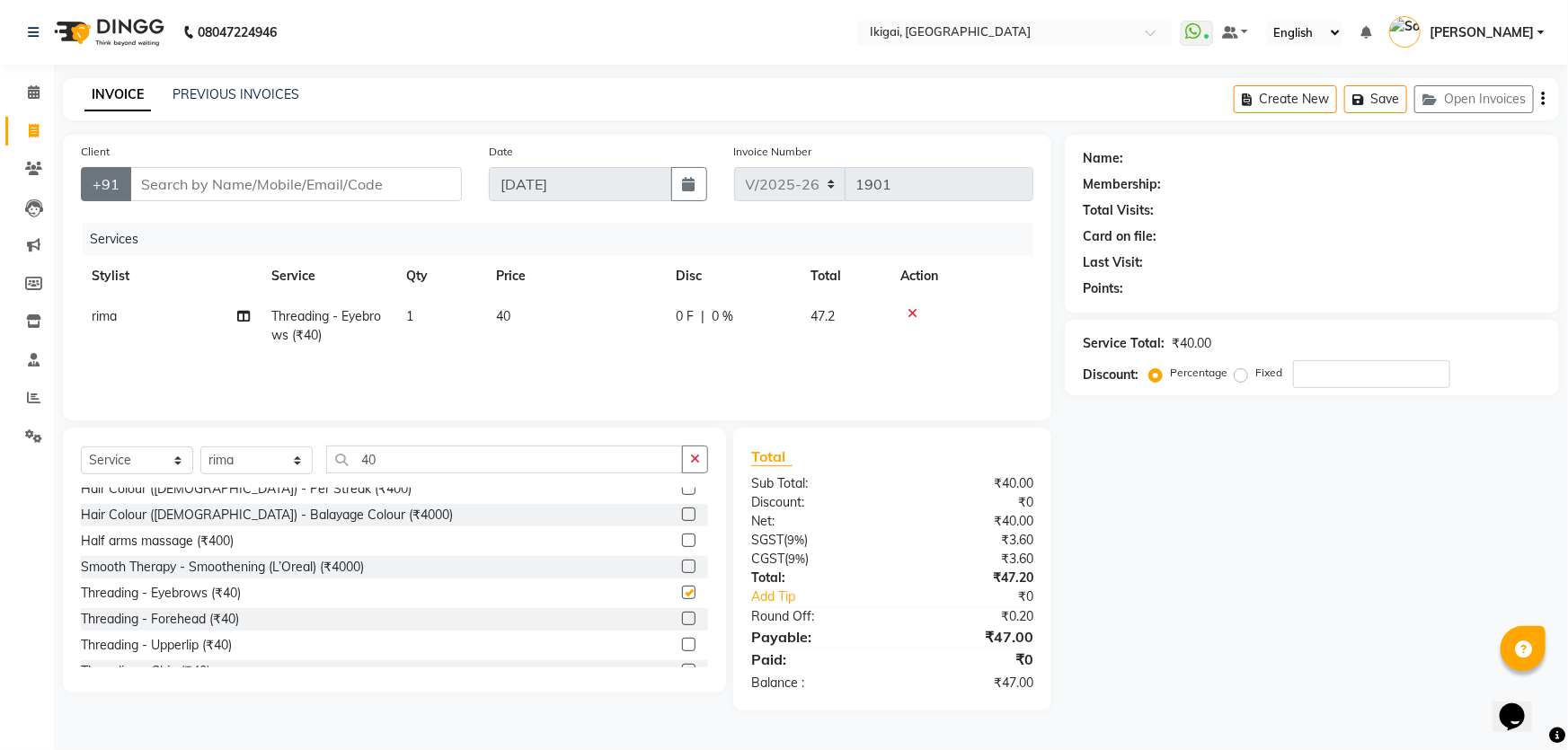
checkbox input "false"
click at [208, 184] on input "Client" at bounding box center [295, 184] width 333 height 34
type input "9"
type input "0"
type input "9831719902"
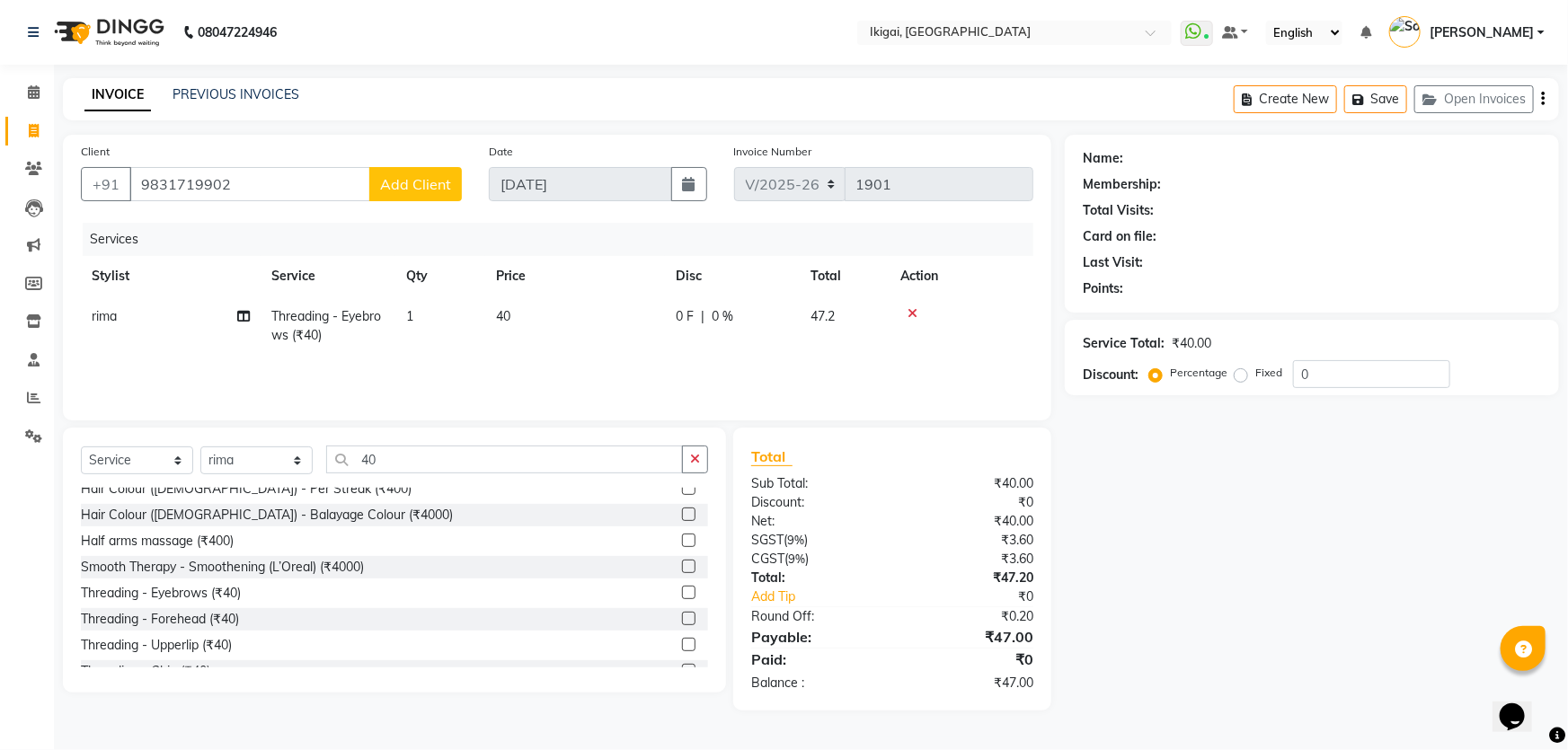
click at [403, 188] on span "Add Client" at bounding box center [416, 184] width 71 height 18
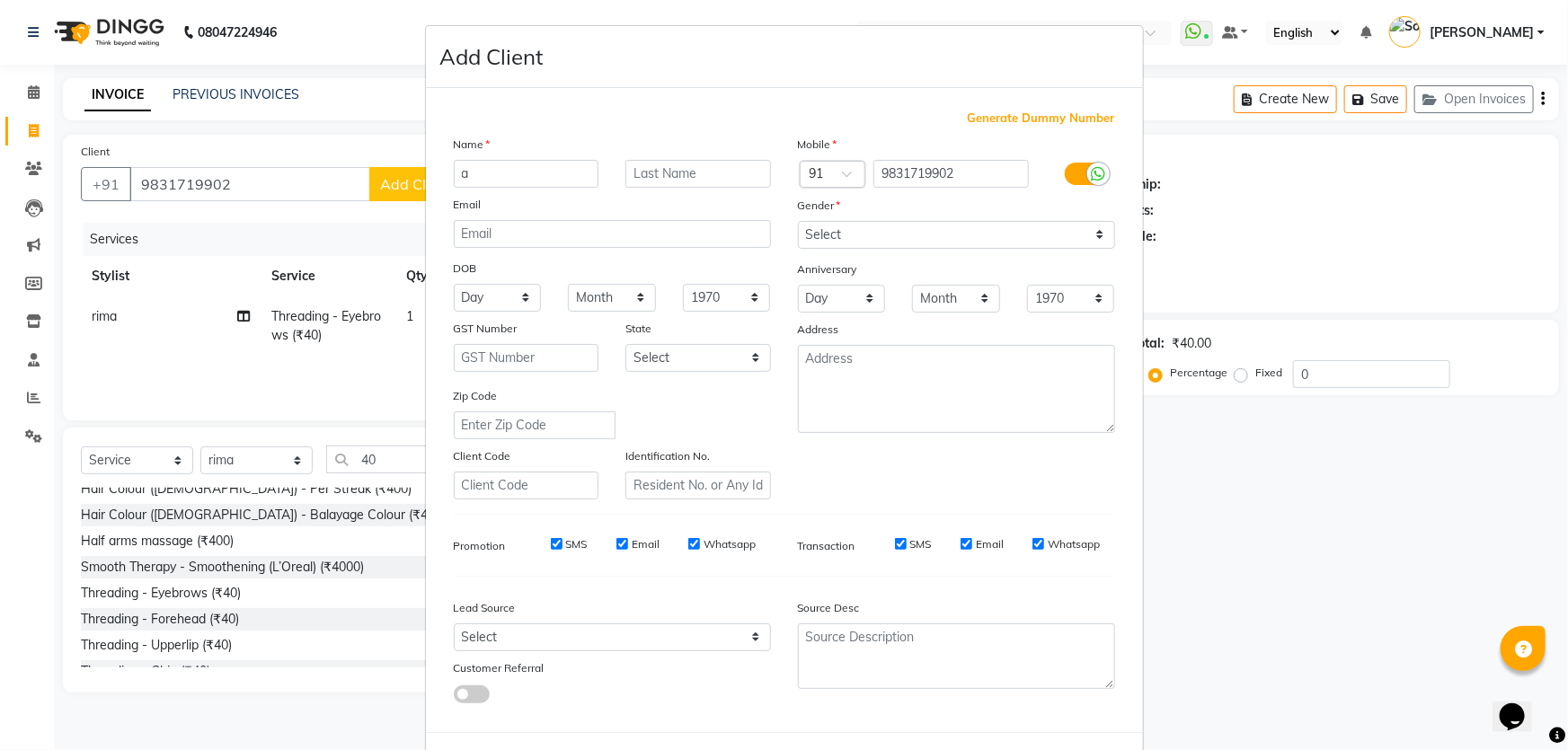
type input "a"
type input "dhar"
click at [816, 233] on select "Select Male Female Other Prefer Not To Say" at bounding box center [956, 234] width 317 height 28
select select "[DEMOGRAPHIC_DATA]"
click at [798, 221] on select "Select Male Female Other Prefer Not To Say" at bounding box center [956, 234] width 317 height 28
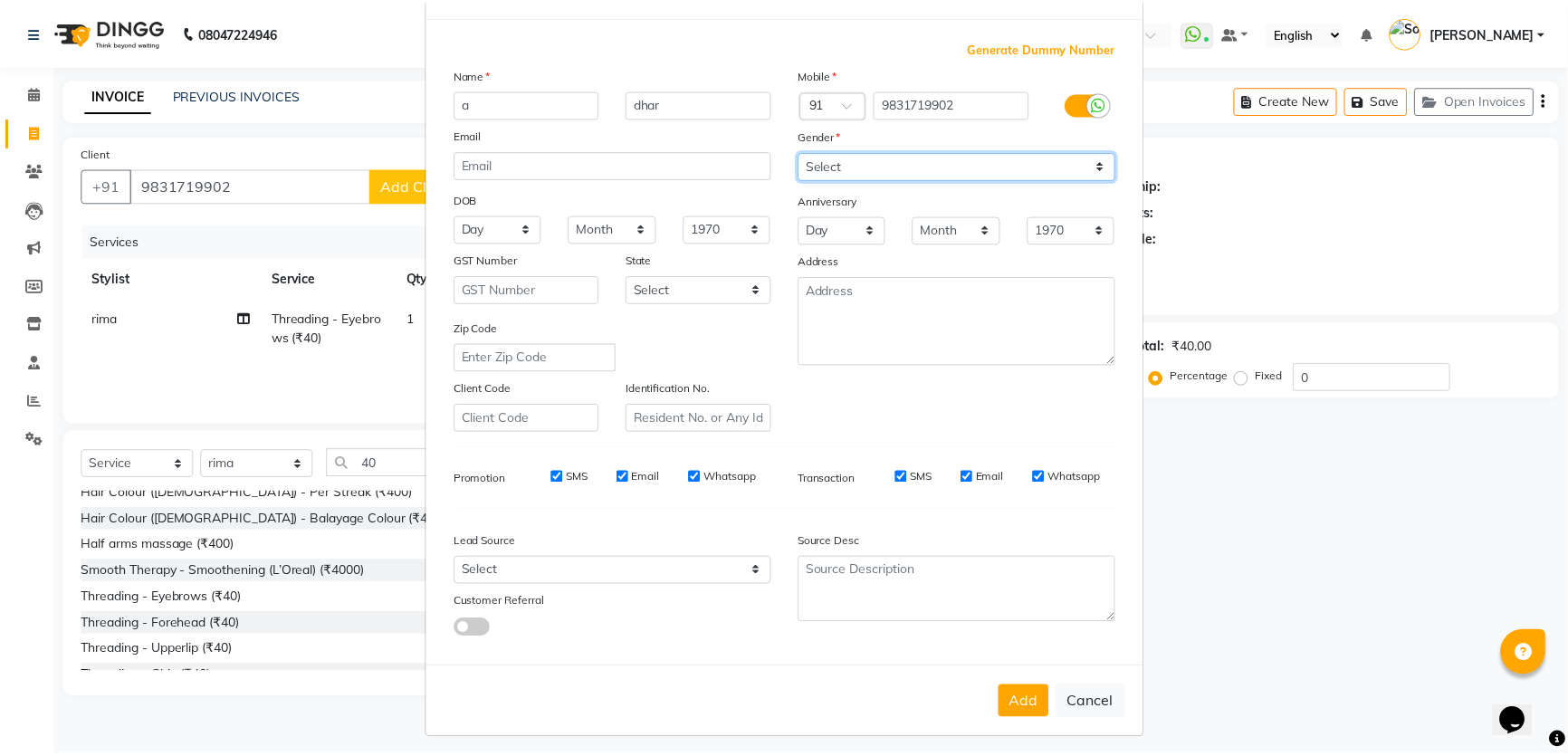
scroll to position [85, 0]
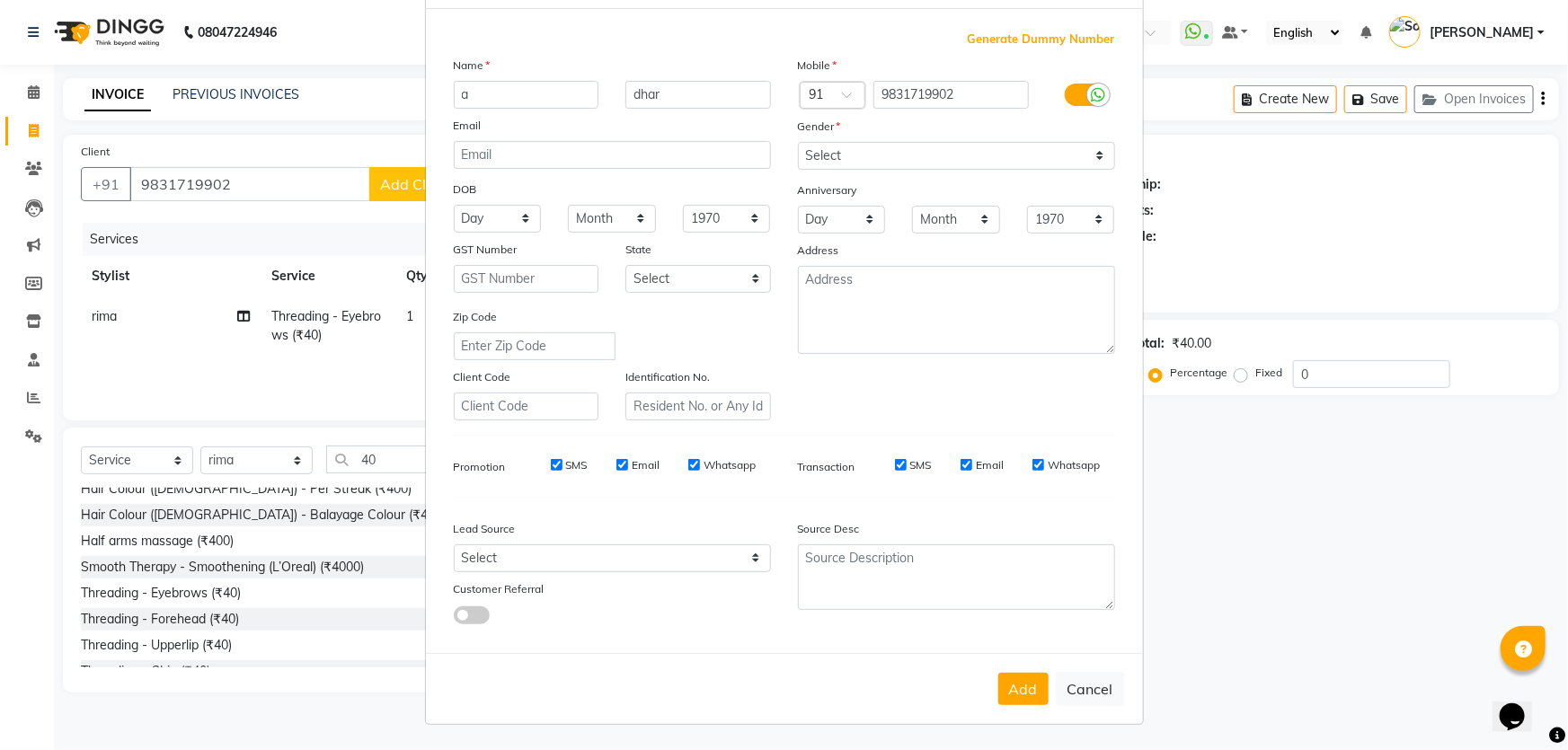
click at [1006, 681] on button "Add" at bounding box center [1023, 689] width 51 height 32
select select
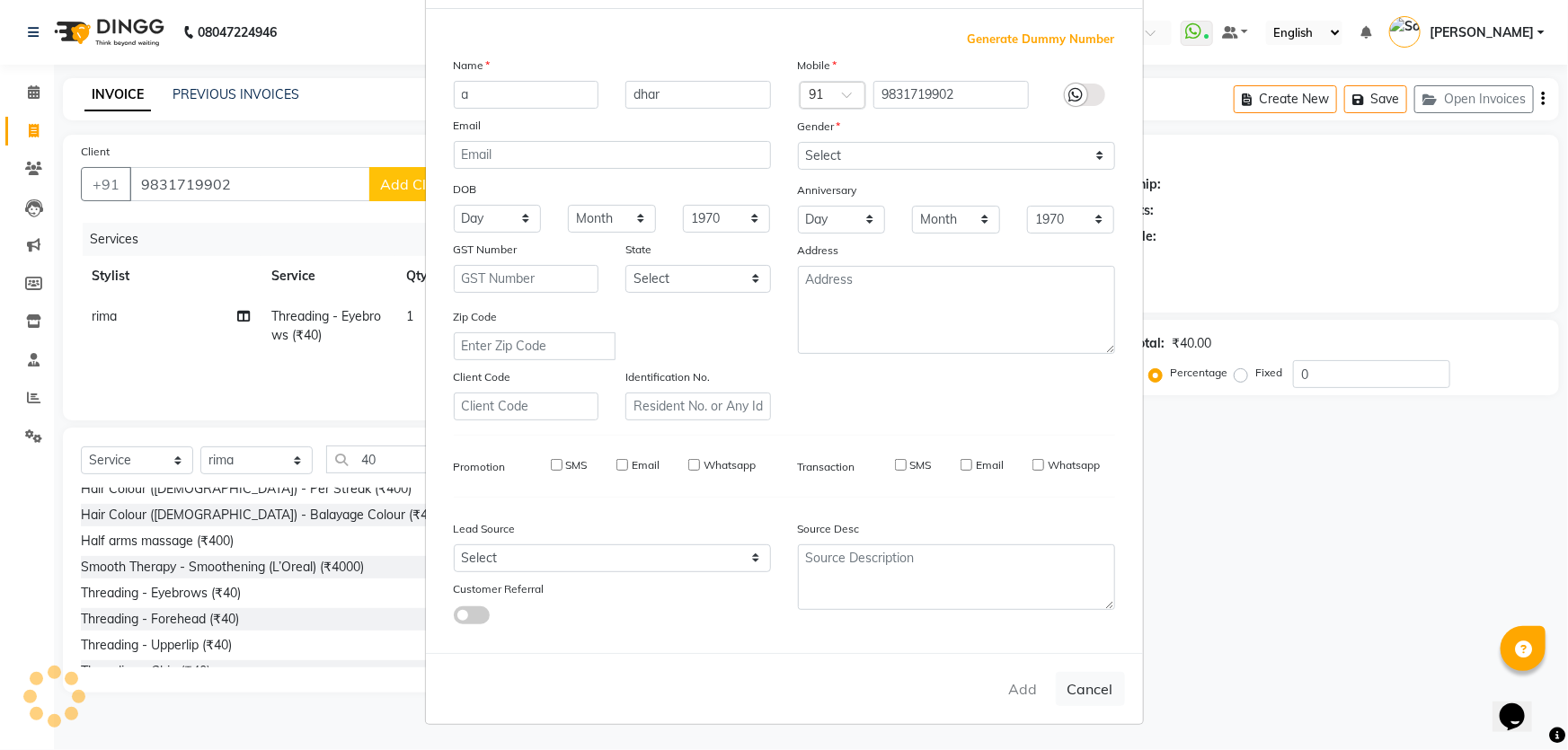
select select
checkbox input "false"
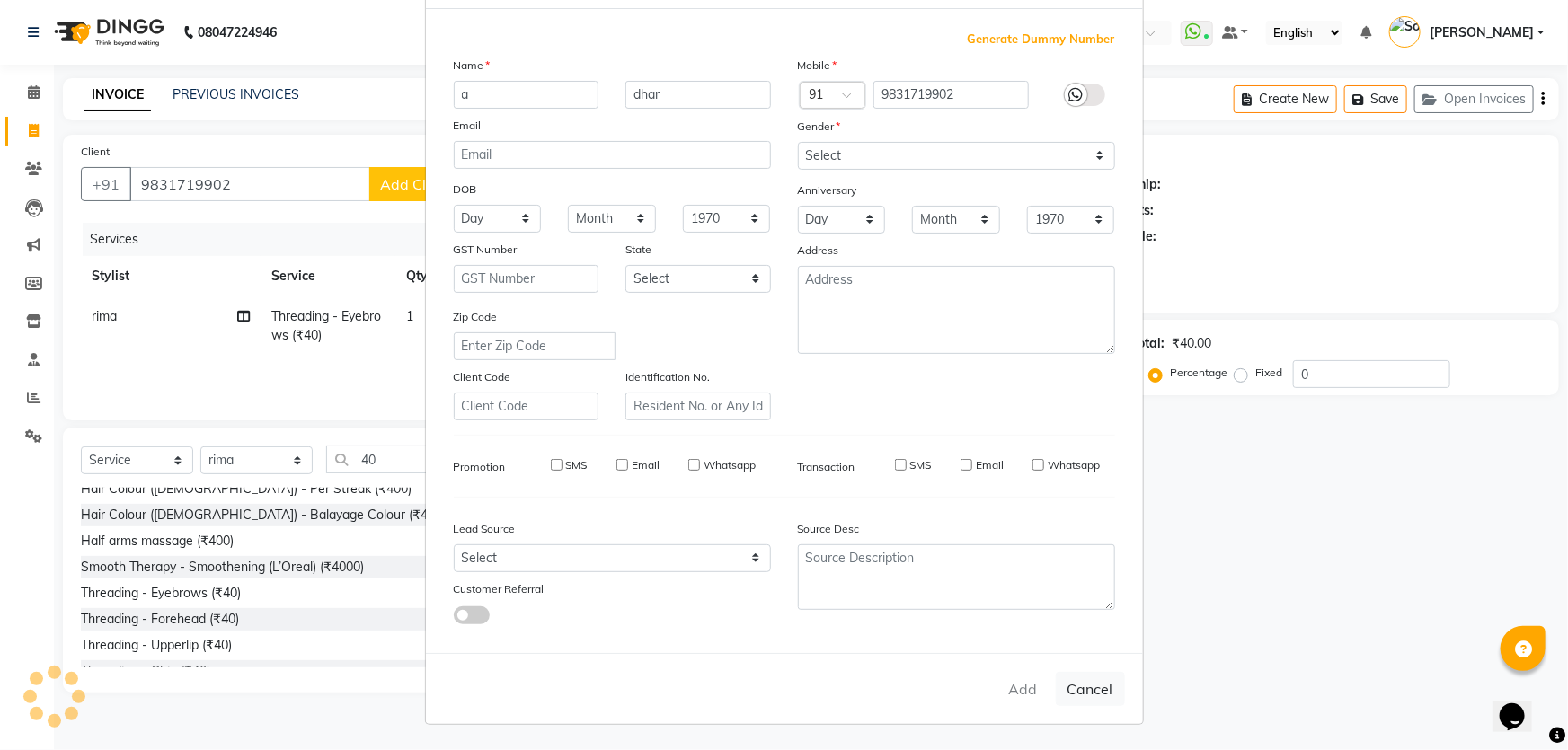
checkbox input "false"
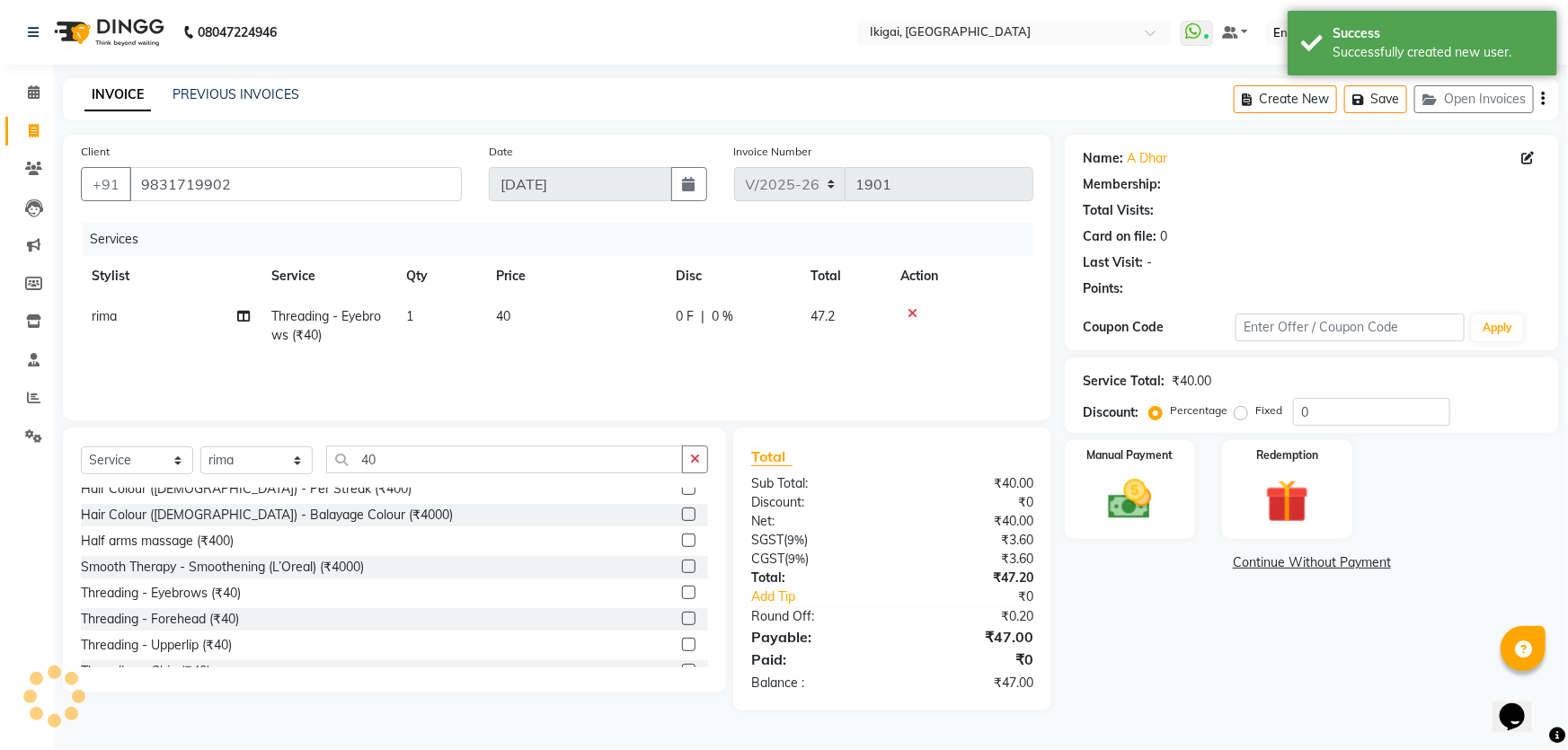
select select "1: Object"
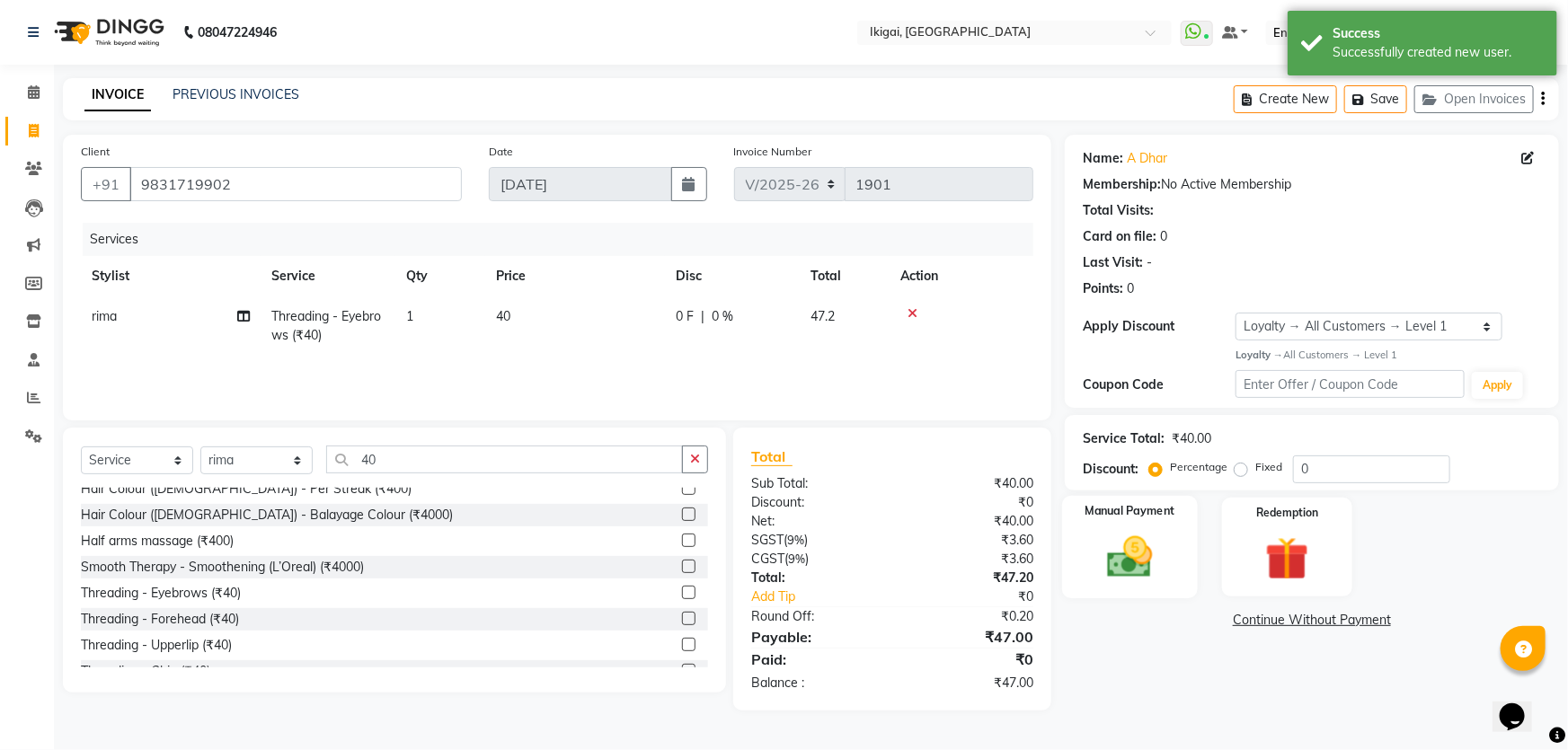
click at [1143, 566] on img at bounding box center [1130, 557] width 73 height 52
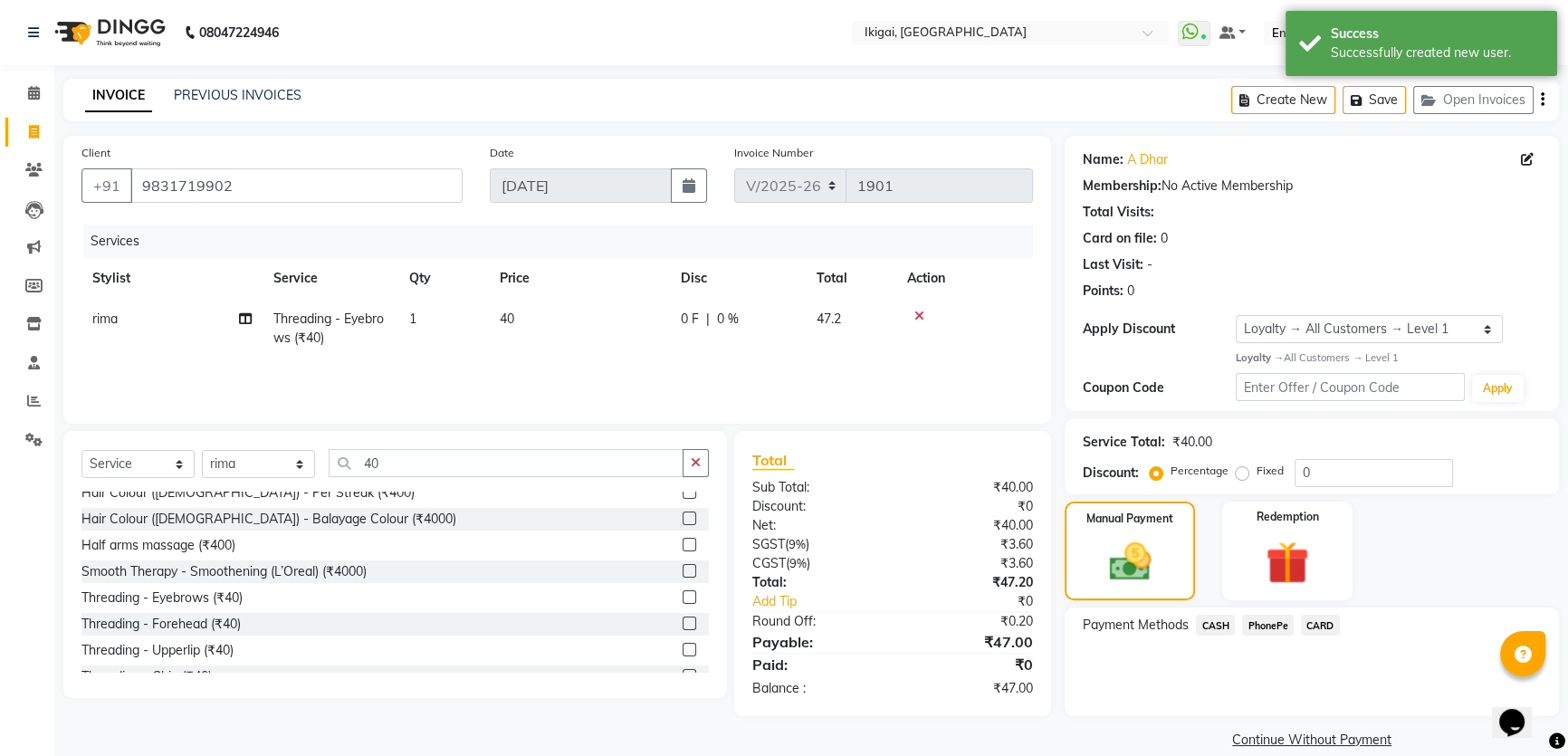
click at [1208, 620] on span "CASH" at bounding box center [1215, 625] width 39 height 21
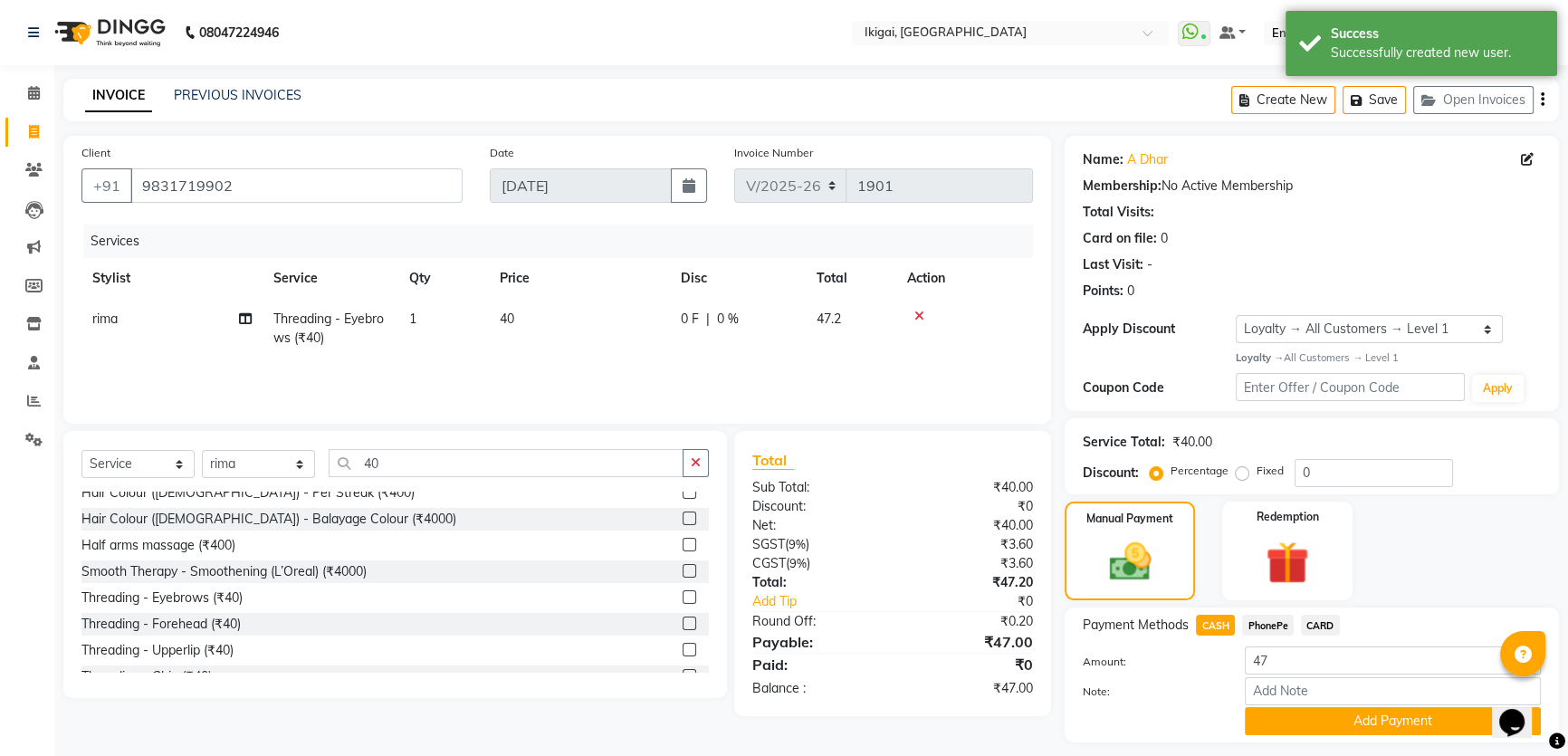
click at [1263, 619] on span "PhonePe" at bounding box center [1267, 625] width 52 height 21
click at [1266, 716] on button "Add Payment" at bounding box center [1392, 720] width 296 height 28
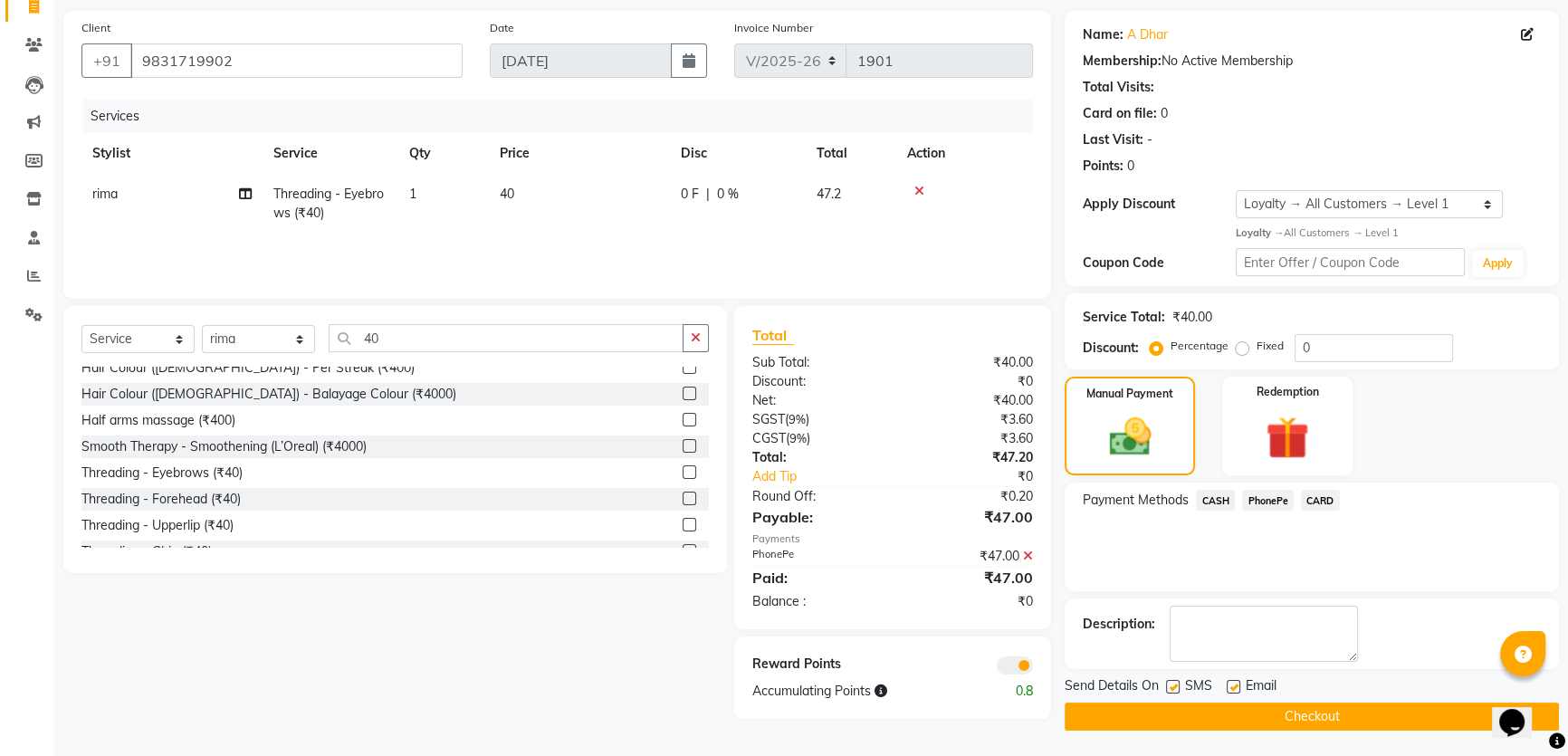
scroll to position [126, 0]
click at [1198, 711] on button "Checkout" at bounding box center [1312, 716] width 495 height 28
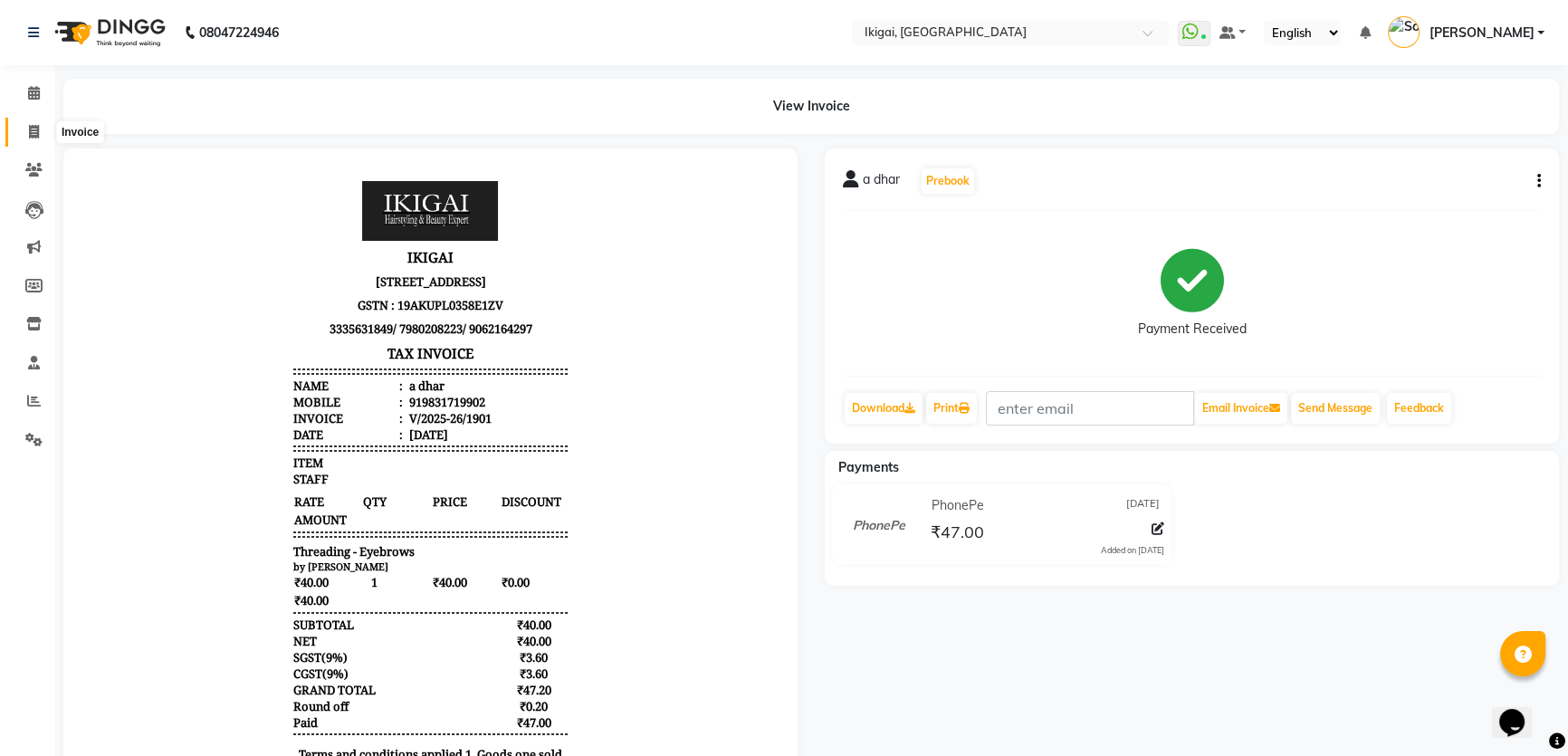
click at [24, 130] on span at bounding box center [34, 133] width 32 height 21
select select "service"
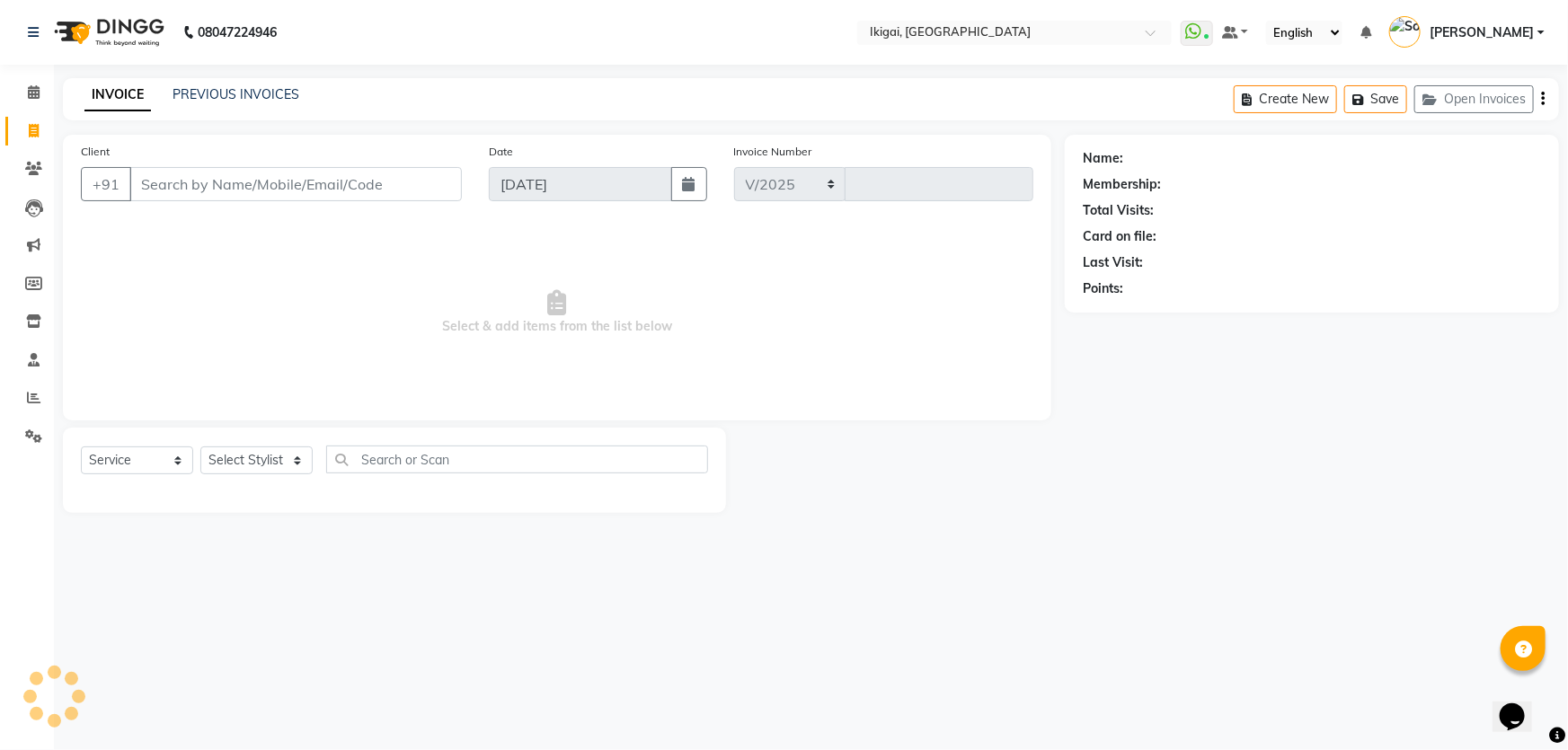
select select "4429"
type input "1902"
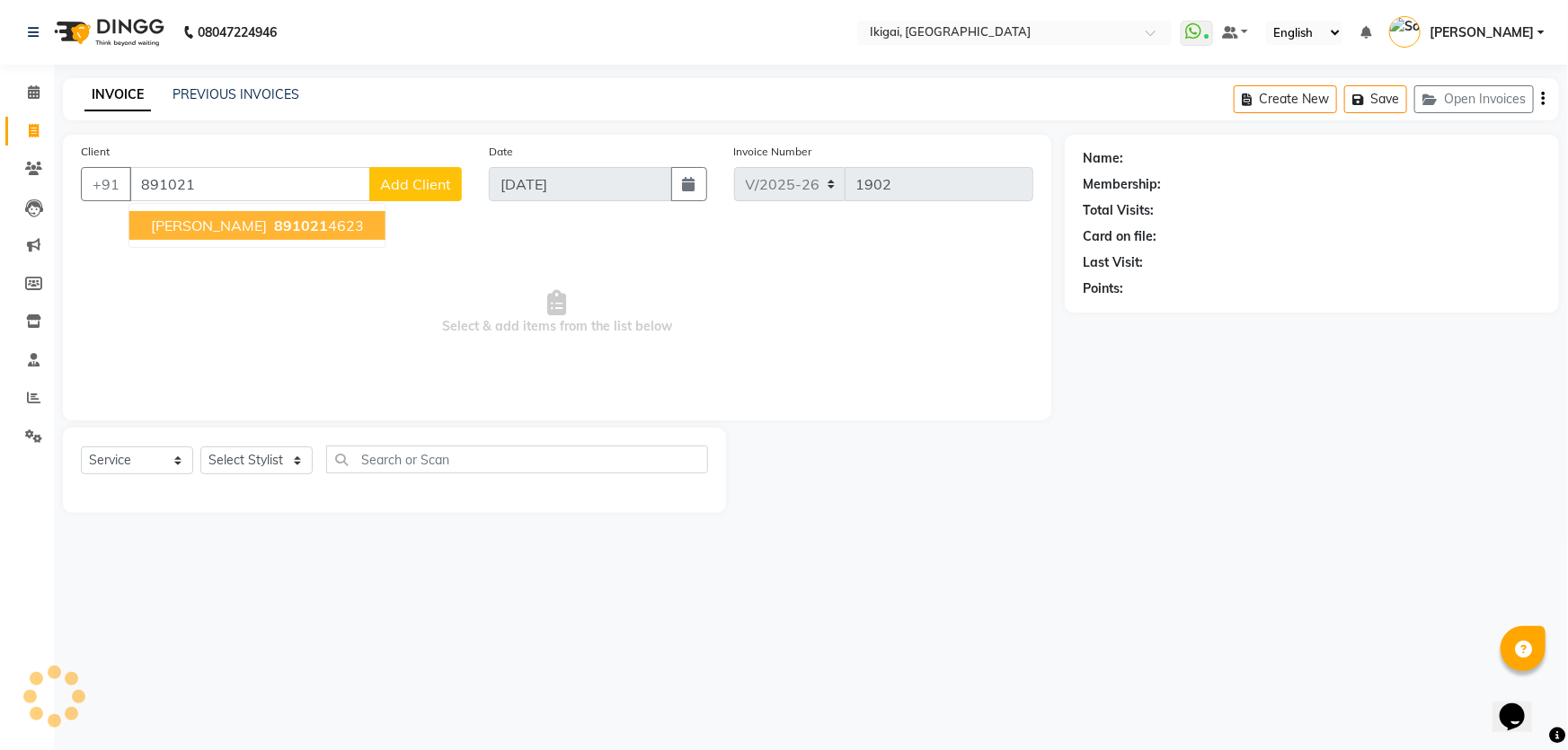
click at [275, 224] on span "891021" at bounding box center [301, 225] width 54 height 18
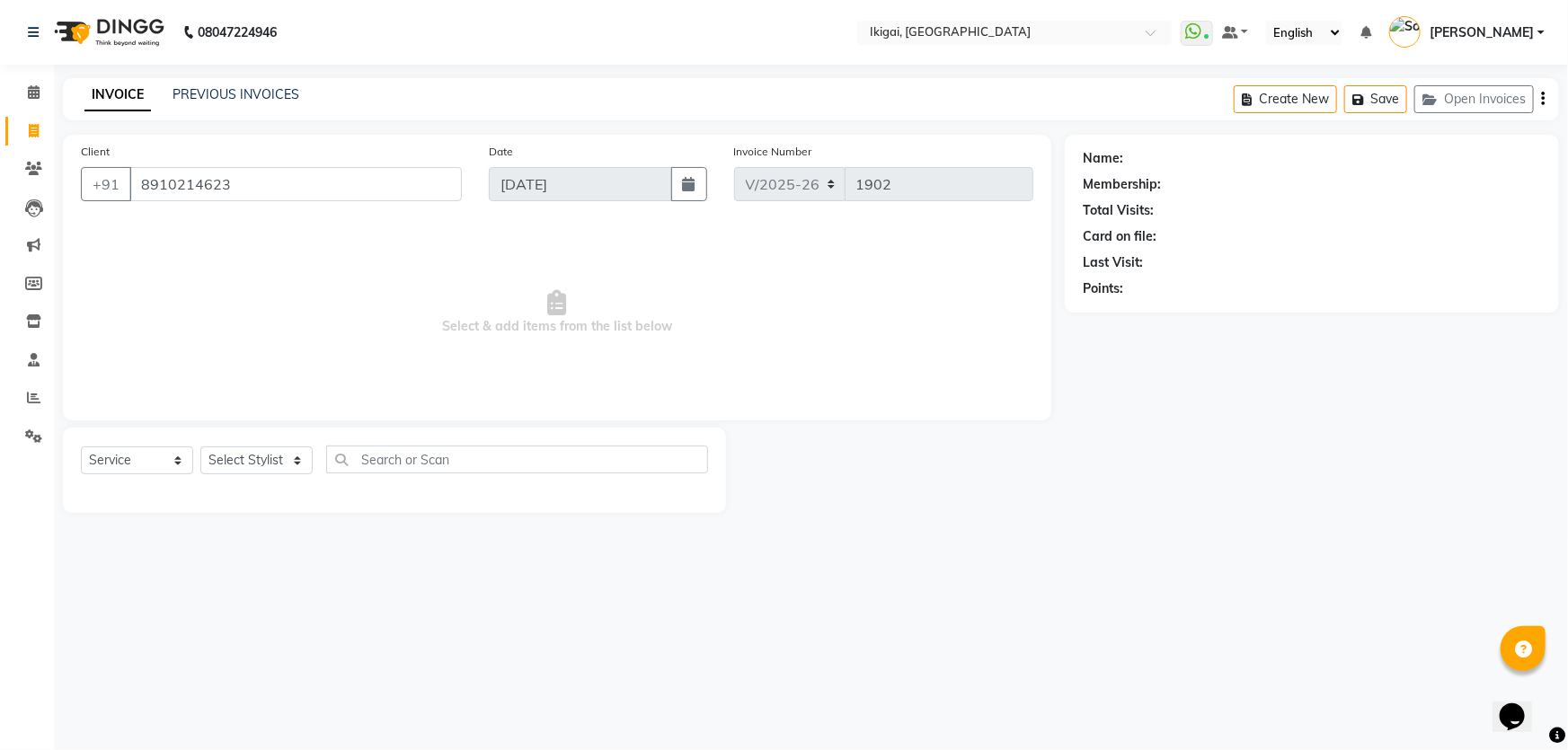
type input "8910214623"
select select "2: Object"
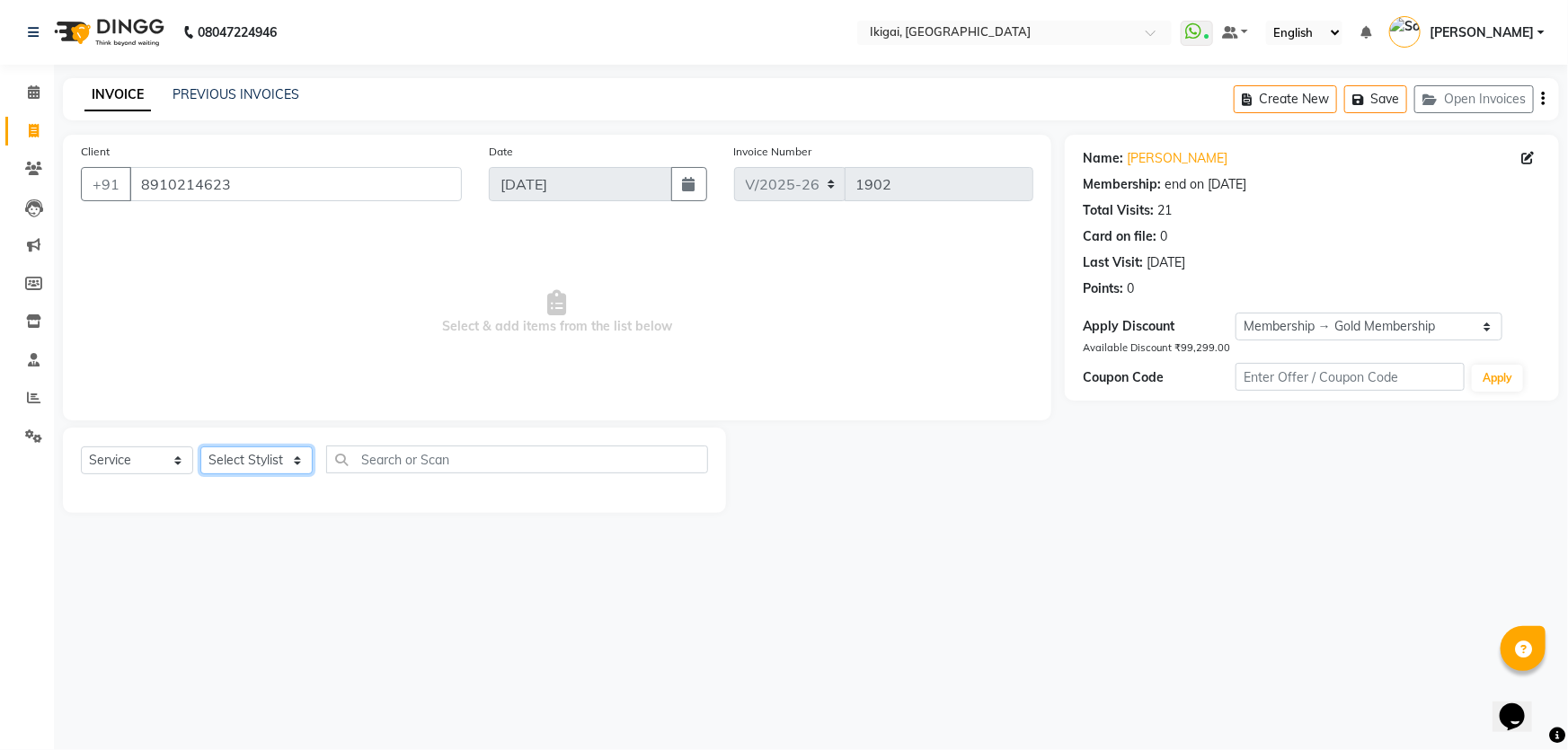
click at [267, 473] on select "Select Stylist Firoz Gopal gopal 2 jiban karan rima riya rupa sagar soma somasr…" at bounding box center [256, 459] width 112 height 28
select select "63198"
click at [200, 446] on select "Select Stylist Firoz Gopal gopal 2 jiban karan rima riya rupa sagar soma somasr…" at bounding box center [256, 459] width 112 height 28
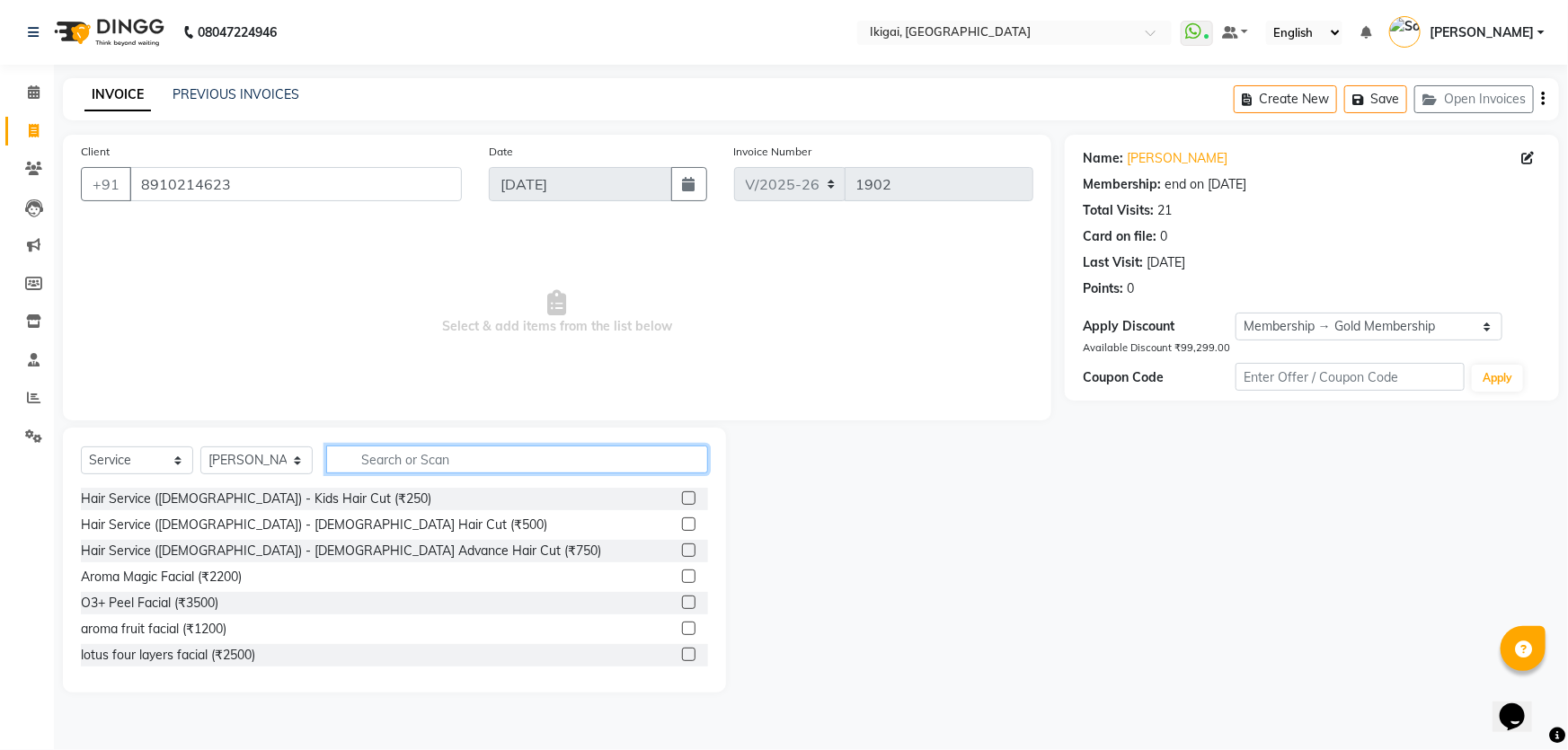
click at [476, 456] on input "text" at bounding box center [517, 459] width 382 height 28
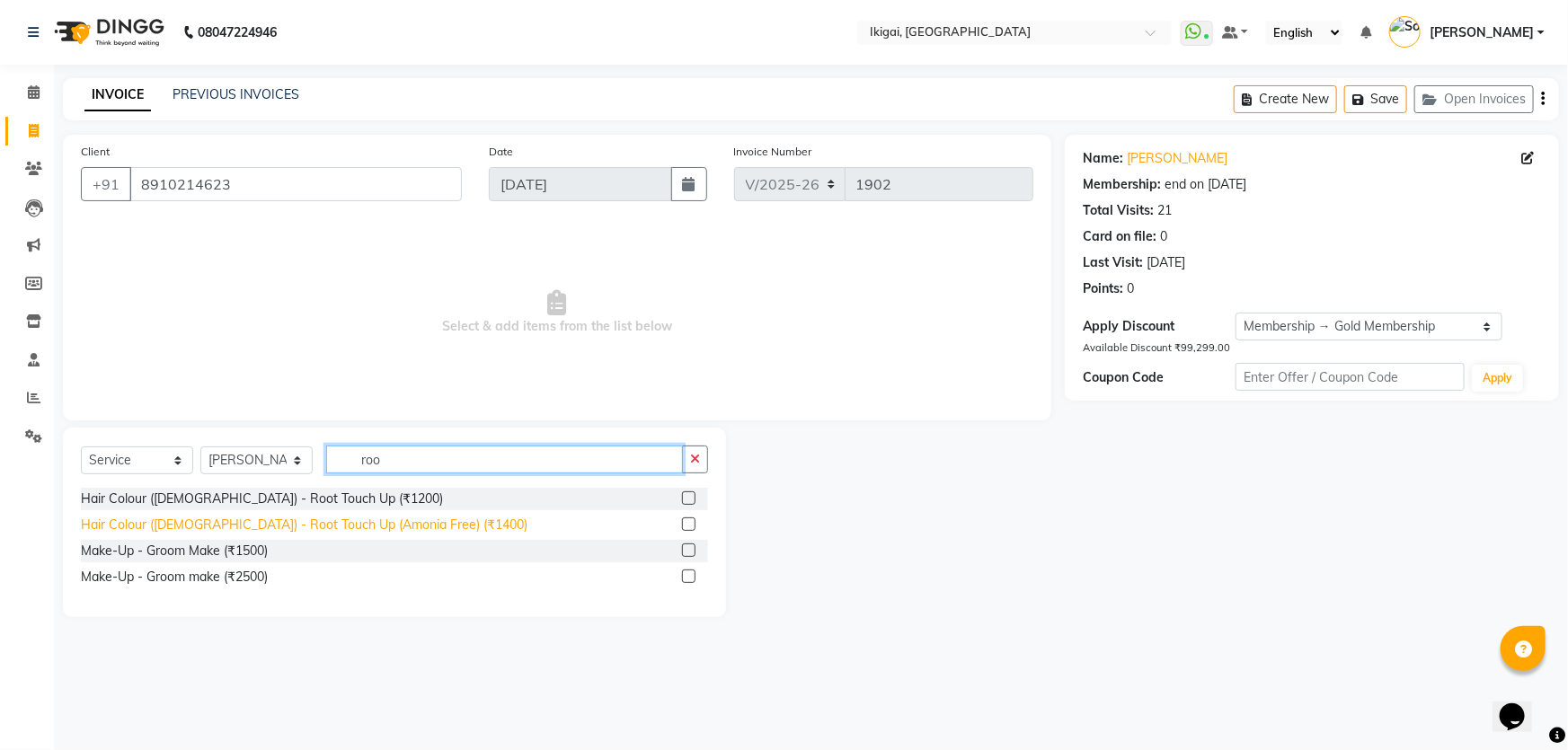
type input "roo"
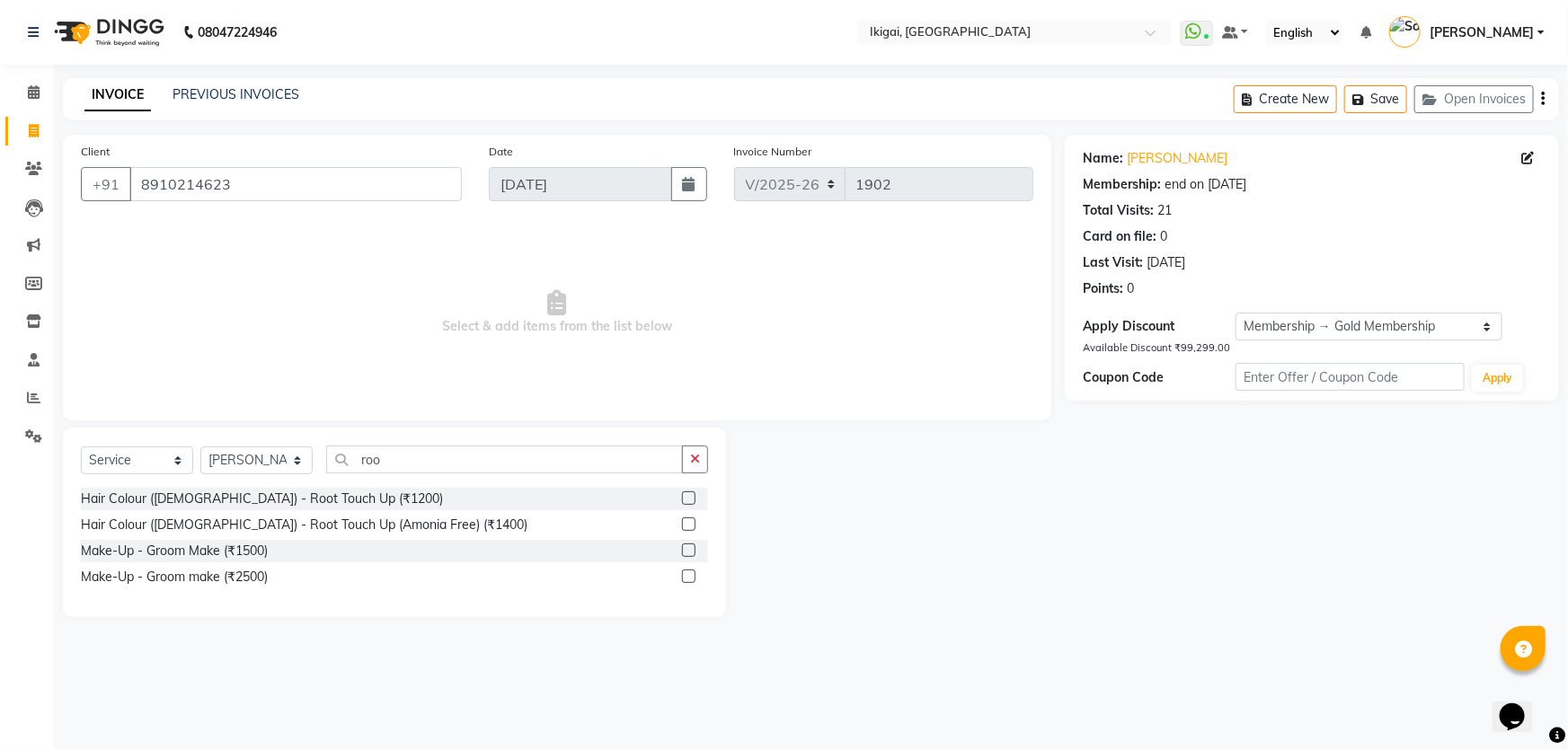
click at [416, 525] on div "Hair Colour (Ladies) - Root Touch Up (Amonia Free) (₹1400)" at bounding box center [304, 525] width 446 height 19
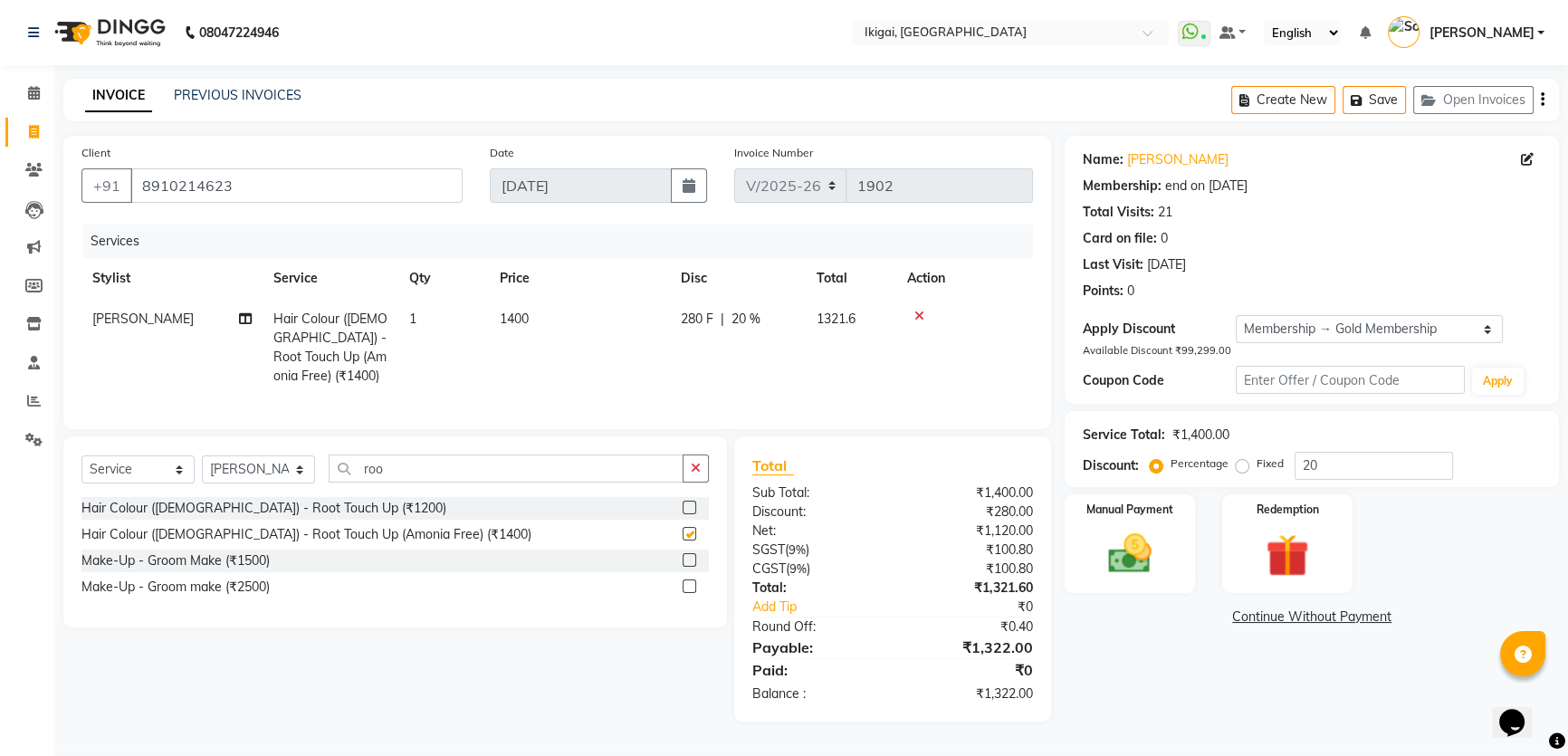
checkbox input "false"
drag, startPoint x: 1122, startPoint y: 549, endPoint x: 1186, endPoint y: 576, distance: 69.5
click at [1122, 548] on img at bounding box center [1130, 554] width 73 height 52
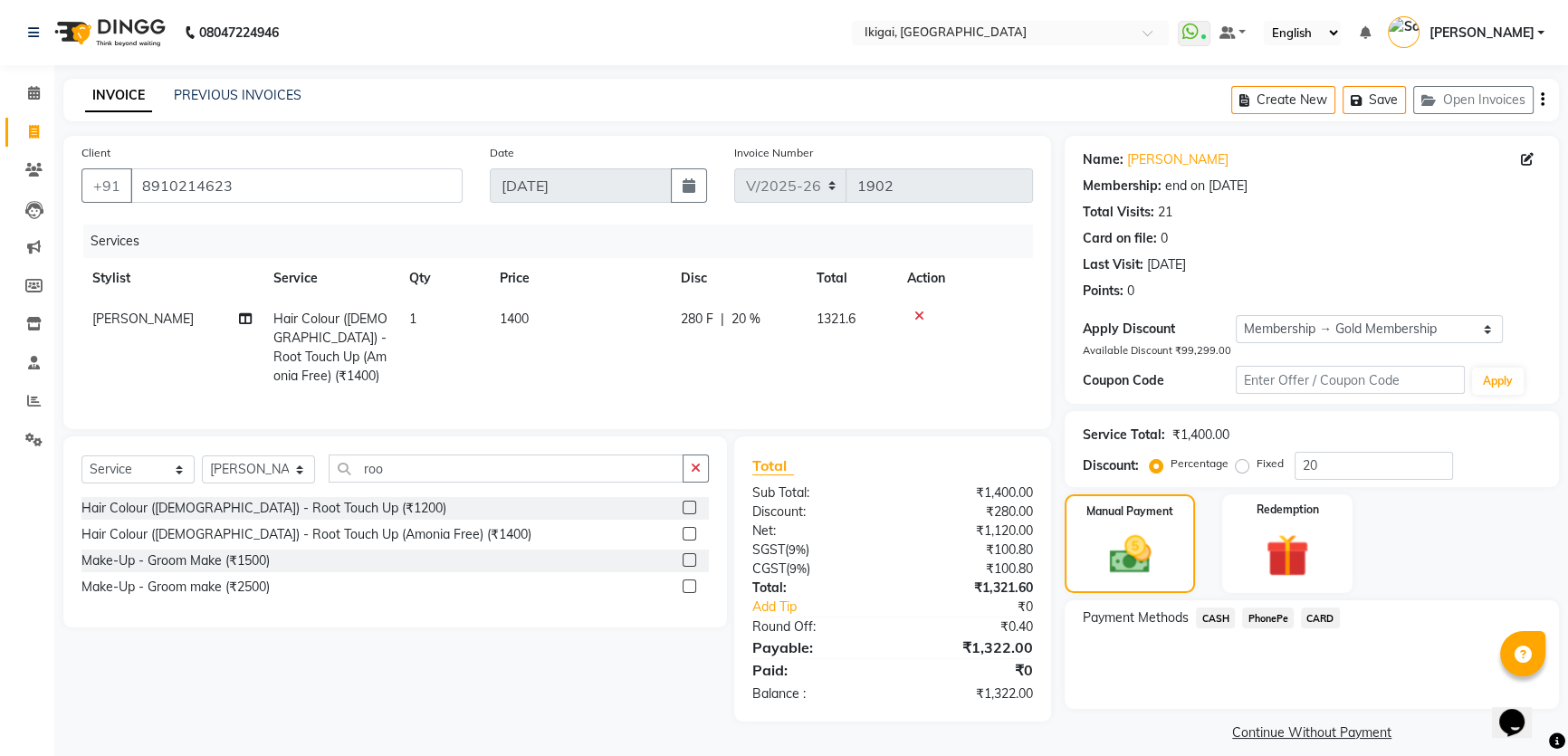
click at [1214, 608] on span "CASH" at bounding box center [1215, 619] width 39 height 21
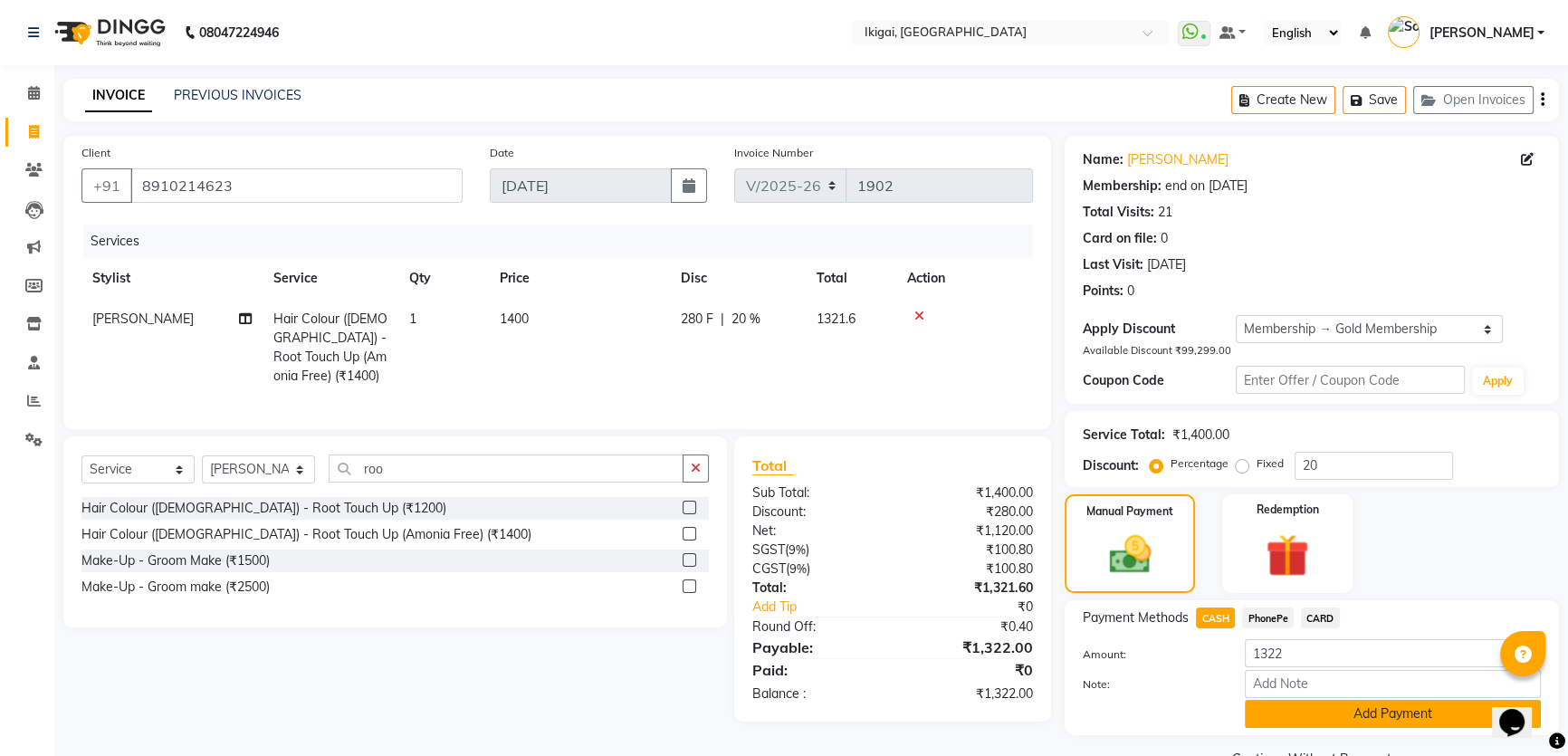
click at [1265, 716] on button "Add Payment" at bounding box center [1392, 714] width 296 height 28
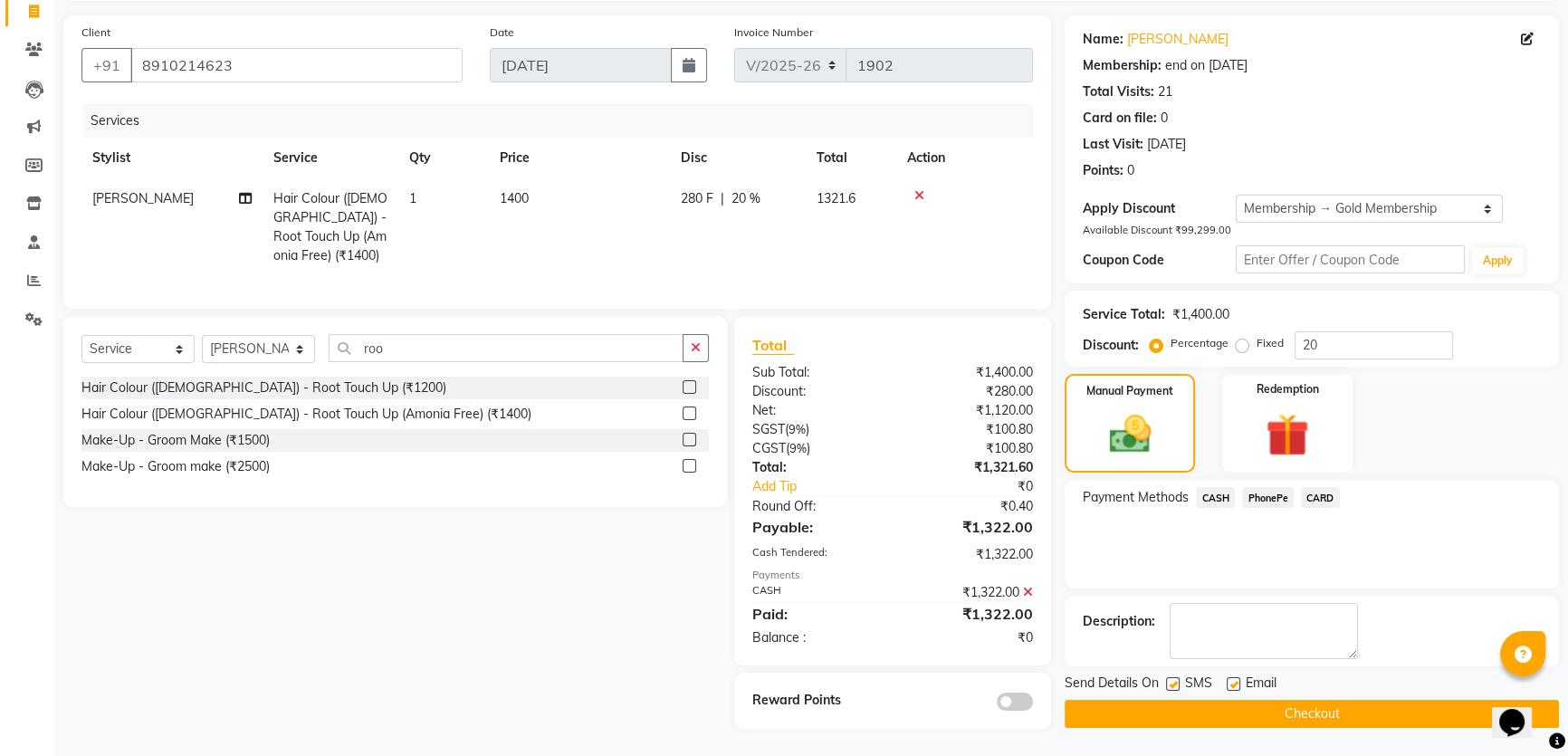
scroll to position [134, 0]
click at [1290, 700] on button "Checkout" at bounding box center [1312, 714] width 495 height 28
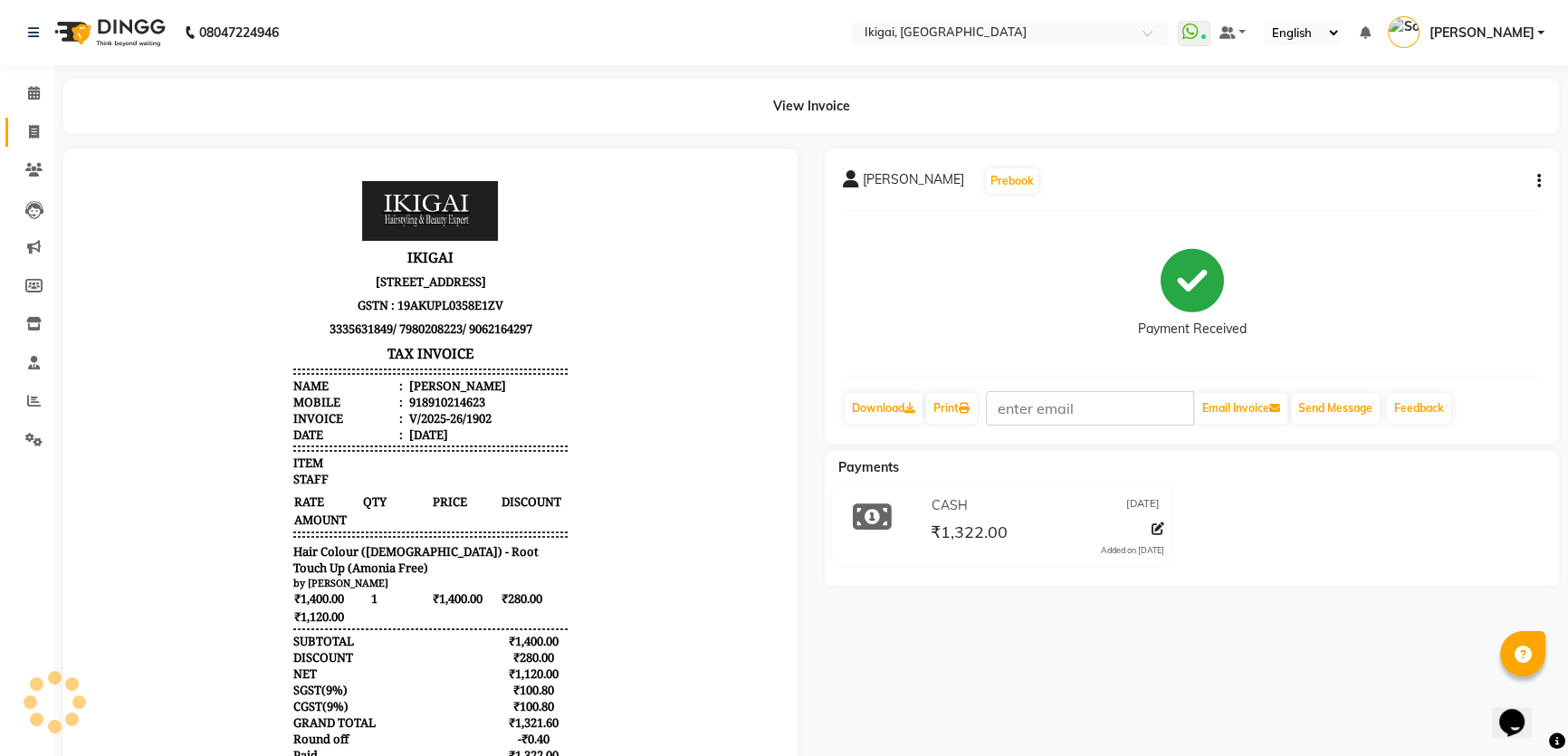
click at [23, 119] on link "Invoice" at bounding box center [27, 133] width 43 height 30
select select "4429"
select select "service"
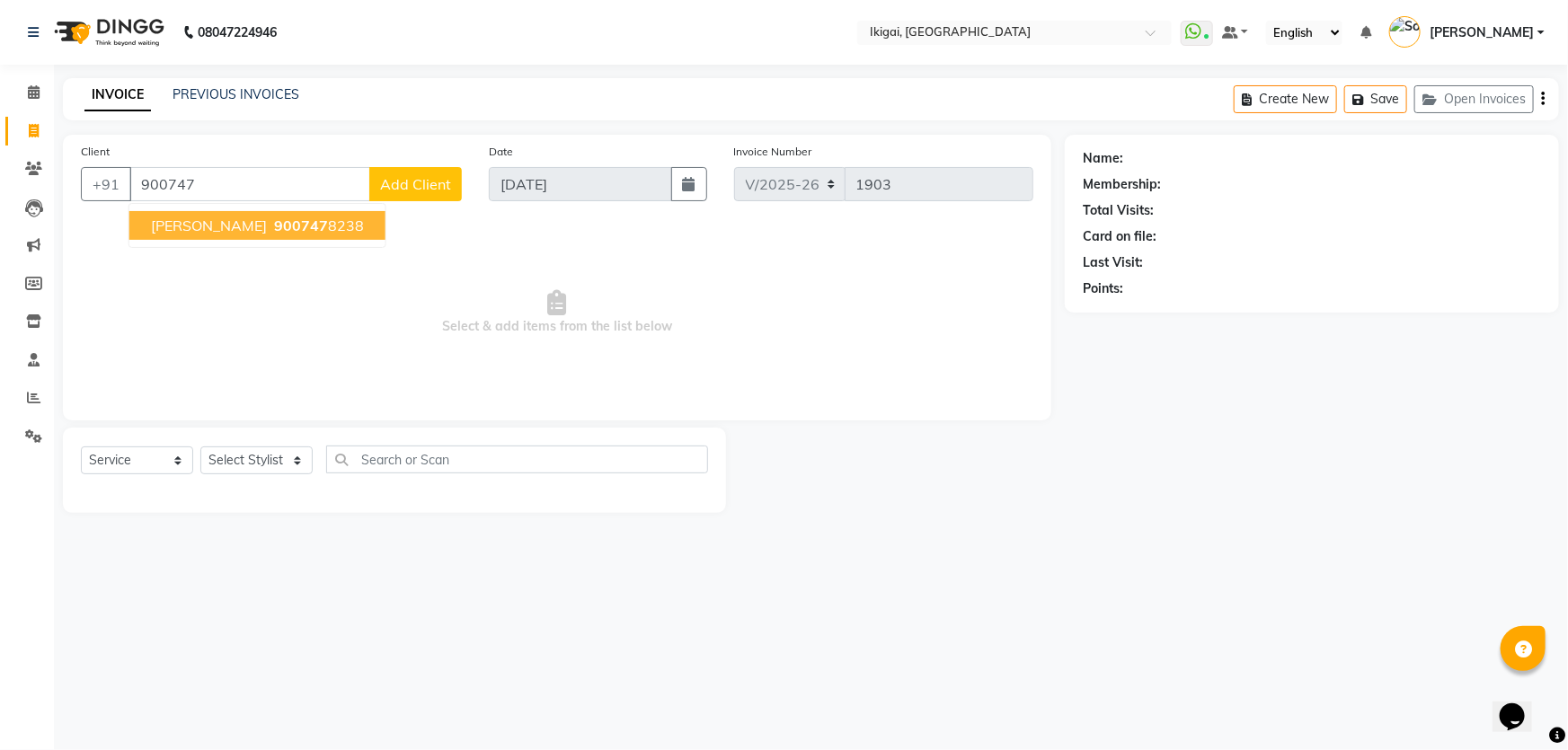
click at [275, 220] on span "900747" at bounding box center [301, 225] width 54 height 18
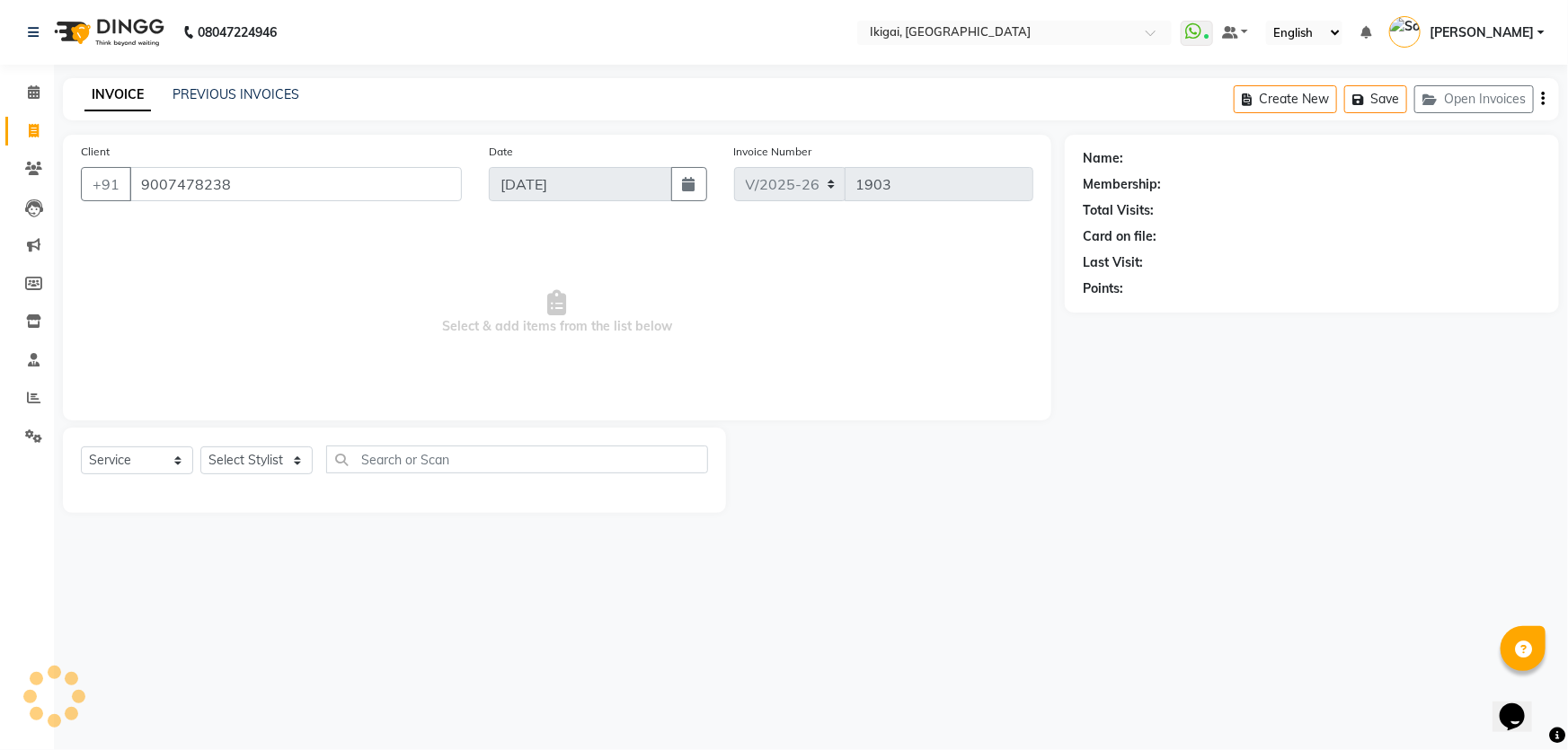
type input "9007478238"
select select "1: Object"
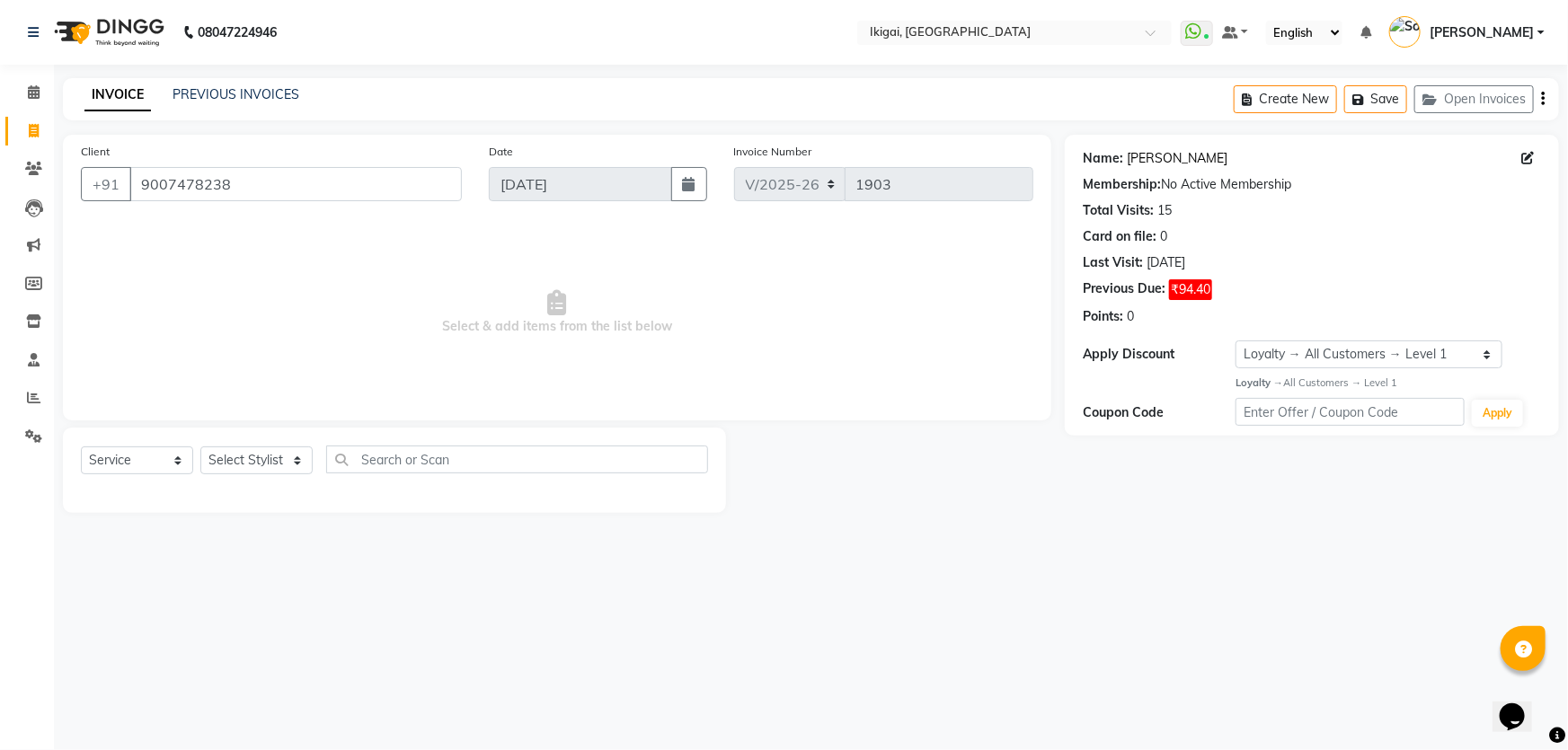
click at [1149, 155] on link "Sima Das" at bounding box center [1177, 158] width 101 height 19
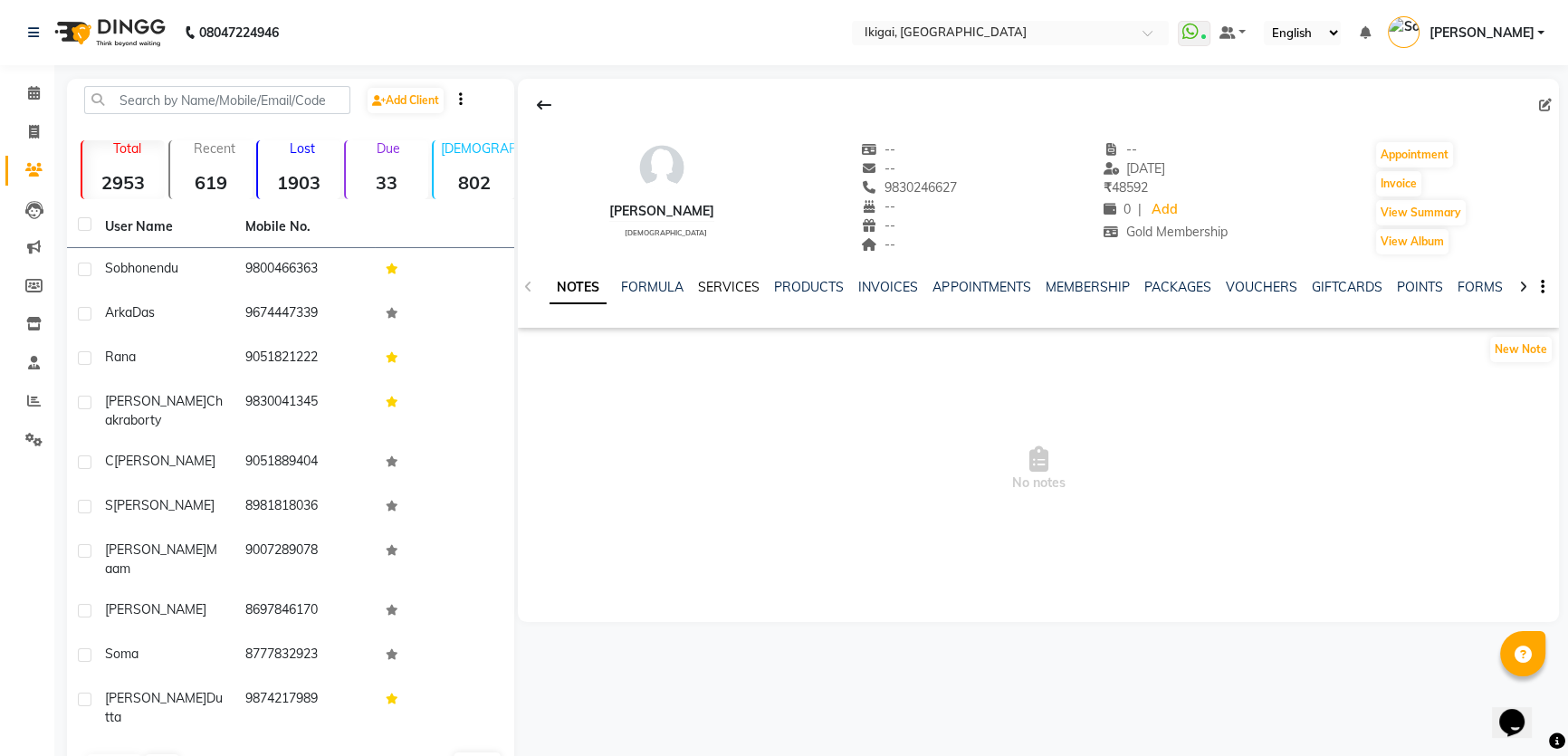
click at [716, 289] on link "SERVICES" at bounding box center [729, 286] width 61 height 16
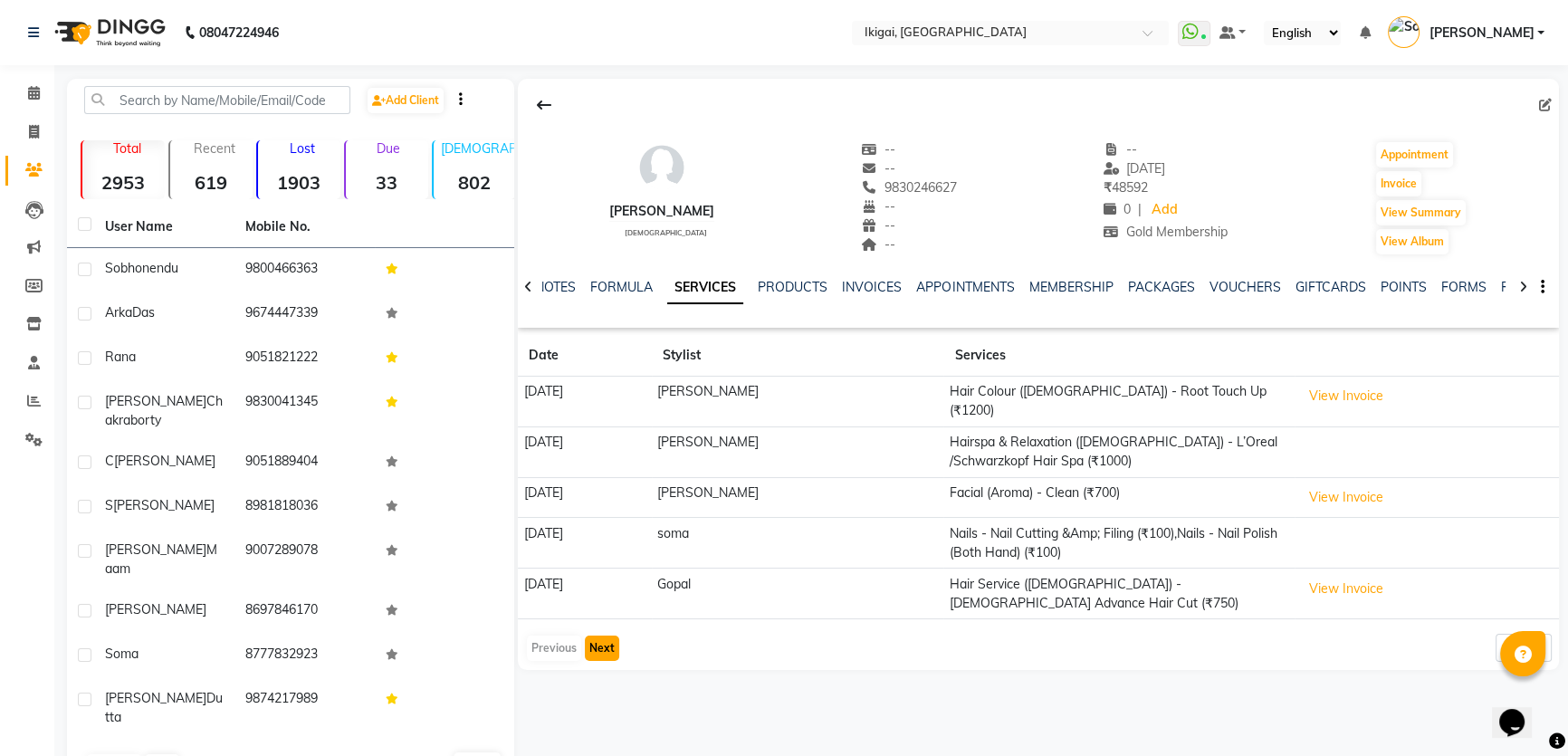
click at [607, 636] on button "Next" at bounding box center [602, 648] width 35 height 25
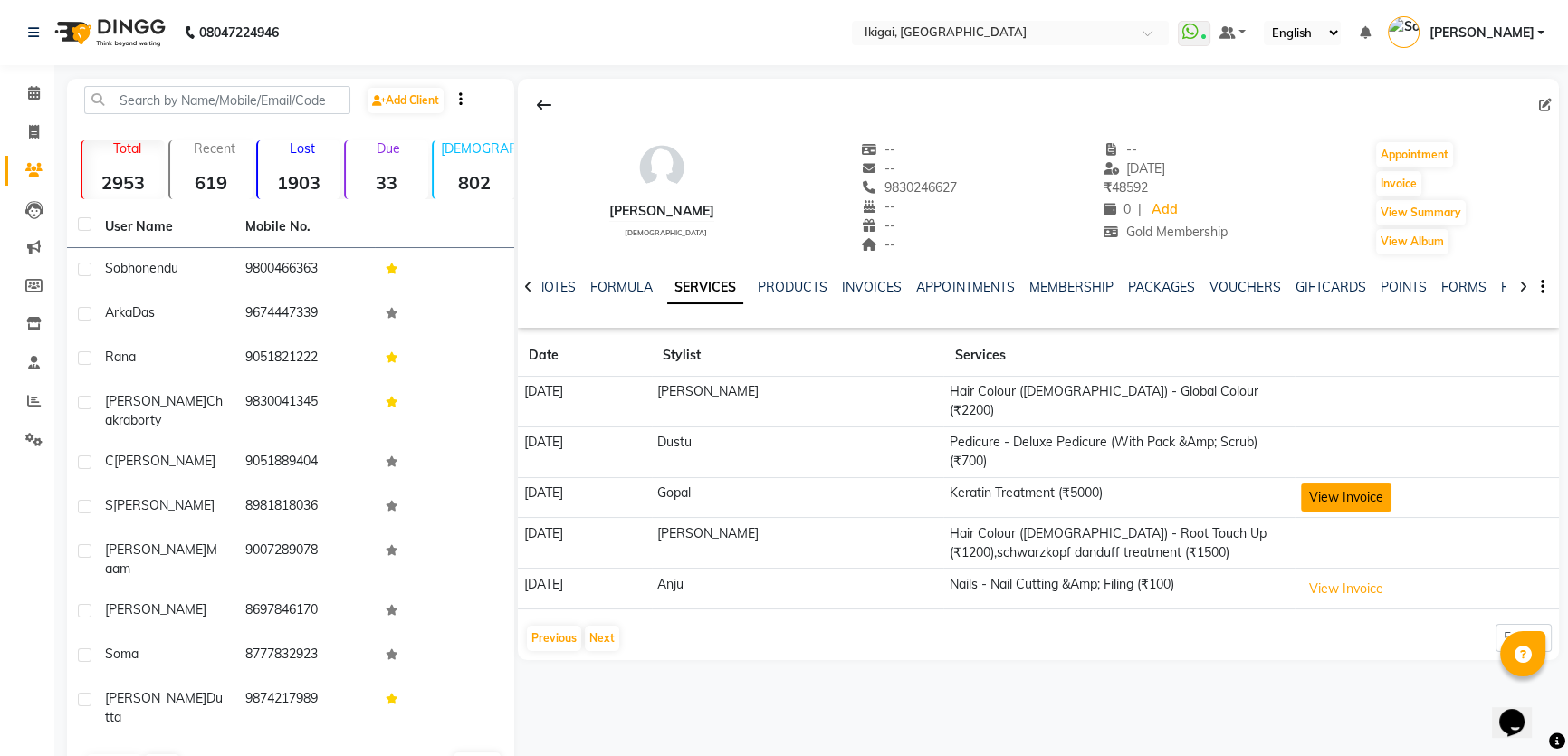
click at [1301, 483] on button "View Invoice" at bounding box center [1346, 497] width 90 height 28
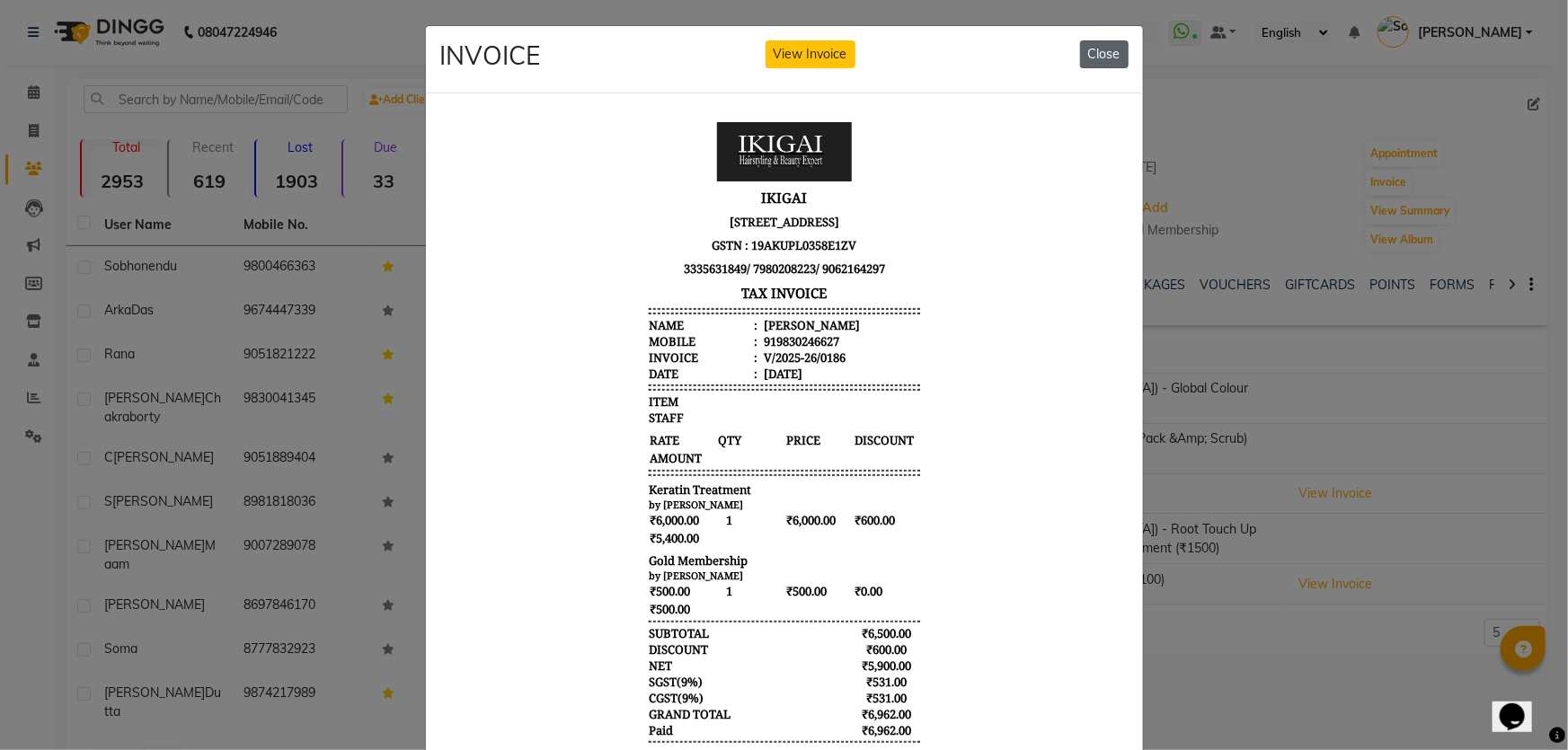
click at [1080, 51] on button "Close" at bounding box center [1104, 53] width 49 height 28
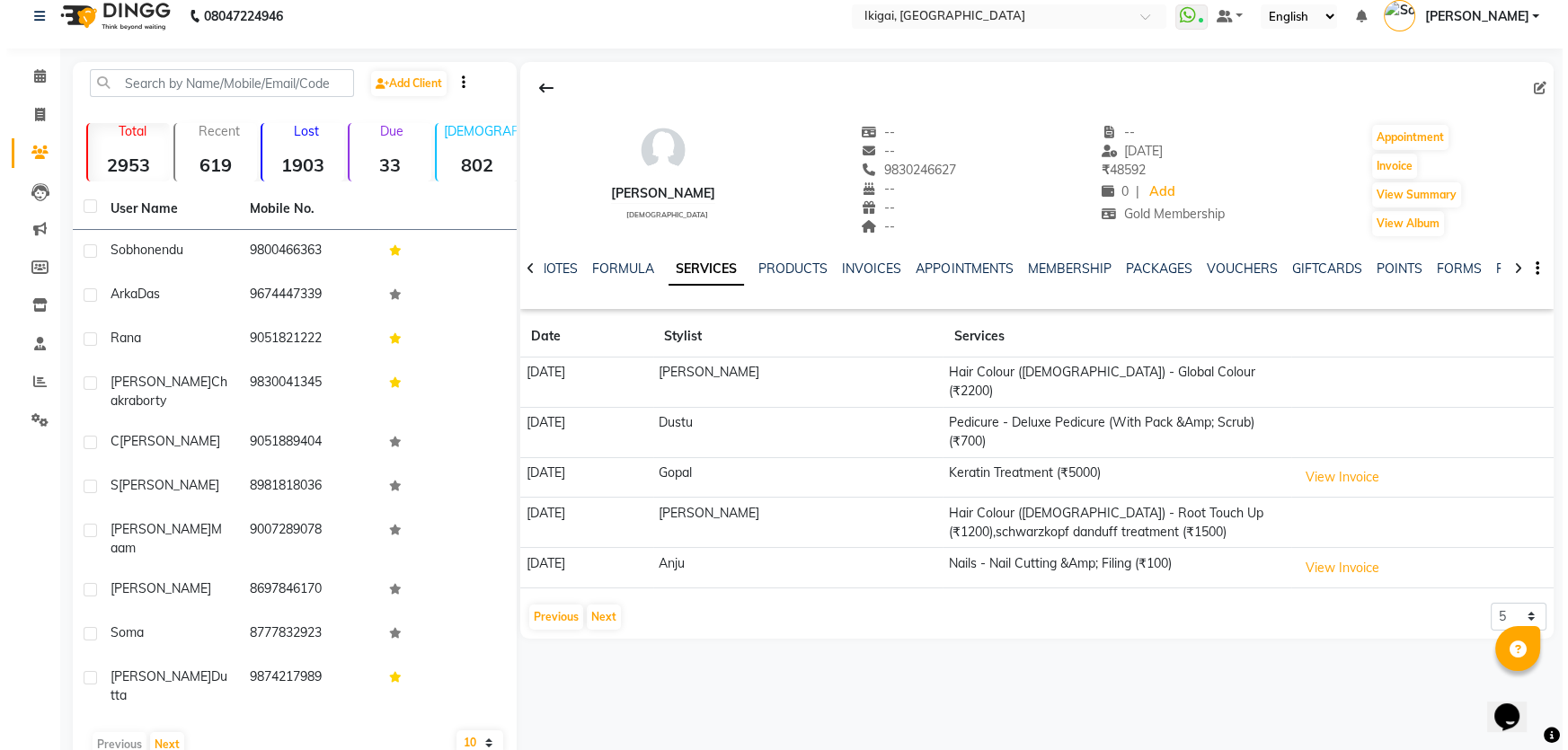
scroll to position [27, 0]
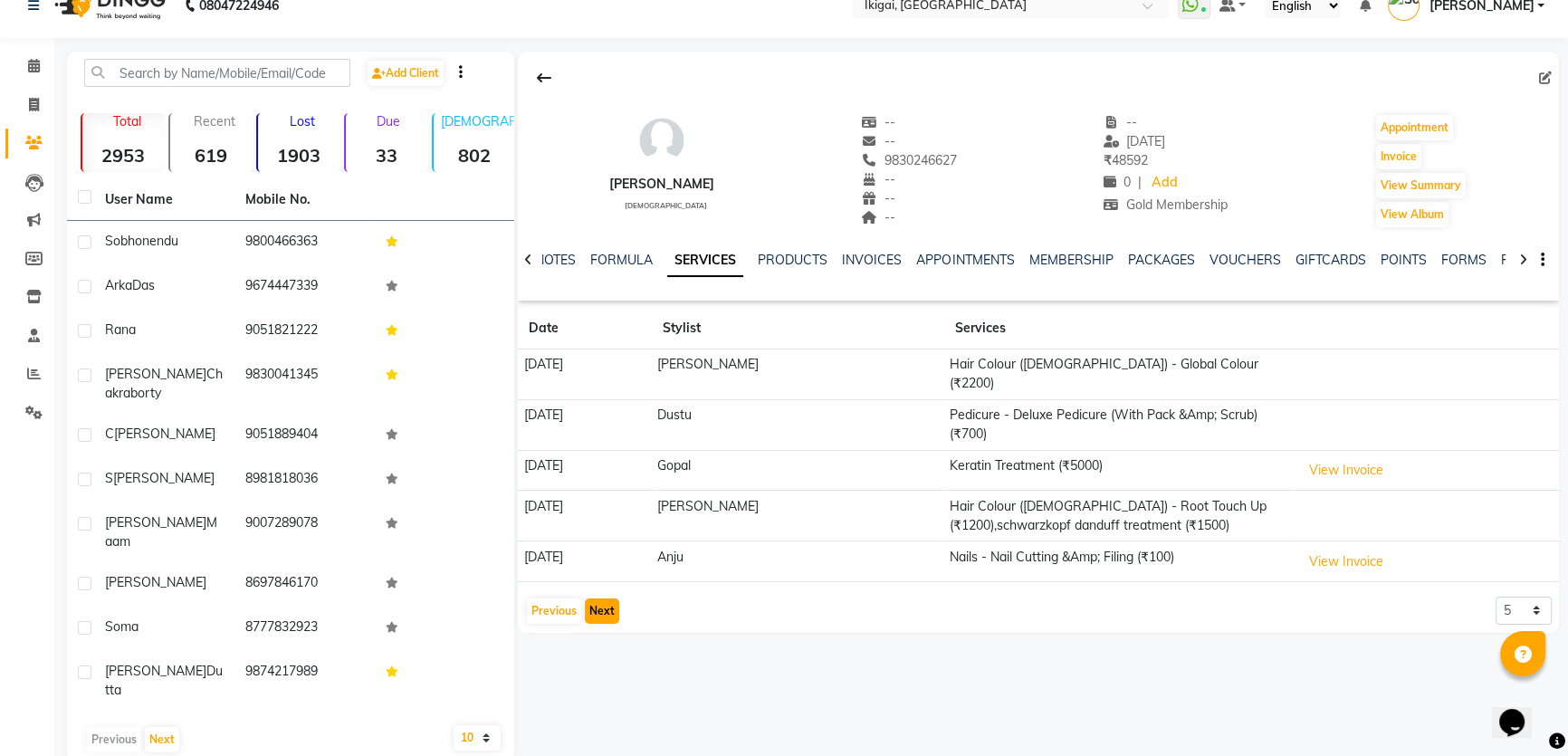
click at [607, 598] on button "Next" at bounding box center [602, 611] width 35 height 25
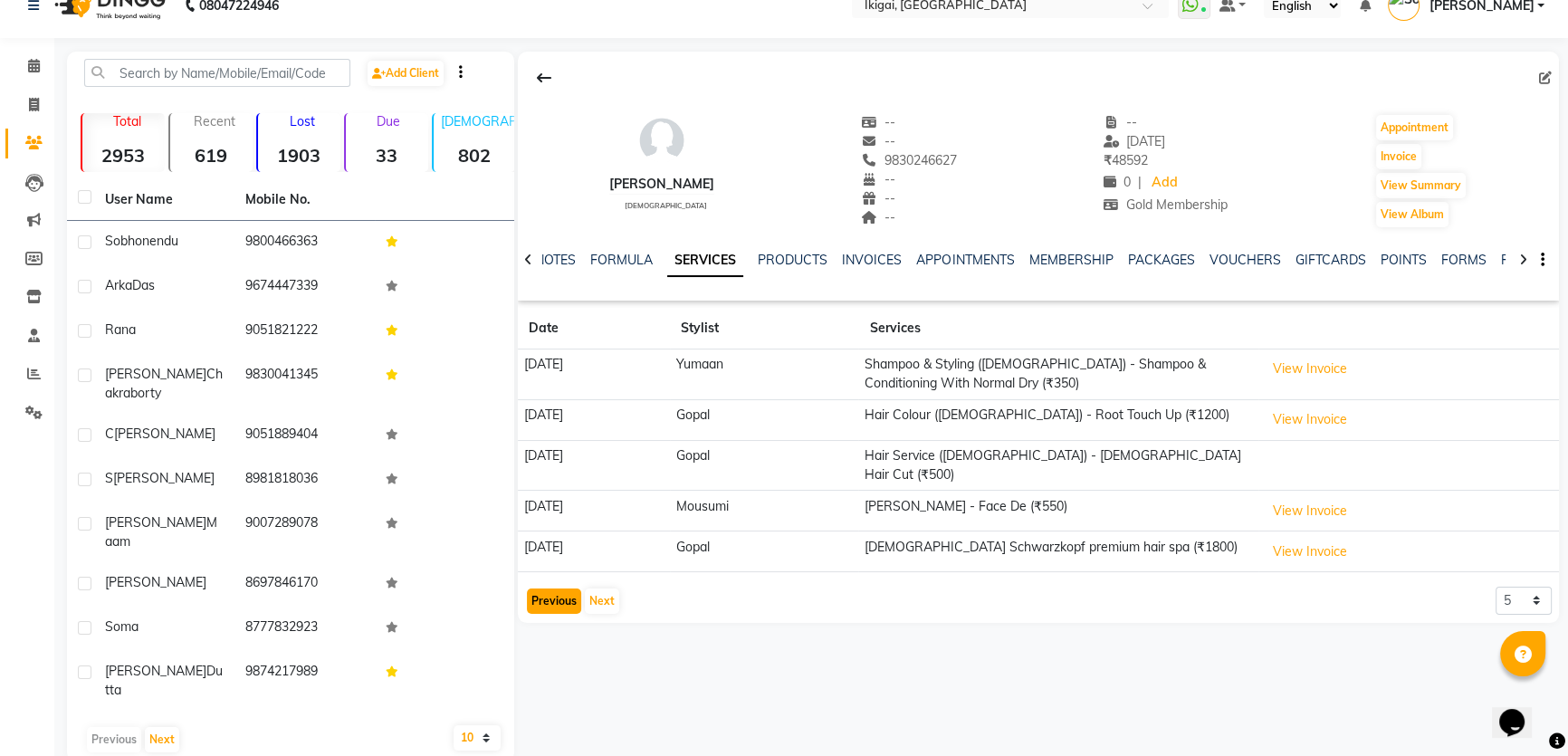
click at [548, 589] on button "Previous" at bounding box center [554, 601] width 55 height 25
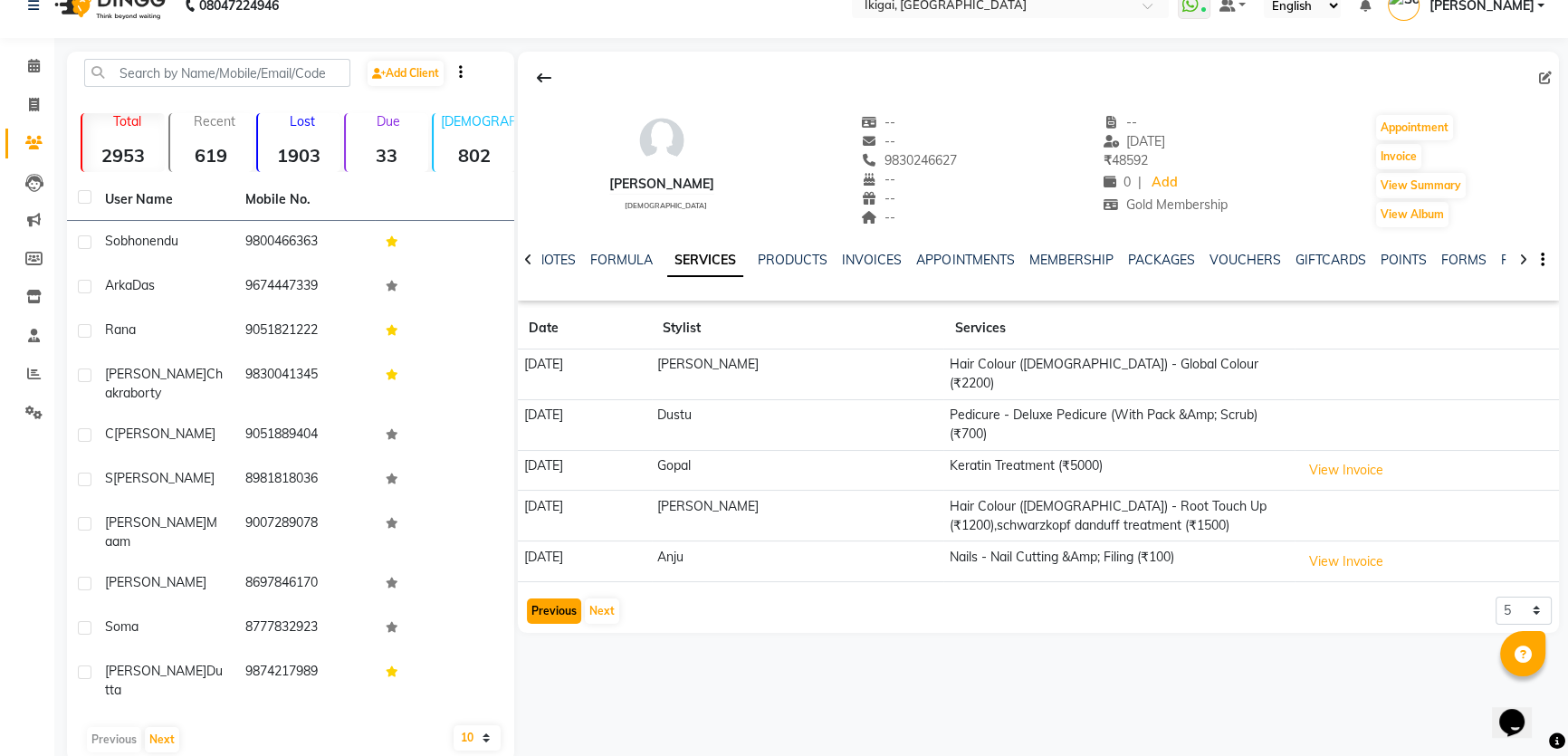
click at [548, 598] on button "Previous" at bounding box center [554, 611] width 55 height 25
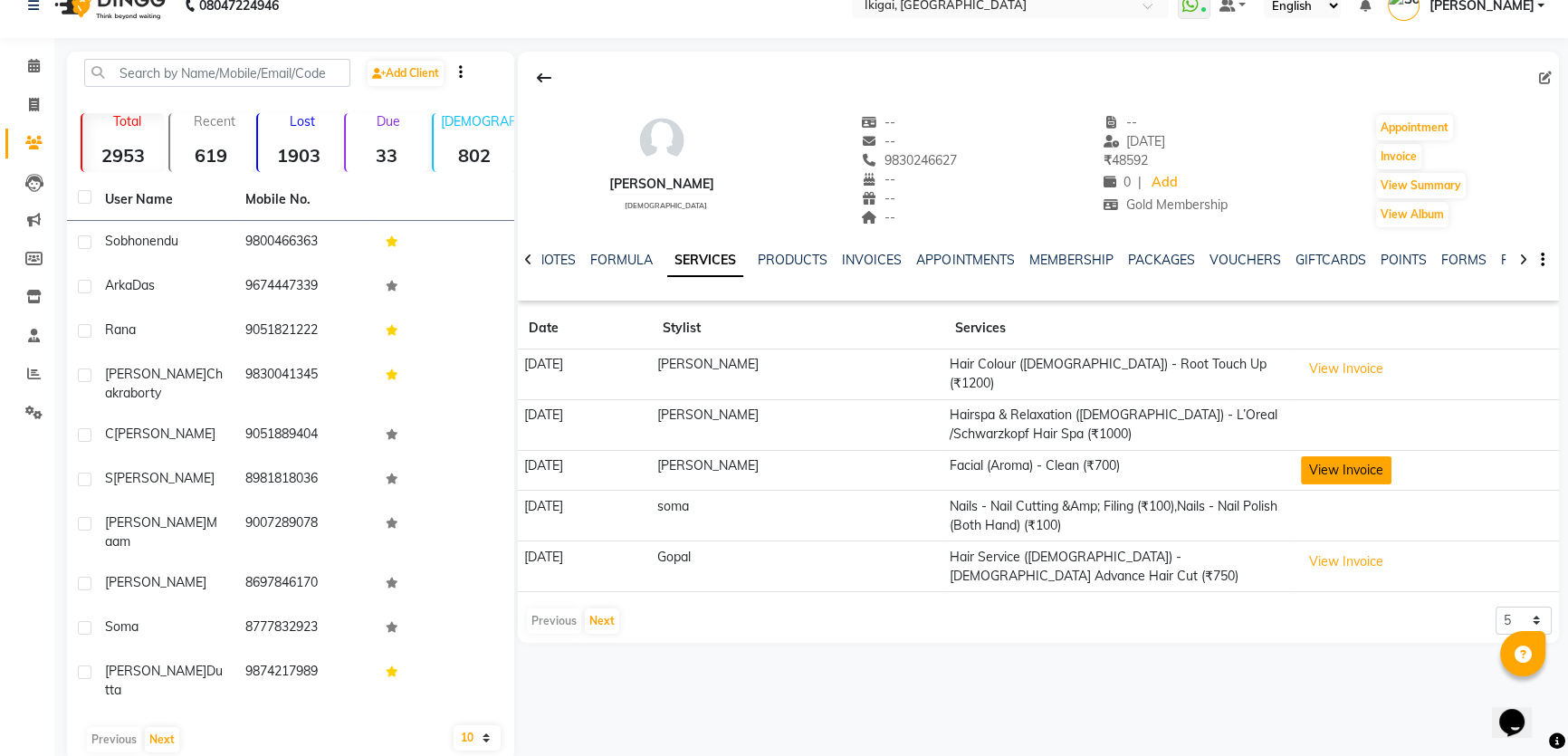
click at [1325, 459] on button "View Invoice" at bounding box center [1346, 470] width 90 height 28
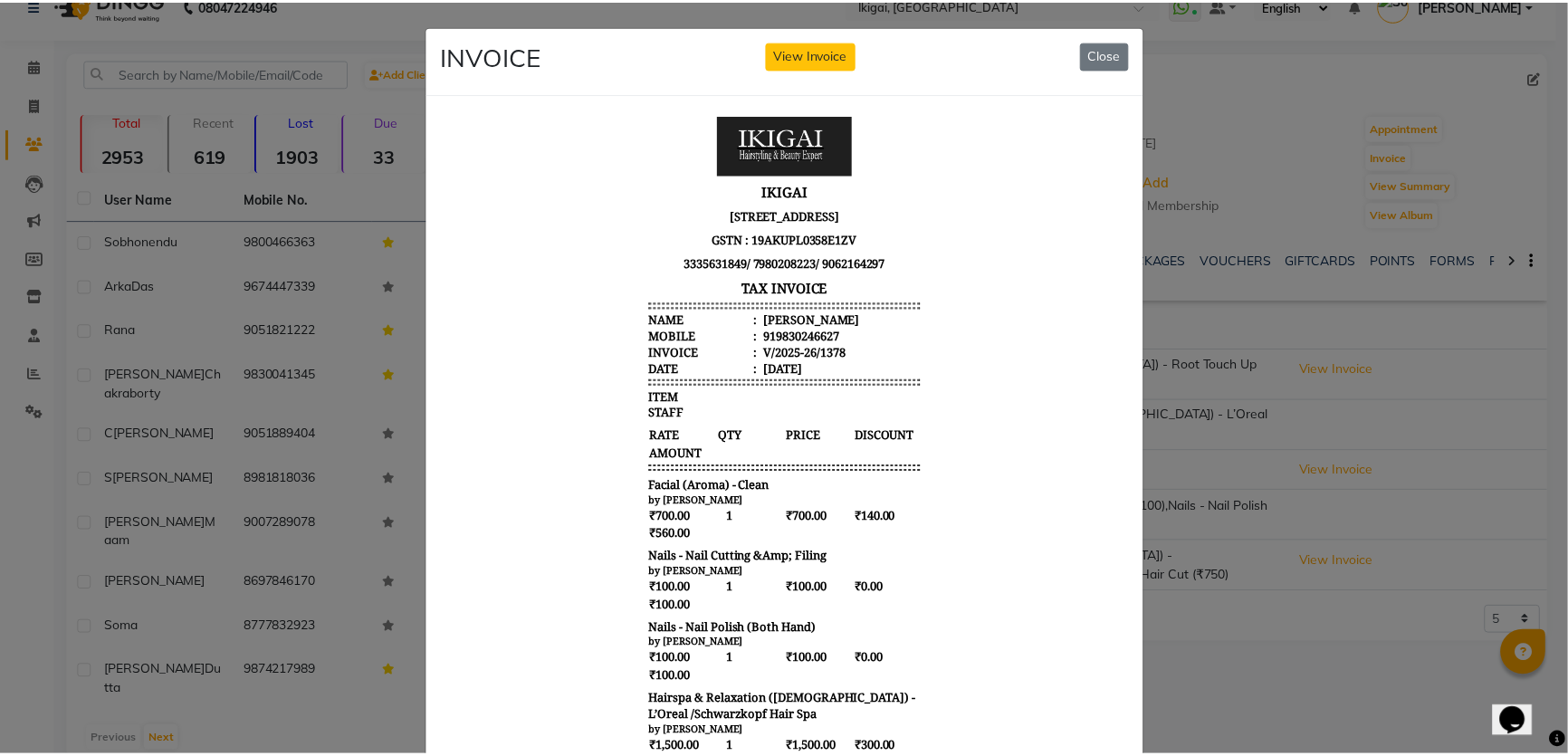
scroll to position [13, 0]
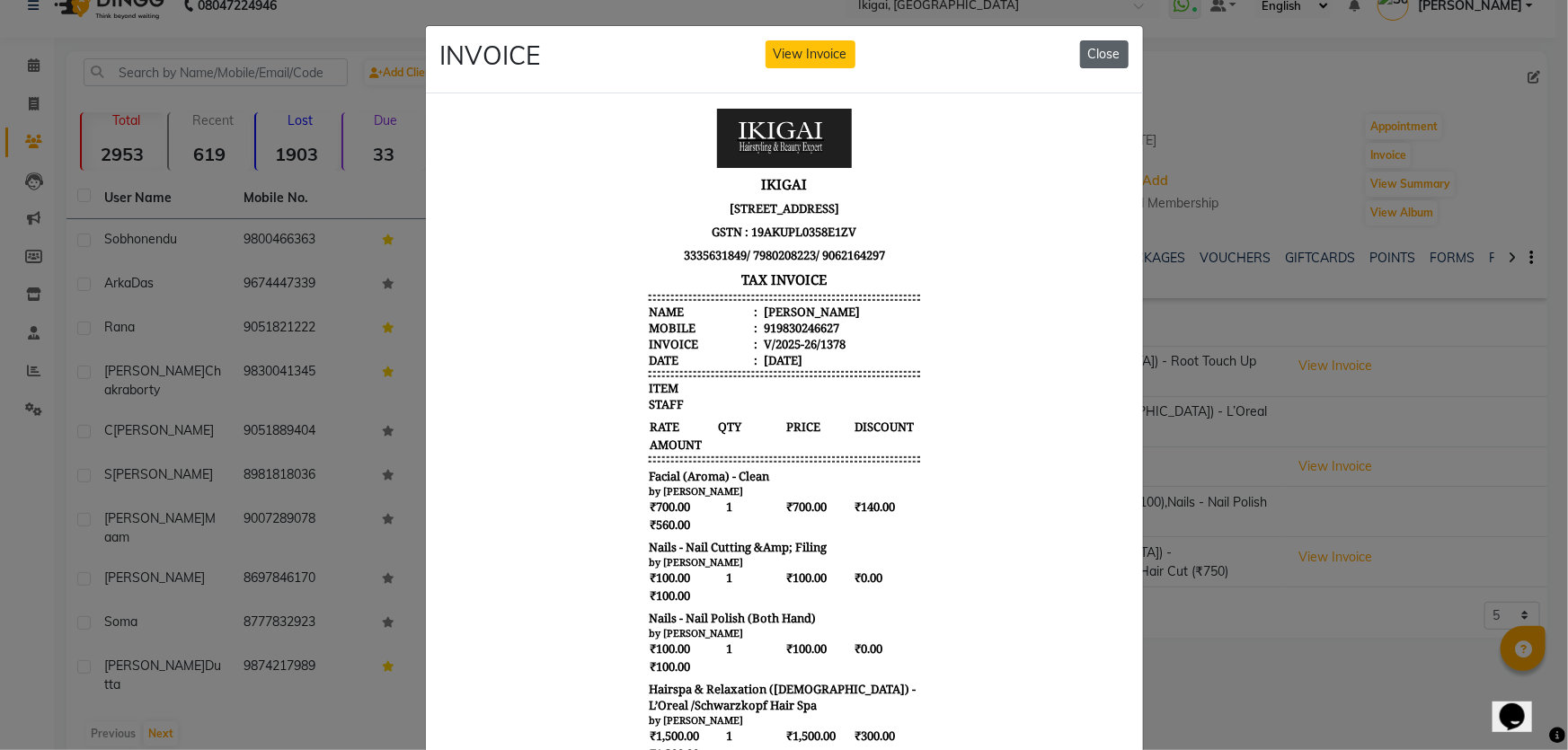
click at [1089, 46] on button "Close" at bounding box center [1104, 53] width 49 height 28
